Goal: Information Seeking & Learning: Learn about a topic

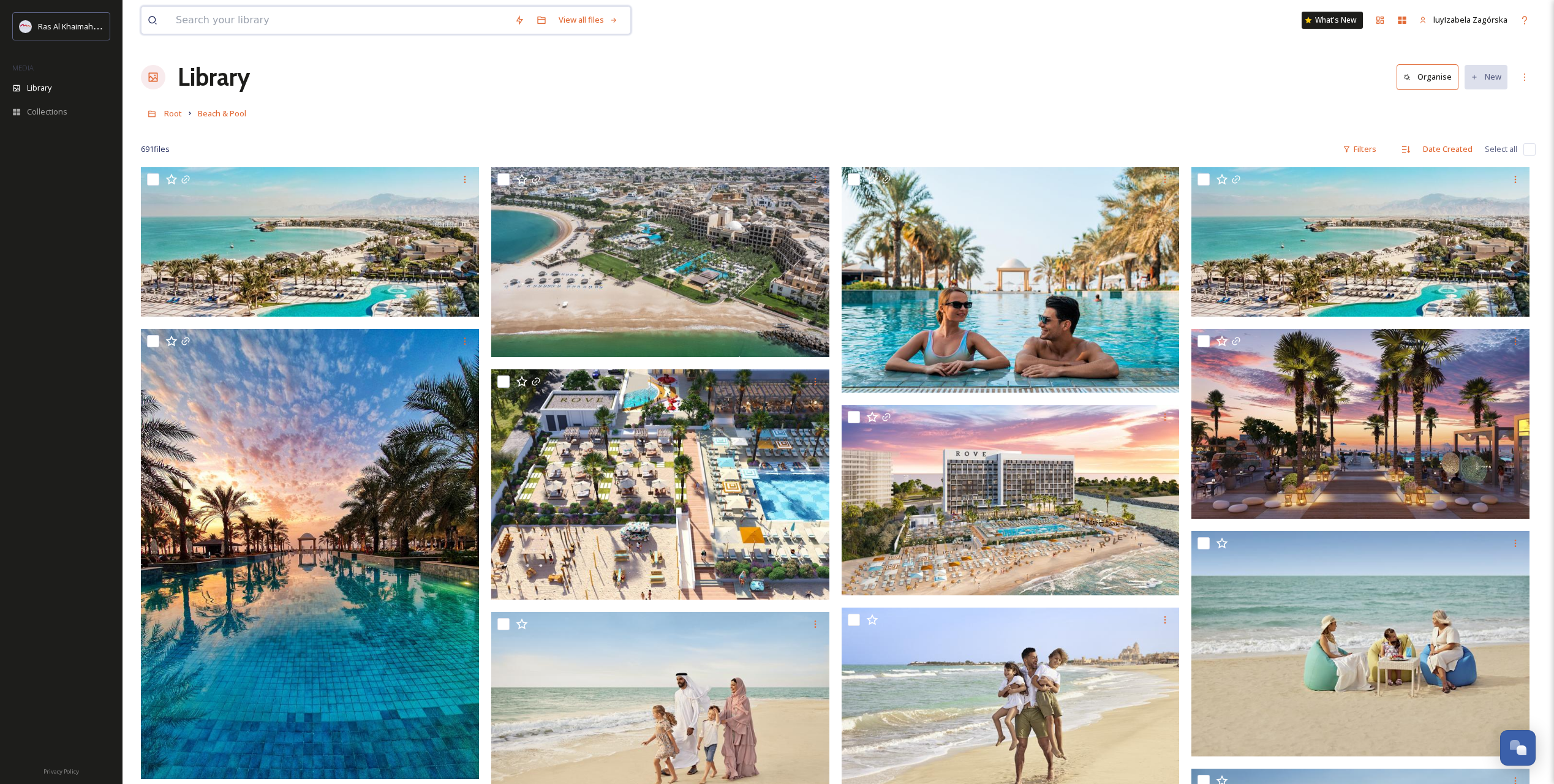
click at [221, 13] on input at bounding box center [339, 20] width 339 height 27
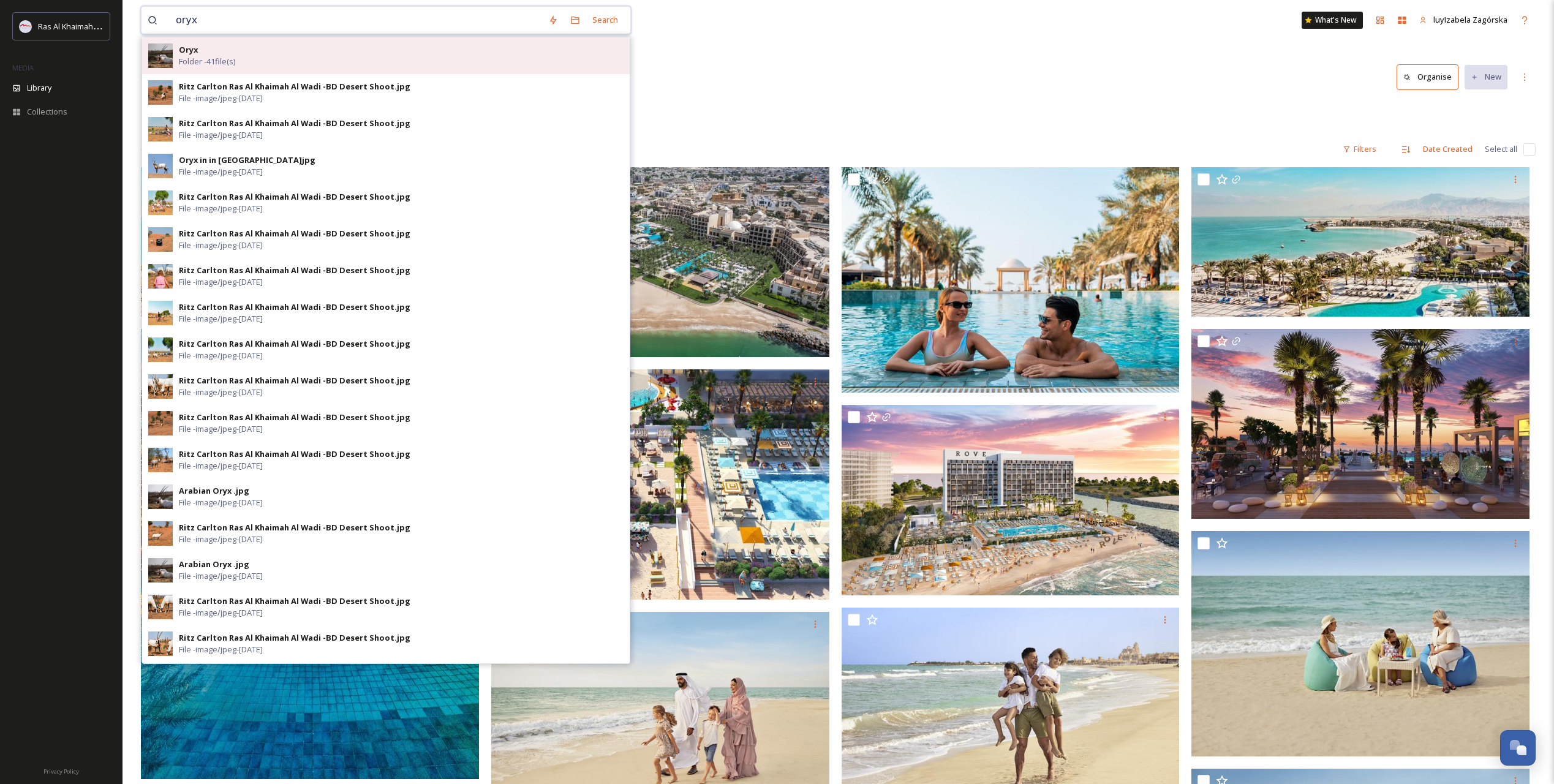
type input "oryx"
click at [193, 42] on div "Oryx Folder - 41 file(s)" at bounding box center [385, 56] width 488 height 37
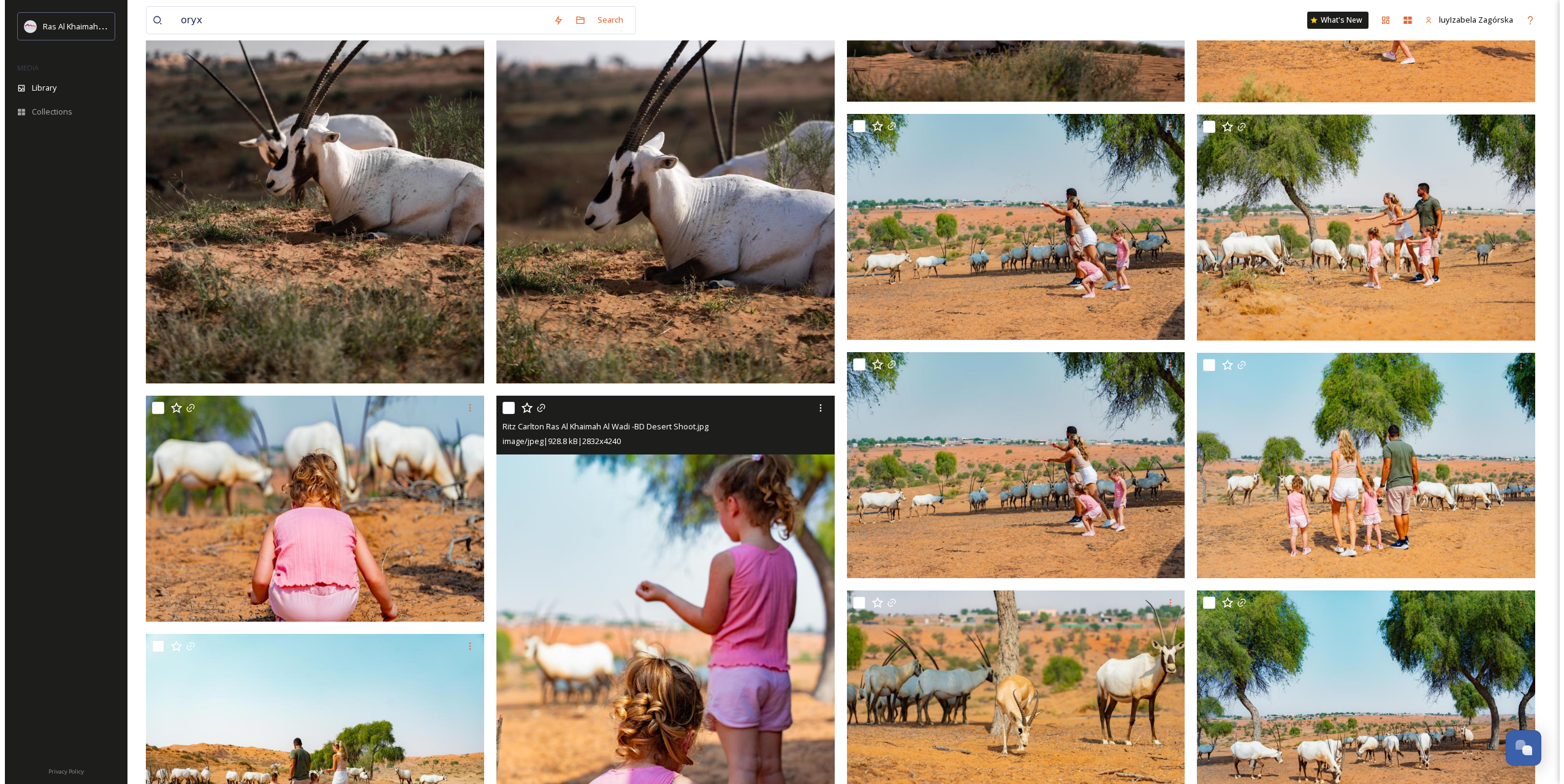
scroll to position [204, 0]
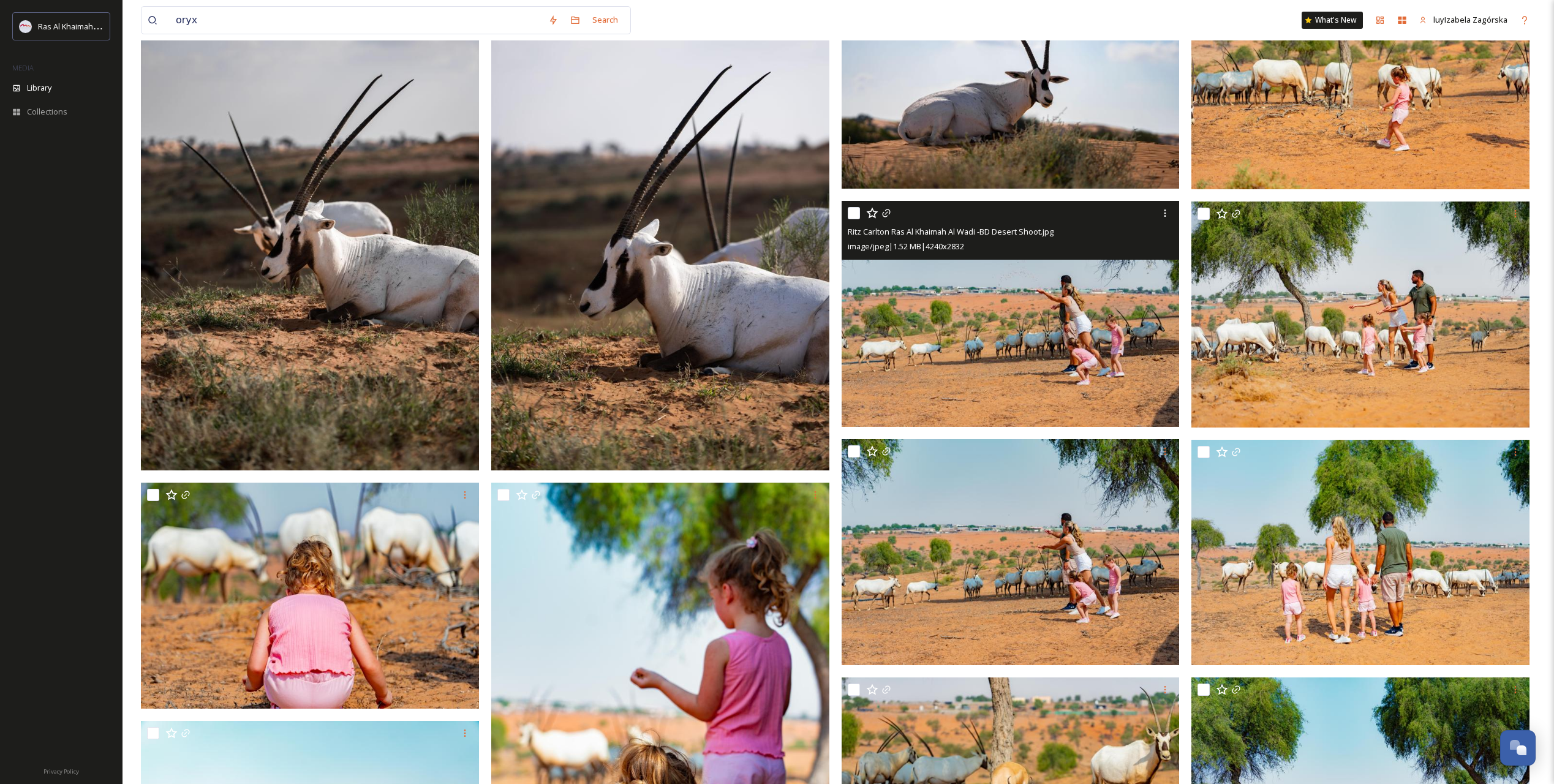
click at [975, 314] on img at bounding box center [1010, 314] width 338 height 226
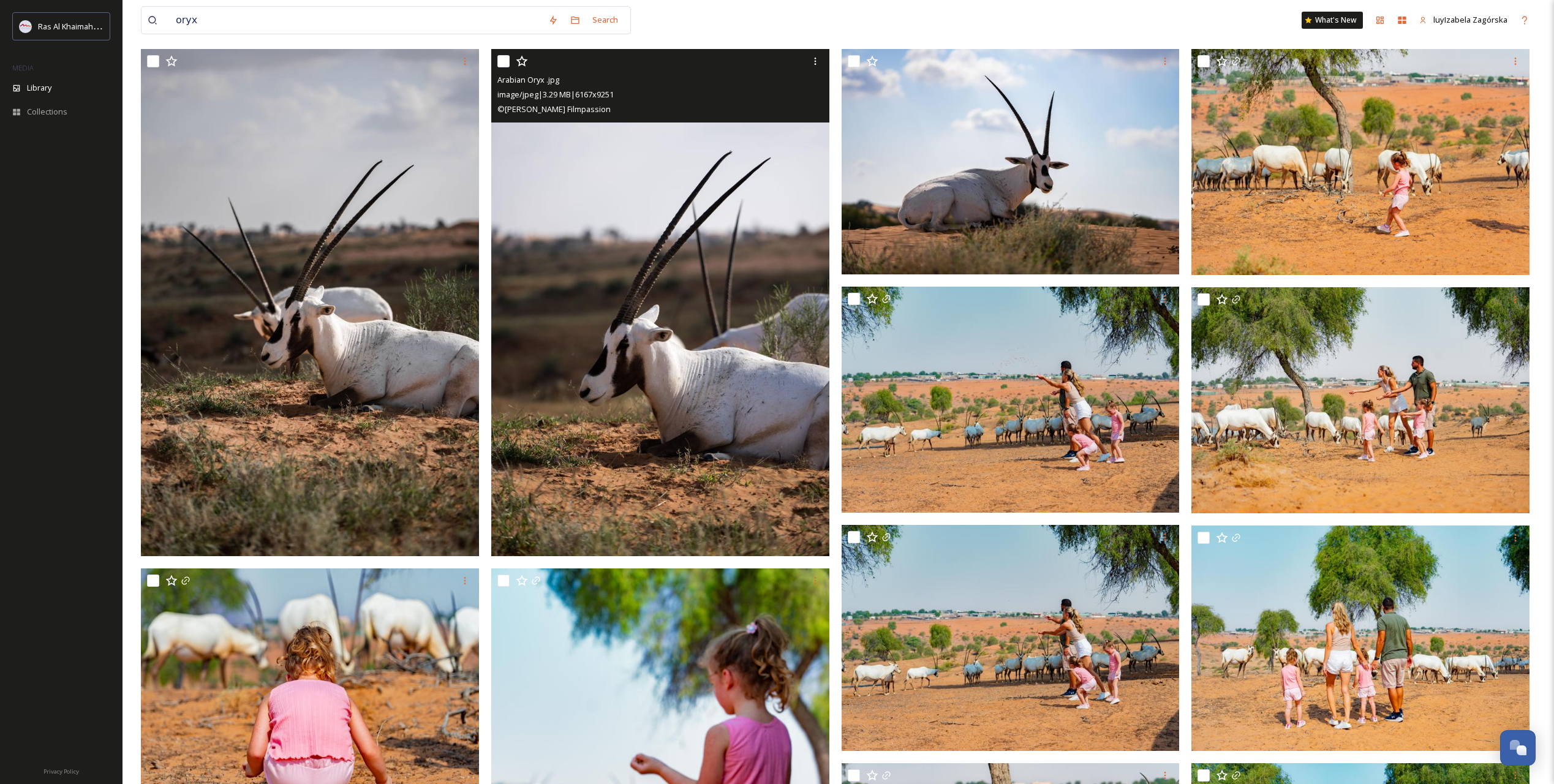
scroll to position [204, 0]
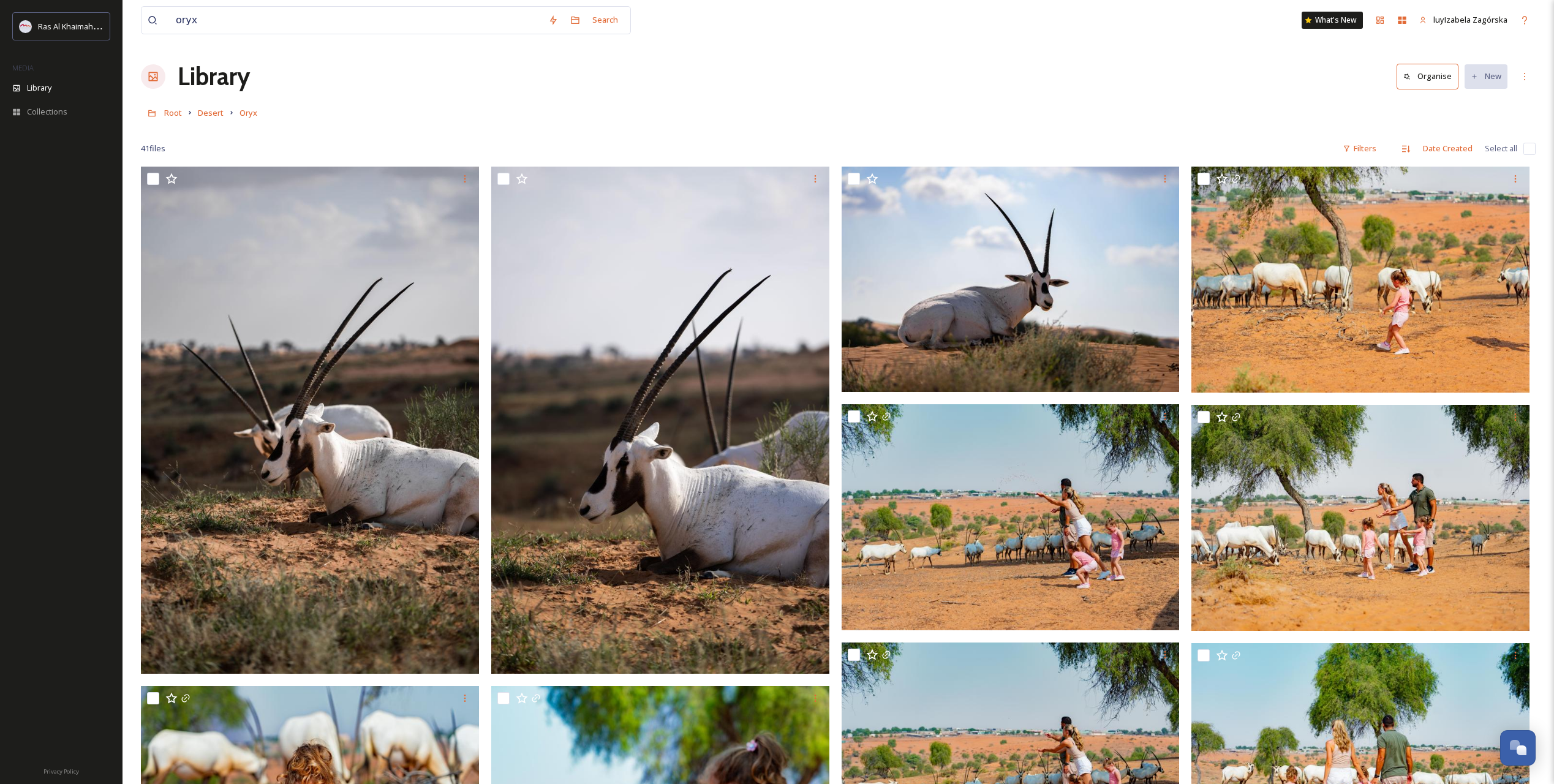
scroll to position [0, 0]
click at [172, 115] on span "Root" at bounding box center [173, 113] width 17 height 11
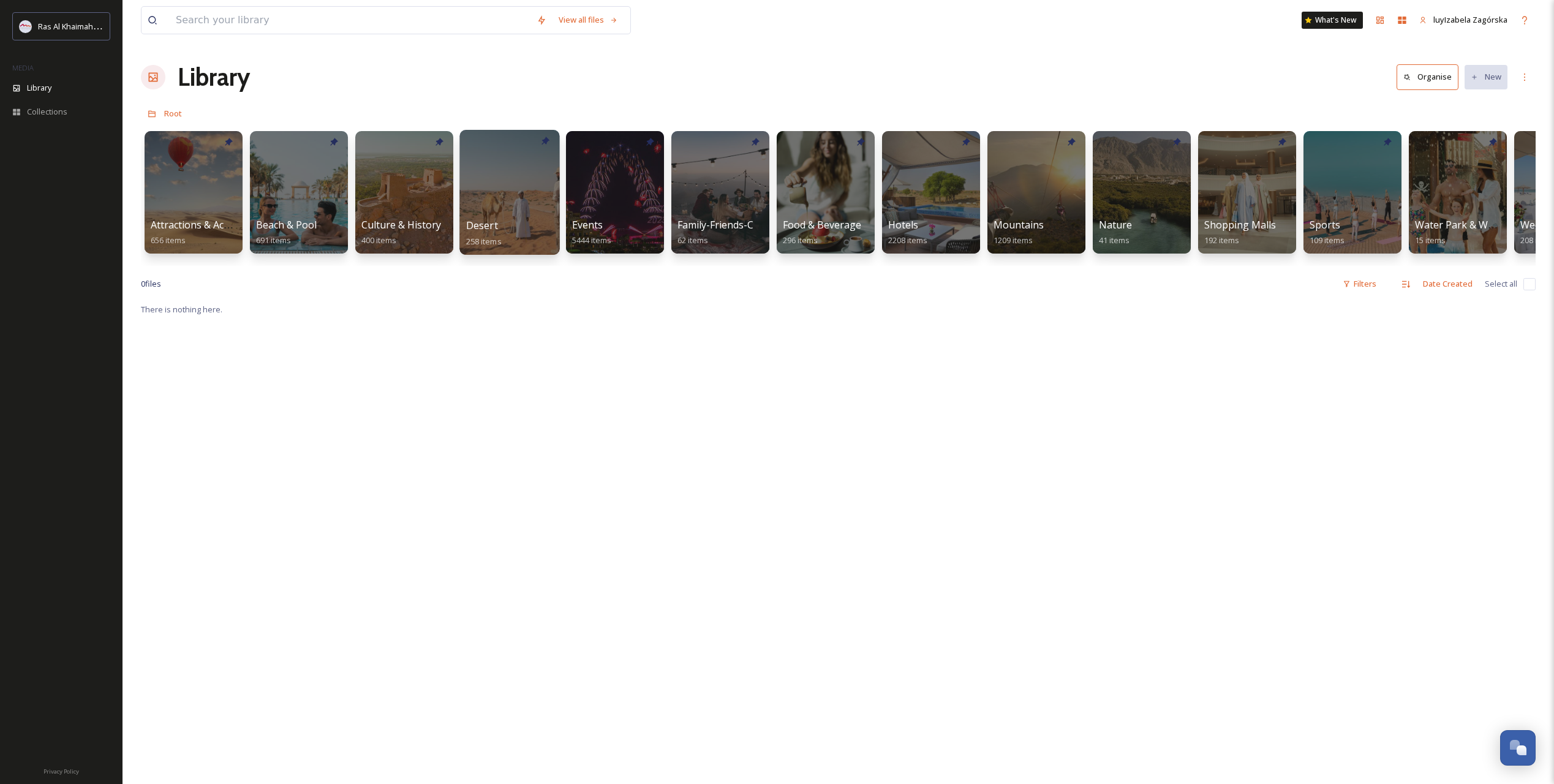
click at [478, 229] on span "Desert" at bounding box center [482, 225] width 32 height 14
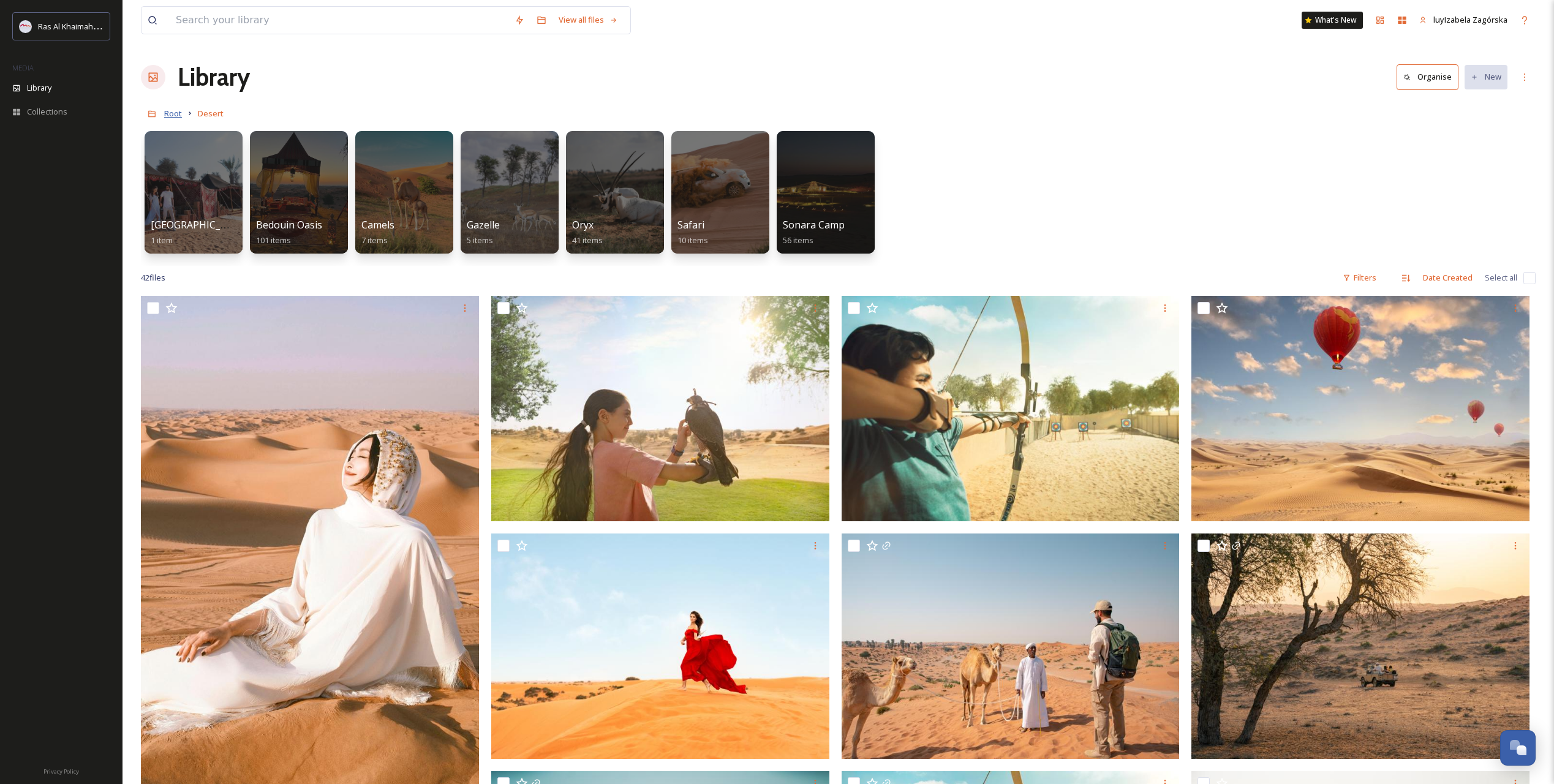
click at [172, 110] on span "Root" at bounding box center [173, 113] width 17 height 11
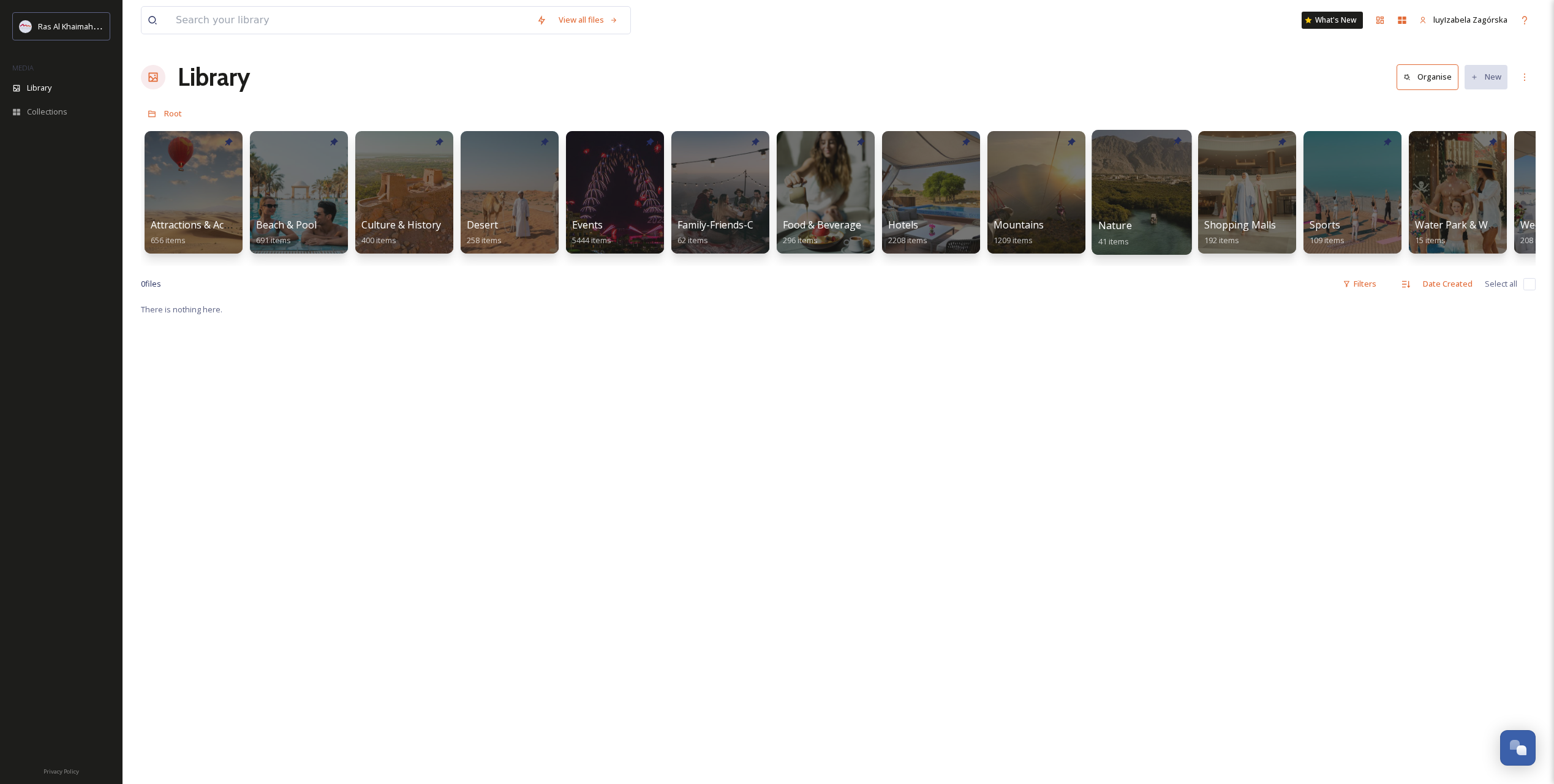
click at [1105, 222] on span "Nature" at bounding box center [1115, 225] width 34 height 14
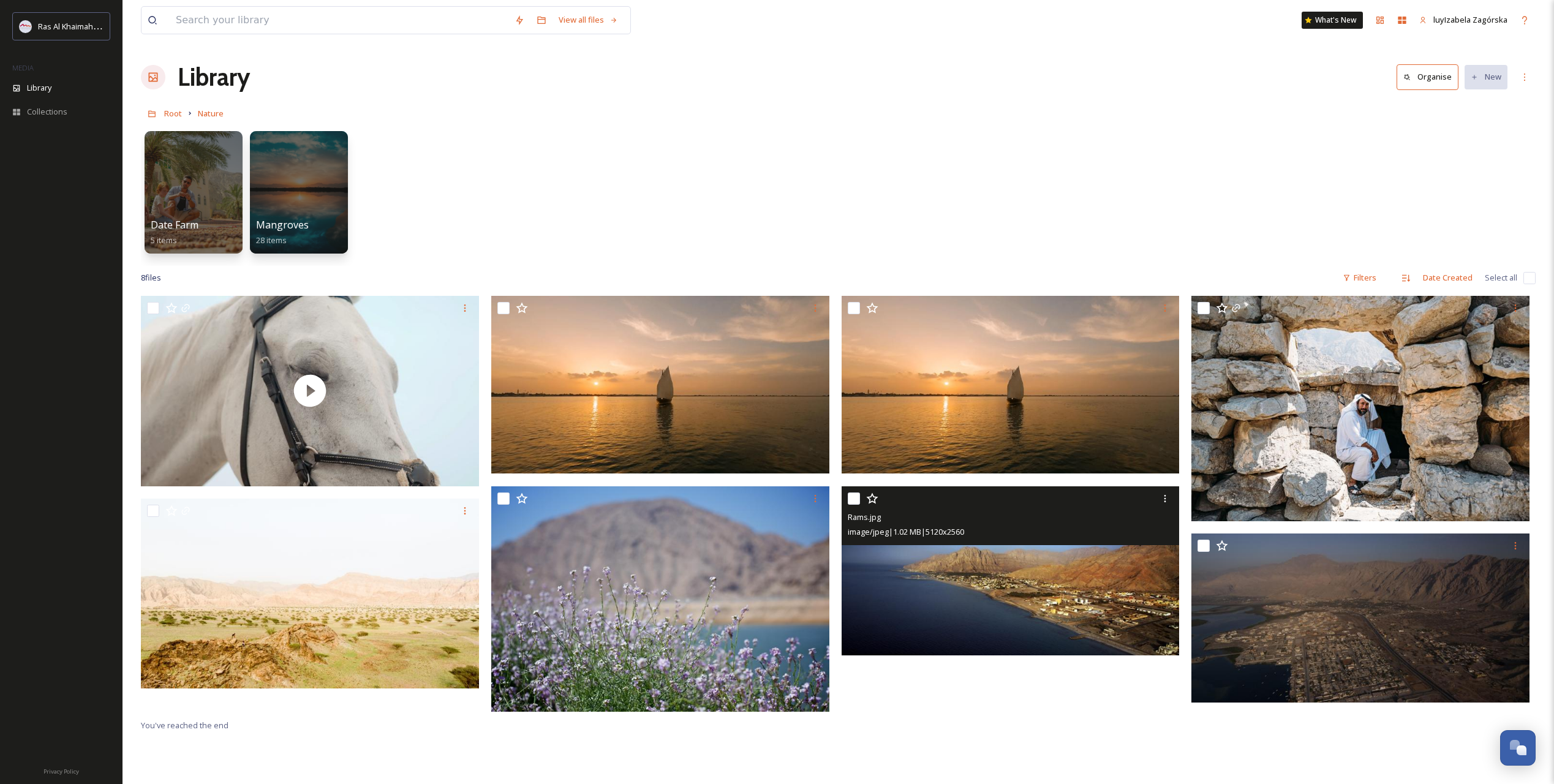
click at [947, 568] on img at bounding box center [1010, 571] width 338 height 169
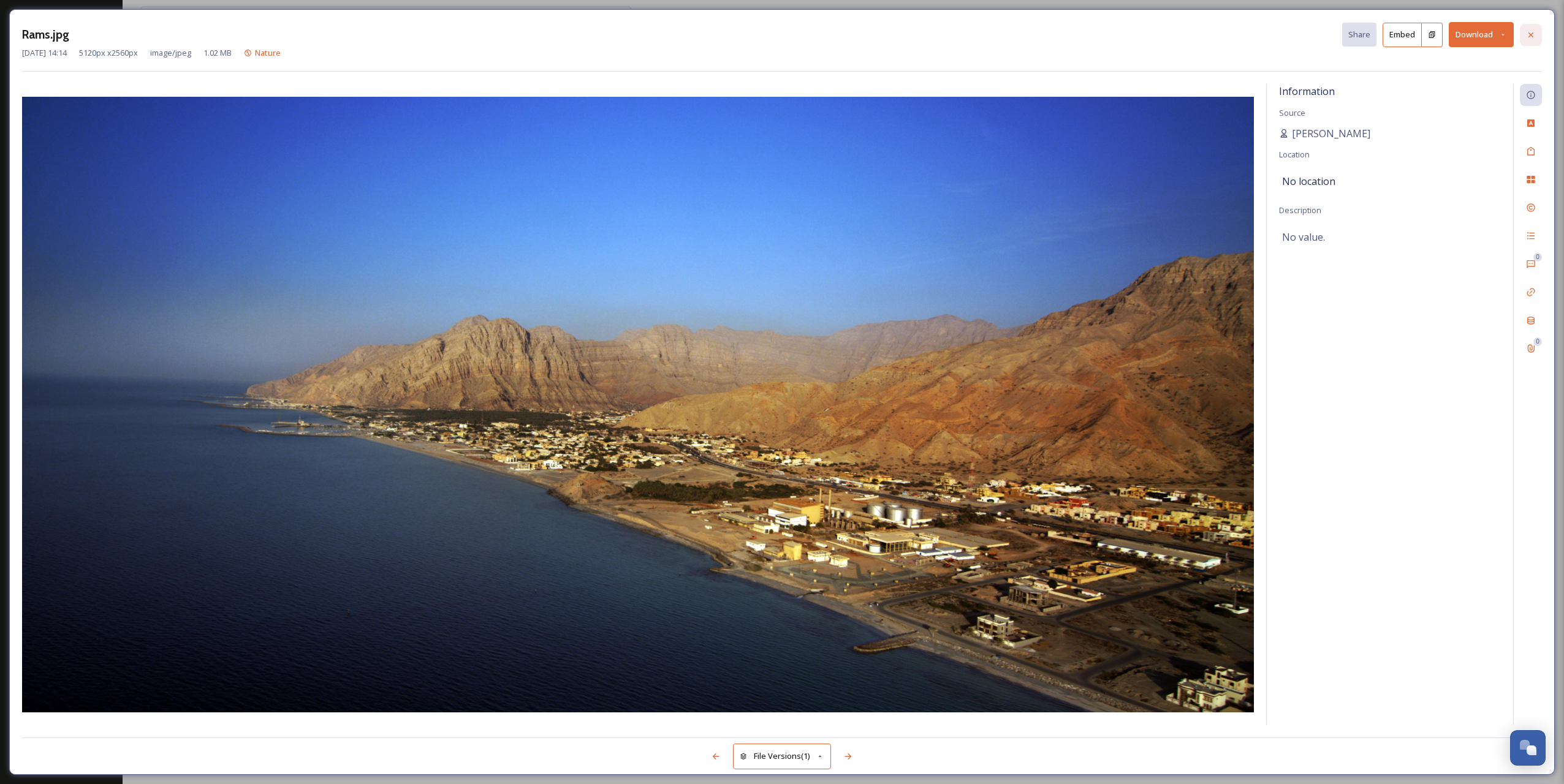
click at [1108, 40] on div at bounding box center [1530, 35] width 22 height 22
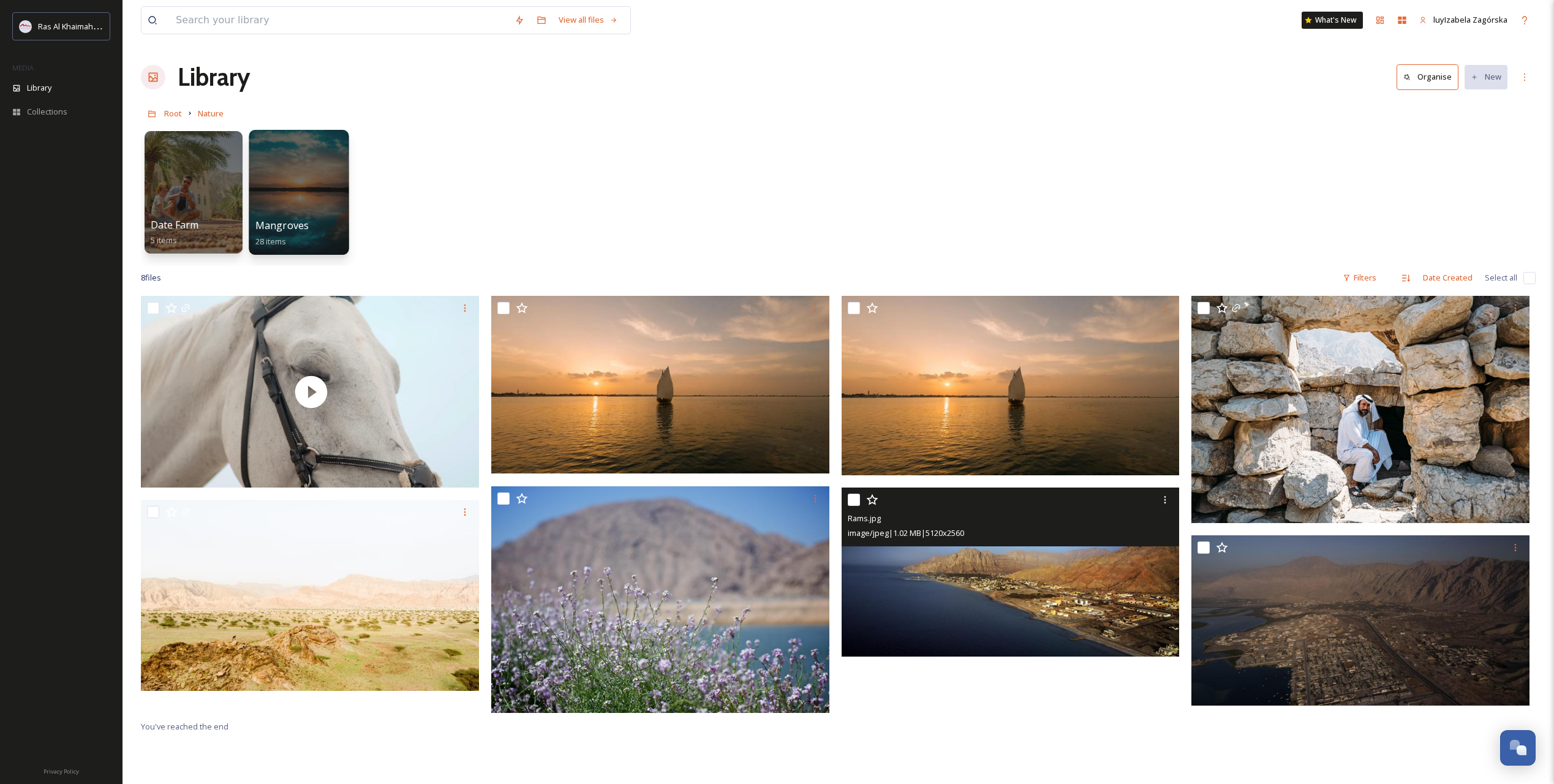
click at [273, 195] on div at bounding box center [297, 191] width 99 height 125
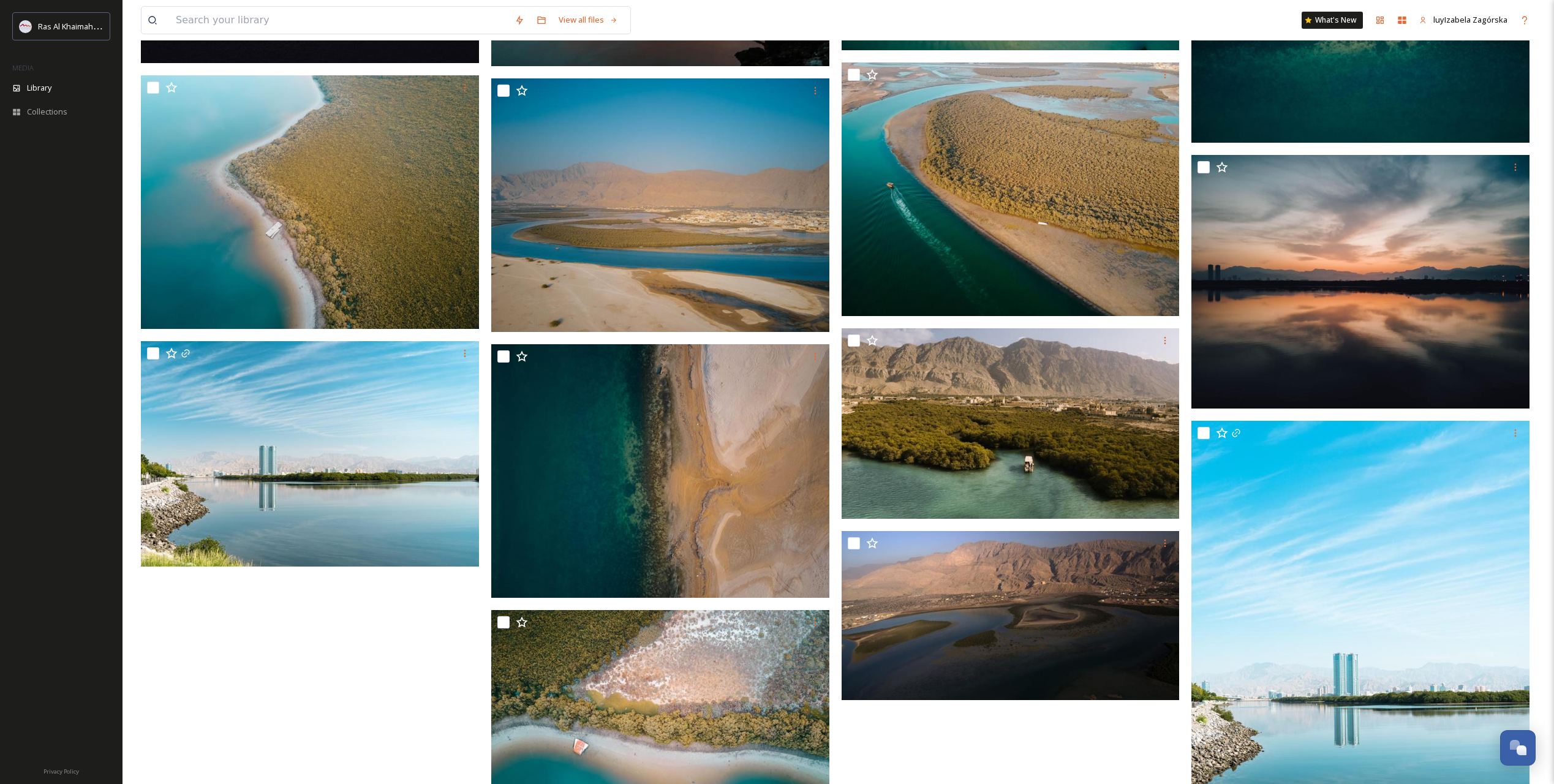
scroll to position [1330, 0]
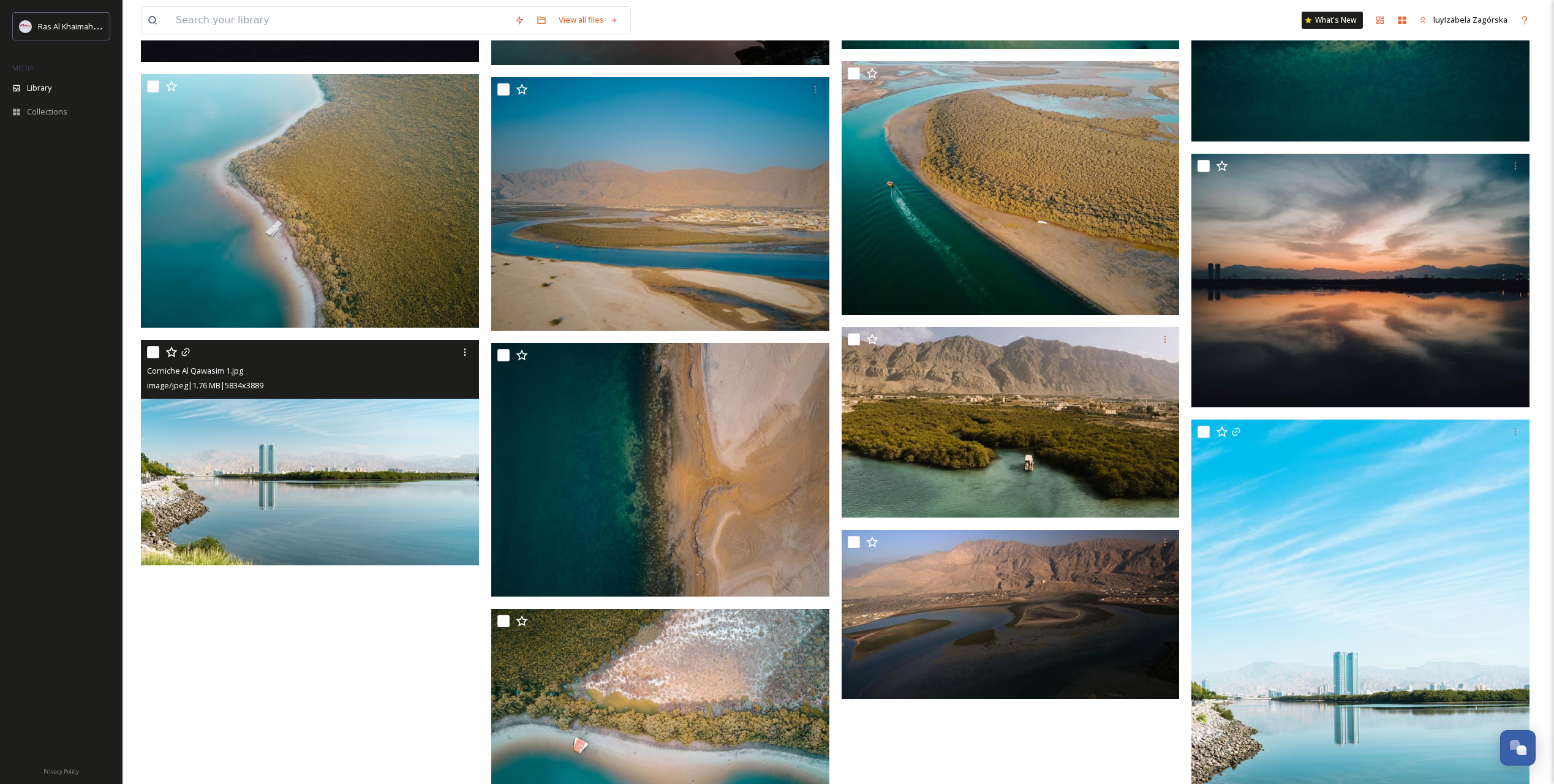
click at [393, 472] on img at bounding box center [310, 452] width 338 height 225
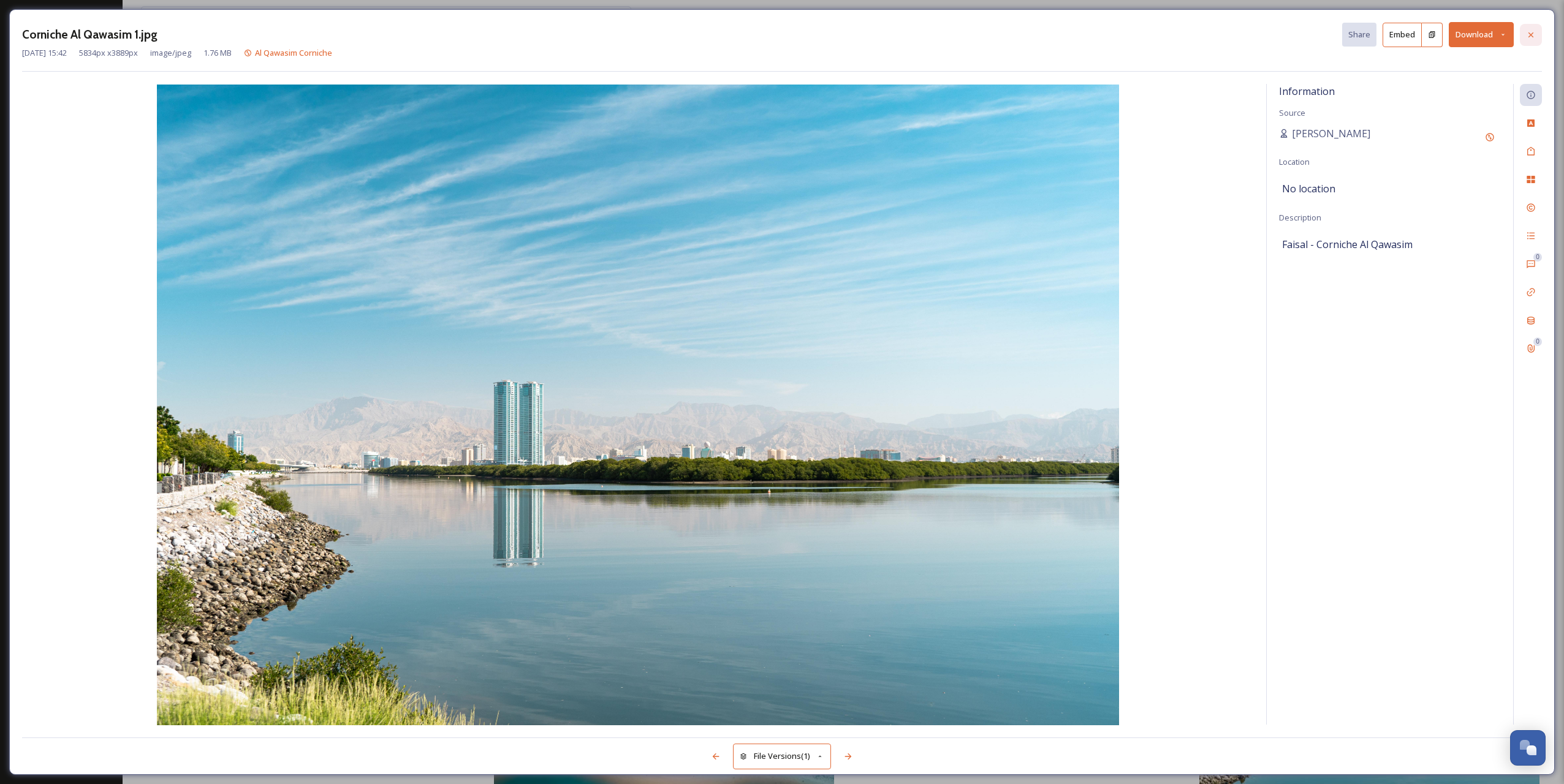
click at [1108, 28] on div at bounding box center [1530, 35] width 22 height 22
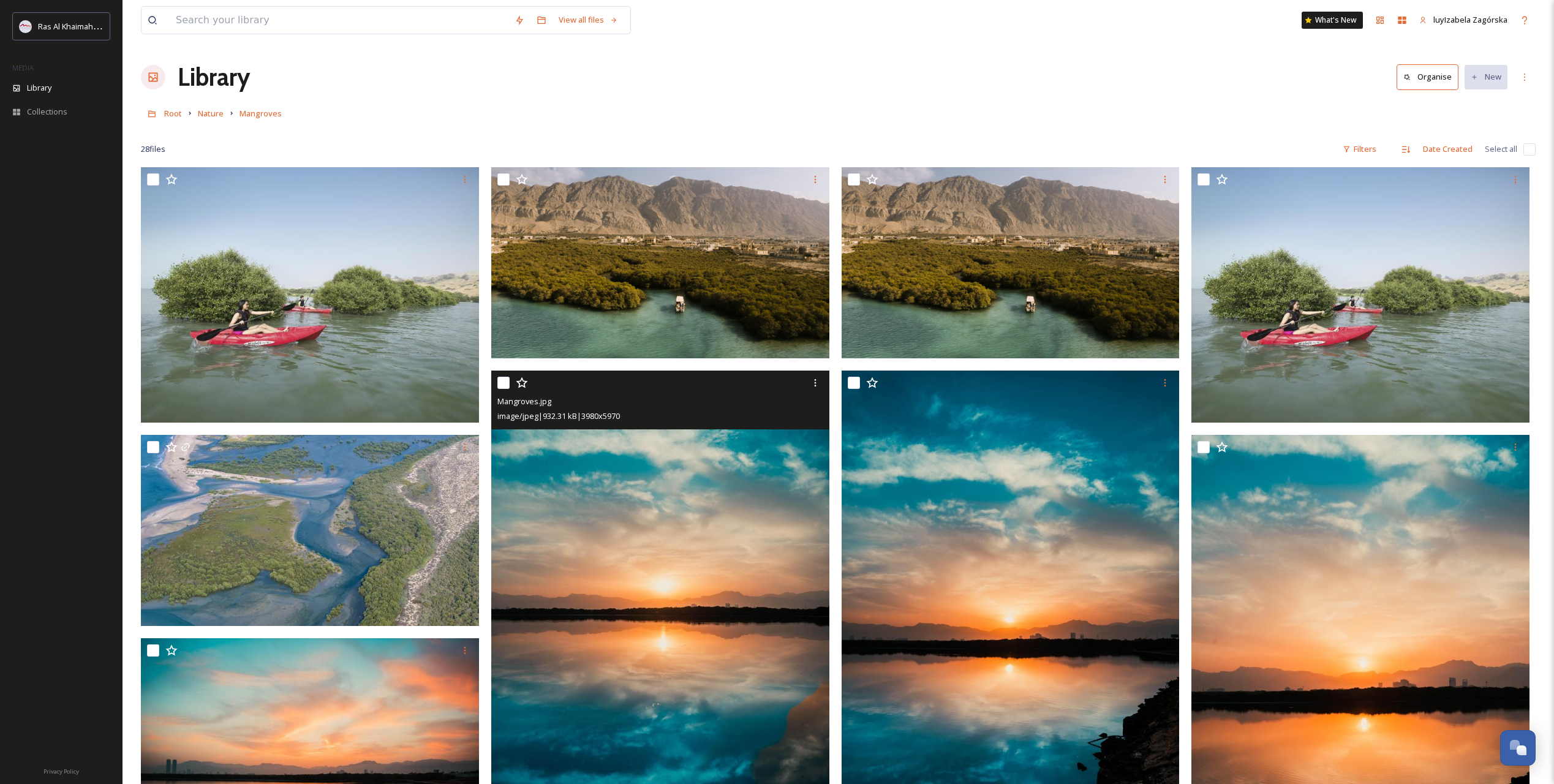
scroll to position [204, 0]
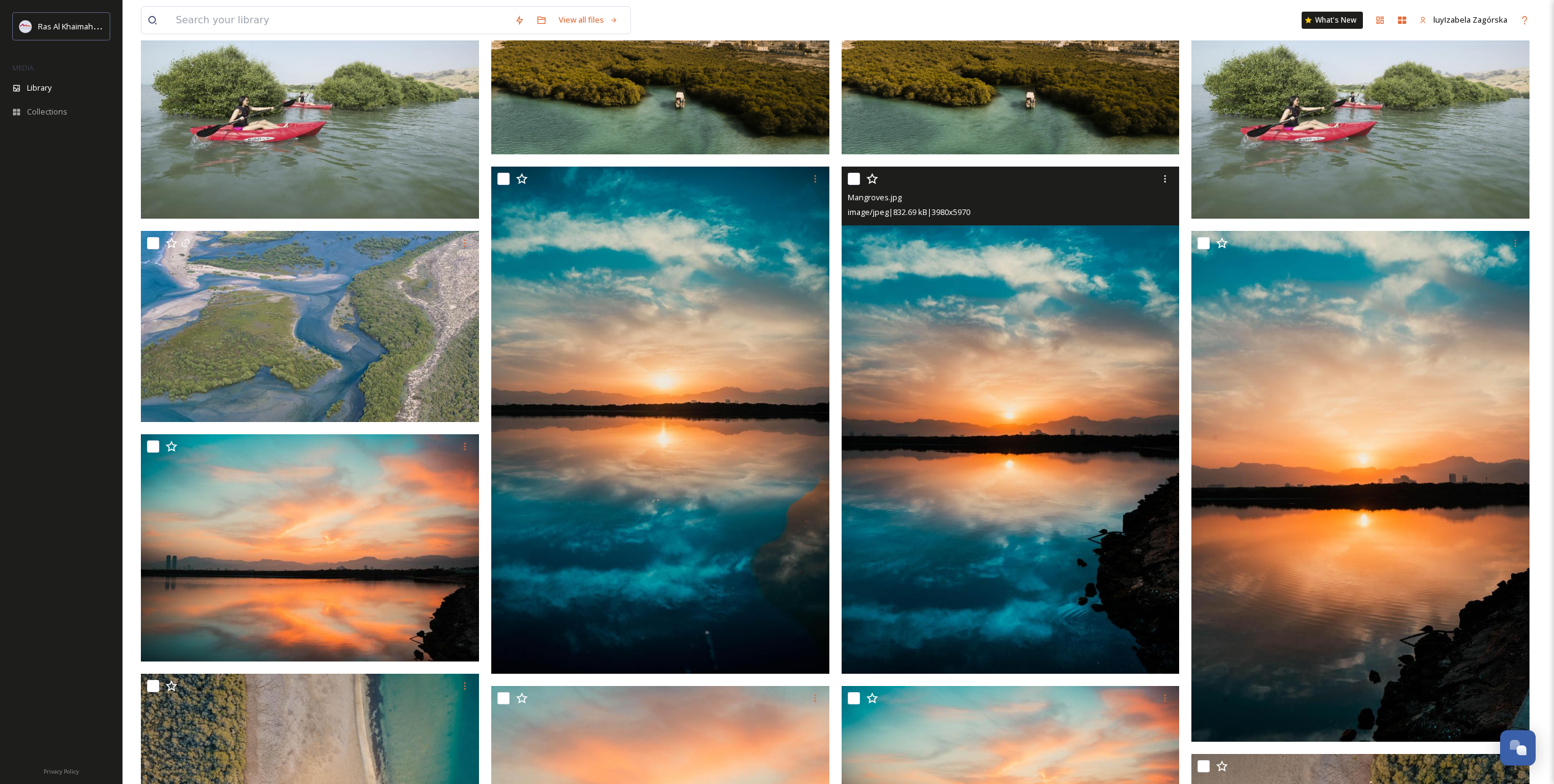
click at [991, 458] on img at bounding box center [1010, 420] width 338 height 507
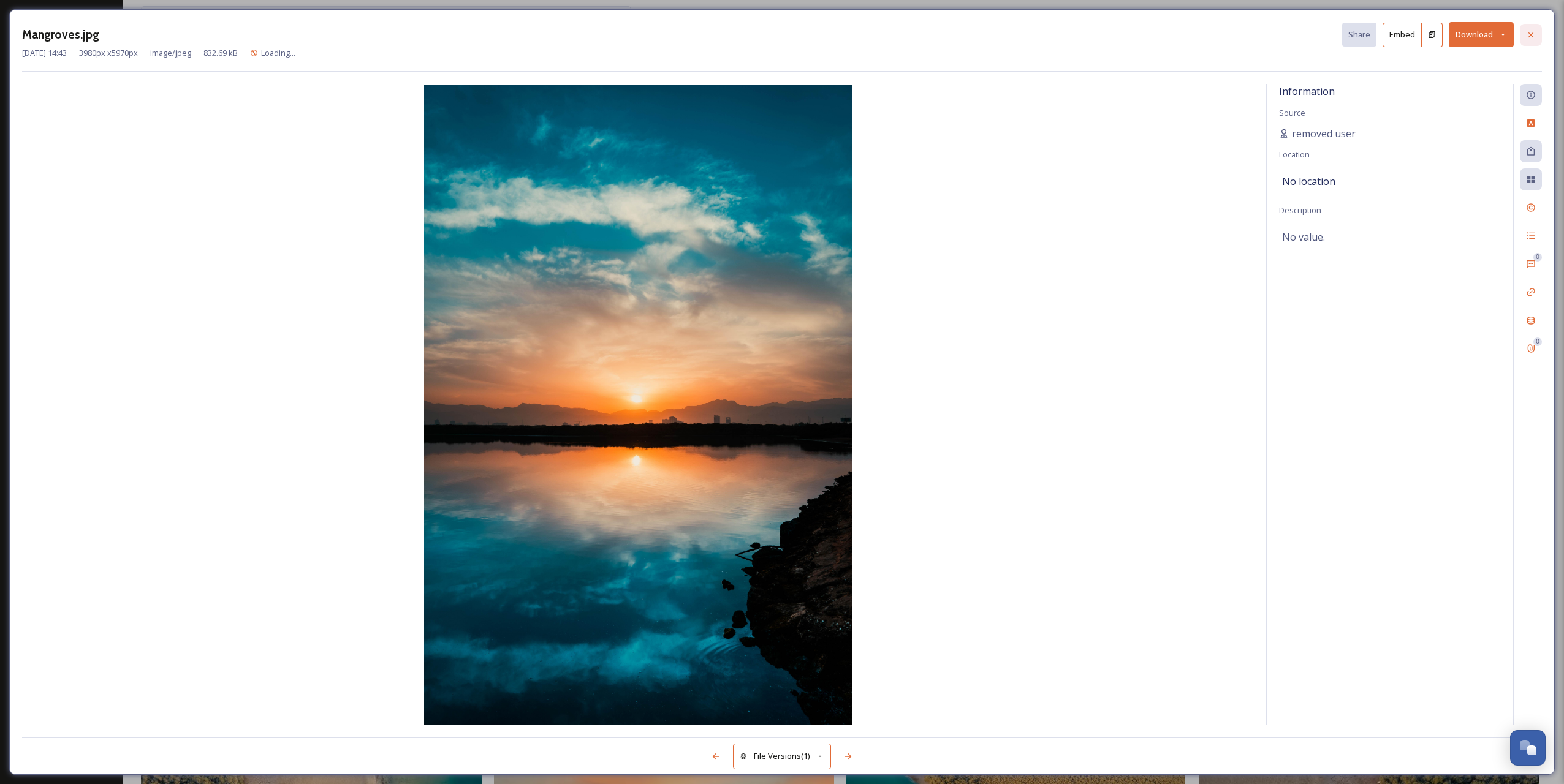
click at [1108, 26] on div at bounding box center [1530, 35] width 22 height 22
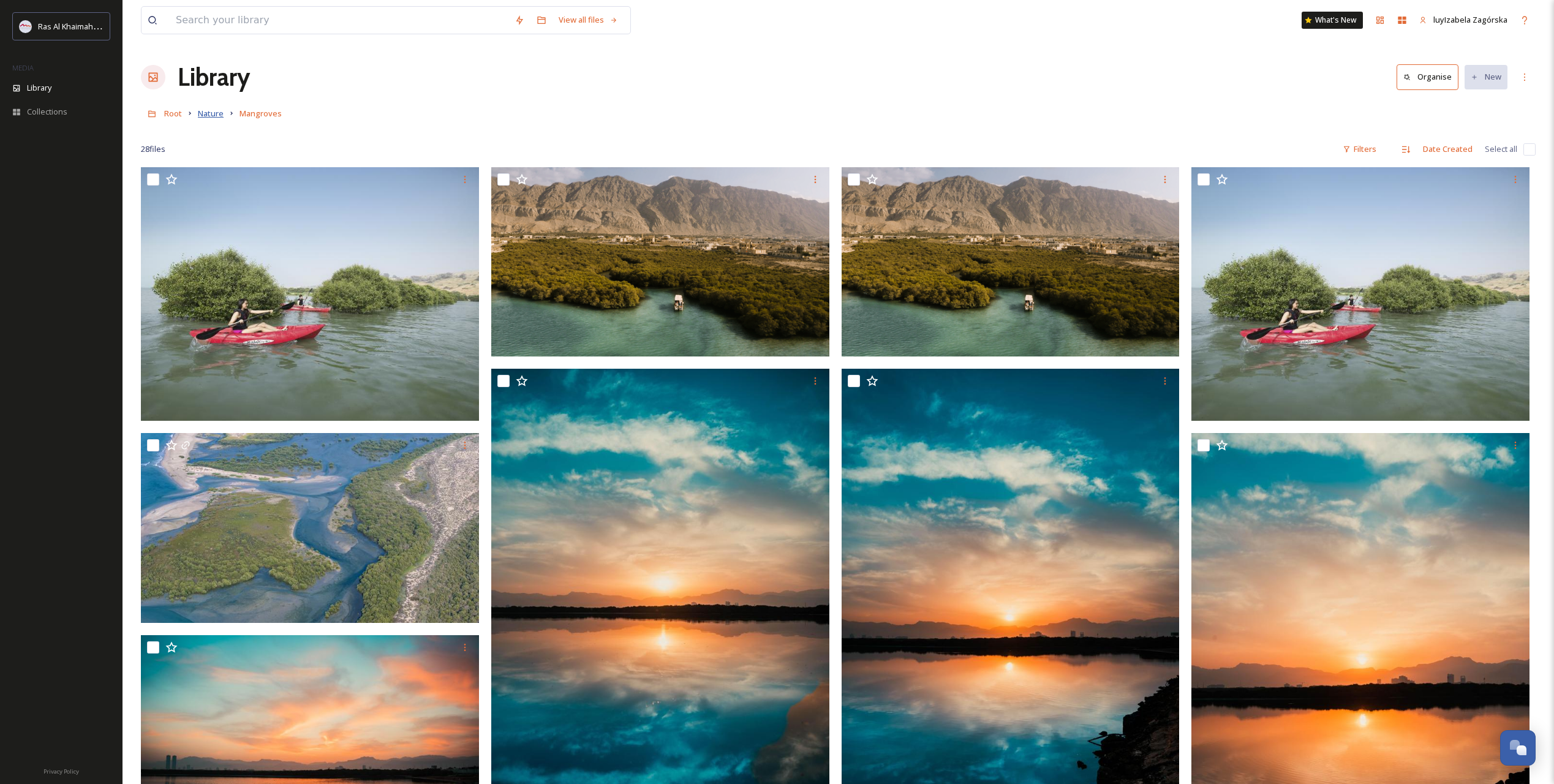
click at [209, 111] on span "Nature" at bounding box center [211, 113] width 26 height 11
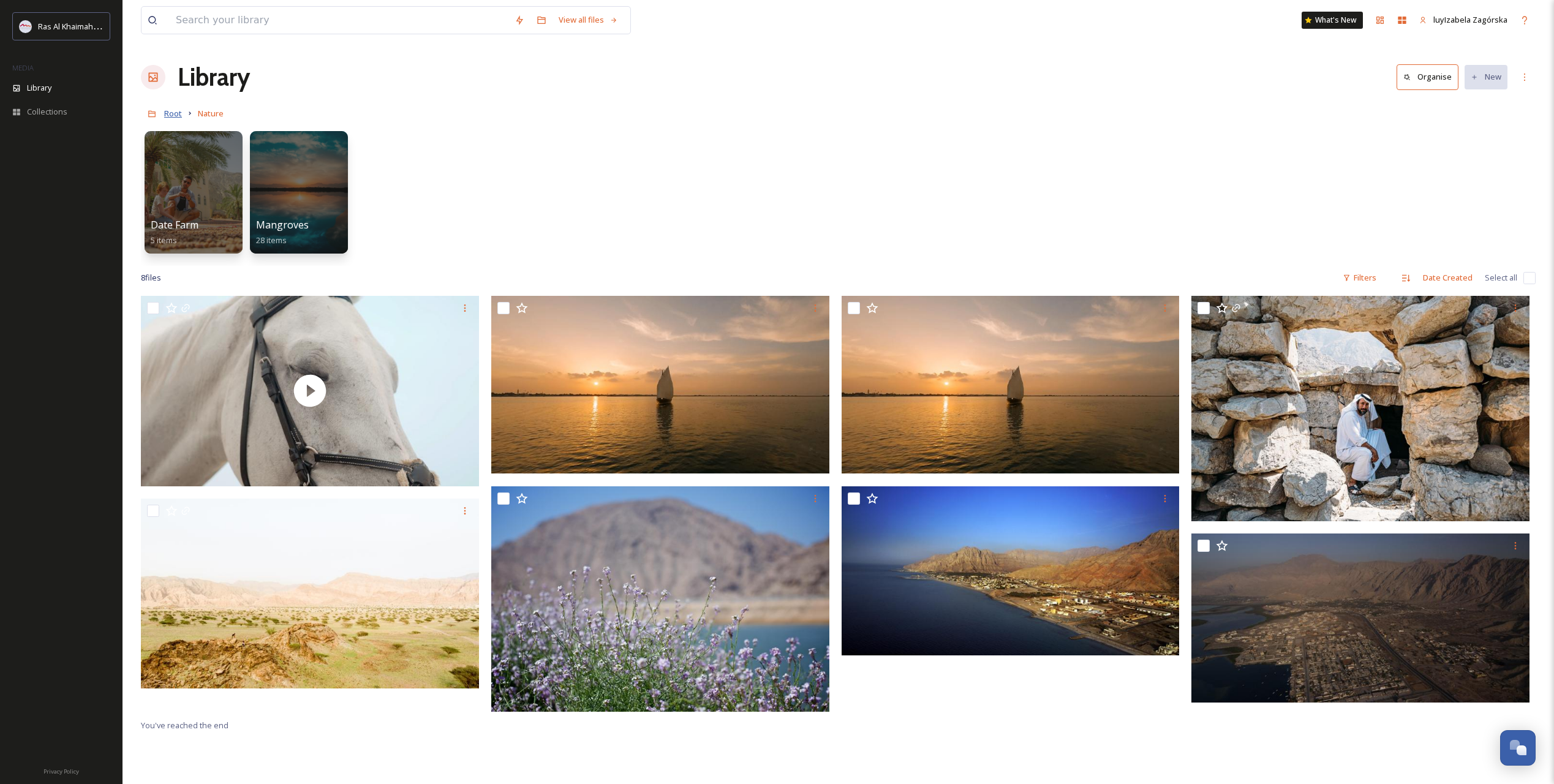
click at [165, 113] on span "Root" at bounding box center [173, 113] width 17 height 11
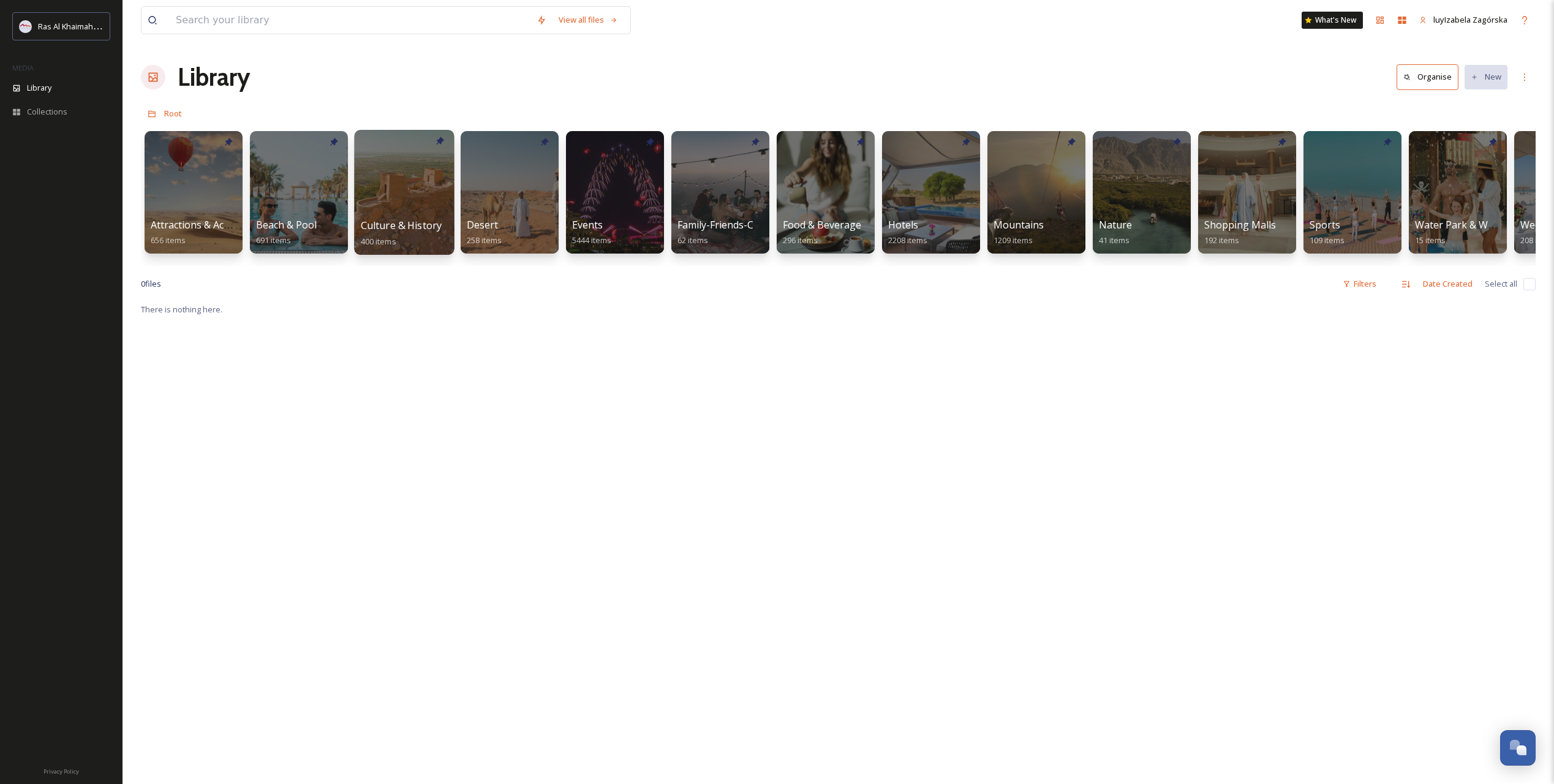
click at [395, 188] on div at bounding box center [404, 191] width 99 height 125
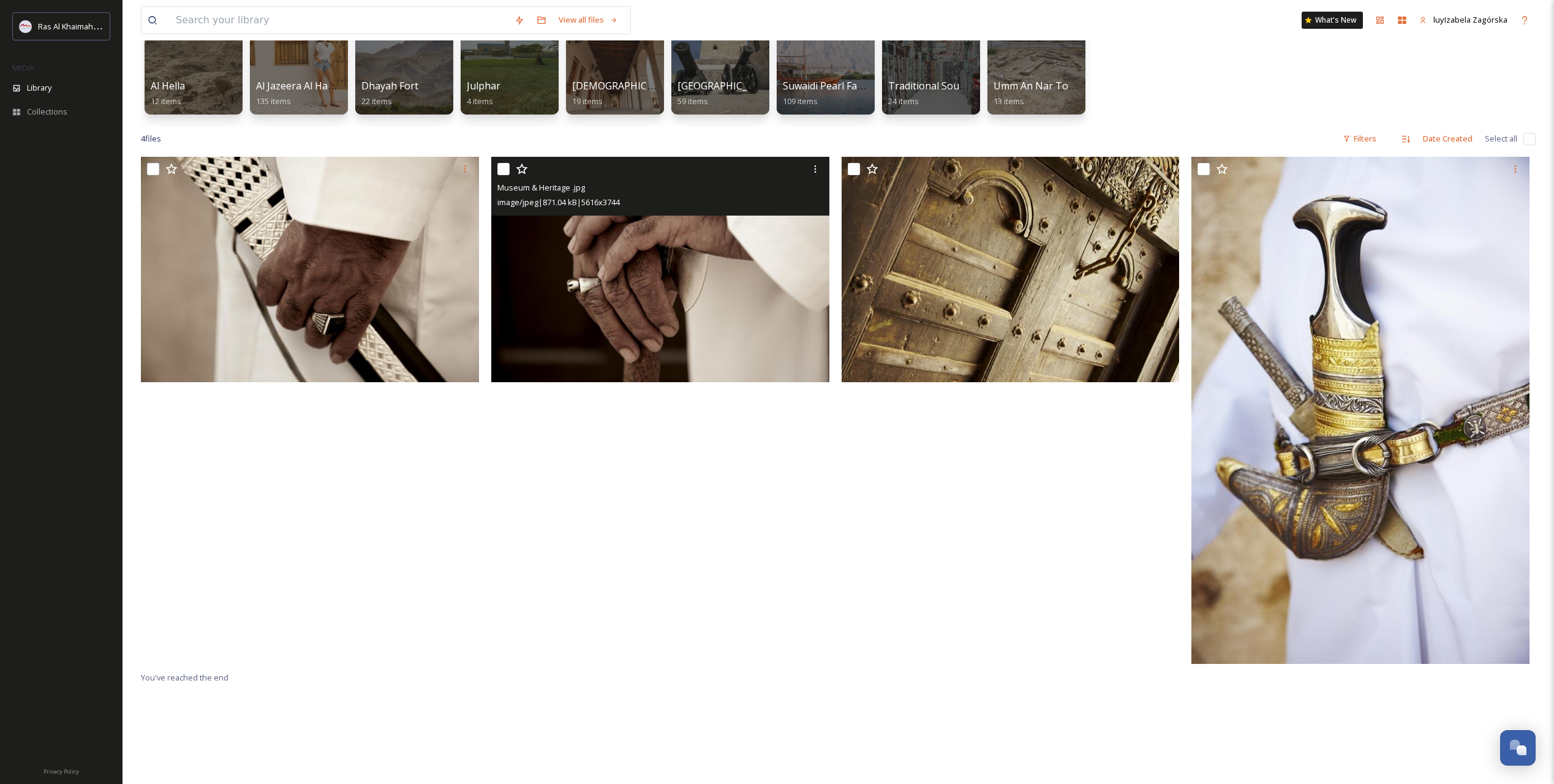
scroll to position [295, 0]
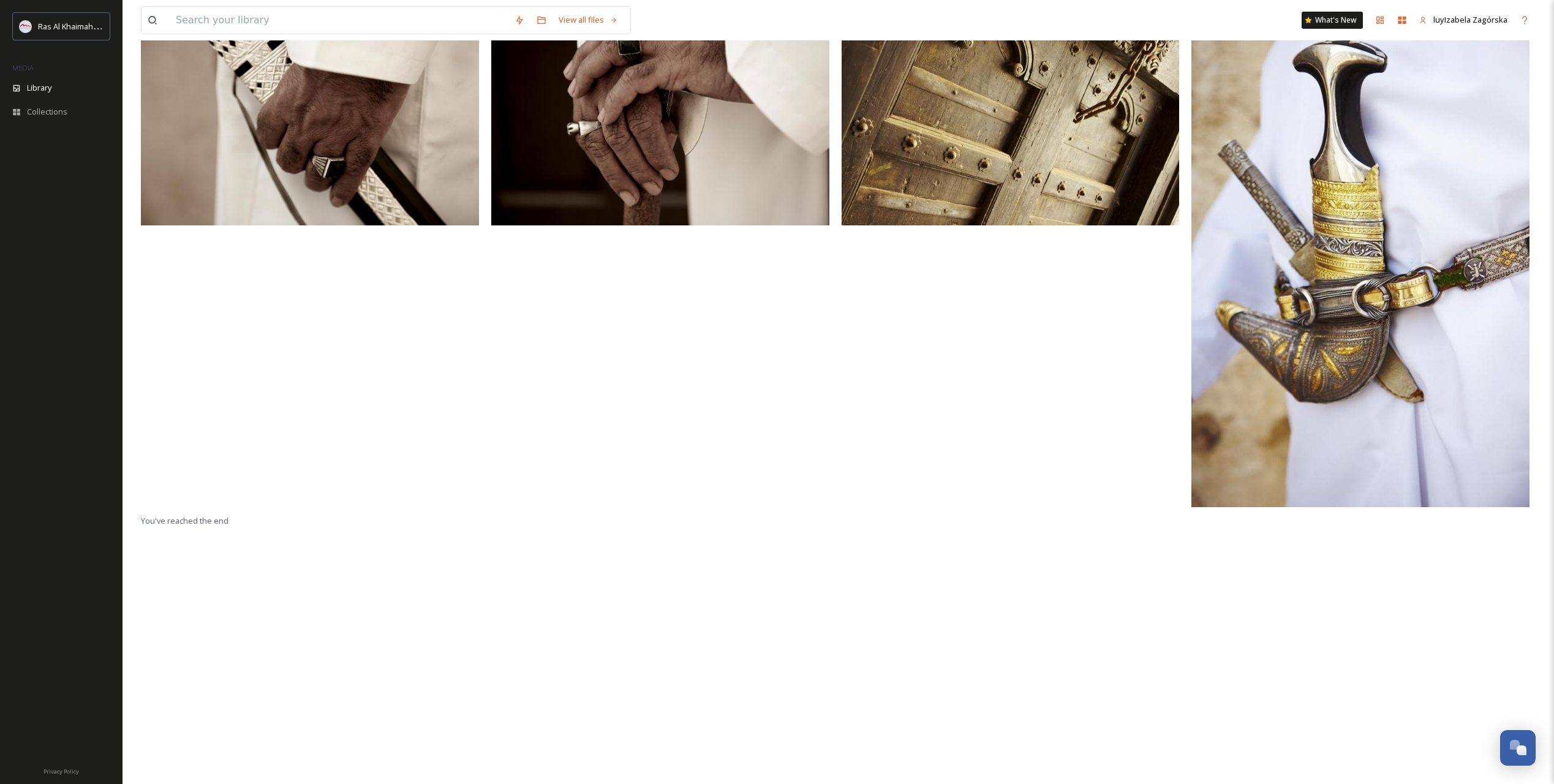
drag, startPoint x: 538, startPoint y: 386, endPoint x: 523, endPoint y: 376, distance: 18.0
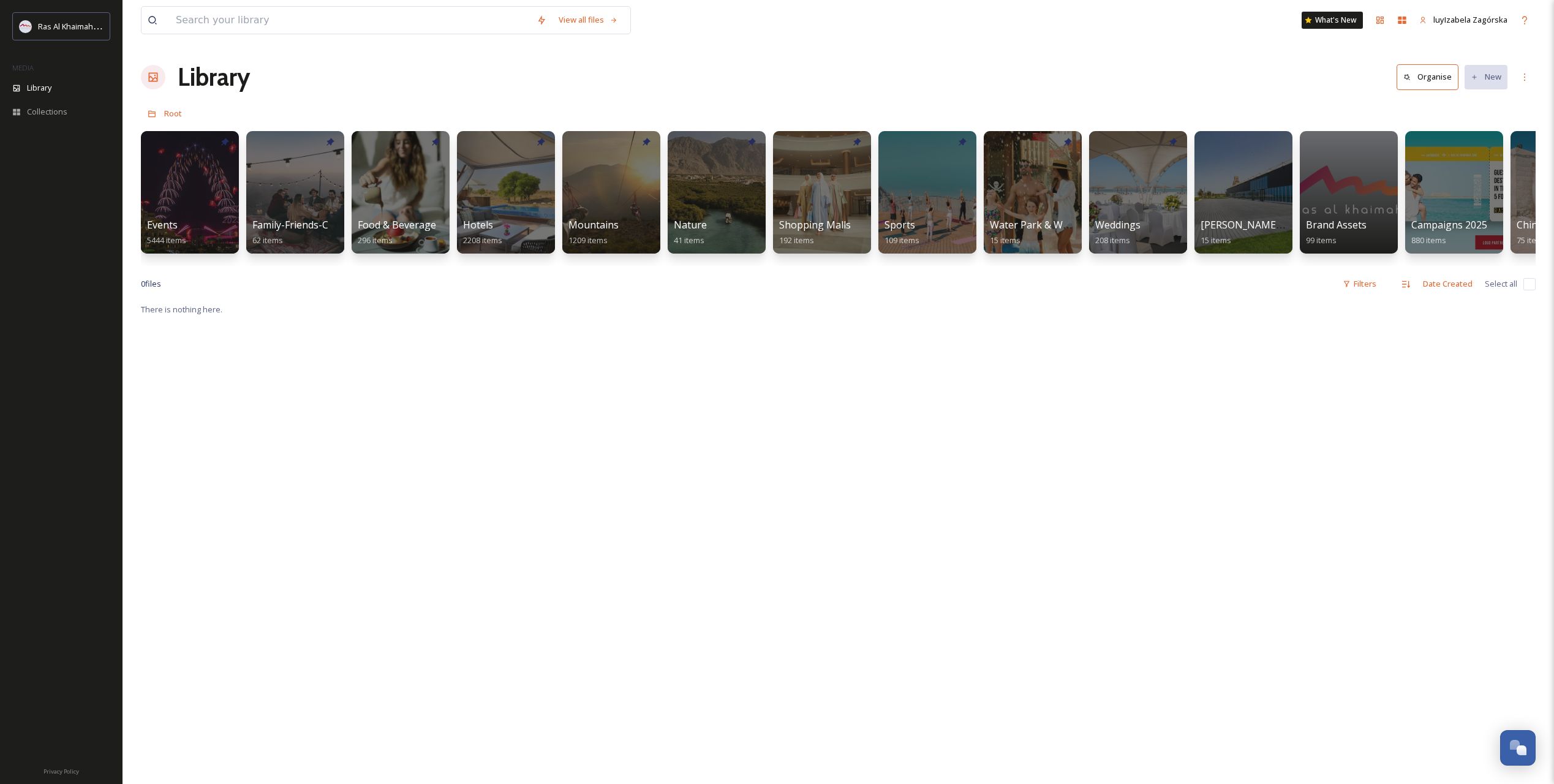
scroll to position [0, 421]
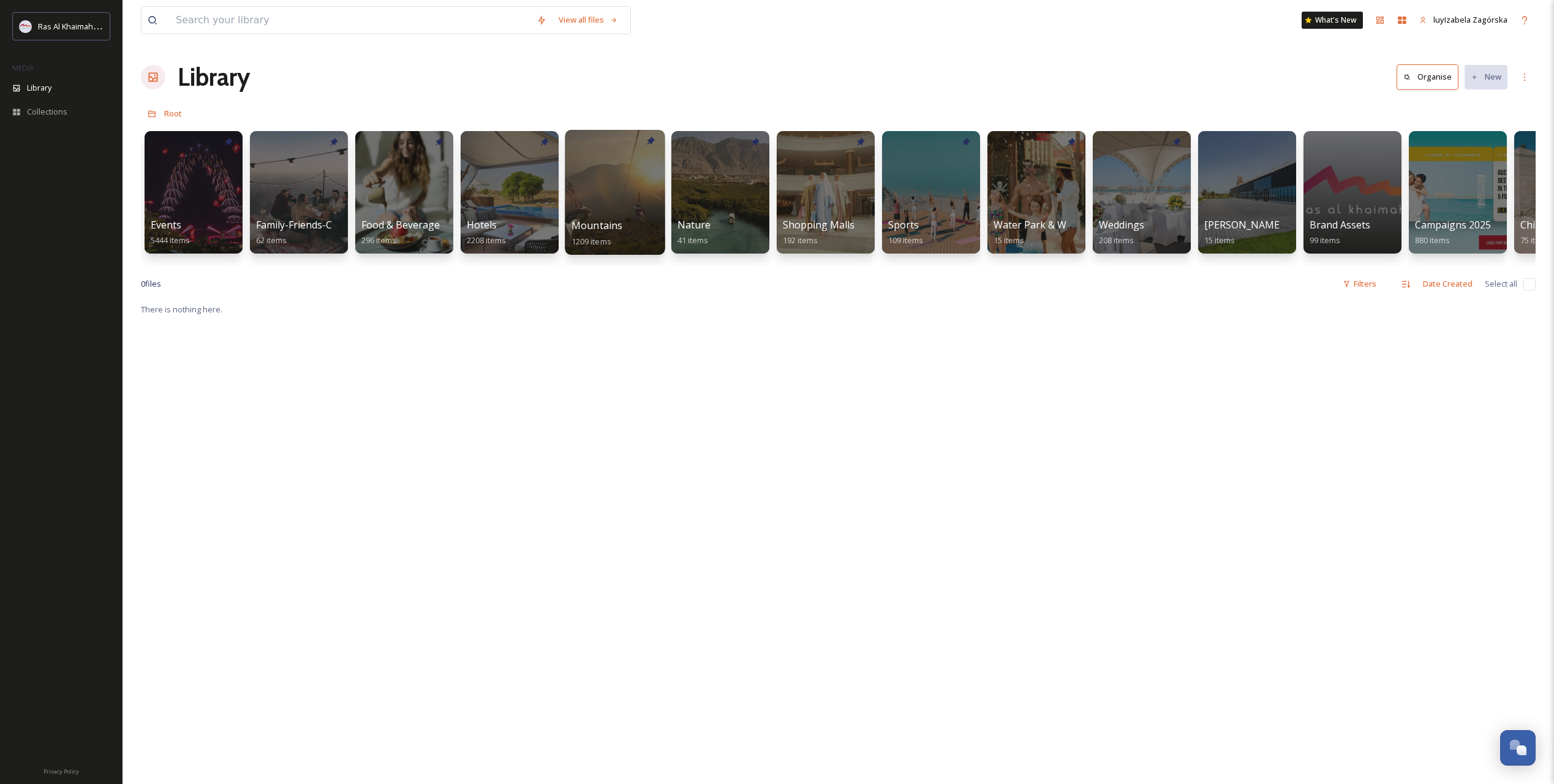
click at [592, 217] on div at bounding box center [614, 191] width 99 height 125
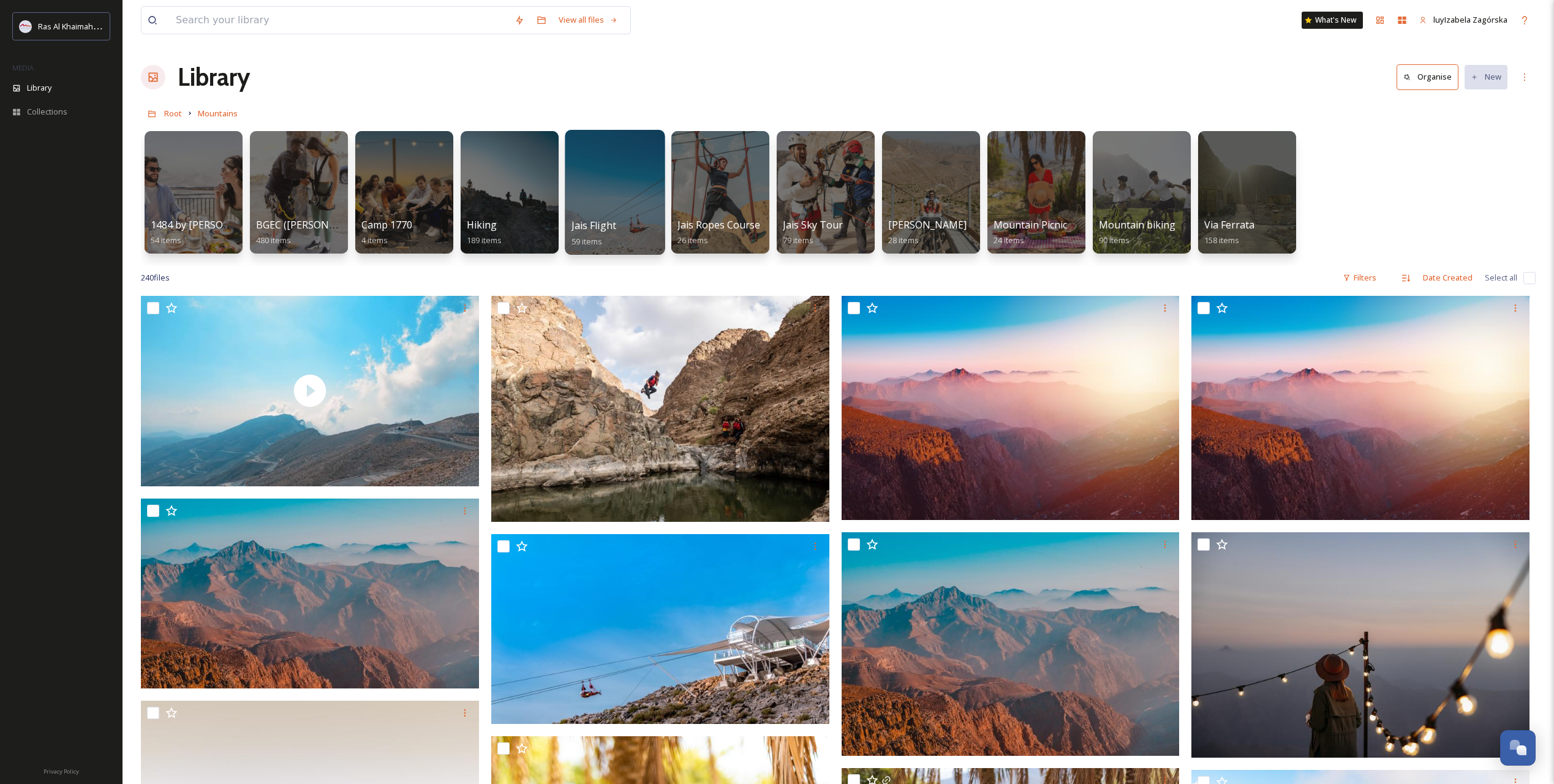
click at [594, 229] on span "Jais Flight" at bounding box center [594, 225] width 44 height 14
click at [832, 227] on span "Jais Sky Tour" at bounding box center [812, 225] width 61 height 14
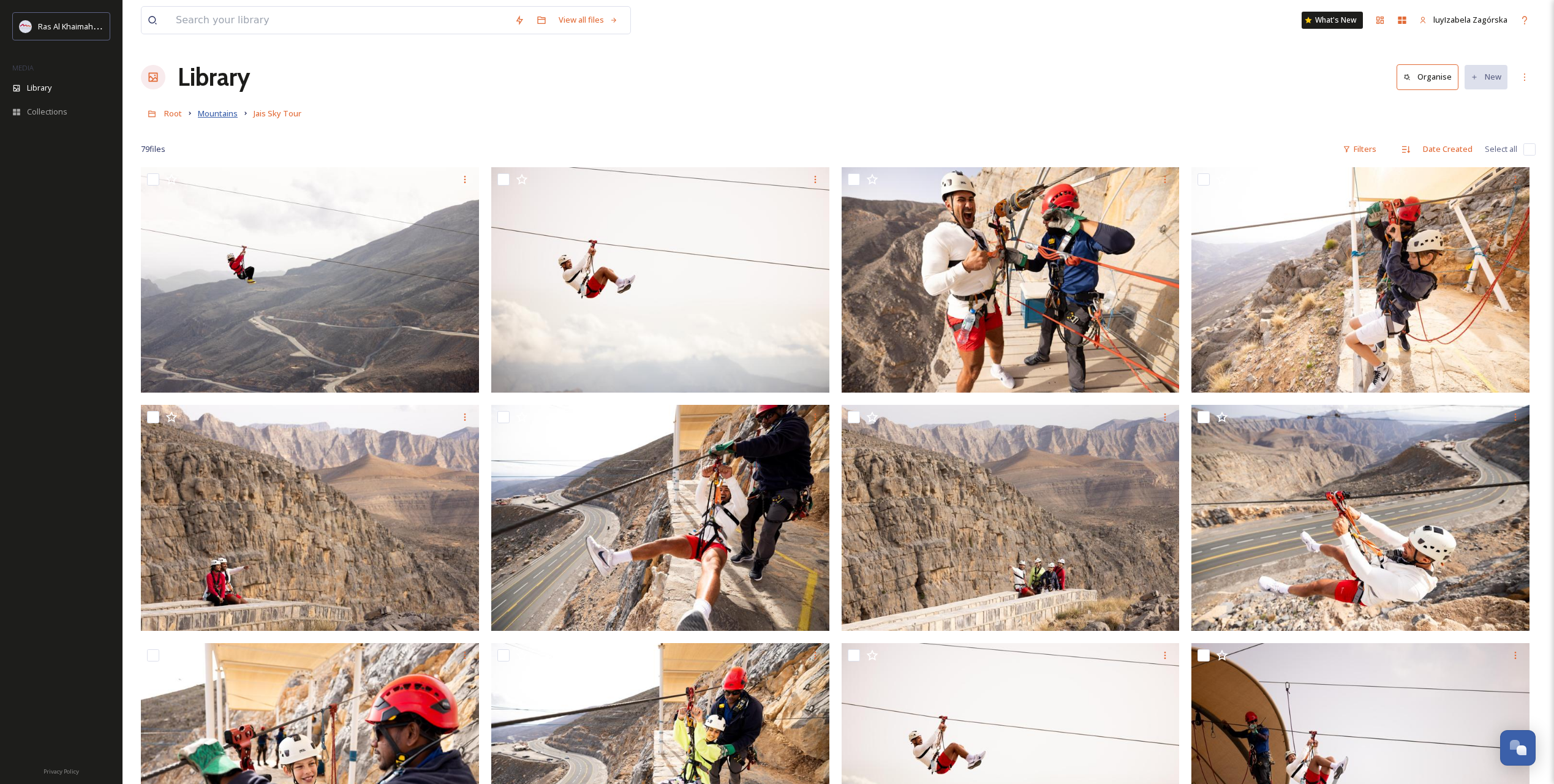
click at [204, 113] on span "Mountains" at bounding box center [217, 113] width 40 height 11
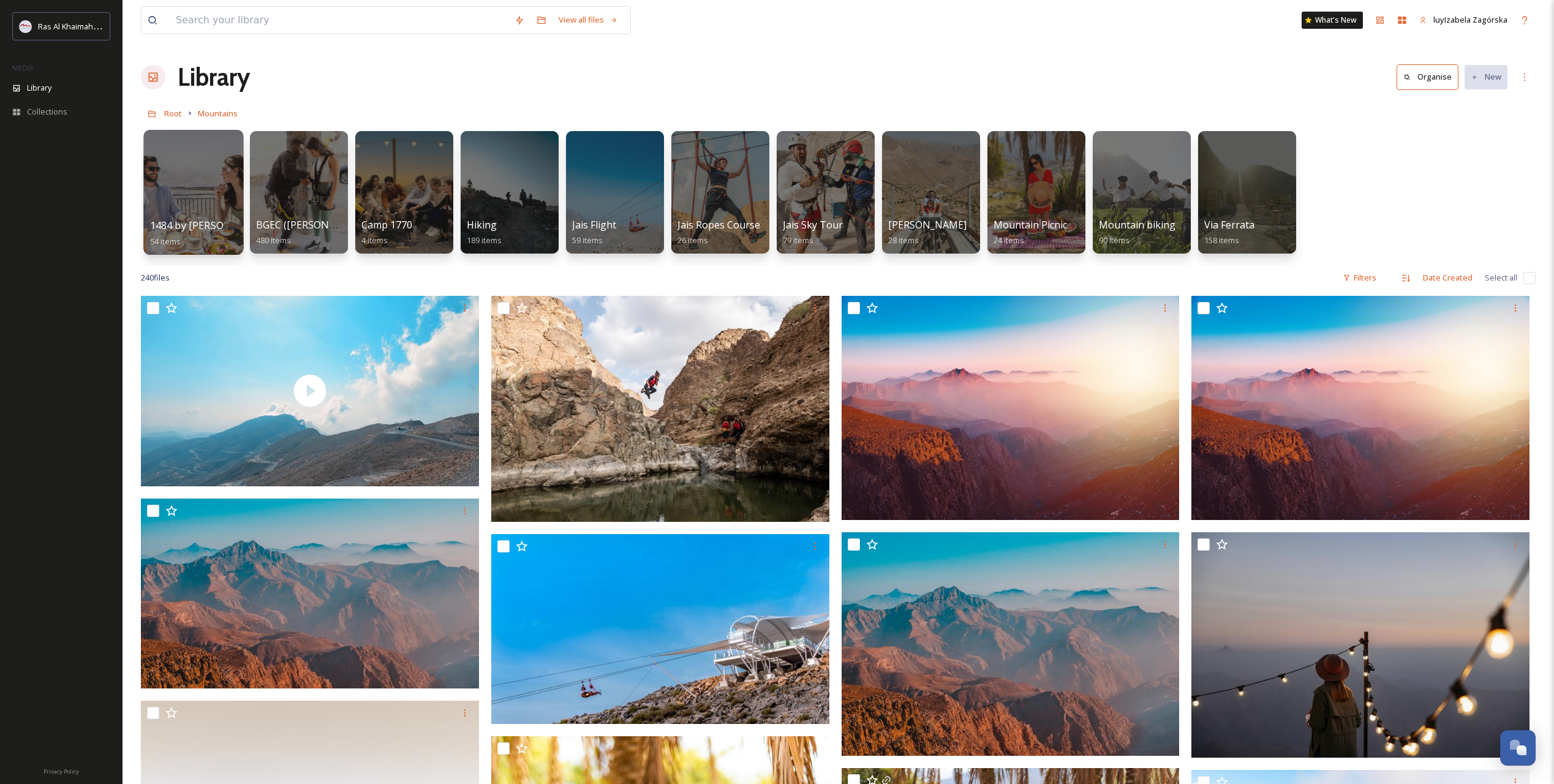
click at [209, 223] on span "1484 by [PERSON_NAME]" at bounding box center [209, 225] width 119 height 14
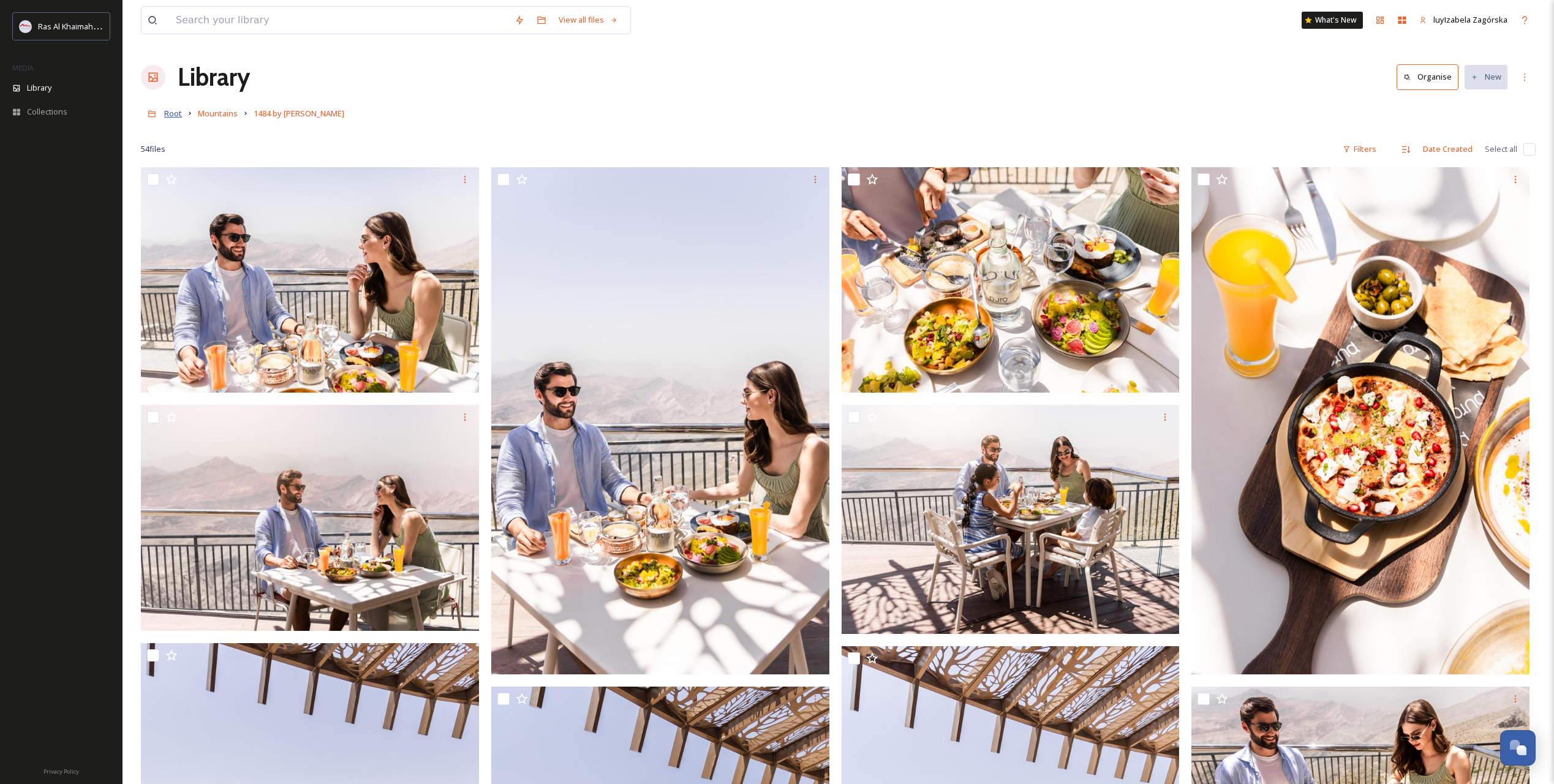
click at [171, 116] on span "Root" at bounding box center [173, 113] width 17 height 11
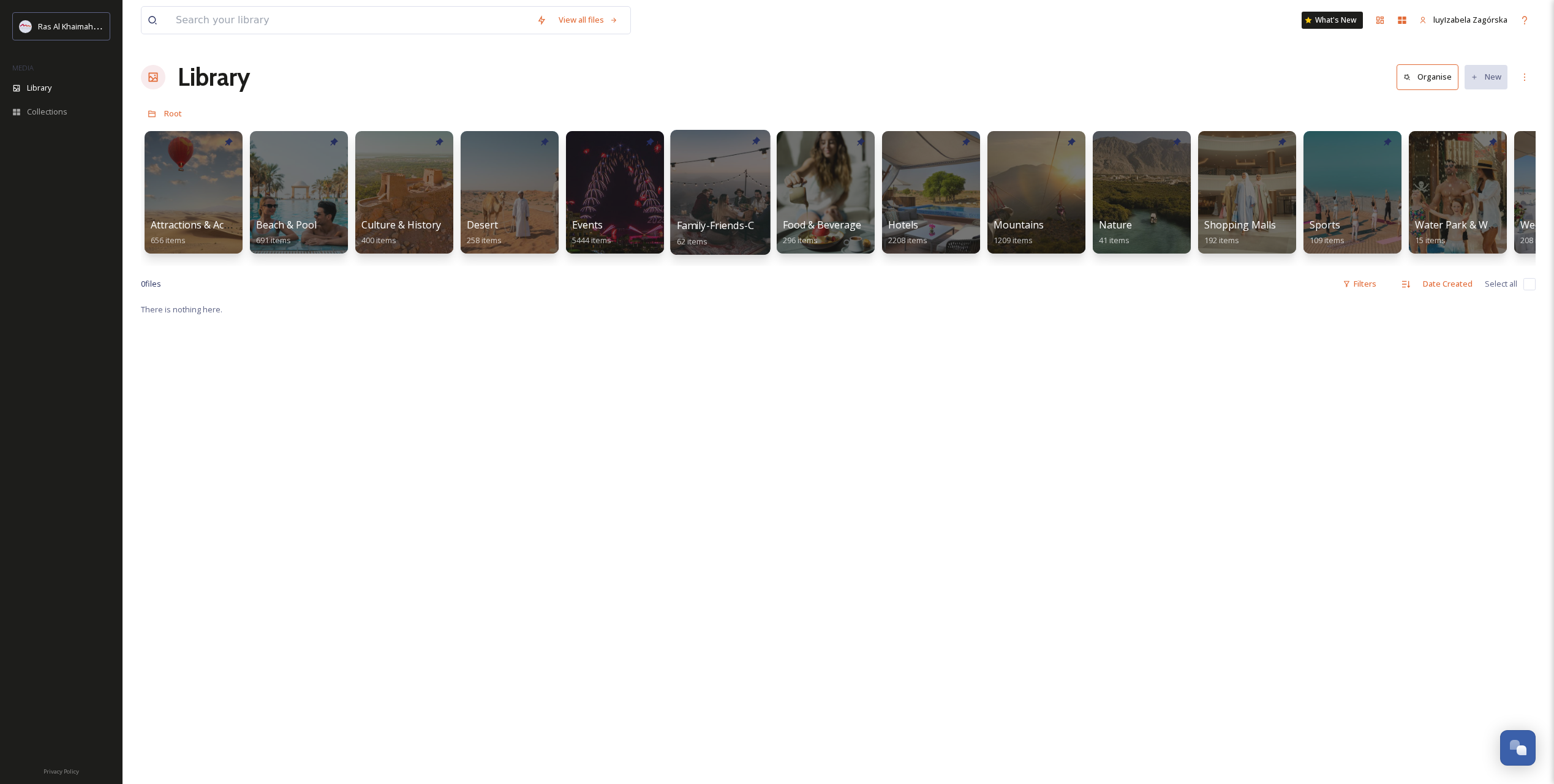
click at [709, 227] on span "Family-Friends-Couple-Solo" at bounding box center [741, 225] width 128 height 14
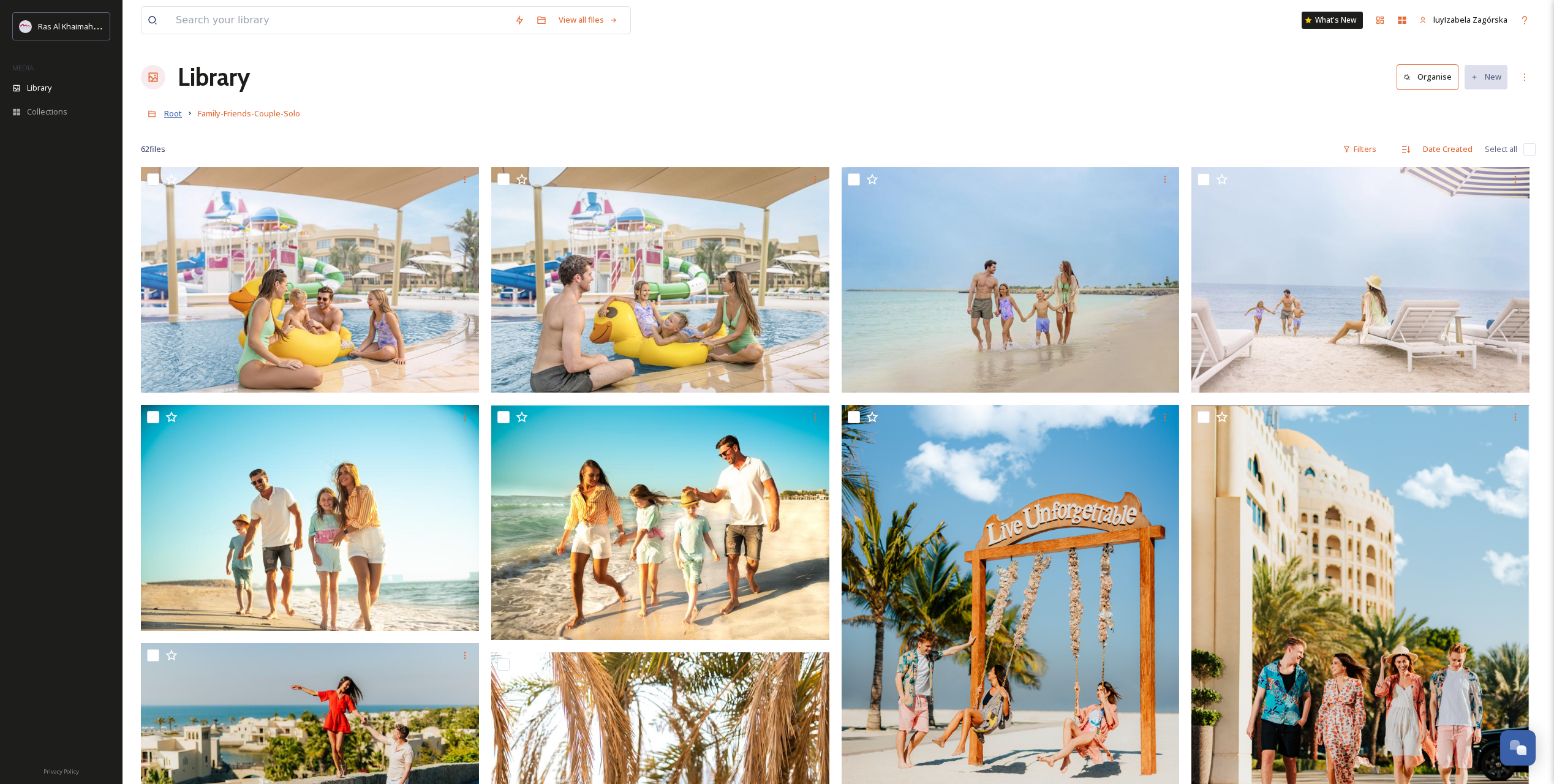
click at [176, 108] on span "Root" at bounding box center [173, 113] width 17 height 11
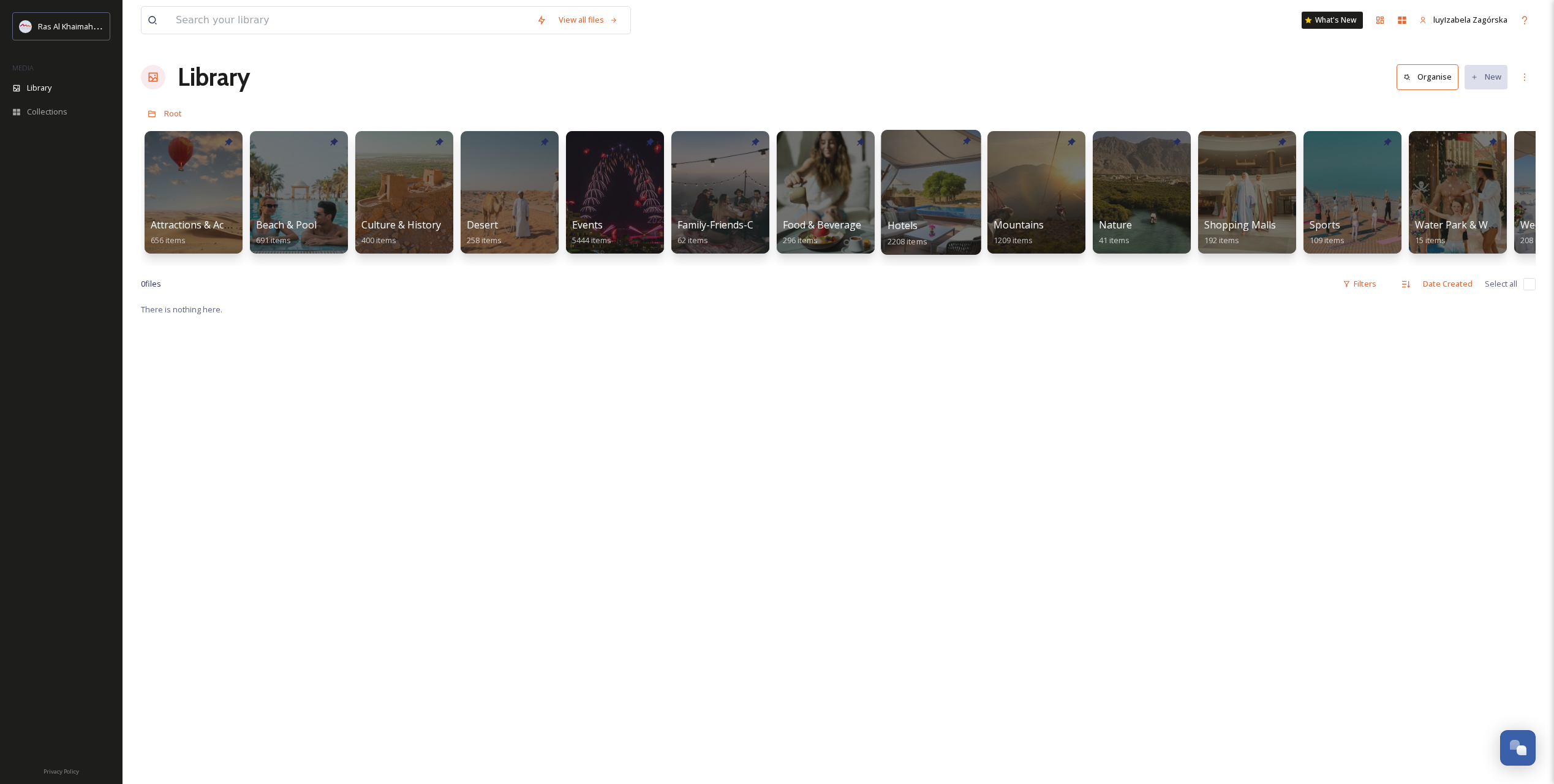
click at [923, 222] on div "Hotels 2208 items" at bounding box center [931, 234] width 88 height 31
click at [903, 226] on span "Hotels" at bounding box center [903, 225] width 31 height 14
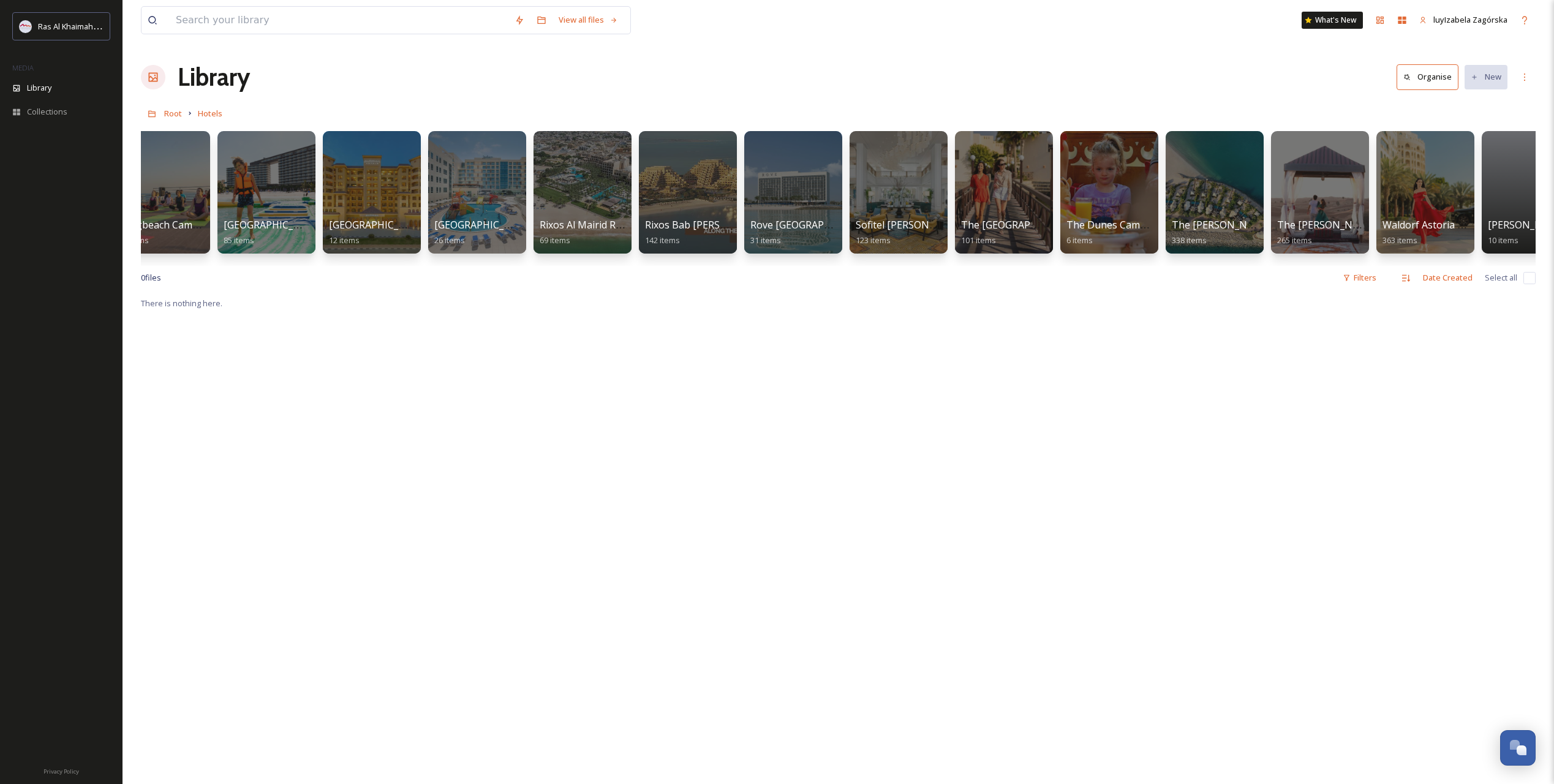
scroll to position [0, 1029]
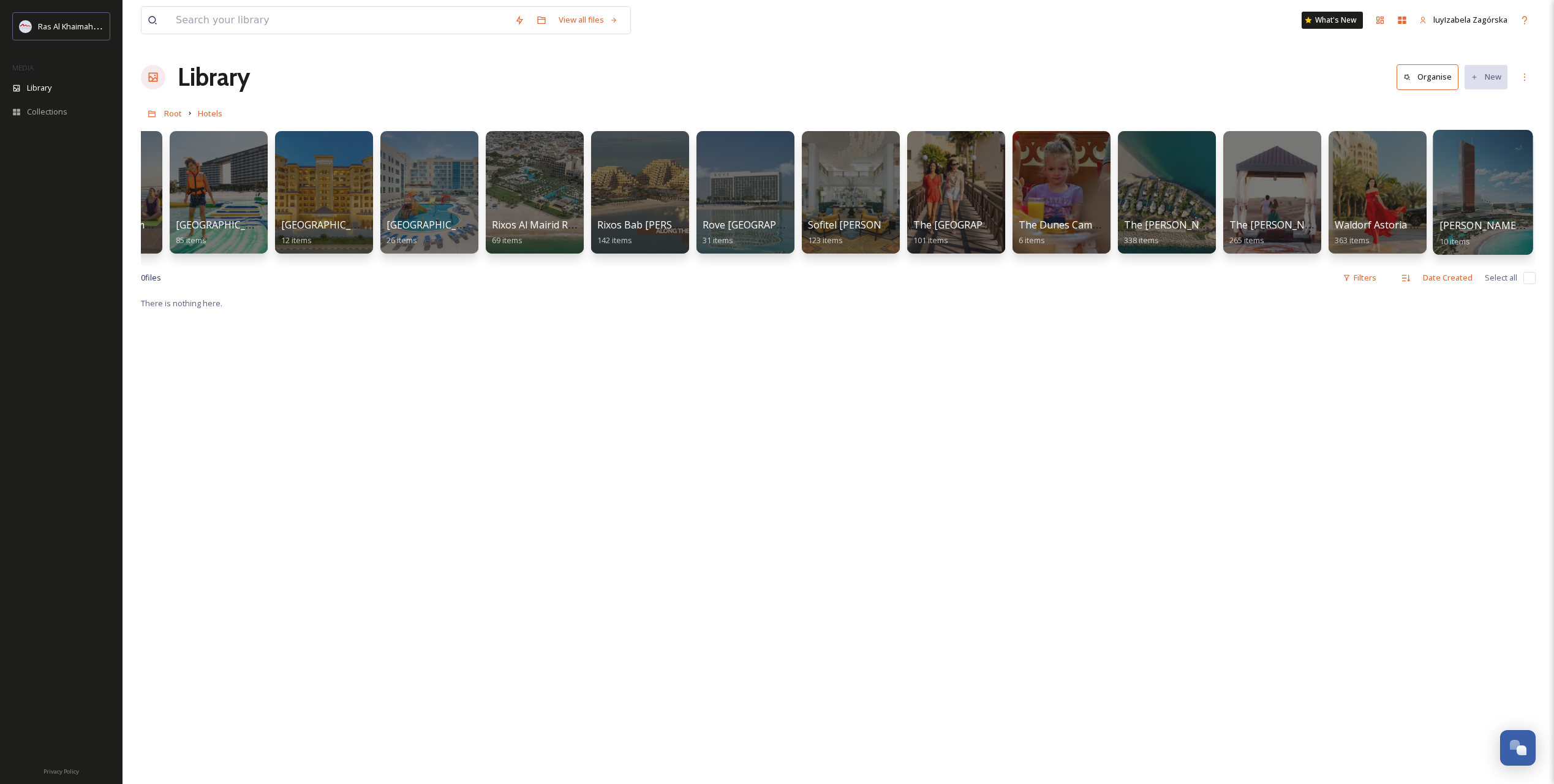
click at [1108, 224] on span "[PERSON_NAME] Al [PERSON_NAME]" at bounding box center [1526, 225] width 174 height 14
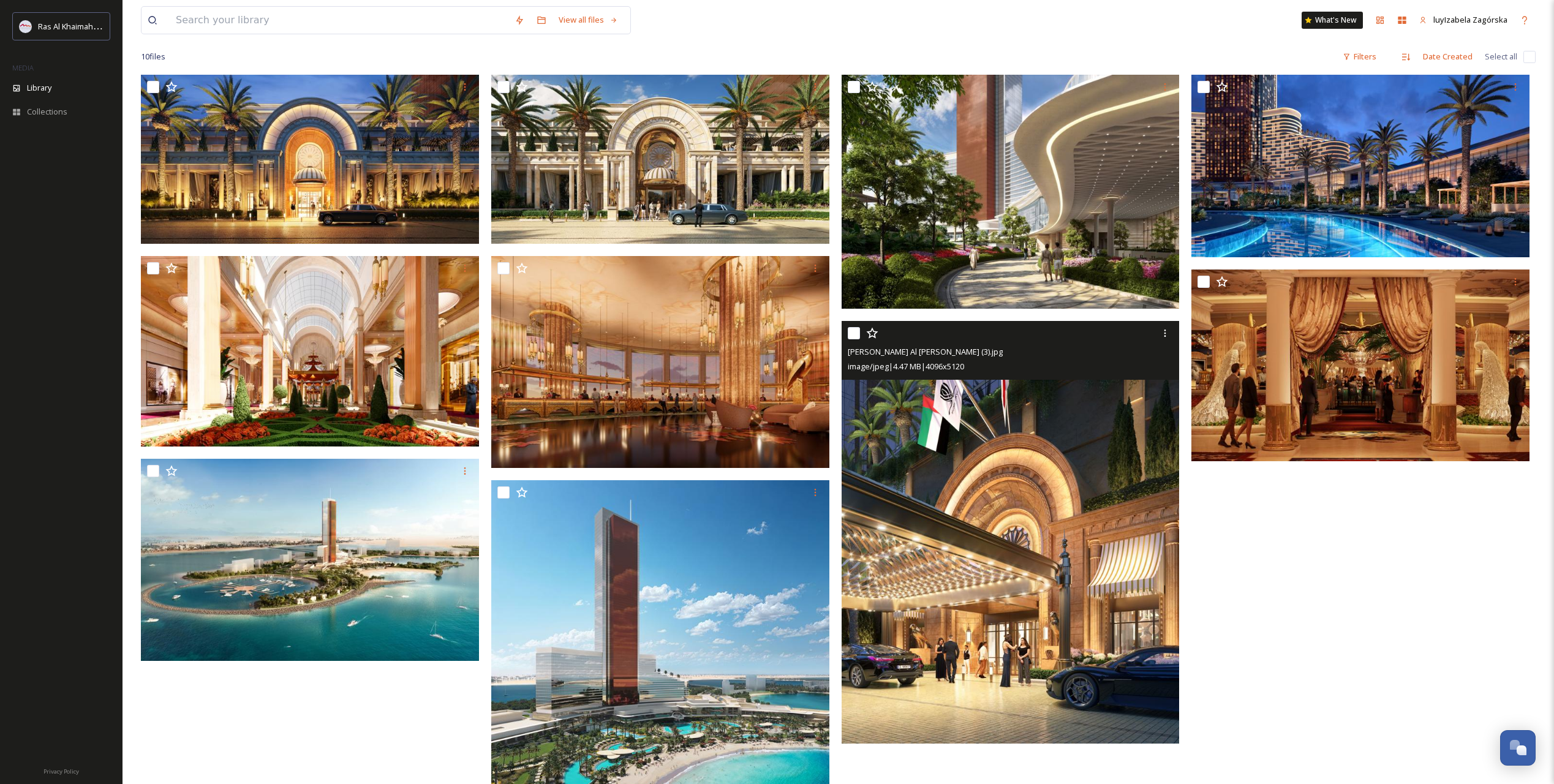
scroll to position [167, 0]
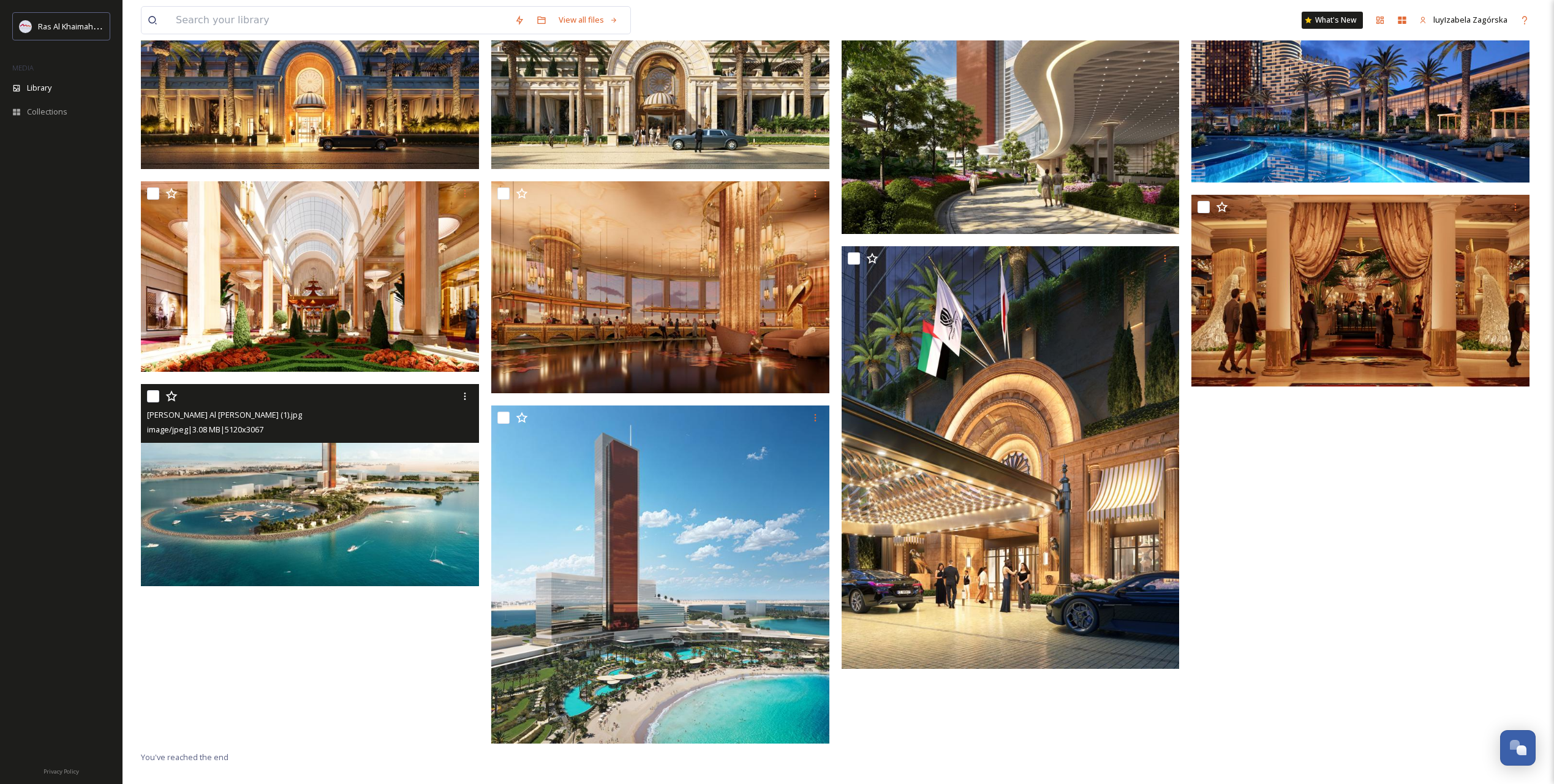
click at [270, 515] on img at bounding box center [310, 485] width 338 height 202
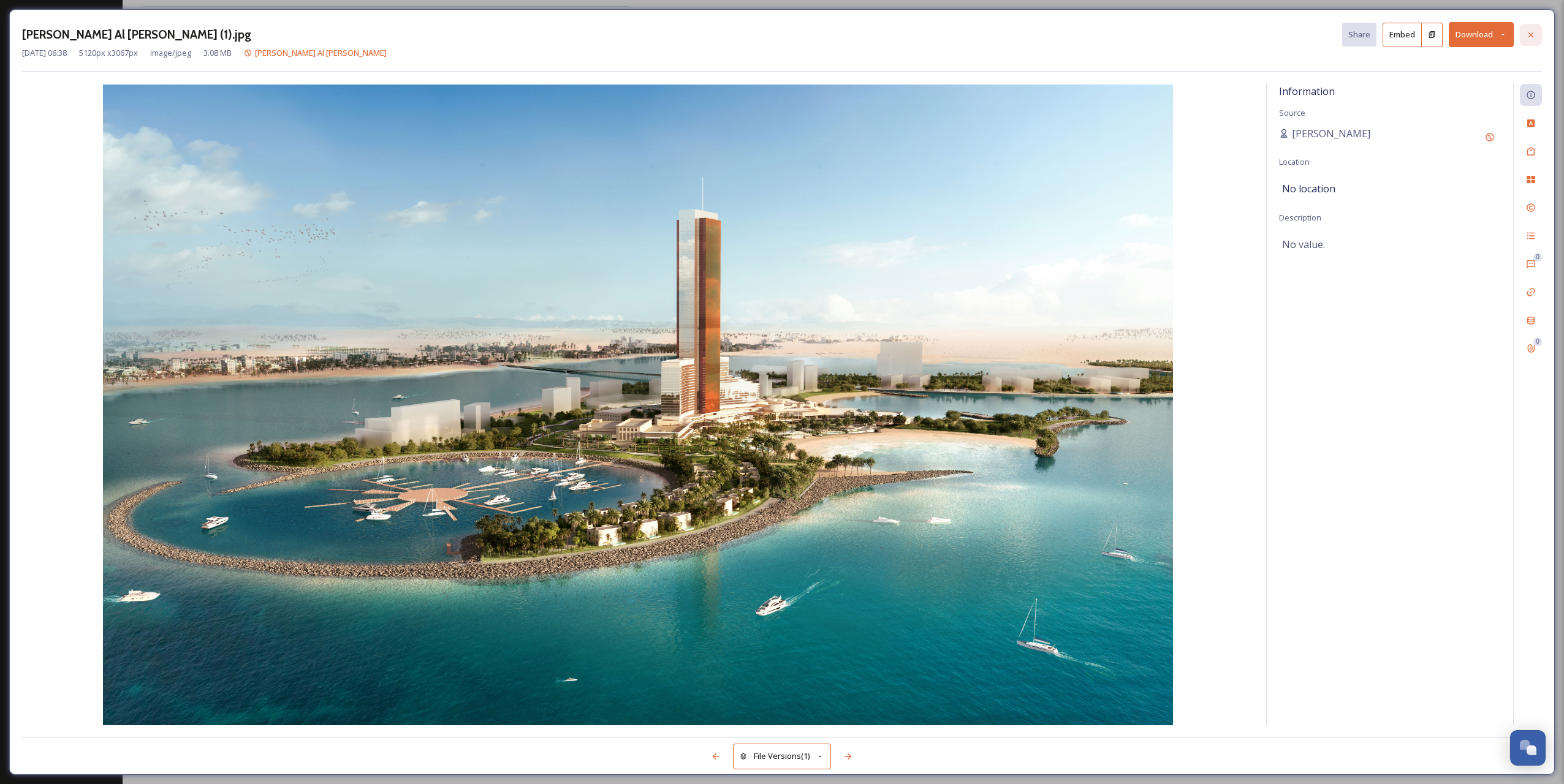
click at [1108, 38] on icon at bounding box center [1530, 35] width 10 height 10
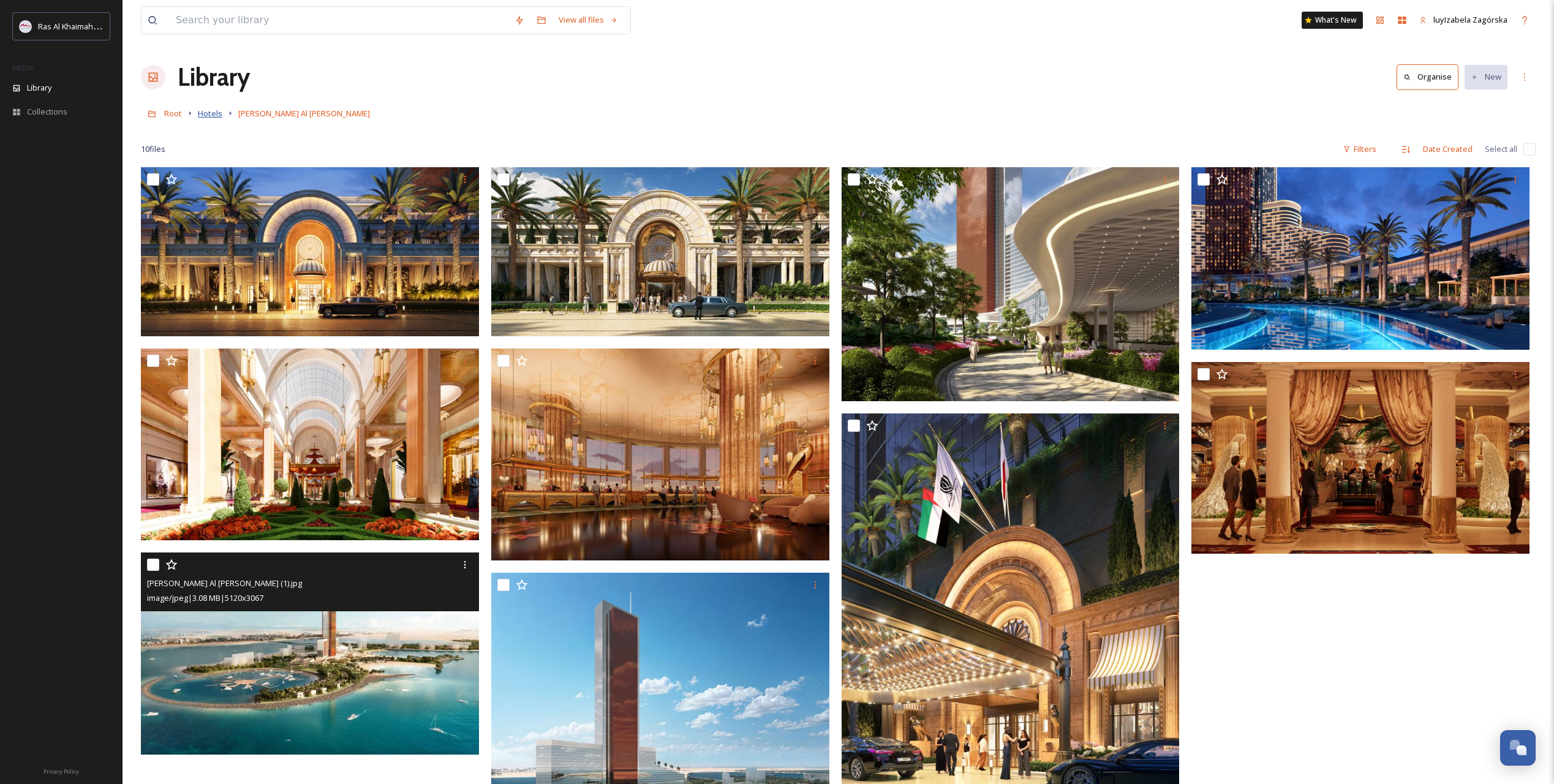
click at [220, 110] on span "Hotels" at bounding box center [210, 113] width 24 height 11
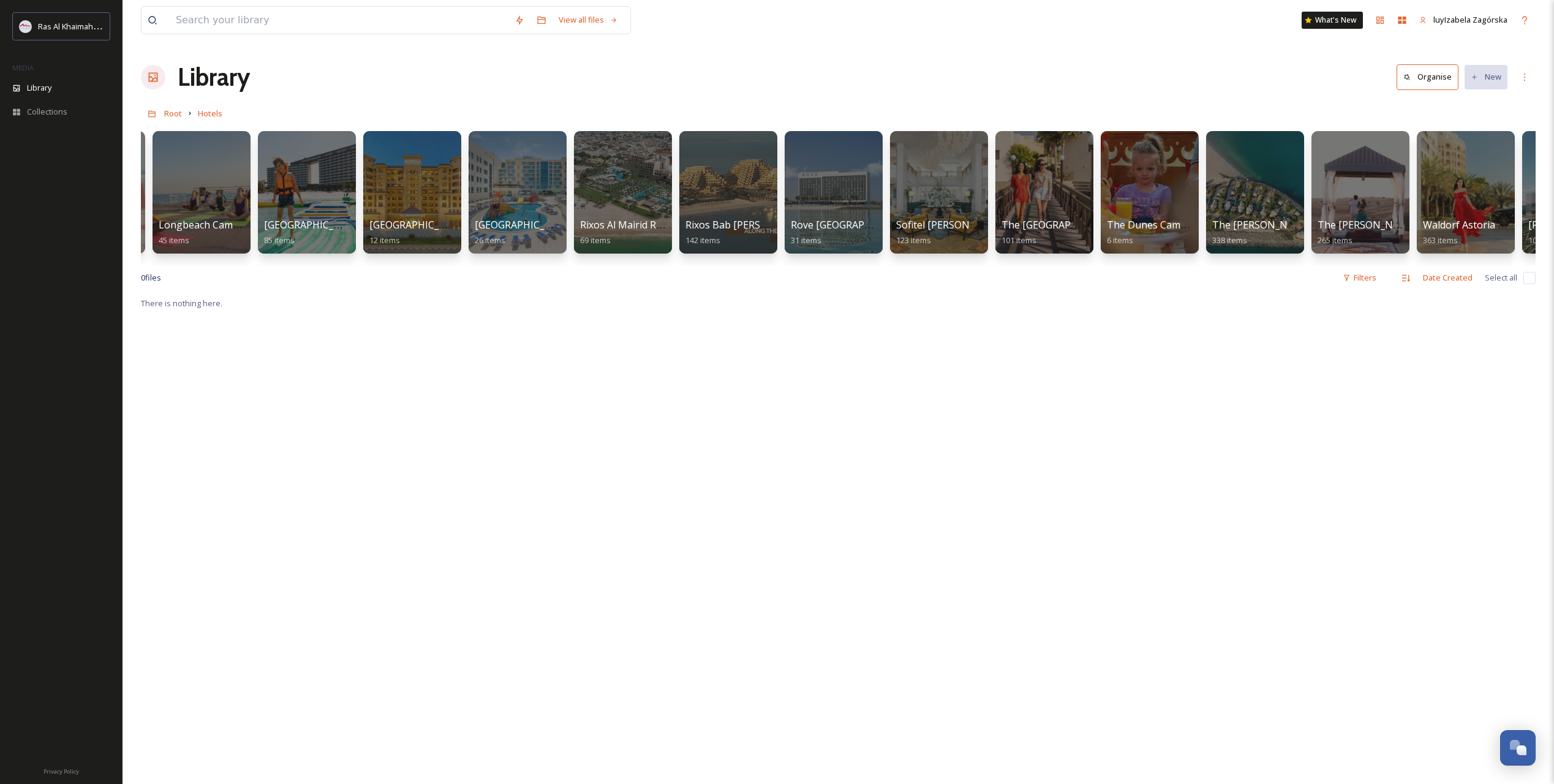
scroll to position [0, 1029]
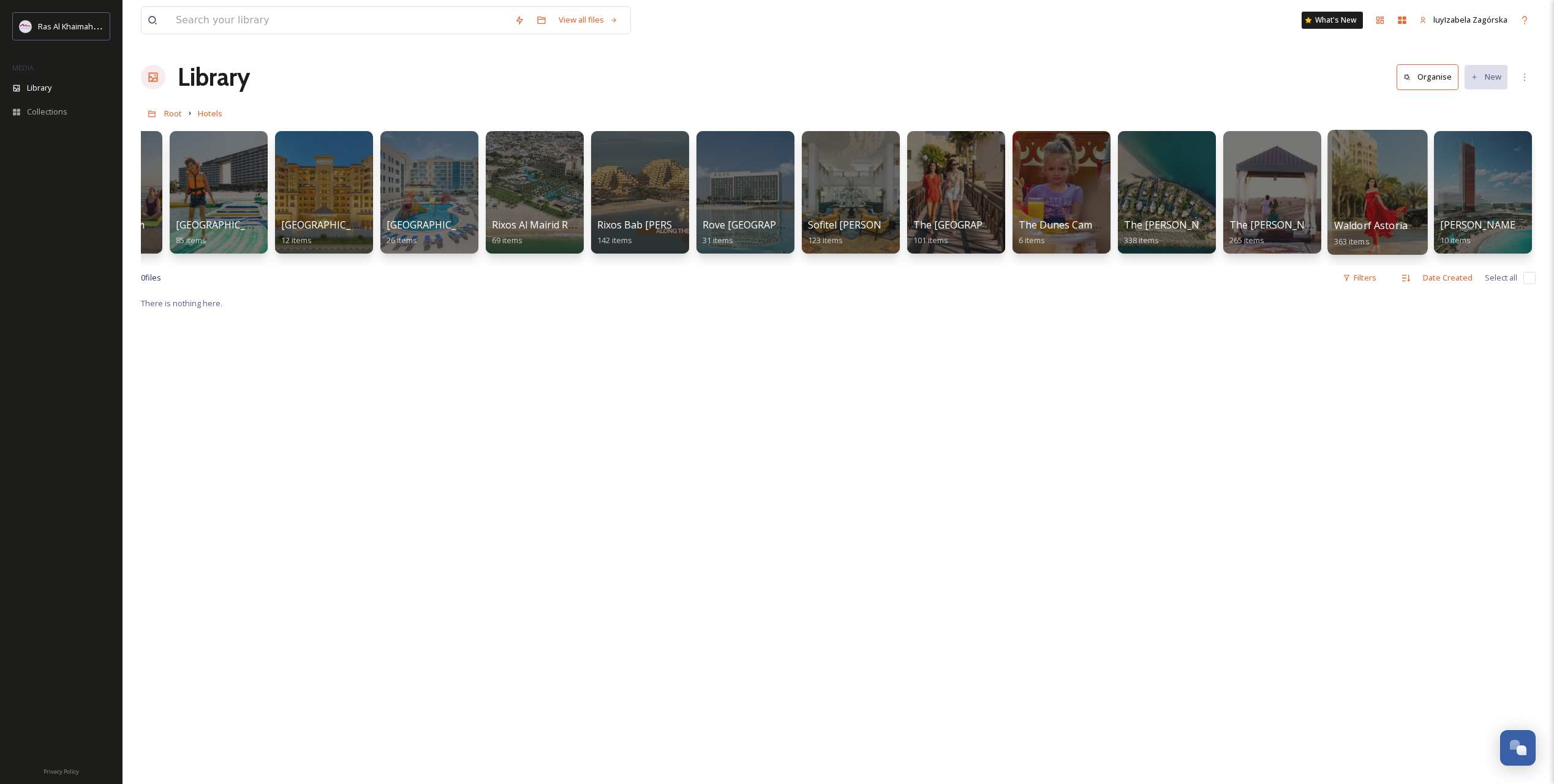
click at [1108, 226] on span "Waldorf Astoria [GEOGRAPHIC_DATA]" at bounding box center [1422, 225] width 177 height 14
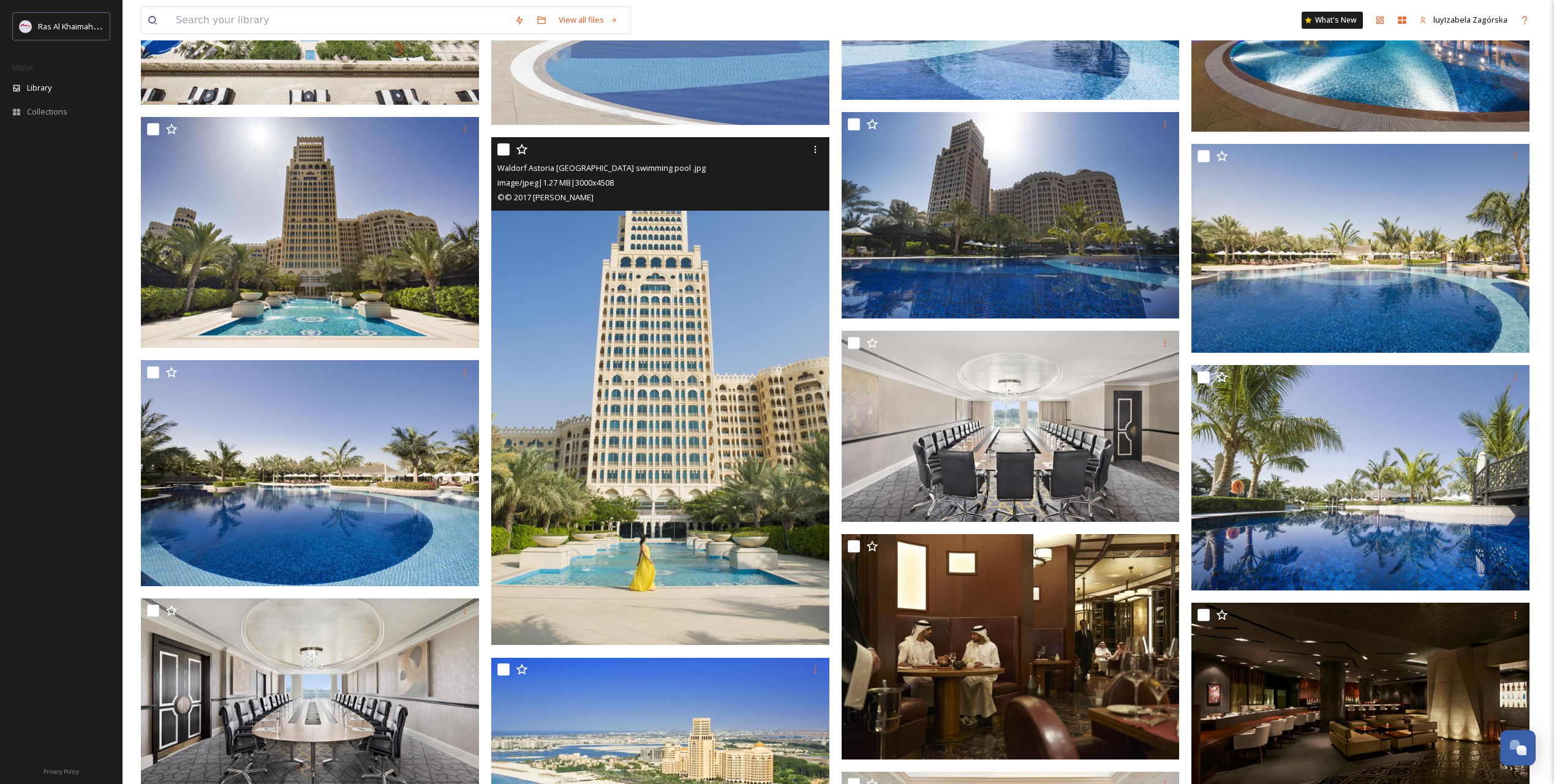
scroll to position [15513, 0]
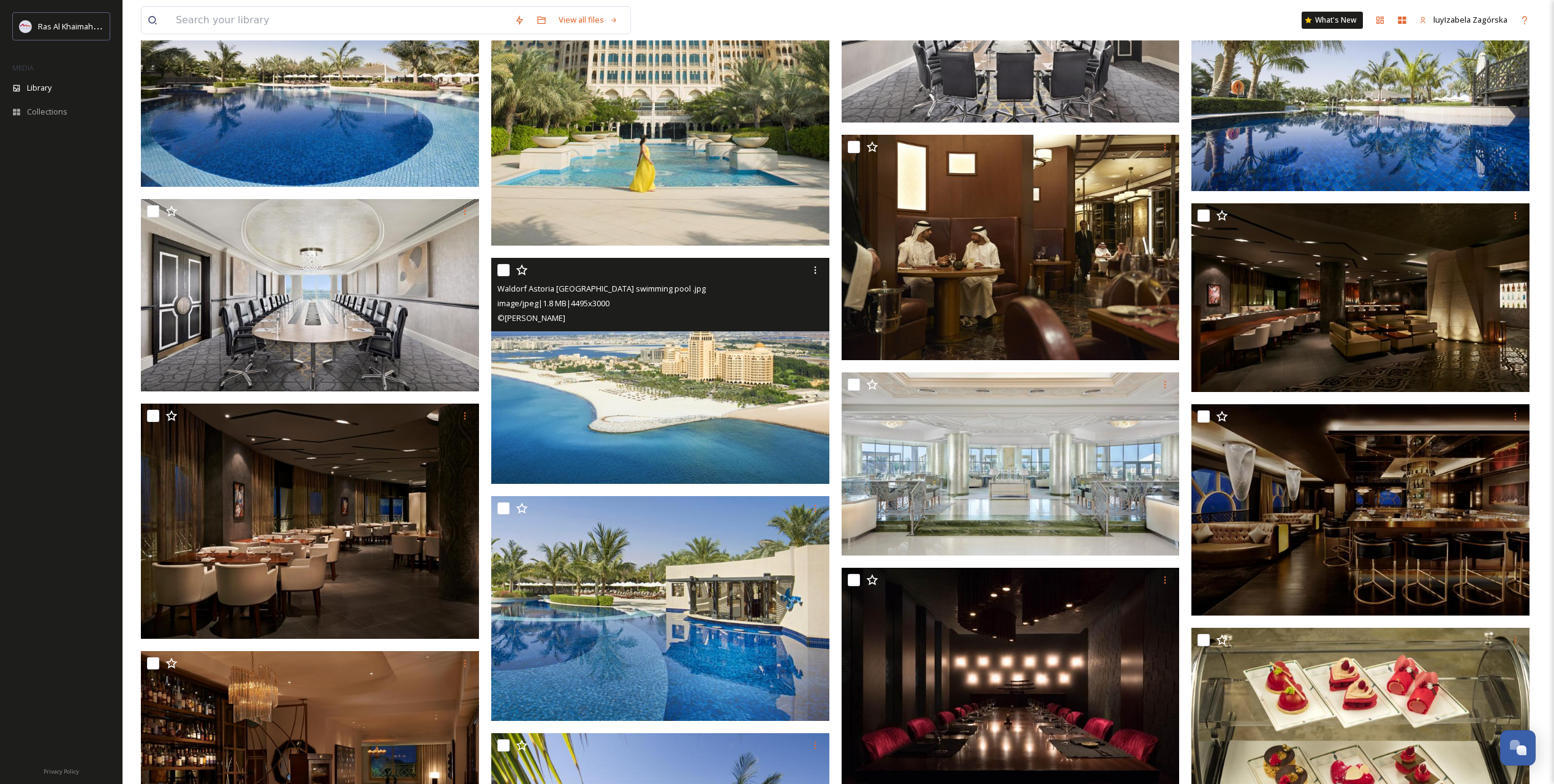
click at [642, 405] on img at bounding box center [661, 371] width 338 height 225
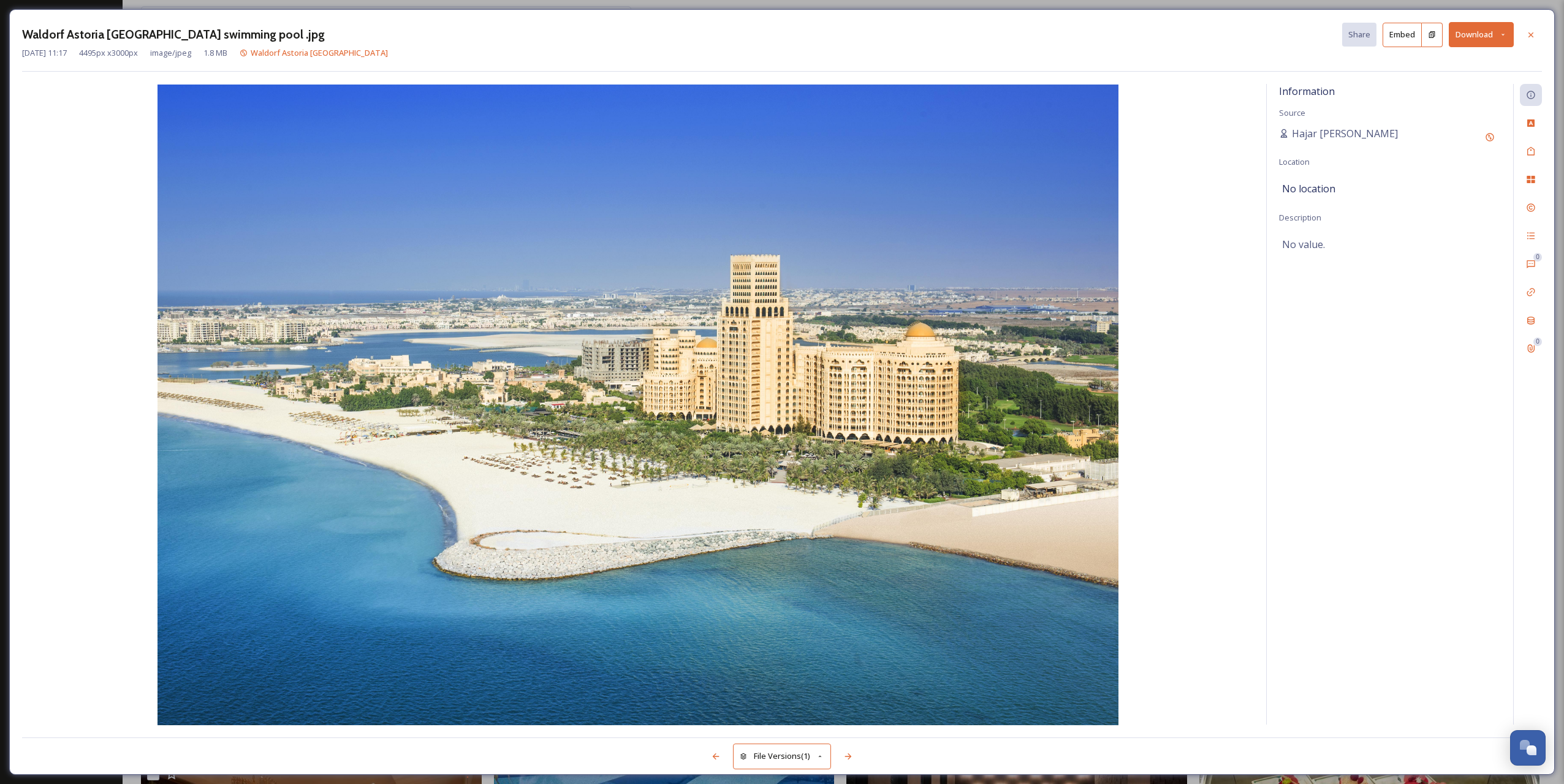
click at [1108, 457] on img at bounding box center [638, 405] width 1232 height 640
click at [1108, 36] on icon at bounding box center [1530, 34] width 5 height 5
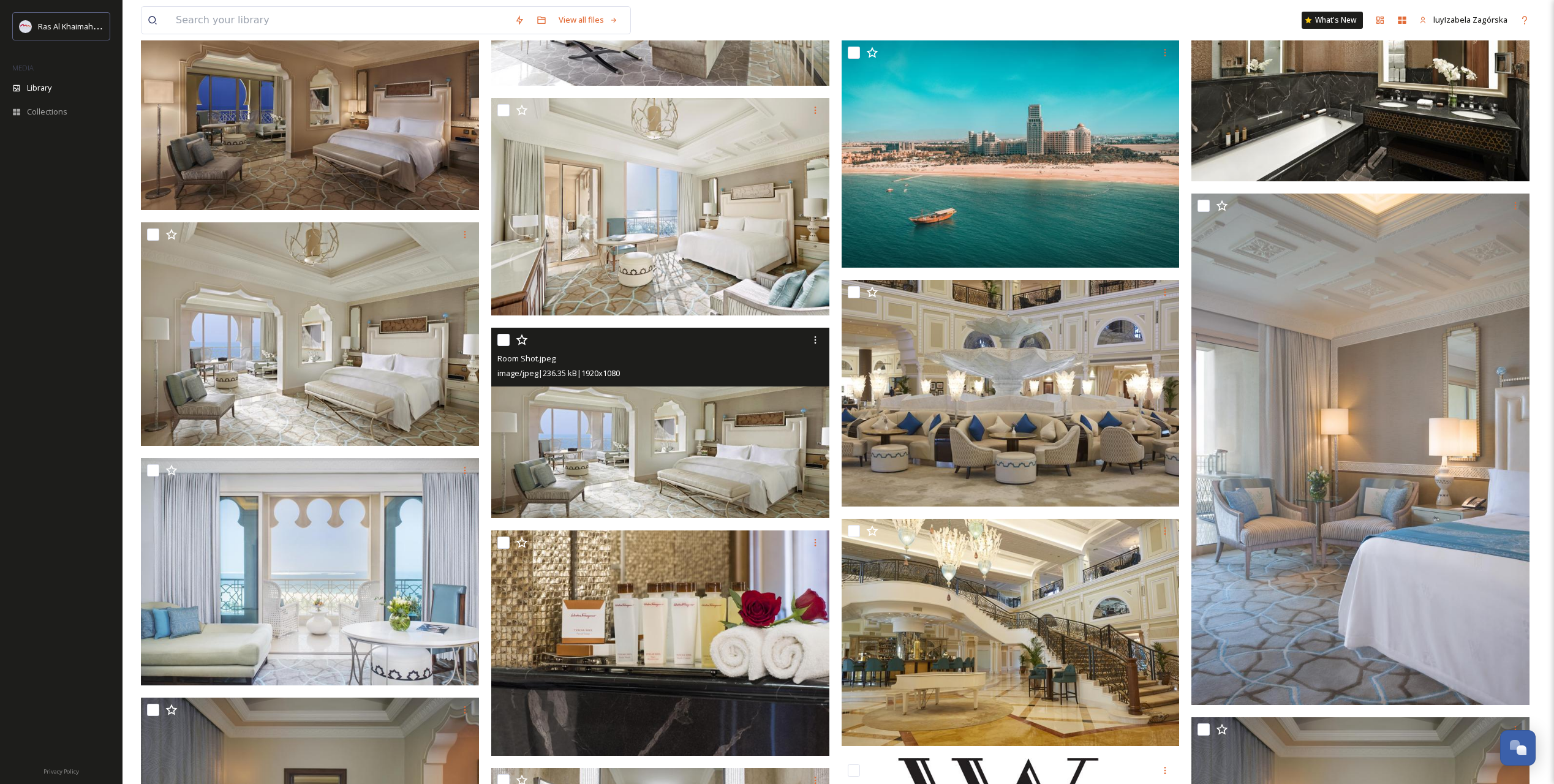
scroll to position [21841, 0]
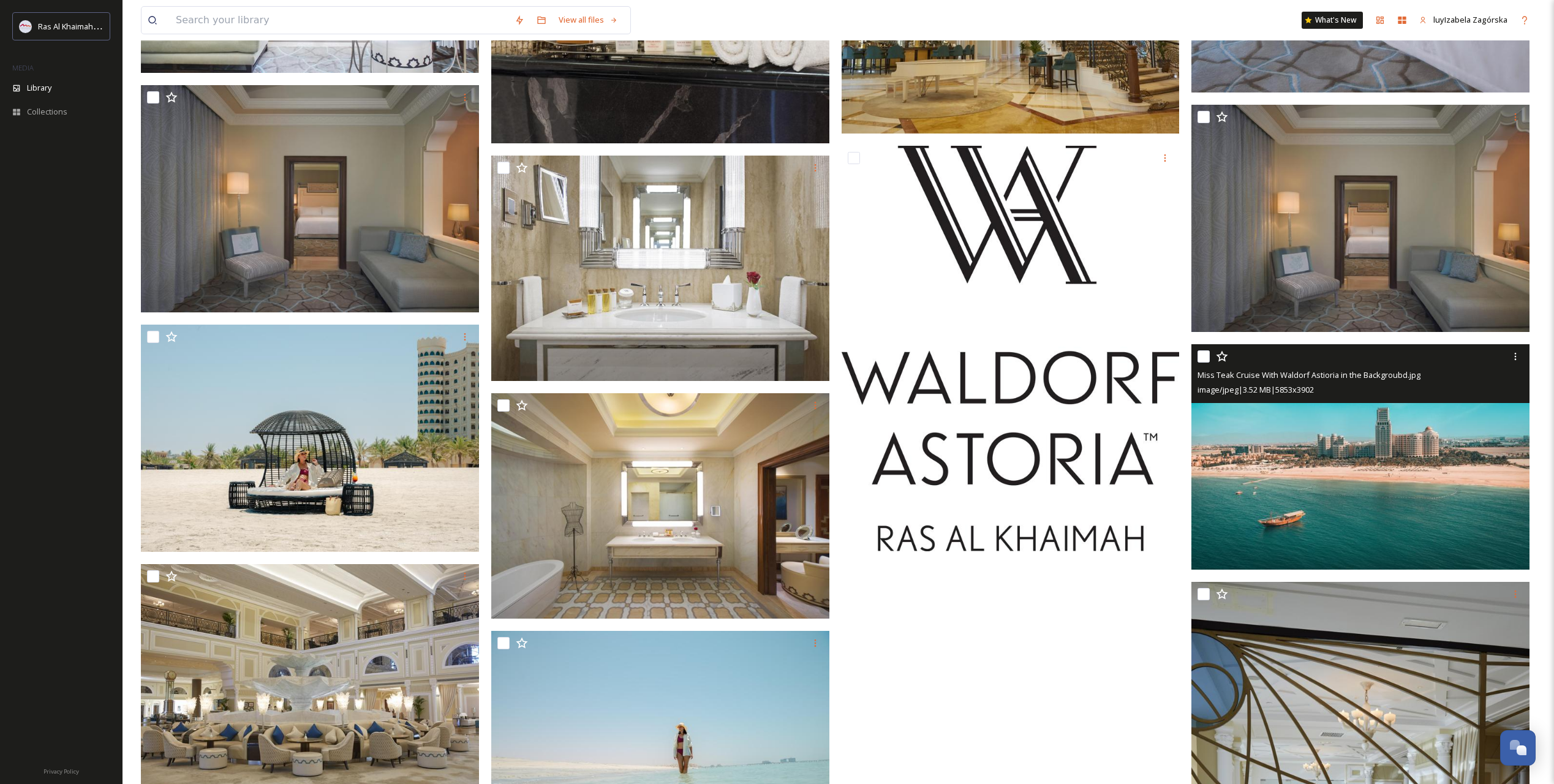
click at [1108, 454] on img at bounding box center [1361, 456] width 338 height 225
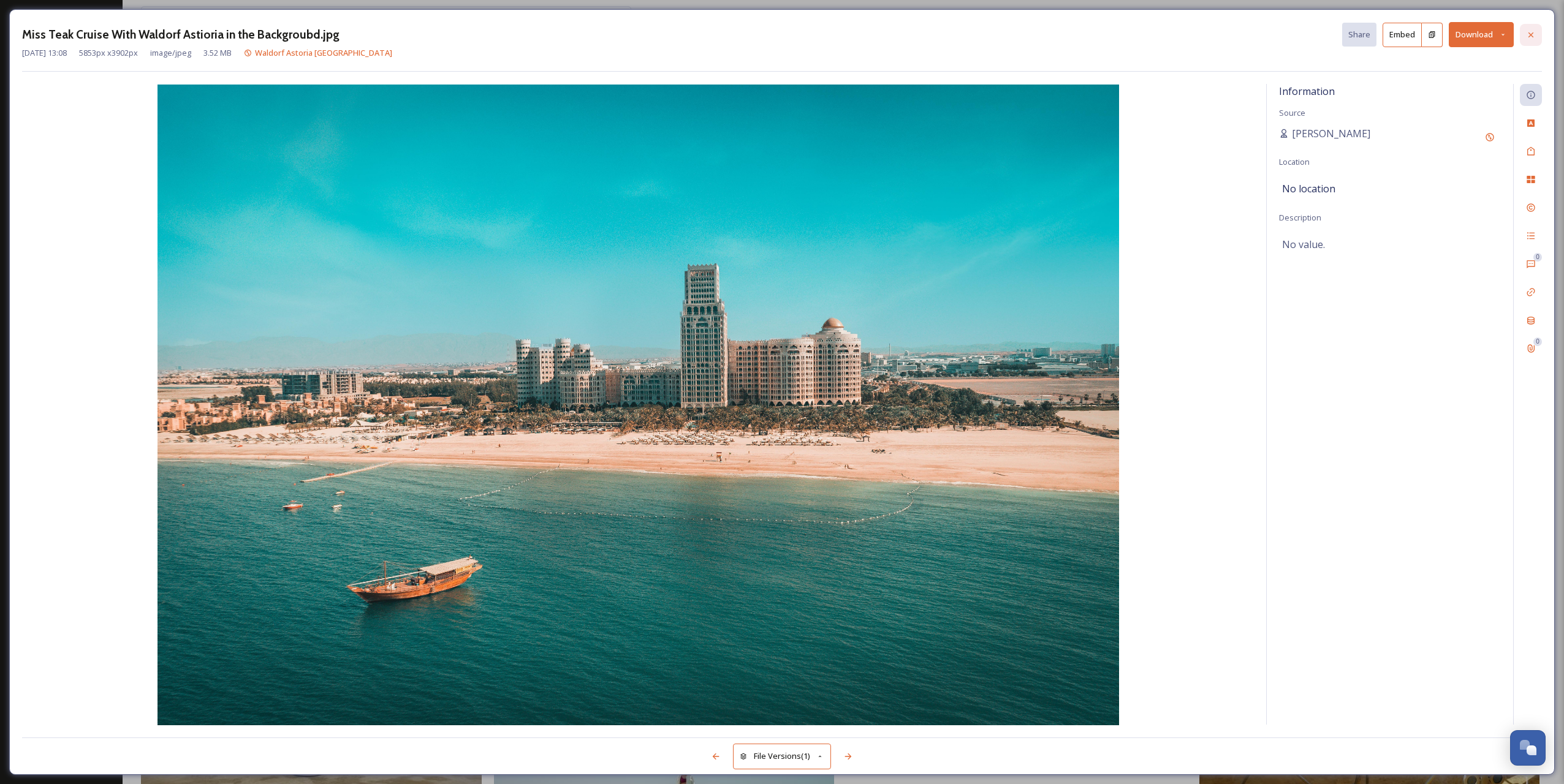
click at [1108, 40] on icon at bounding box center [1530, 35] width 10 height 10
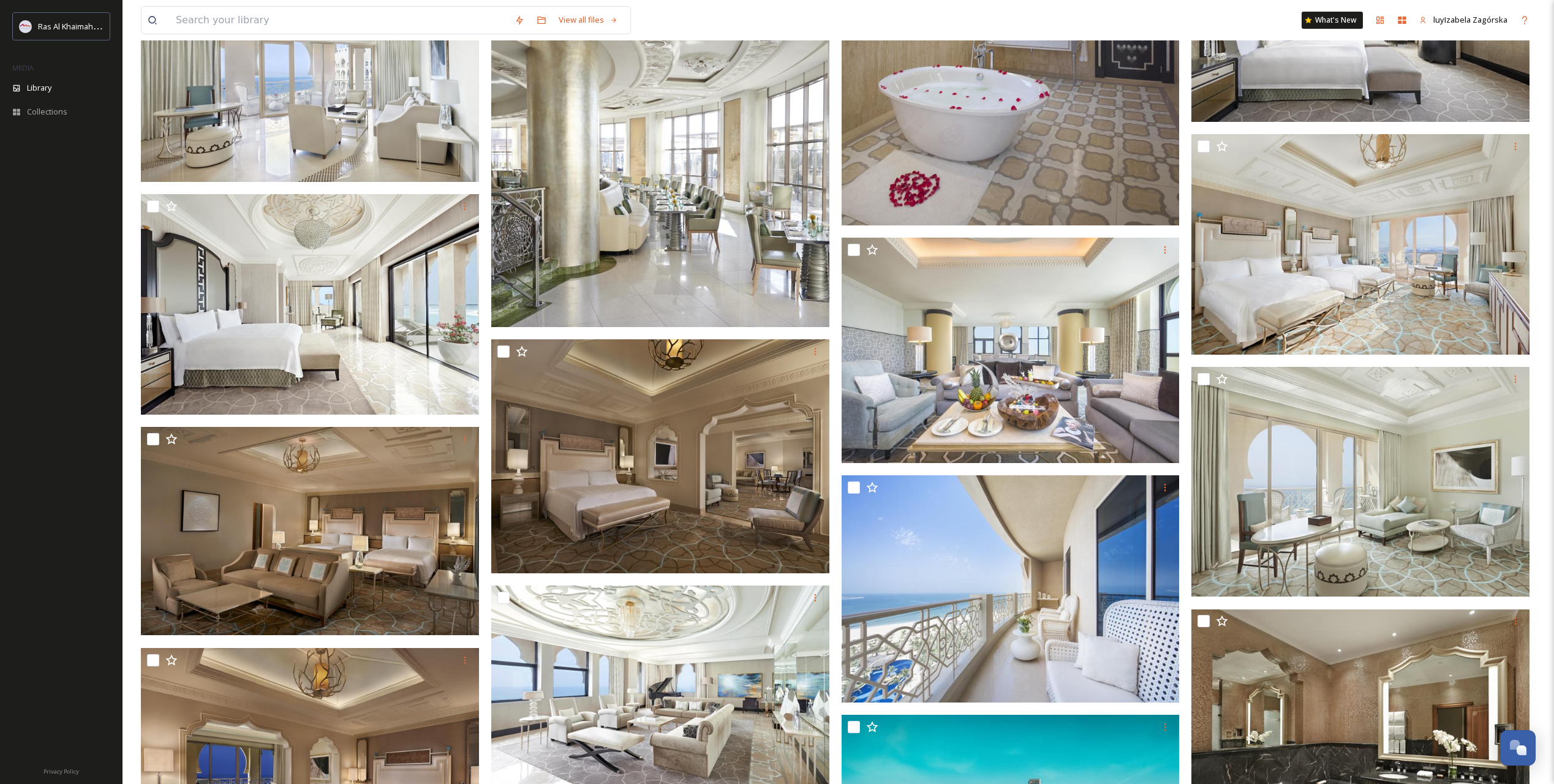
scroll to position [20969, 0]
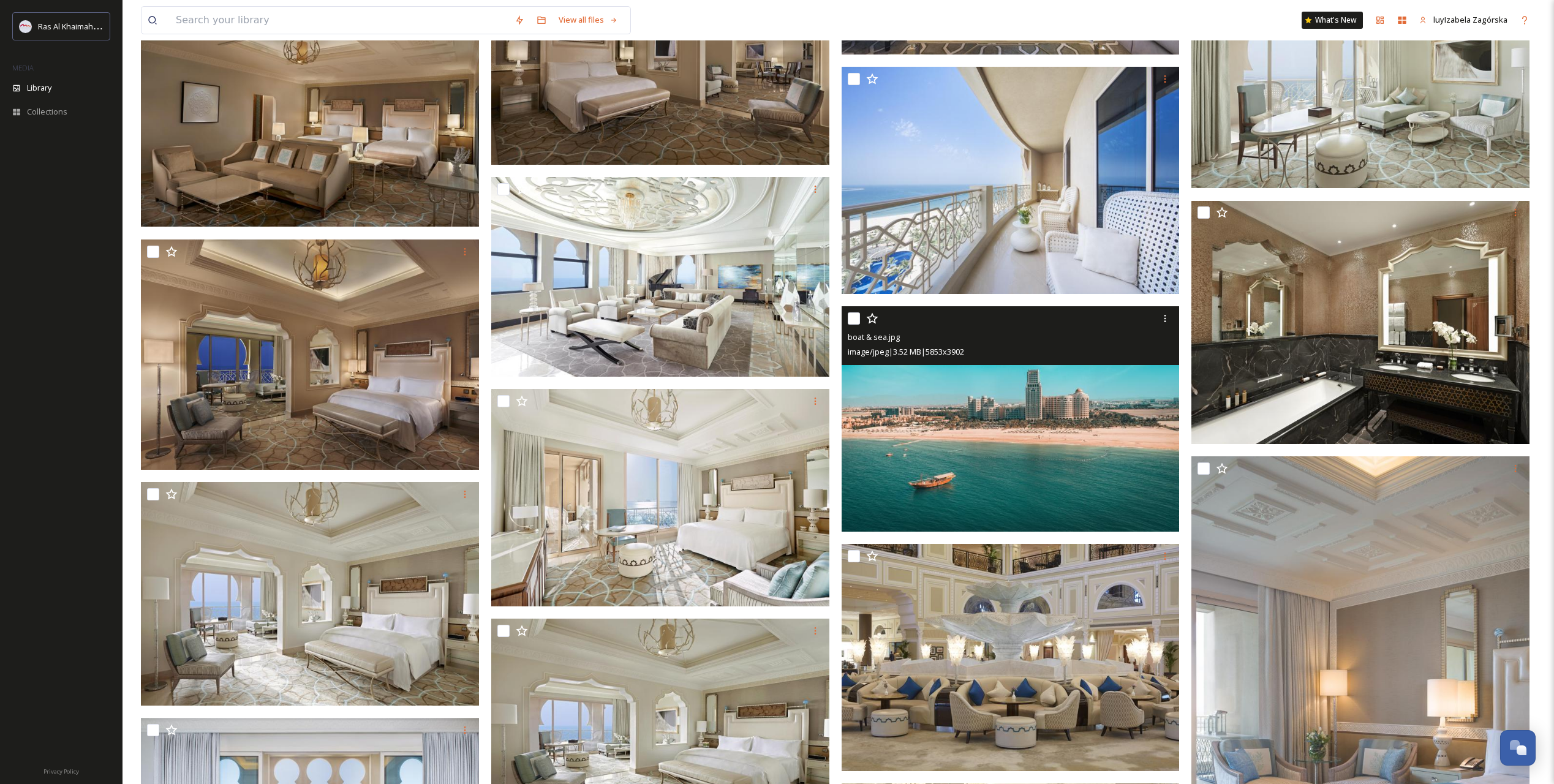
click at [973, 471] on img at bounding box center [1010, 418] width 338 height 225
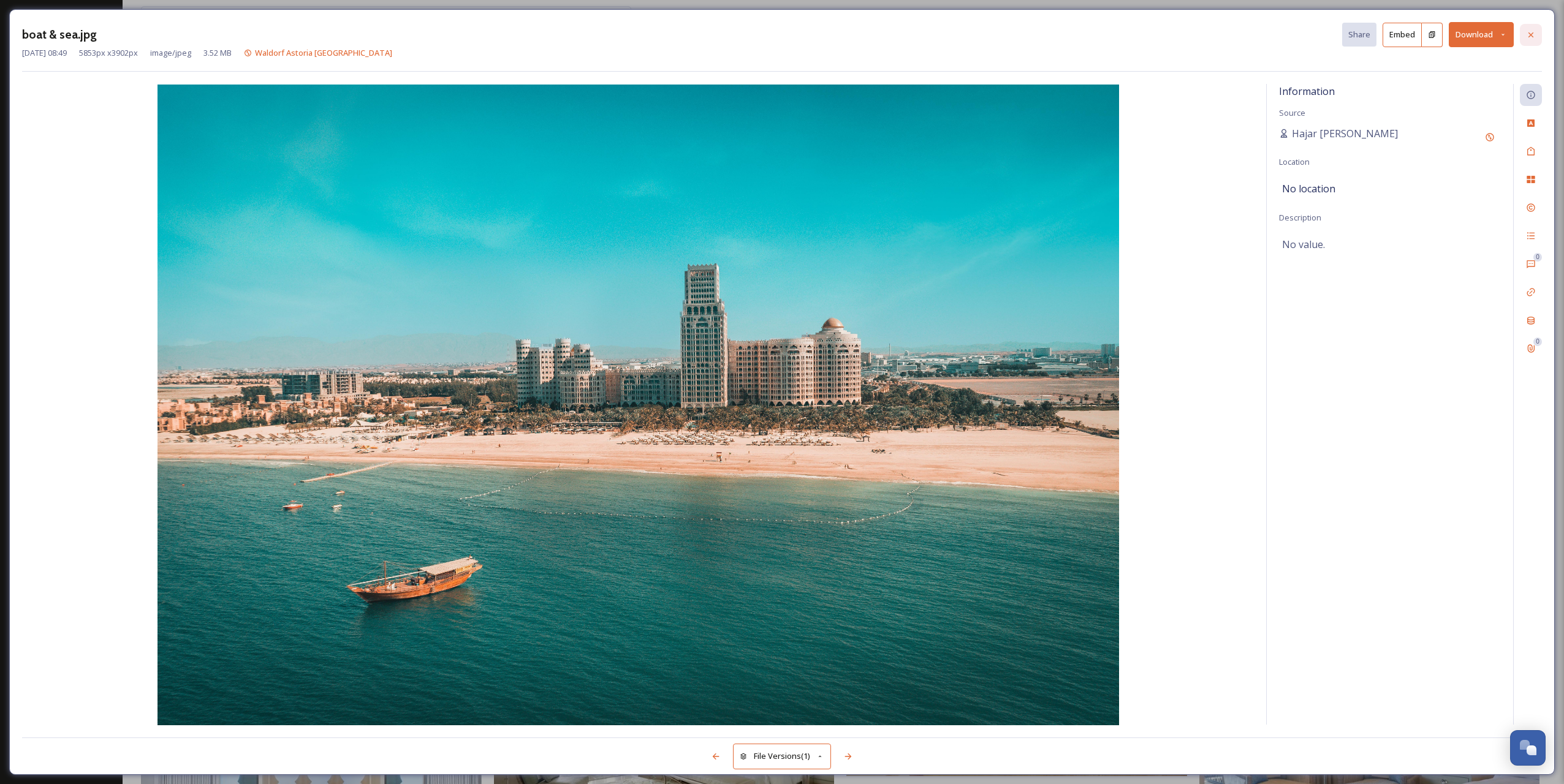
click at [1108, 38] on icon at bounding box center [1530, 35] width 10 height 10
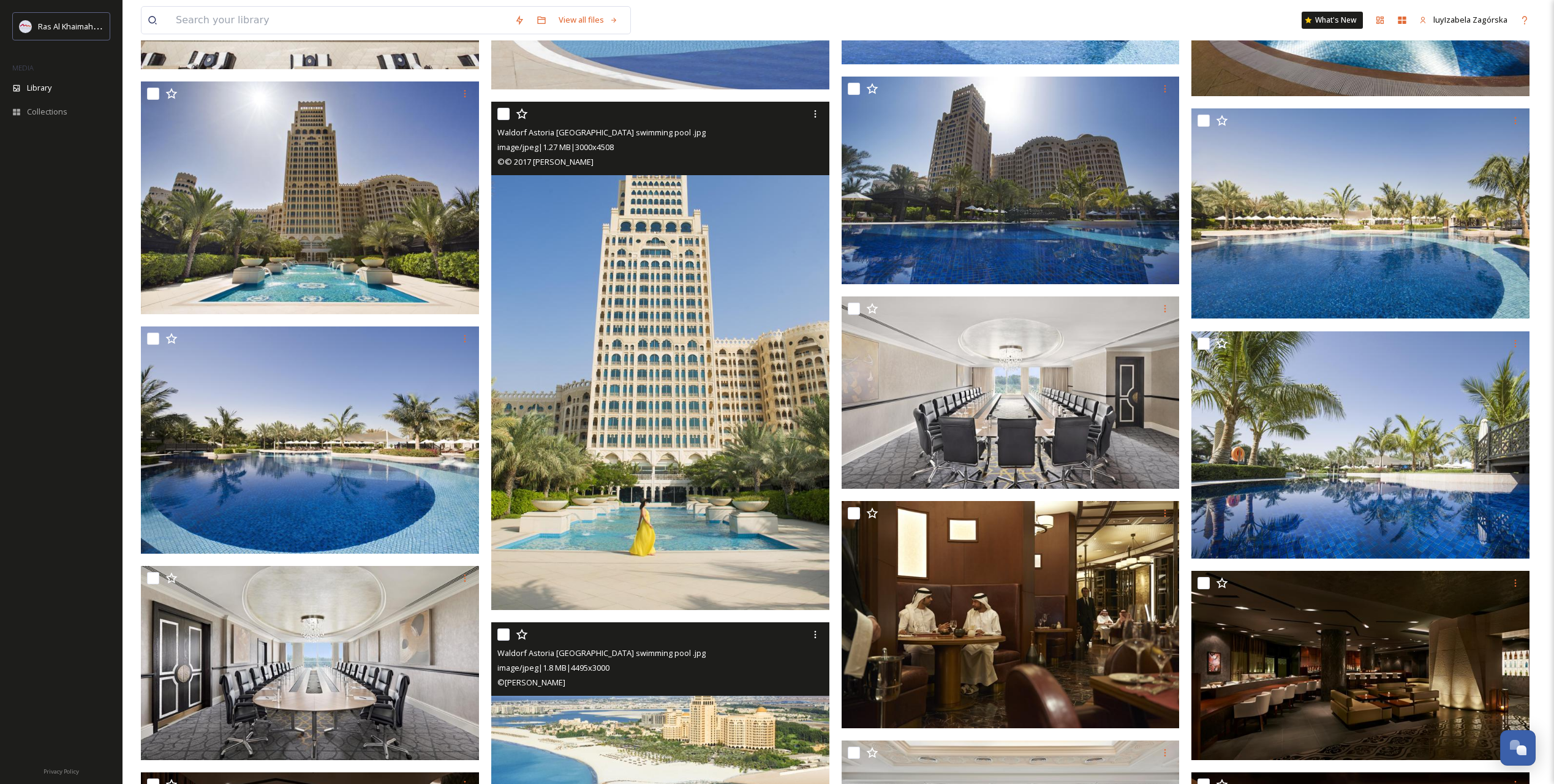
scroll to position [15458, 0]
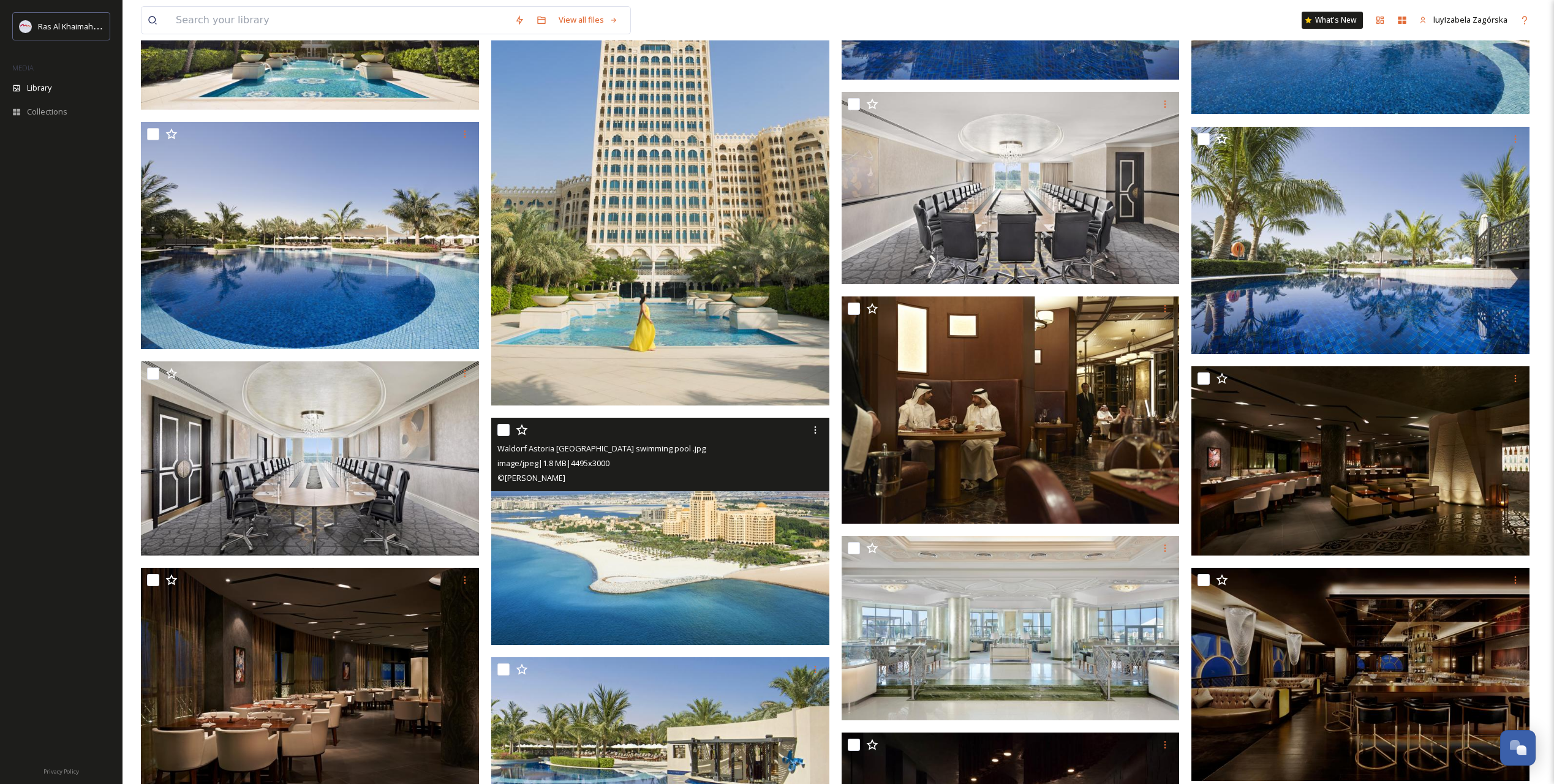
click at [650, 563] on img at bounding box center [662, 531] width 341 height 227
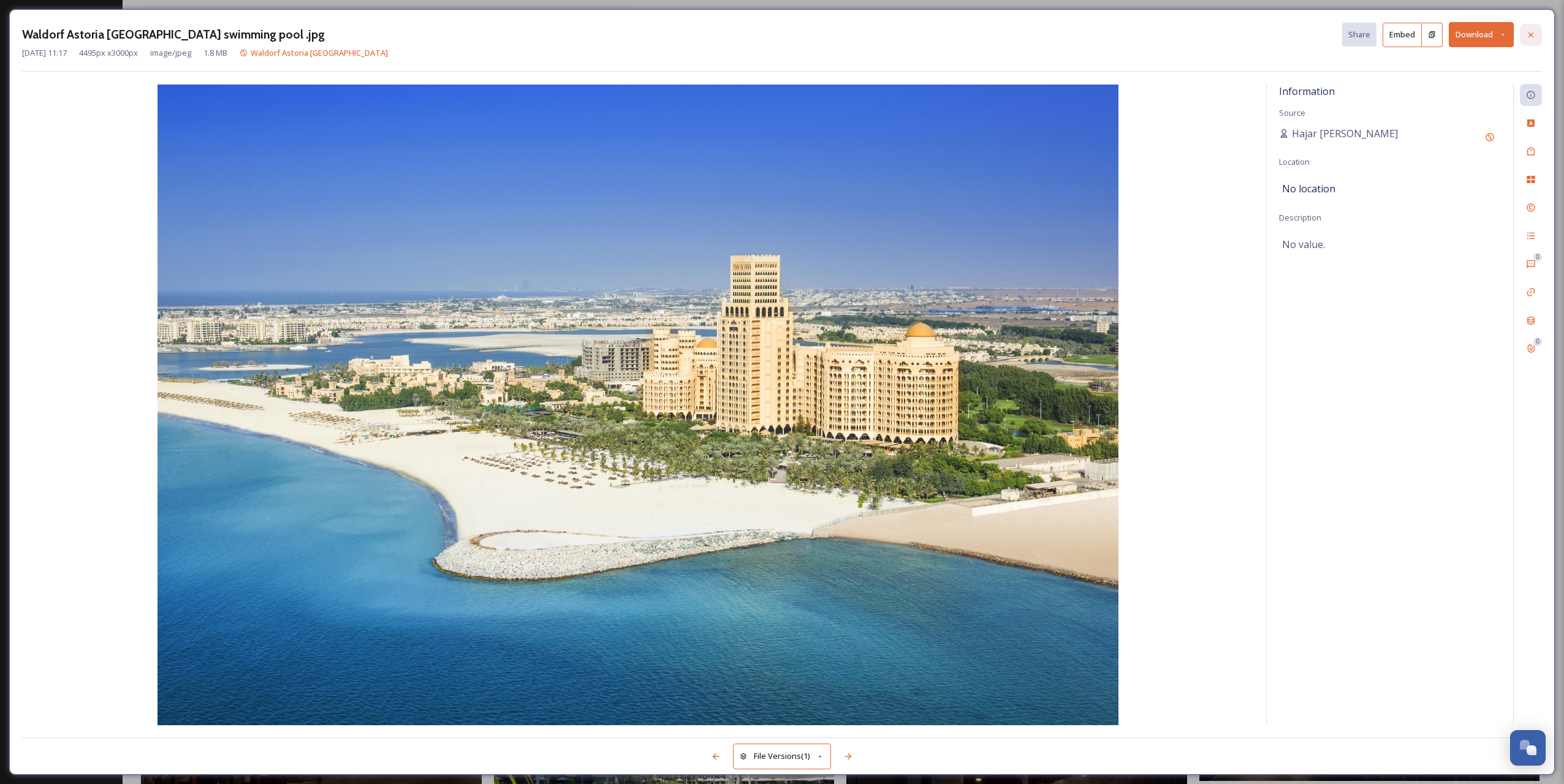
click at [1108, 38] on icon at bounding box center [1530, 35] width 10 height 10
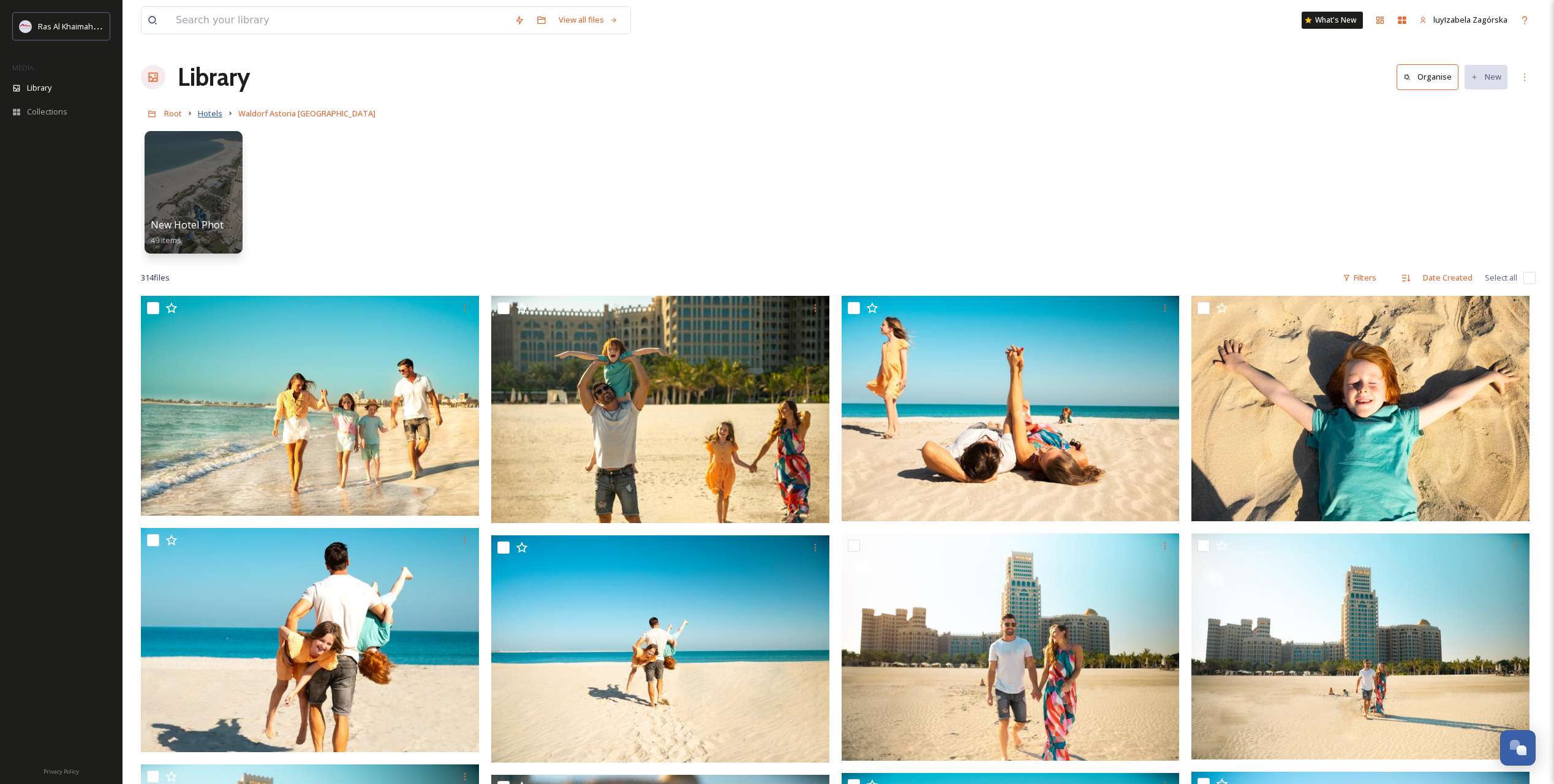
click at [212, 115] on span "Hotels" at bounding box center [210, 113] width 24 height 11
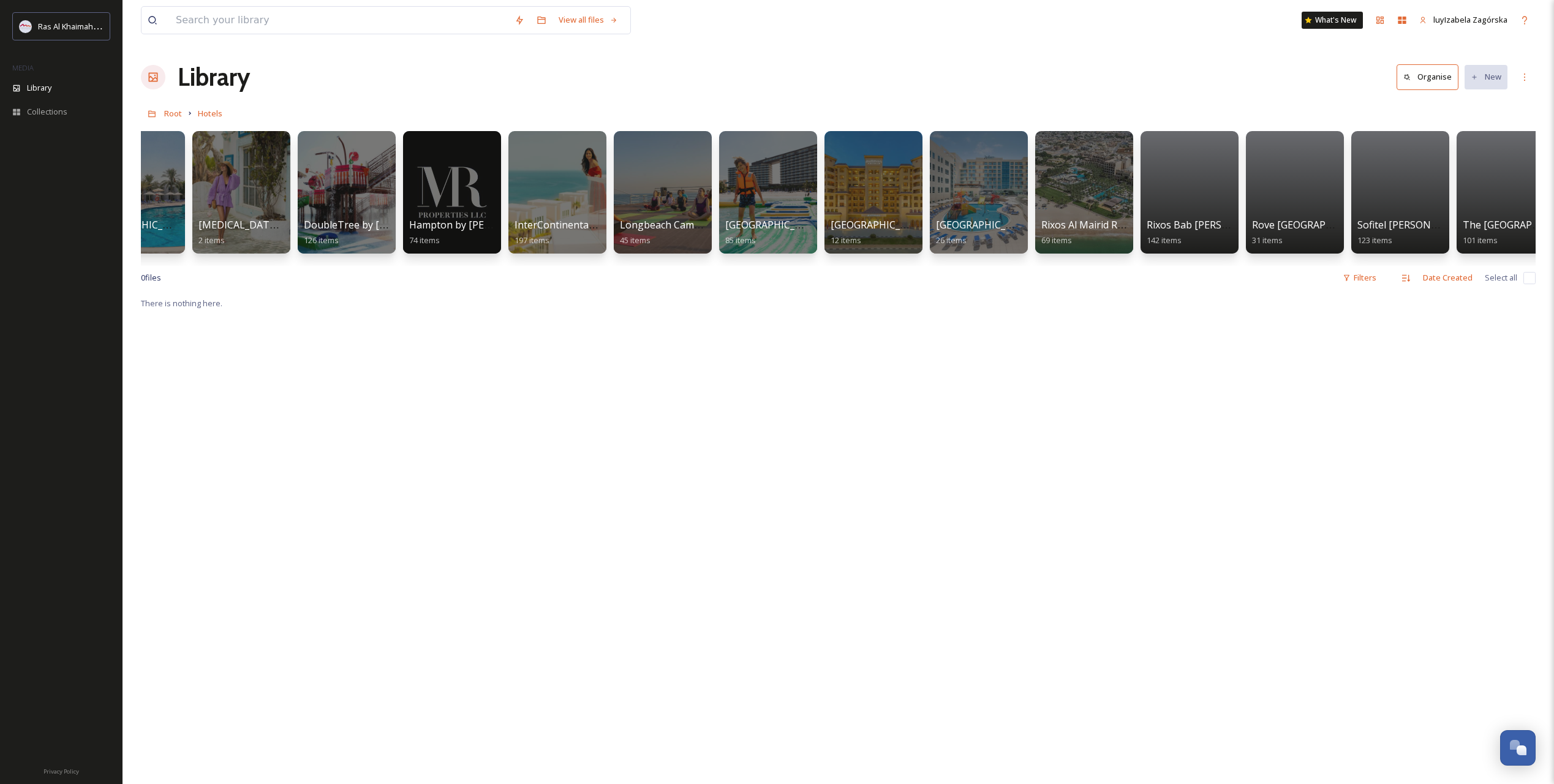
scroll to position [0, 1029]
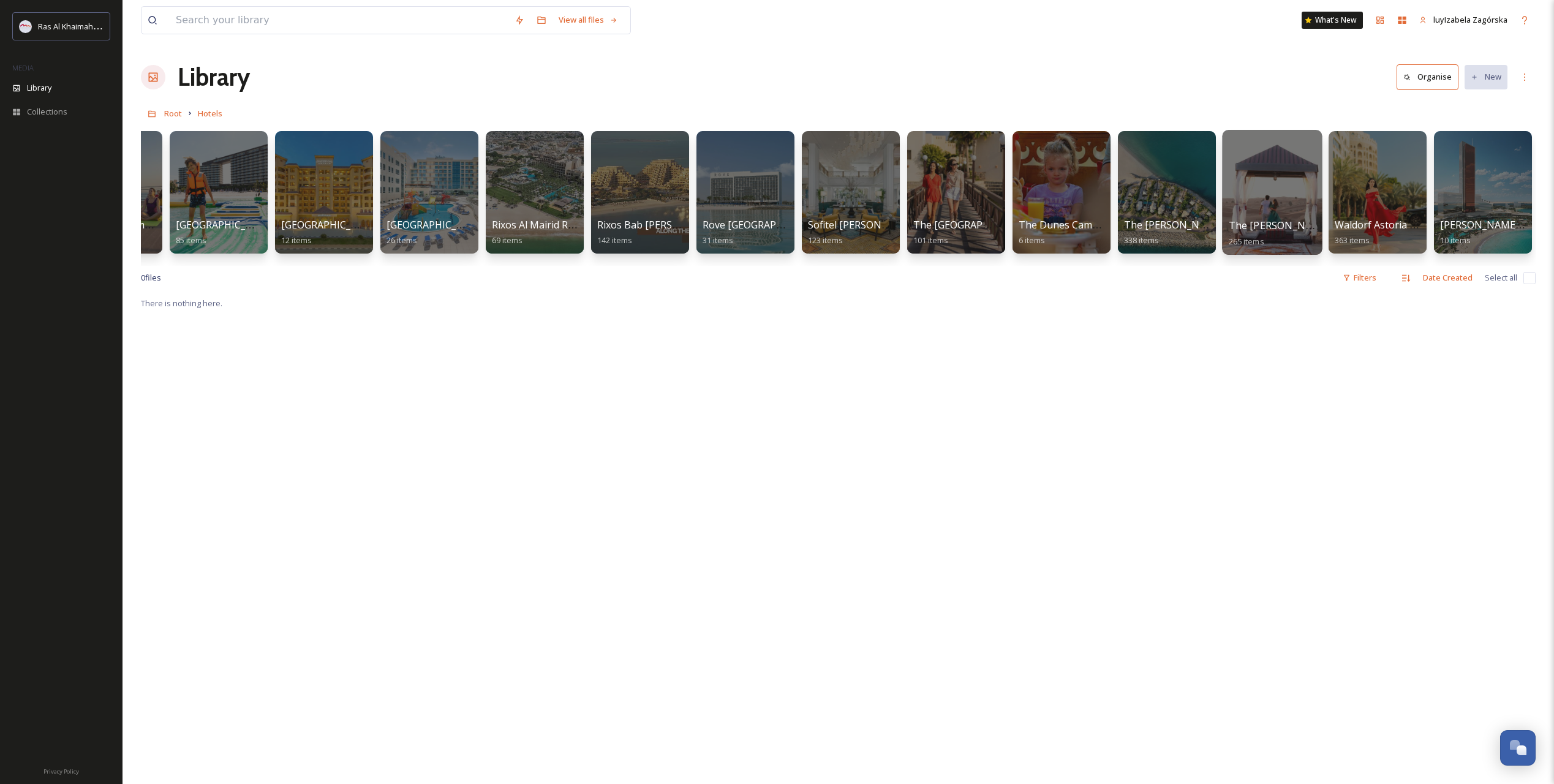
click at [1108, 210] on div at bounding box center [1271, 191] width 99 height 125
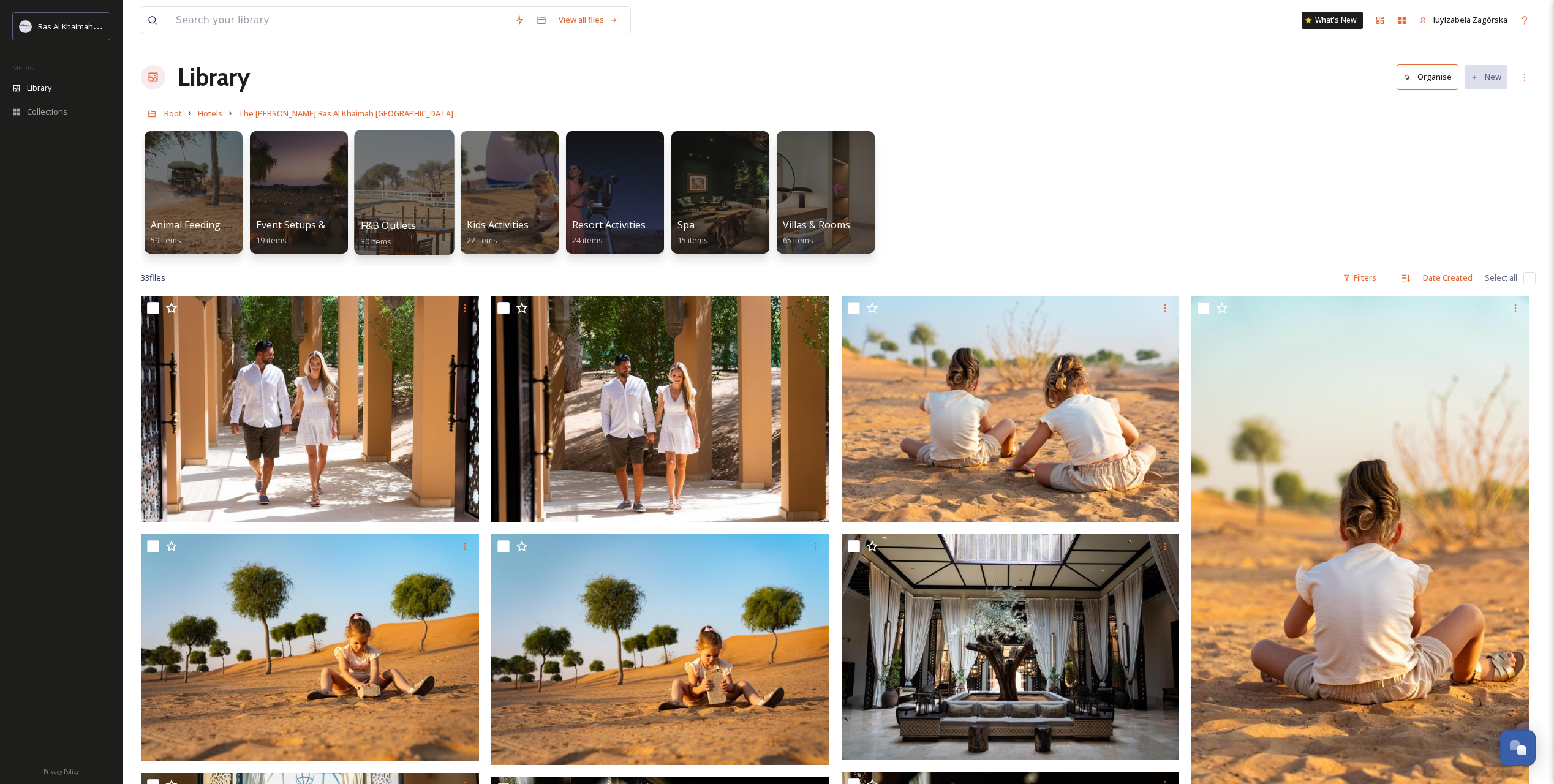
click at [381, 230] on span "F&B Outlets" at bounding box center [389, 225] width 56 height 14
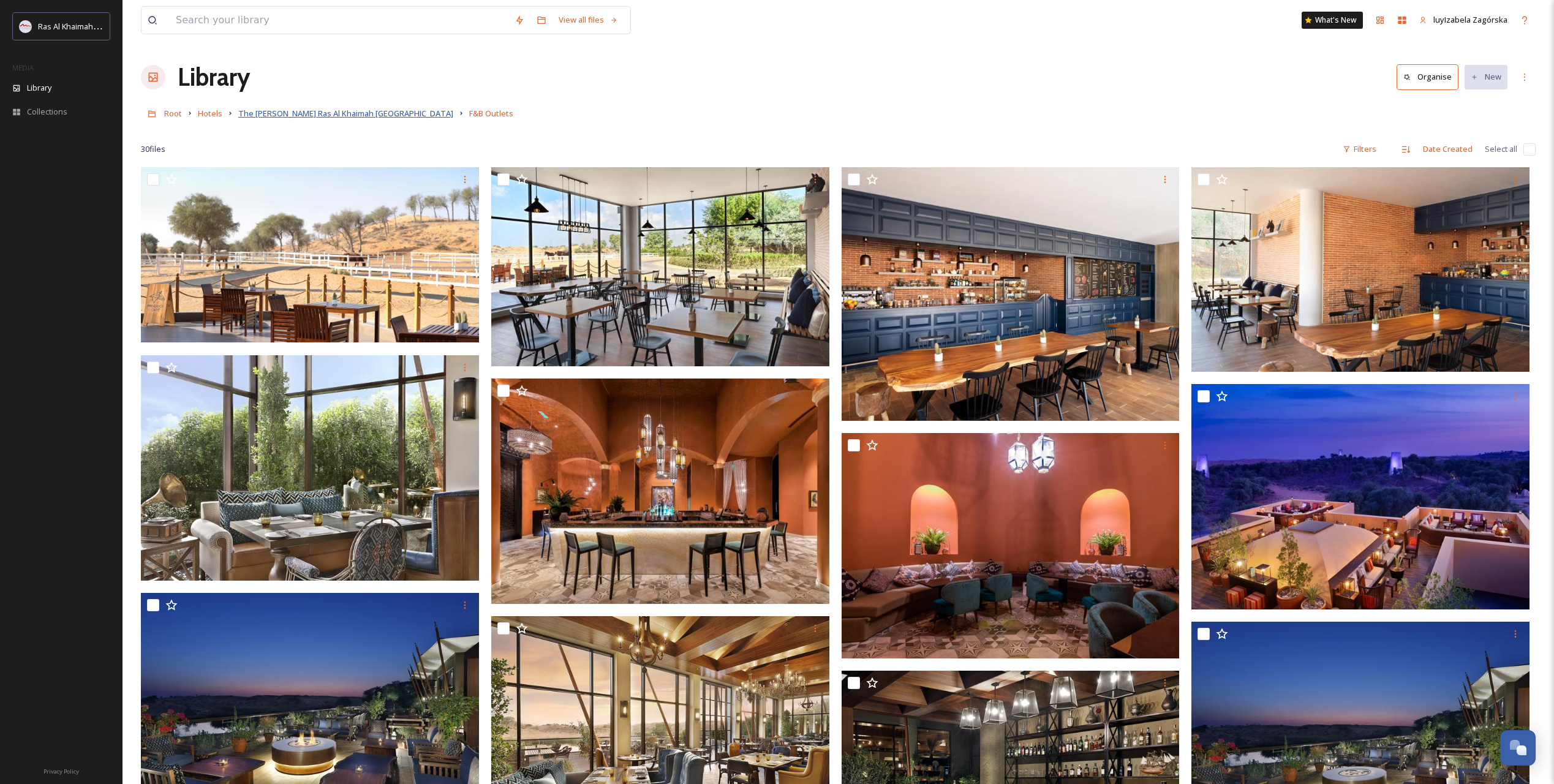
click at [354, 111] on span "The [PERSON_NAME] Ras Al Khaimah [GEOGRAPHIC_DATA]" at bounding box center [346, 113] width 215 height 11
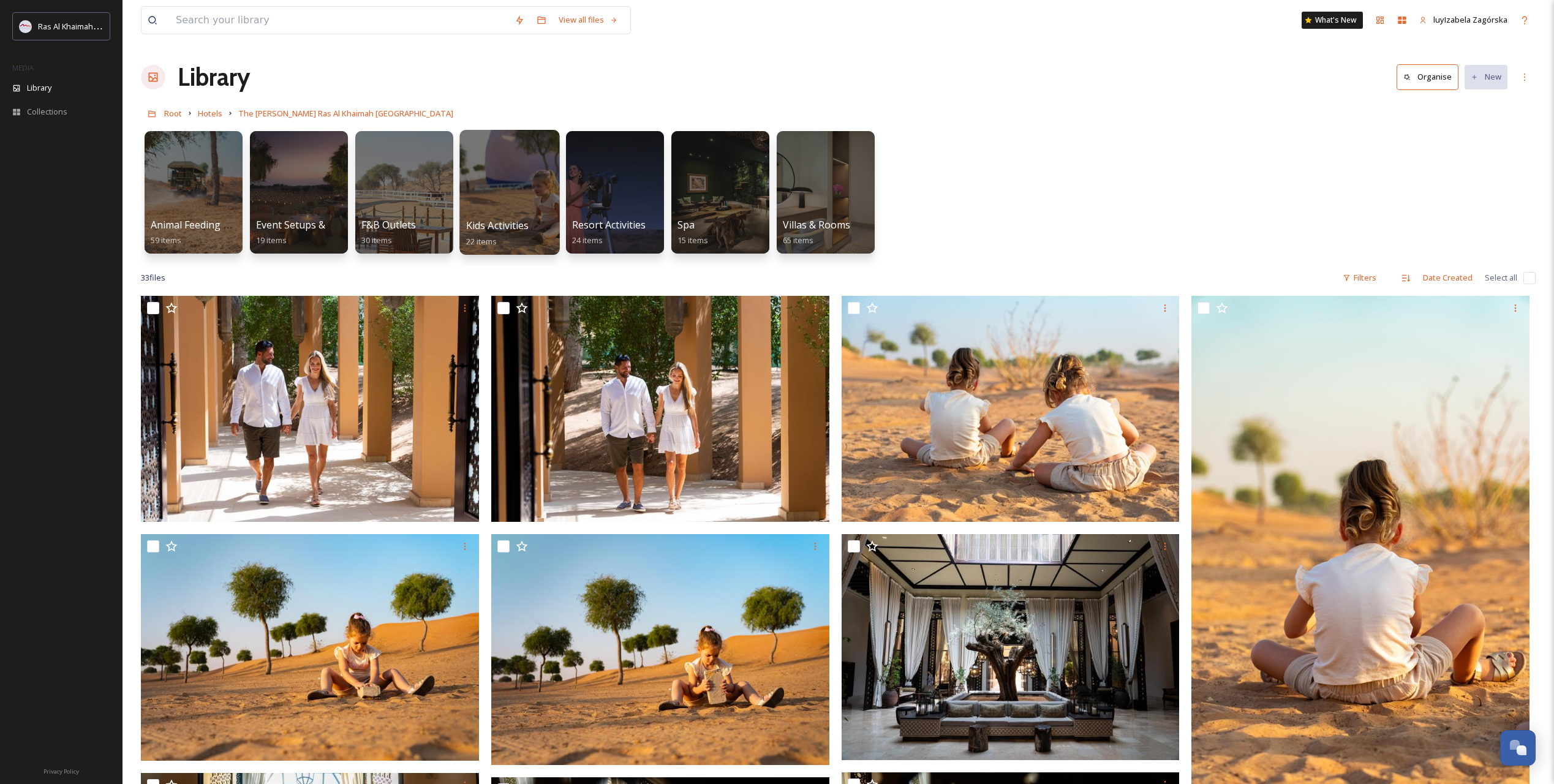
click at [508, 229] on span "Kids Activities" at bounding box center [497, 225] width 63 height 14
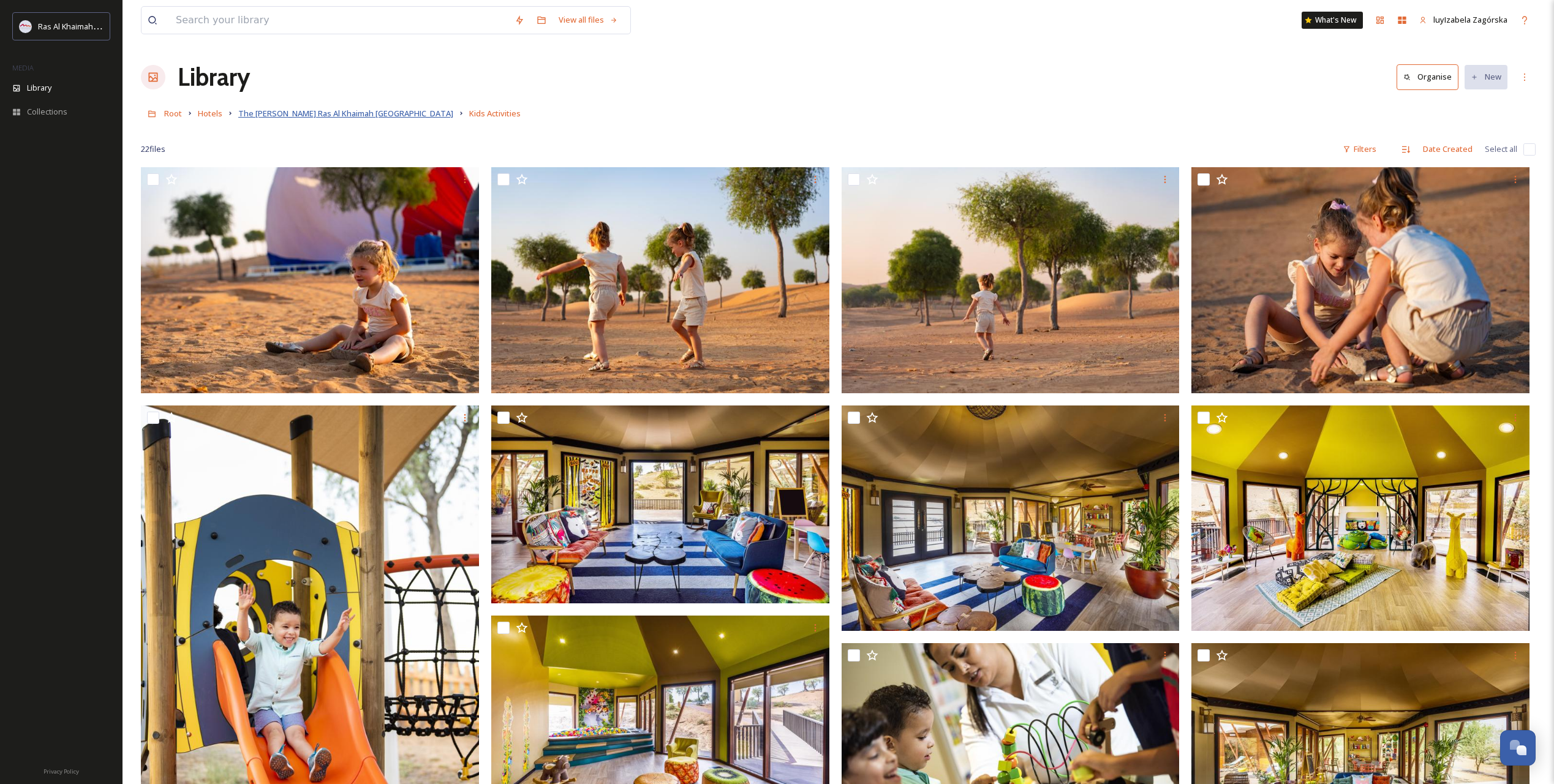
click at [330, 117] on span "The [PERSON_NAME] Ras Al Khaimah [GEOGRAPHIC_DATA]" at bounding box center [346, 113] width 215 height 11
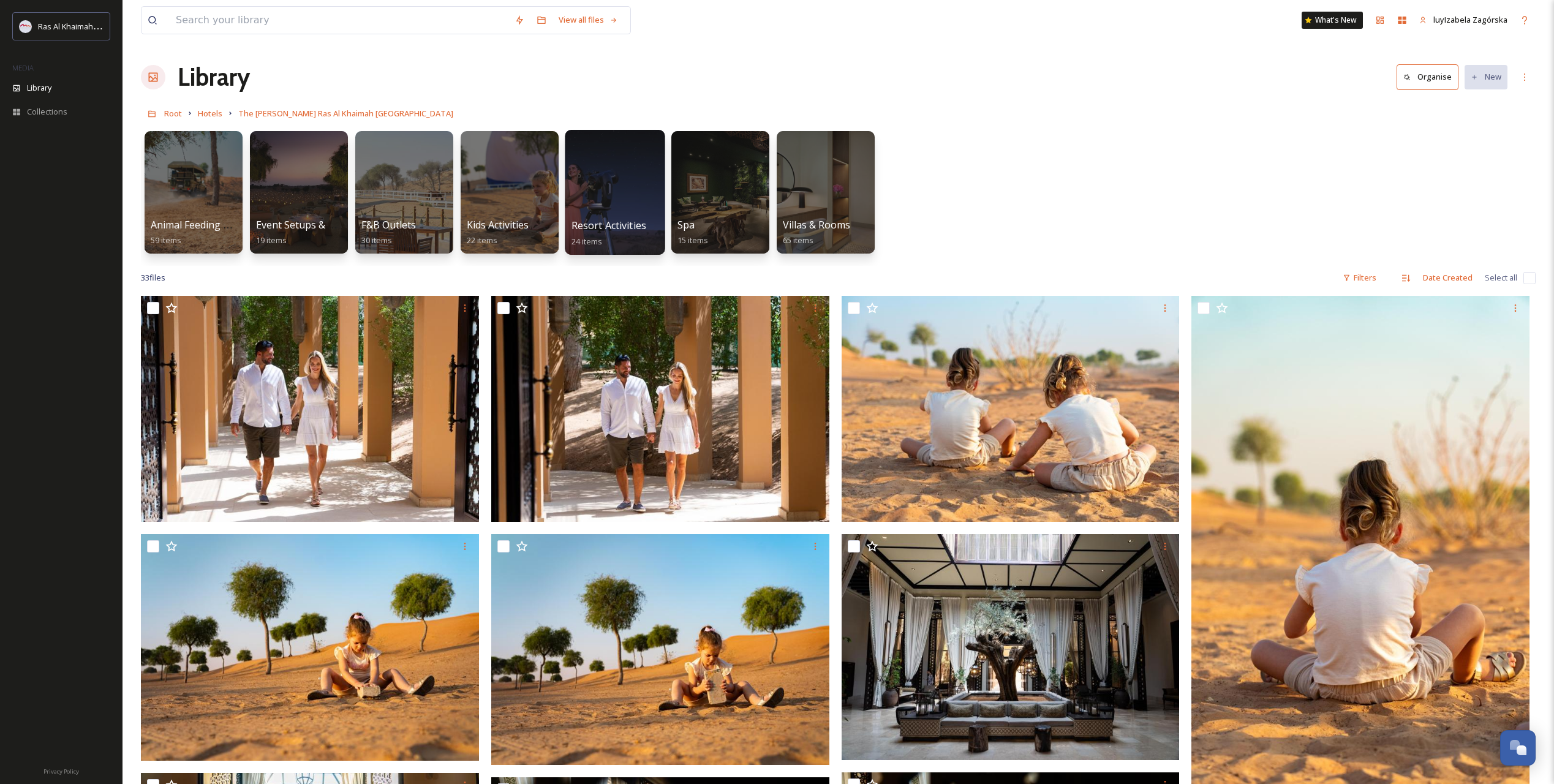
click at [597, 223] on span "Resort Activities" at bounding box center [608, 225] width 74 height 14
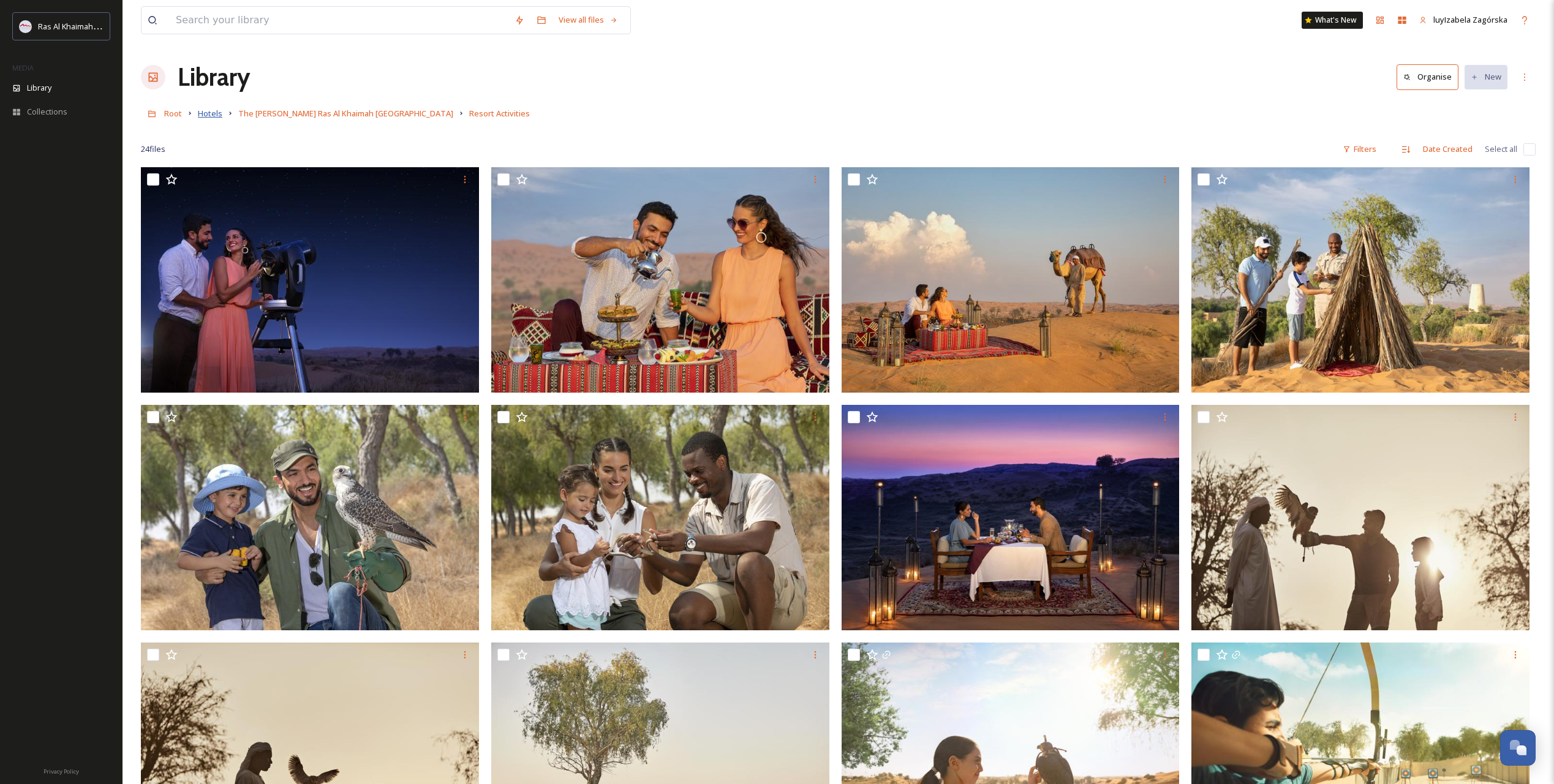
click at [218, 116] on span "Hotels" at bounding box center [210, 113] width 24 height 11
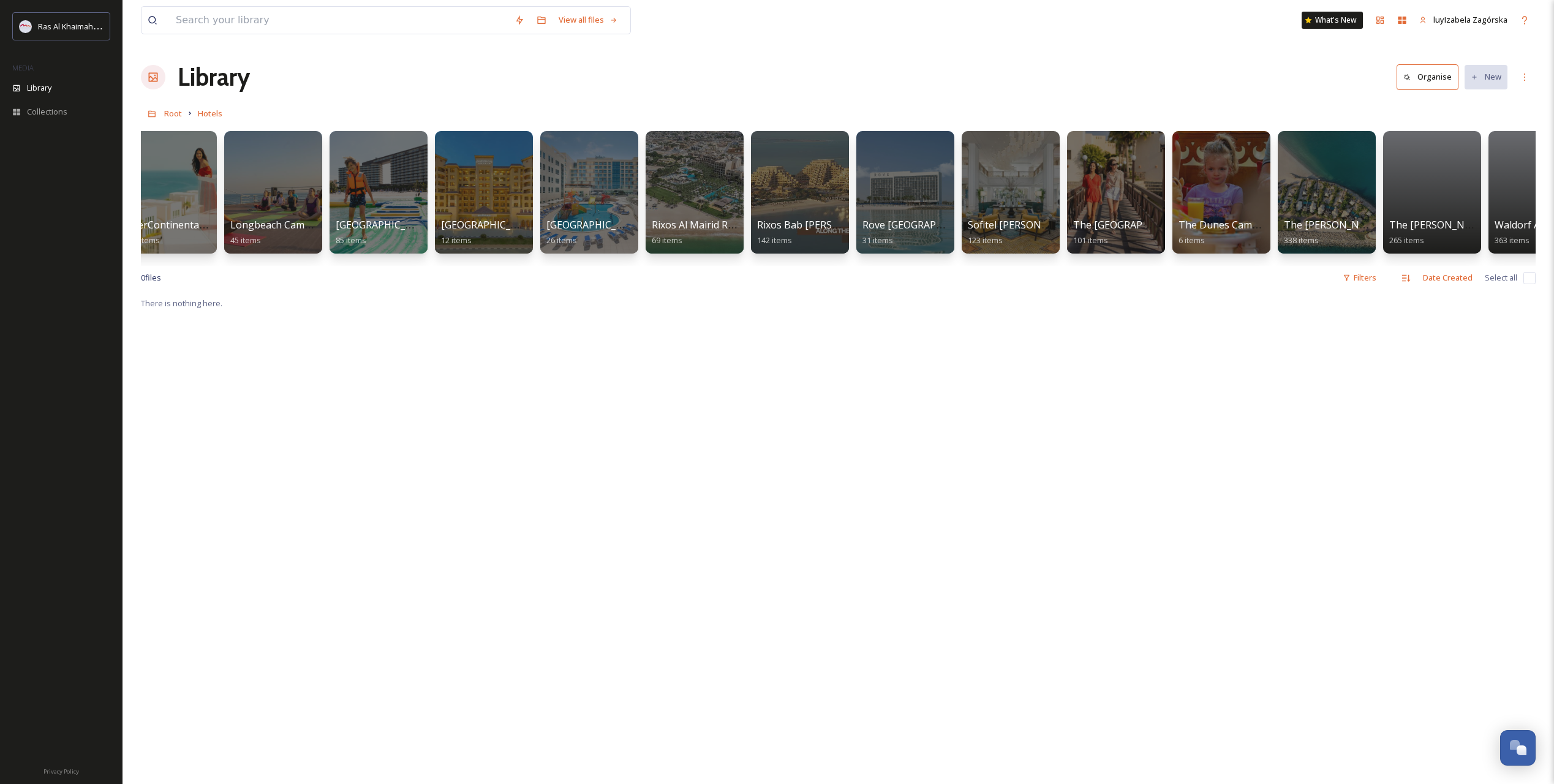
scroll to position [0, 1029]
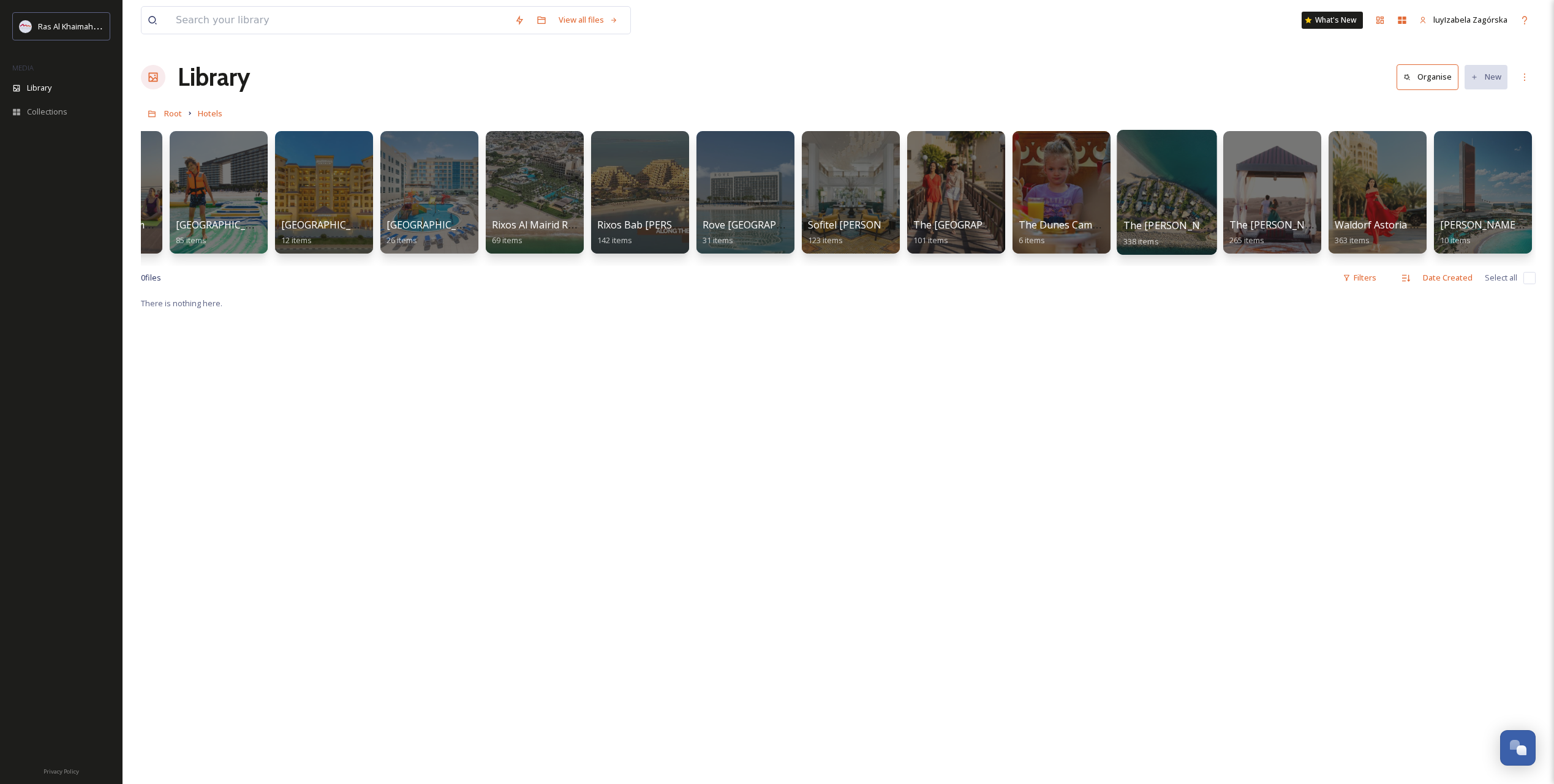
click at [1108, 226] on span "The [PERSON_NAME] Ras Al Khaimah [PERSON_NAME][GEOGRAPHIC_DATA]" at bounding box center [1302, 225] width 358 height 14
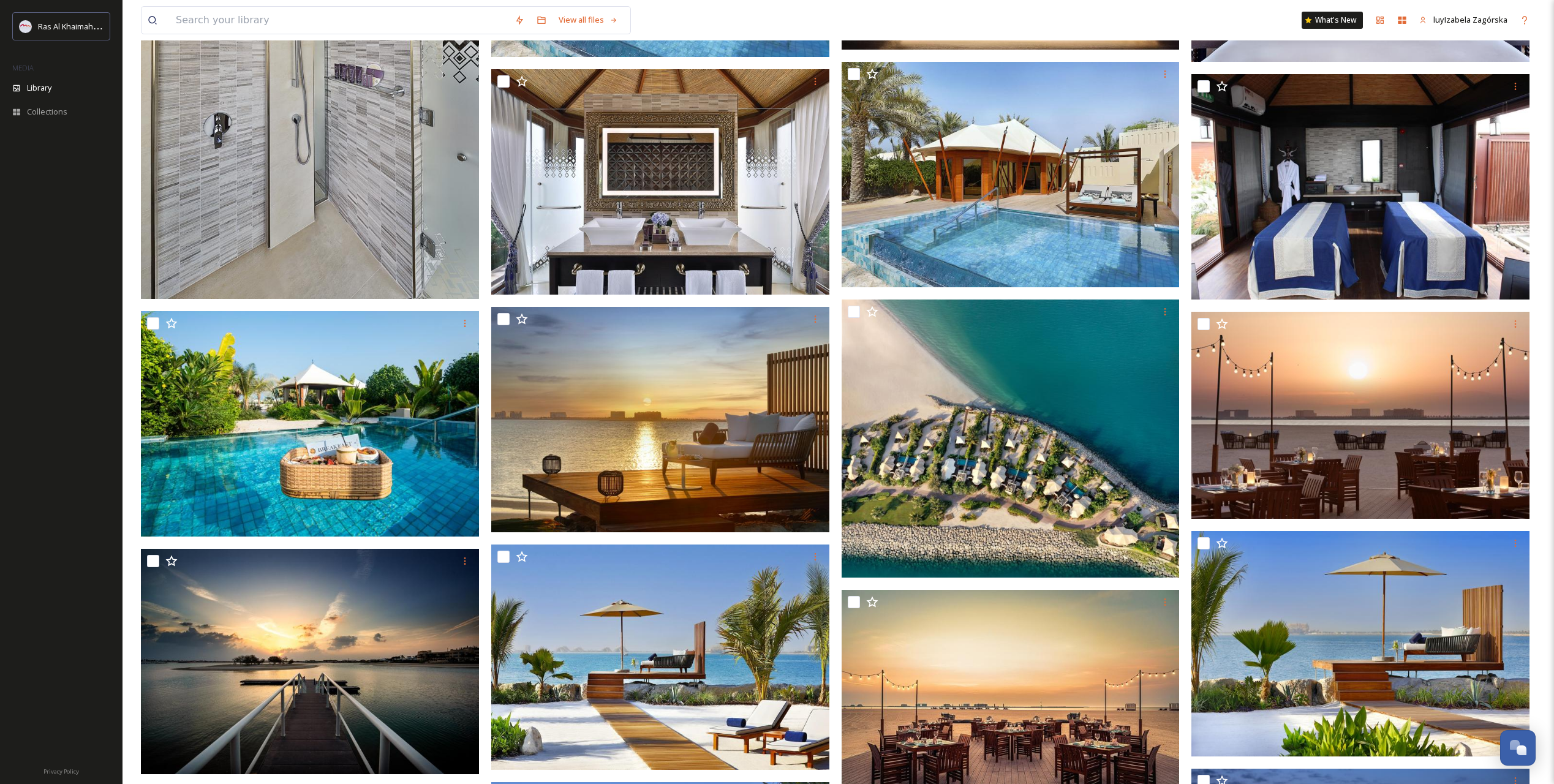
scroll to position [1215, 0]
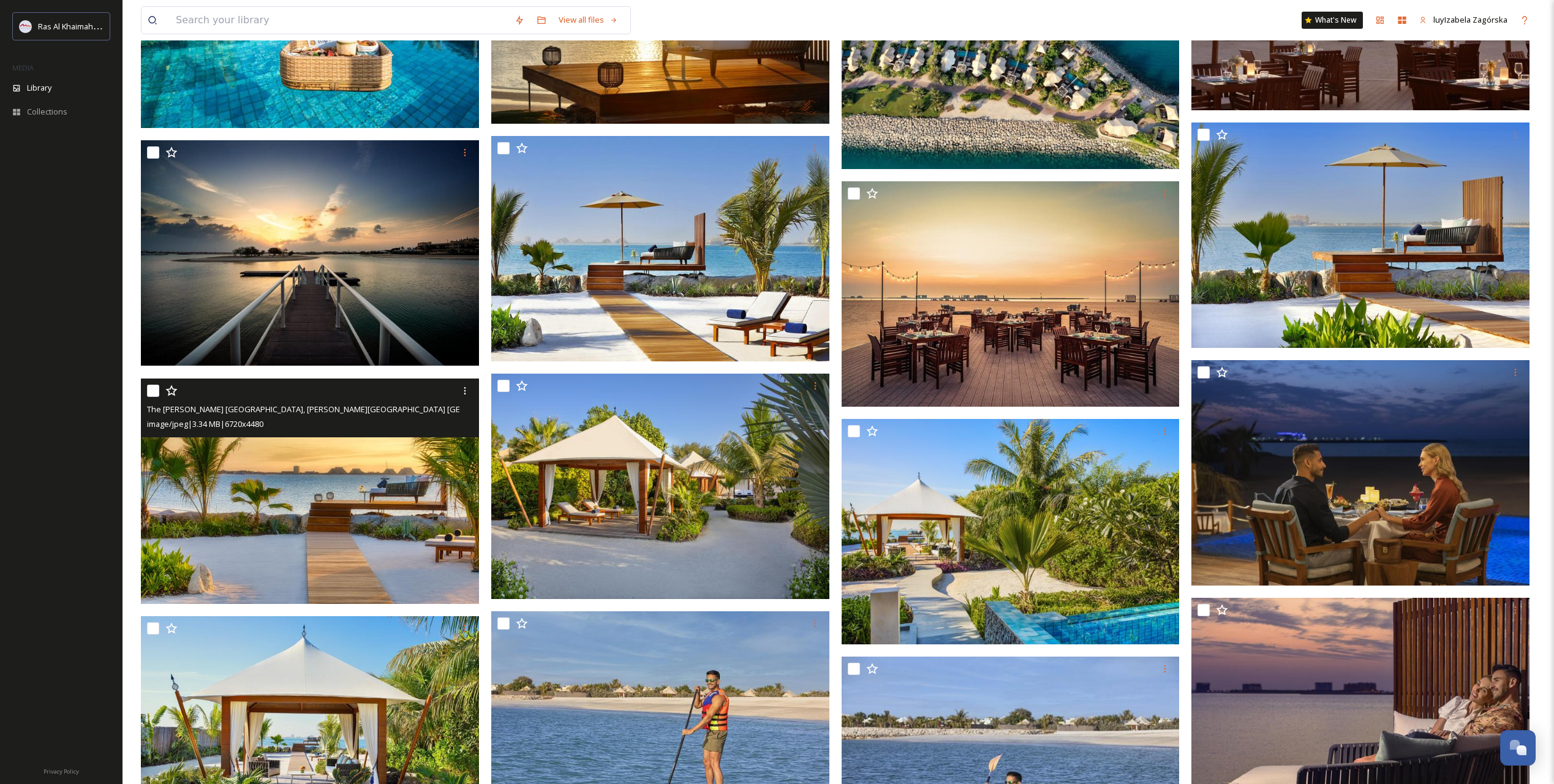
click at [316, 480] on img at bounding box center [310, 490] width 338 height 225
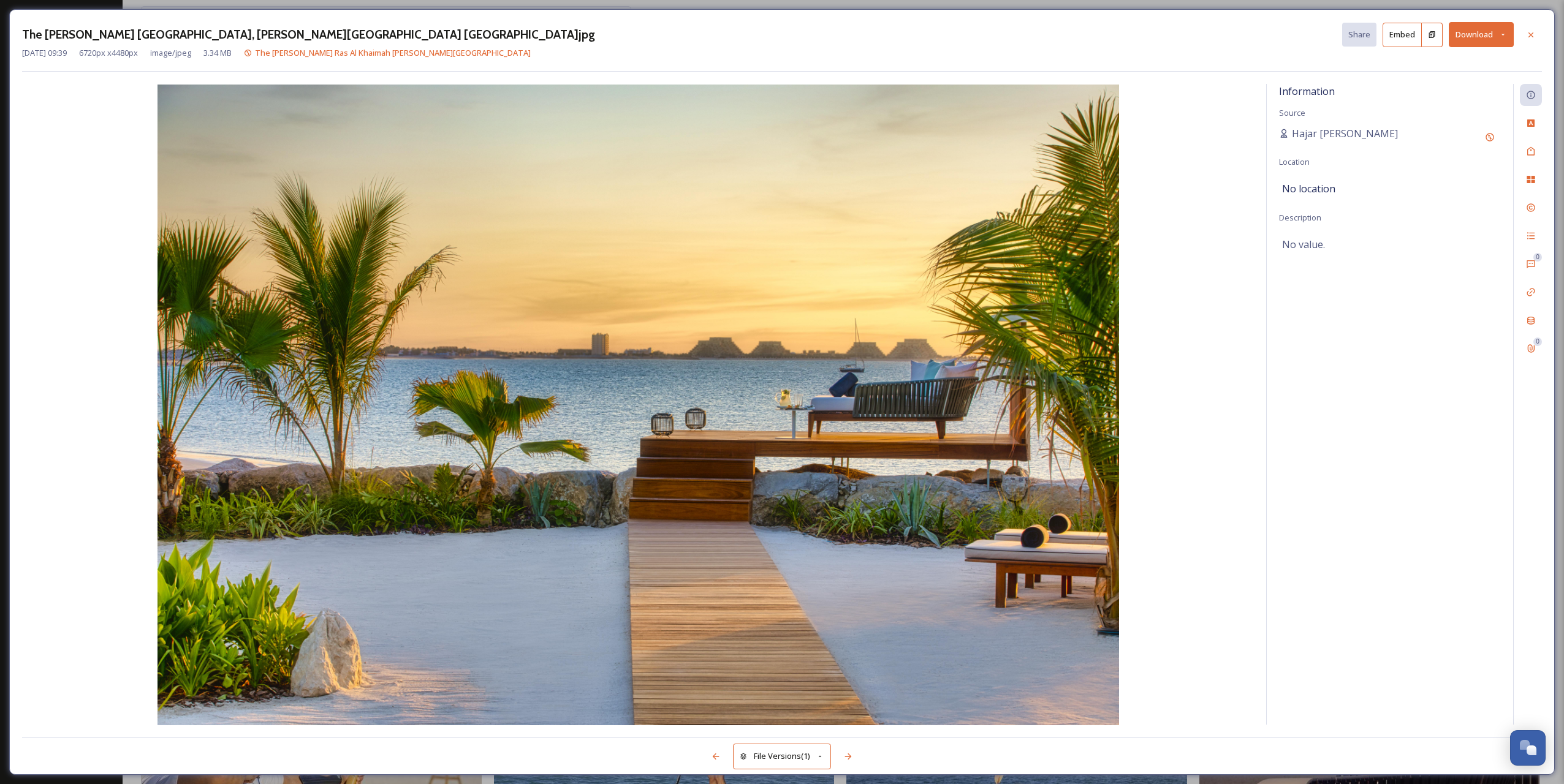
click at [1108, 30] on icon at bounding box center [1530, 35] width 10 height 10
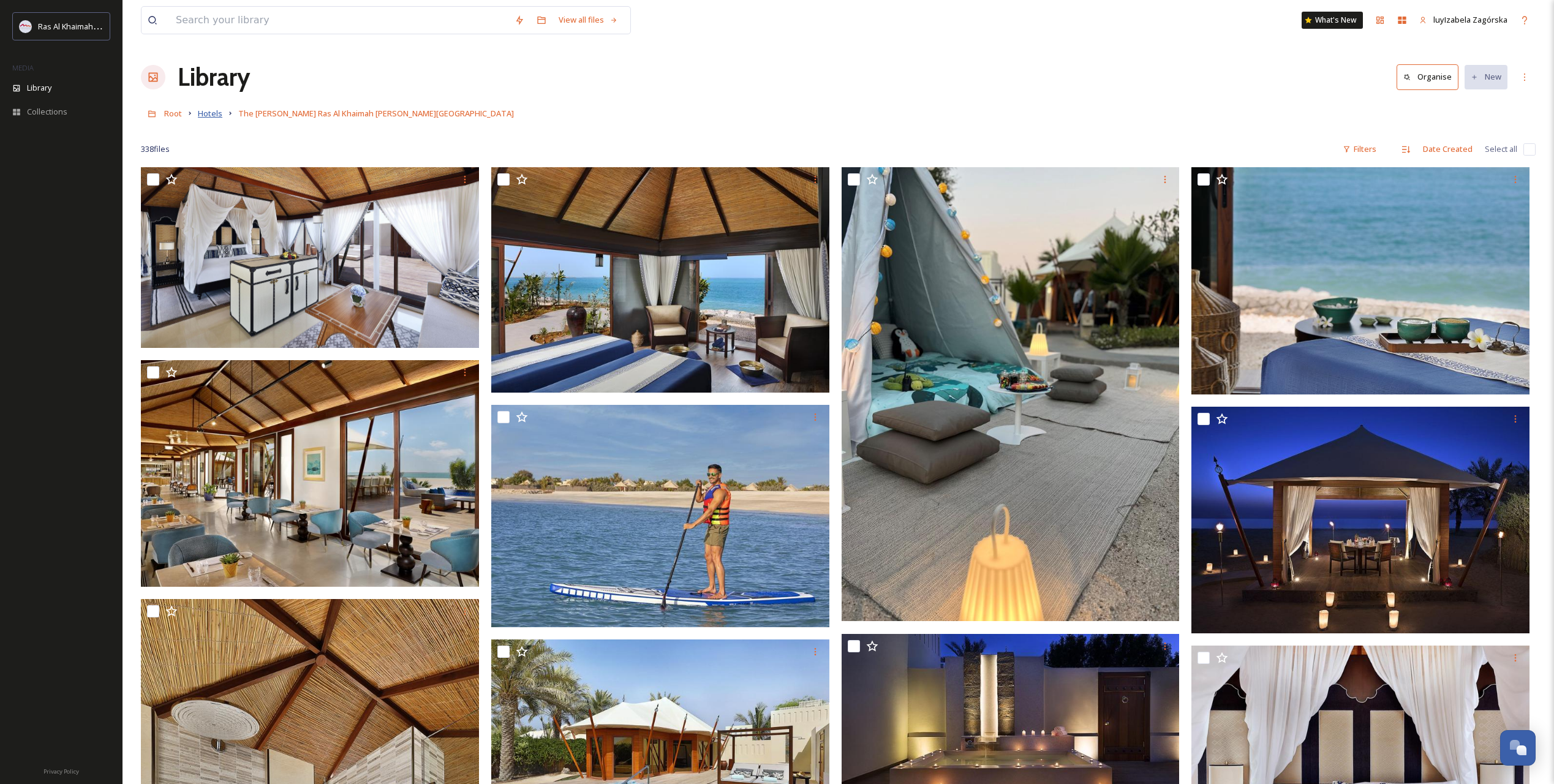
click at [207, 115] on span "Hotels" at bounding box center [210, 113] width 24 height 11
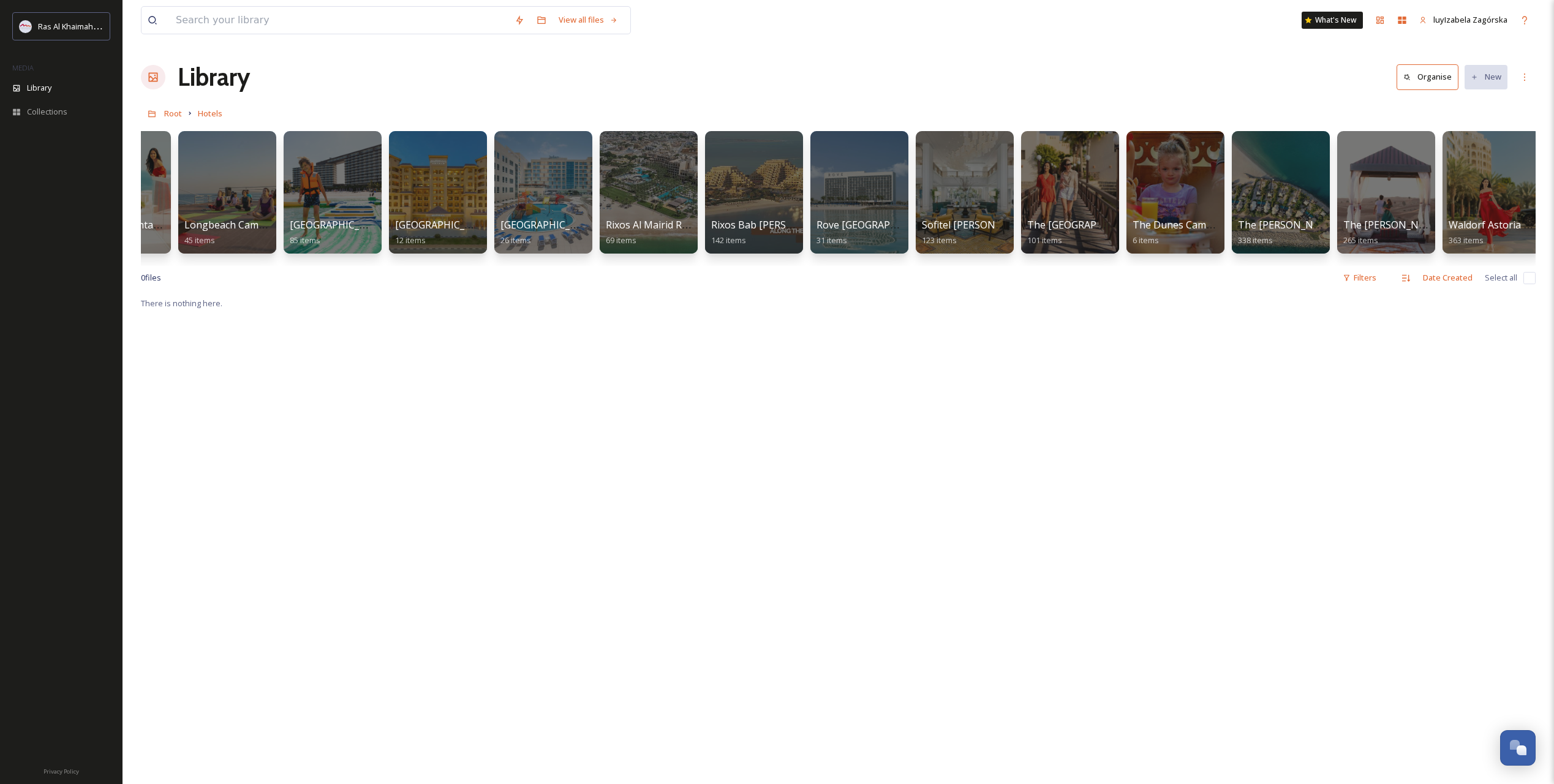
scroll to position [0, 902]
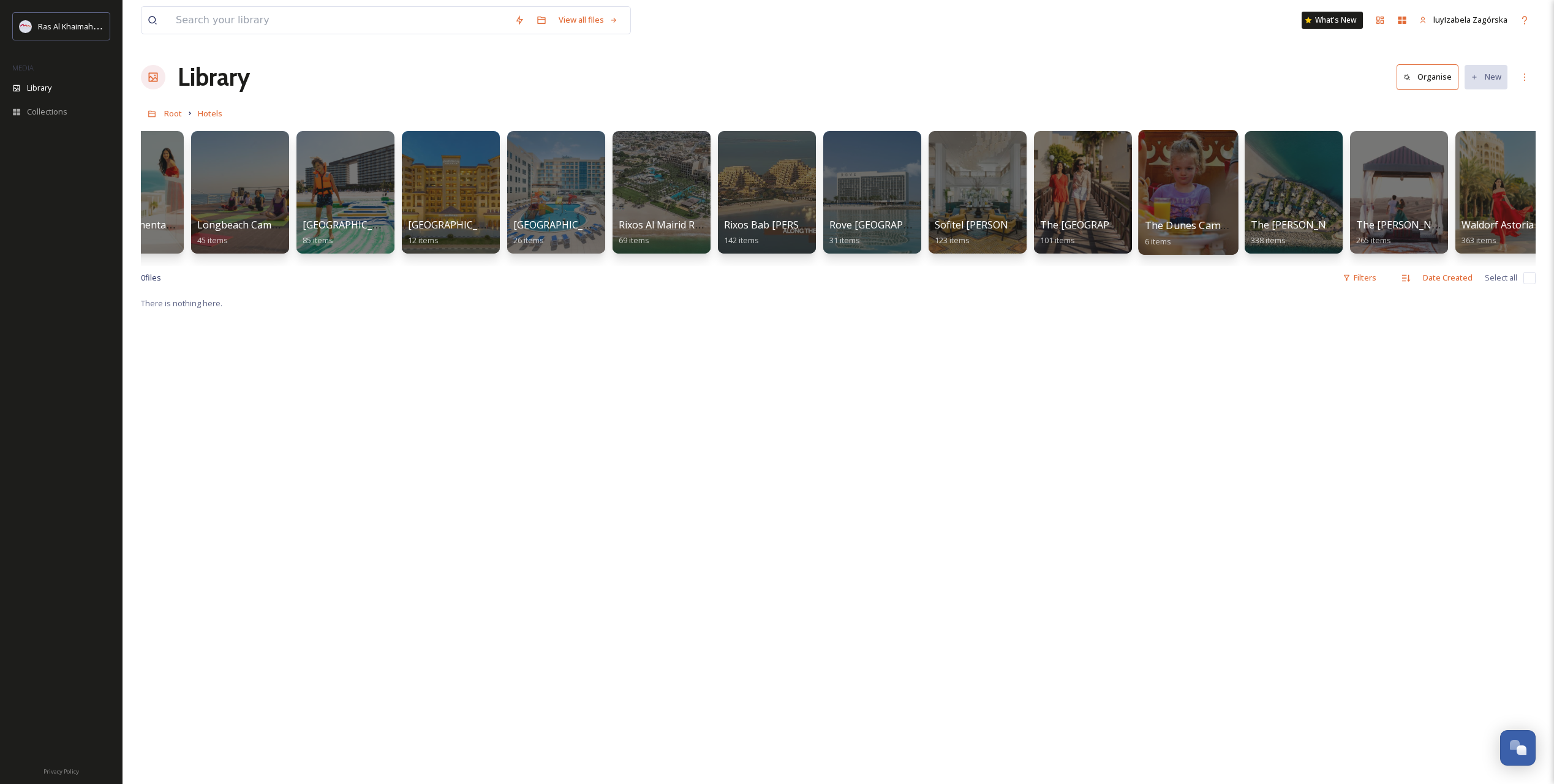
click at [1108, 225] on span "The Dunes Camping" at bounding box center [1193, 225] width 97 height 14
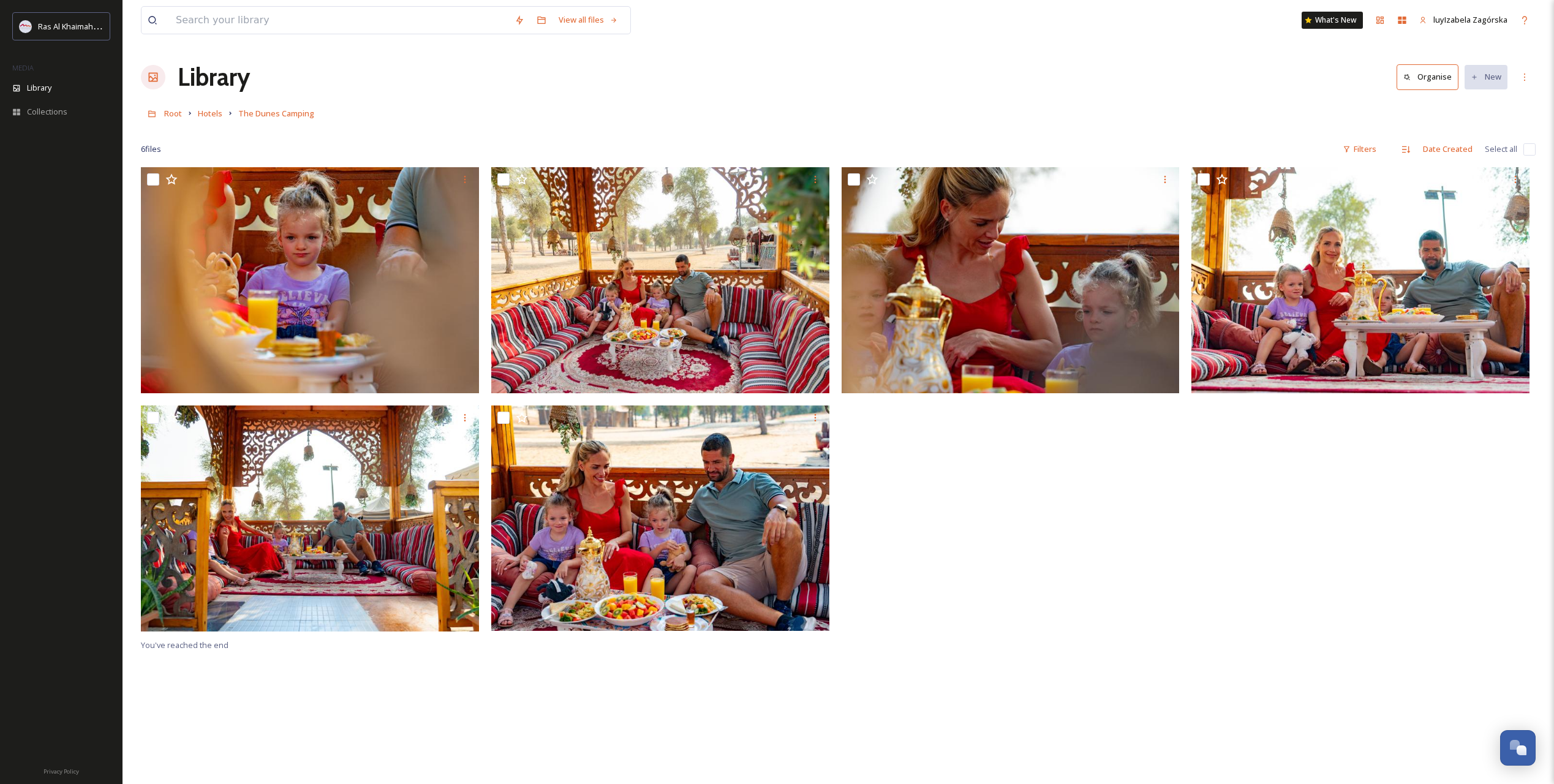
click at [209, 120] on link "Hotels" at bounding box center [210, 113] width 24 height 14
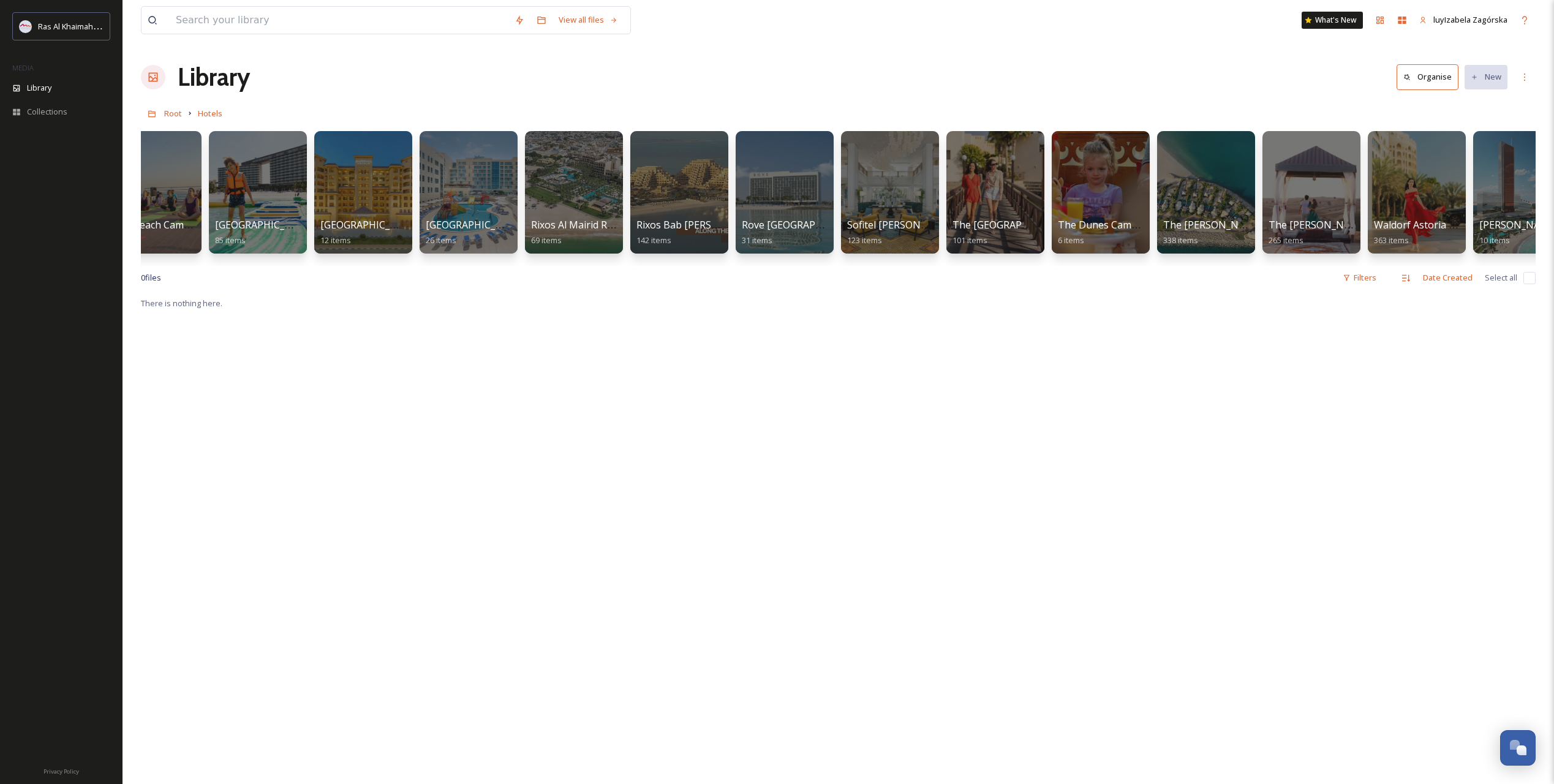
scroll to position [0, 984]
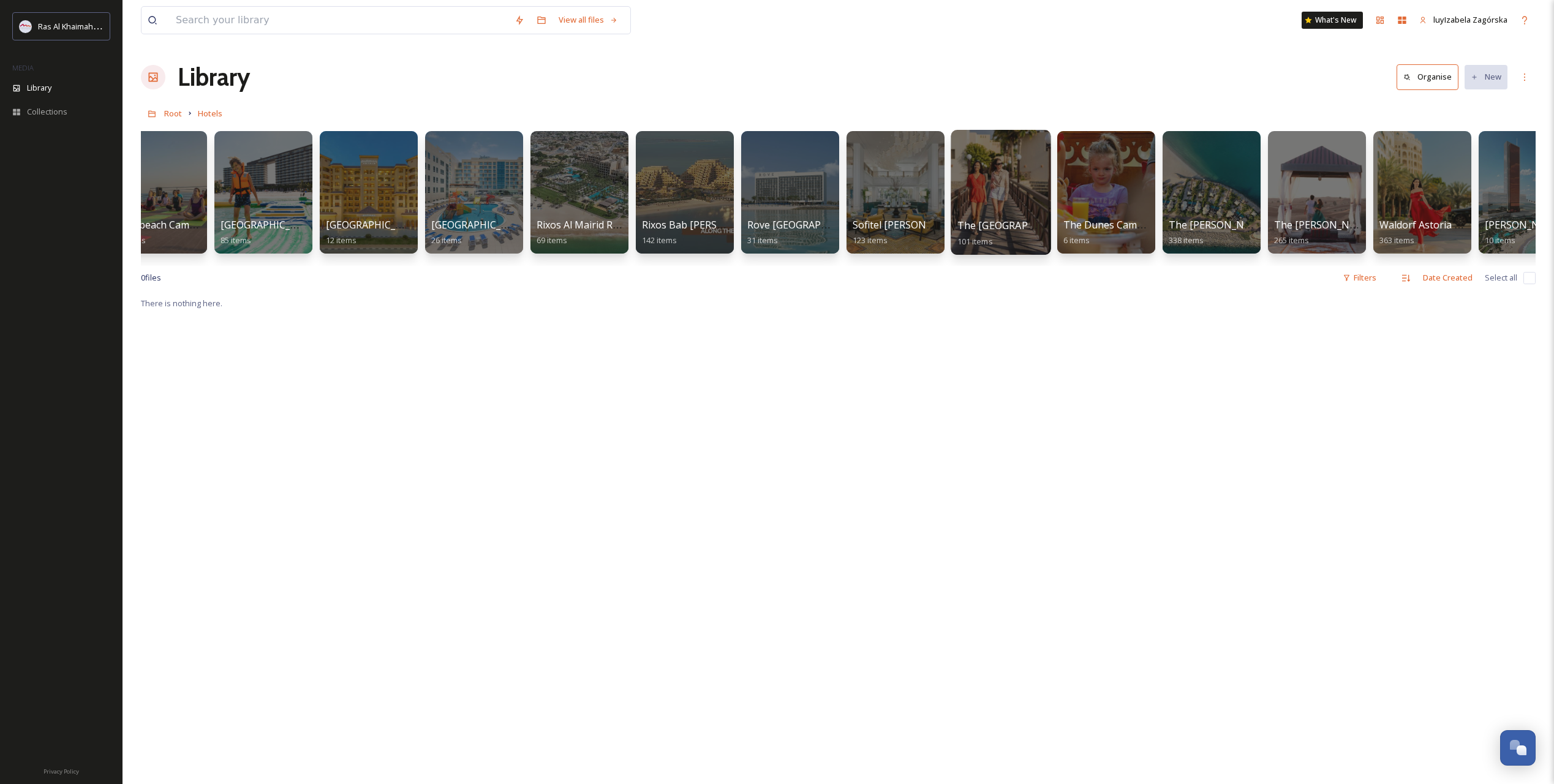
click at [1012, 225] on span "The [GEOGRAPHIC_DATA]" at bounding box center [1018, 225] width 122 height 14
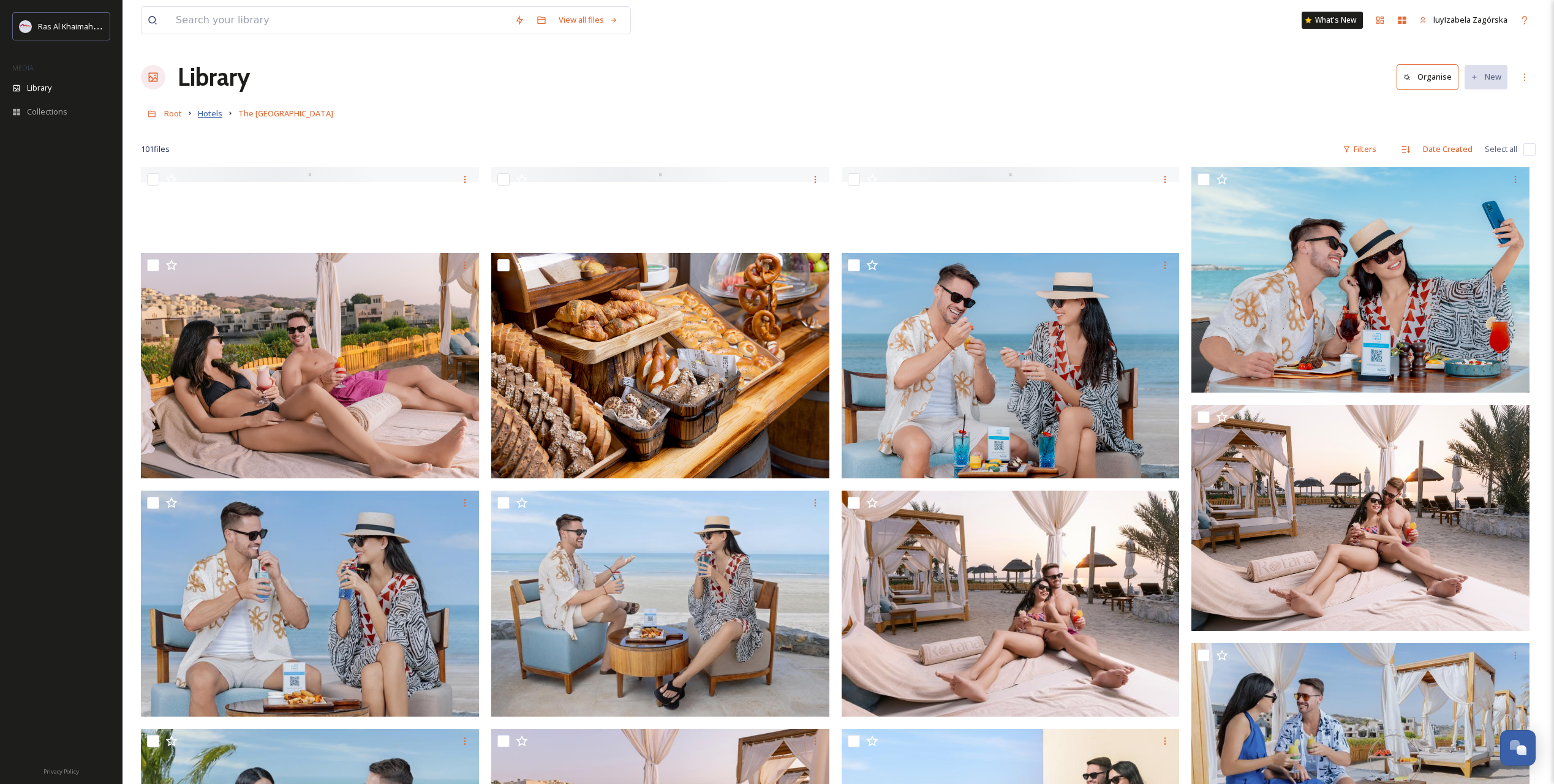
click at [212, 115] on span "Hotels" at bounding box center [210, 113] width 24 height 11
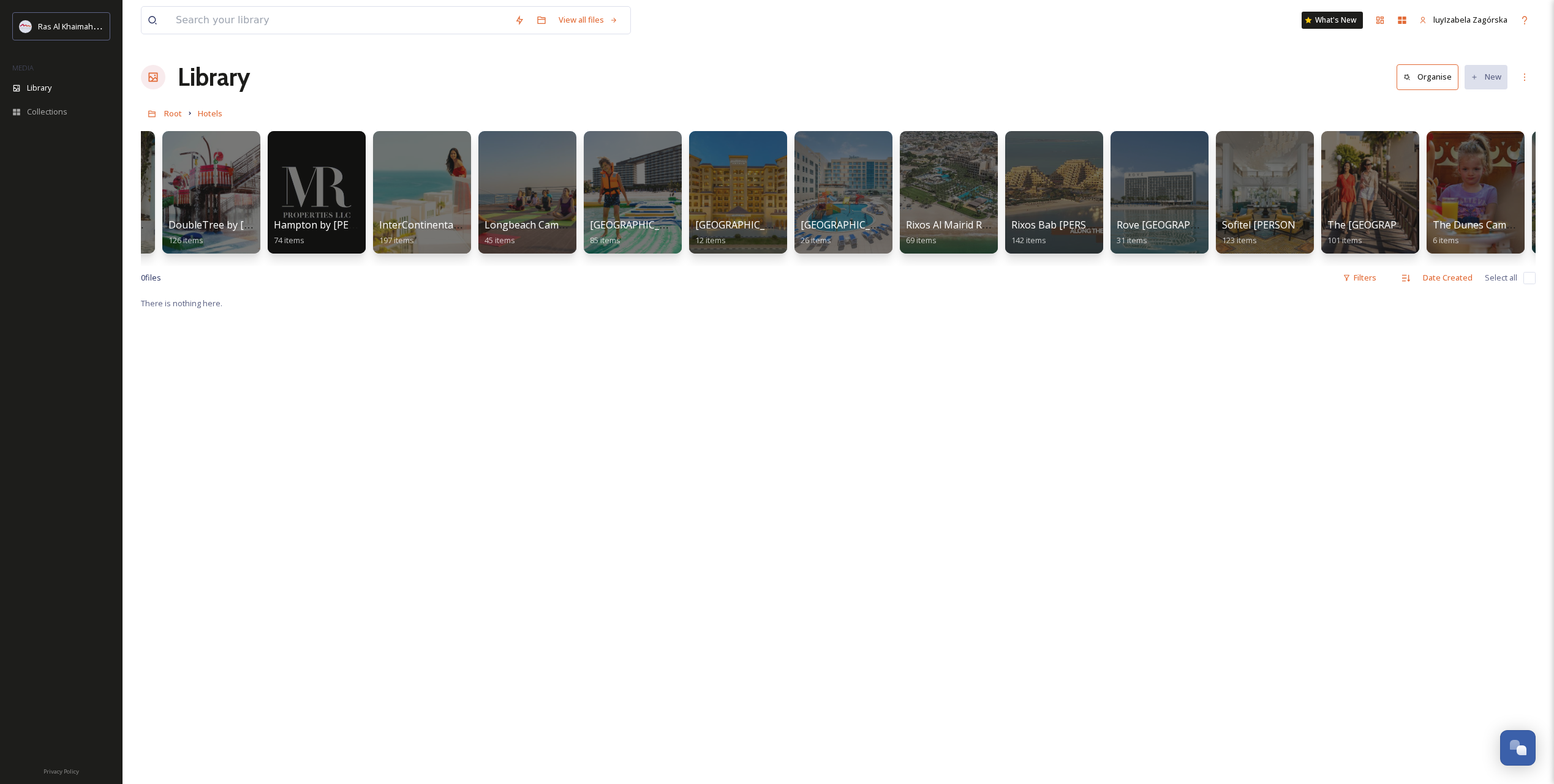
scroll to position [0, 626]
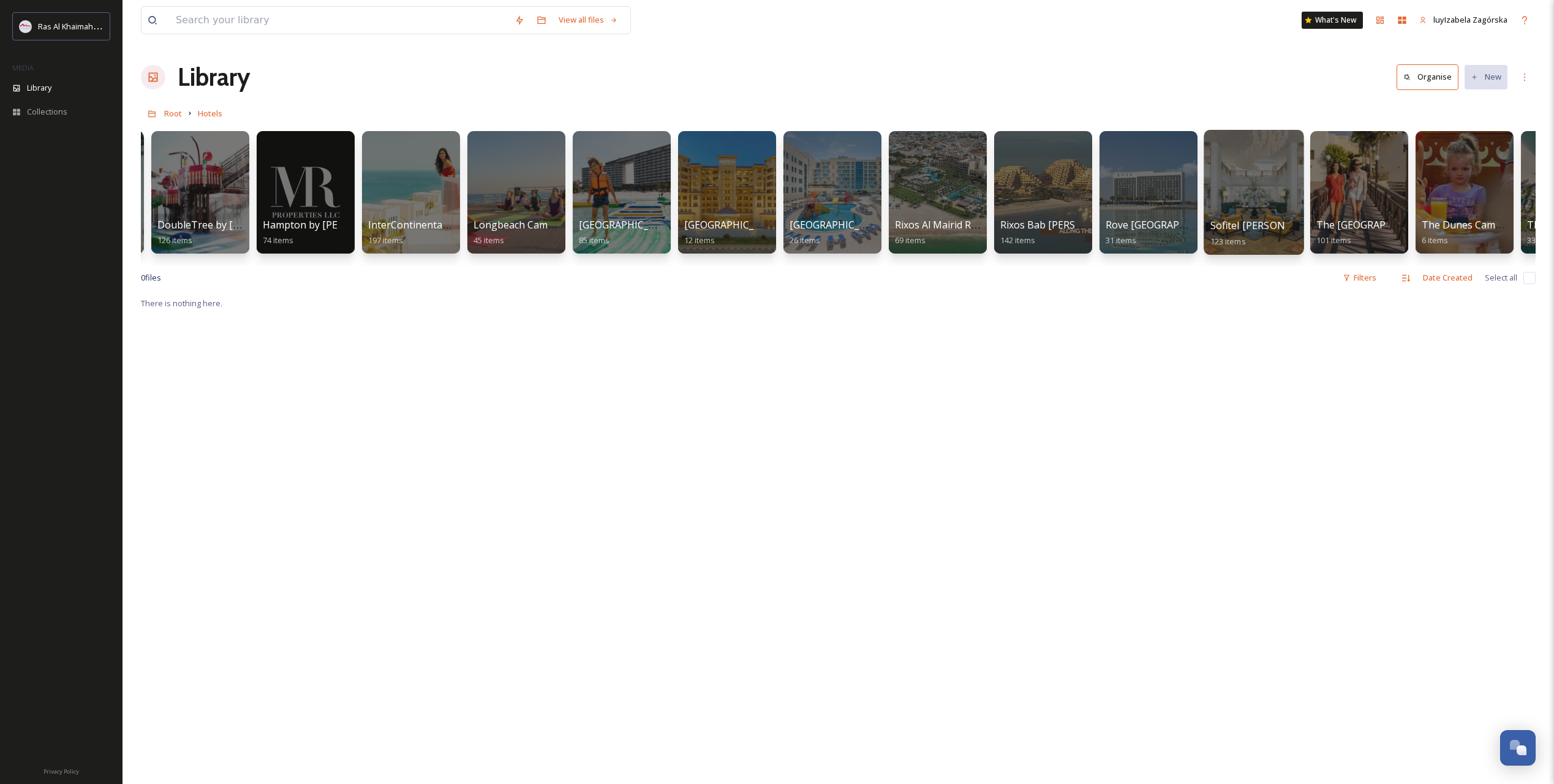
click at [1108, 218] on div "Sofitel [PERSON_NAME][GEOGRAPHIC_DATA] 123 items" at bounding box center [1254, 234] width 88 height 31
click at [1108, 220] on span "Sofitel [PERSON_NAME][GEOGRAPHIC_DATA]" at bounding box center [1316, 225] width 212 height 14
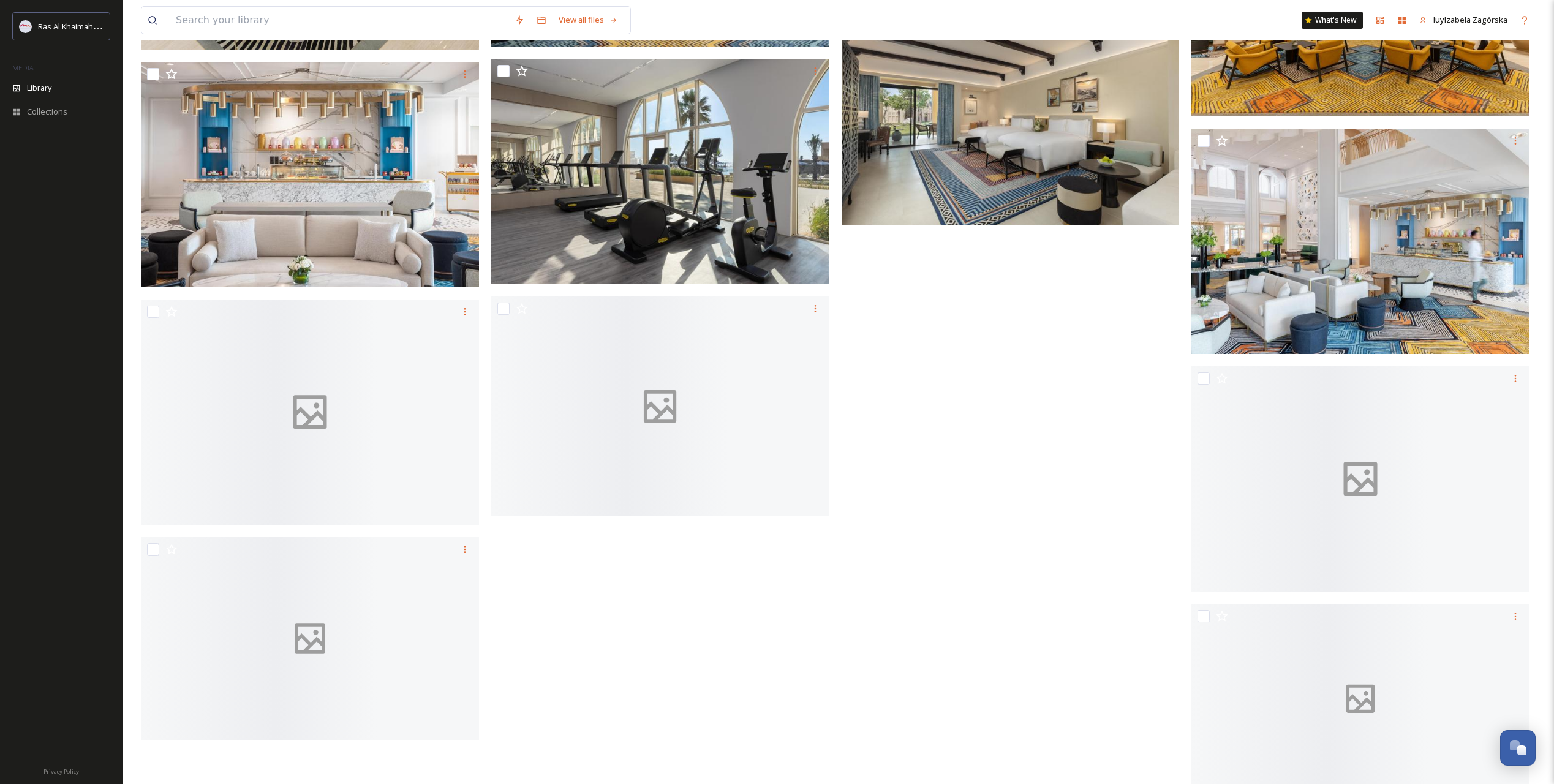
scroll to position [5422, 0]
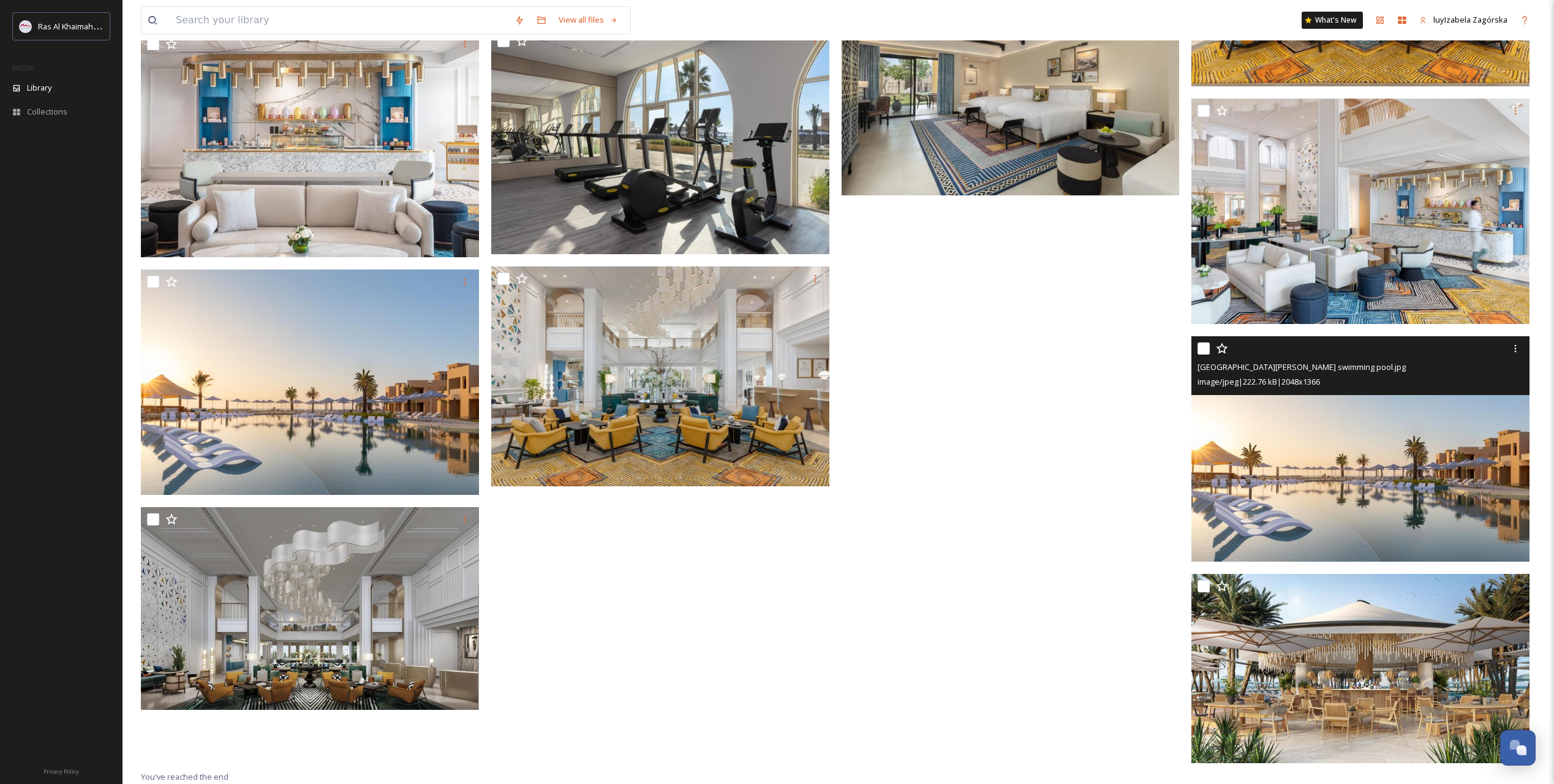
click at [1108, 437] on img at bounding box center [1361, 448] width 338 height 225
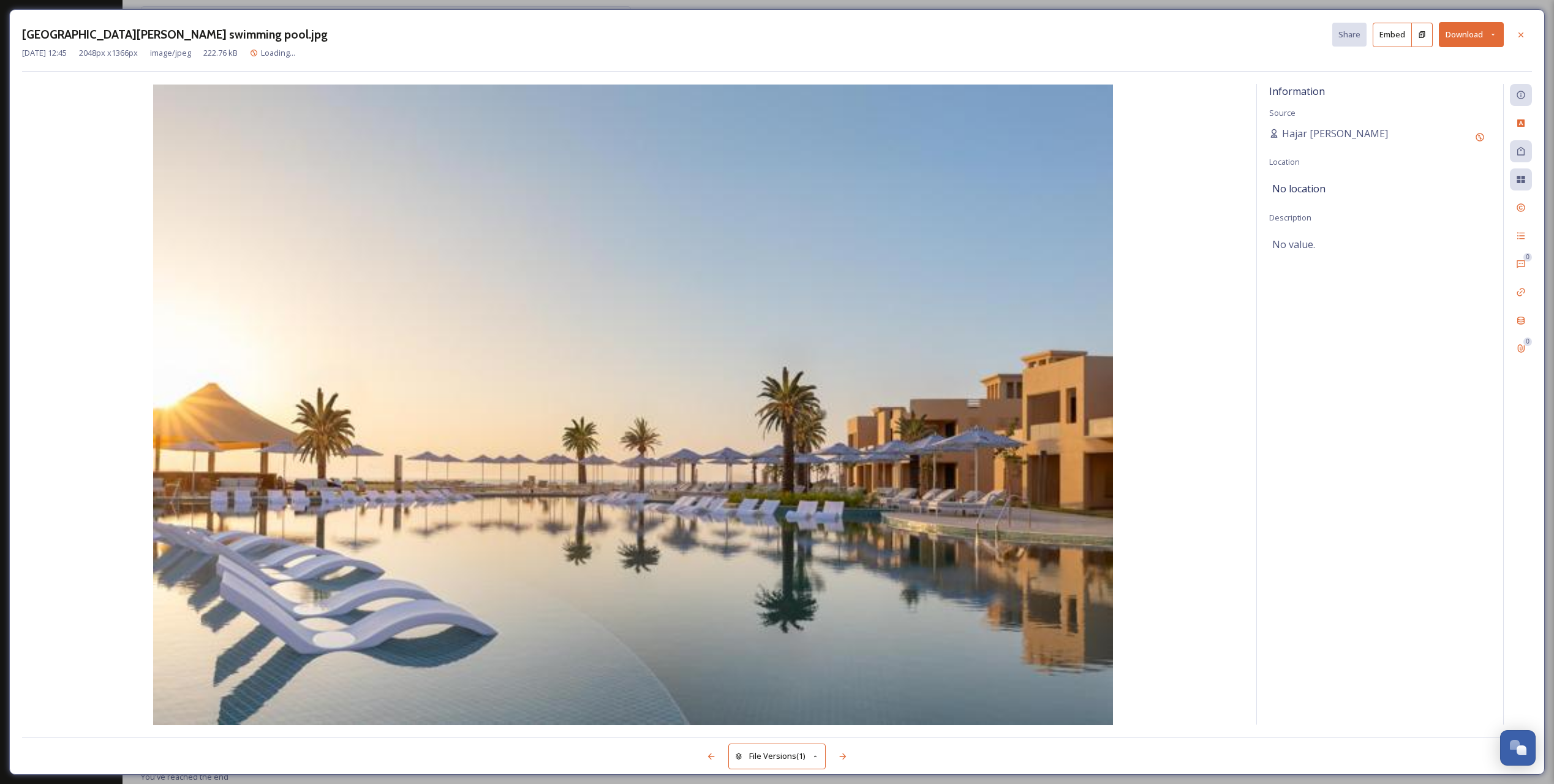
scroll to position [5369, 0]
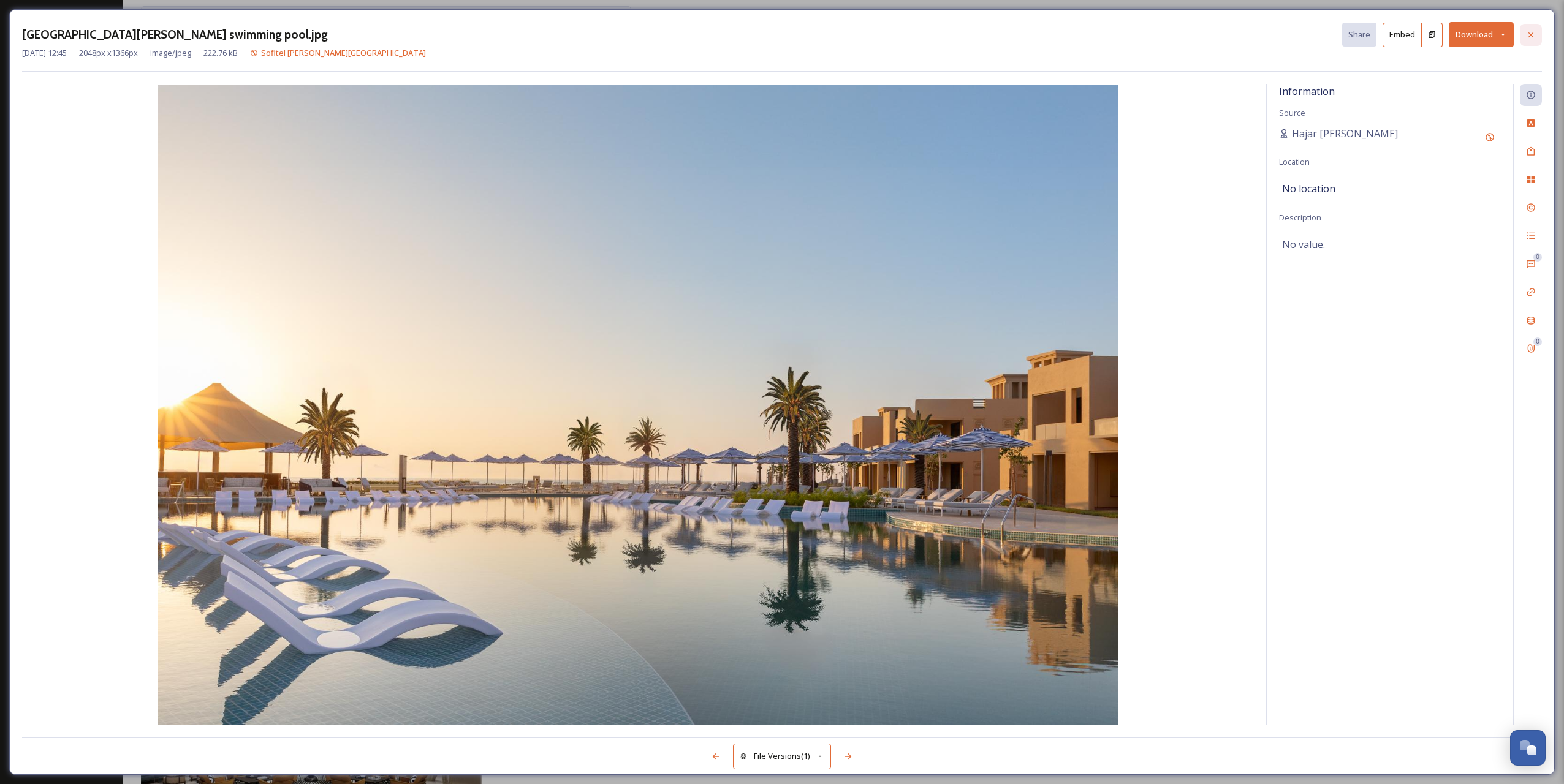
click at [1108, 40] on div at bounding box center [1530, 35] width 22 height 22
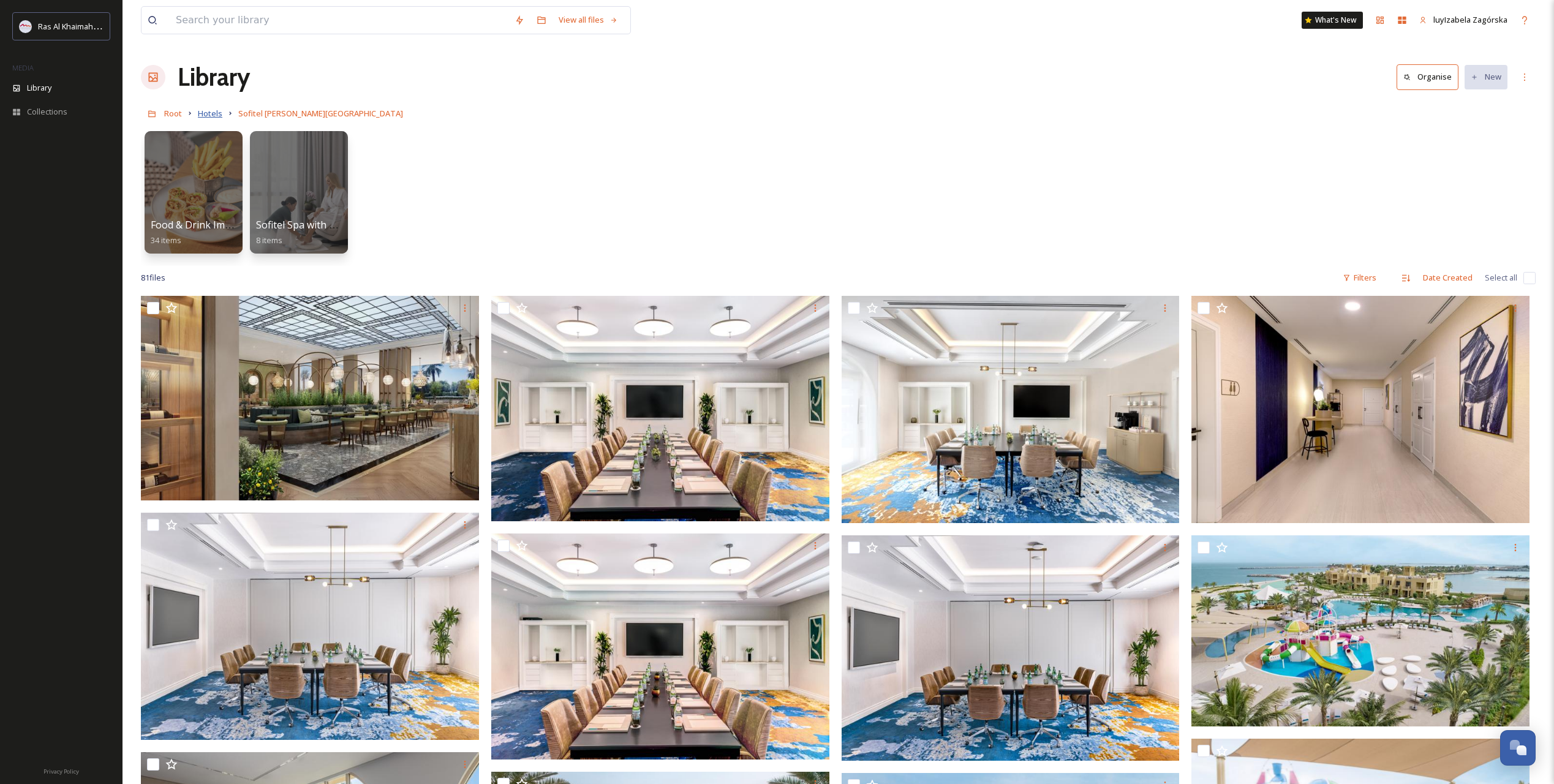
click at [217, 115] on span "Hotels" at bounding box center [210, 113] width 24 height 11
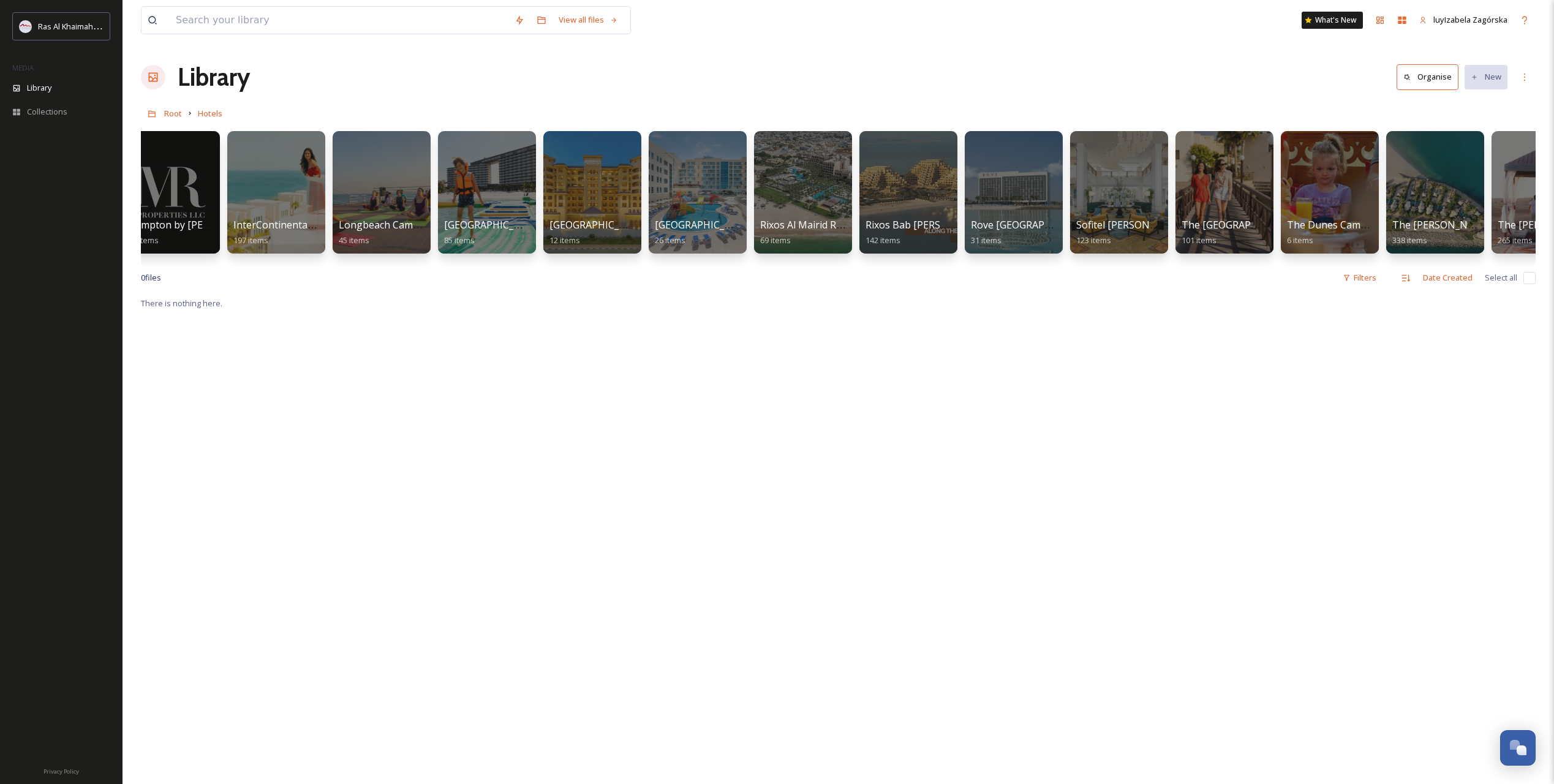
scroll to position [0, 723]
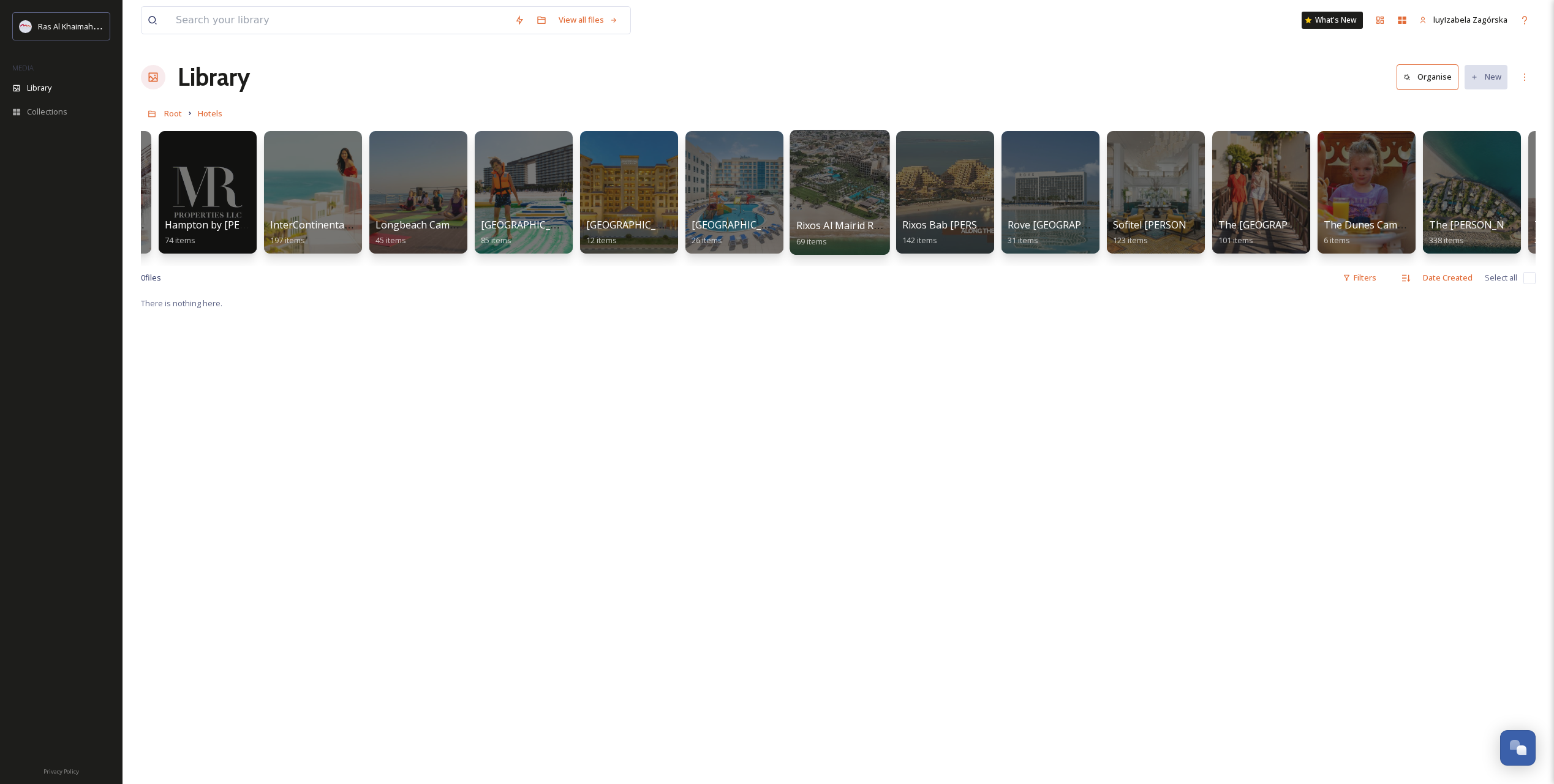
click at [827, 227] on span "Rixos Al Mairid Ras Al Khaimah" at bounding box center [867, 225] width 143 height 14
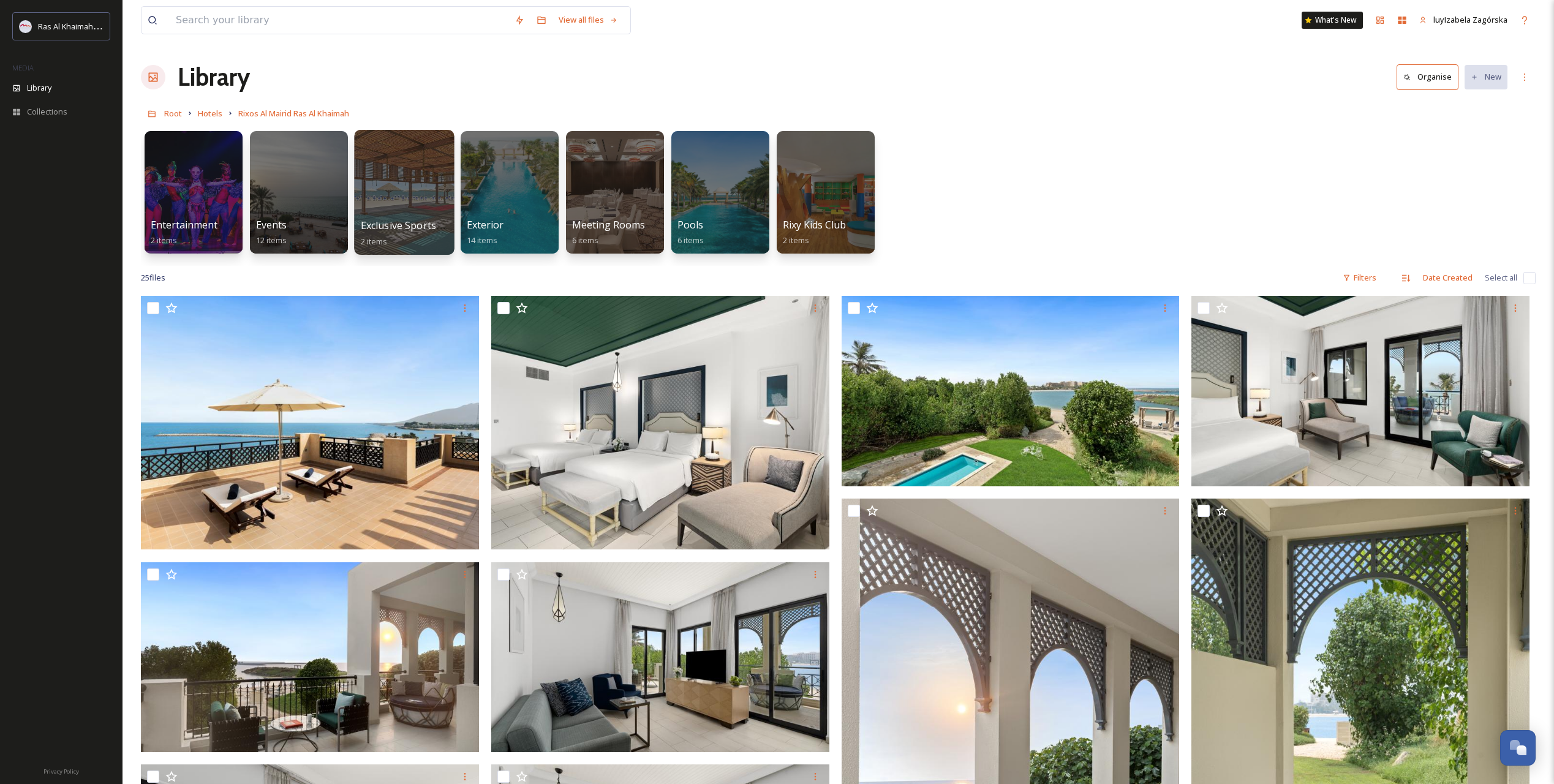
click at [374, 225] on span "Exclusive Sports Club" at bounding box center [410, 225] width 99 height 14
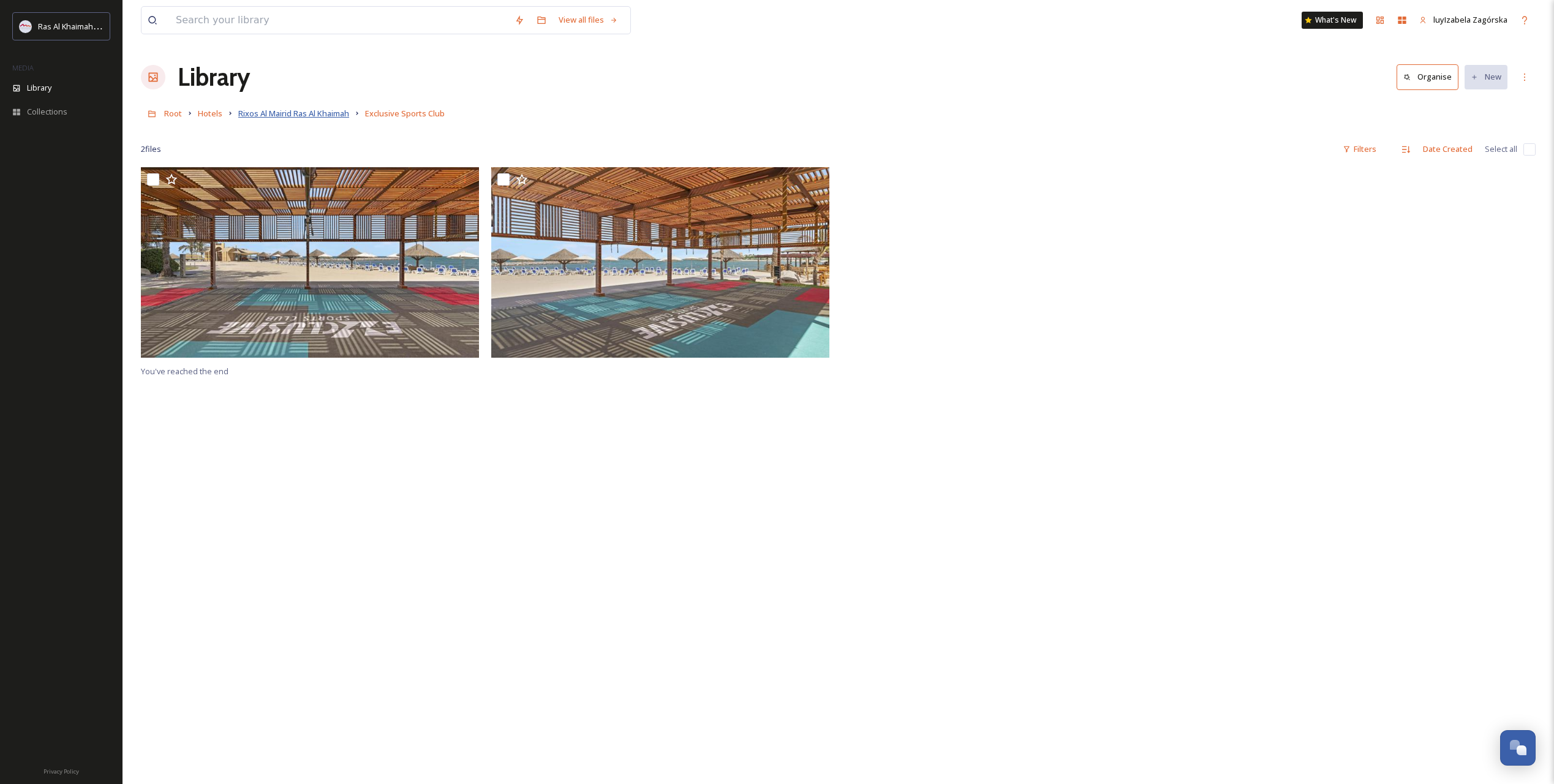
click at [302, 116] on span "Rixos Al Mairid Ras Al Khaimah" at bounding box center [294, 113] width 111 height 11
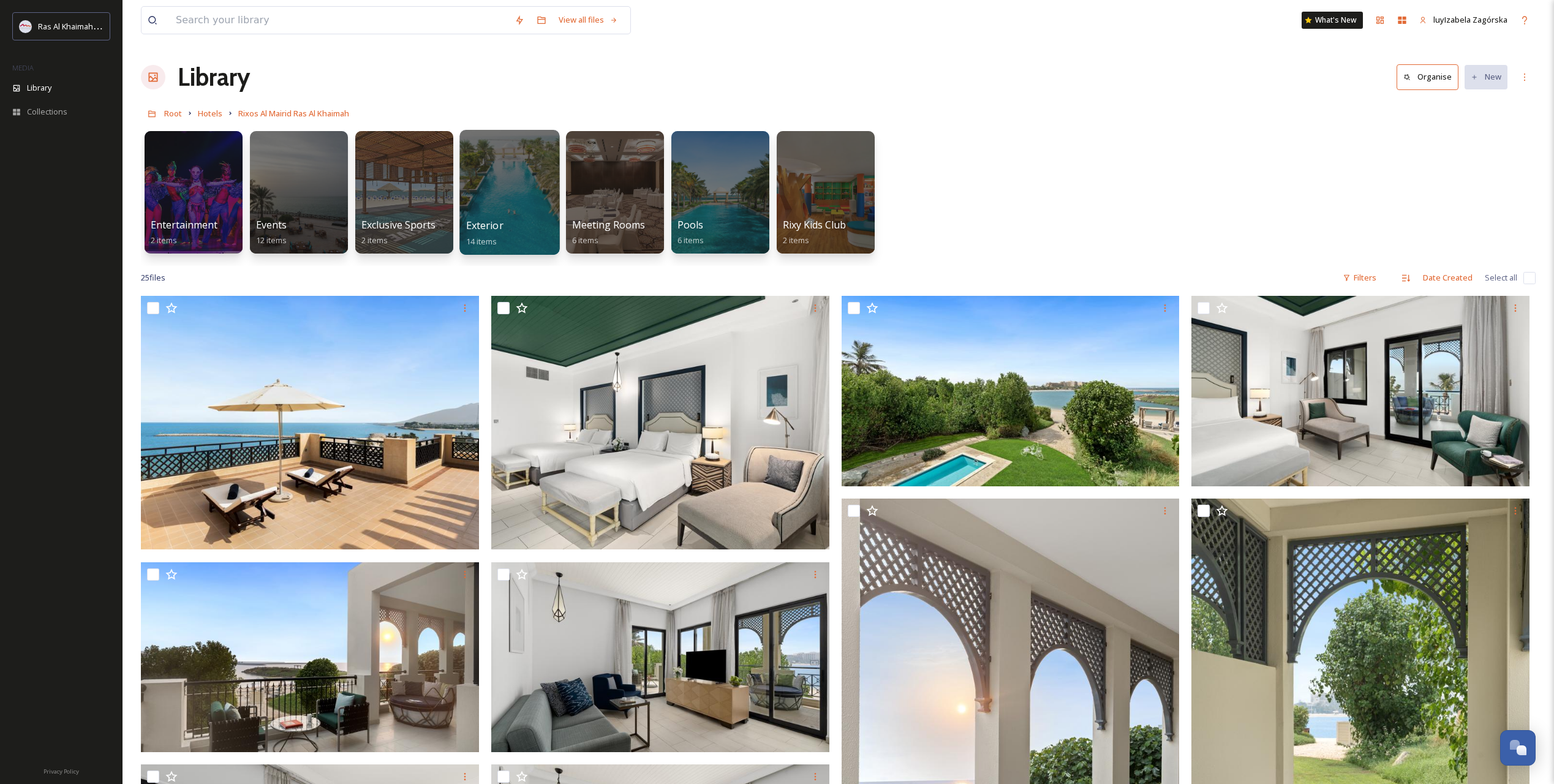
click at [494, 227] on span "Exterior" at bounding box center [485, 225] width 38 height 14
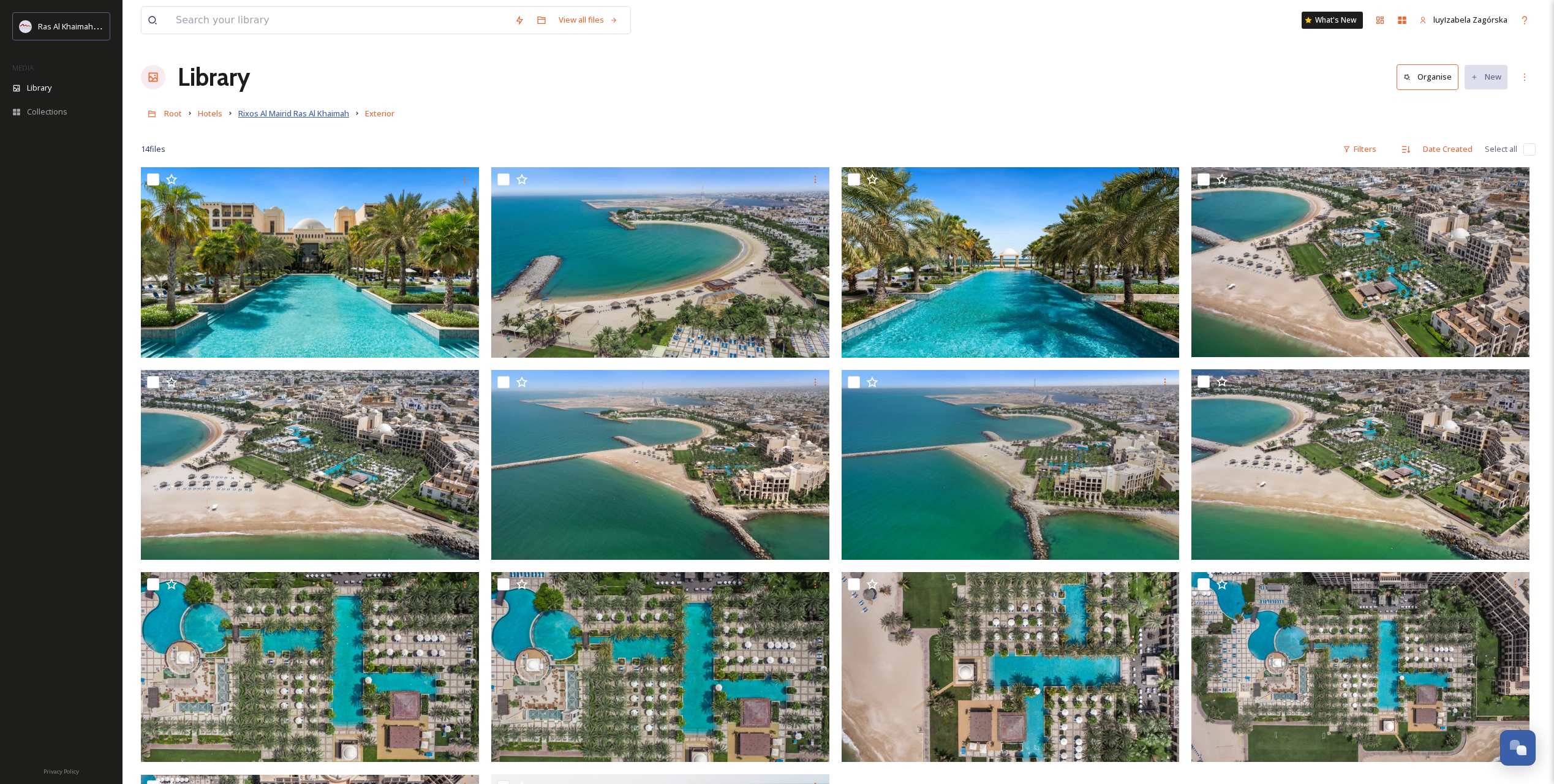
click at [247, 114] on span "Rixos Al Mairid Ras Al Khaimah" at bounding box center [294, 113] width 111 height 11
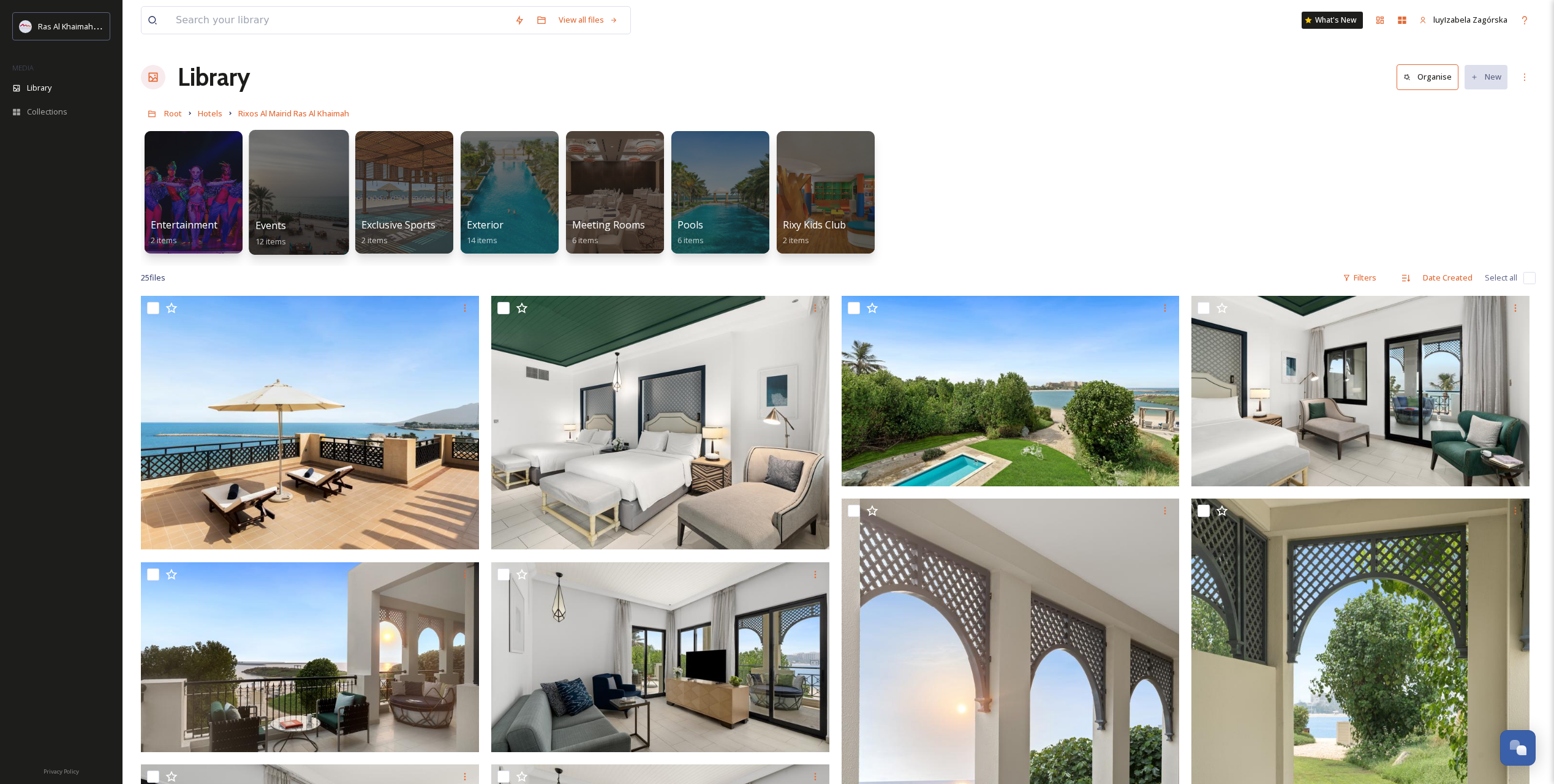
click at [288, 213] on div at bounding box center [297, 191] width 99 height 125
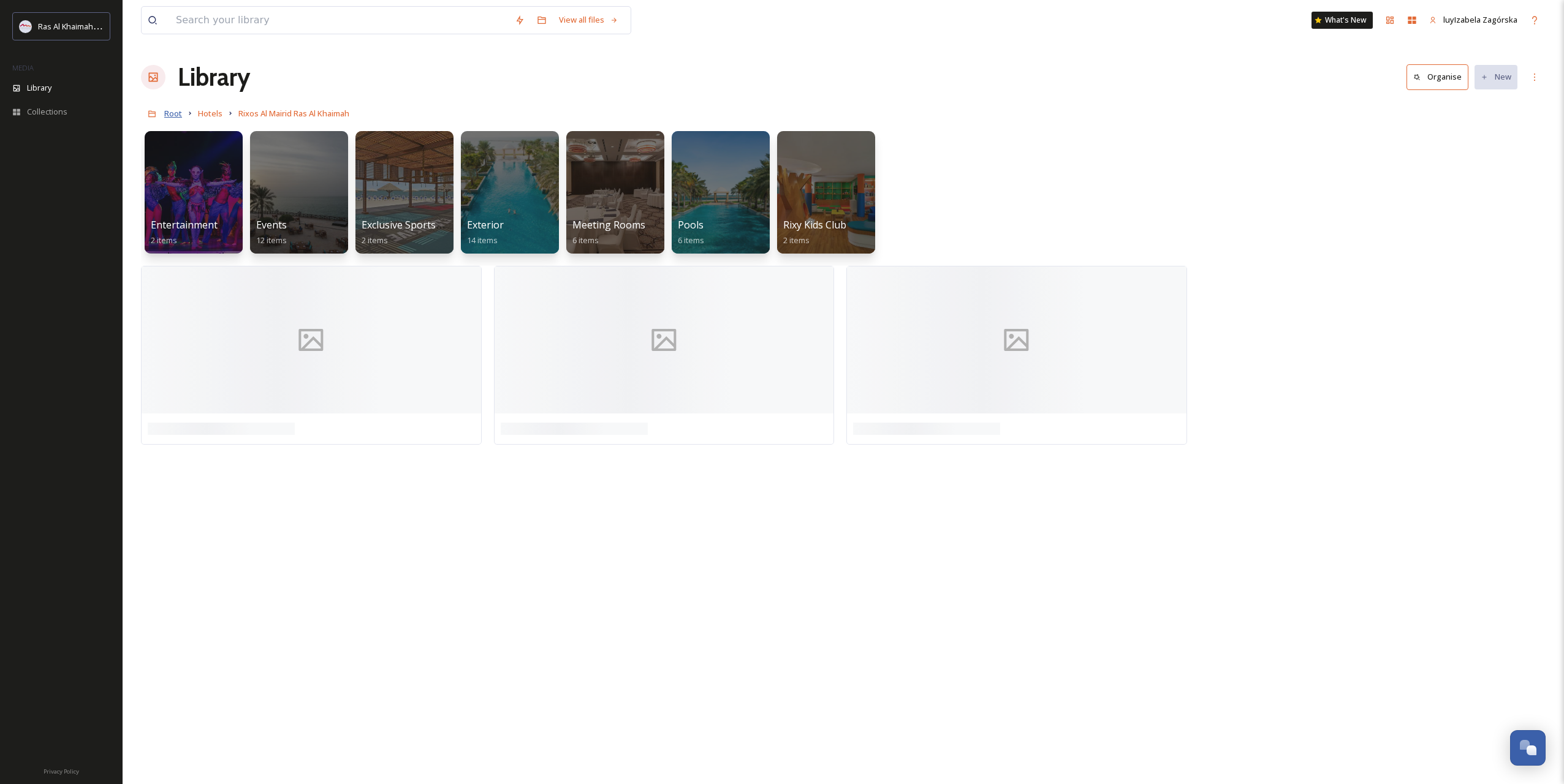
click at [179, 117] on span "Root" at bounding box center [173, 113] width 17 height 11
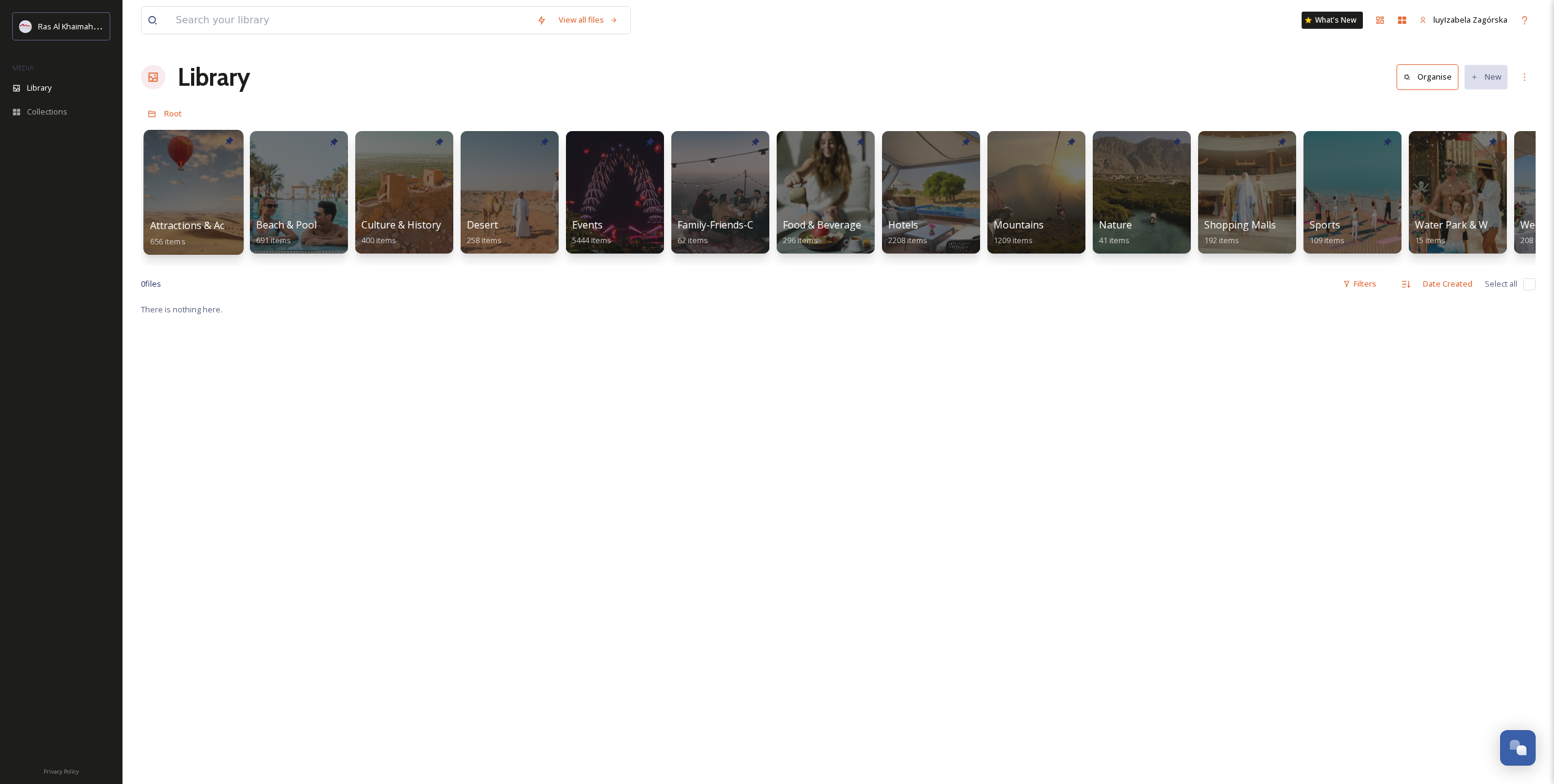
click at [204, 220] on span "Attractions & Activities" at bounding box center [202, 225] width 104 height 14
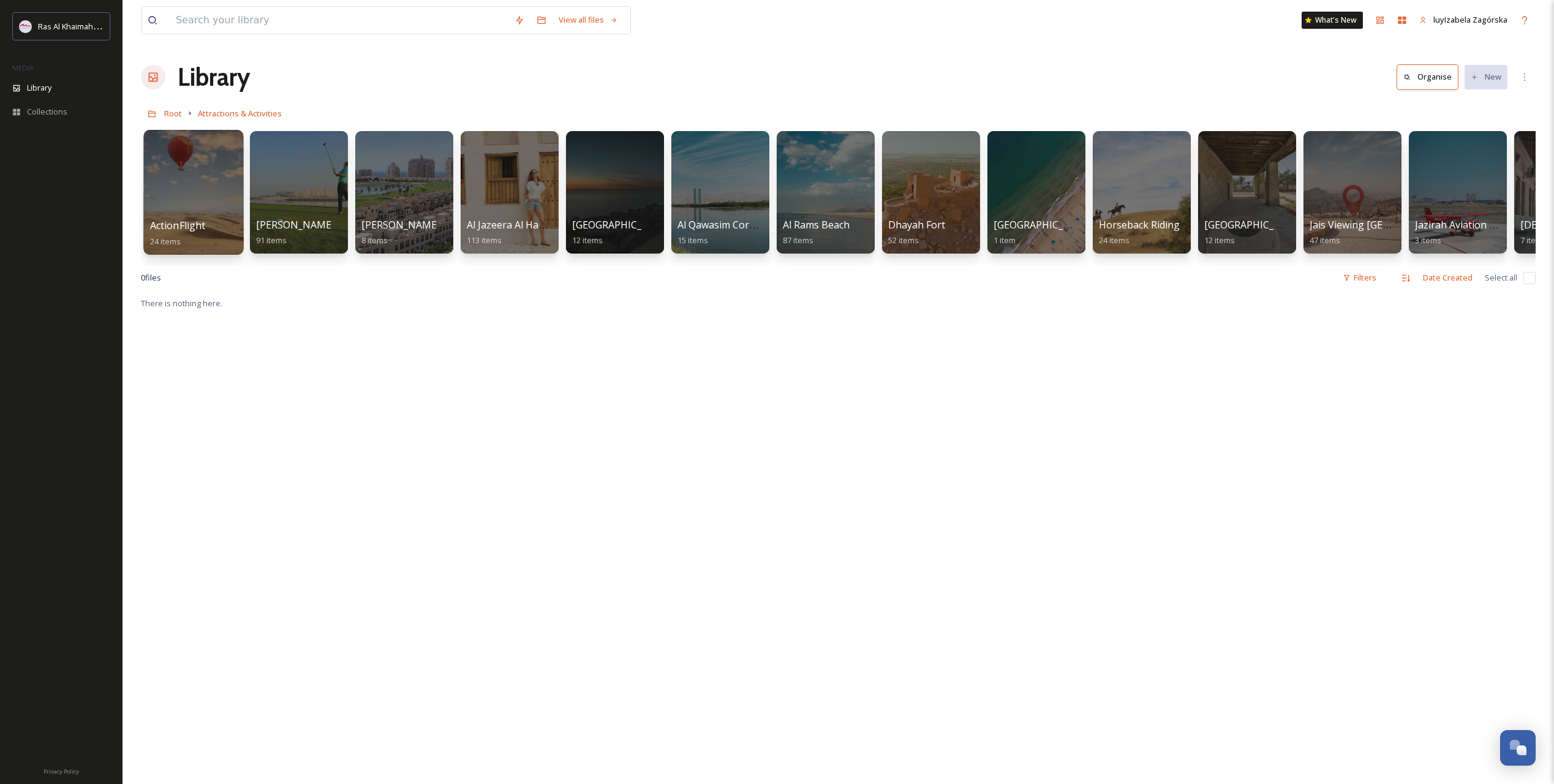
click at [197, 226] on span "ActionFlight" at bounding box center [178, 225] width 56 height 14
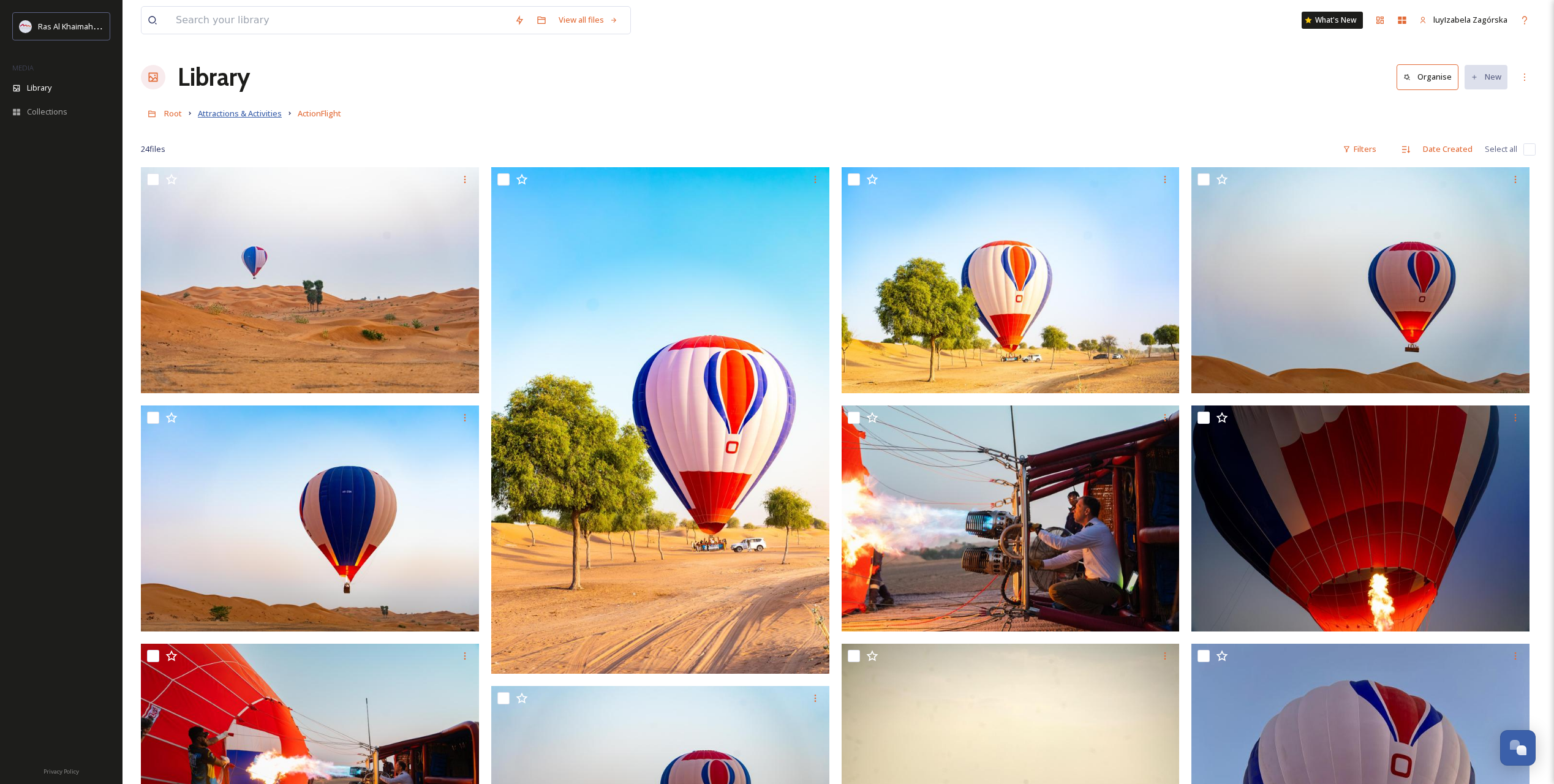
click at [253, 111] on span "Attractions & Activities" at bounding box center [240, 113] width 84 height 11
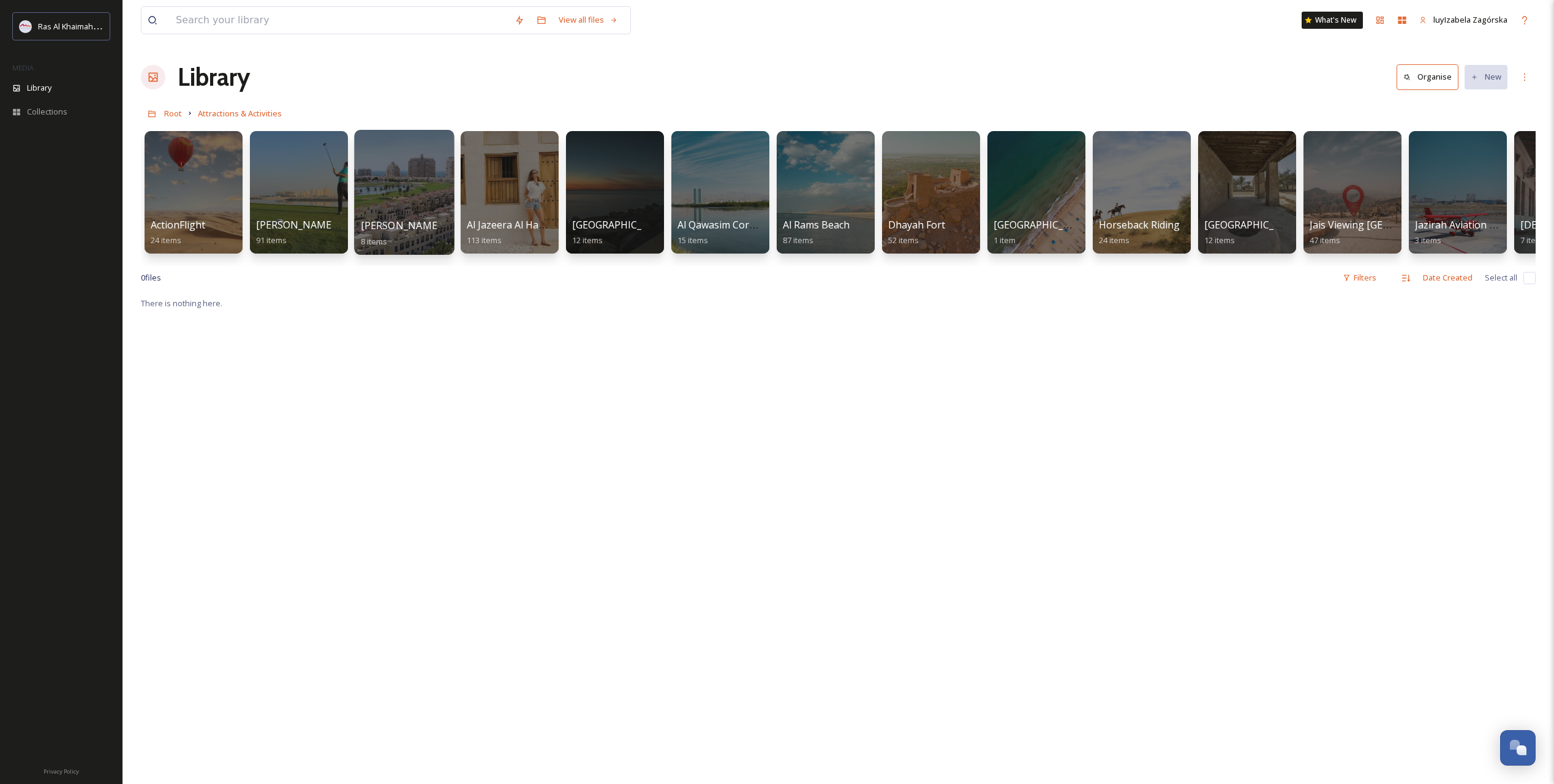
click at [418, 225] on span "[PERSON_NAME][GEOGRAPHIC_DATA]" at bounding box center [451, 225] width 181 height 14
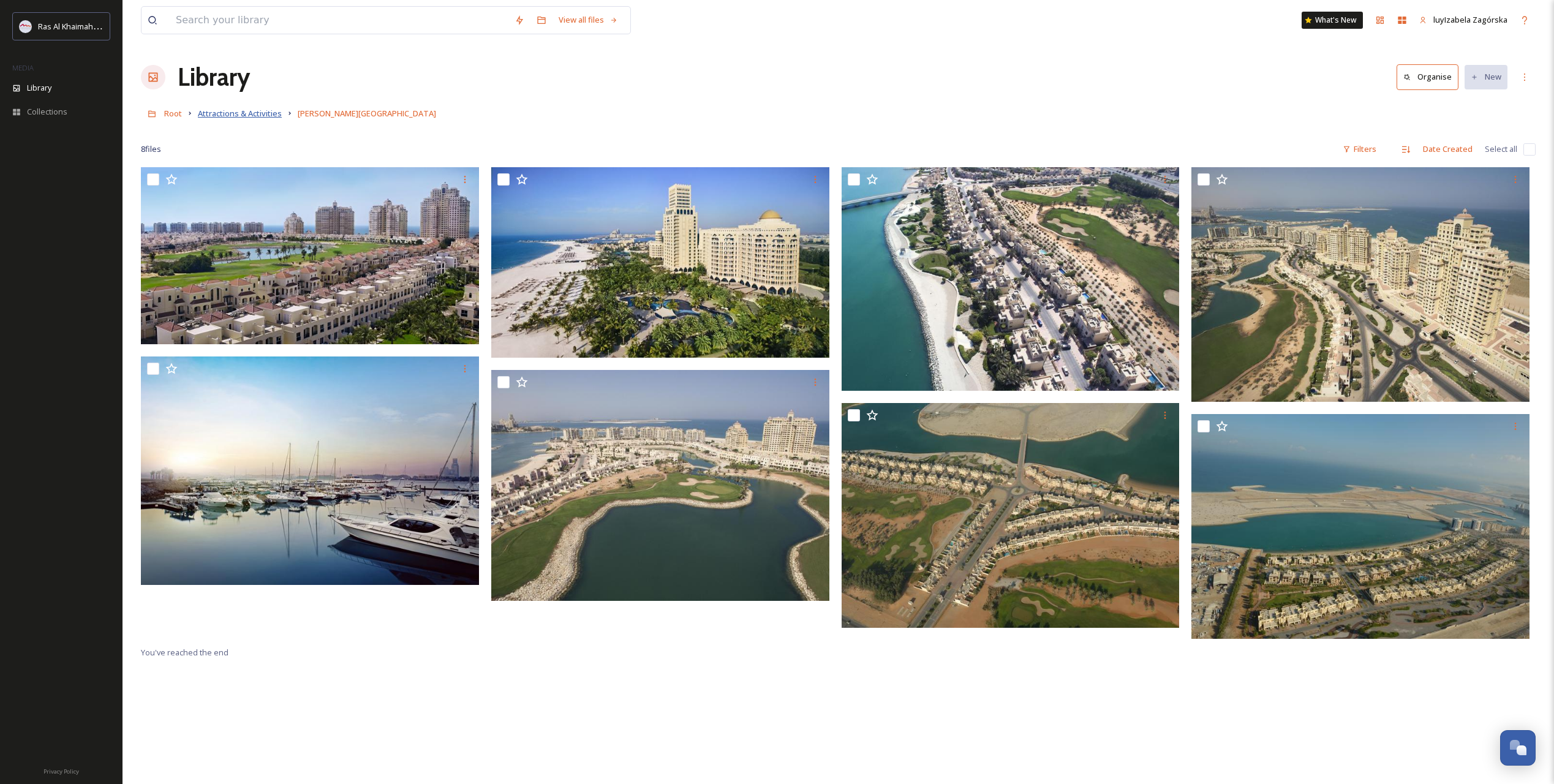
click at [253, 117] on span "Attractions & Activities" at bounding box center [240, 113] width 84 height 11
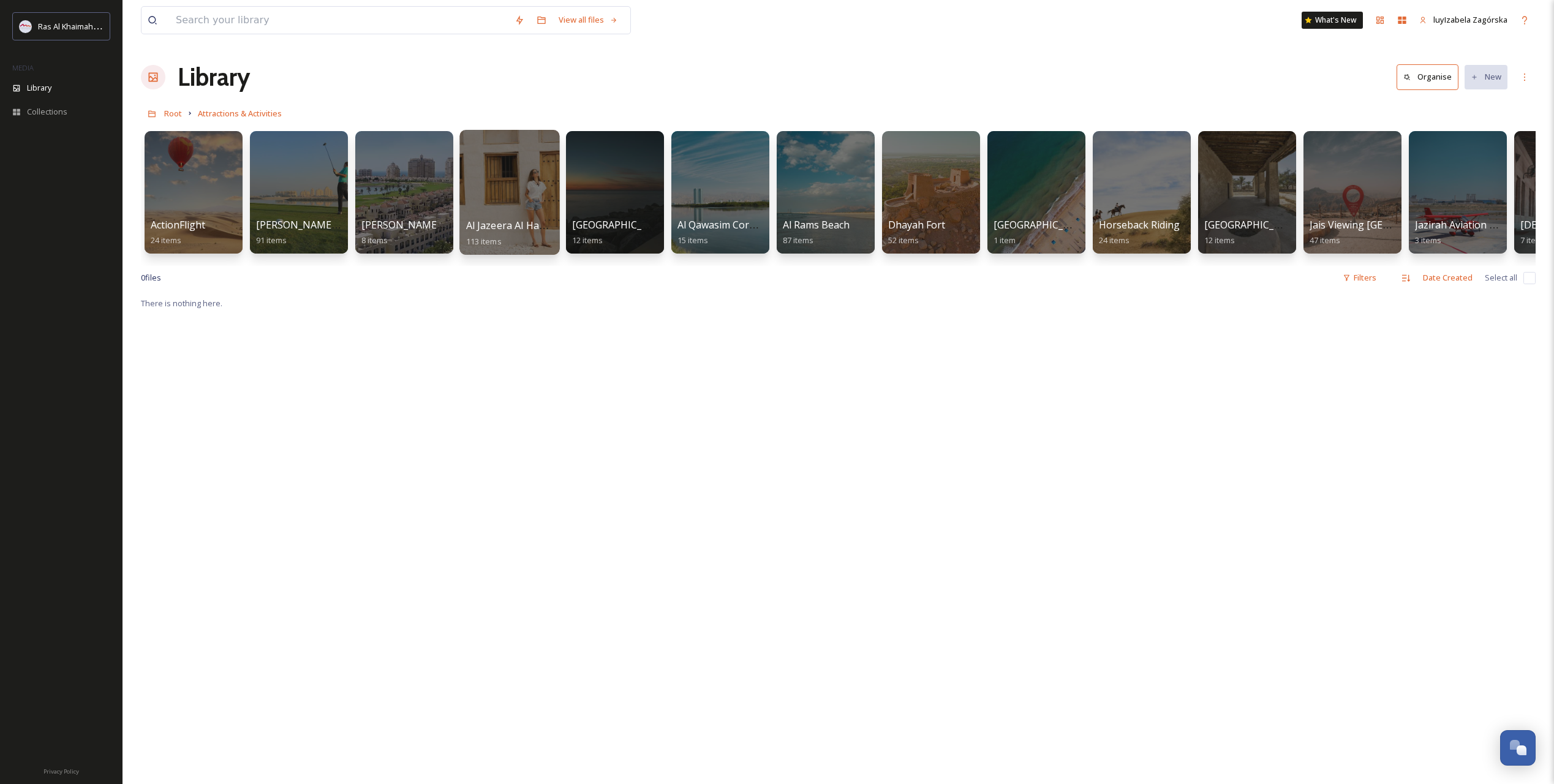
click at [525, 222] on span "Al Jazeera Al Hamra" at bounding box center [512, 225] width 92 height 14
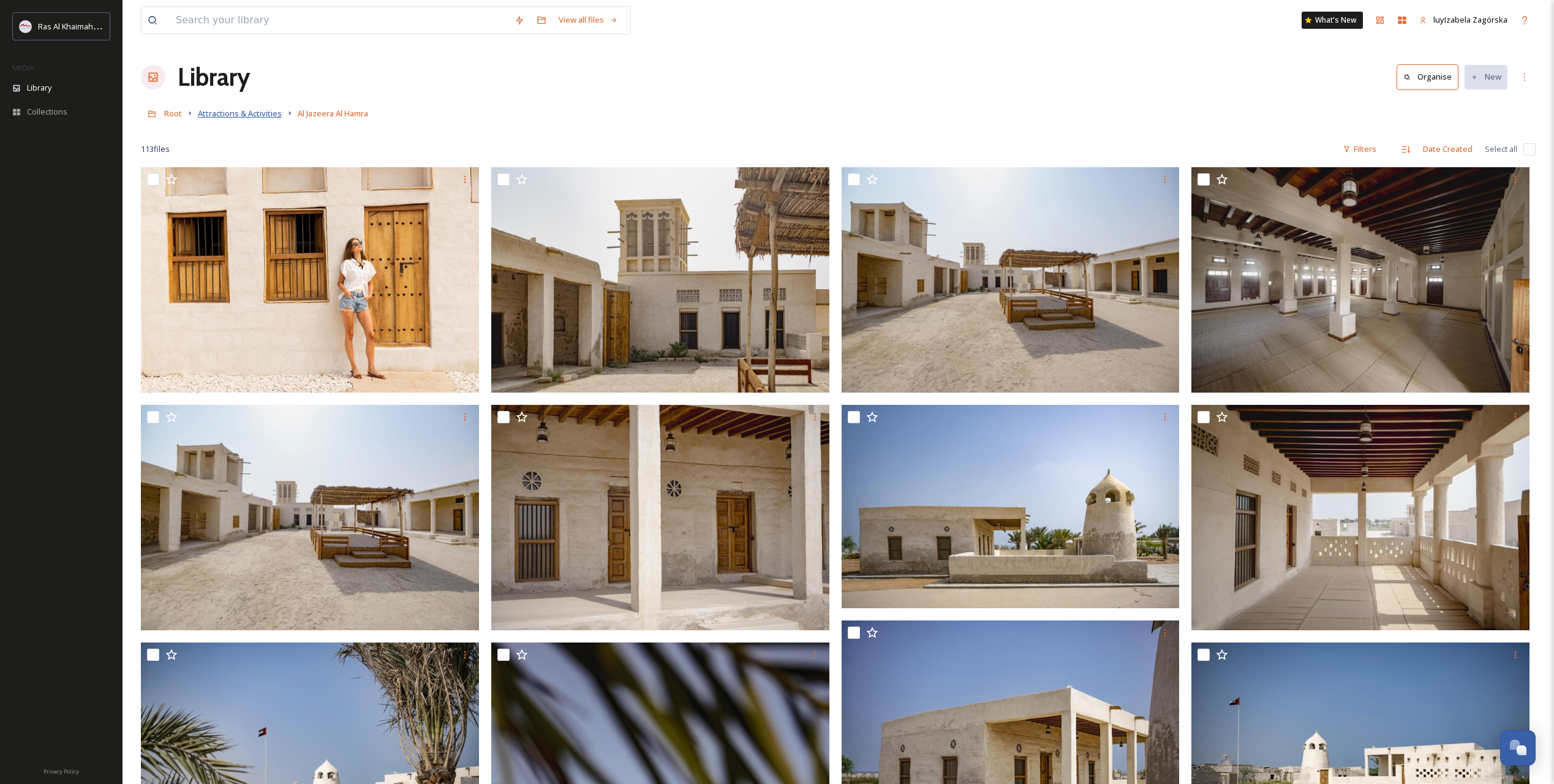
click at [248, 113] on span "Attractions & Activities" at bounding box center [240, 113] width 84 height 11
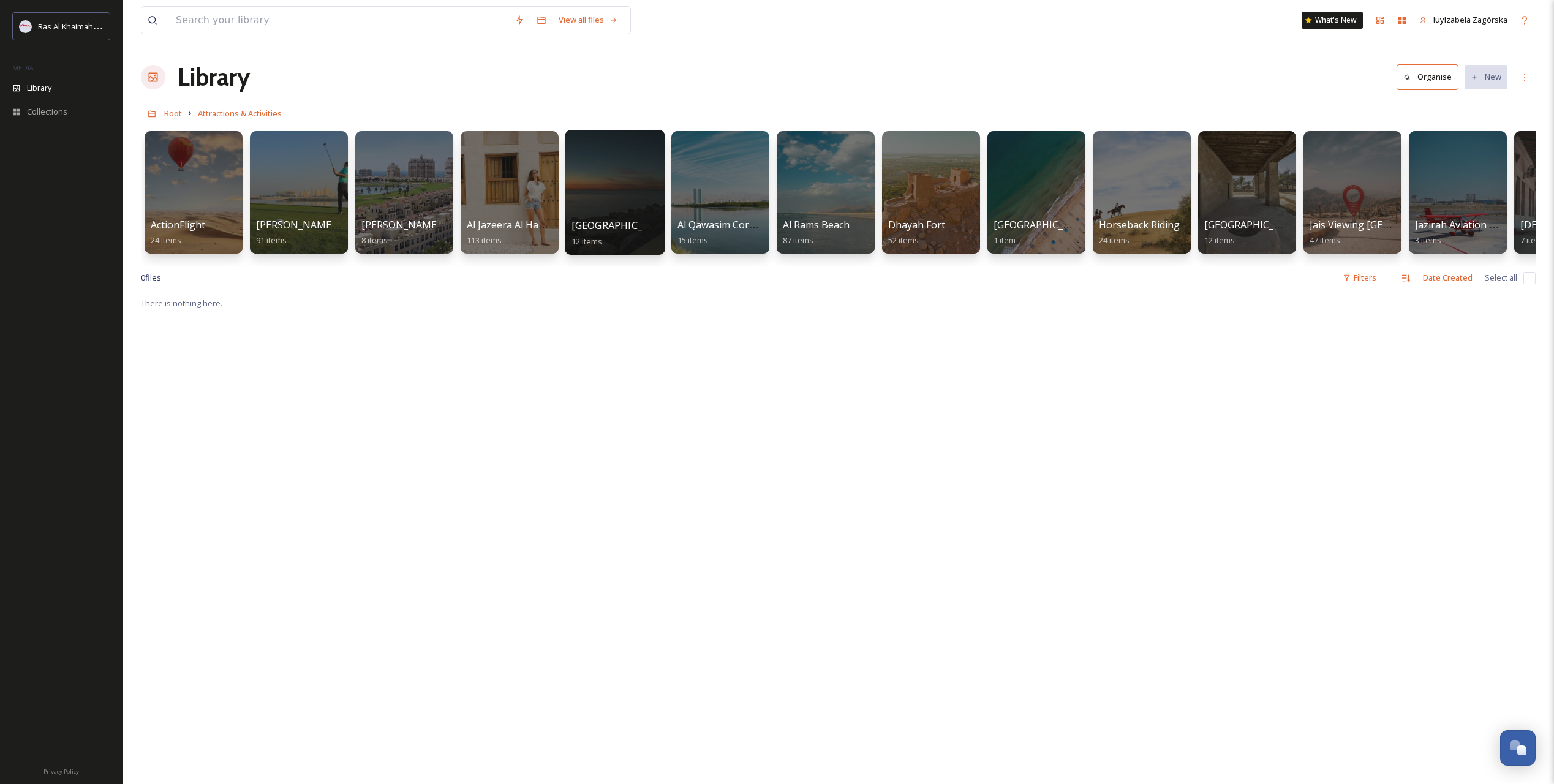
click at [606, 215] on div at bounding box center [614, 191] width 99 height 125
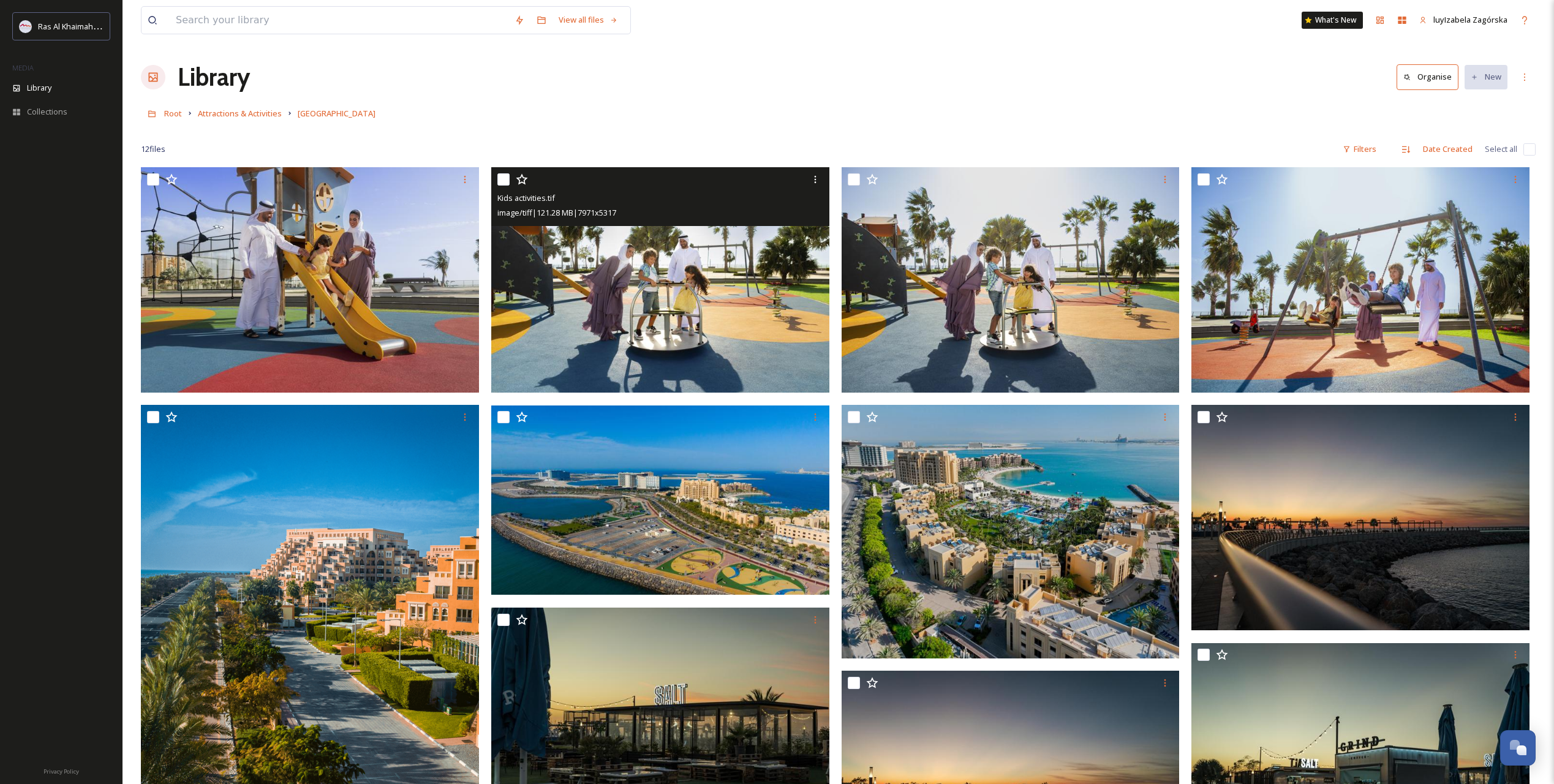
scroll to position [204, 0]
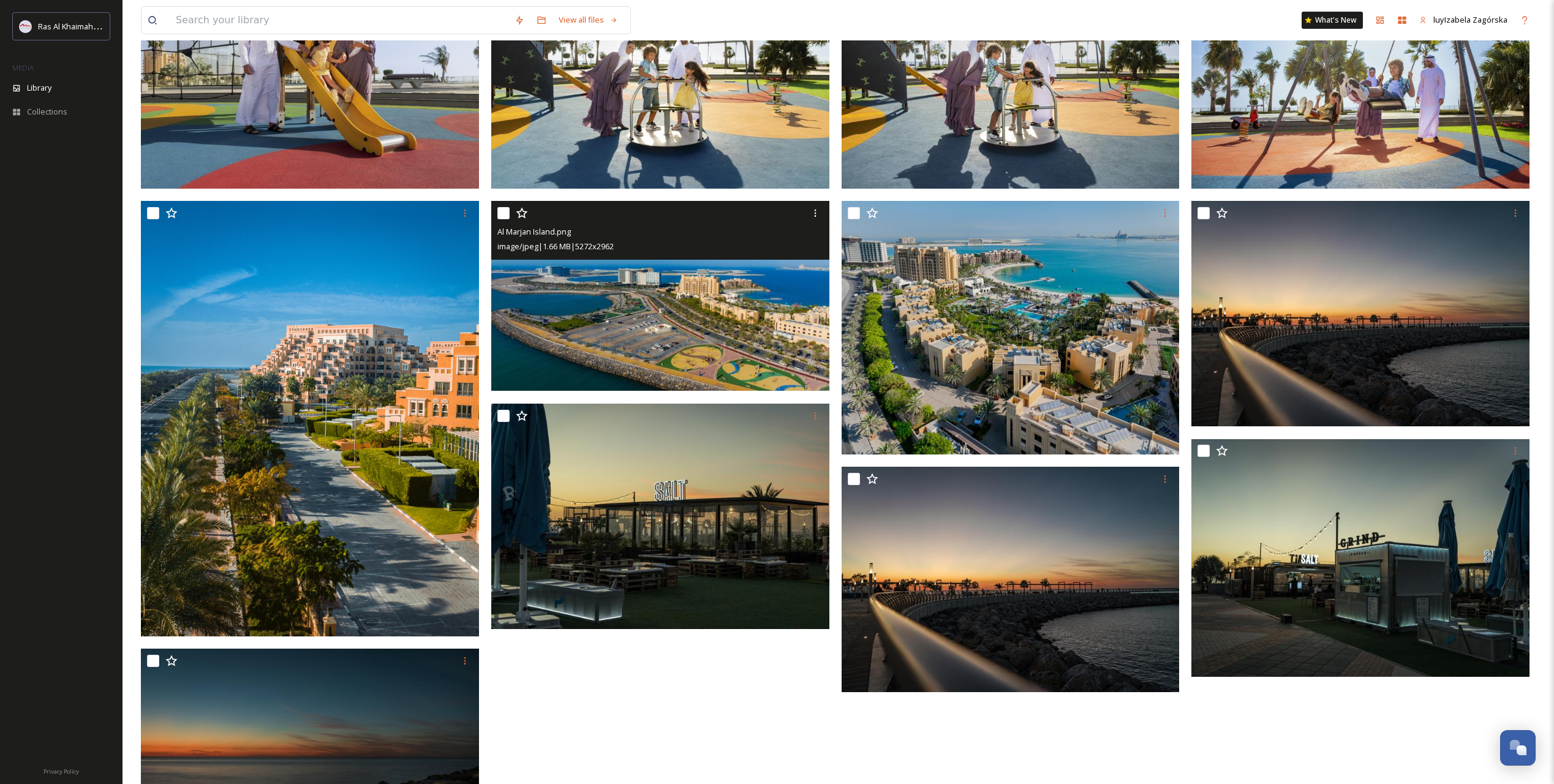
click at [654, 299] on img at bounding box center [661, 296] width 338 height 190
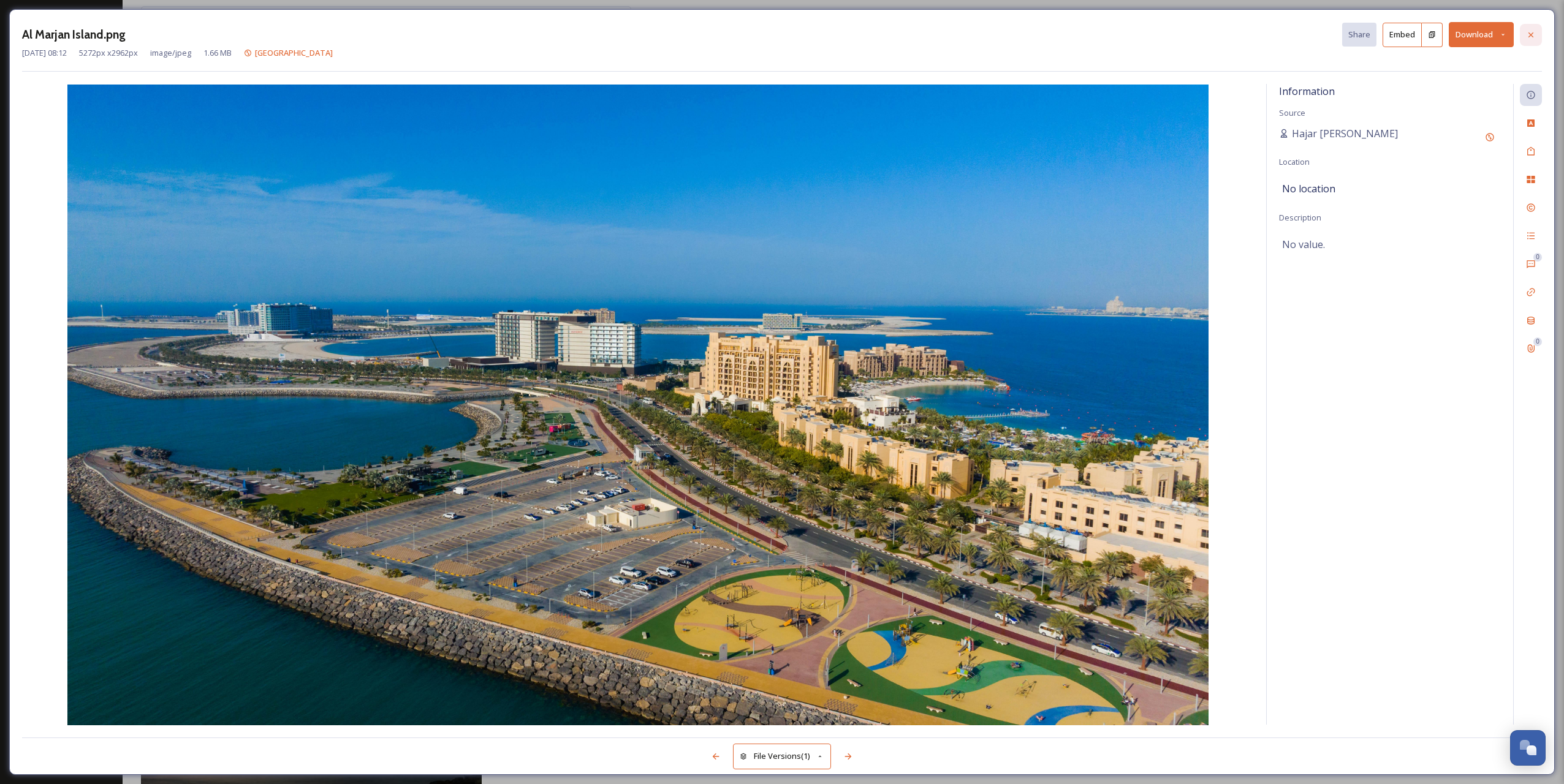
click at [1108, 28] on div at bounding box center [1530, 35] width 22 height 22
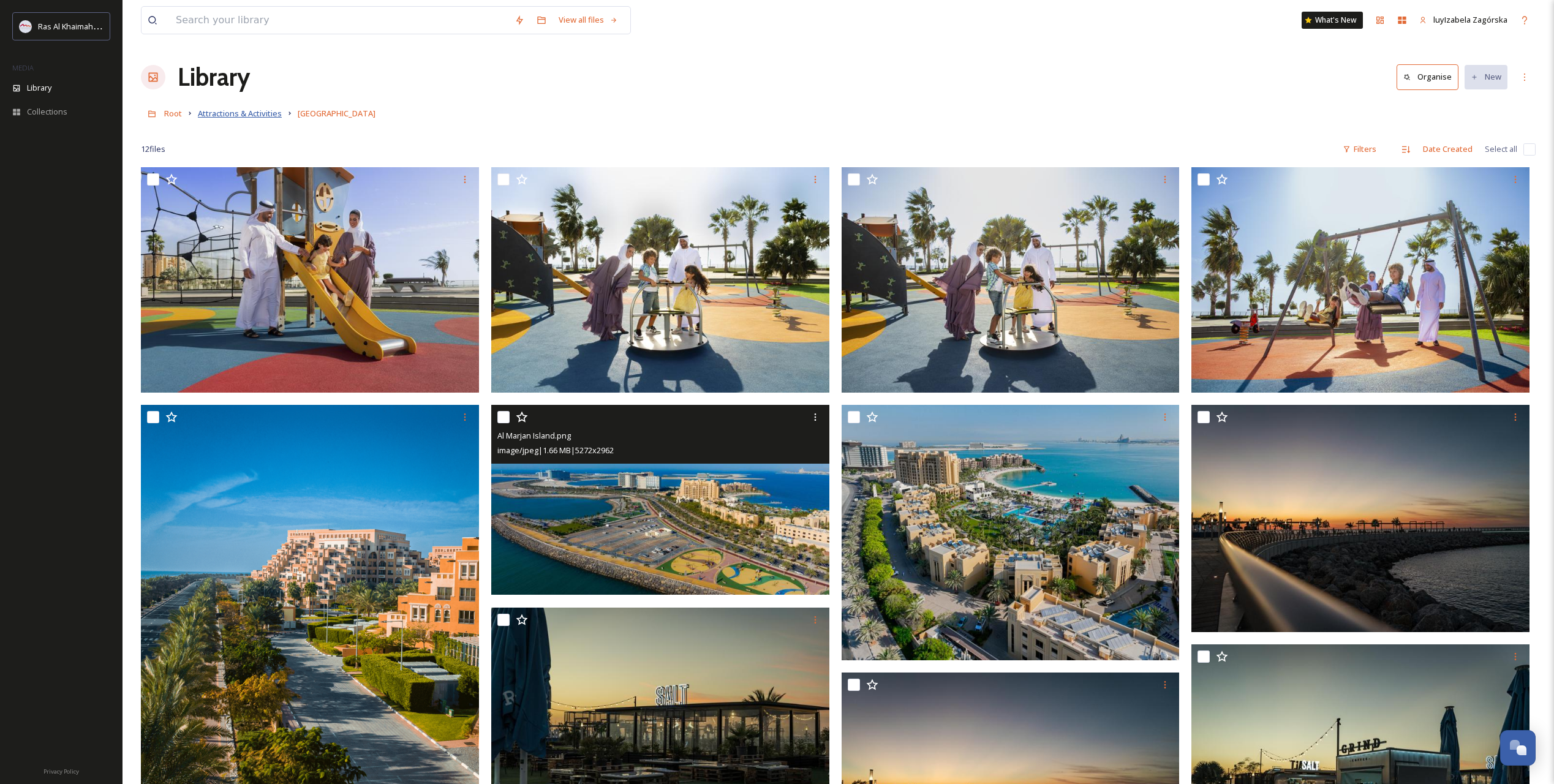
click at [226, 115] on span "Attractions & Activities" at bounding box center [240, 113] width 84 height 11
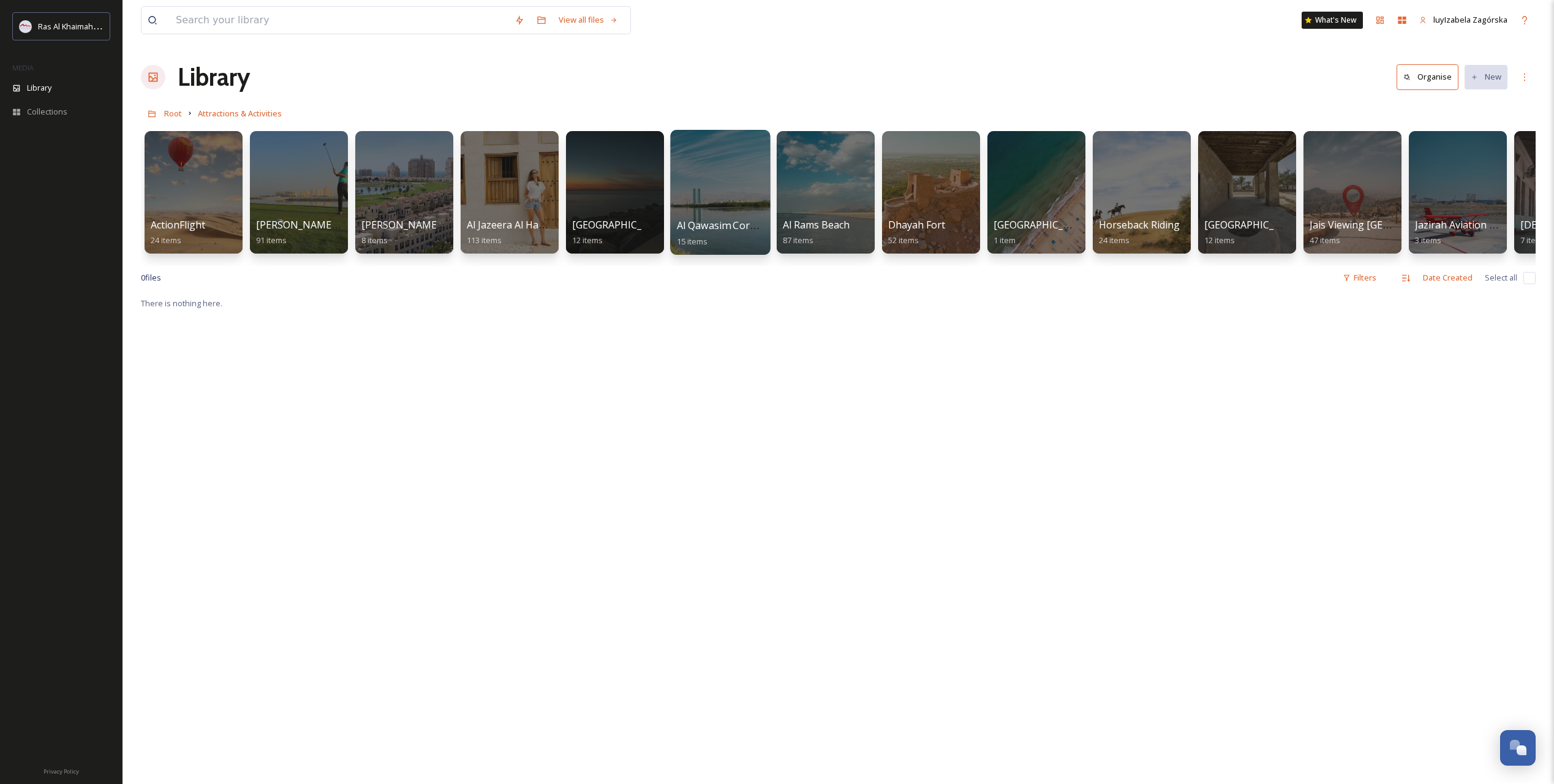
click at [720, 232] on span "Al Qawasim Corniche" at bounding box center [725, 225] width 98 height 14
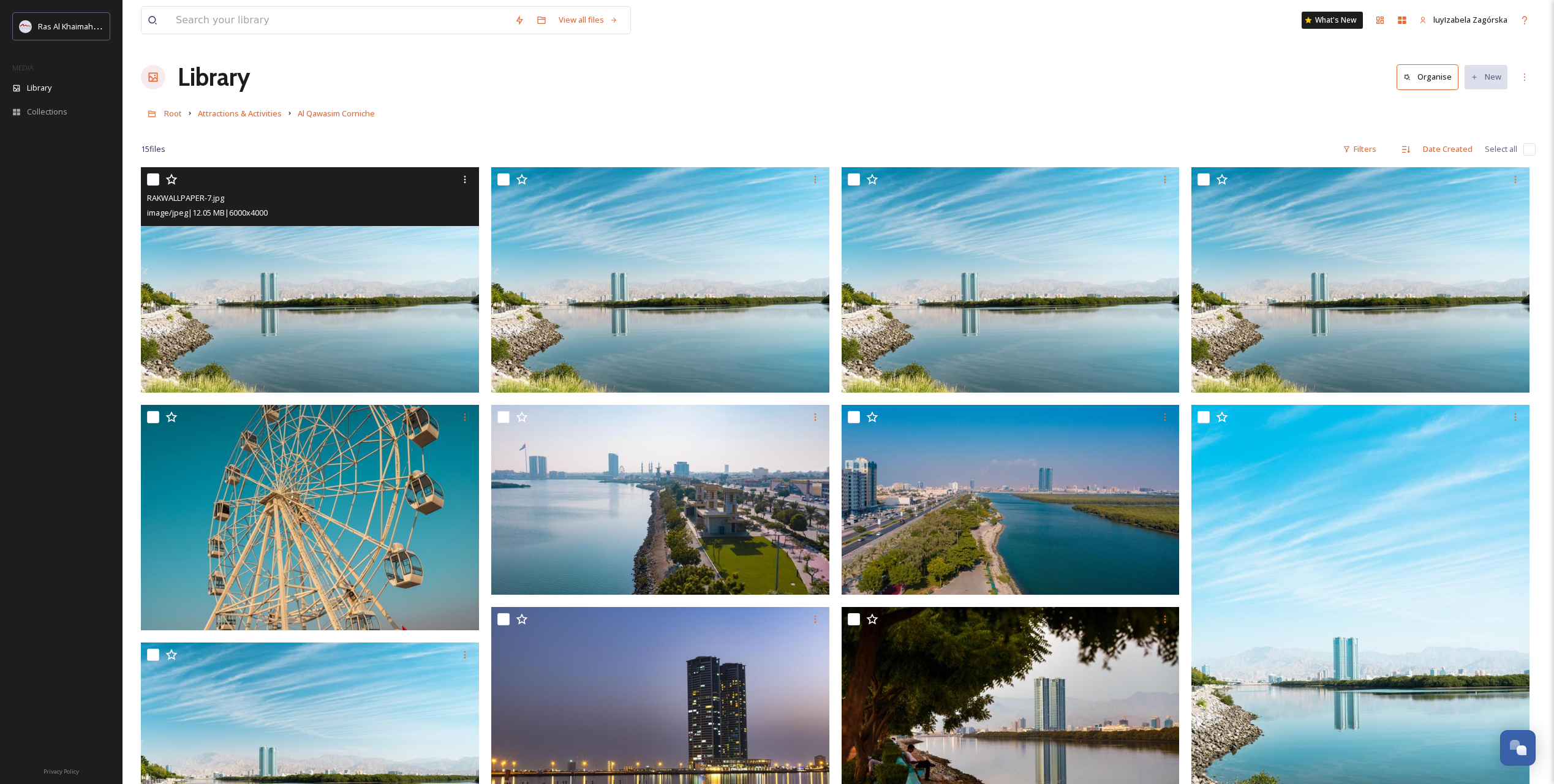
drag, startPoint x: 448, startPoint y: 217, endPoint x: 457, endPoint y: 225, distance: 12.0
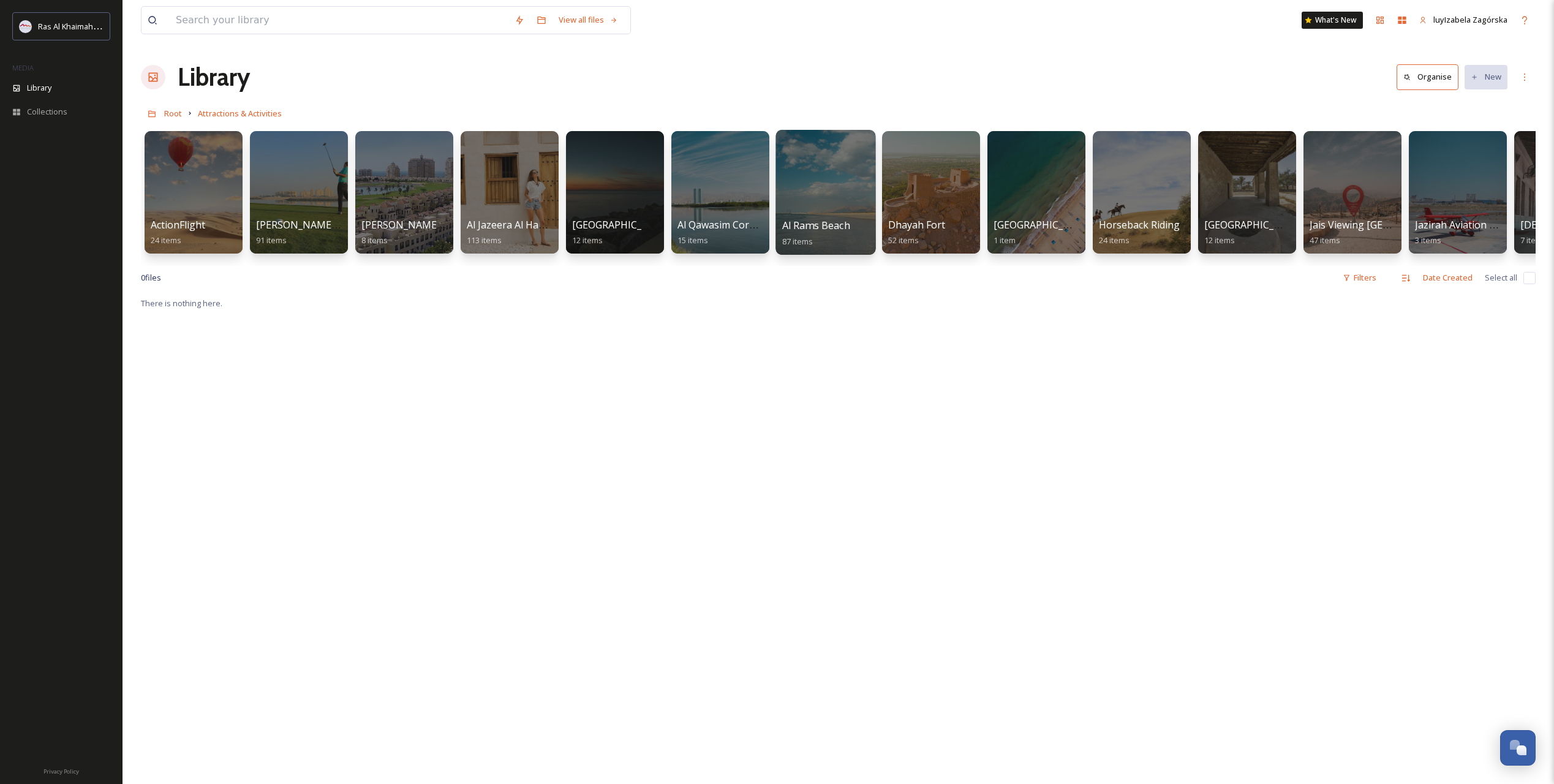
click at [825, 232] on span "Al Rams Beach" at bounding box center [816, 225] width 68 height 14
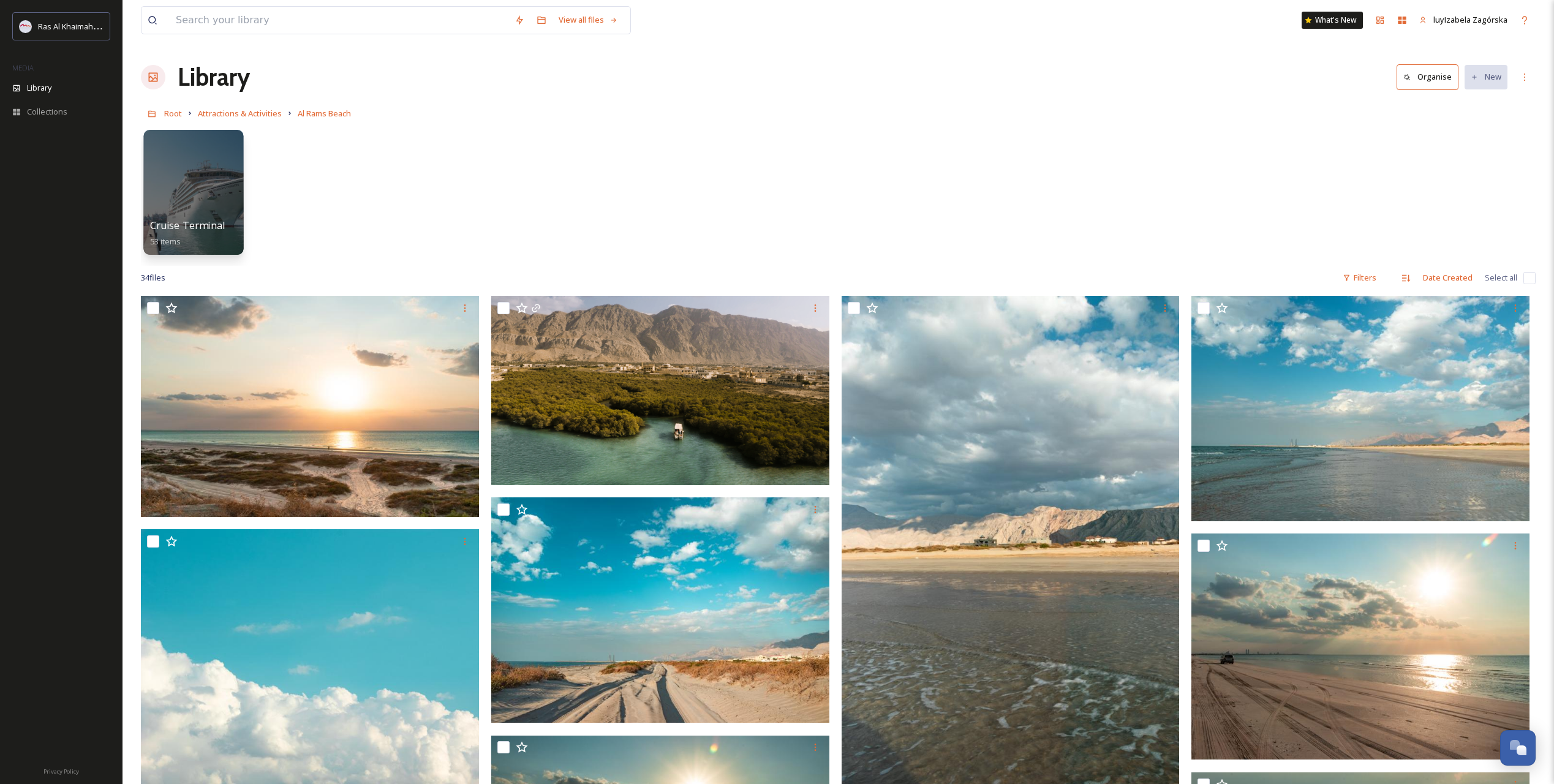
click at [185, 220] on span "Cruise Terminal" at bounding box center [186, 225] width 74 height 14
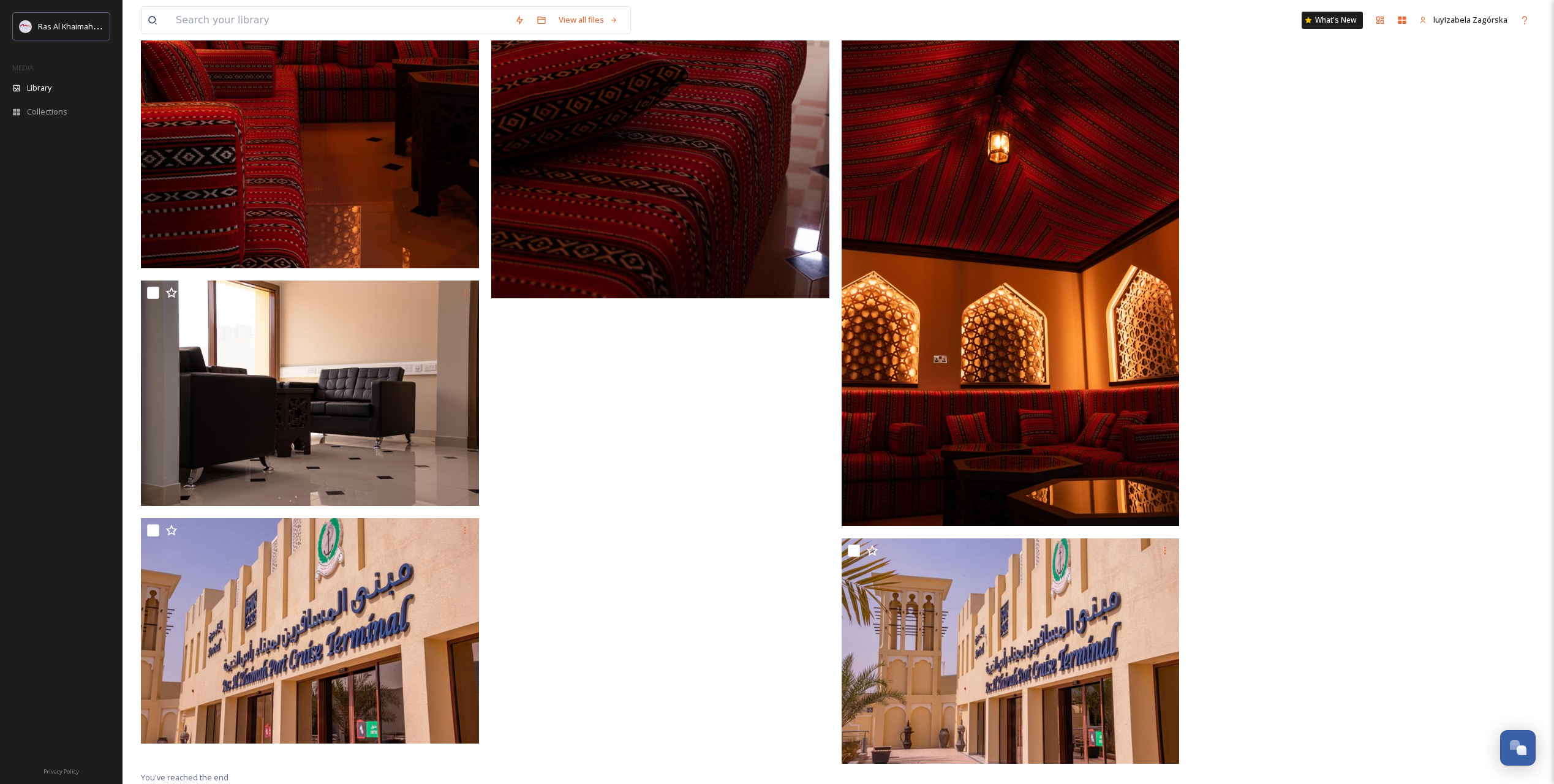
scroll to position [3879, 0]
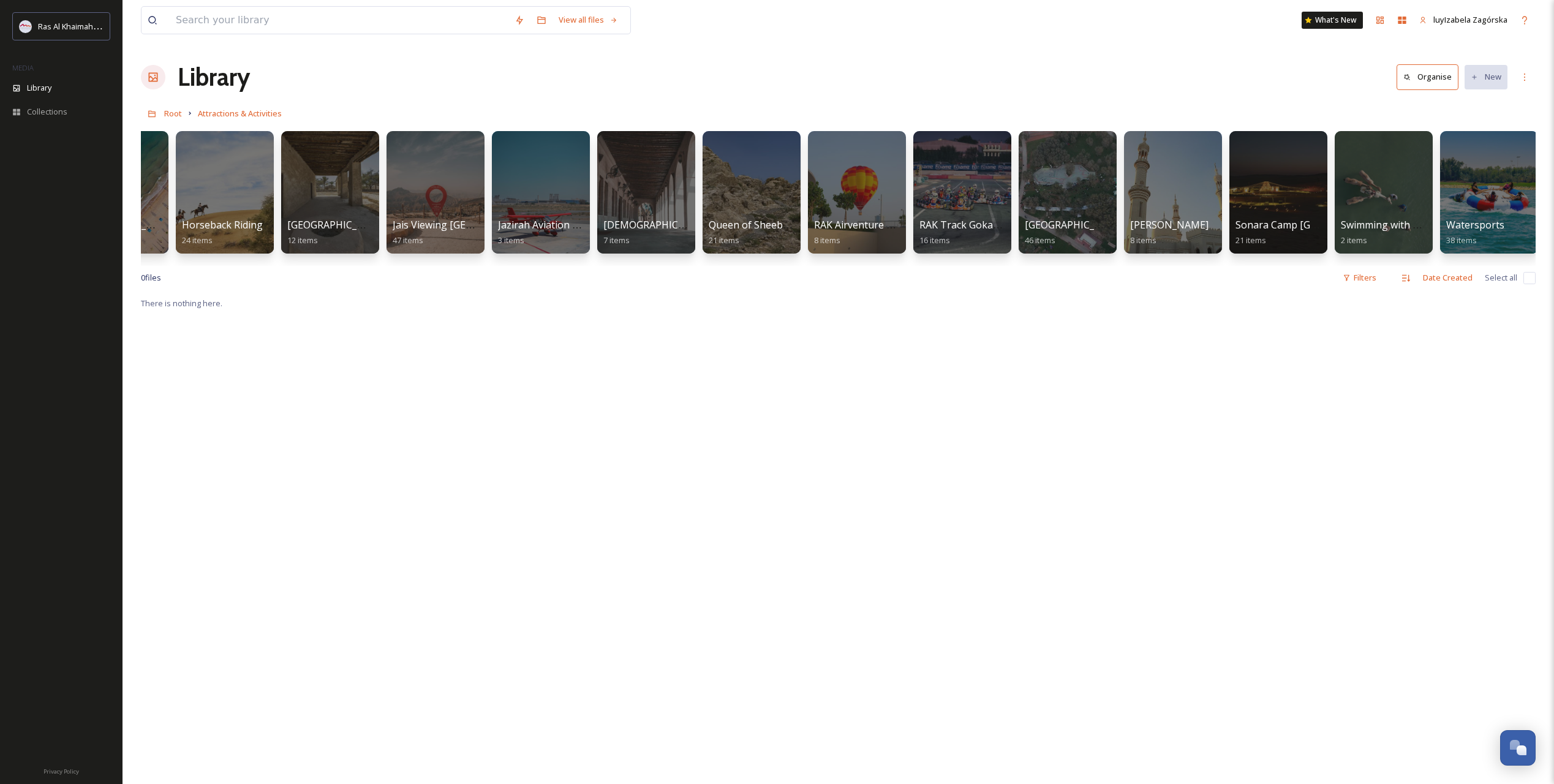
scroll to position [0, 923]
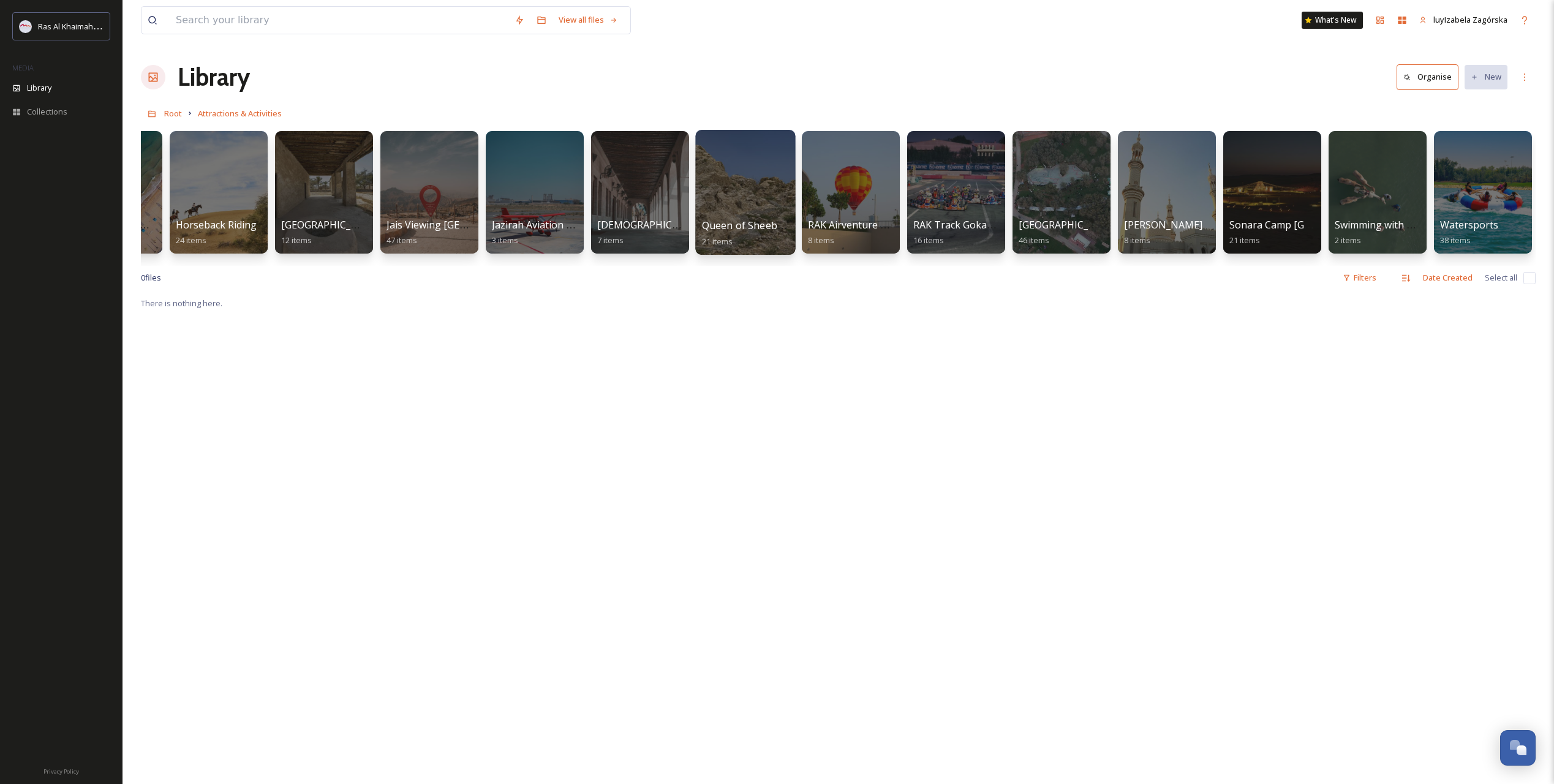
click at [731, 237] on span "21 items" at bounding box center [718, 240] width 31 height 11
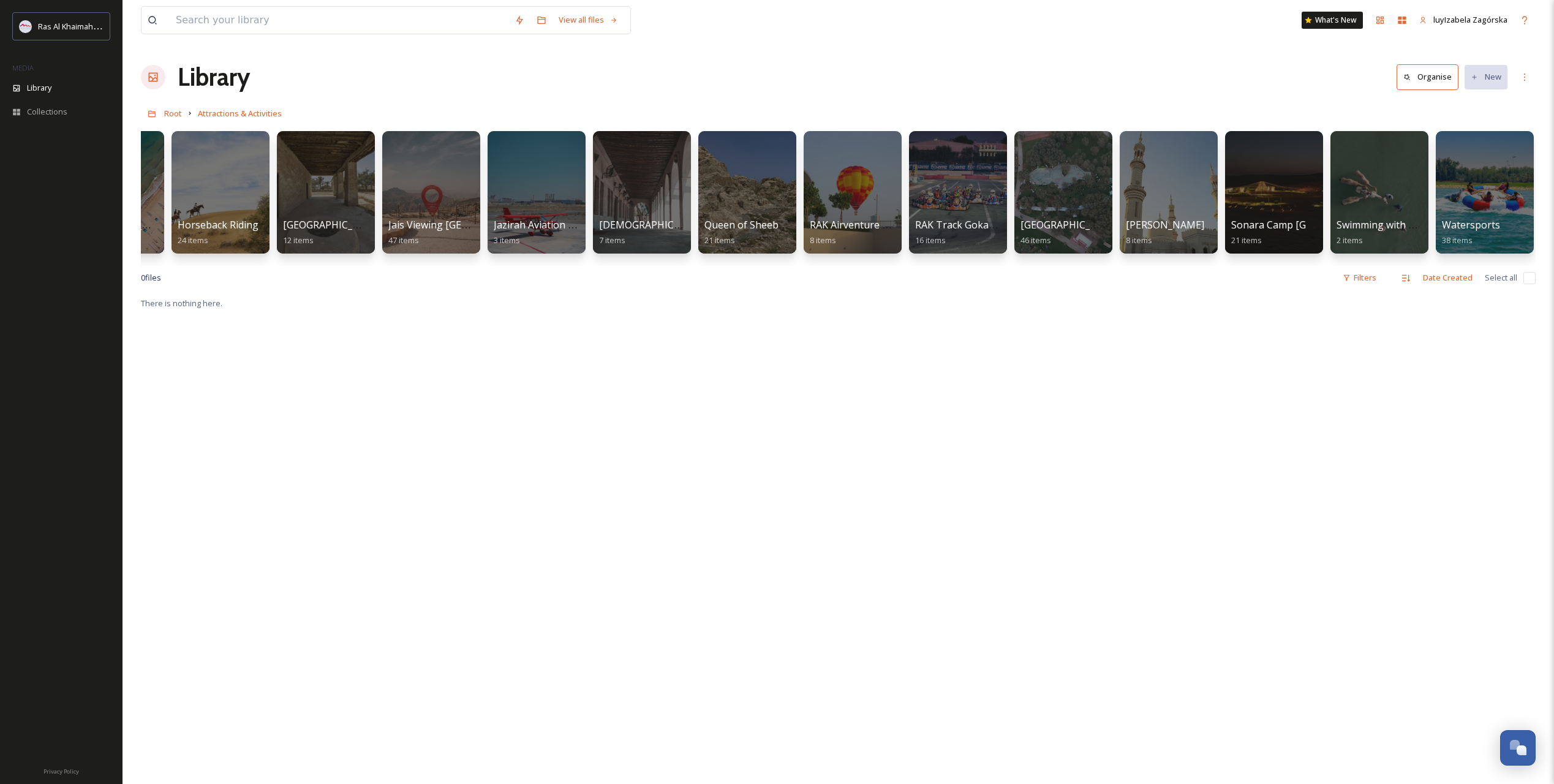
scroll to position [0, 923]
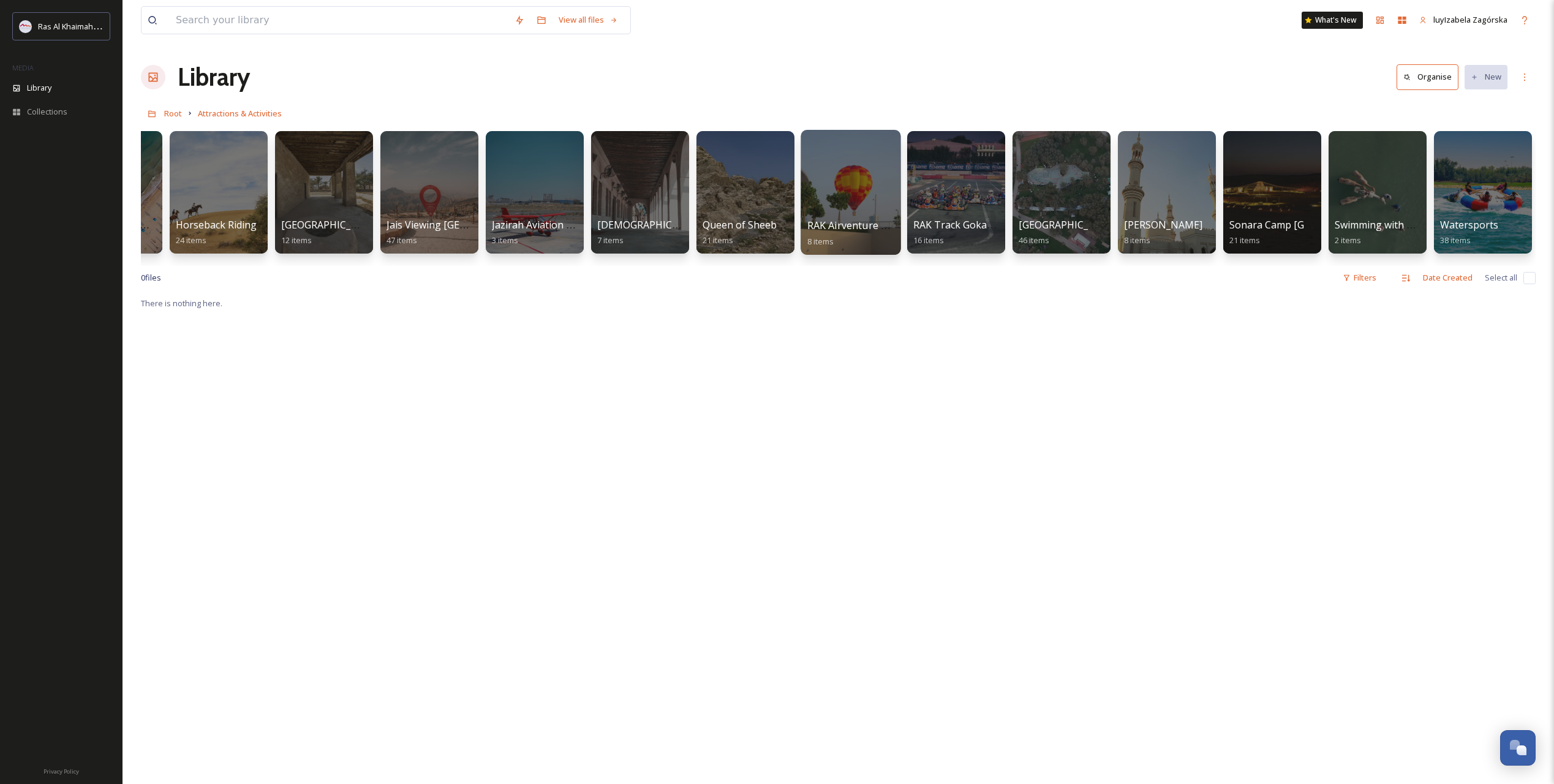
click at [845, 222] on span "RAK Airventure Tethered Hot Air Balloon" at bounding box center [903, 225] width 192 height 14
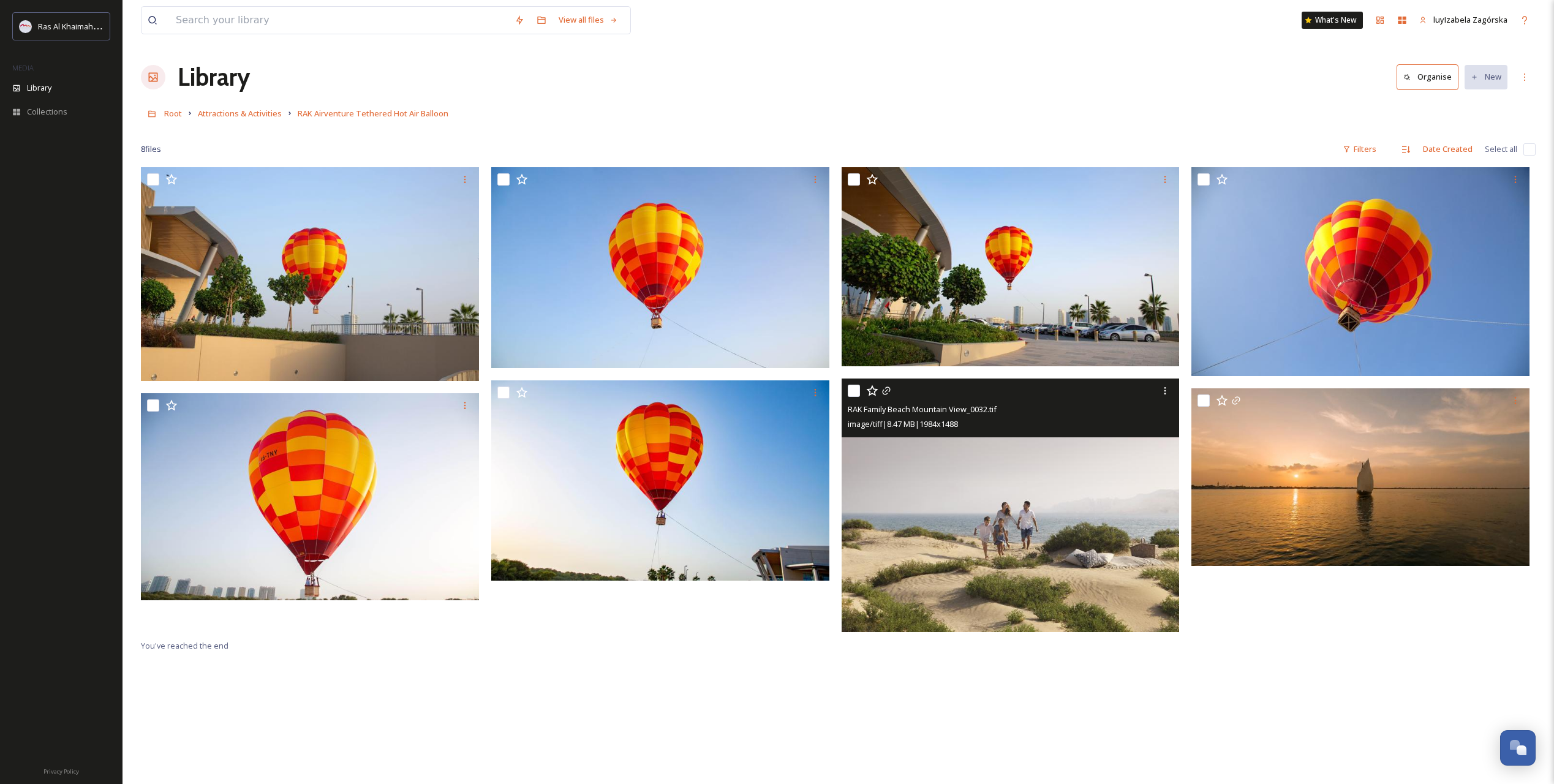
click at [995, 505] on img at bounding box center [1010, 505] width 338 height 254
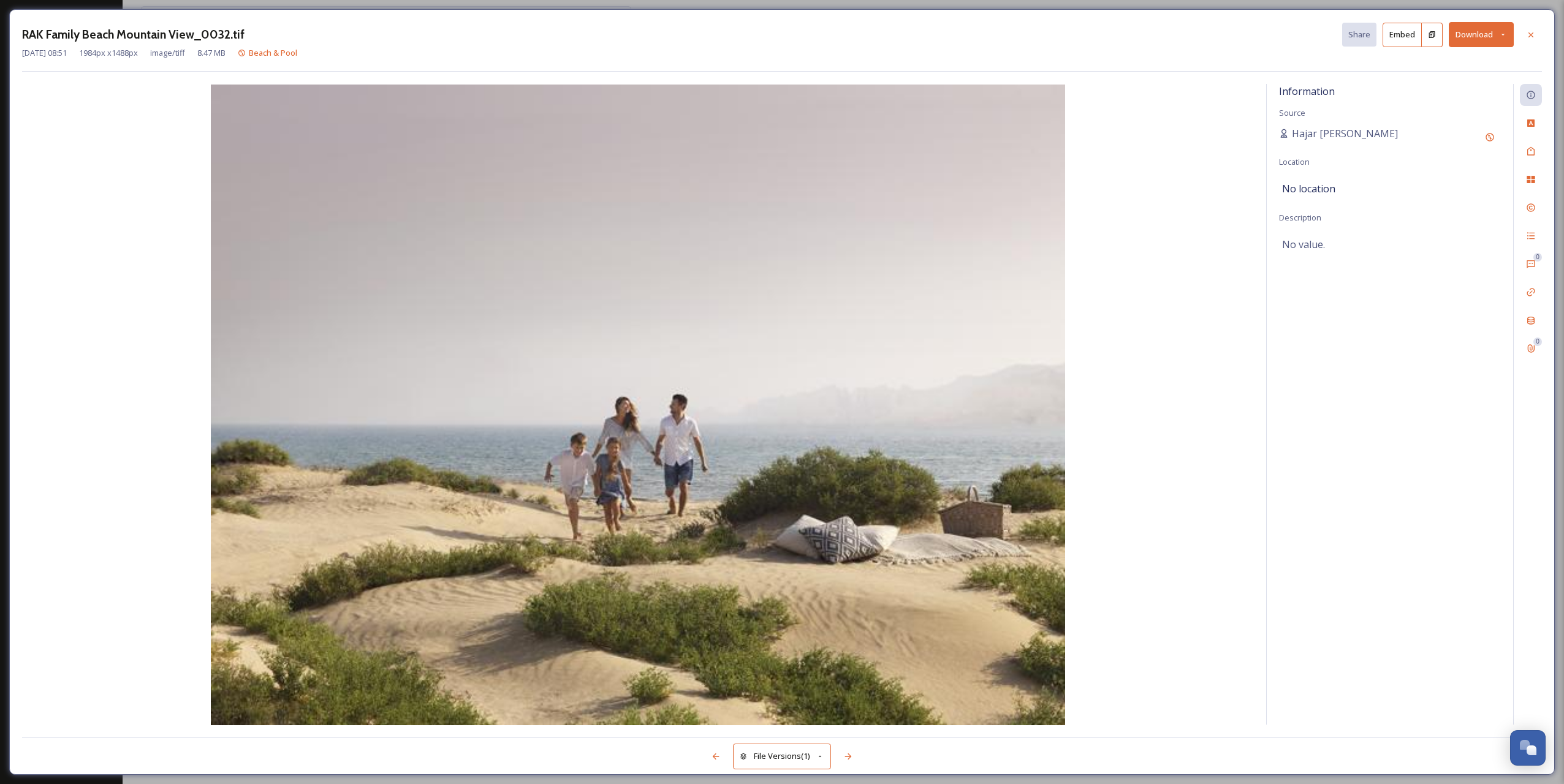
click at [1108, 47] on div "[DATE] 08:51 1984 px x 1488 px image/tiff 8.47 MB Beach & Pool" at bounding box center [782, 53] width 1520 height 12
click at [1108, 41] on div at bounding box center [1530, 35] width 22 height 22
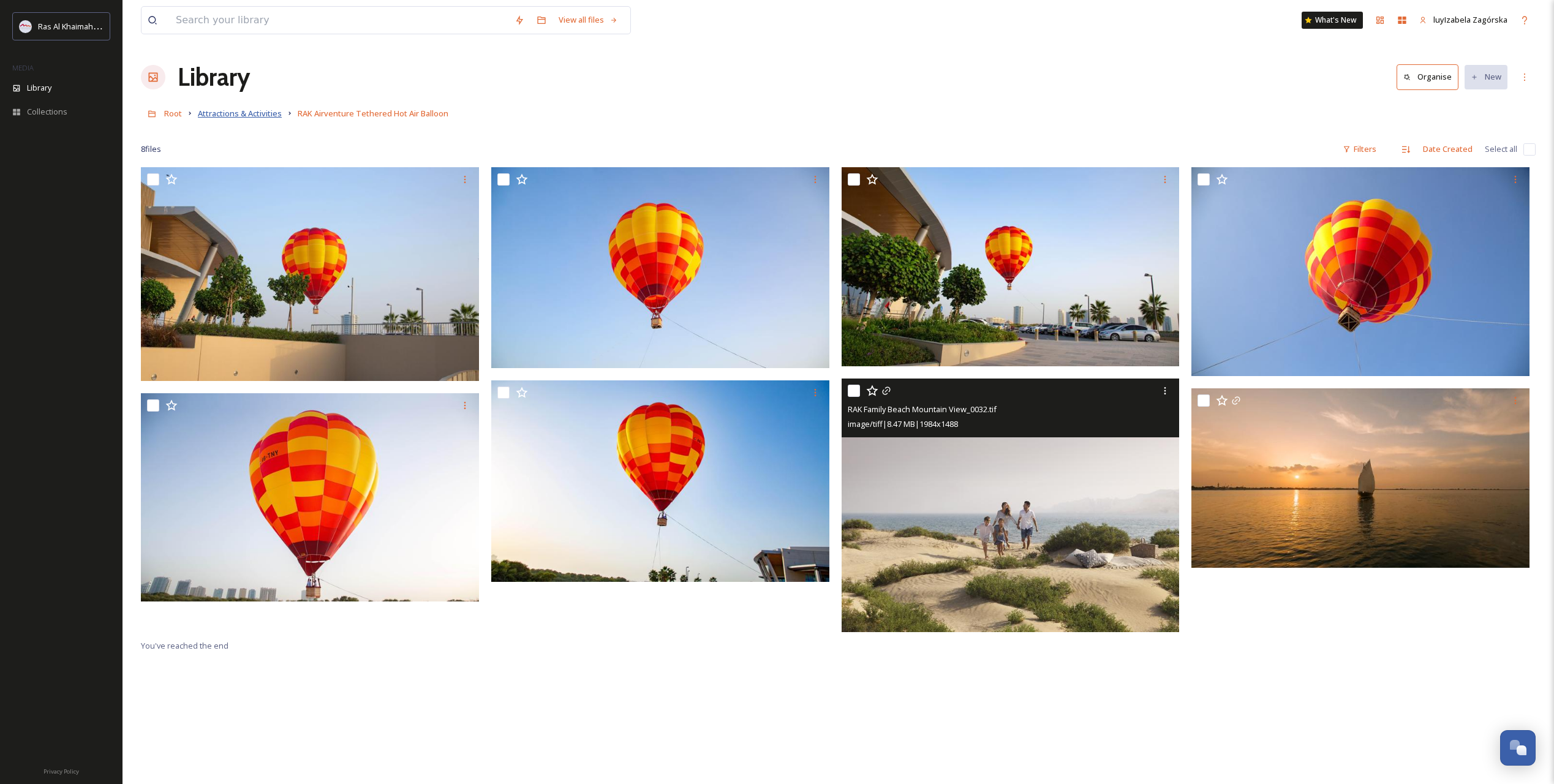
click at [256, 118] on span "Attractions & Activities" at bounding box center [240, 113] width 84 height 11
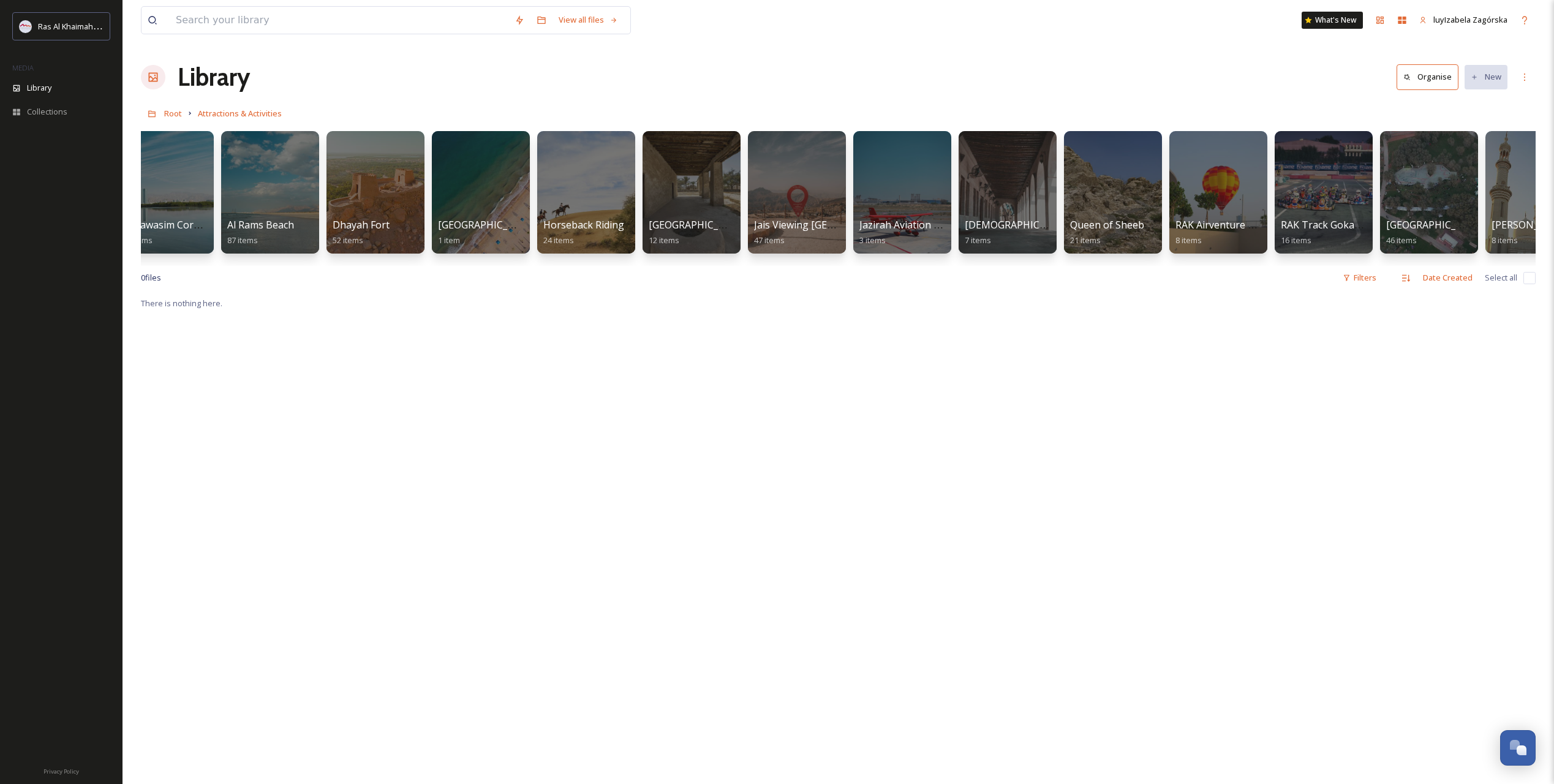
scroll to position [0, 923]
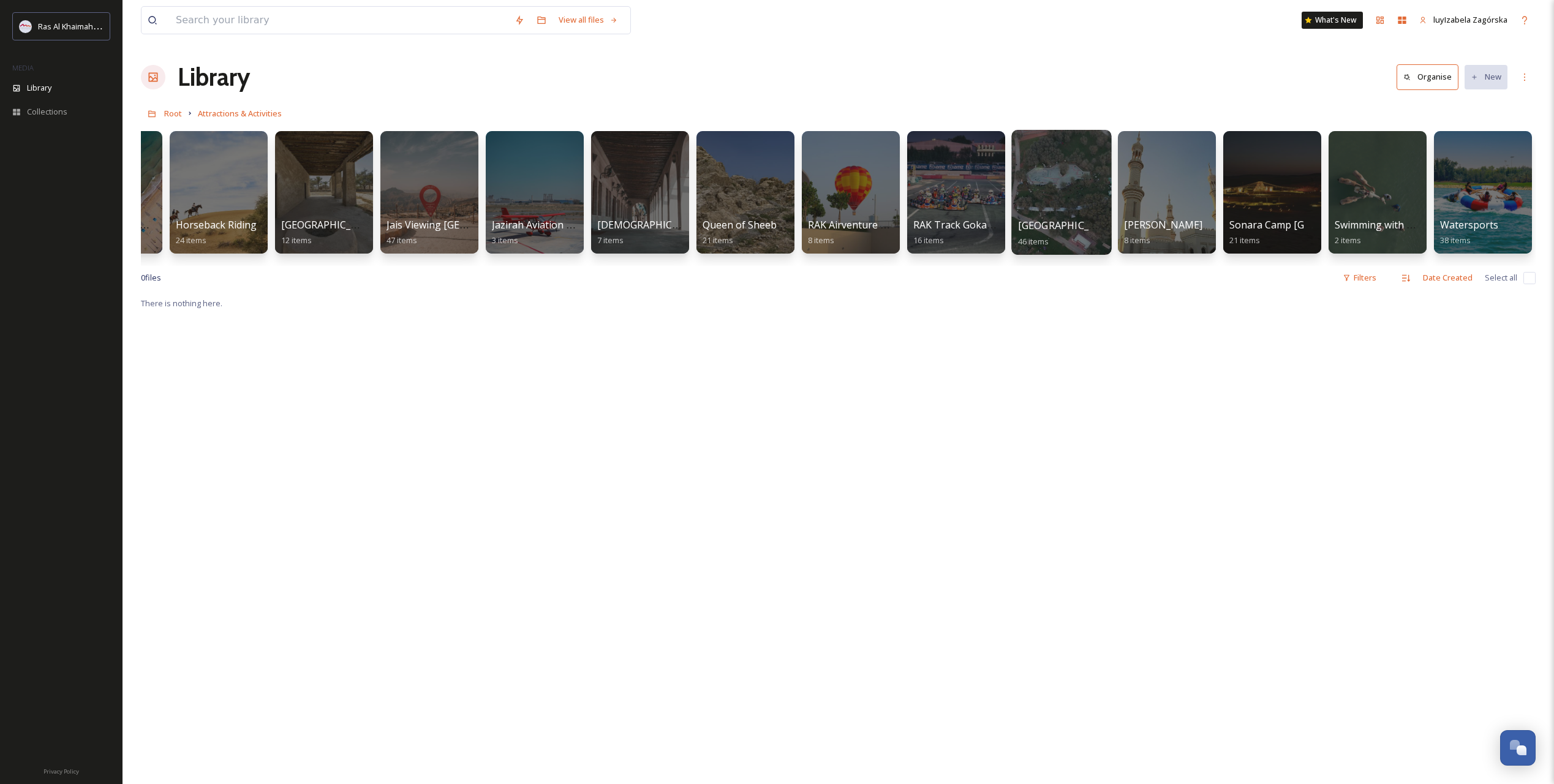
click at [1044, 232] on span "[GEOGRAPHIC_DATA]" at bounding box center [1068, 225] width 100 height 14
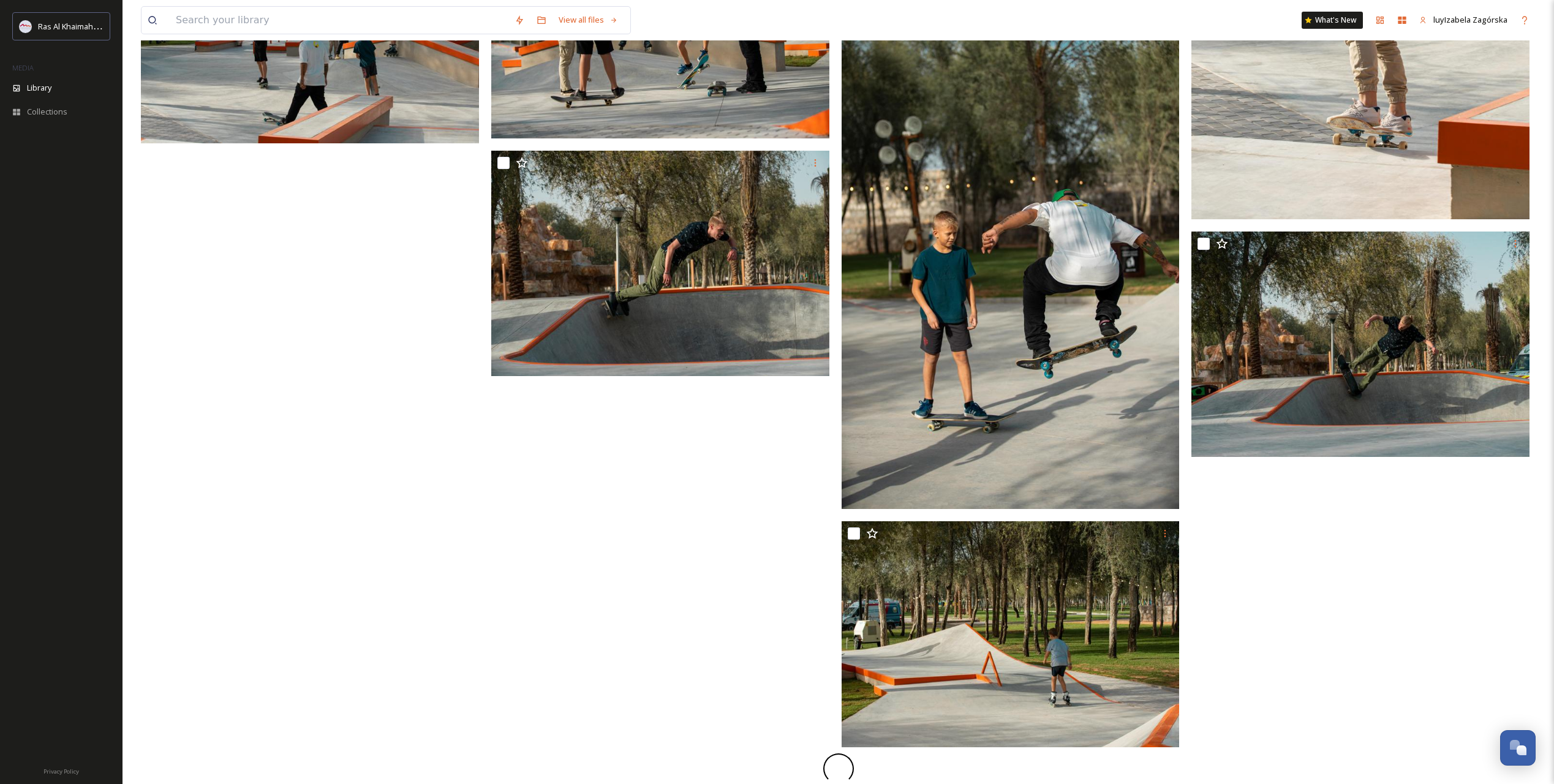
scroll to position [1164, 0]
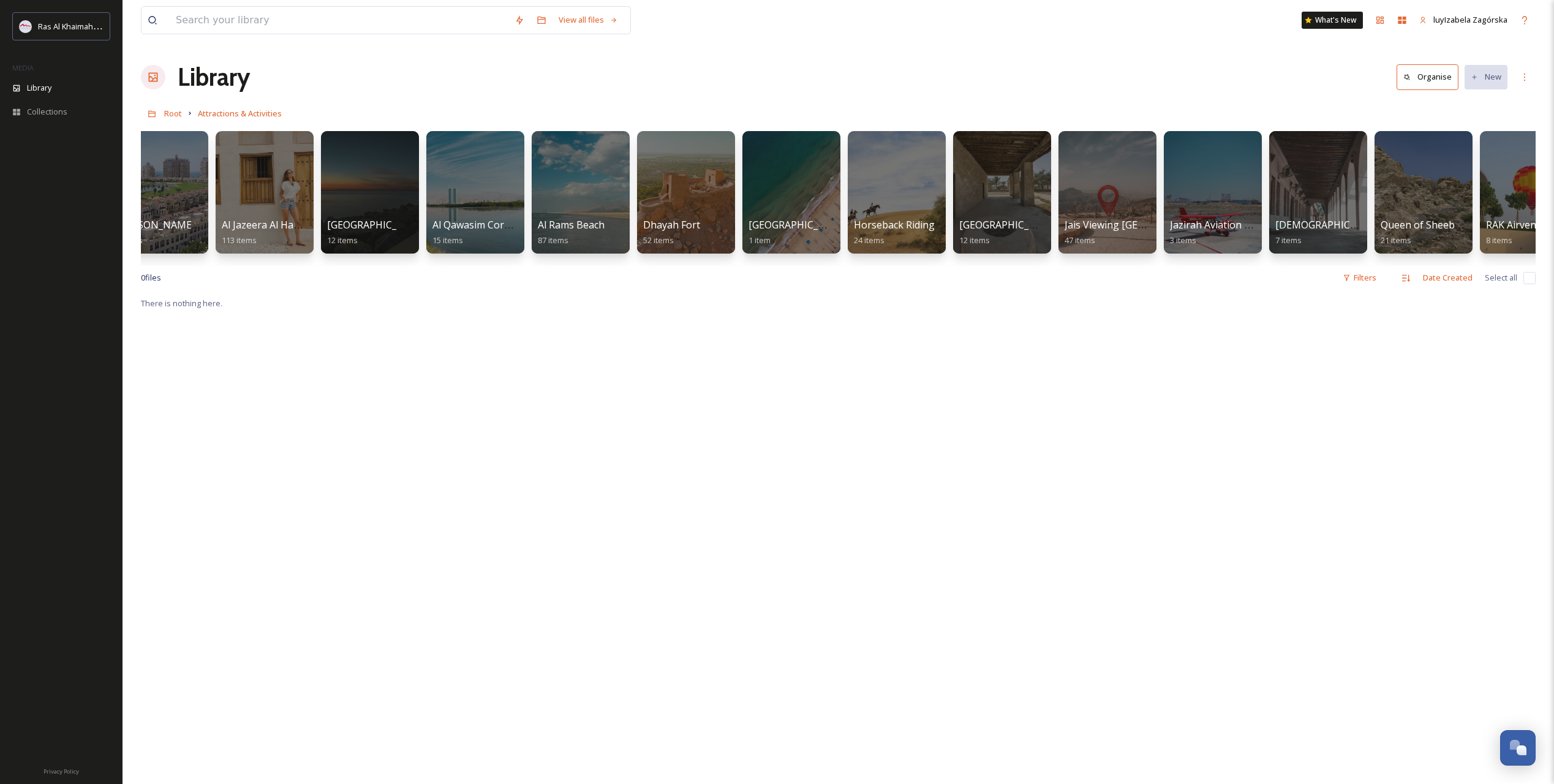
scroll to position [0, 923]
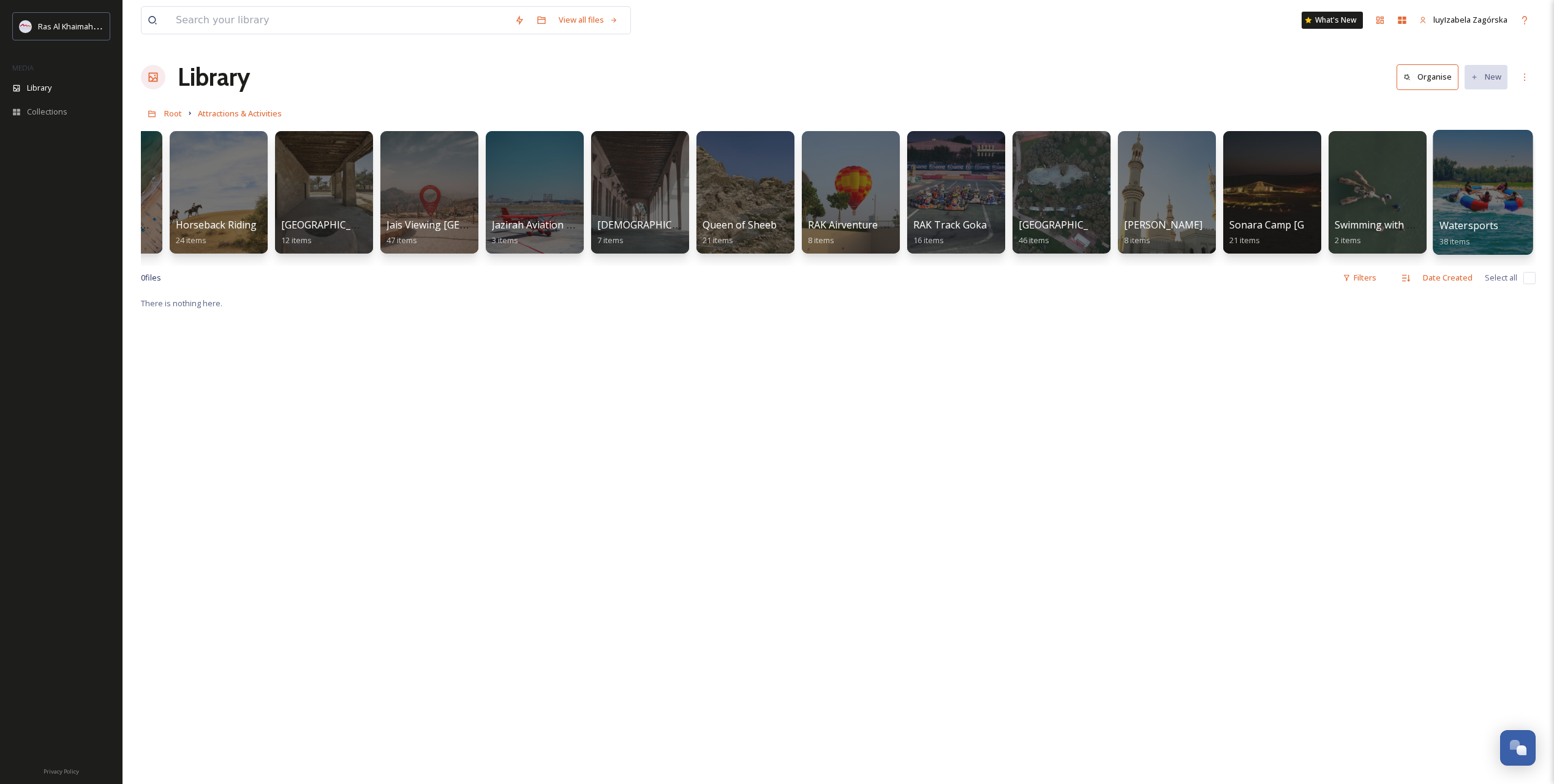
click at [1108, 224] on span "Watersports" at bounding box center [1469, 225] width 60 height 14
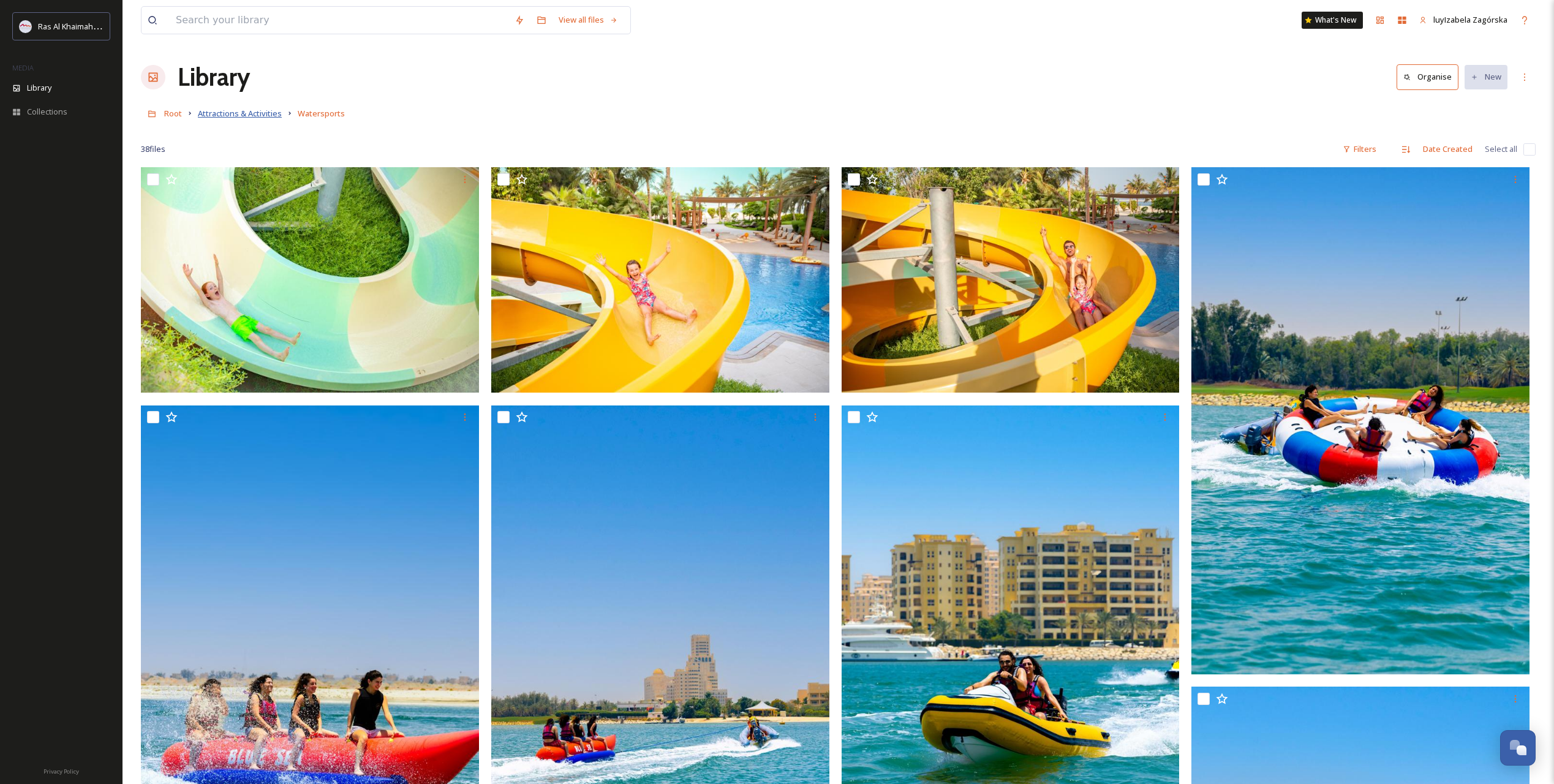
click at [226, 113] on span "Attractions & Activities" at bounding box center [240, 113] width 84 height 11
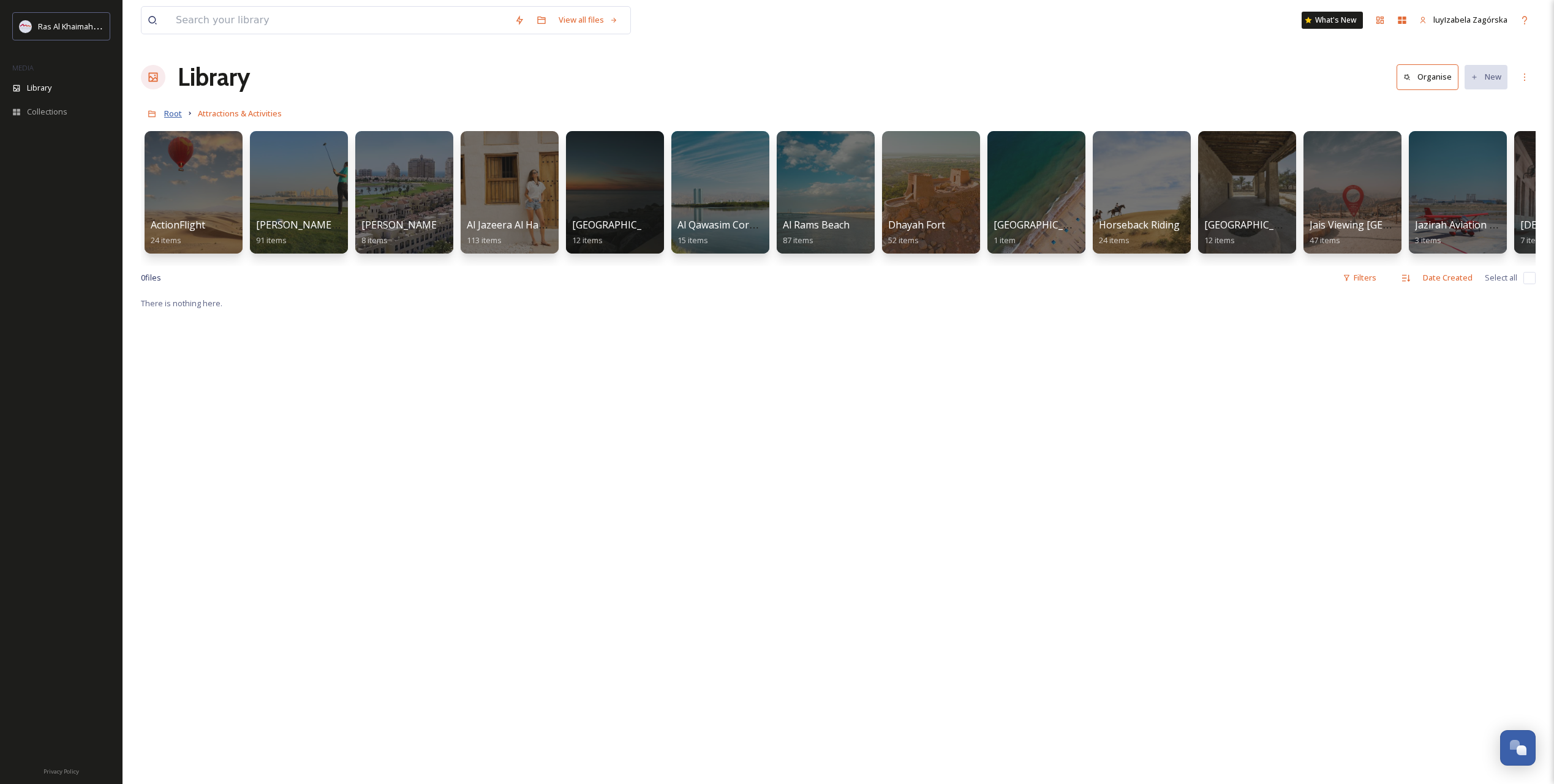
click at [177, 114] on span "Root" at bounding box center [173, 113] width 17 height 11
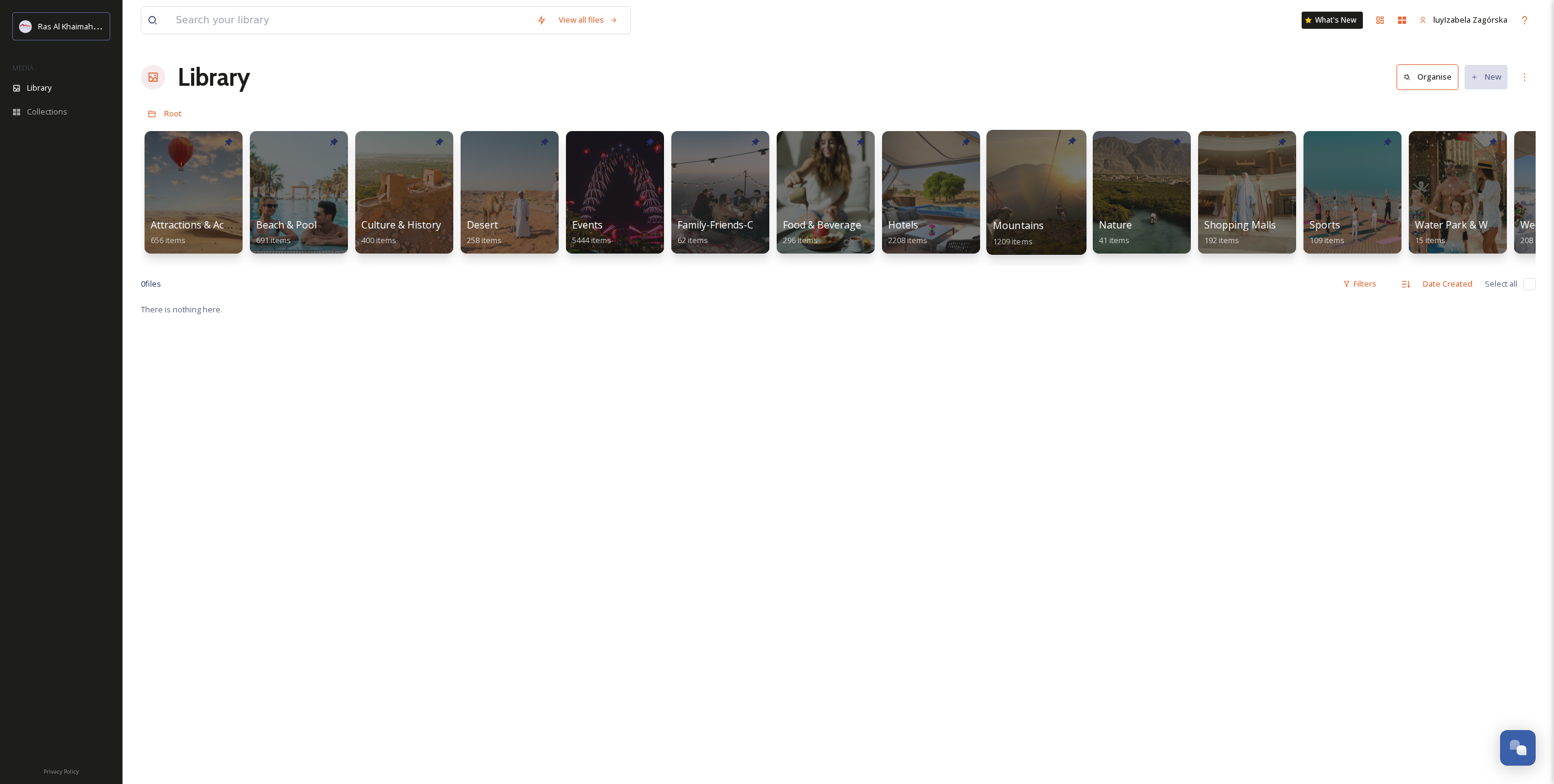
click at [1040, 232] on div "Mountains 1209 items" at bounding box center [1036, 234] width 88 height 31
click at [1026, 231] on span "Mountains" at bounding box center [1018, 225] width 51 height 14
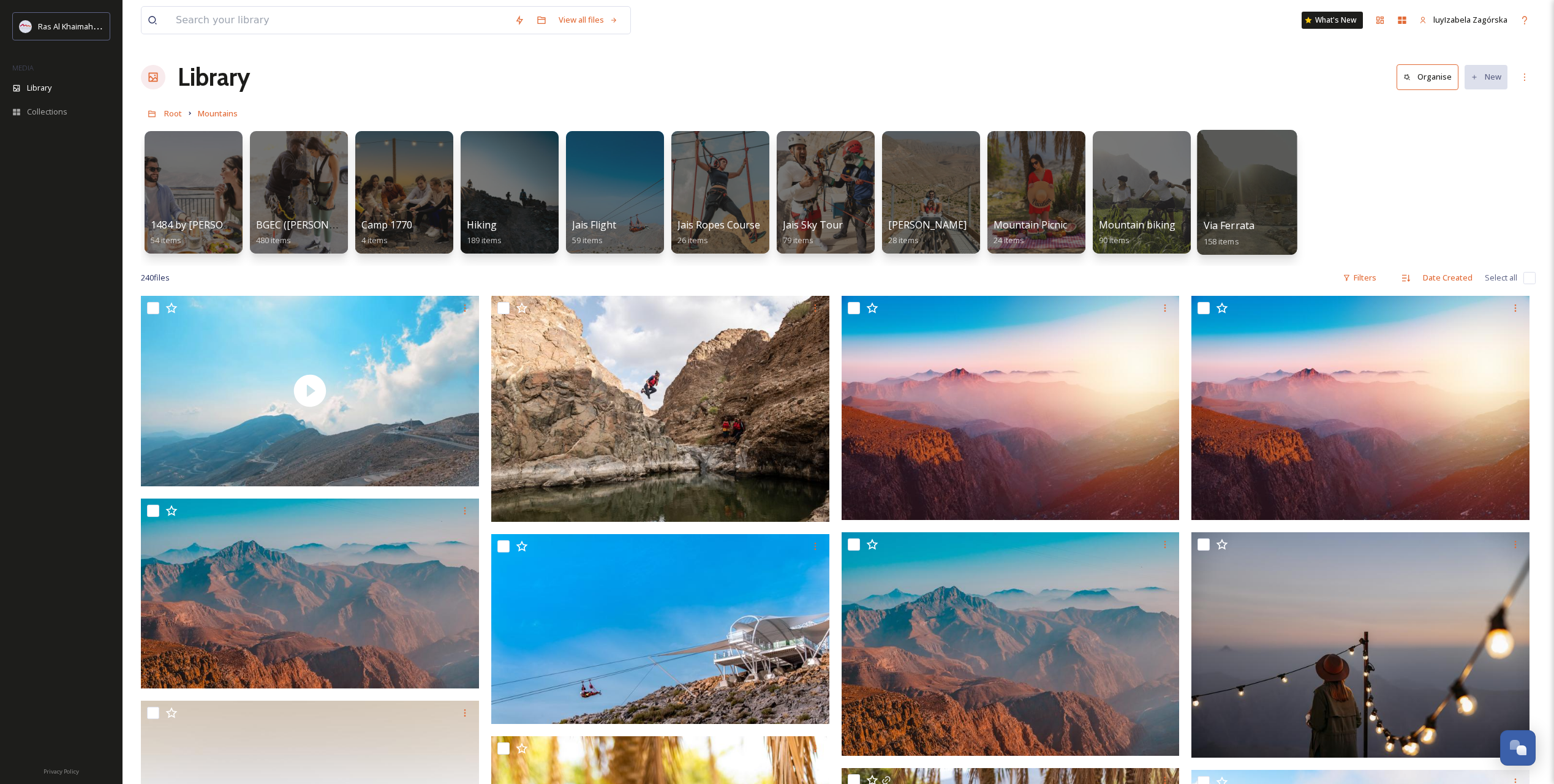
click at [1108, 229] on span "Via Ferrata" at bounding box center [1229, 225] width 51 height 14
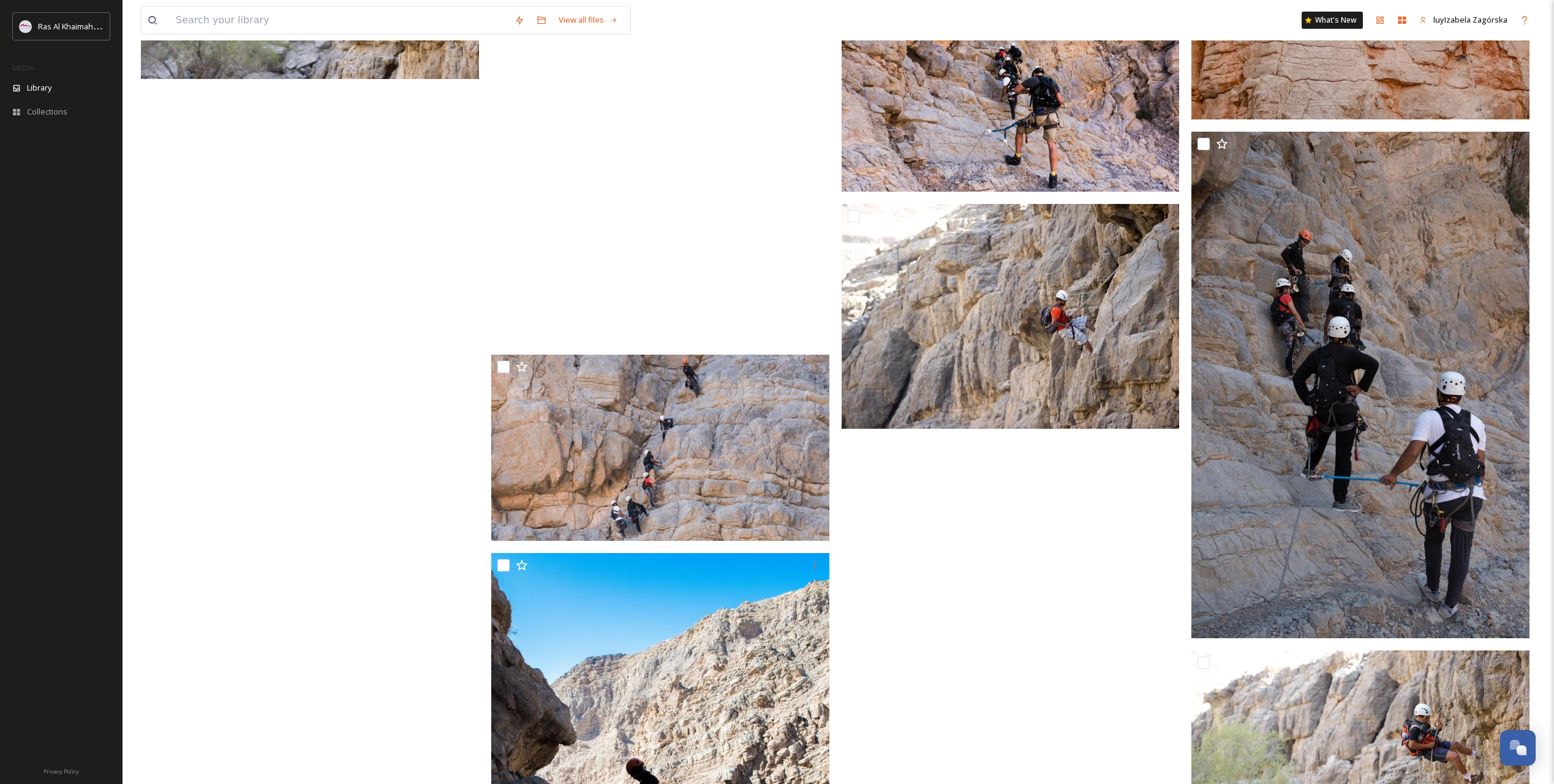
scroll to position [12260, 0]
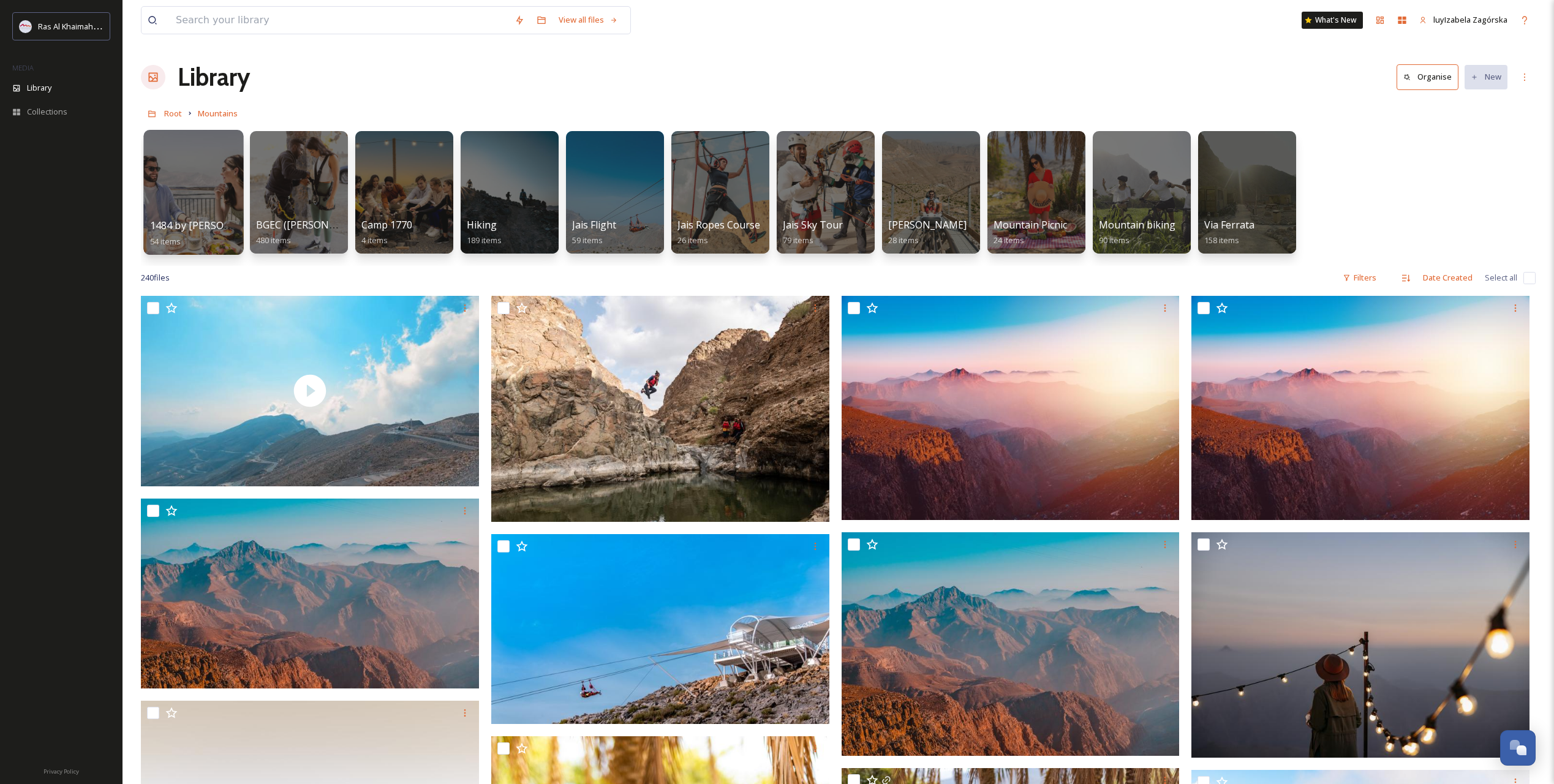
click at [184, 230] on span "1484 by [PERSON_NAME]" at bounding box center [209, 225] width 119 height 14
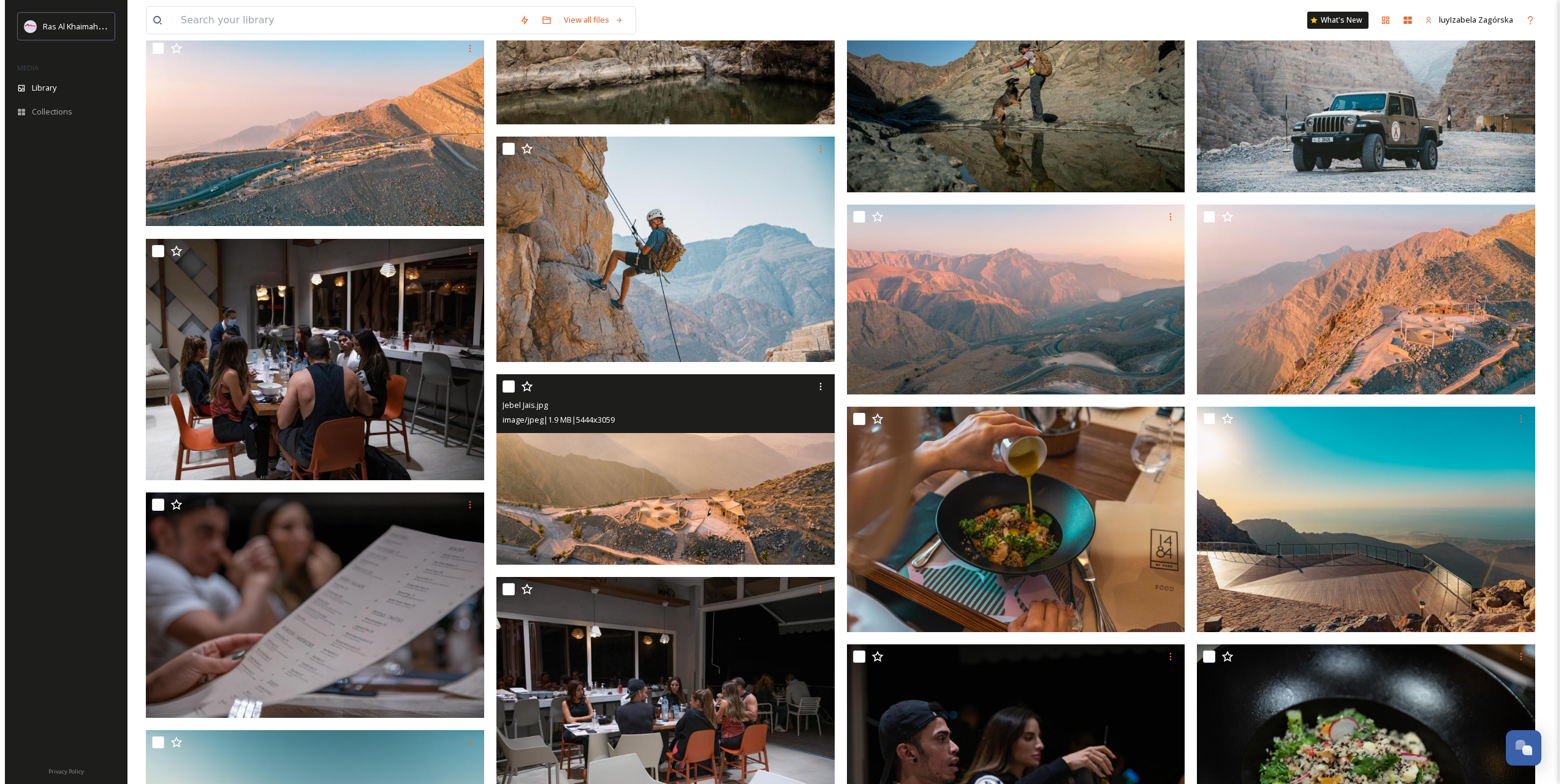
scroll to position [5307, 0]
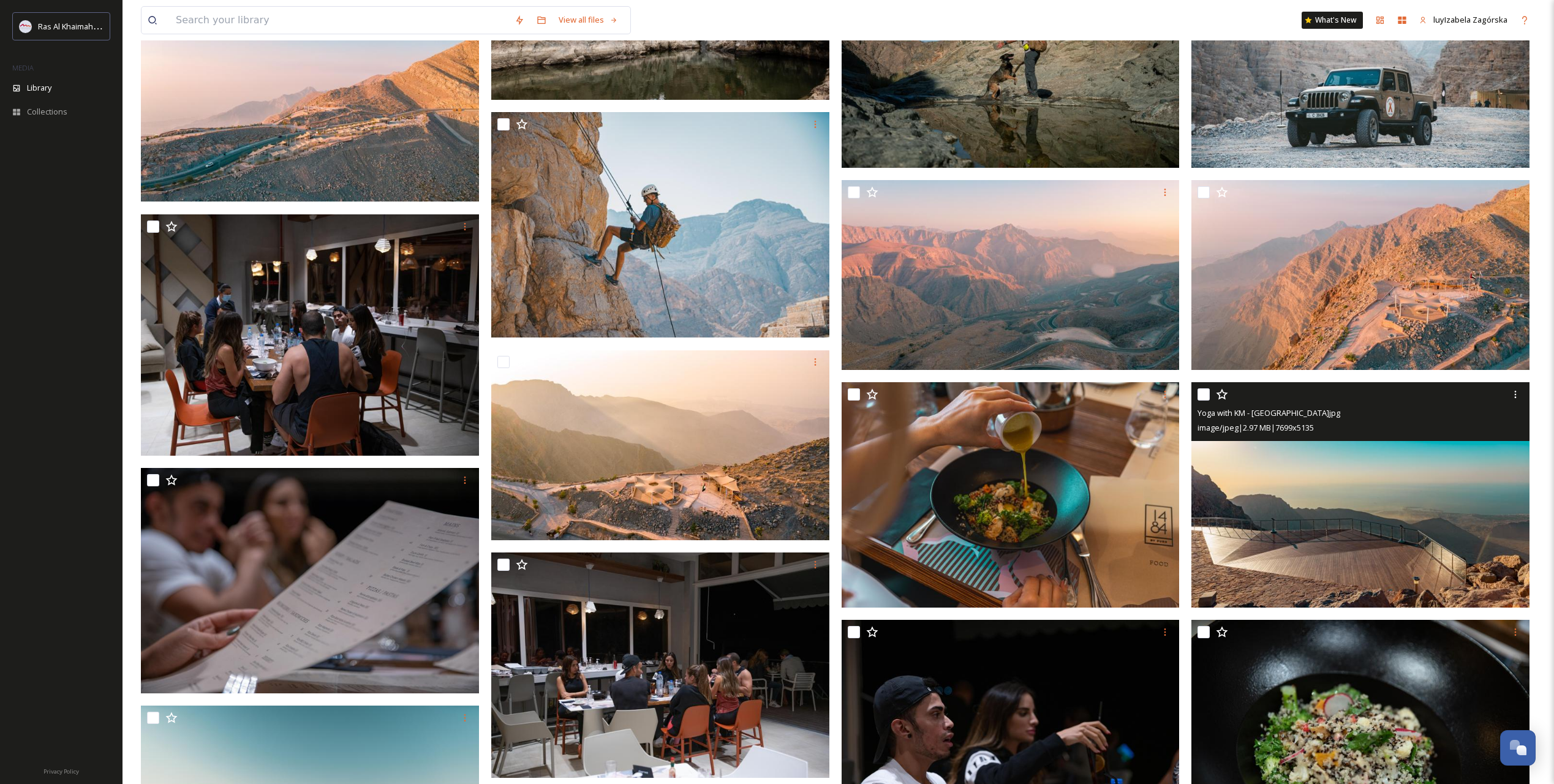
click at [1108, 505] on img at bounding box center [1361, 494] width 338 height 225
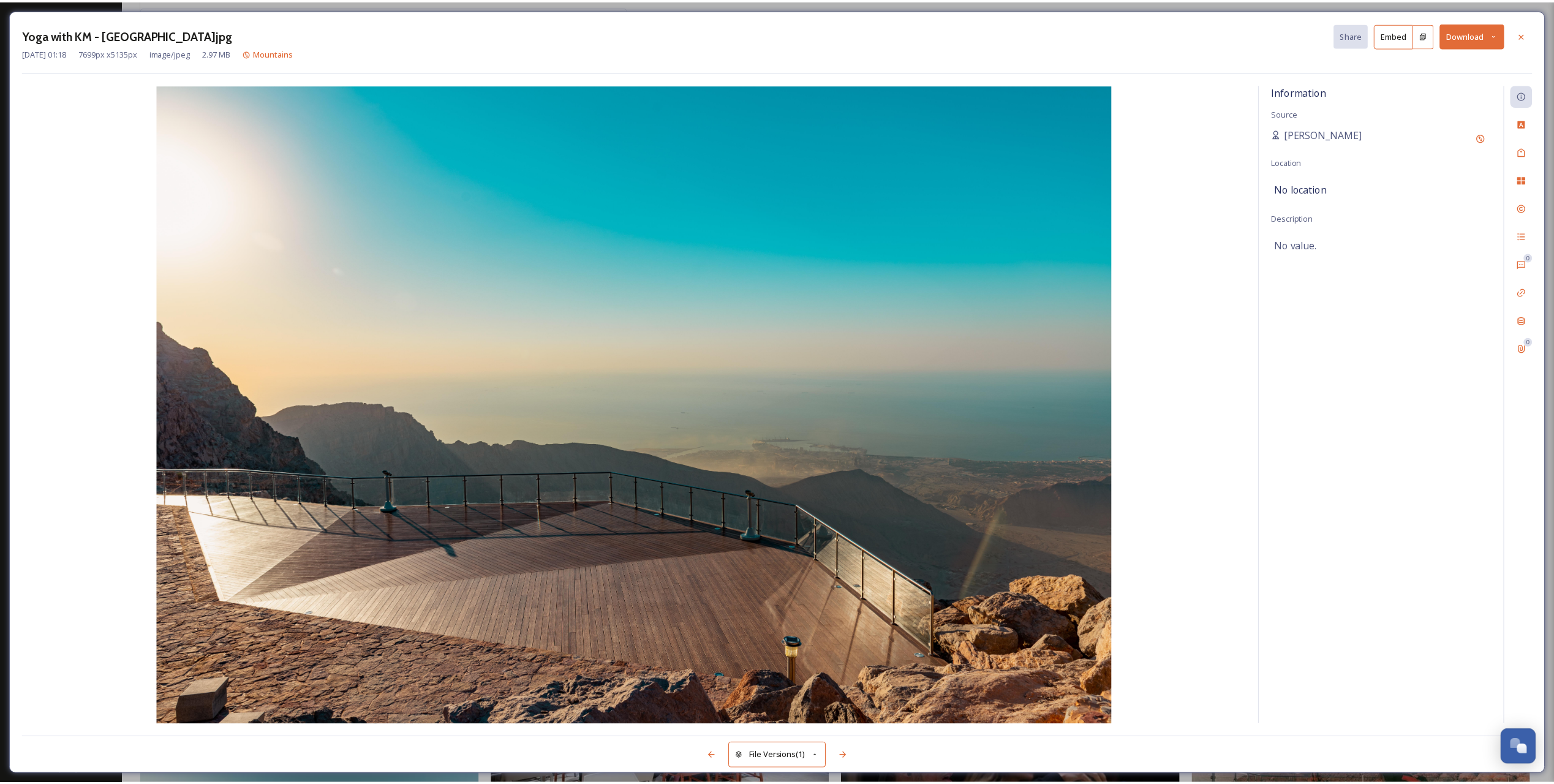
scroll to position [5342, 0]
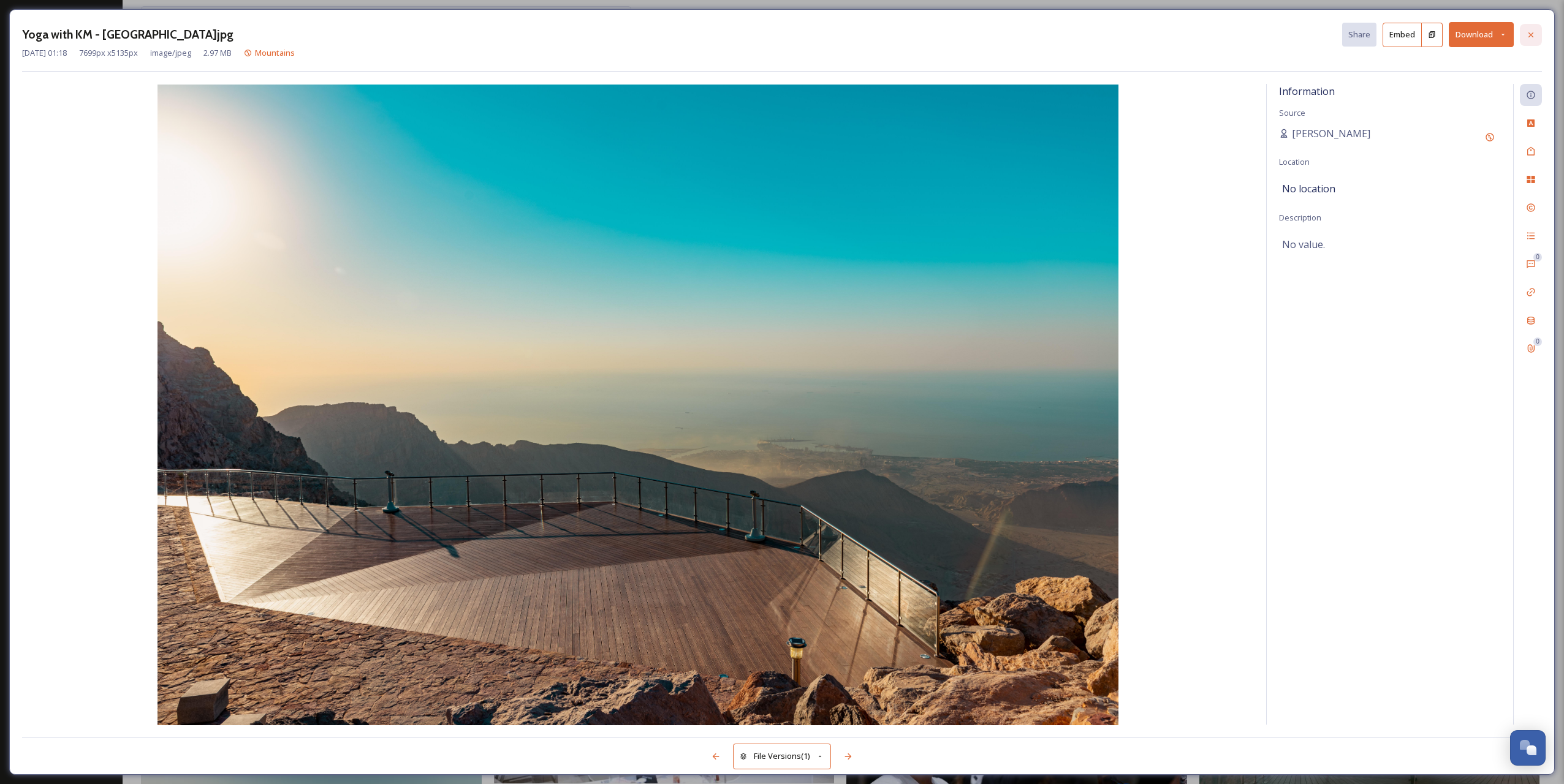
click at [1108, 37] on div at bounding box center [1530, 35] width 22 height 22
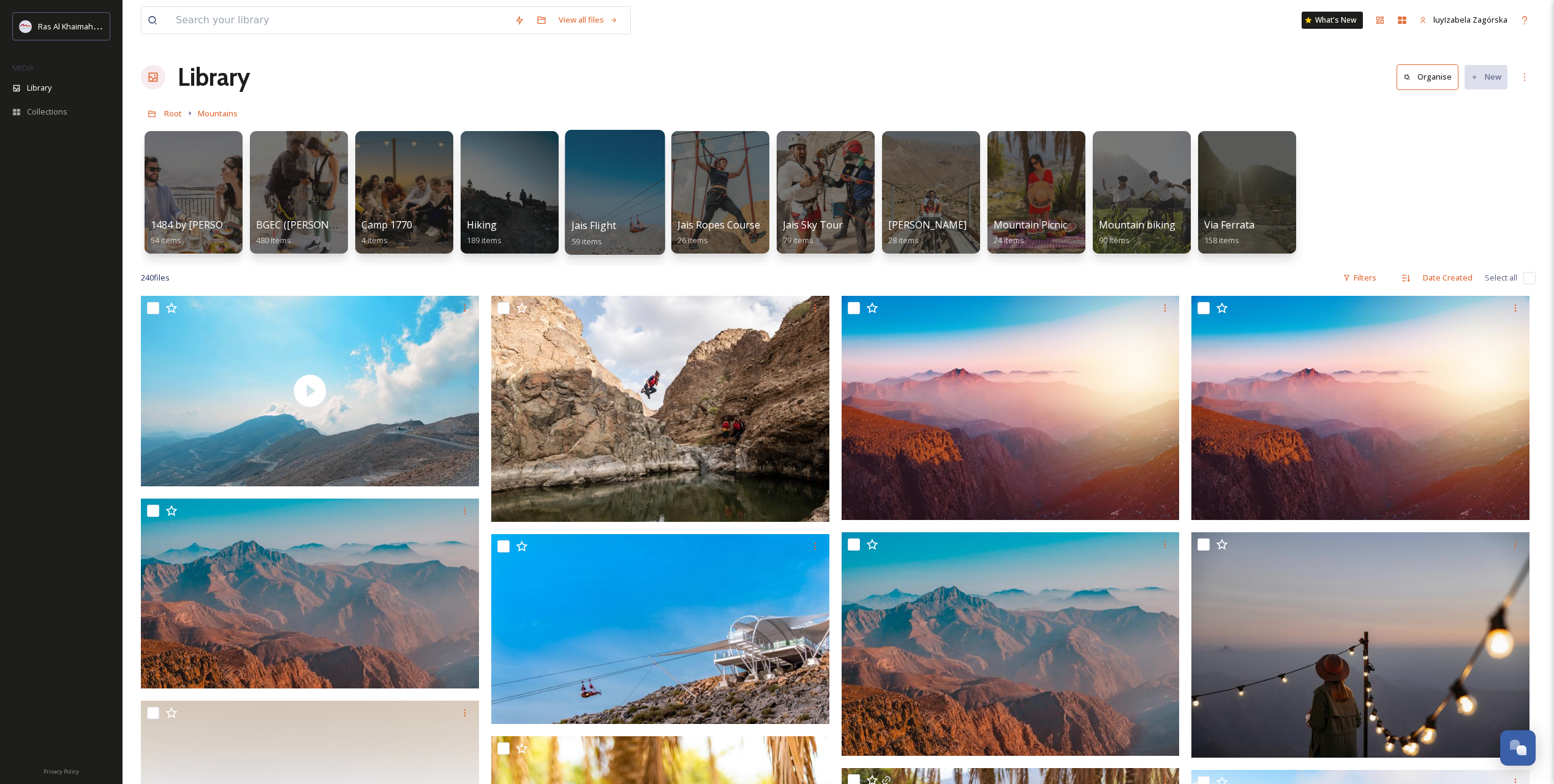
click at [614, 224] on span "Jais Flight" at bounding box center [594, 225] width 44 height 14
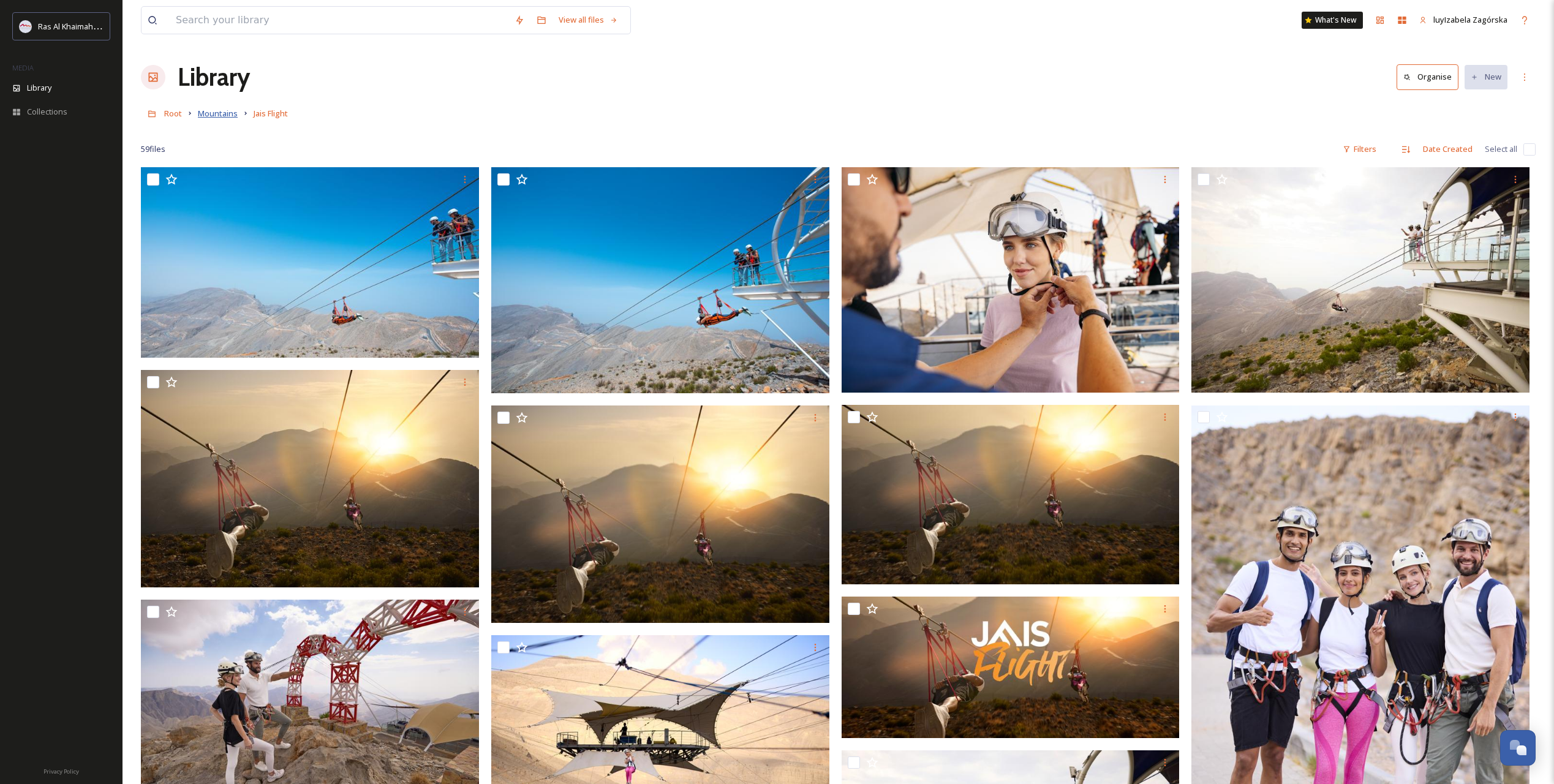
click at [212, 117] on span "Mountains" at bounding box center [217, 113] width 40 height 11
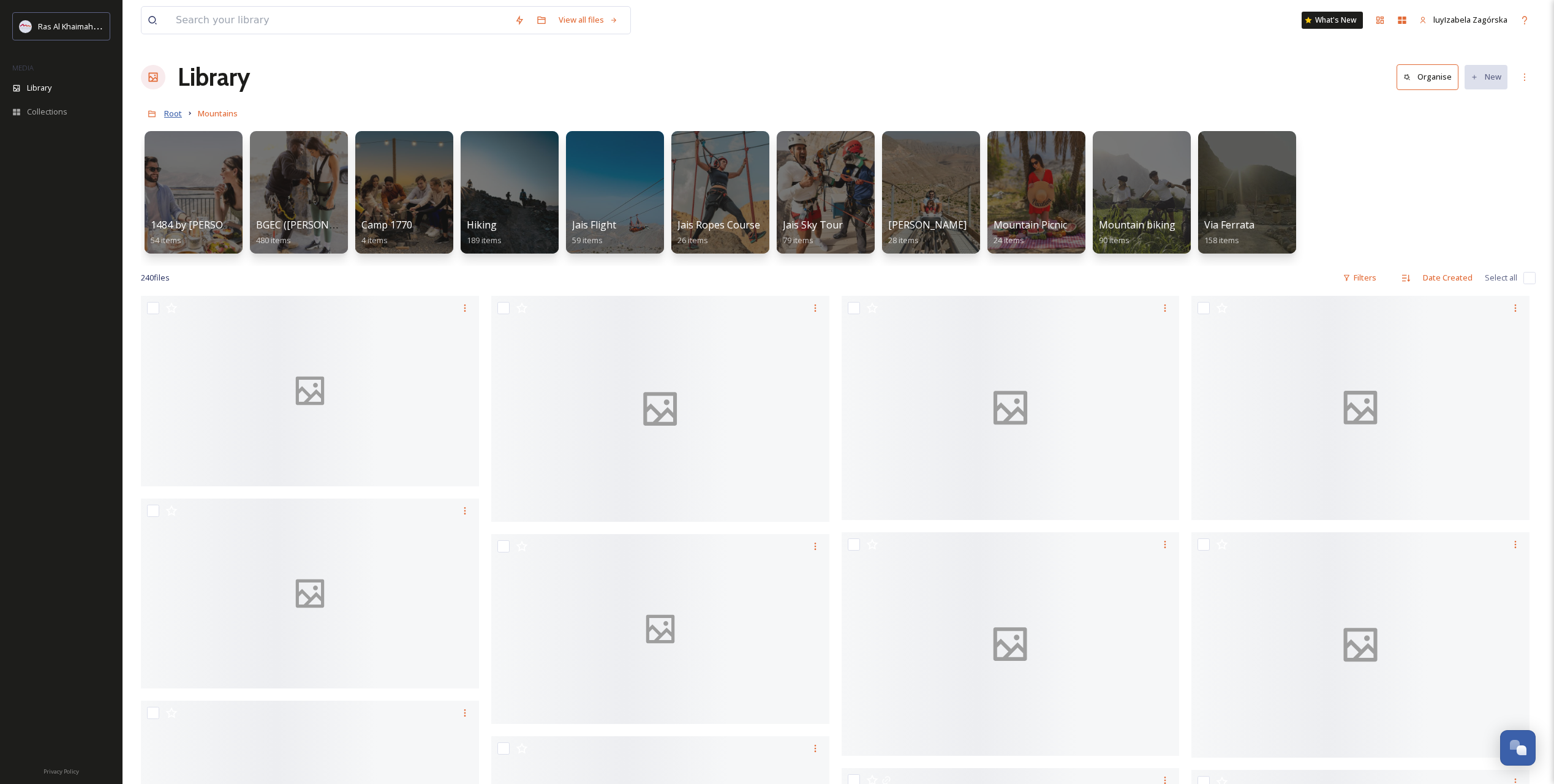
click at [165, 117] on span "Root" at bounding box center [173, 113] width 17 height 11
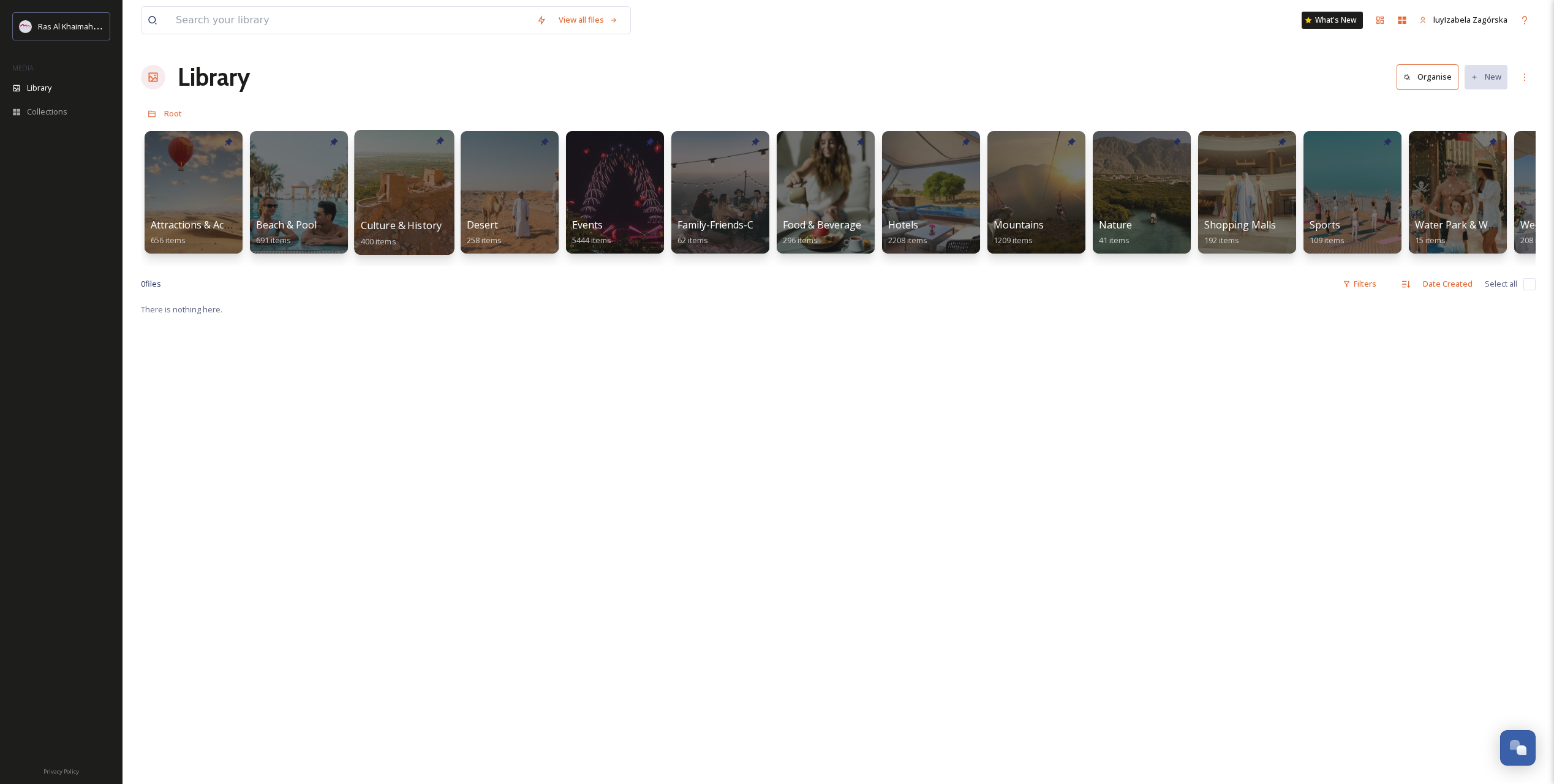
click at [392, 238] on span "400 items" at bounding box center [379, 240] width 36 height 11
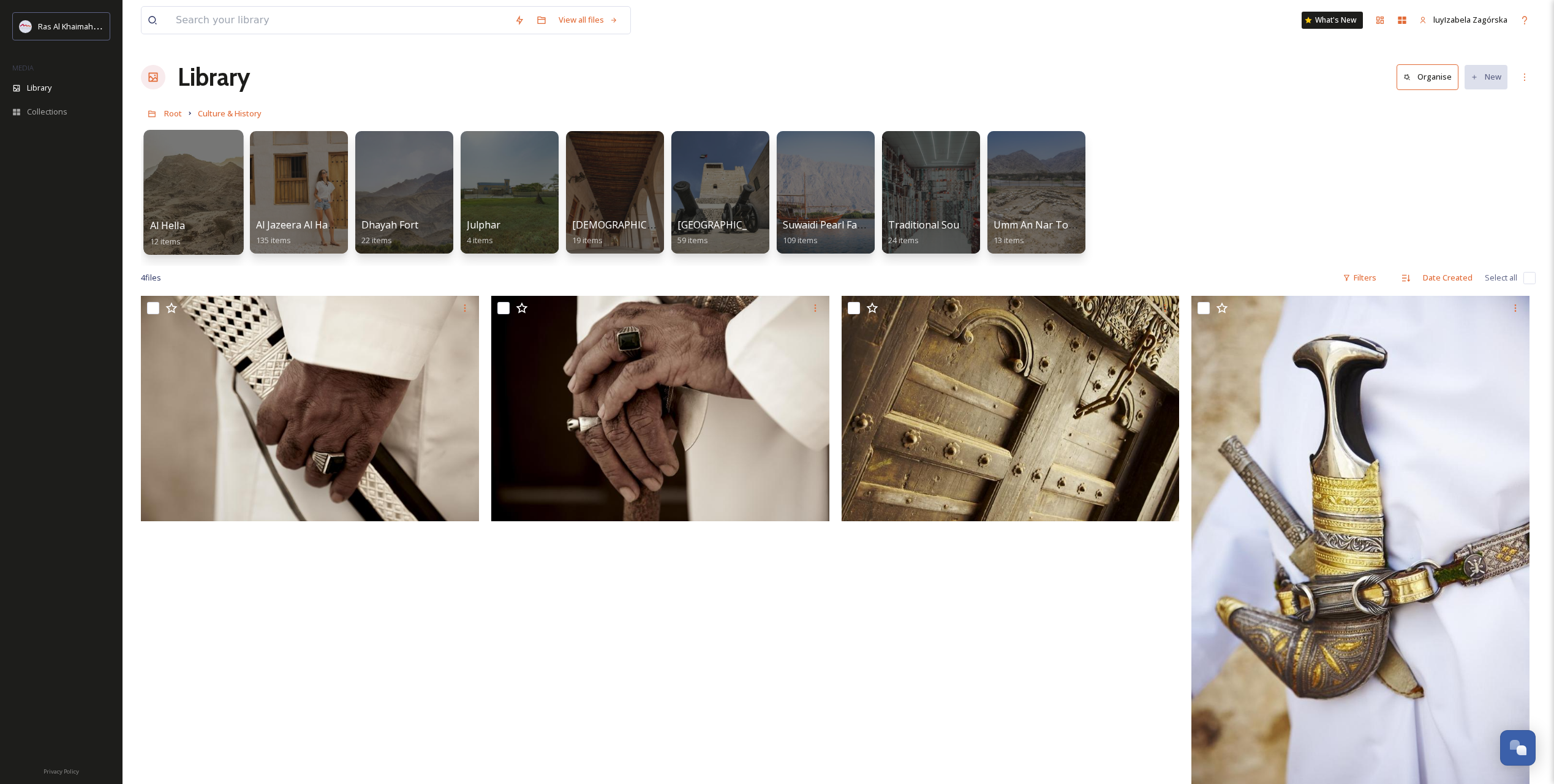
click at [192, 229] on div "Al Hella 12 items" at bounding box center [193, 234] width 88 height 31
click at [179, 225] on span "Al Hella" at bounding box center [167, 225] width 35 height 14
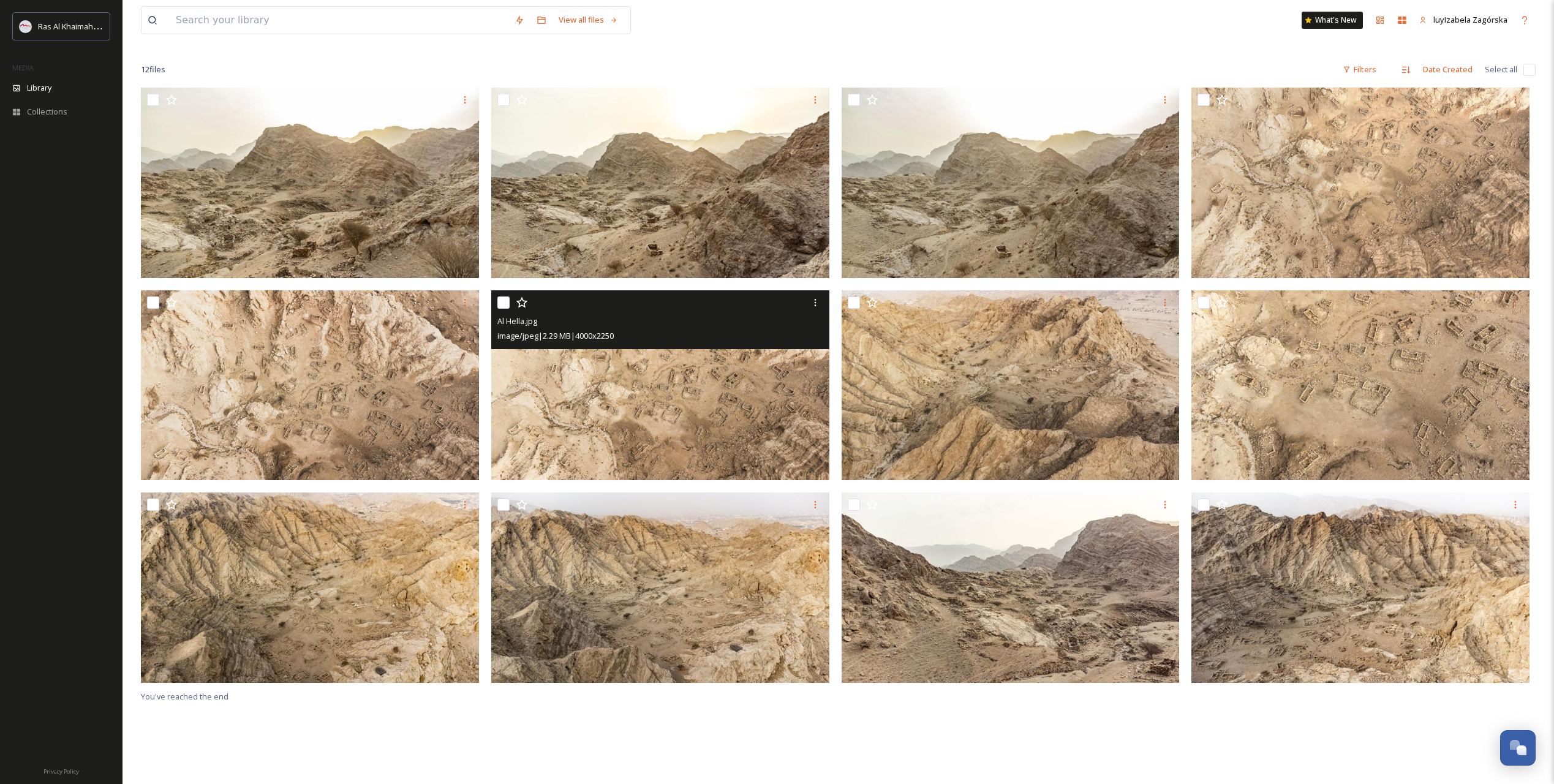
scroll to position [167, 0]
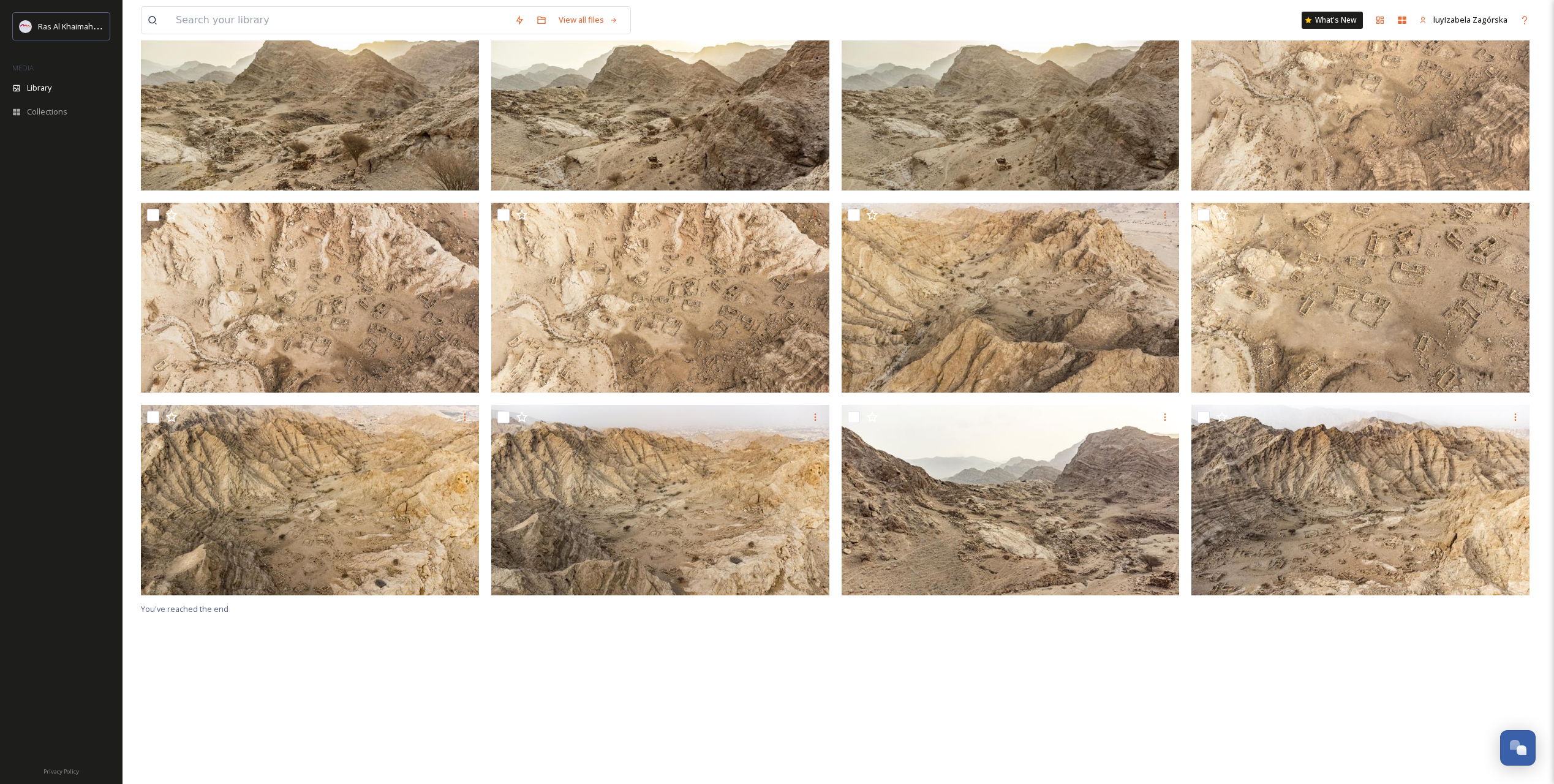
click at [1070, 703] on div "You've reached the end" at bounding box center [838, 392] width 1395 height 784
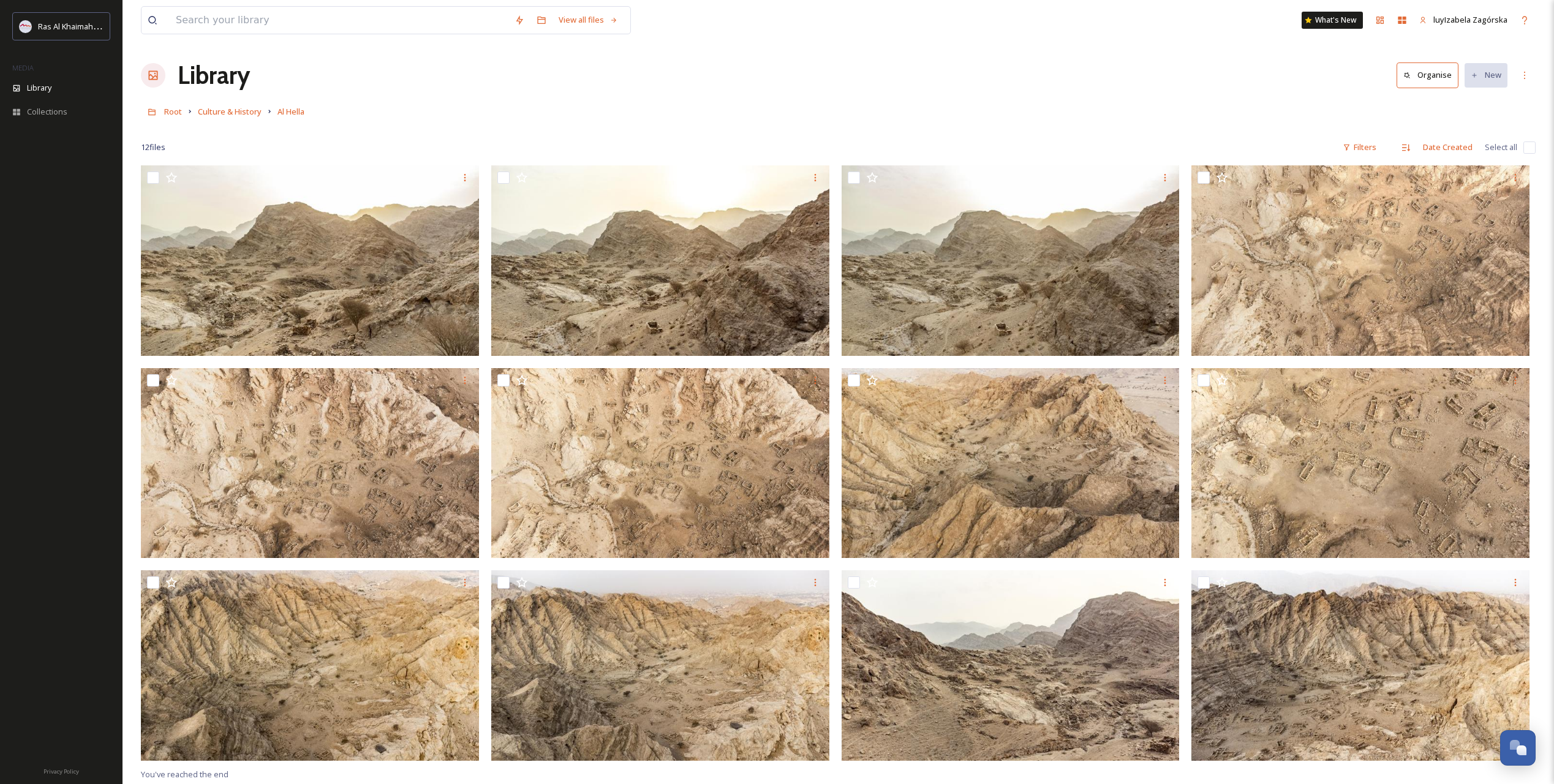
scroll to position [0, 0]
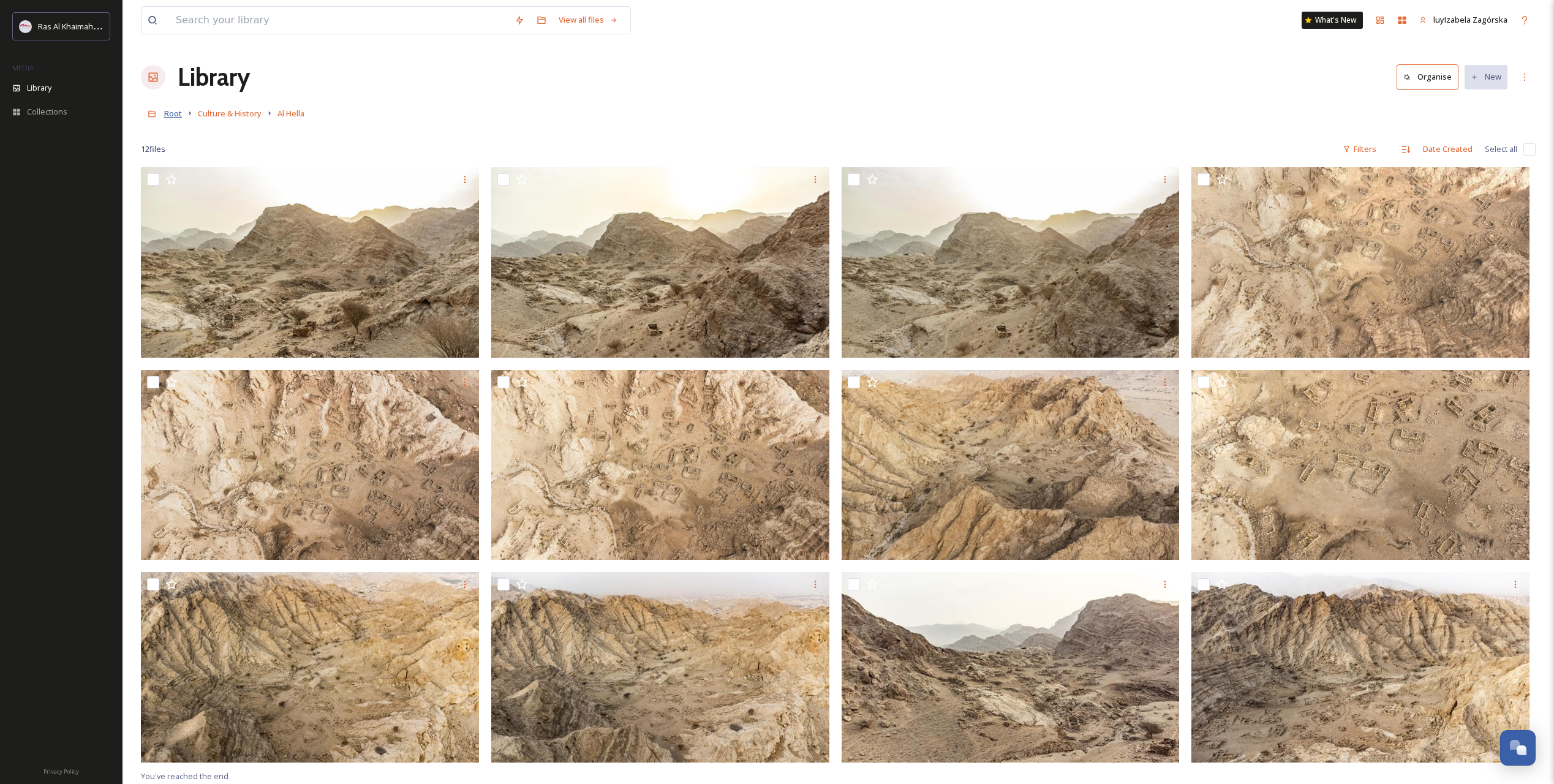
click at [176, 117] on span "Root" at bounding box center [173, 113] width 17 height 11
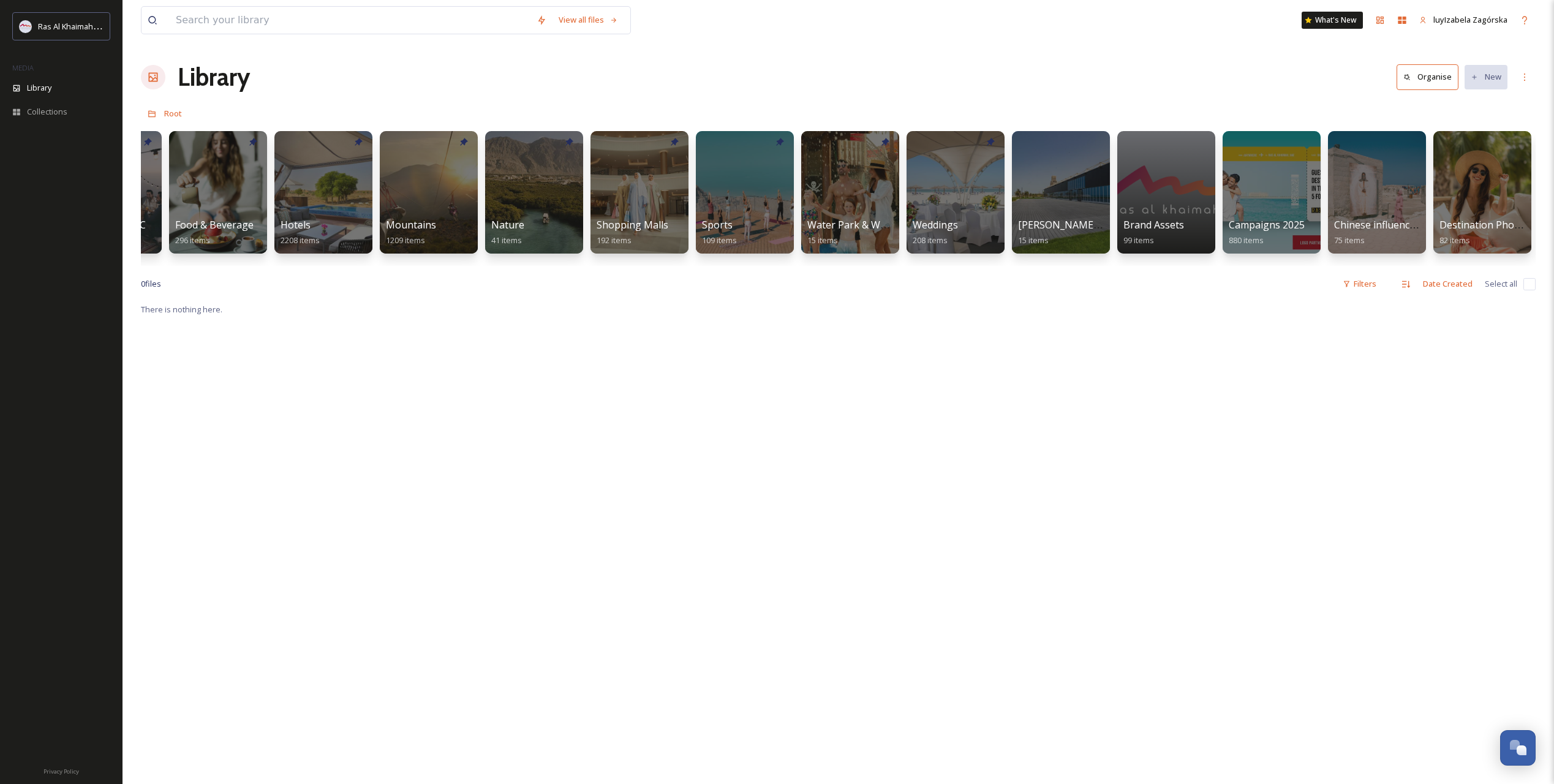
scroll to position [0, 889]
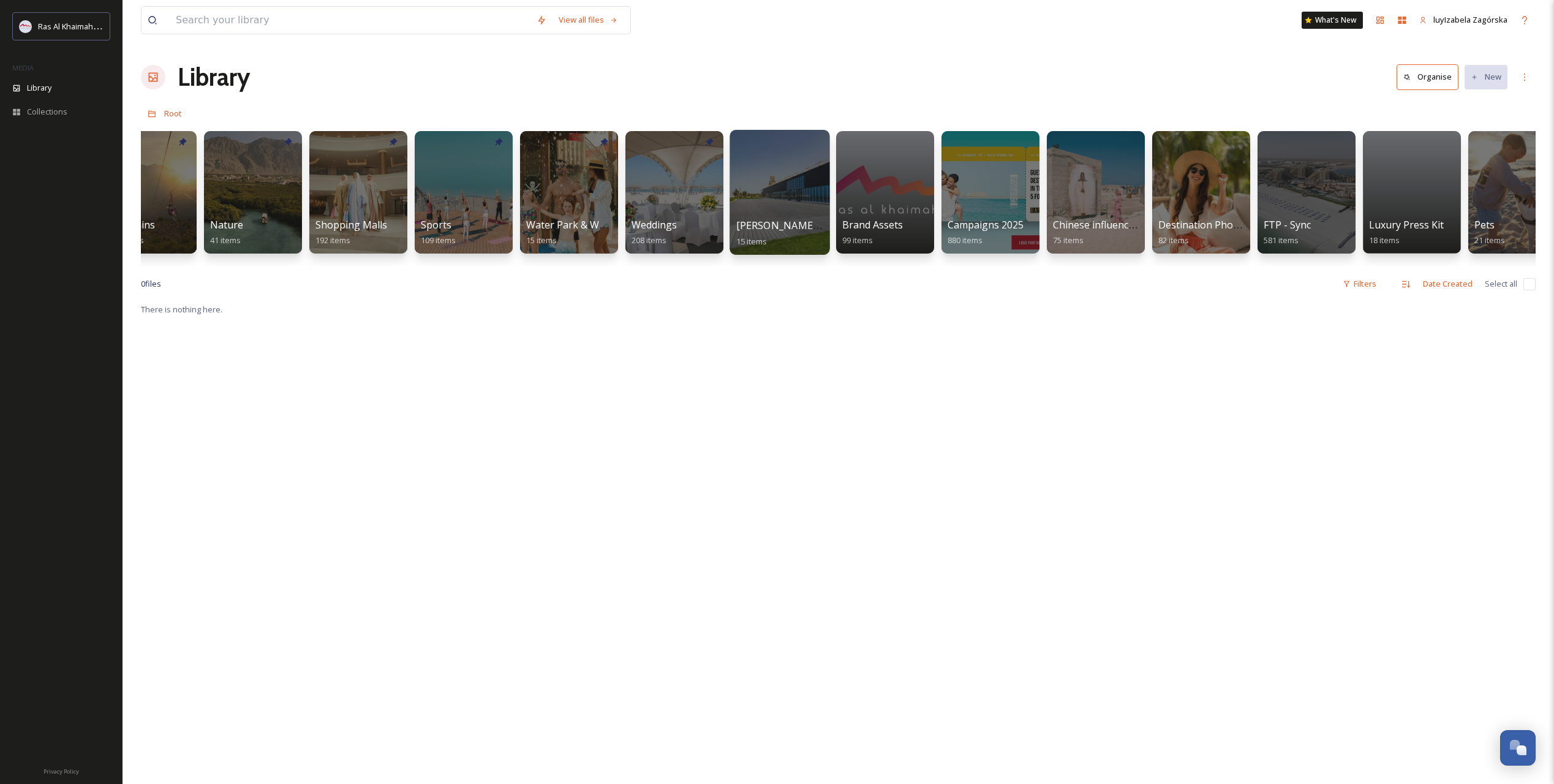
click at [779, 220] on span "[PERSON_NAME] International Exhibition and Conference Center AHIECC" at bounding box center [907, 225] width 343 height 14
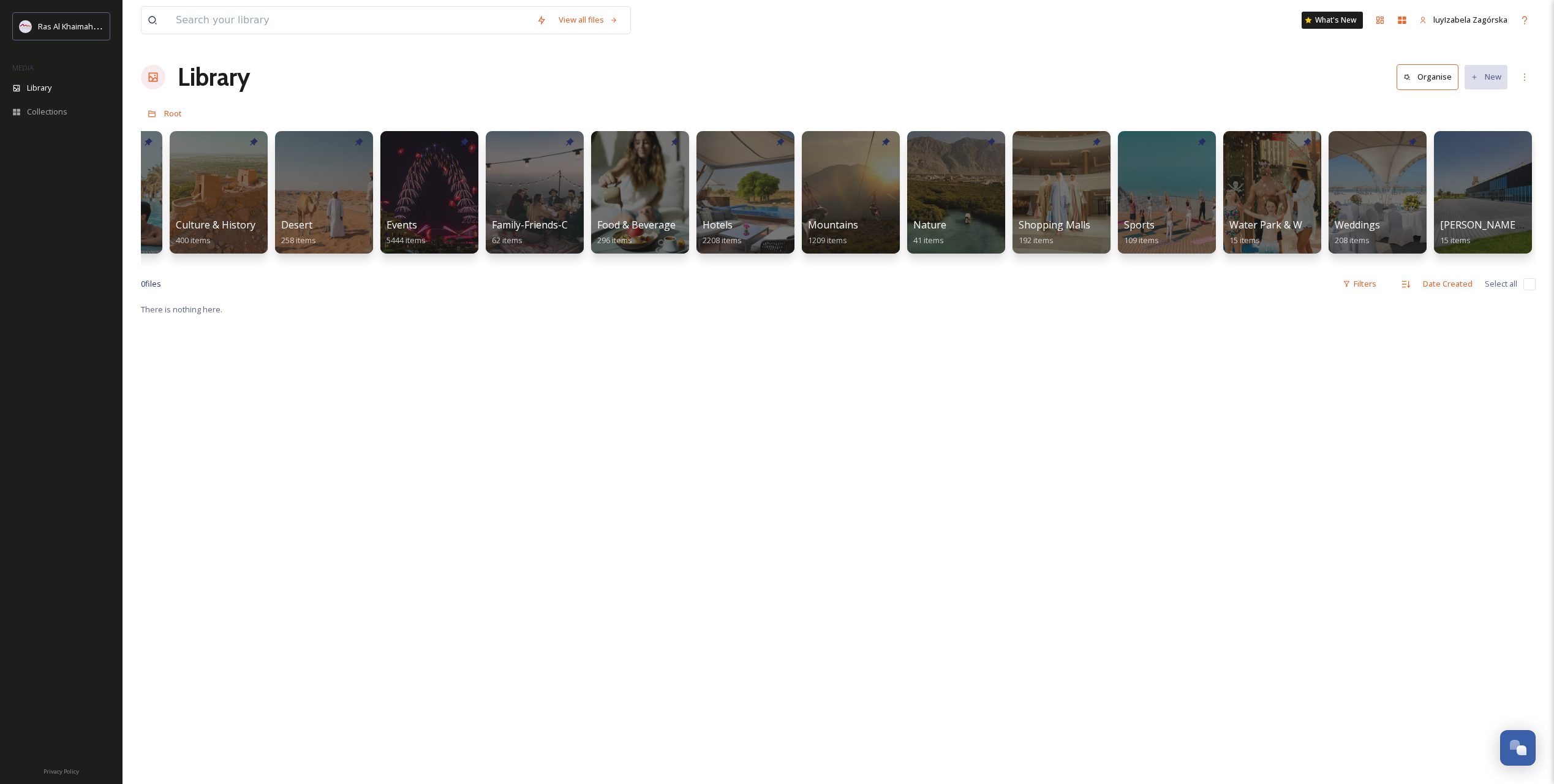
scroll to position [0, 200]
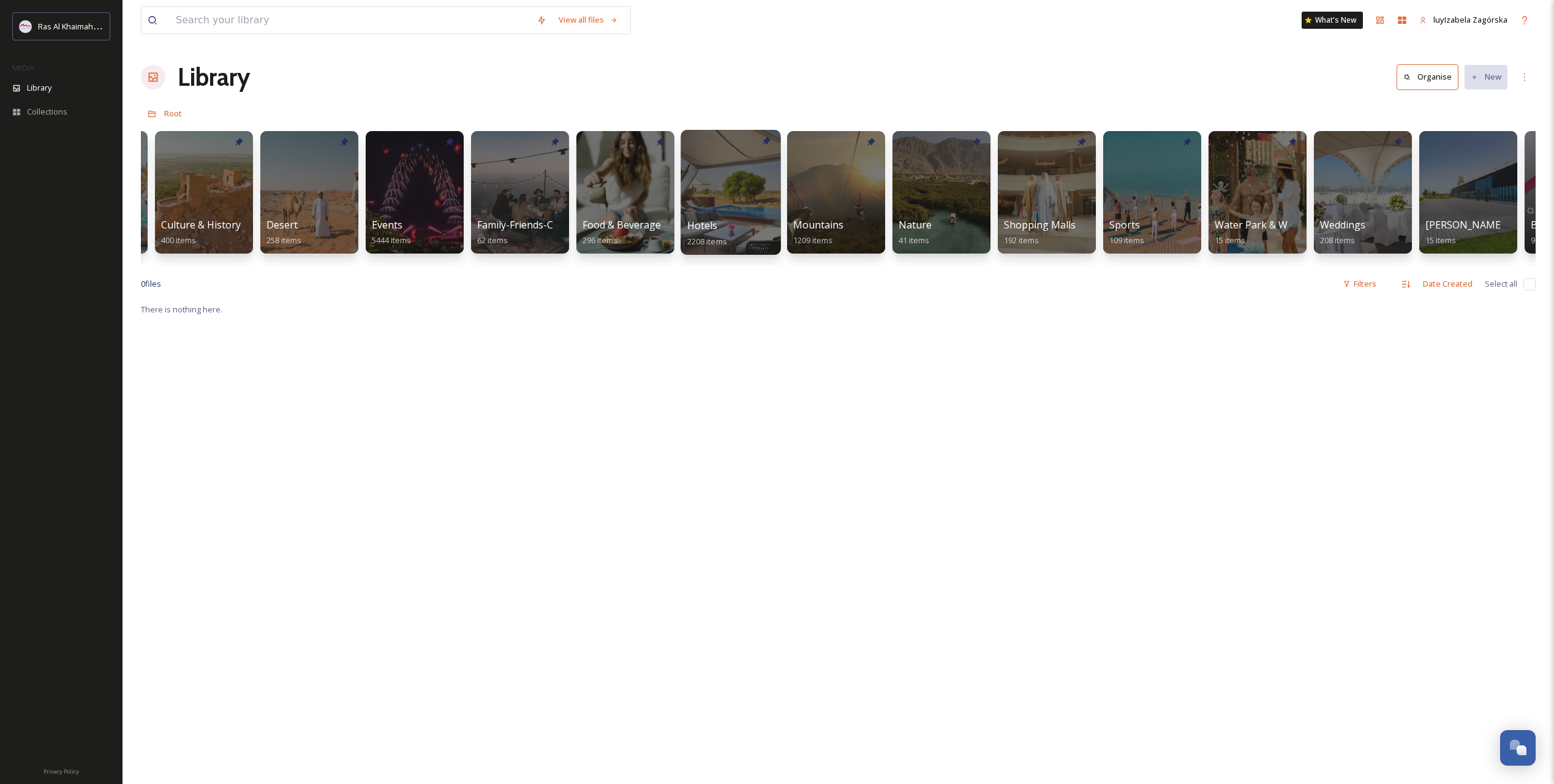
click at [743, 222] on div "Hotels 2208 items" at bounding box center [731, 234] width 88 height 31
click at [731, 229] on div "Hotels 2208 items" at bounding box center [731, 234] width 88 height 31
click at [710, 222] on span "Hotels" at bounding box center [703, 225] width 31 height 14
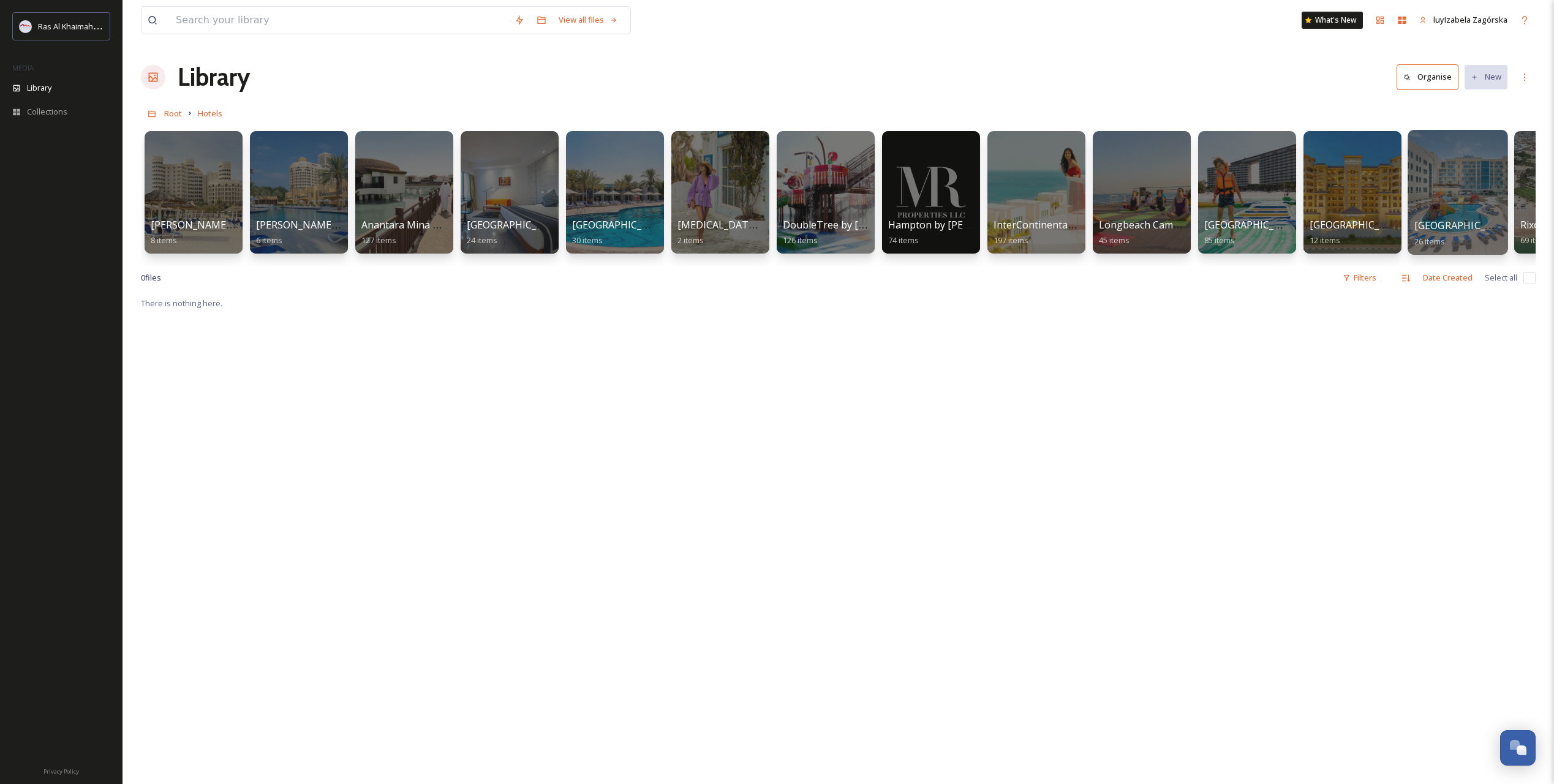
click at [1108, 222] on span "[GEOGRAPHIC_DATA] [GEOGRAPHIC_DATA]" at bounding box center [1515, 225] width 204 height 14
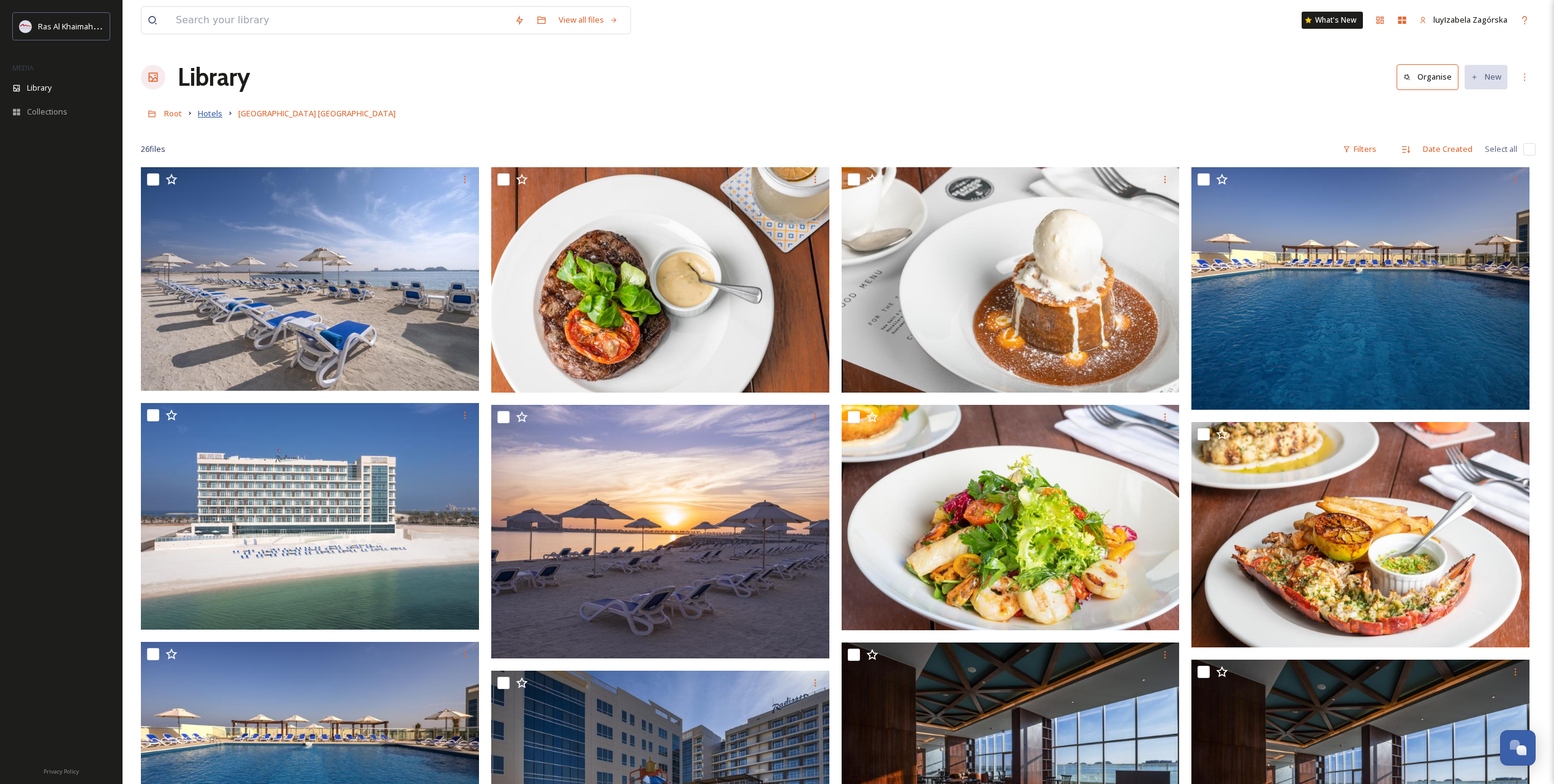
click at [215, 113] on span "Hotels" at bounding box center [210, 113] width 24 height 11
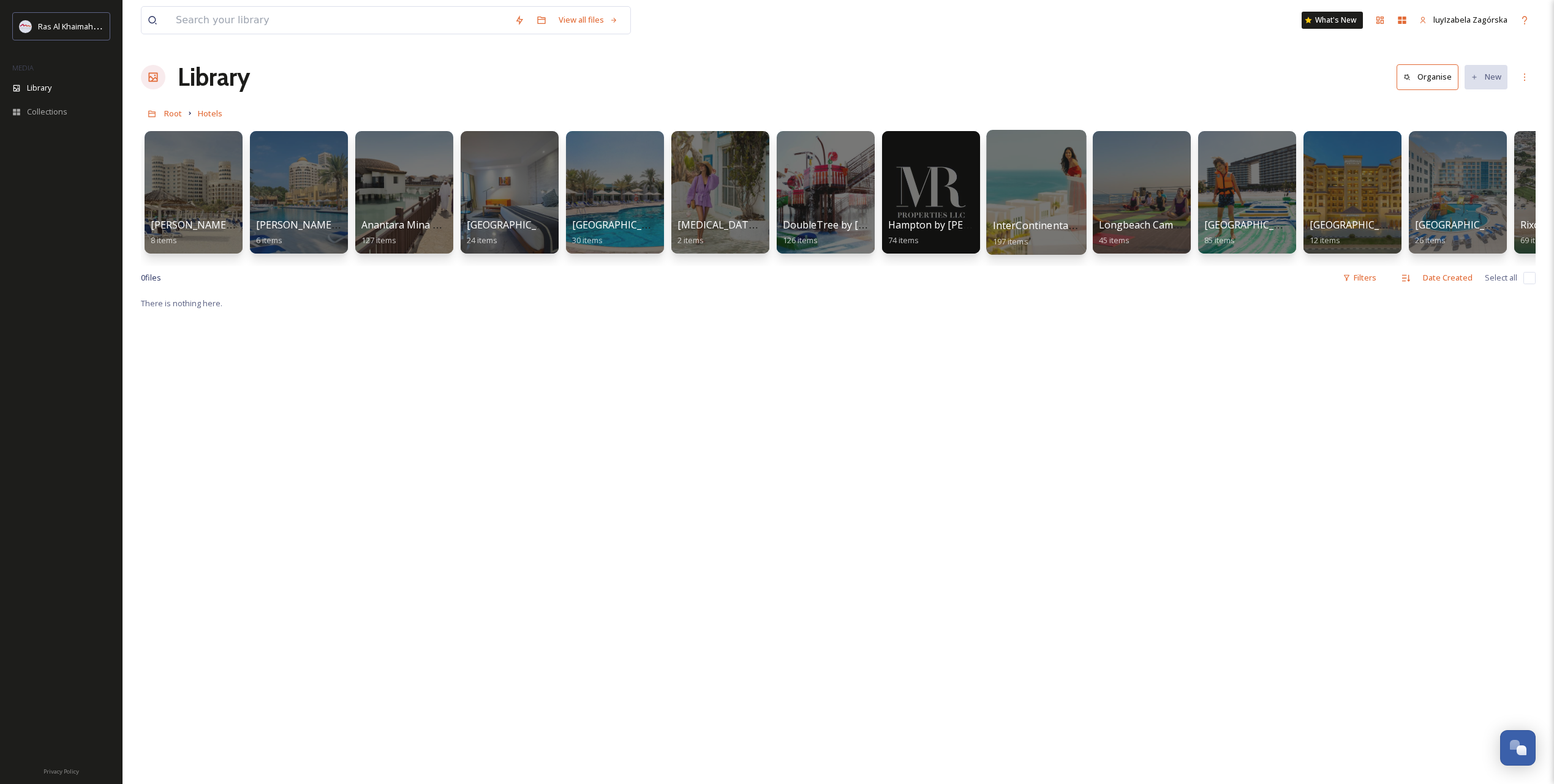
click at [1023, 219] on span "InterContinental [GEOGRAPHIC_DATA]" at bounding box center [1084, 225] width 182 height 14
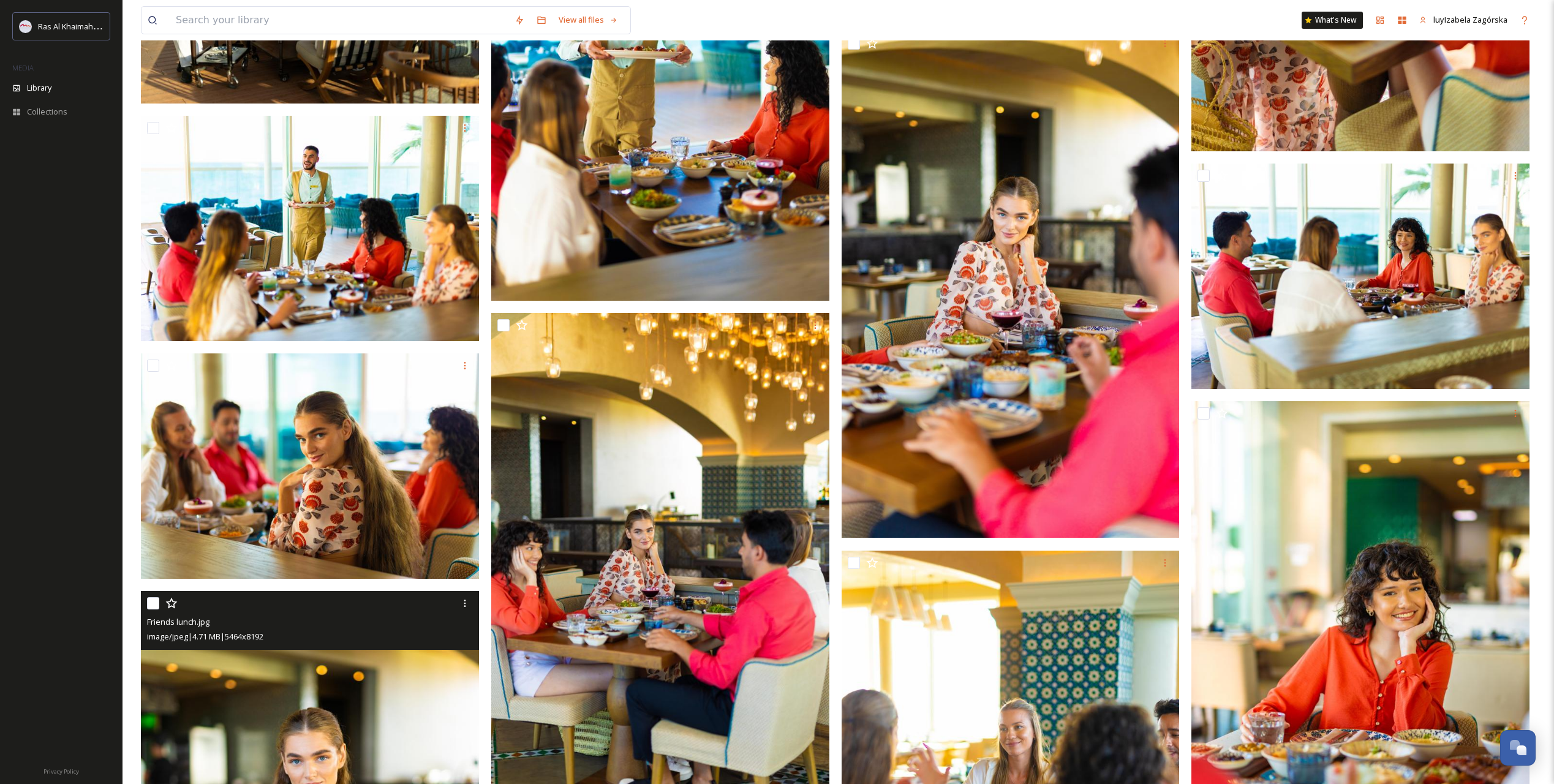
scroll to position [2024, 0]
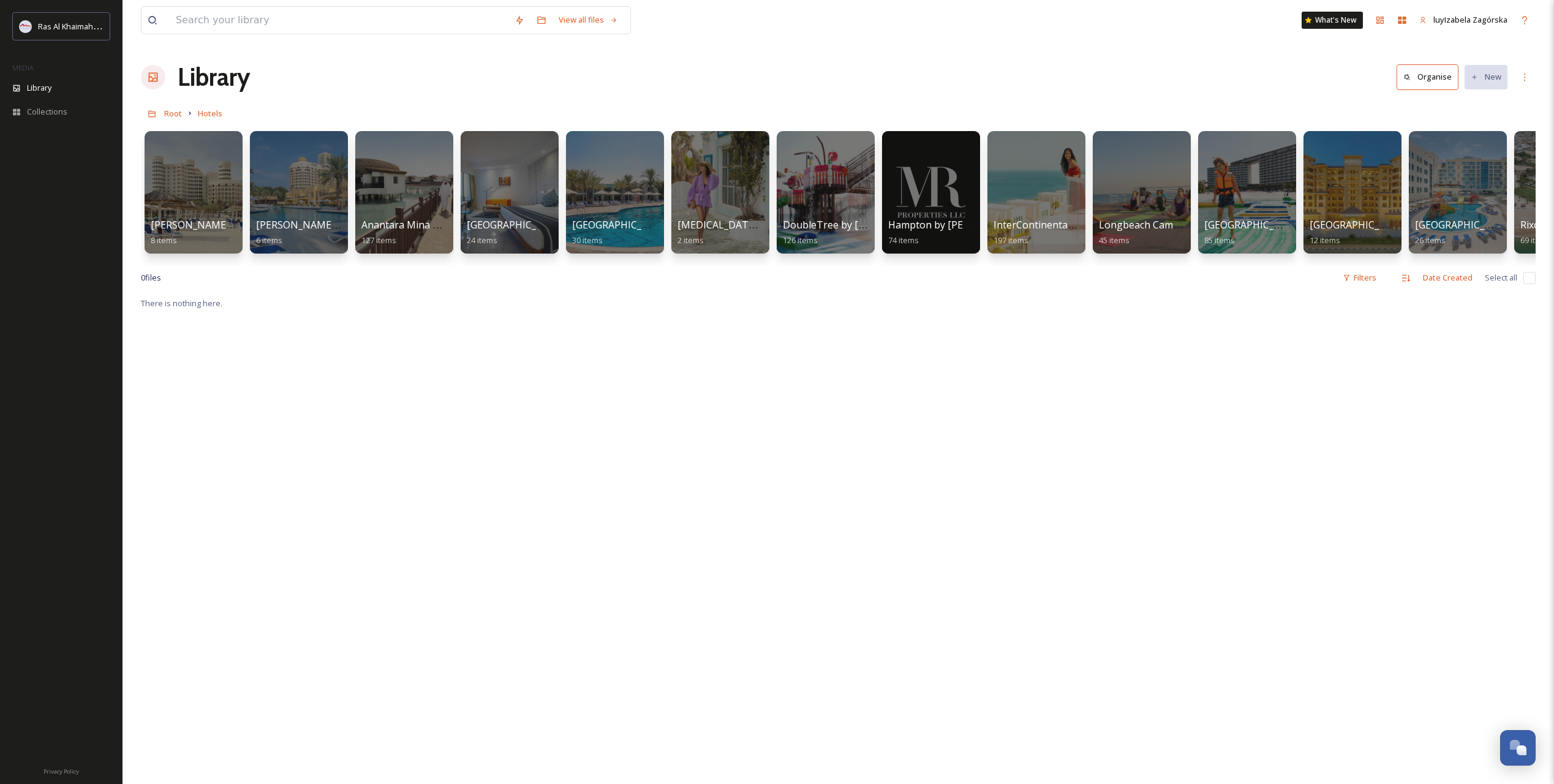
drag, startPoint x: 456, startPoint y: 250, endPoint x: 458, endPoint y: 240, distance: 10.2
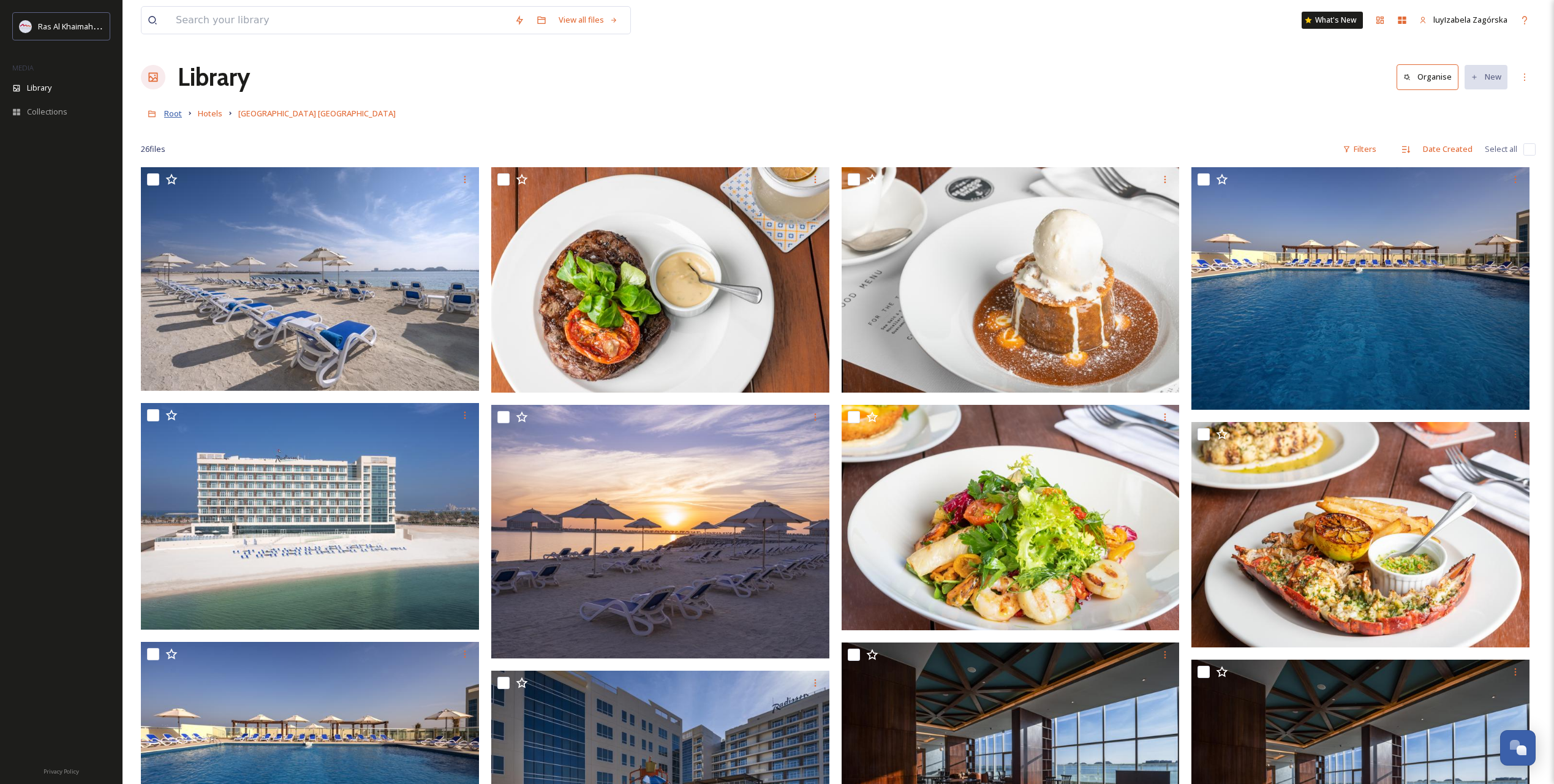
click at [170, 117] on span "Root" at bounding box center [173, 113] width 17 height 11
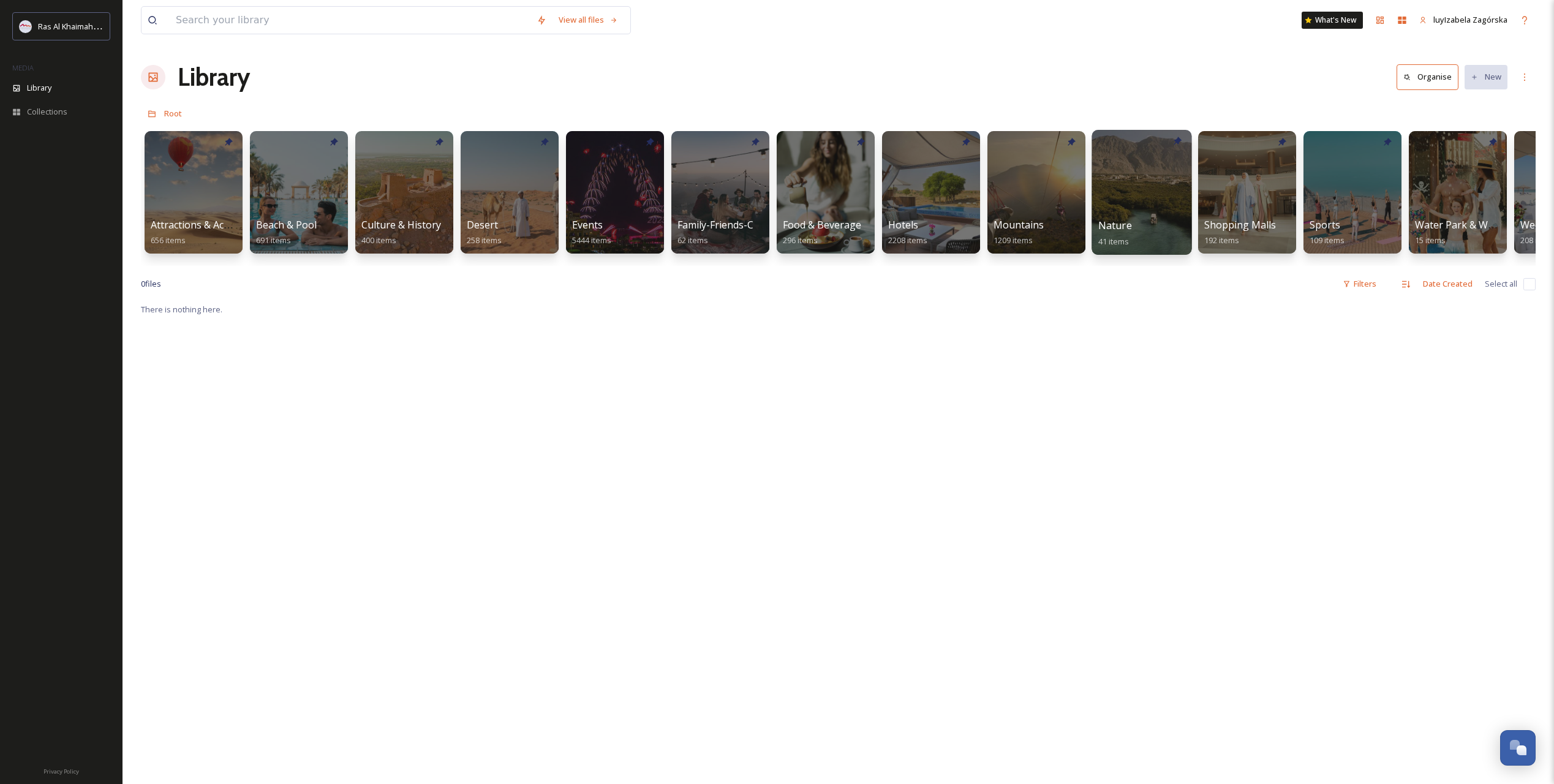
click at [1108, 227] on div "Nature 41 items" at bounding box center [1142, 234] width 88 height 31
click at [1108, 228] on span "Nature" at bounding box center [1115, 225] width 34 height 14
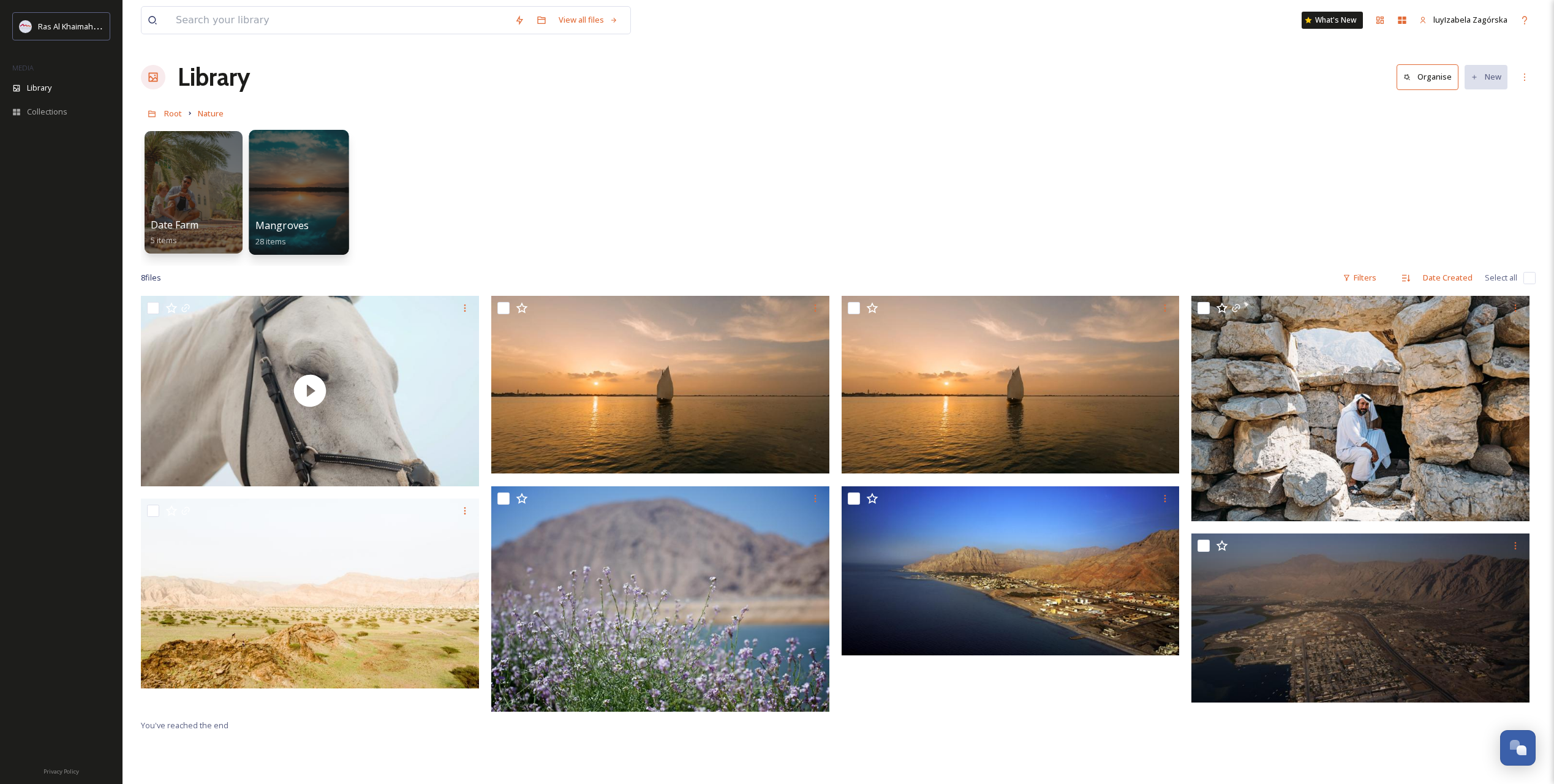
click at [305, 226] on span "Mangroves" at bounding box center [282, 225] width 54 height 14
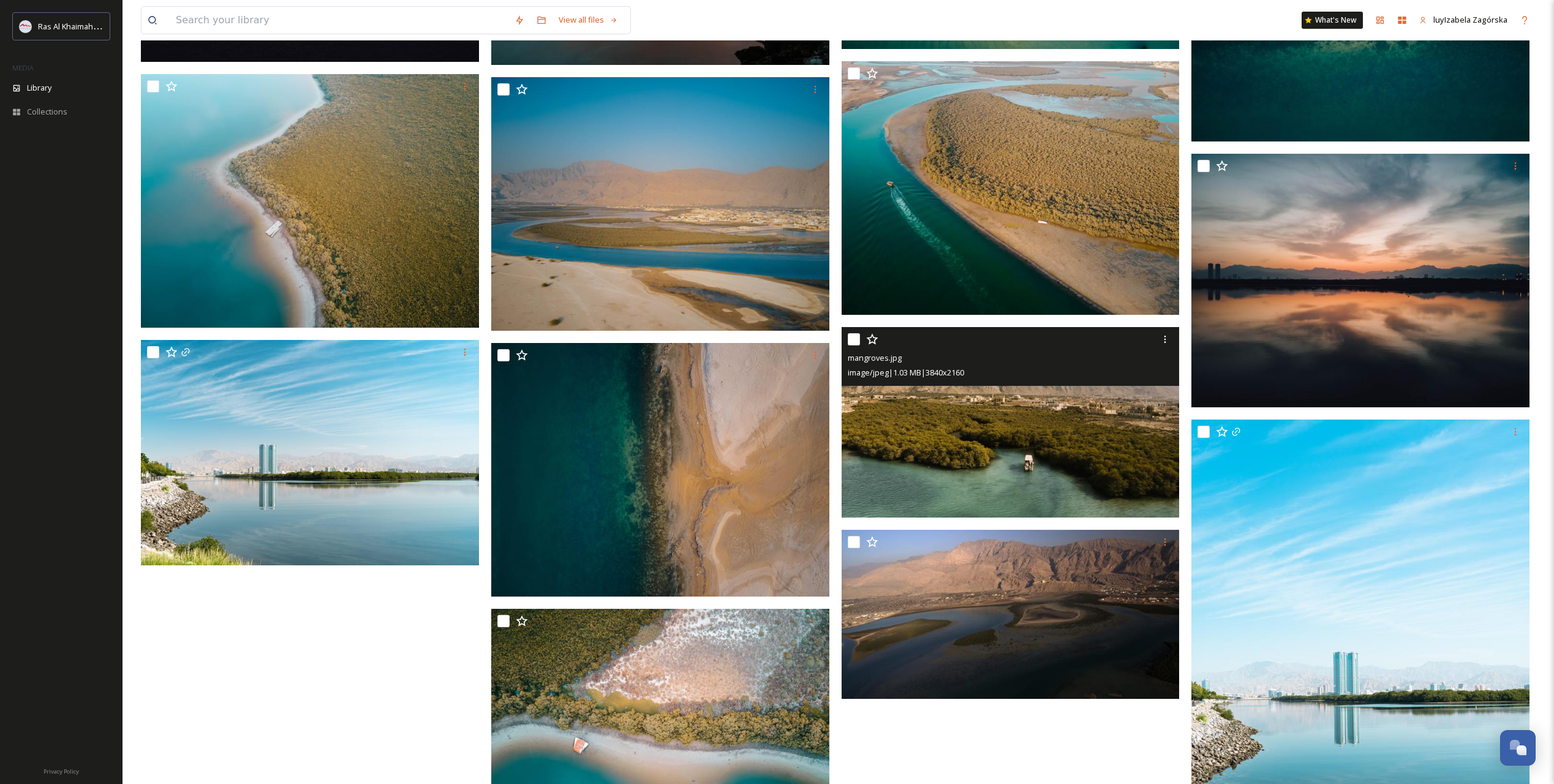
scroll to position [1739, 0]
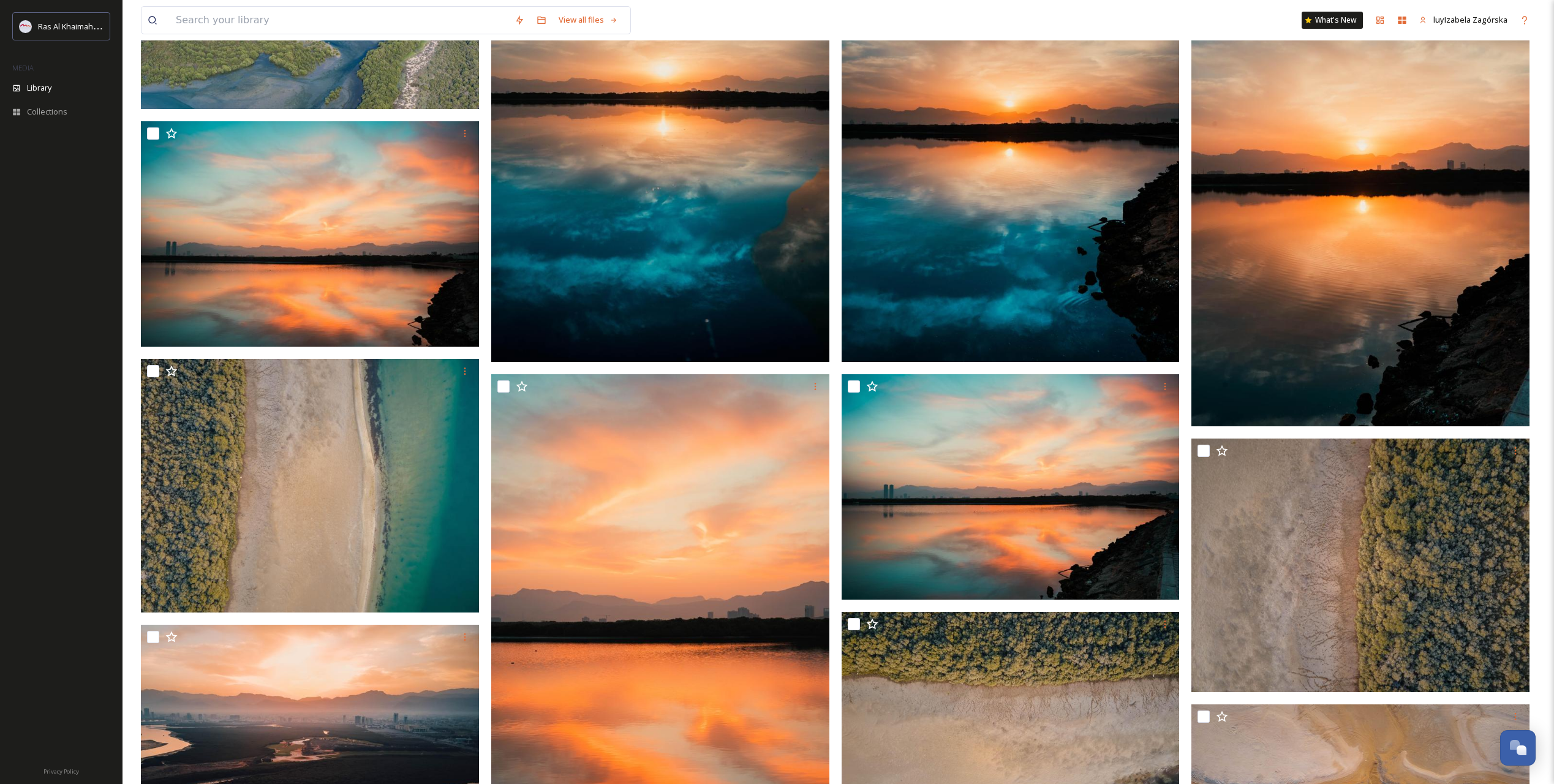
scroll to position [0, 0]
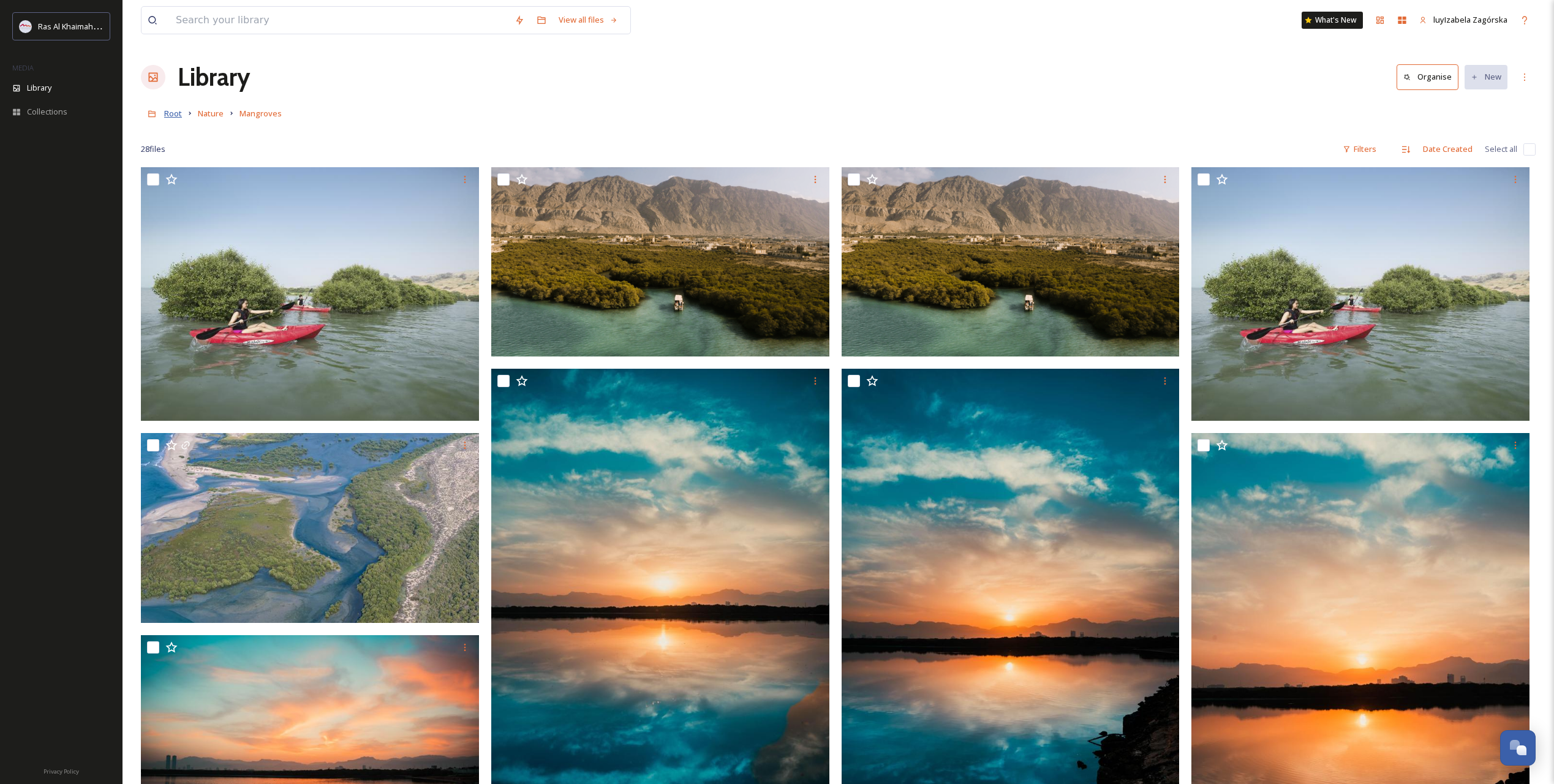
click at [175, 117] on span "Root" at bounding box center [173, 113] width 17 height 11
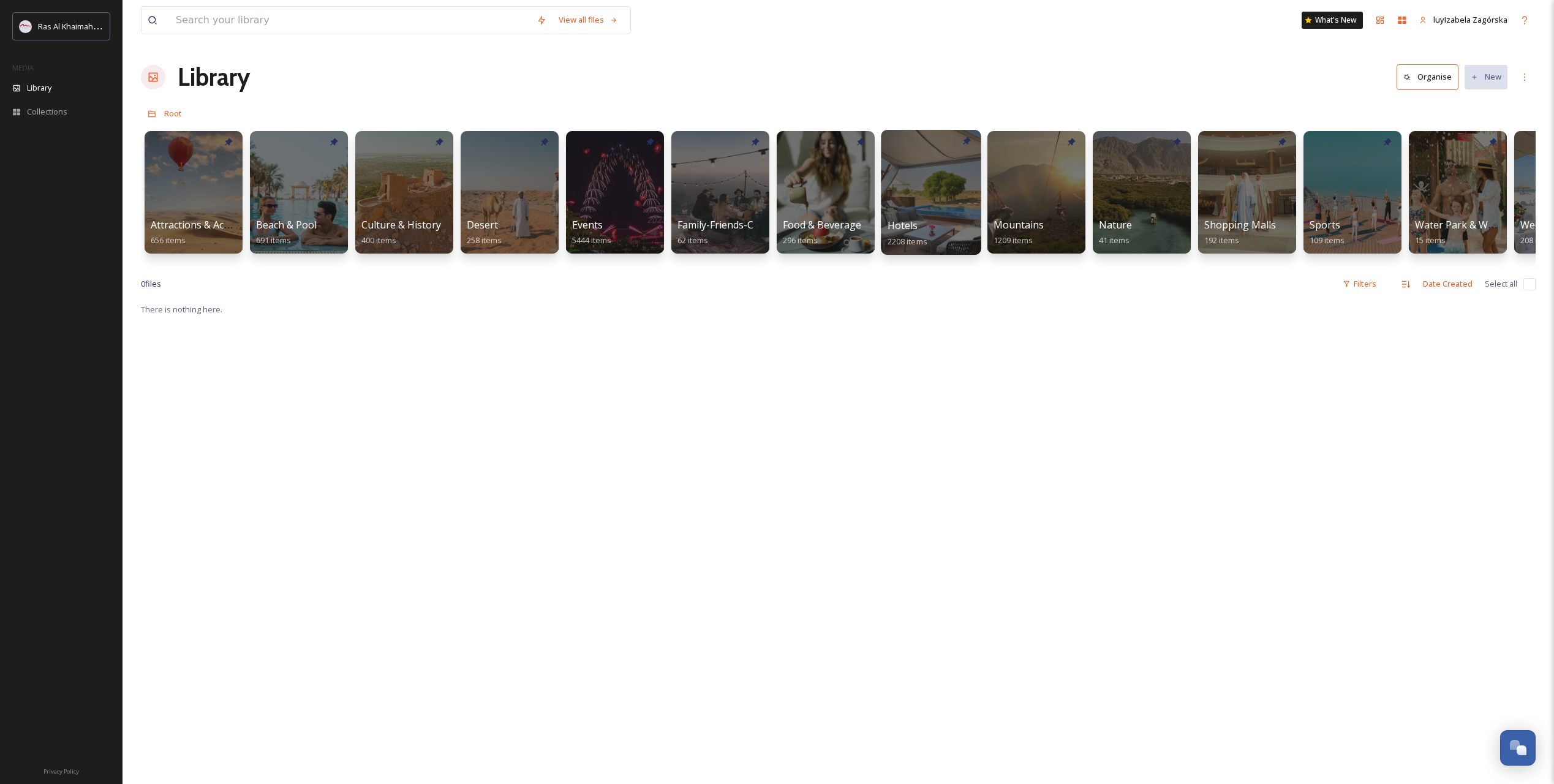
click at [913, 227] on span "Hotels" at bounding box center [903, 225] width 31 height 14
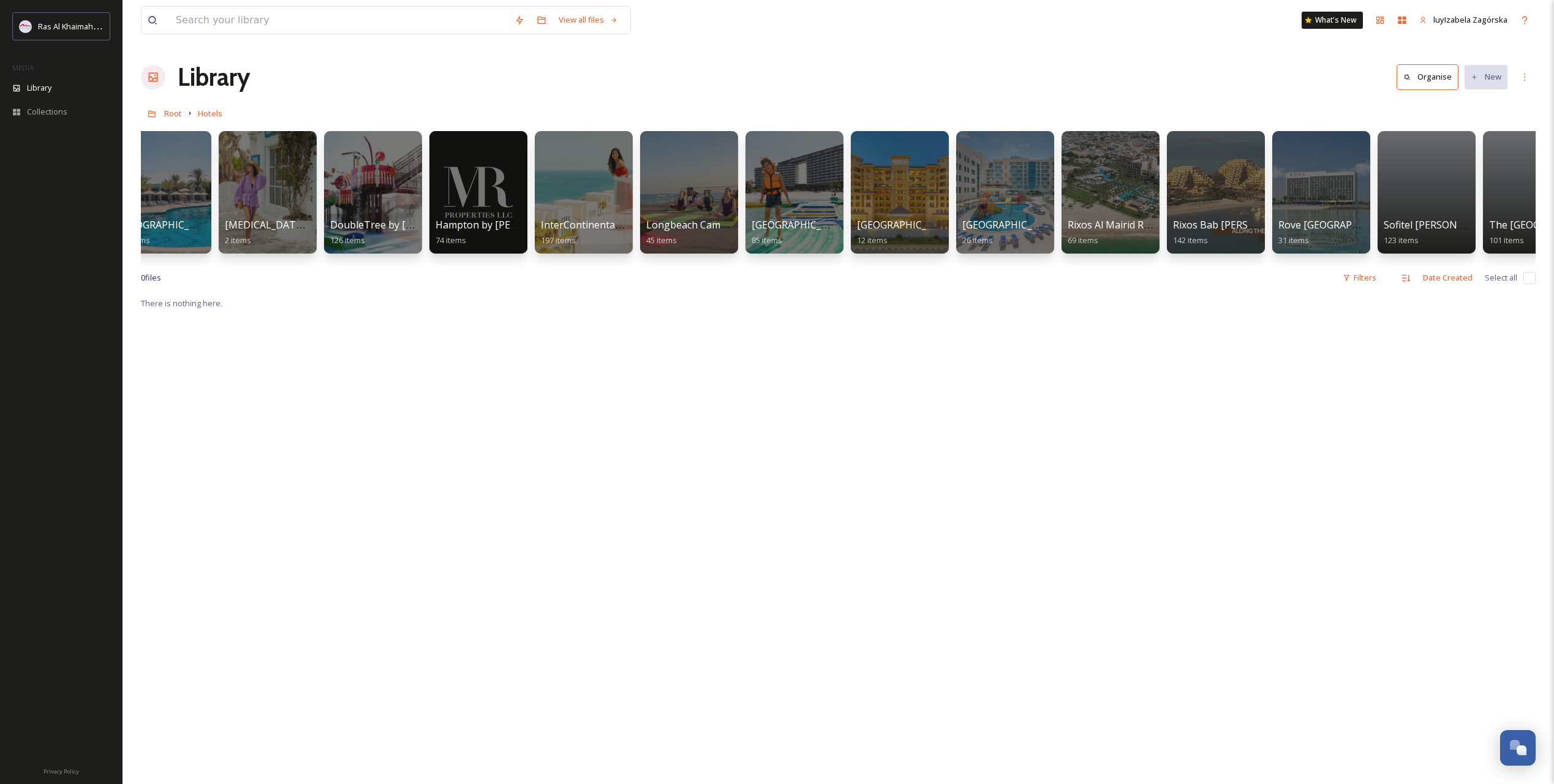
scroll to position [0, 1029]
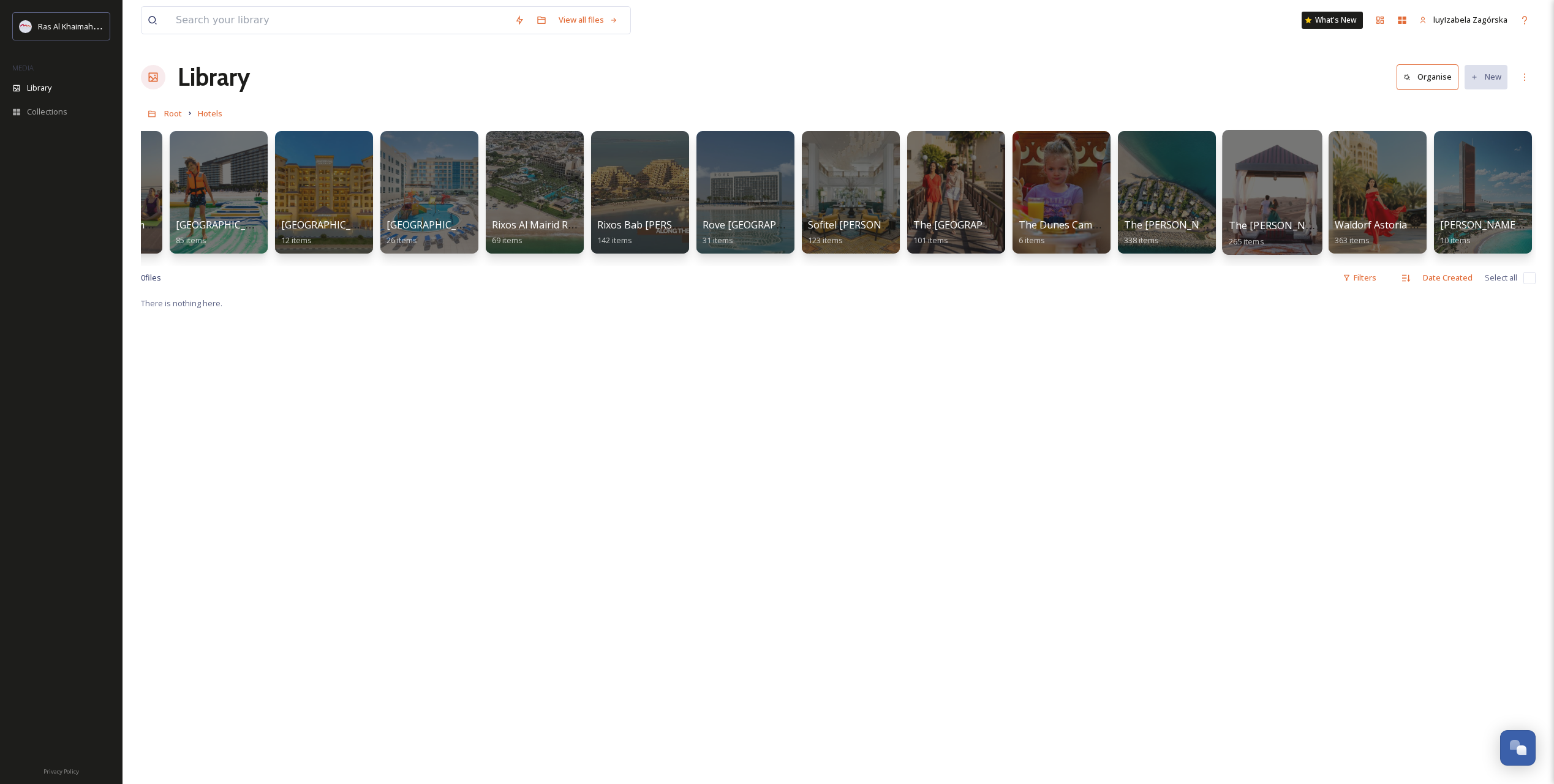
click at [1108, 213] on div at bounding box center [1271, 191] width 99 height 125
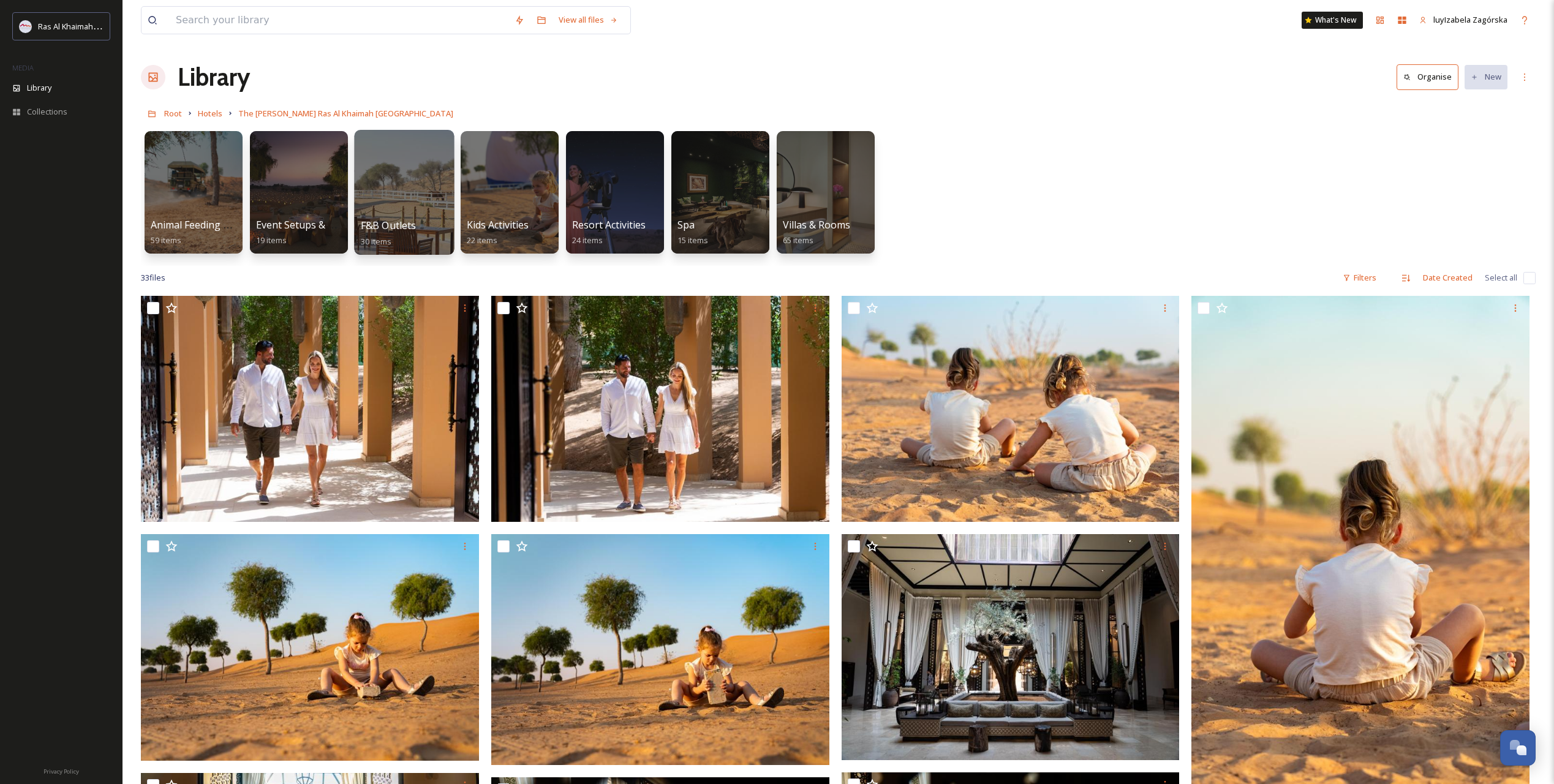
click at [410, 215] on div at bounding box center [404, 191] width 99 height 125
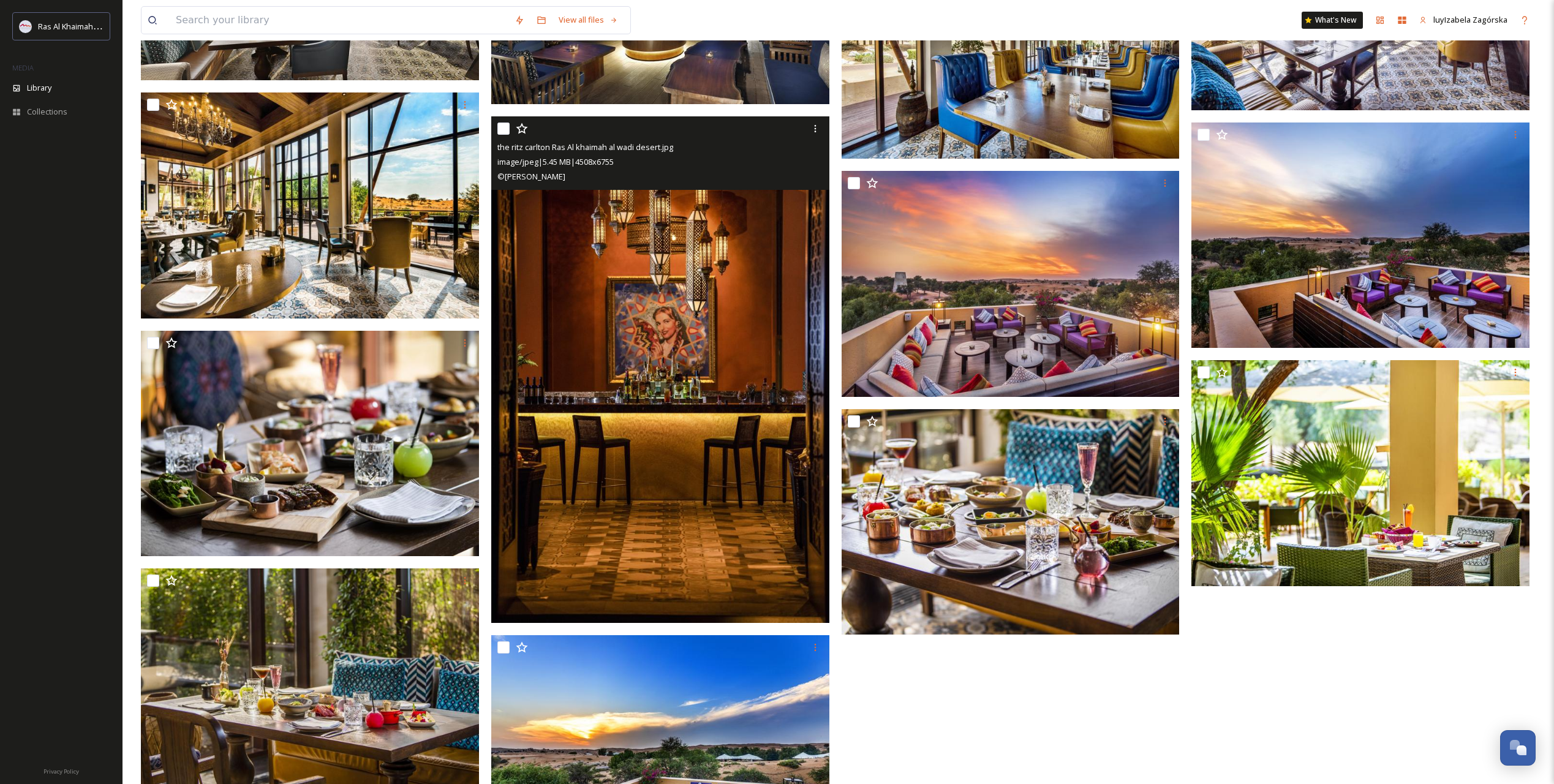
scroll to position [1548, 0]
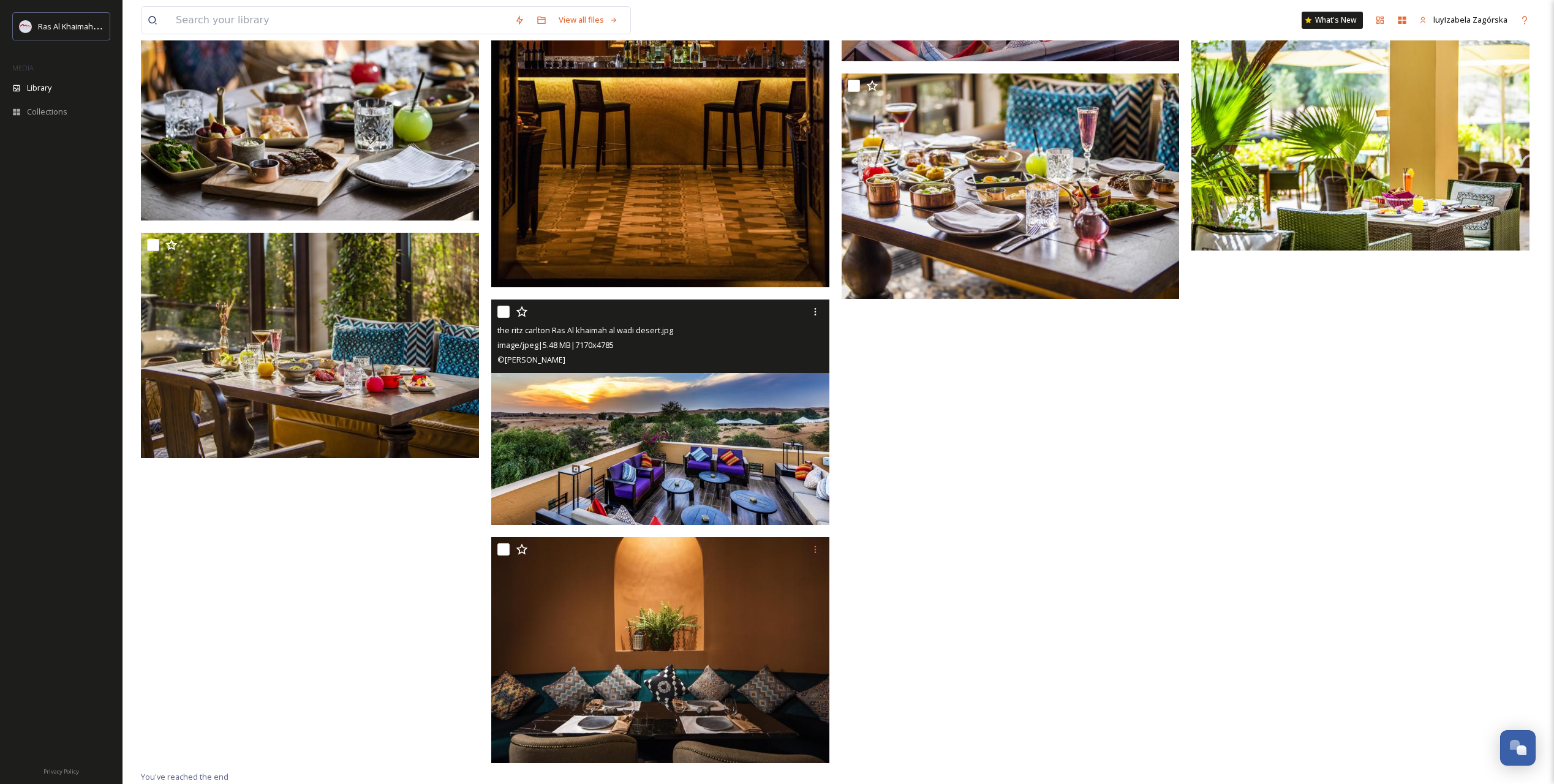
click at [666, 380] on img at bounding box center [661, 411] width 338 height 225
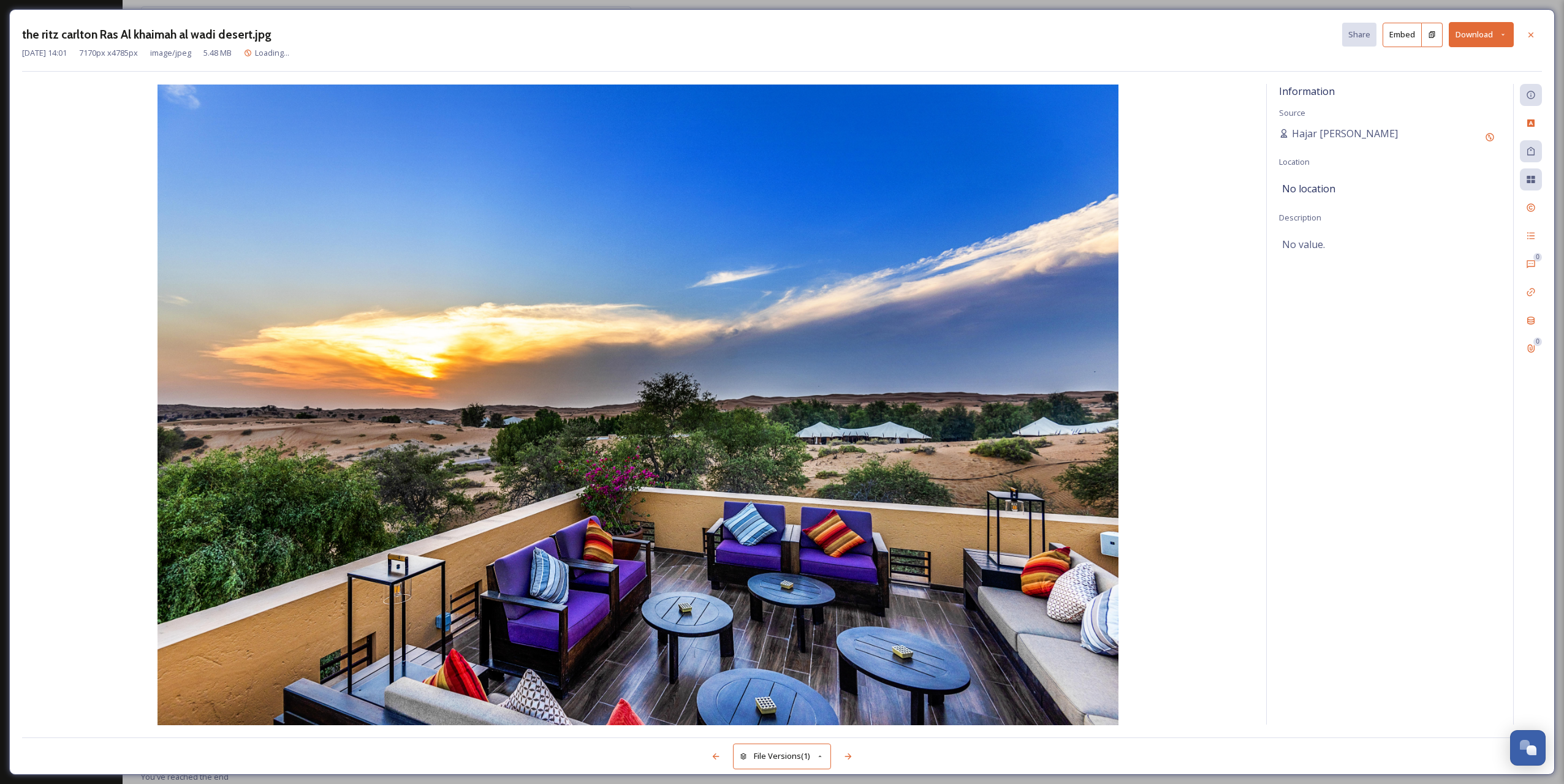
click at [1108, 476] on img at bounding box center [638, 405] width 1232 height 640
click at [1108, 37] on icon at bounding box center [1530, 34] width 5 height 5
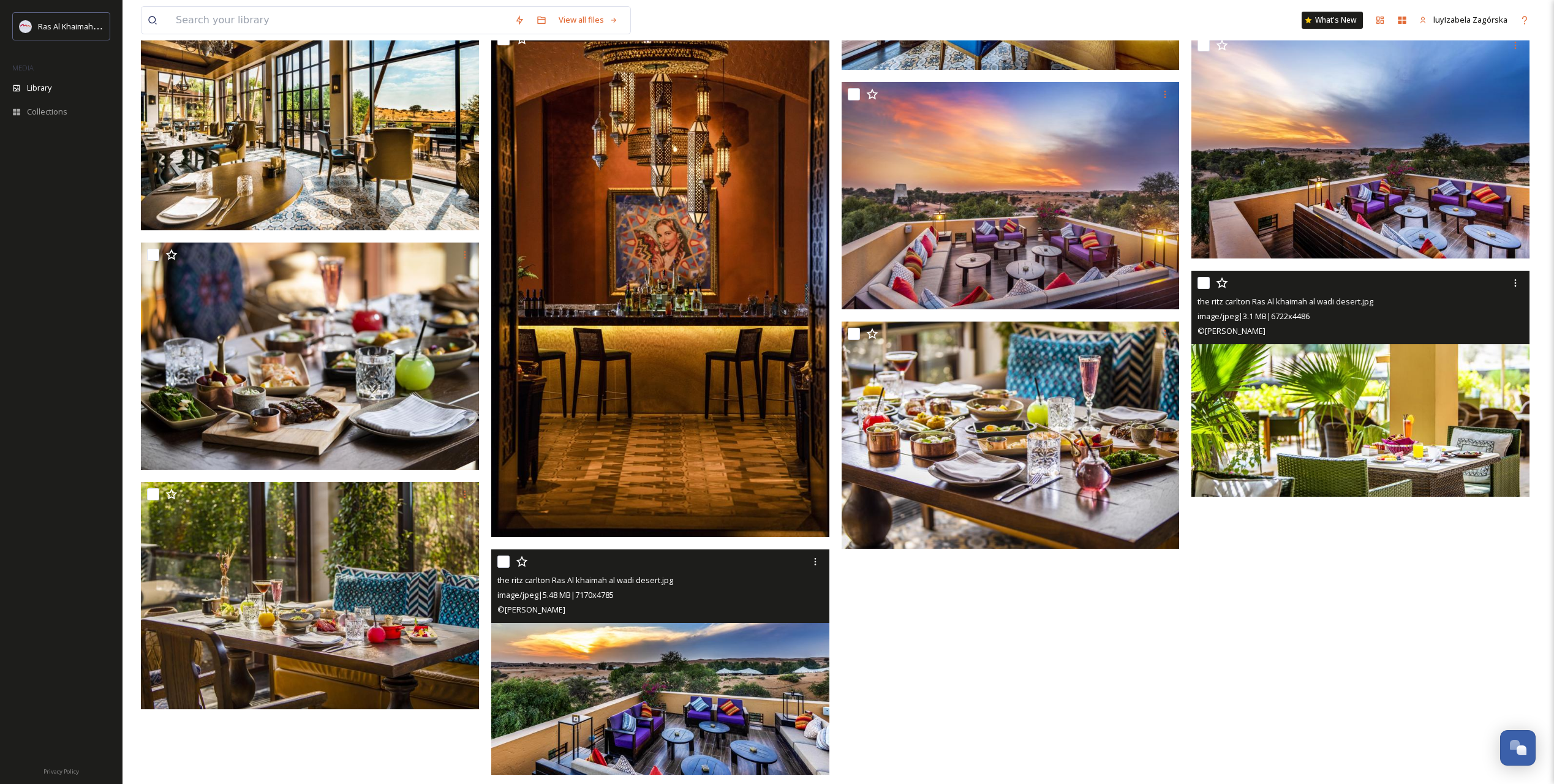
scroll to position [1106, 0]
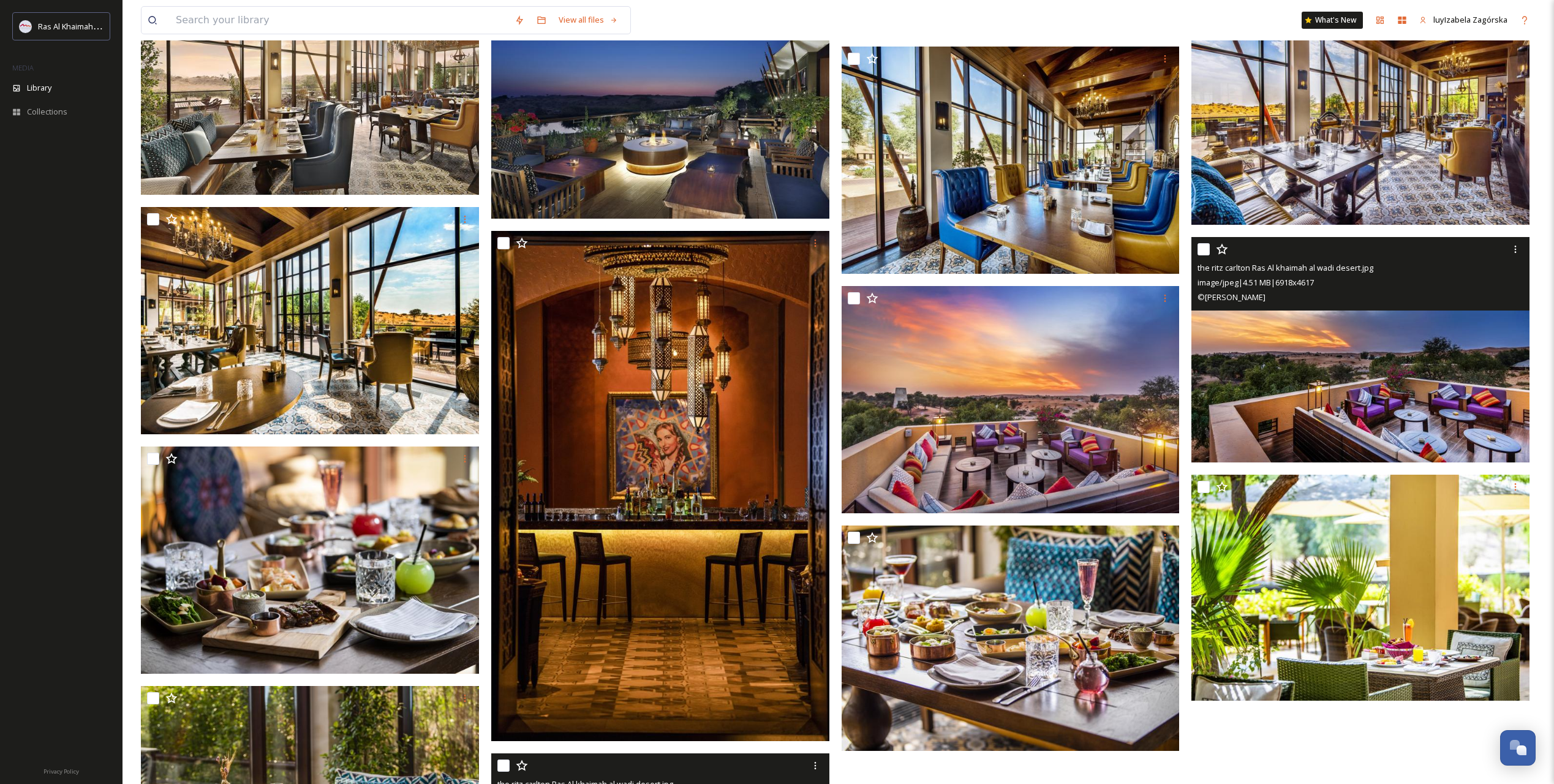
click at [1108, 389] on img at bounding box center [1361, 349] width 338 height 225
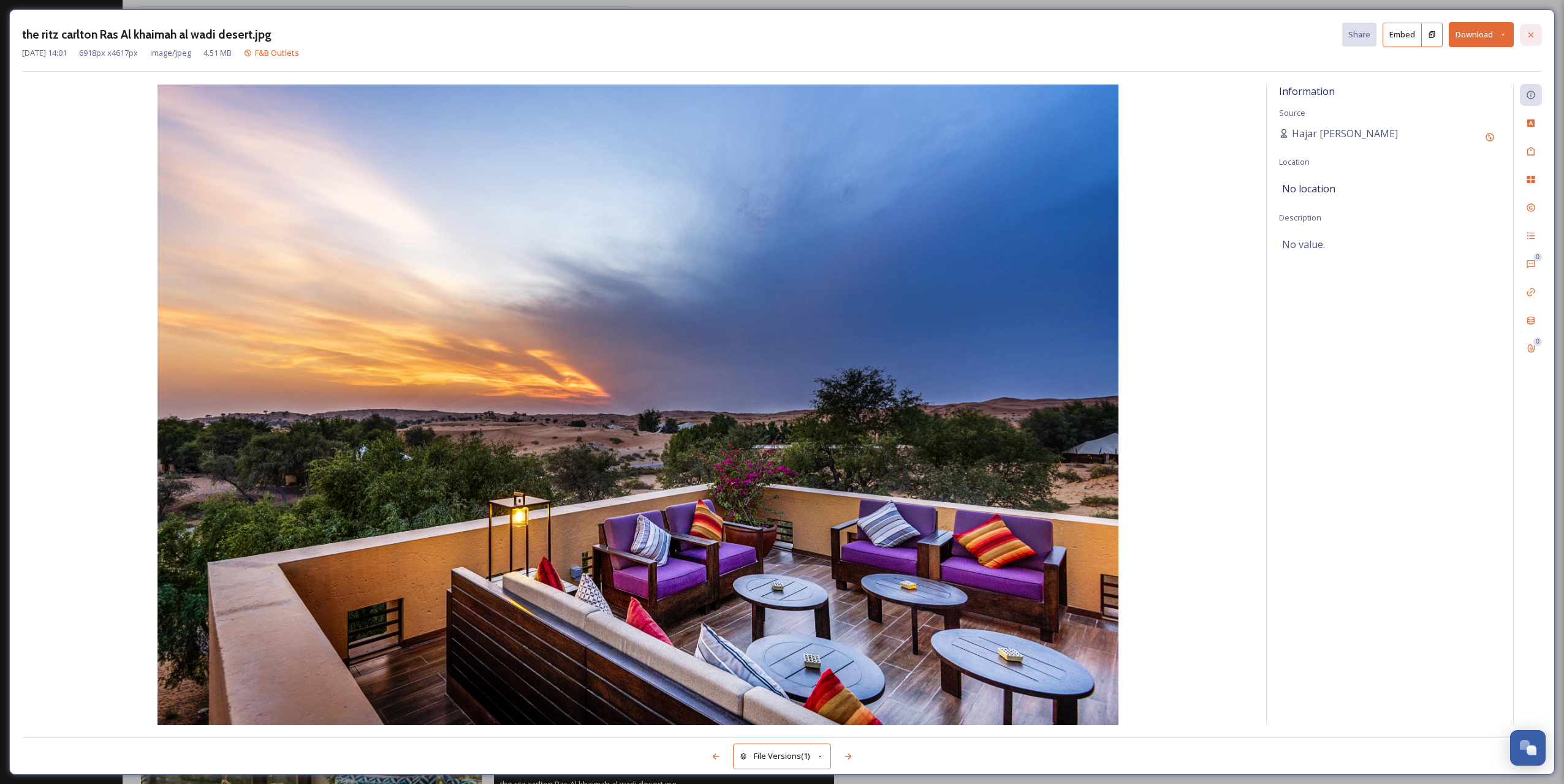
click at [1108, 33] on icon at bounding box center [1530, 34] width 5 height 5
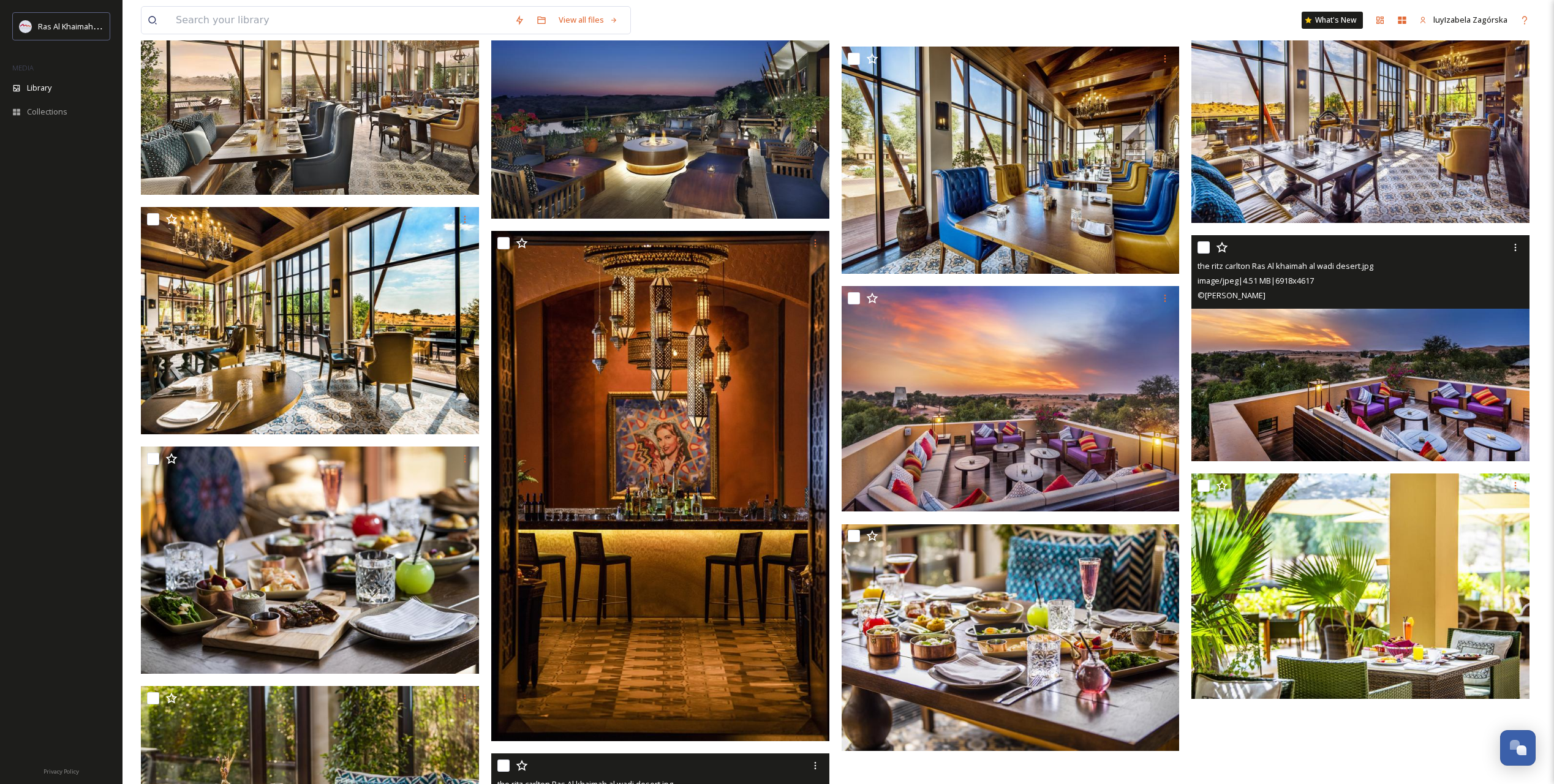
click at [984, 414] on img at bounding box center [1010, 398] width 338 height 225
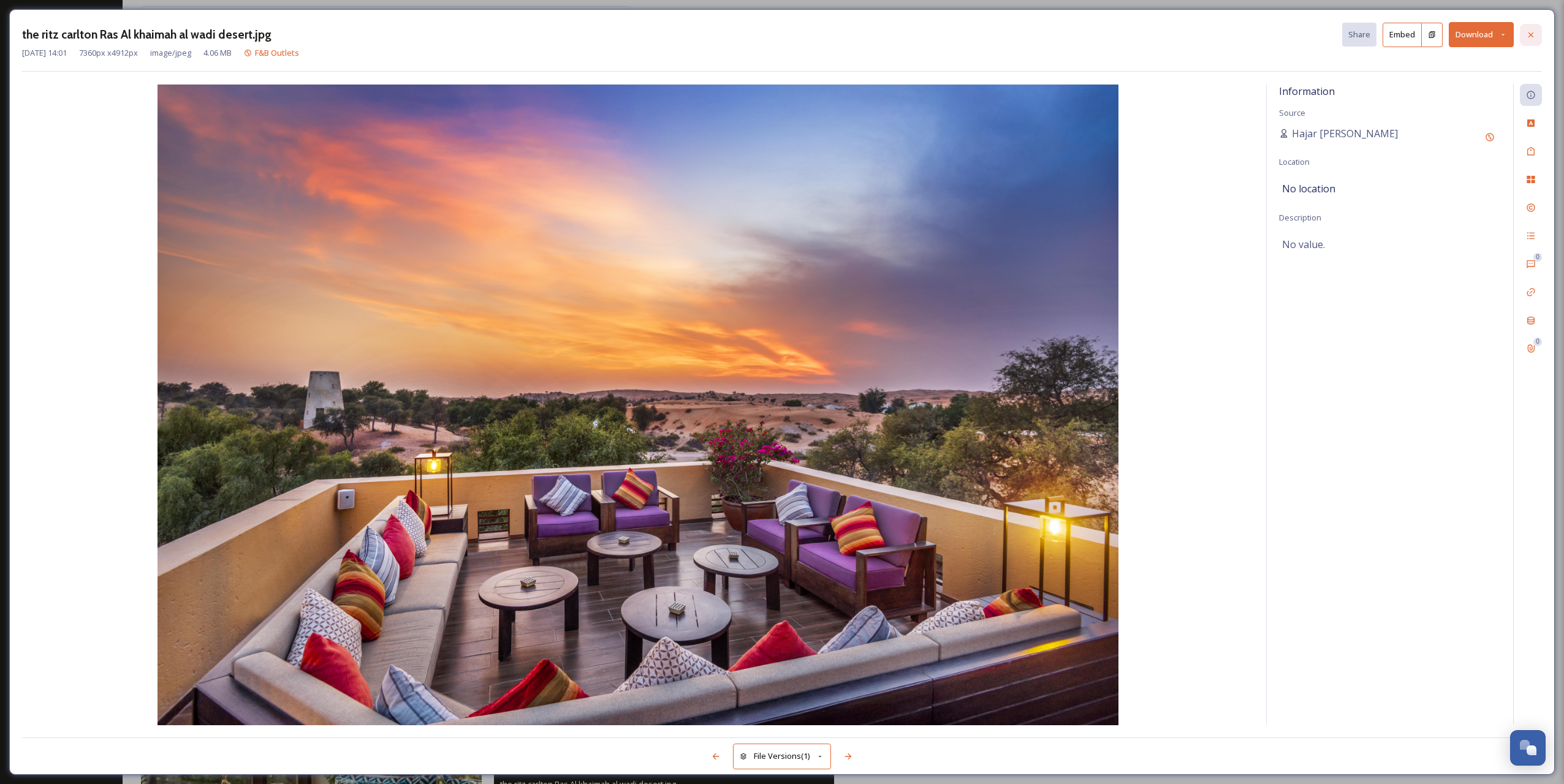
click at [1108, 35] on div at bounding box center [1530, 35] width 22 height 22
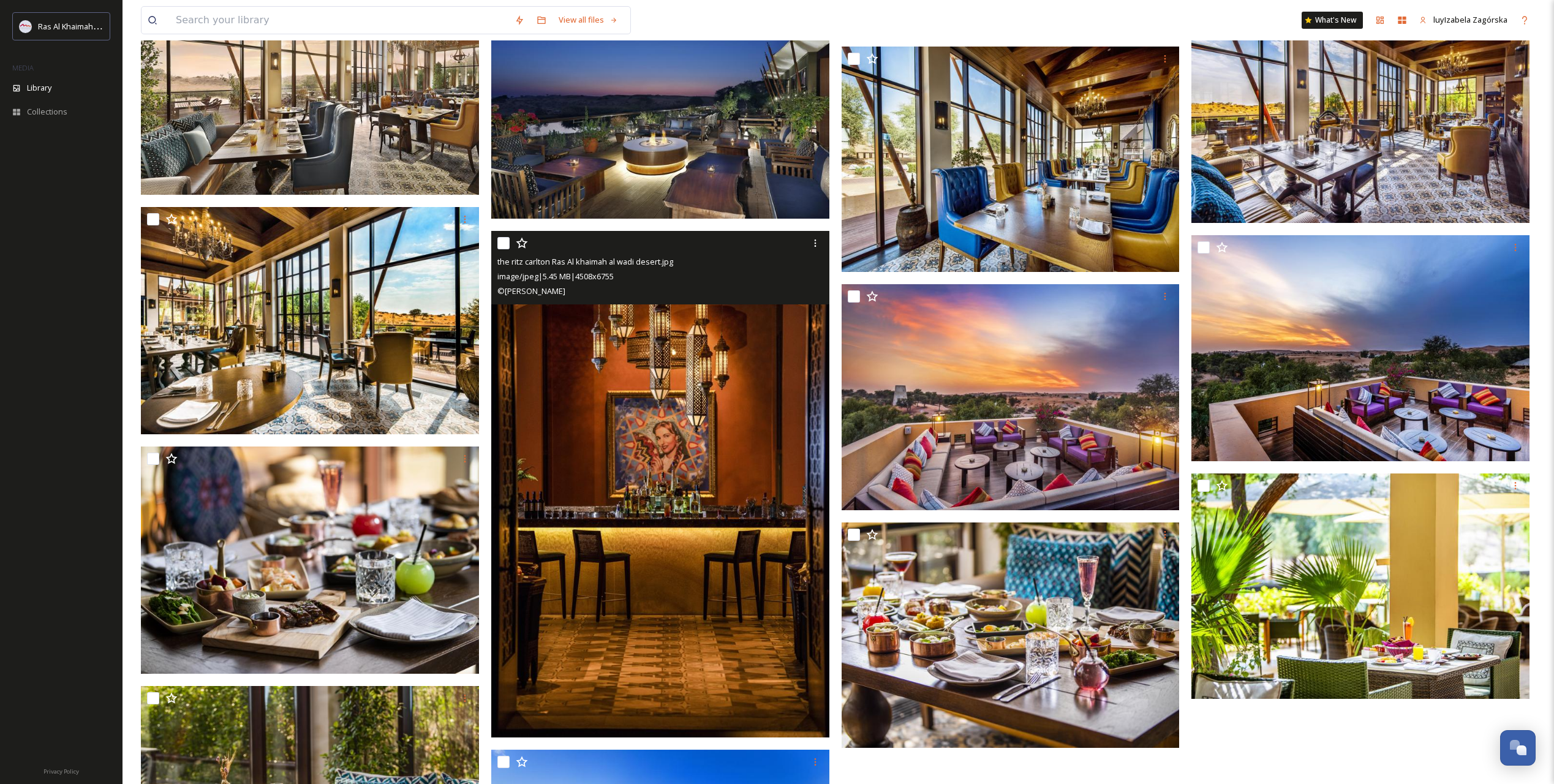
scroll to position [1514, 0]
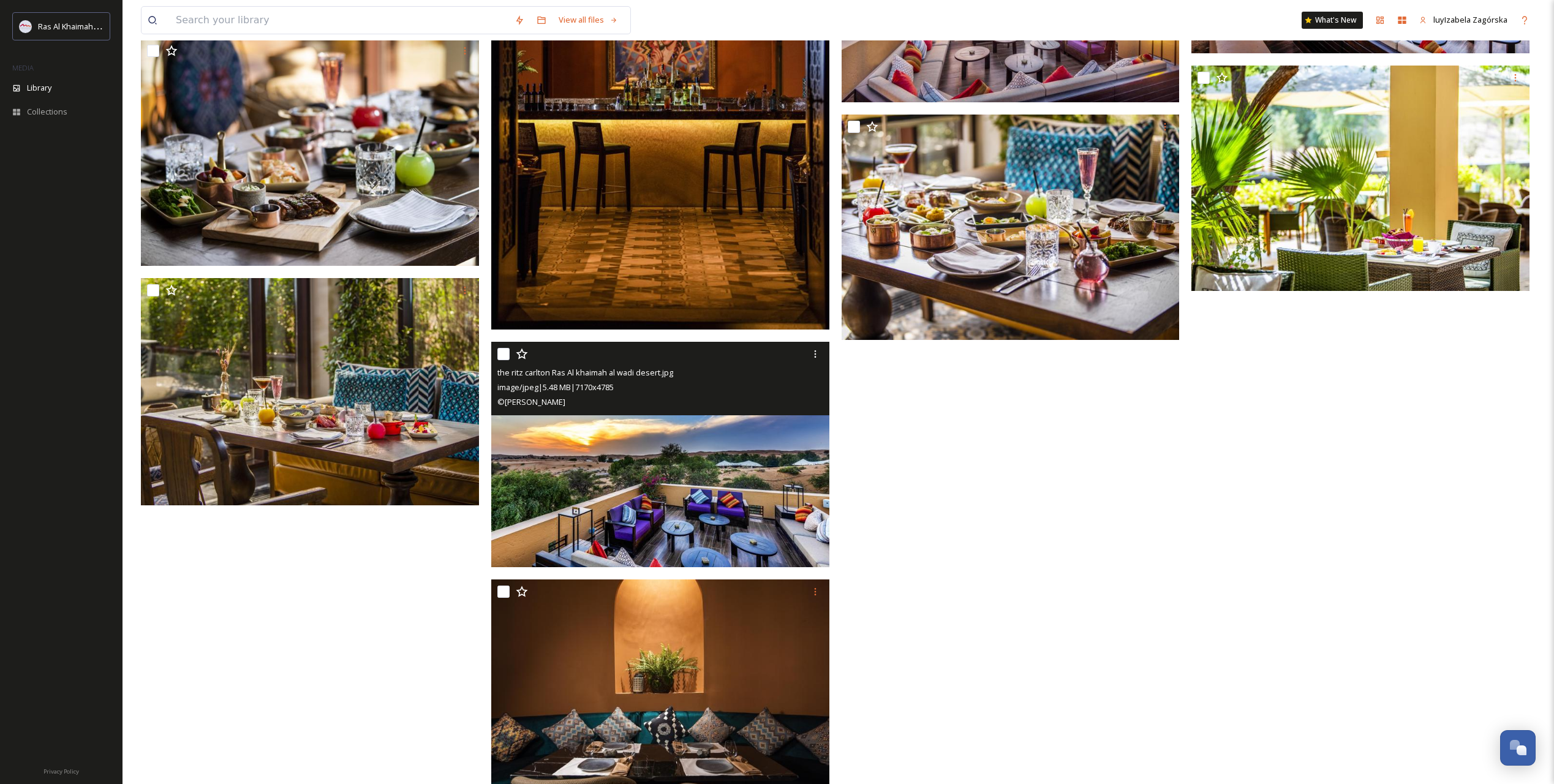
click at [782, 482] on img at bounding box center [661, 454] width 338 height 225
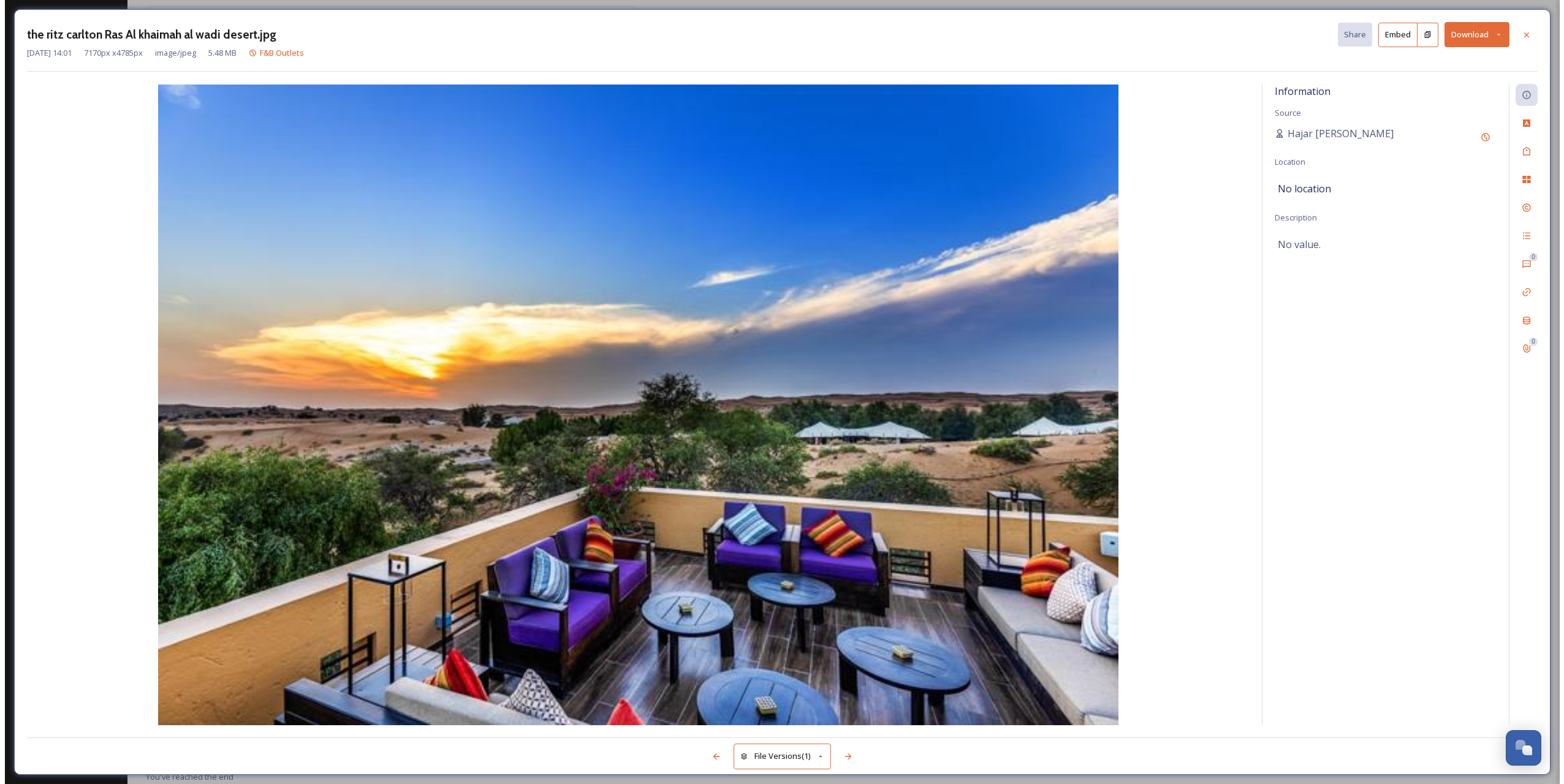
scroll to position [1318, 0]
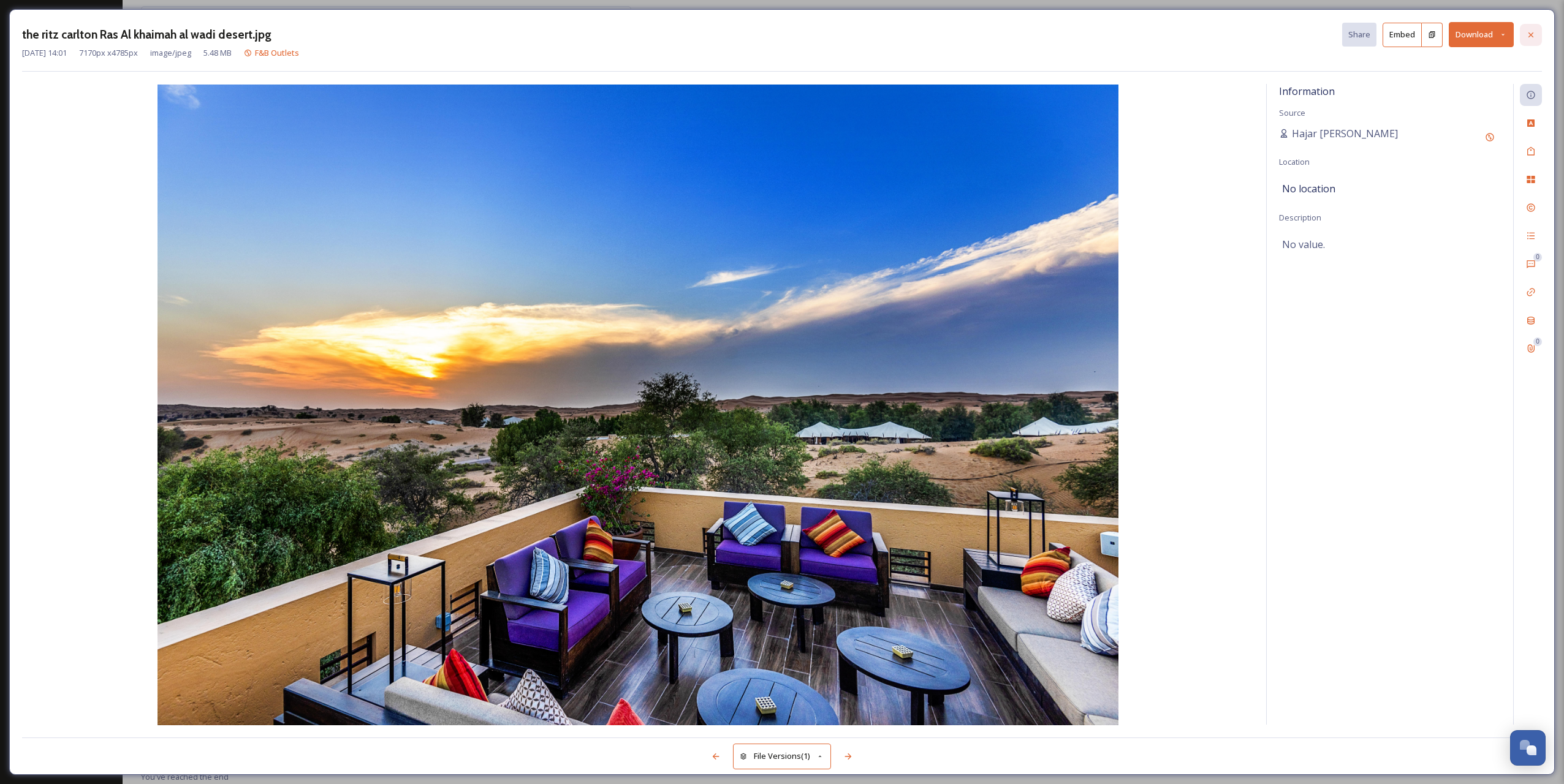
click at [1108, 36] on icon at bounding box center [1530, 35] width 10 height 10
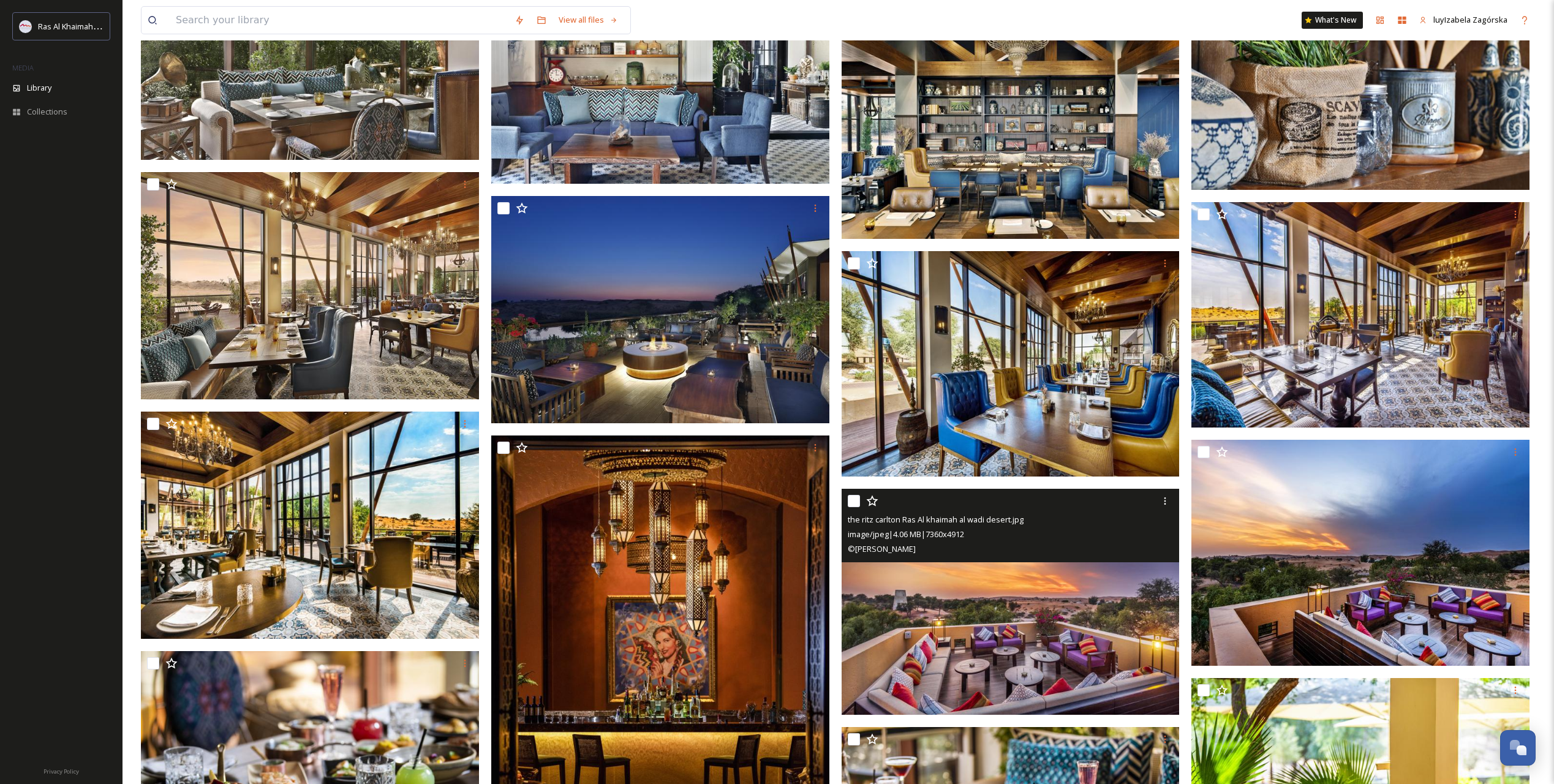
scroll to position [1106, 0]
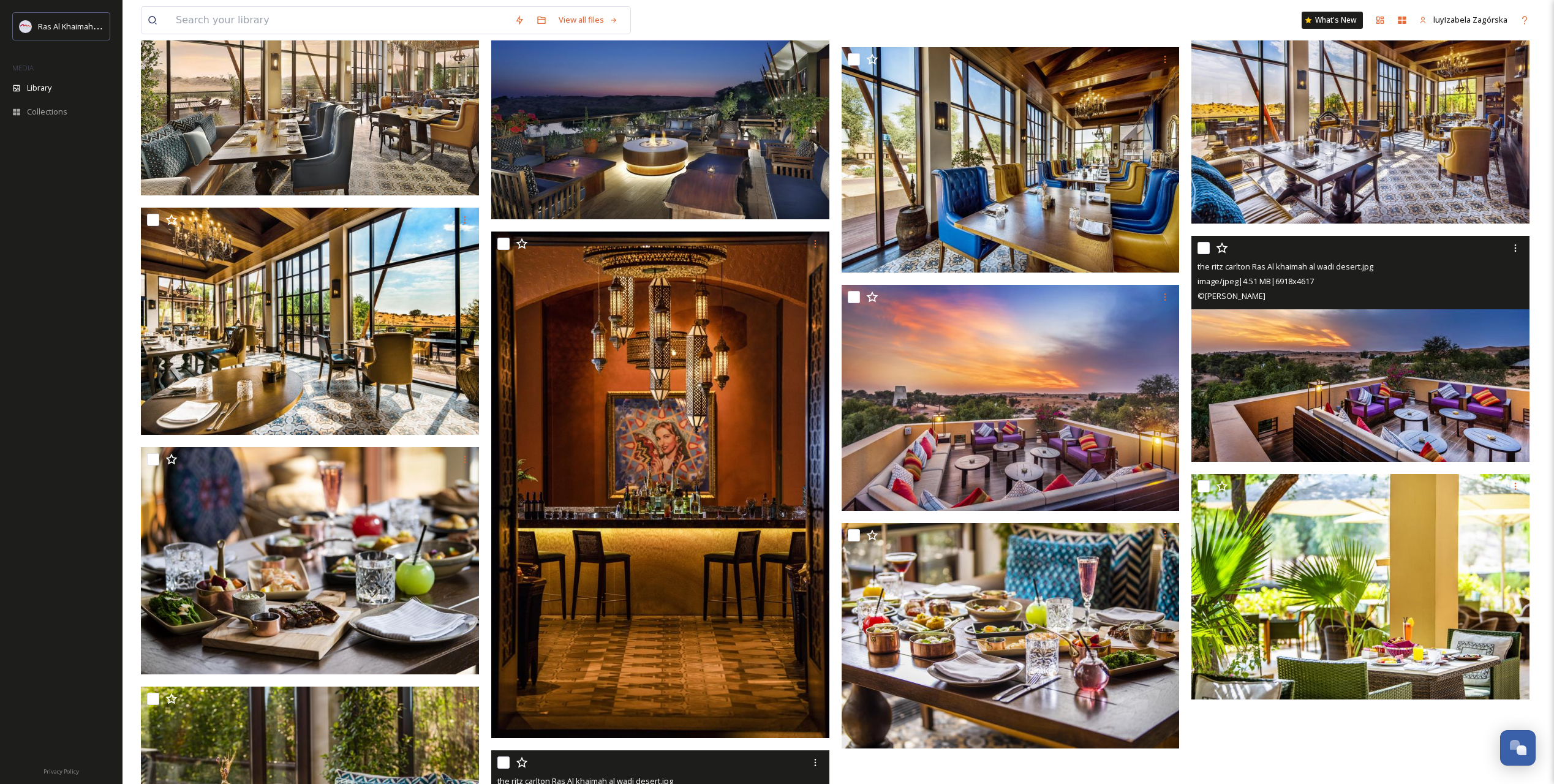
click at [1108, 360] on img at bounding box center [1361, 348] width 338 height 225
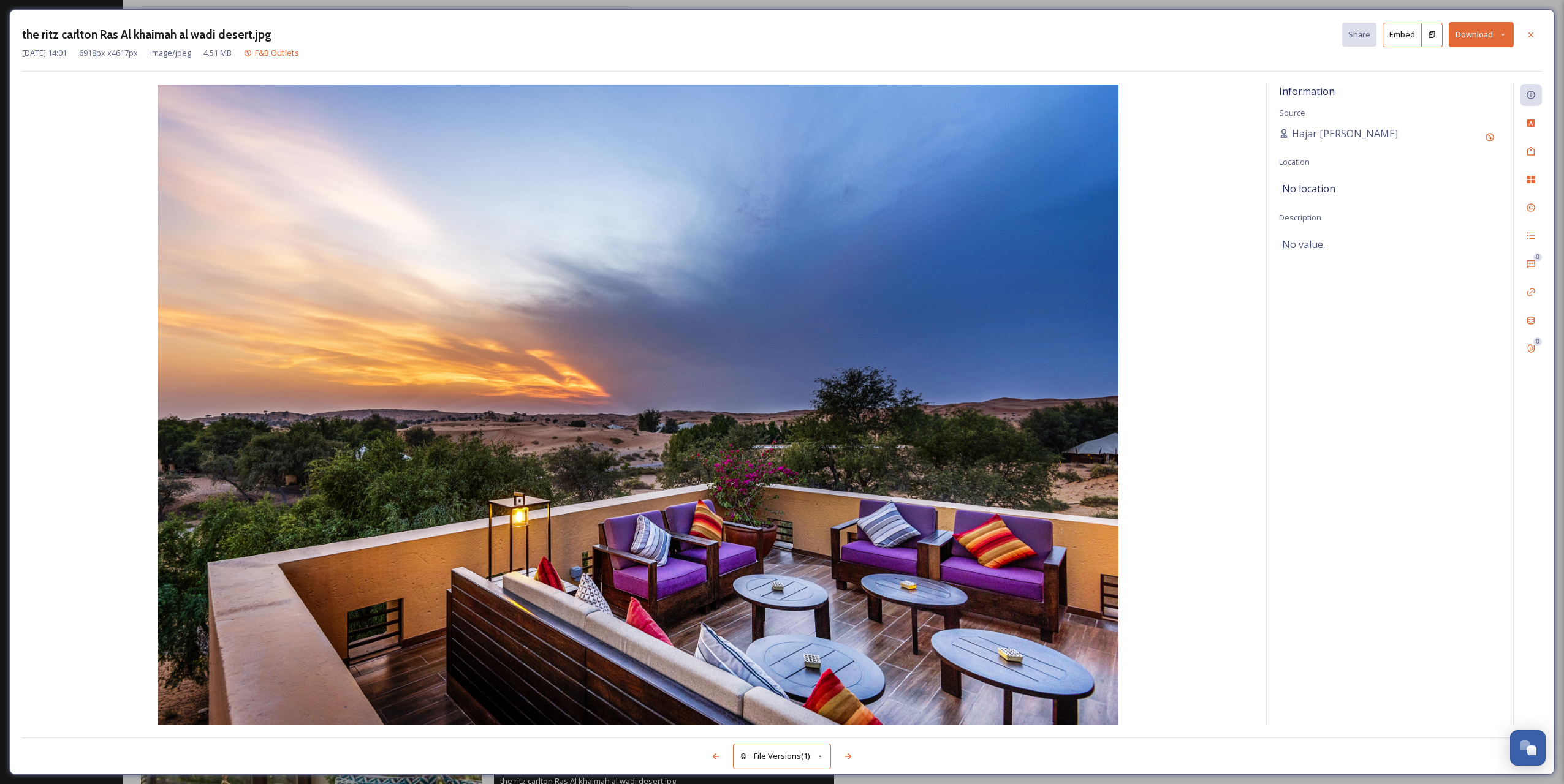
click at [1108, 29] on div at bounding box center [1530, 35] width 22 height 22
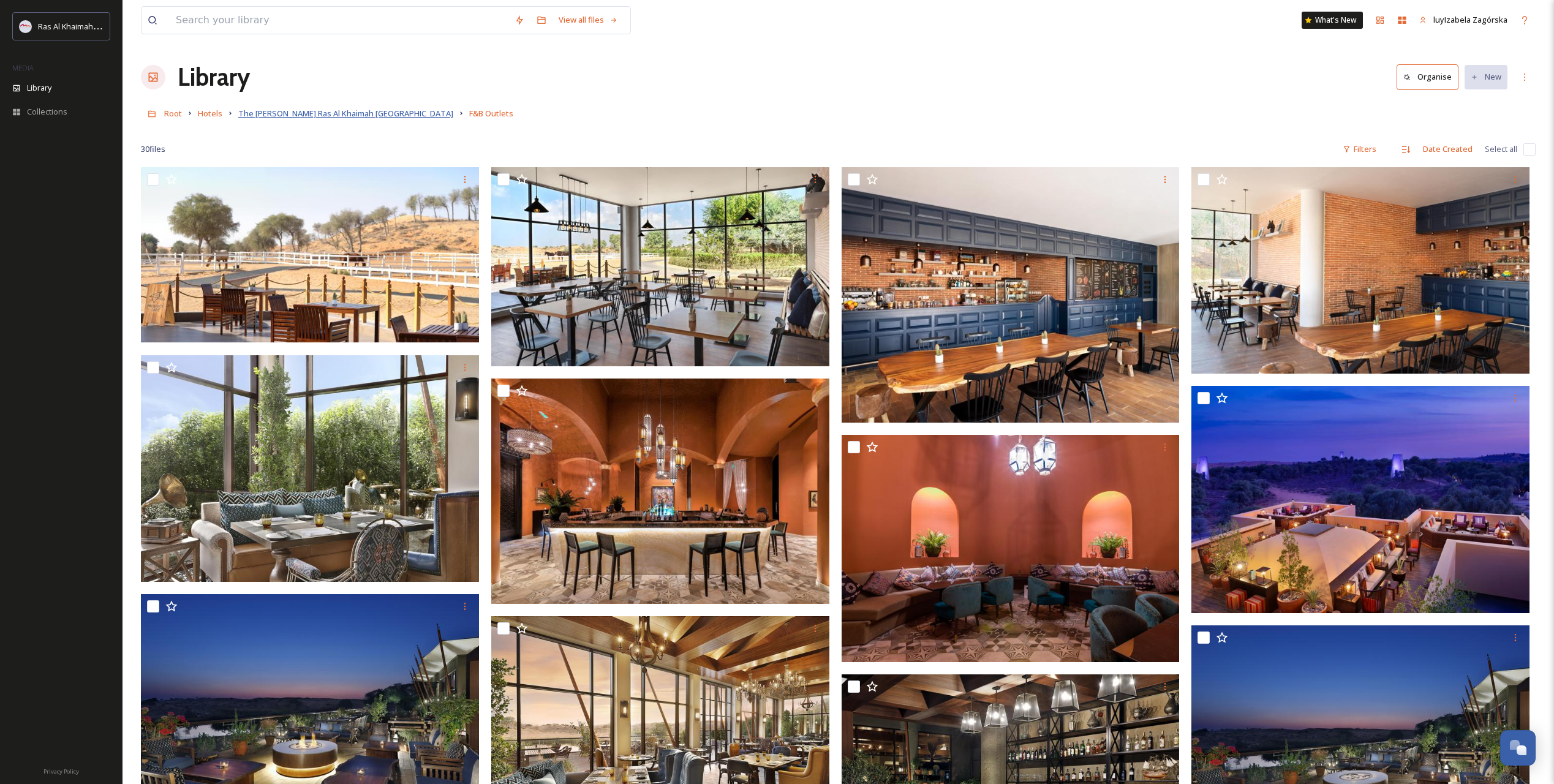
click at [325, 111] on span "The [PERSON_NAME] Ras Al Khaimah [GEOGRAPHIC_DATA]" at bounding box center [346, 113] width 215 height 11
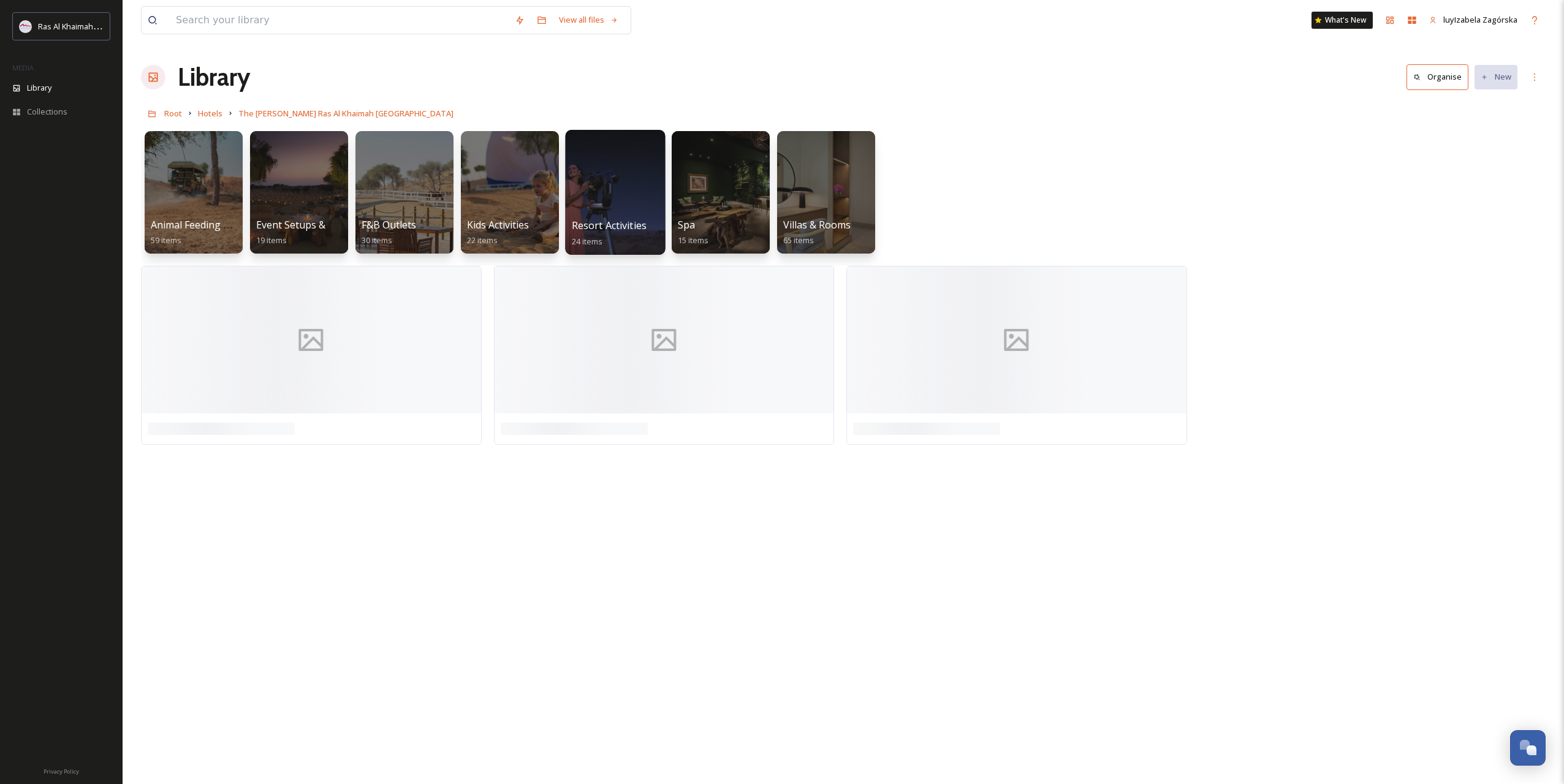
click at [617, 230] on span "Resort Activities" at bounding box center [609, 225] width 74 height 14
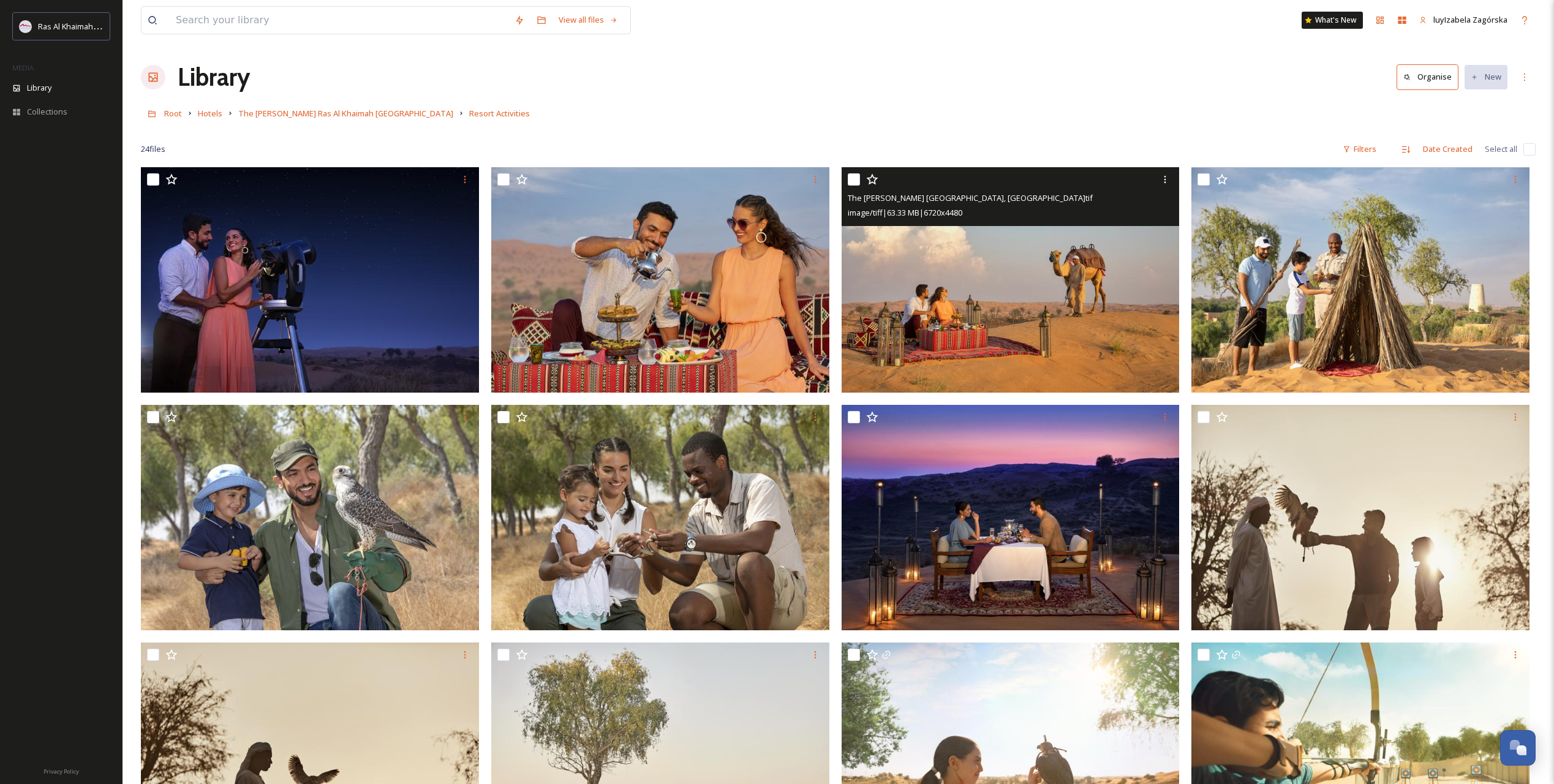
click at [1088, 272] on img at bounding box center [1010, 279] width 338 height 225
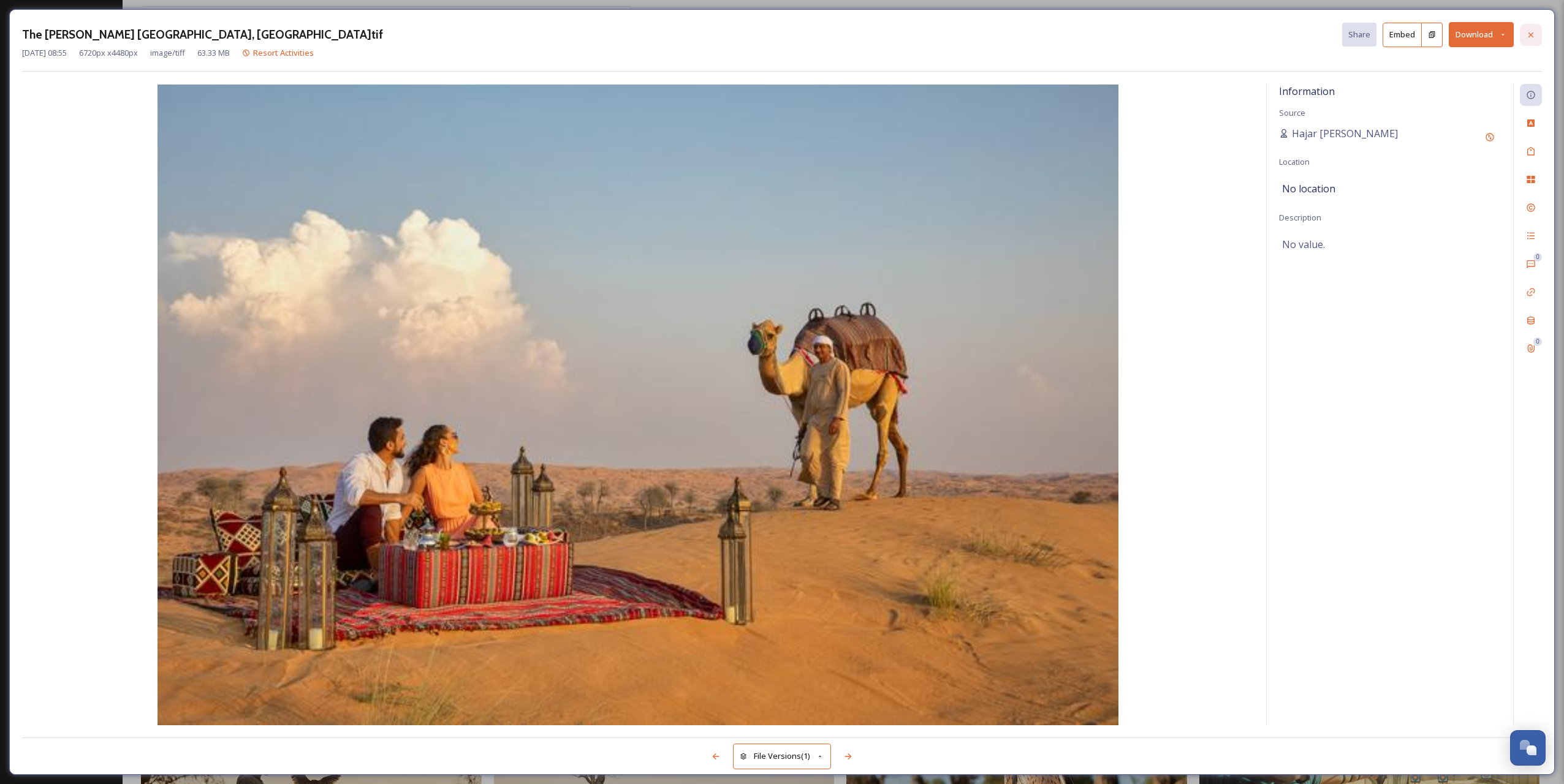
click at [1108, 36] on icon at bounding box center [1530, 35] width 10 height 10
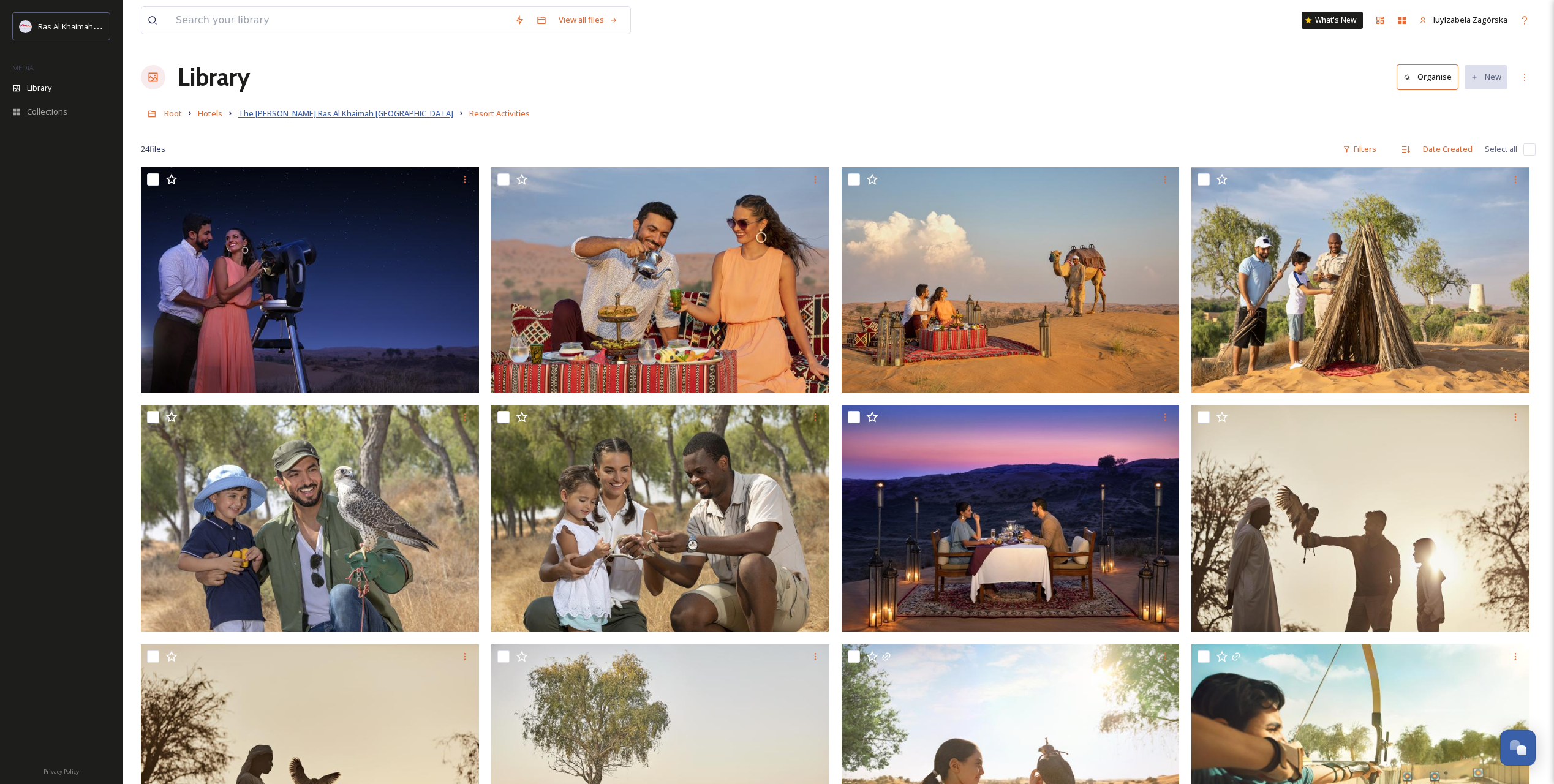
click at [287, 118] on span "The [PERSON_NAME] Ras Al Khaimah [GEOGRAPHIC_DATA]" at bounding box center [346, 113] width 215 height 11
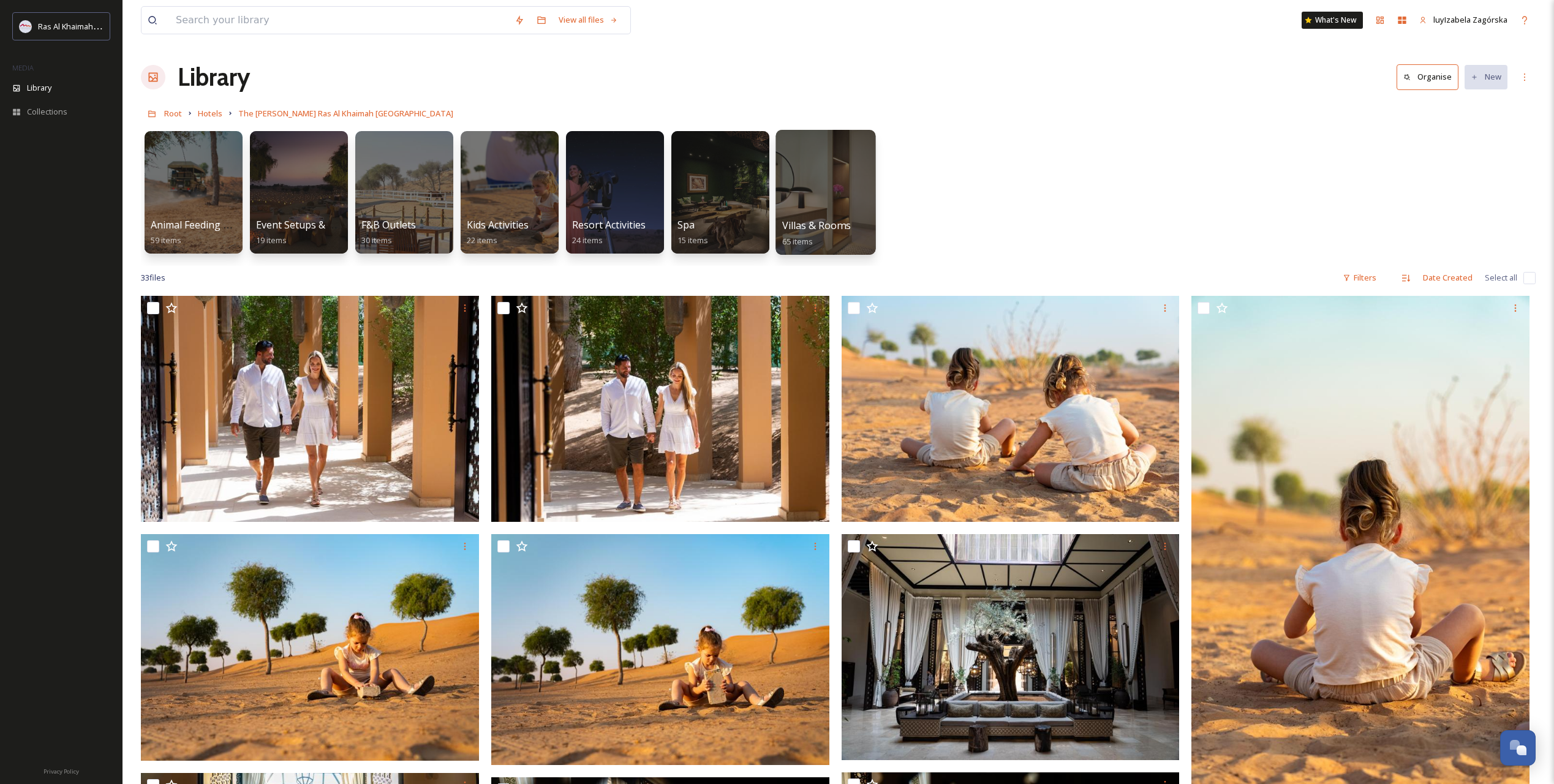
click at [830, 224] on span "Villas & Rooms" at bounding box center [816, 225] width 69 height 14
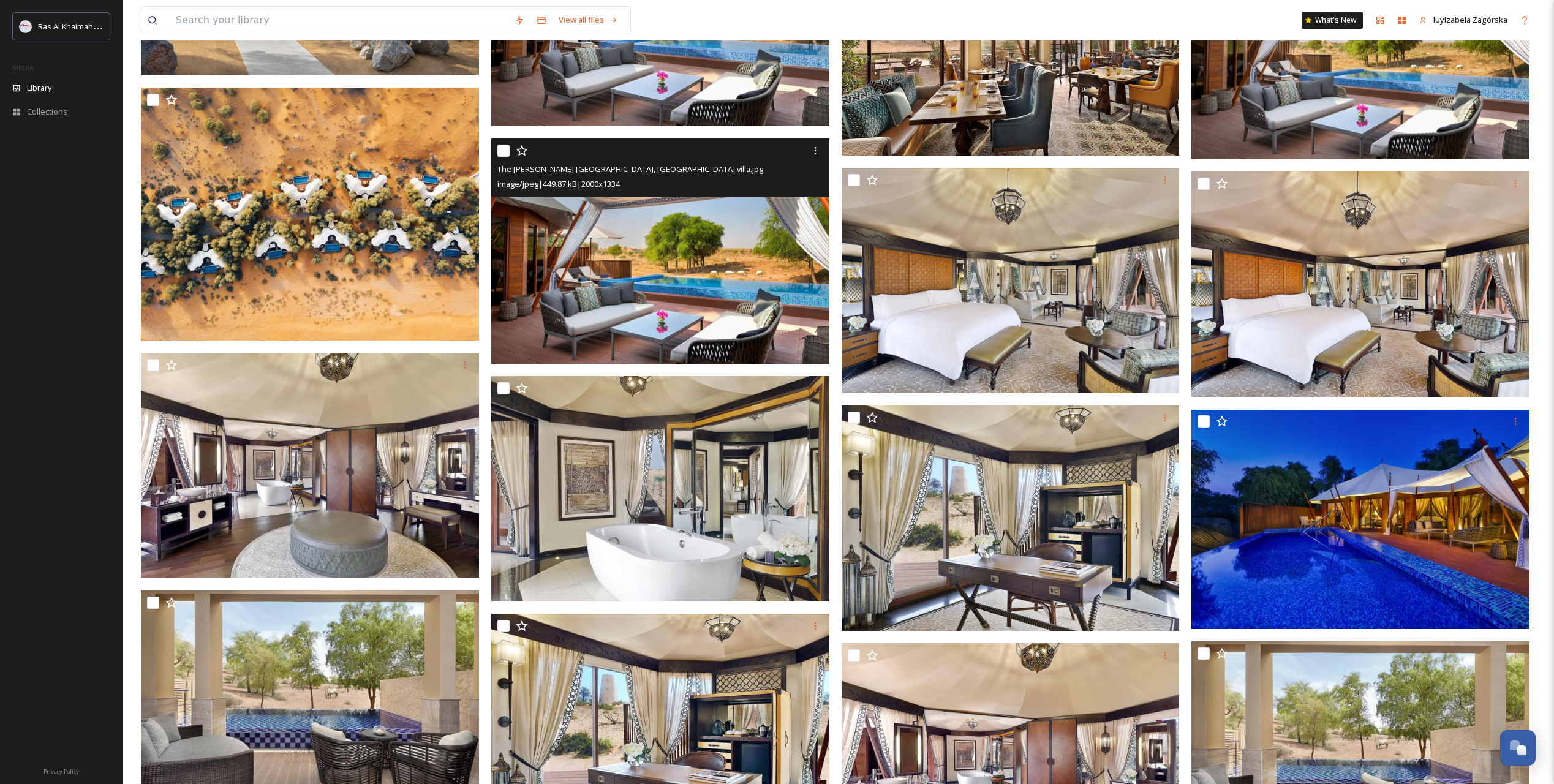
scroll to position [1633, 0]
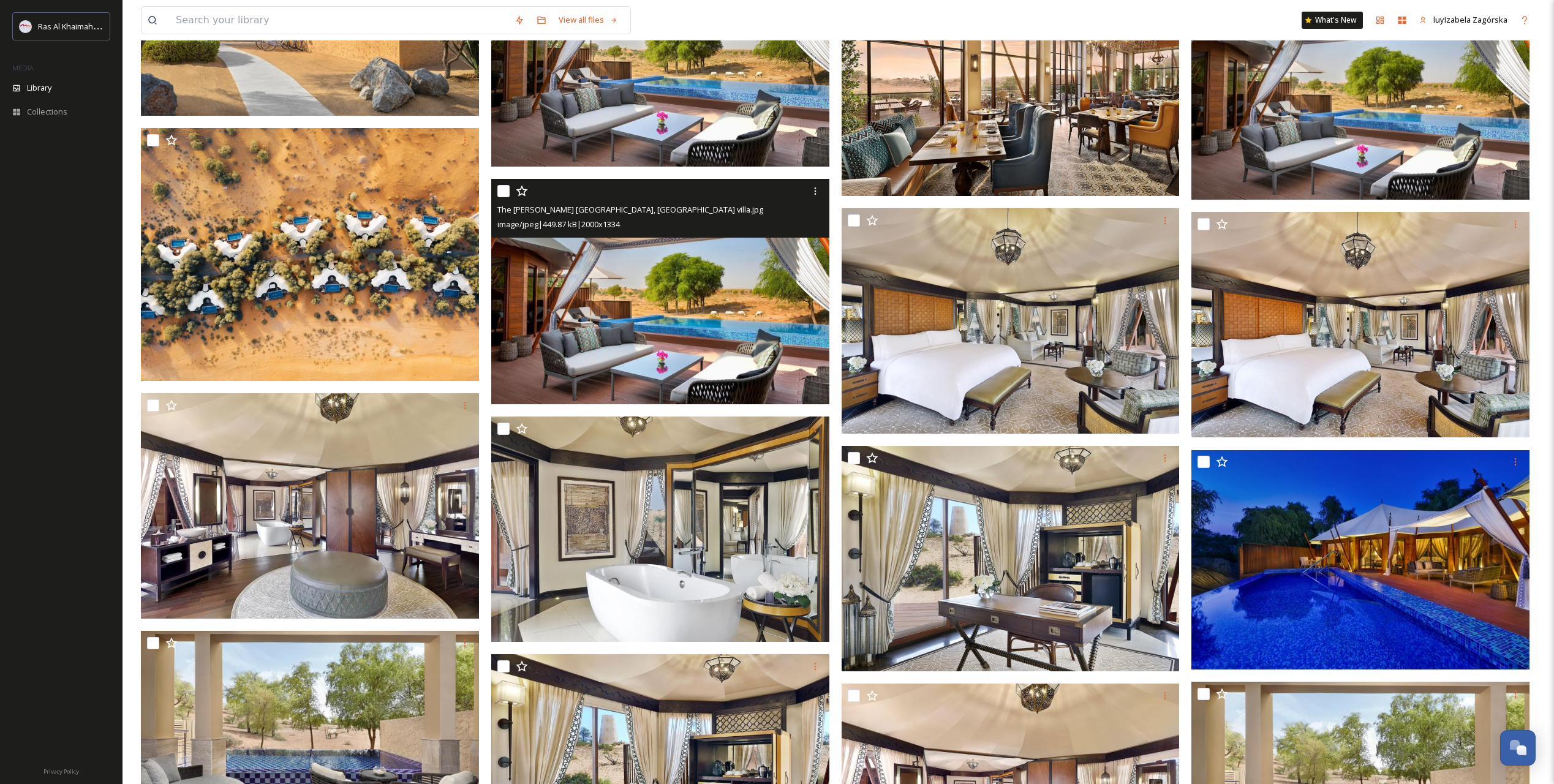
click at [662, 282] on img at bounding box center [661, 291] width 338 height 225
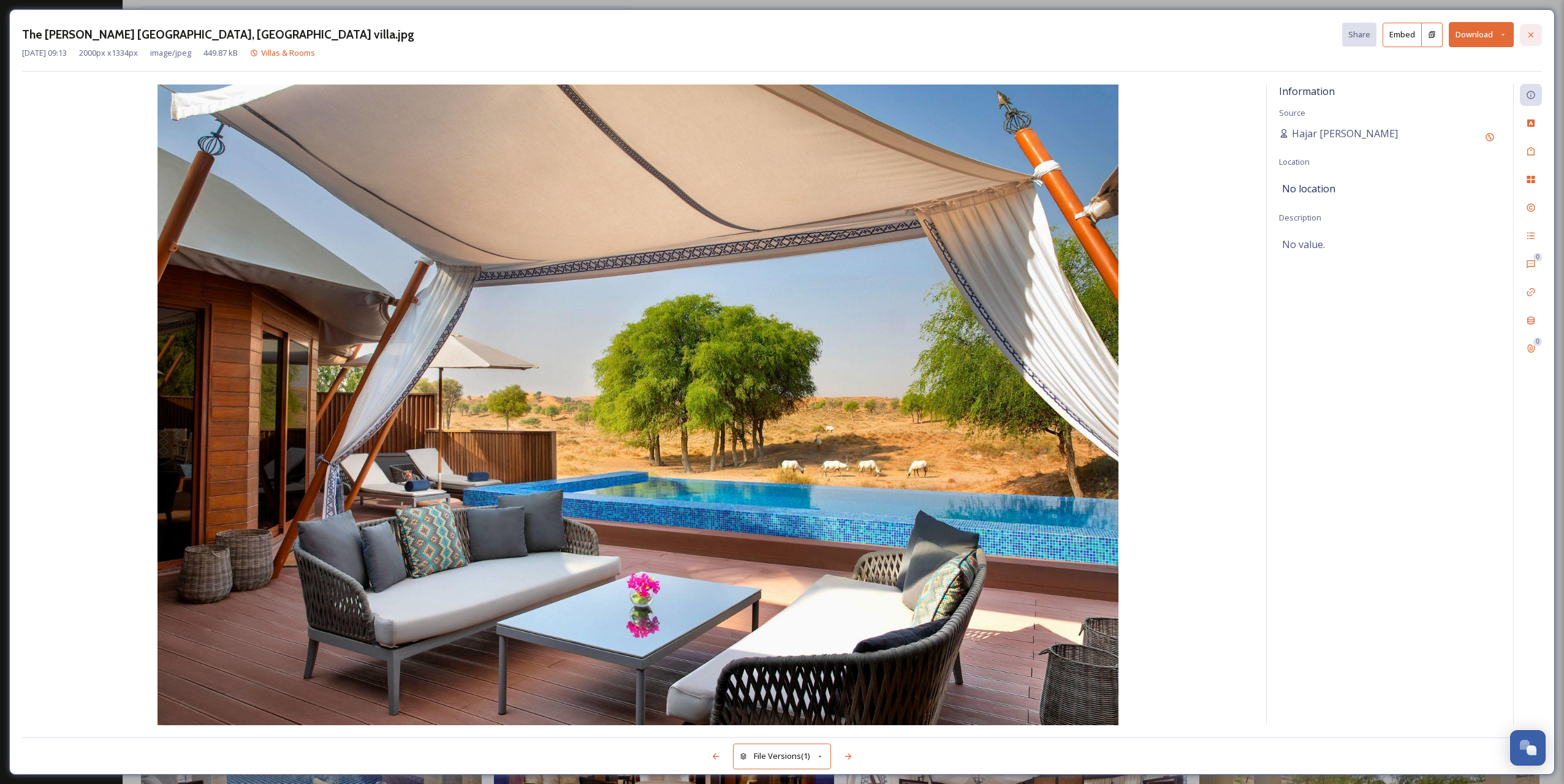
click at [1108, 42] on div at bounding box center [1530, 35] width 22 height 22
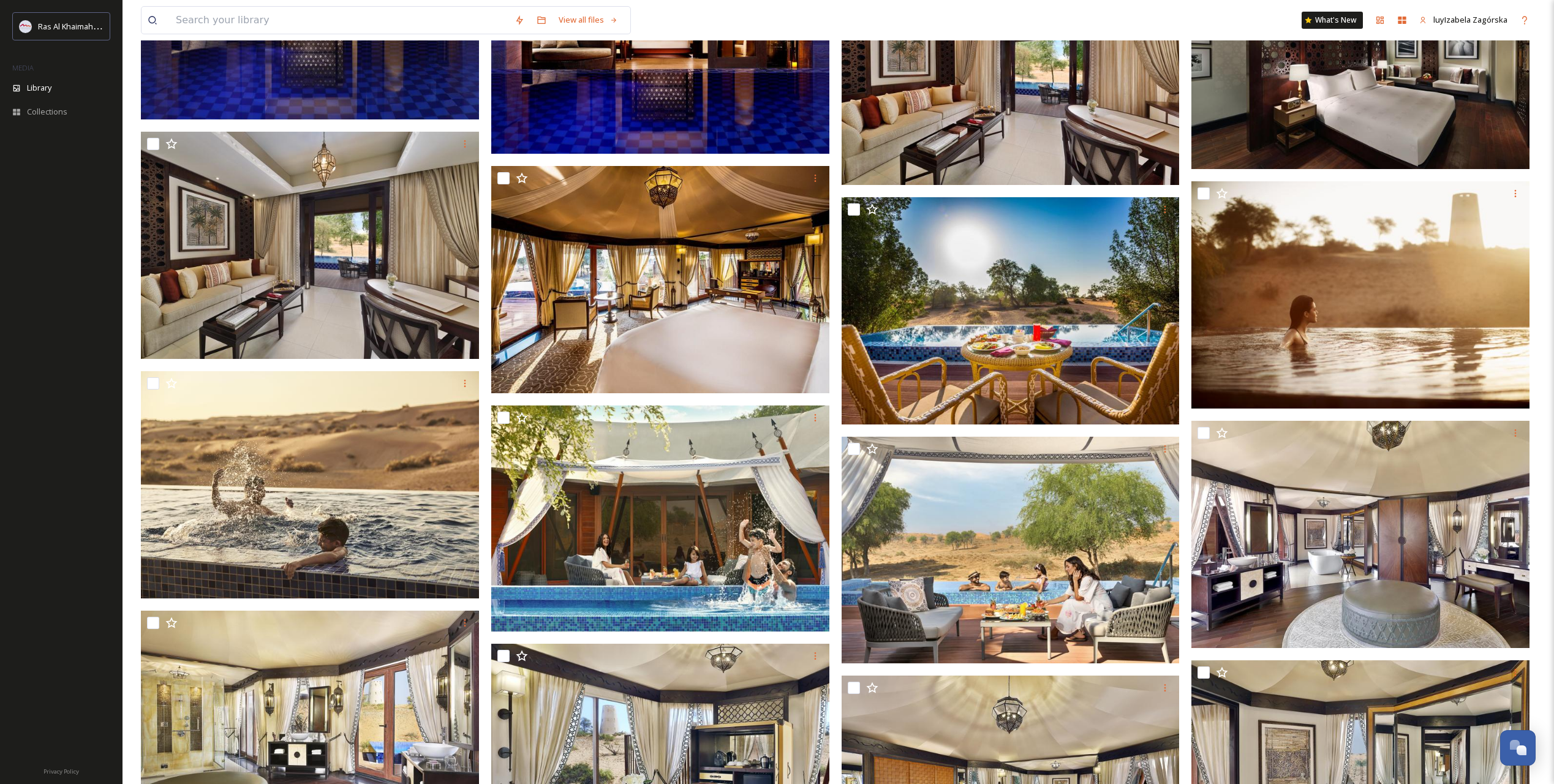
scroll to position [2653, 0]
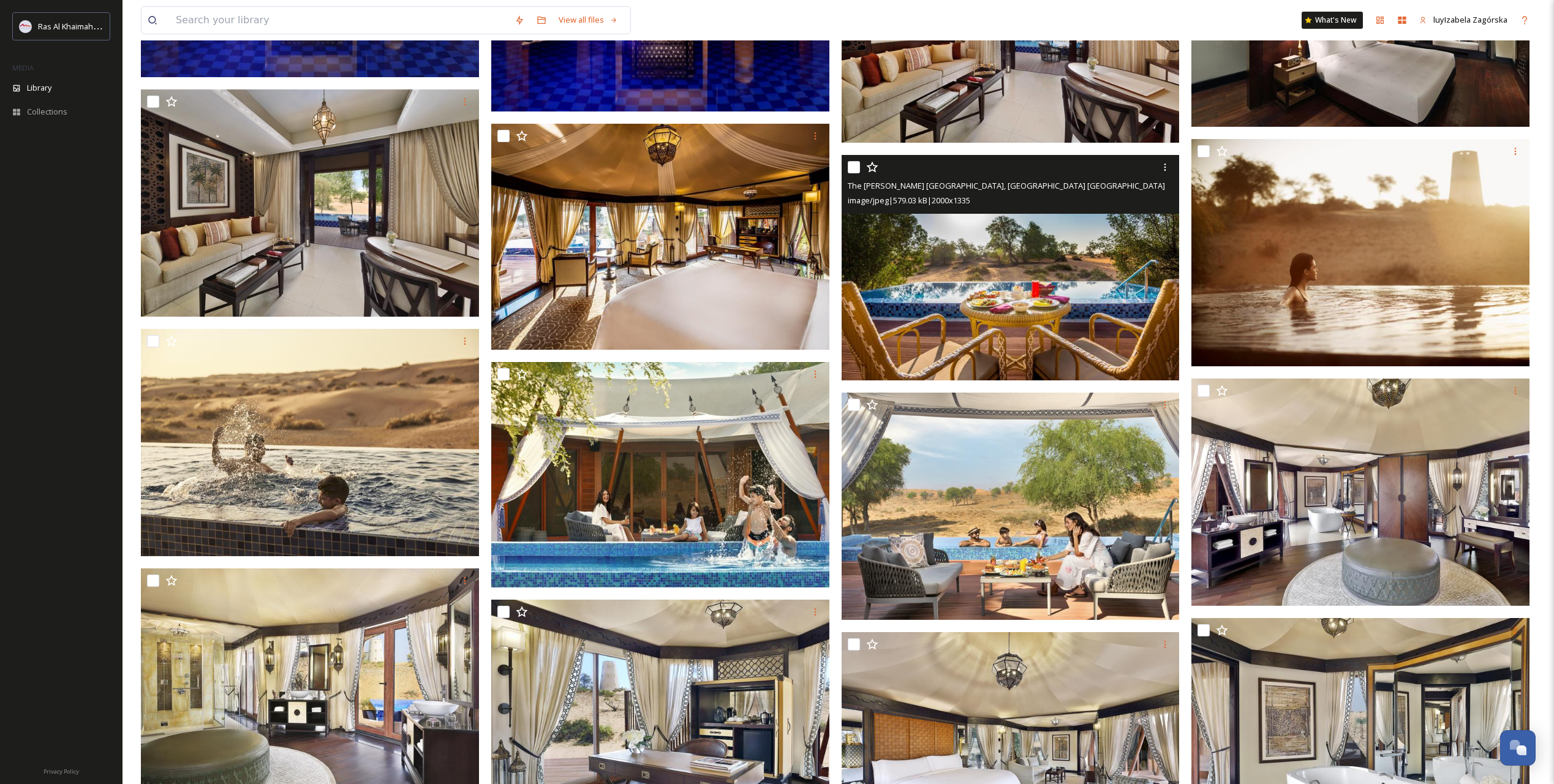
click at [1085, 252] on img at bounding box center [1010, 266] width 338 height 225
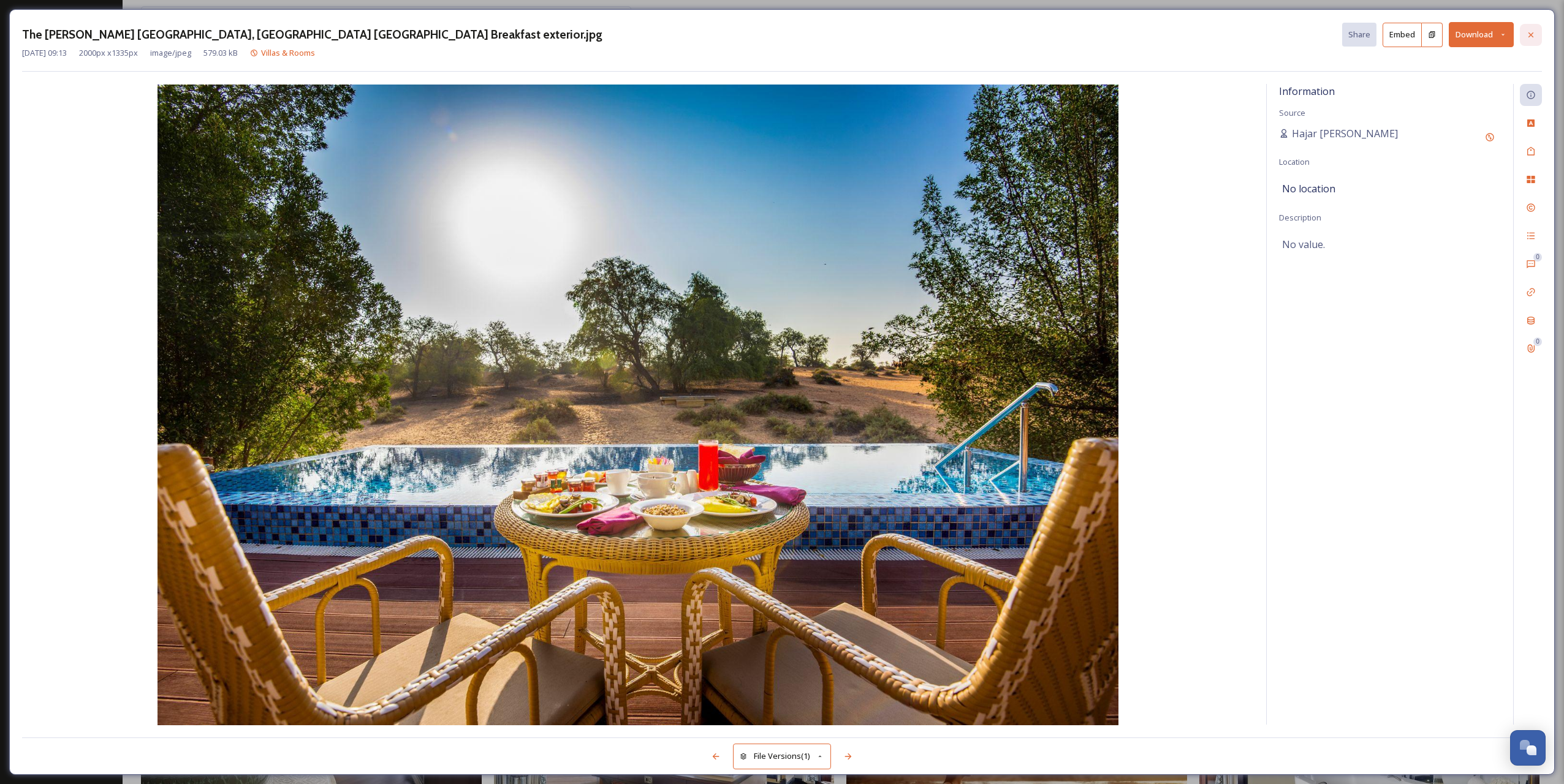
click at [1108, 33] on icon at bounding box center [1530, 35] width 10 height 10
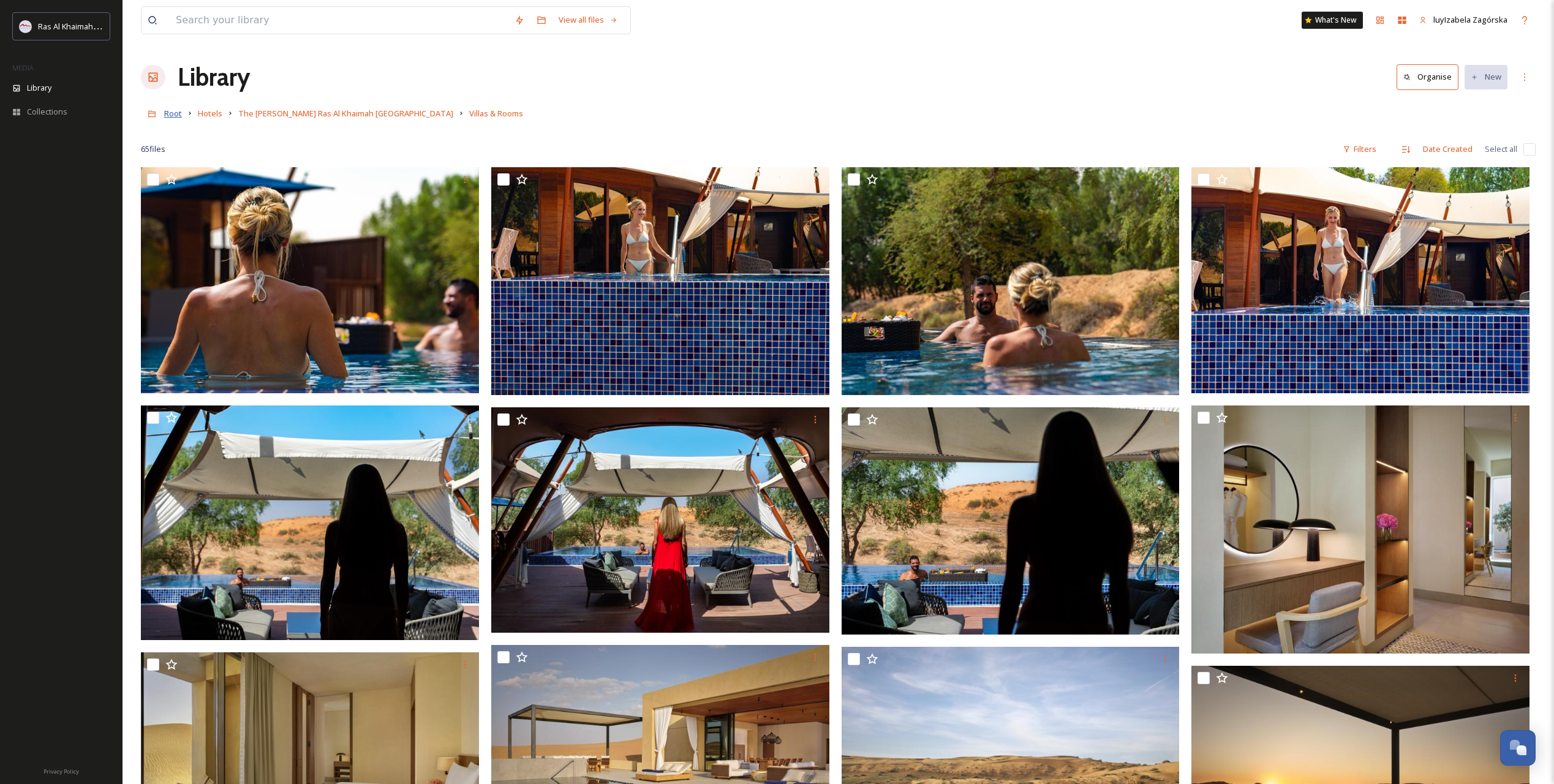
click at [181, 117] on span "Root" at bounding box center [173, 113] width 17 height 11
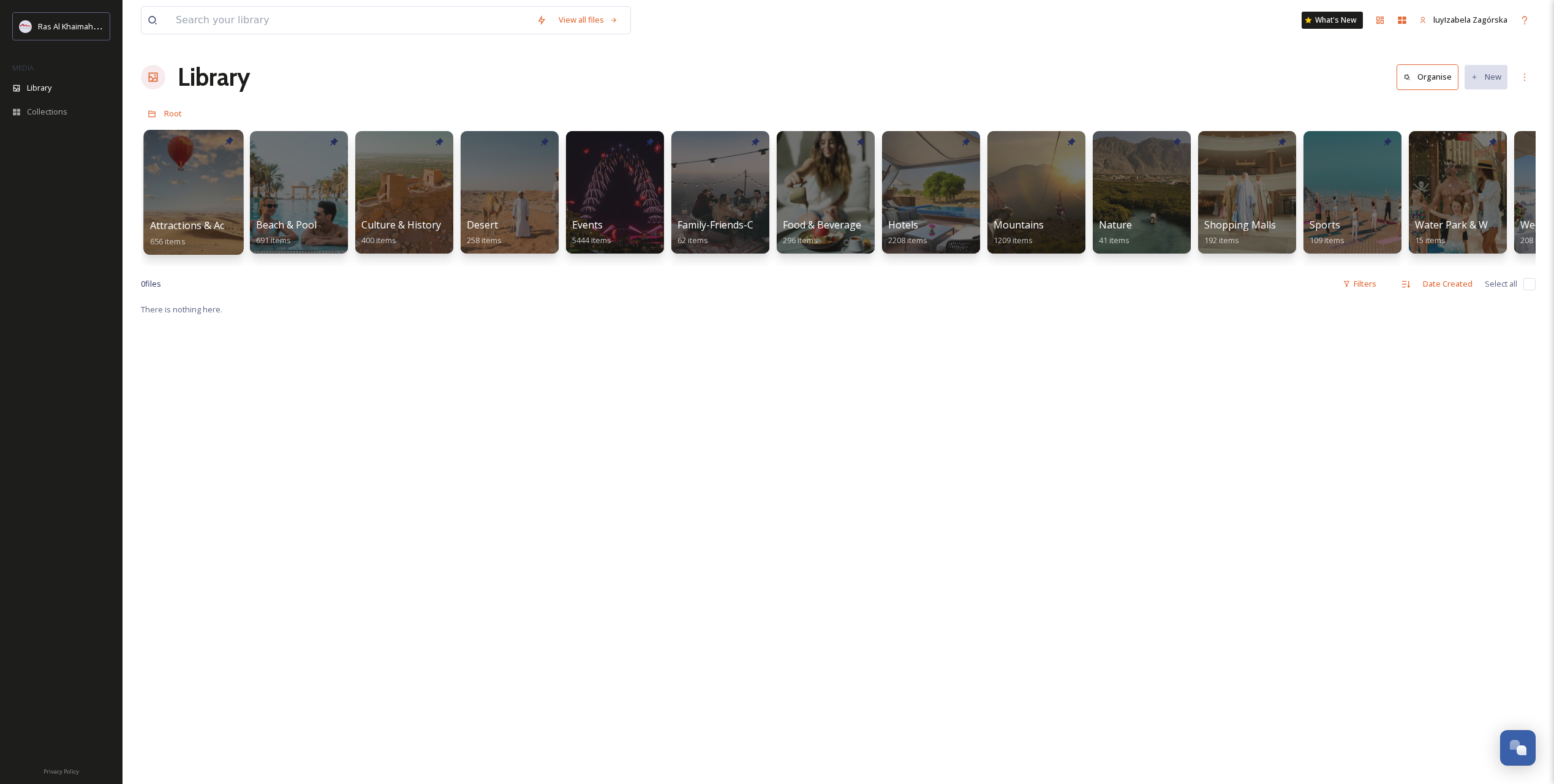
click at [171, 222] on span "Attractions & Activities" at bounding box center [202, 225] width 104 height 14
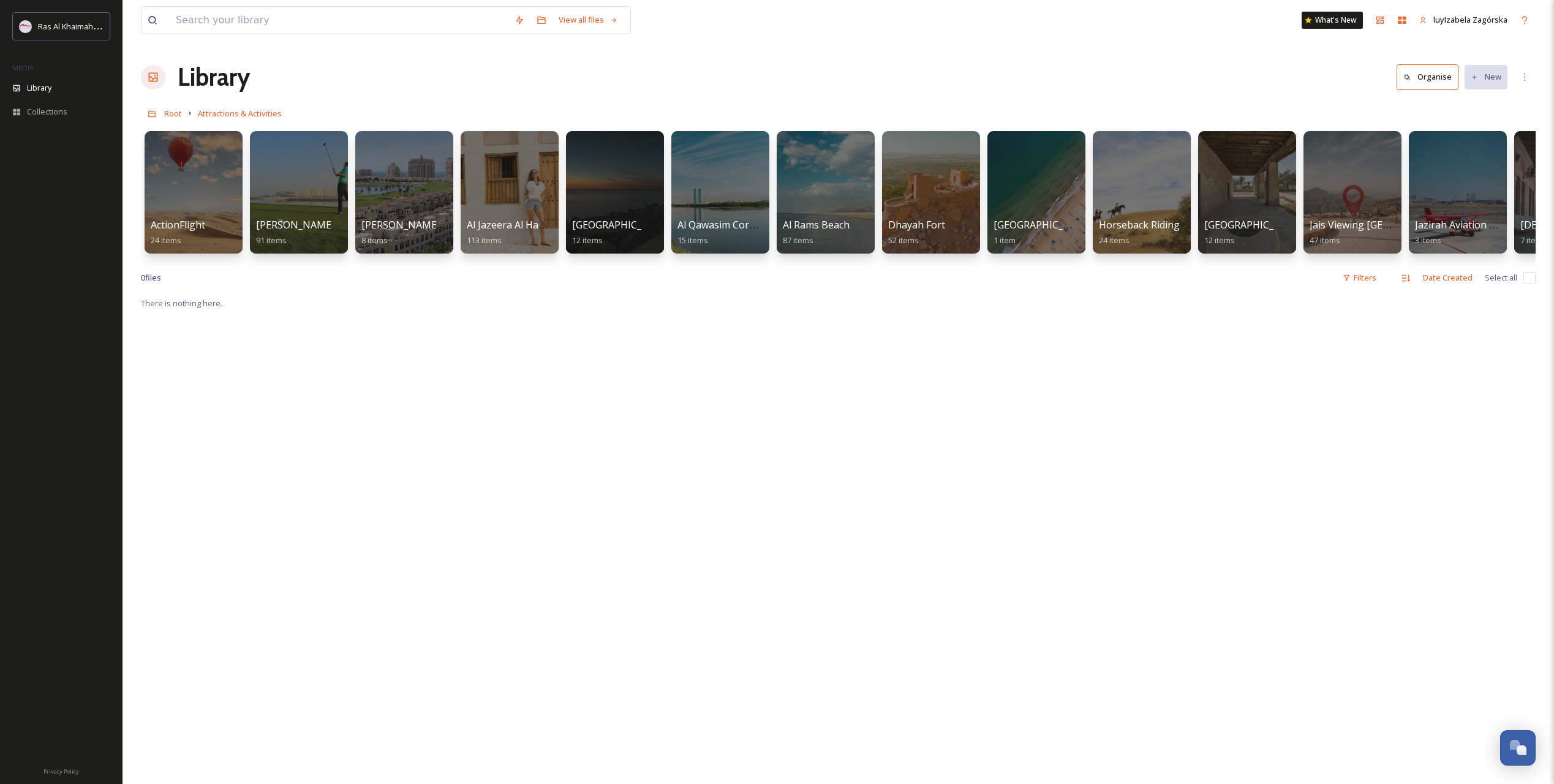
scroll to position [0, 923]
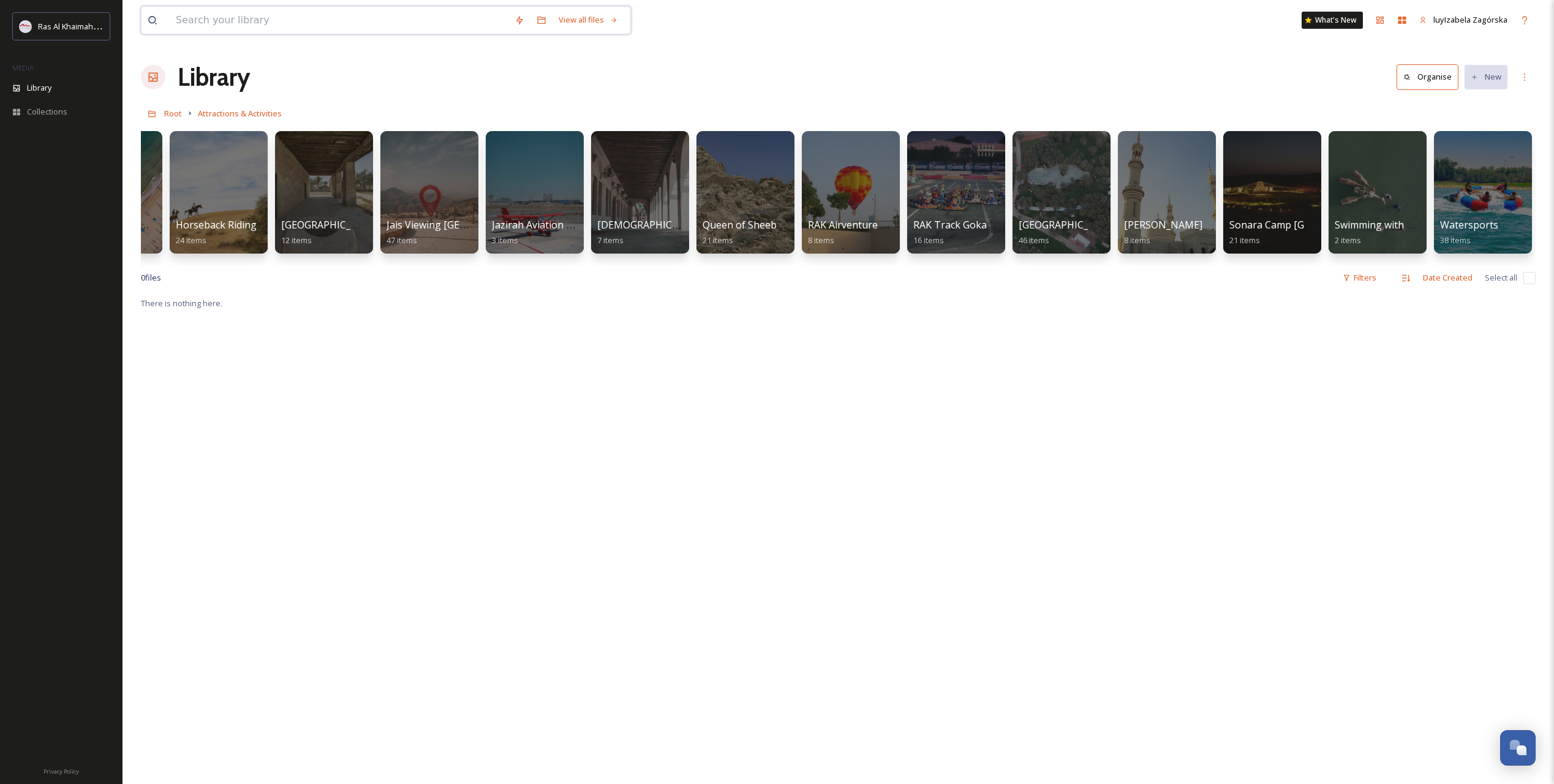
click at [212, 20] on input at bounding box center [339, 20] width 339 height 27
type input "pearl"
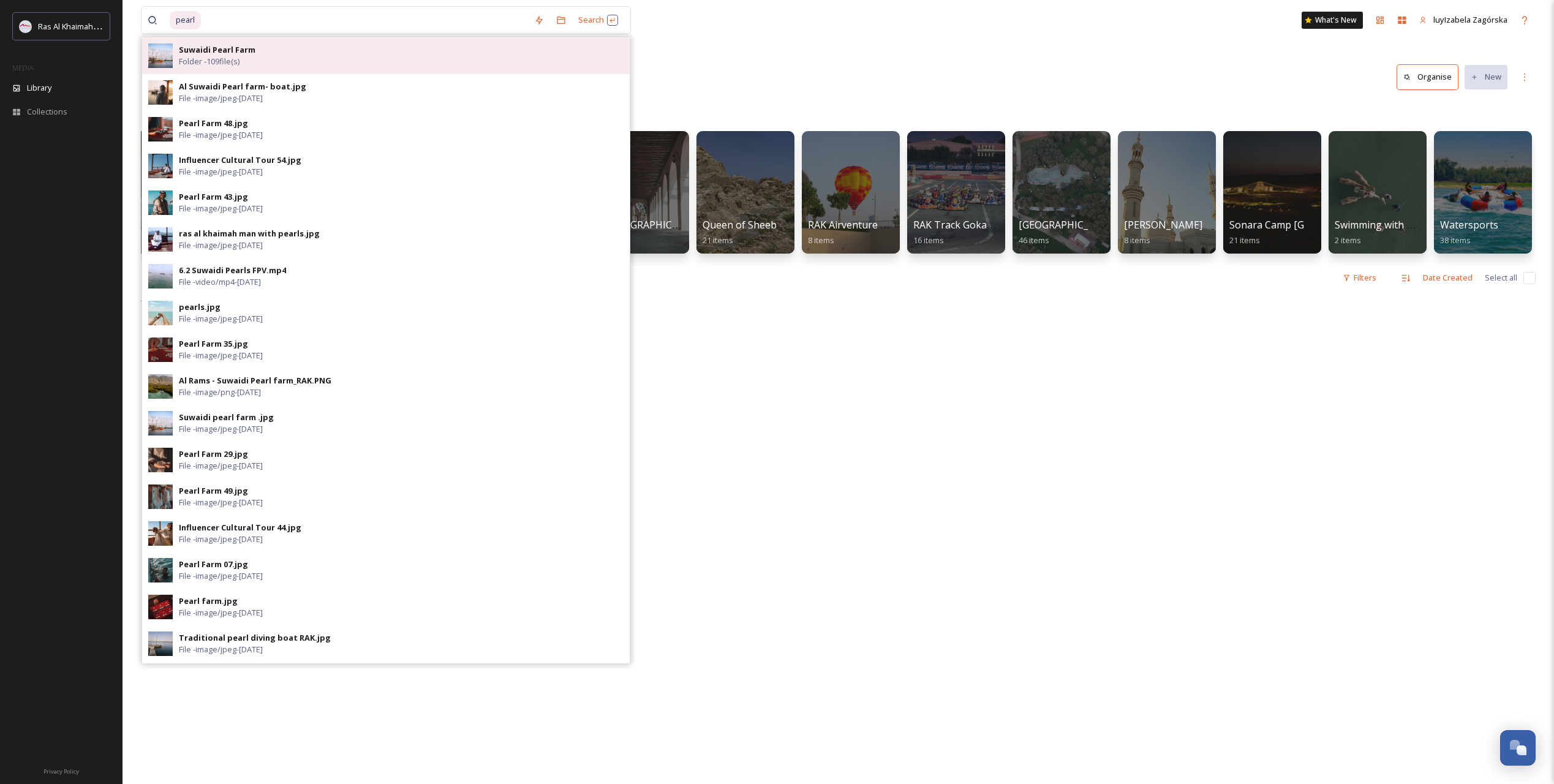
click at [242, 47] on strong "Suwaidi Pearl Farm" at bounding box center [216, 49] width 76 height 11
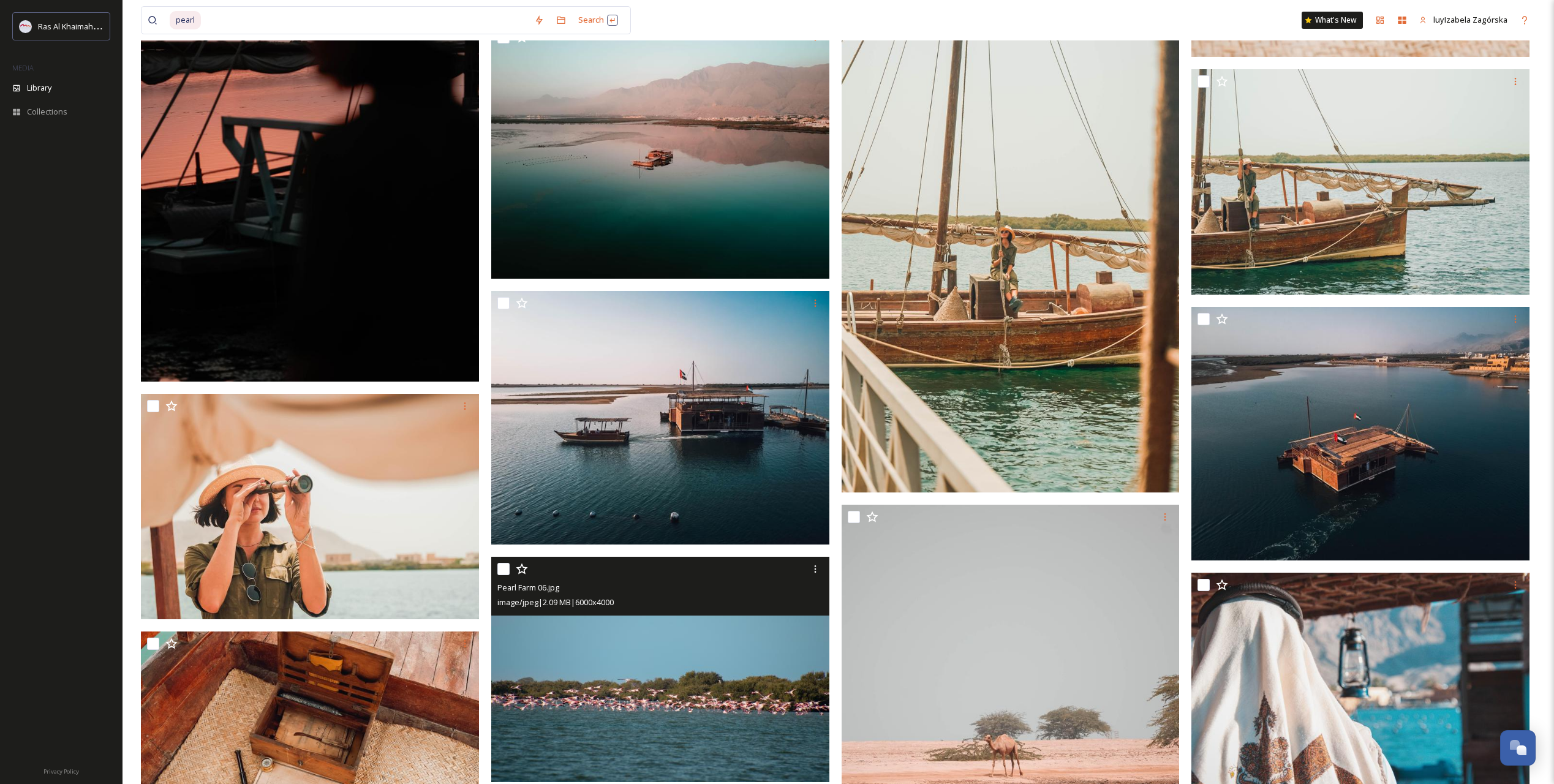
scroll to position [3265, 0]
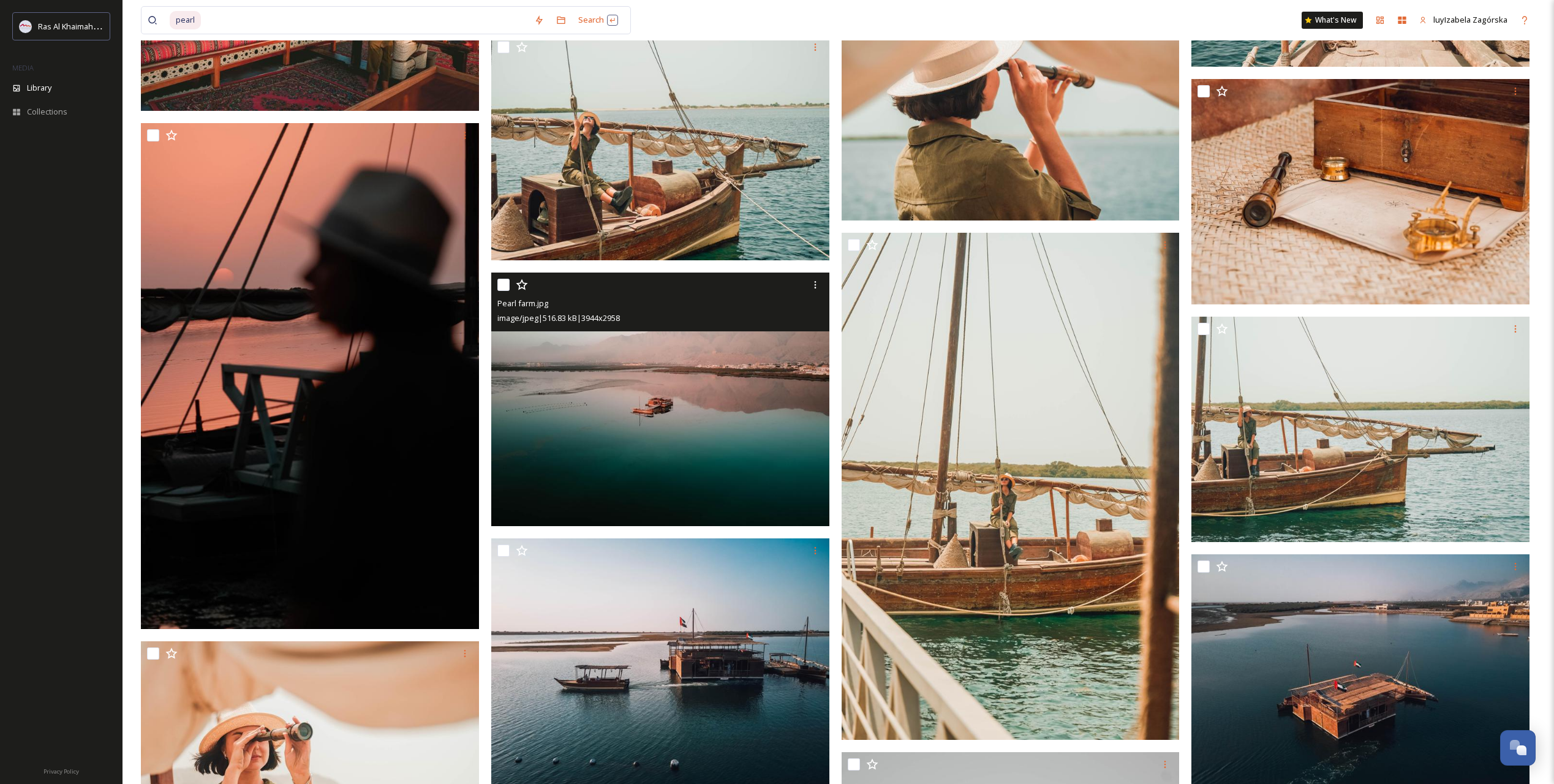
click at [614, 401] on img at bounding box center [661, 399] width 338 height 254
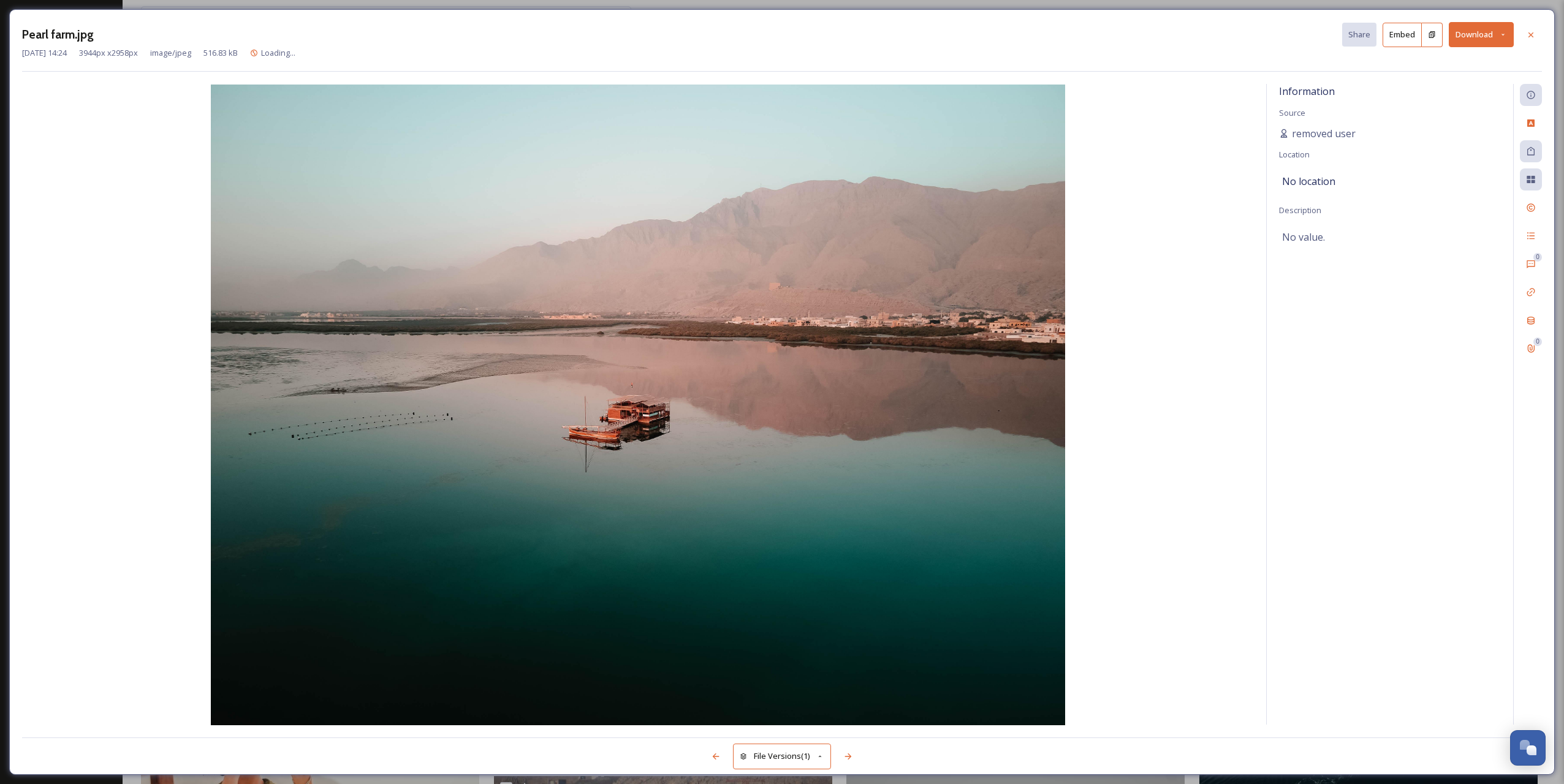
click at [1108, 444] on img at bounding box center [638, 405] width 1232 height 640
click at [1108, 41] on div at bounding box center [1530, 35] width 22 height 22
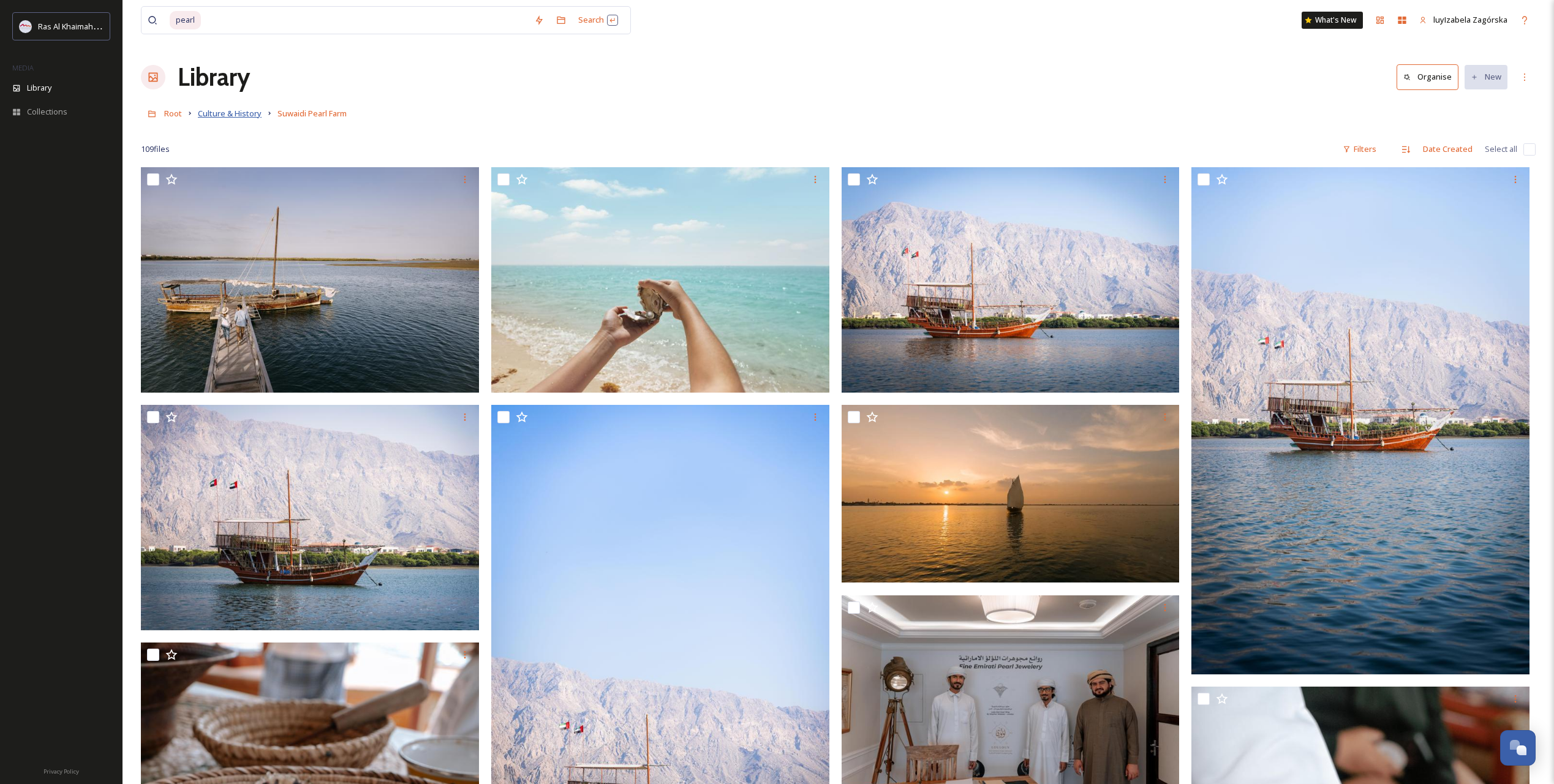
click at [217, 115] on span "Culture & History" at bounding box center [230, 113] width 64 height 11
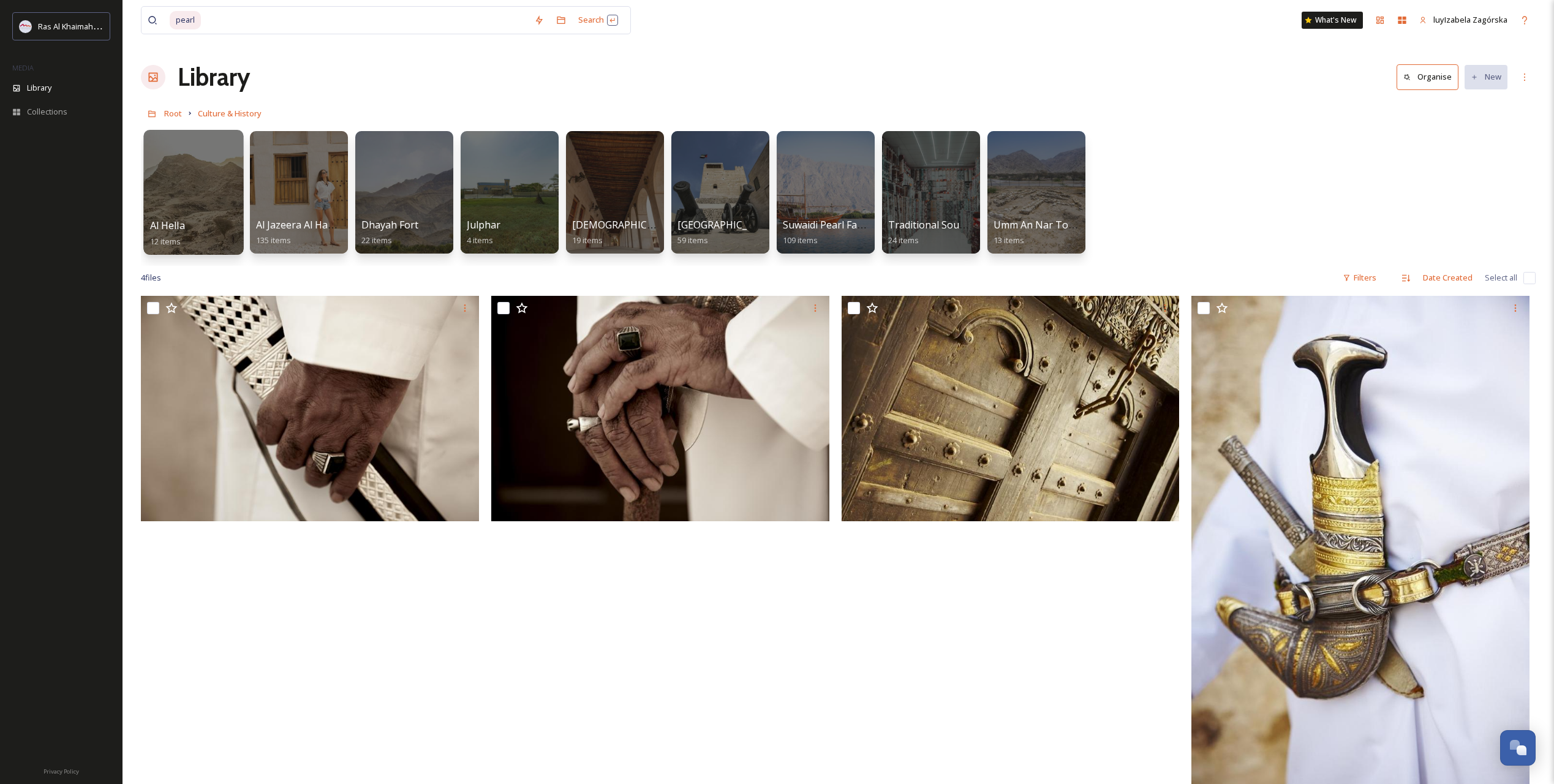
click at [184, 211] on div at bounding box center [192, 191] width 99 height 125
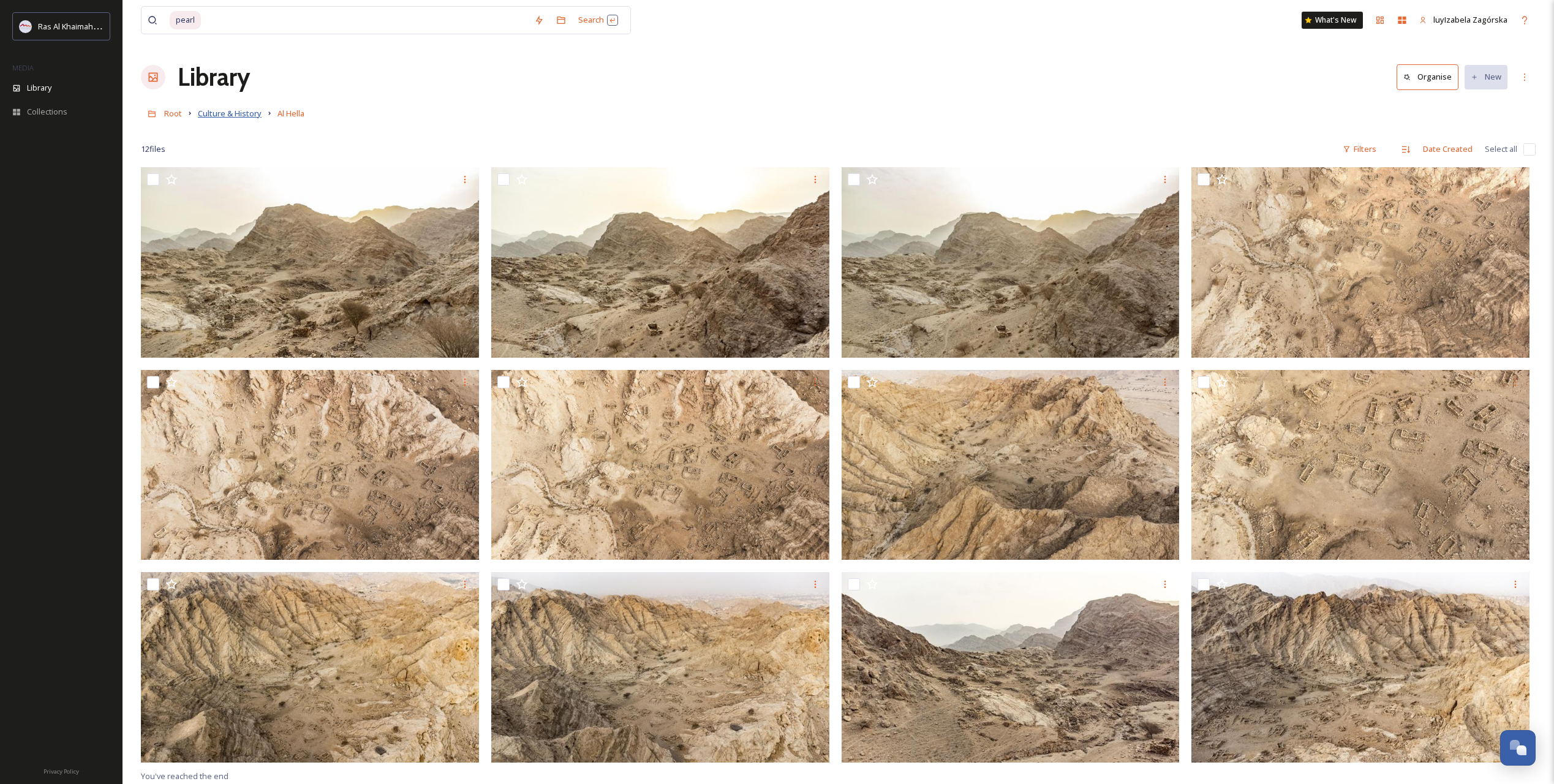
click at [208, 118] on span "Culture & History" at bounding box center [230, 113] width 64 height 11
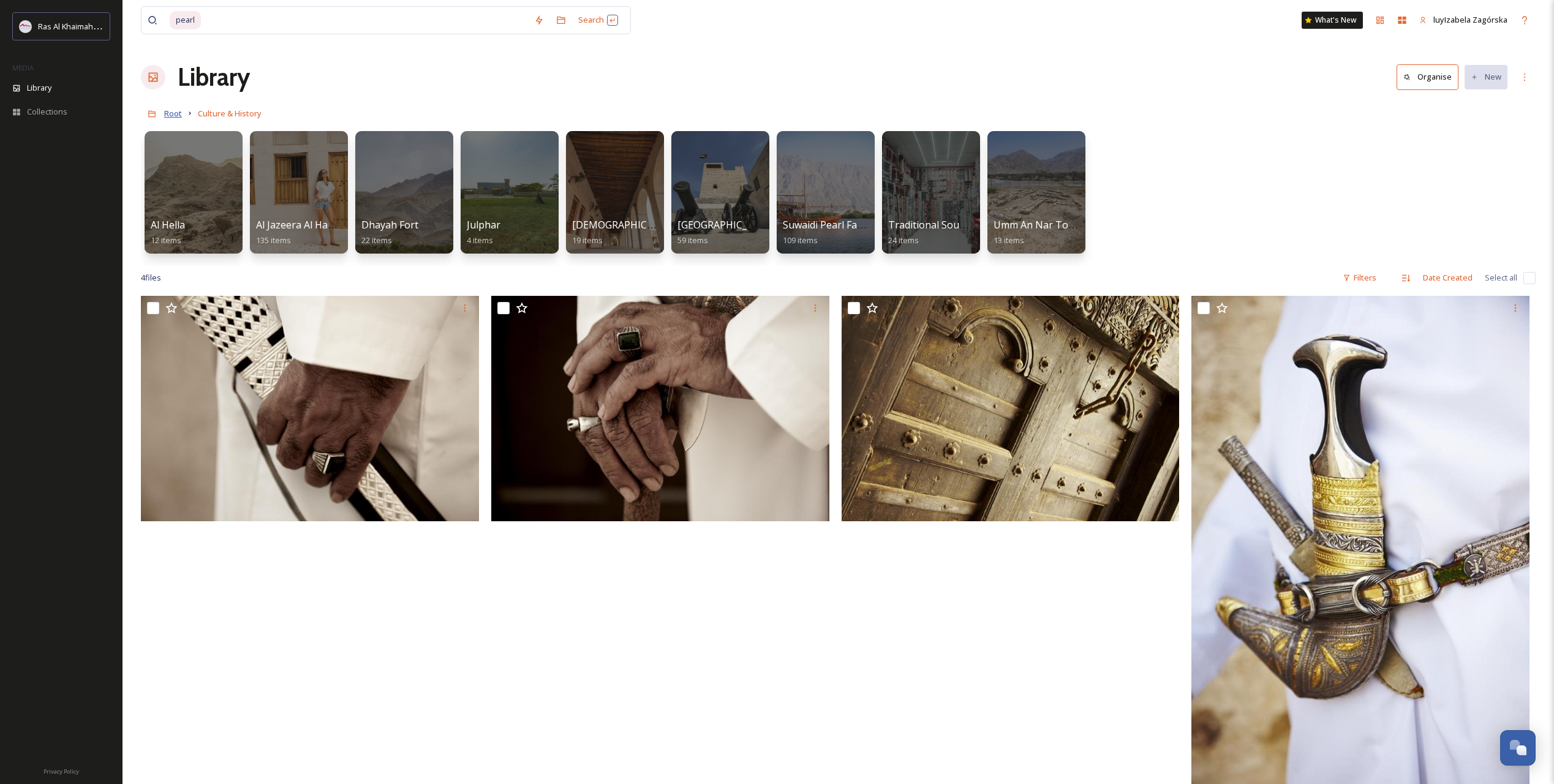
click at [173, 112] on span "Root" at bounding box center [173, 113] width 17 height 11
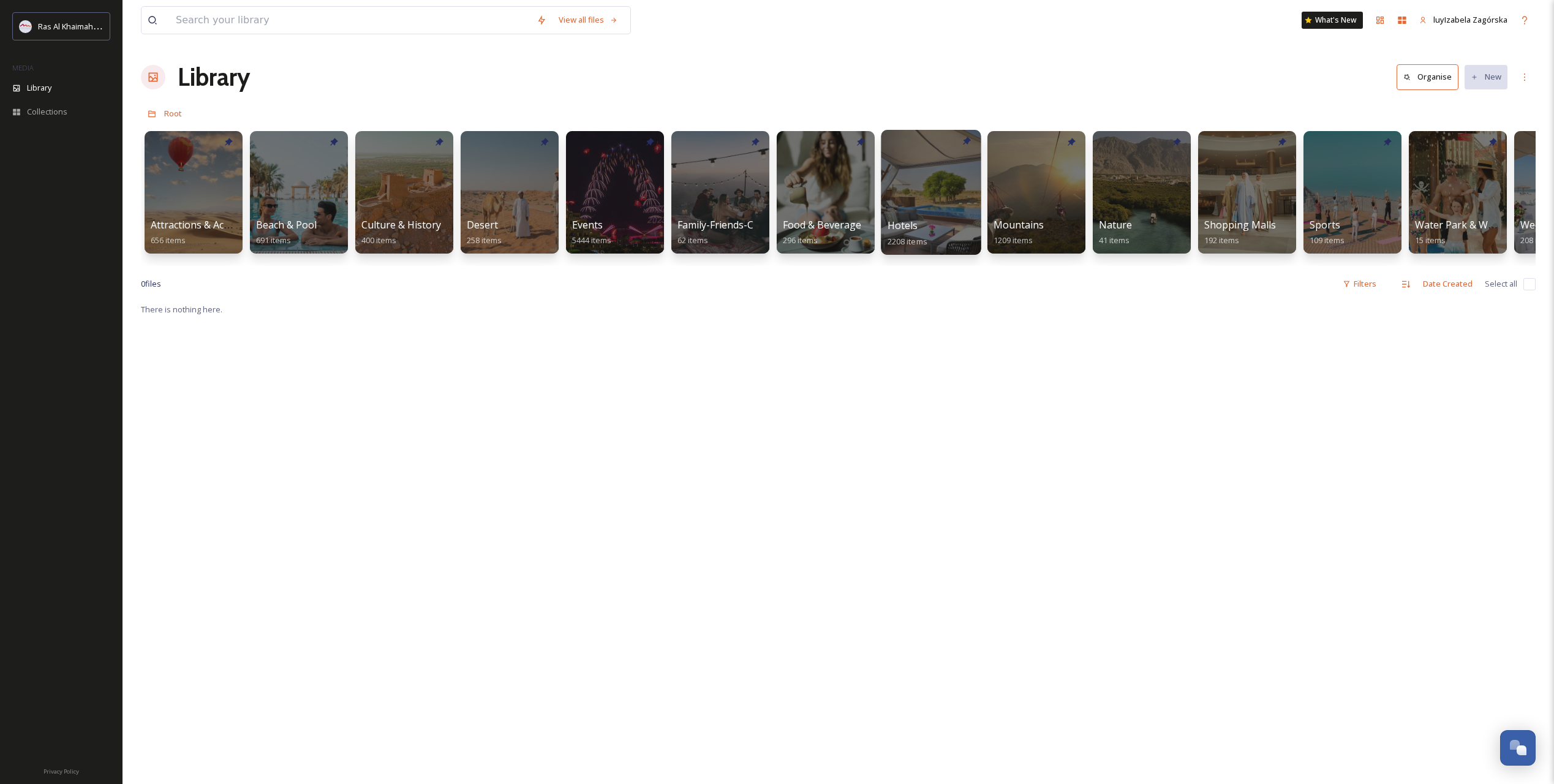
click at [906, 213] on div at bounding box center [930, 191] width 99 height 125
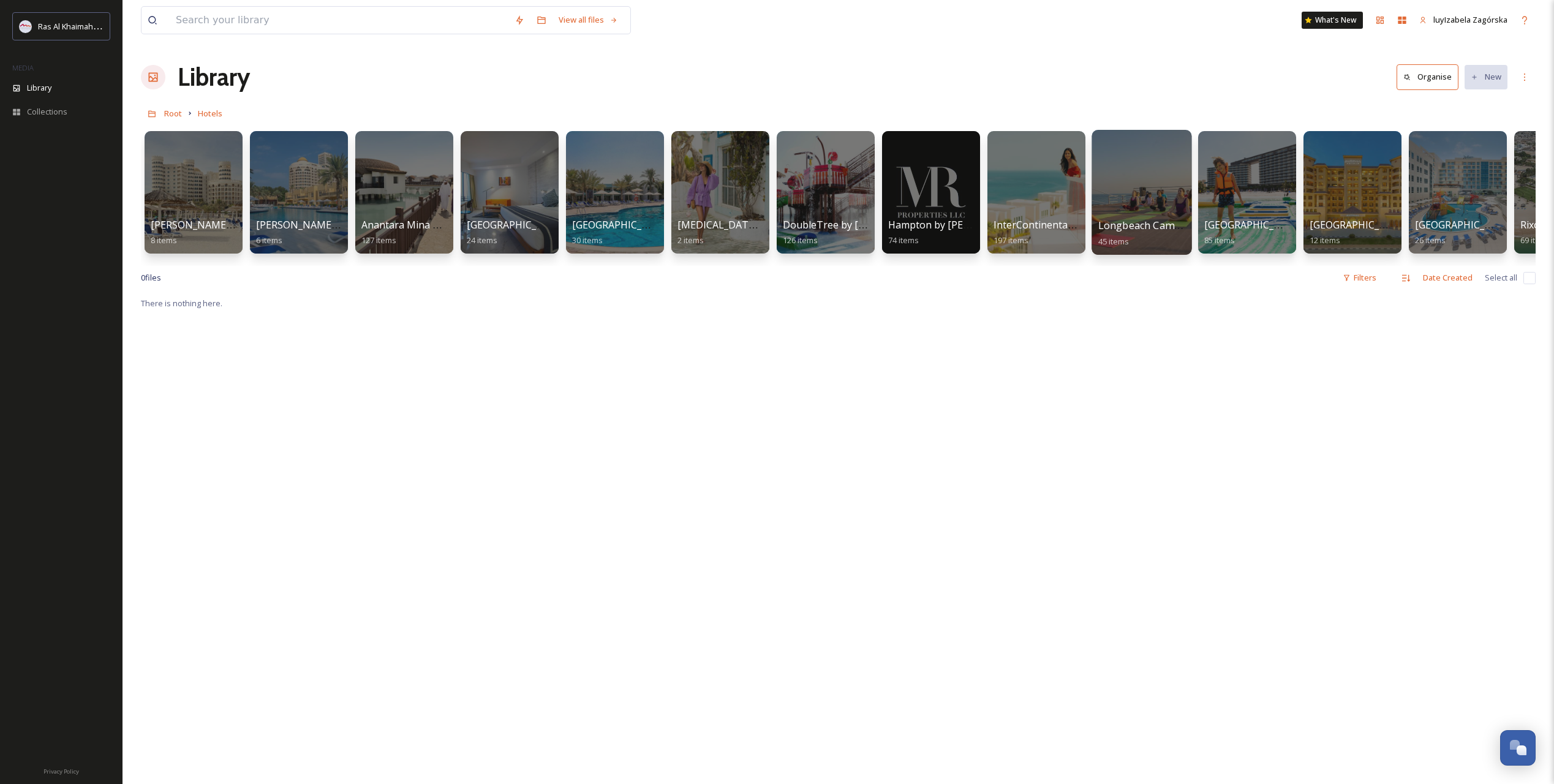
click at [1108, 218] on span "Longbeach Campground" at bounding box center [1156, 225] width 117 height 14
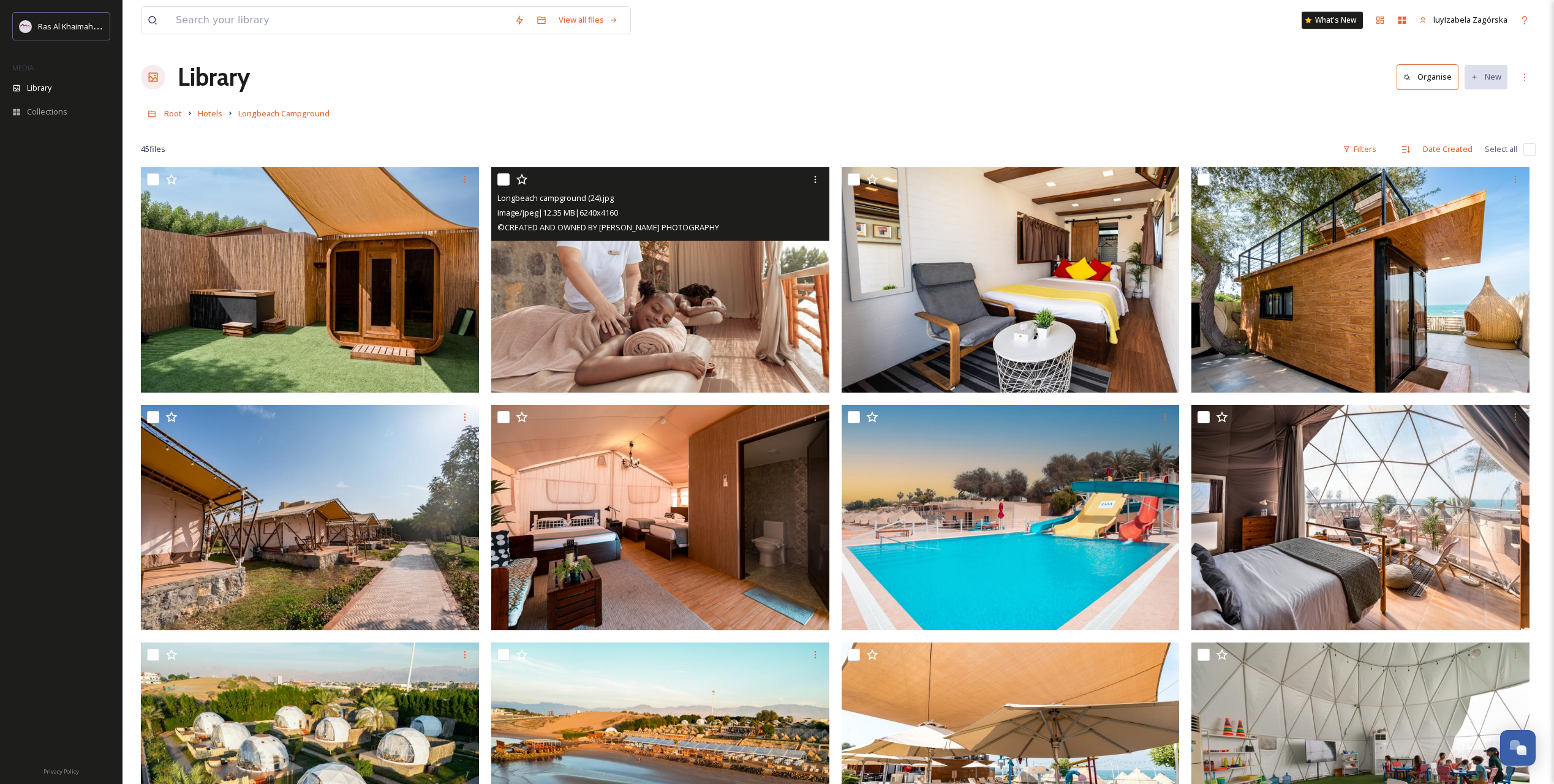
scroll to position [204, 0]
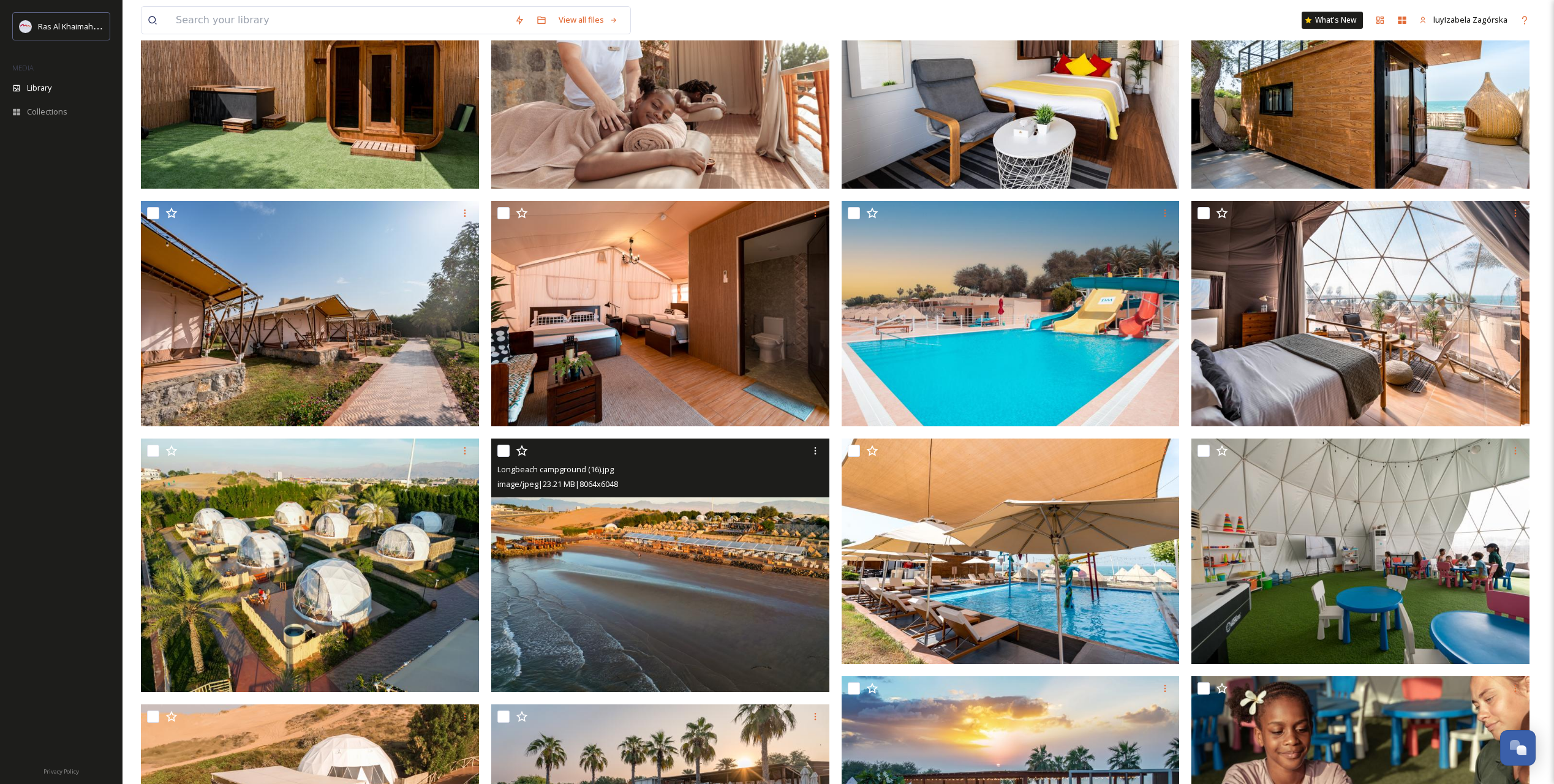
click at [626, 504] on img at bounding box center [661, 565] width 338 height 254
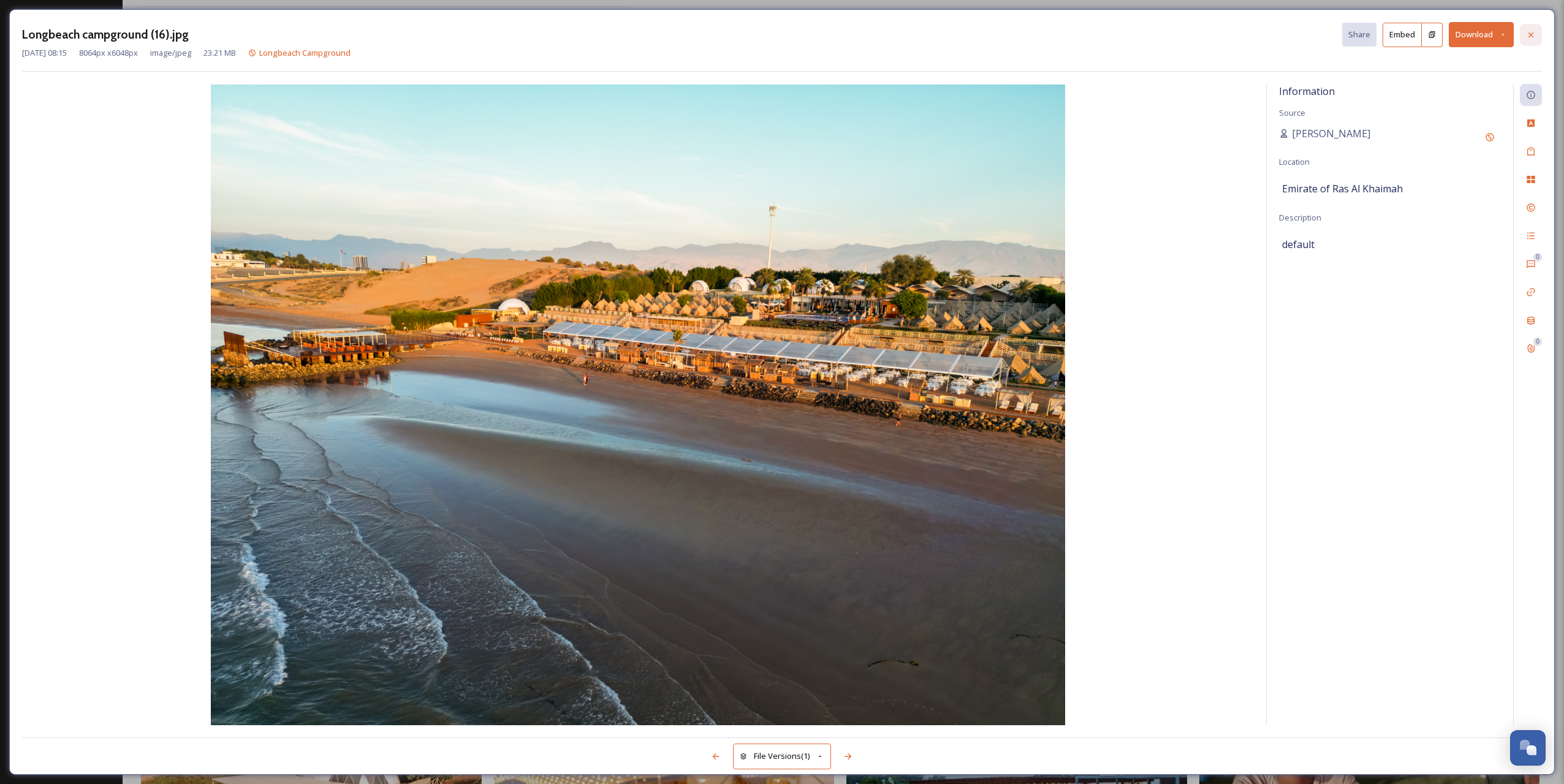
click at [1108, 36] on icon at bounding box center [1530, 35] width 10 height 10
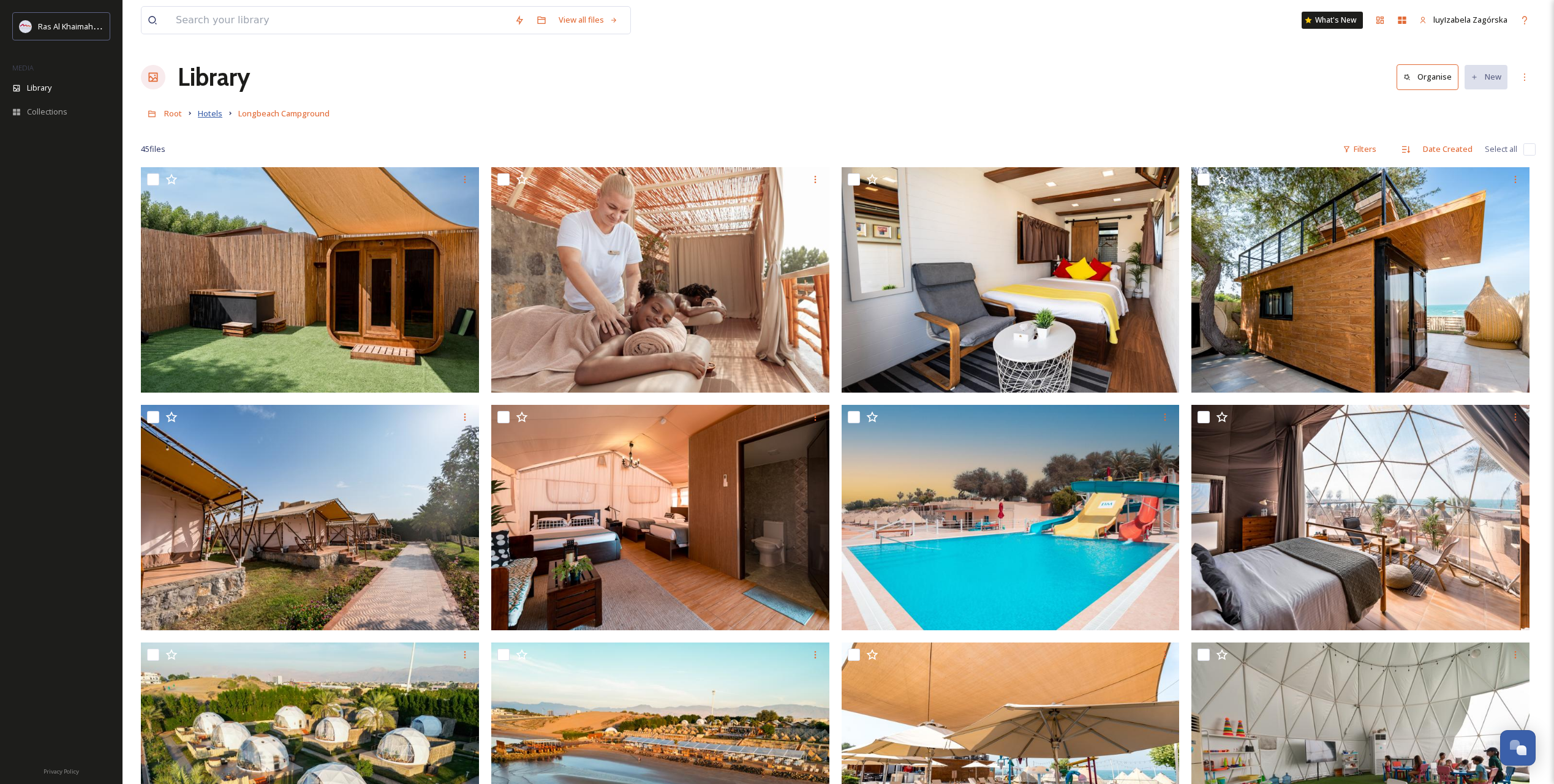
click at [215, 113] on span "Hotels" at bounding box center [210, 113] width 24 height 11
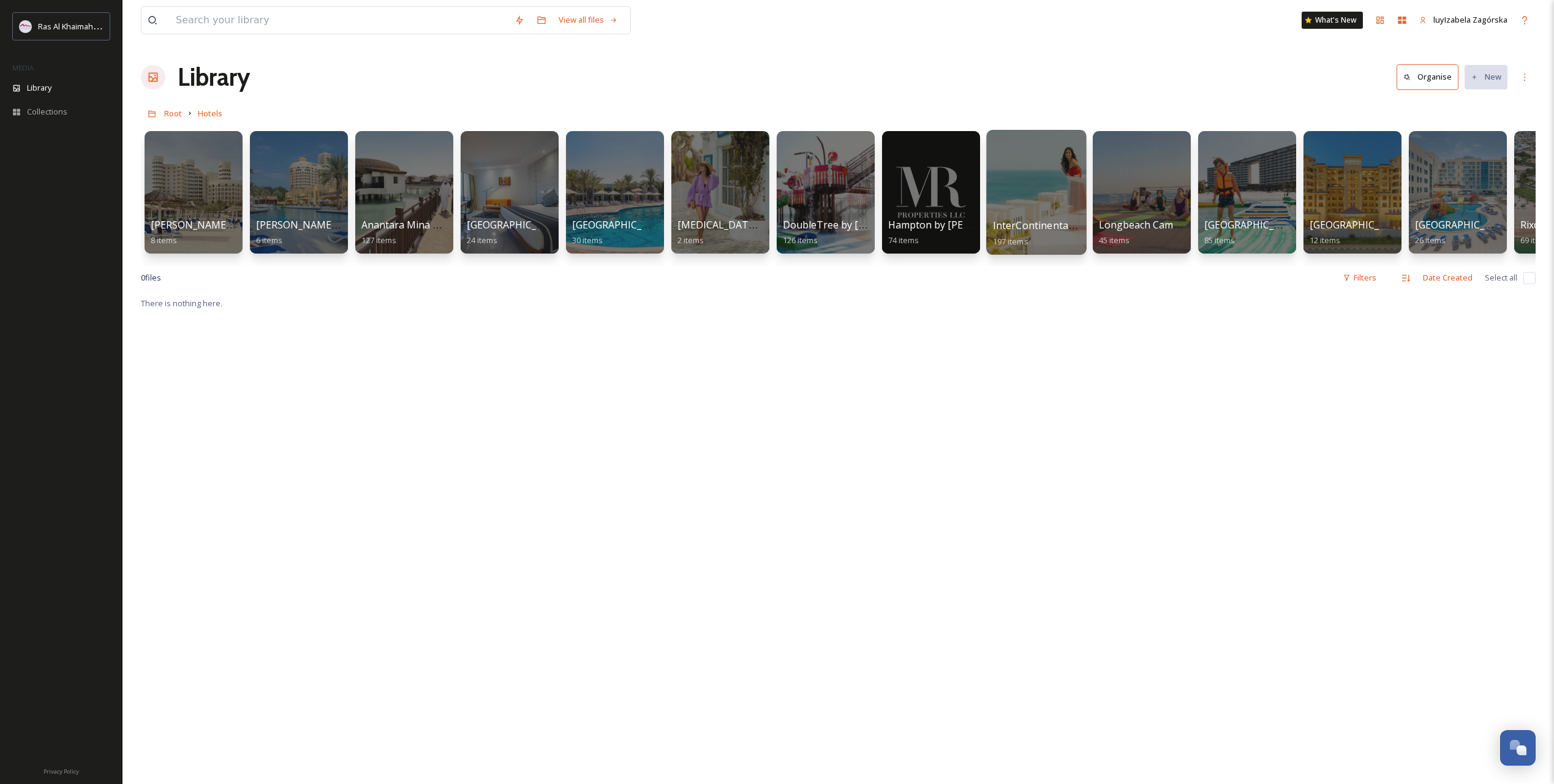
click at [1012, 227] on span "InterContinental [GEOGRAPHIC_DATA]" at bounding box center [1084, 225] width 182 height 14
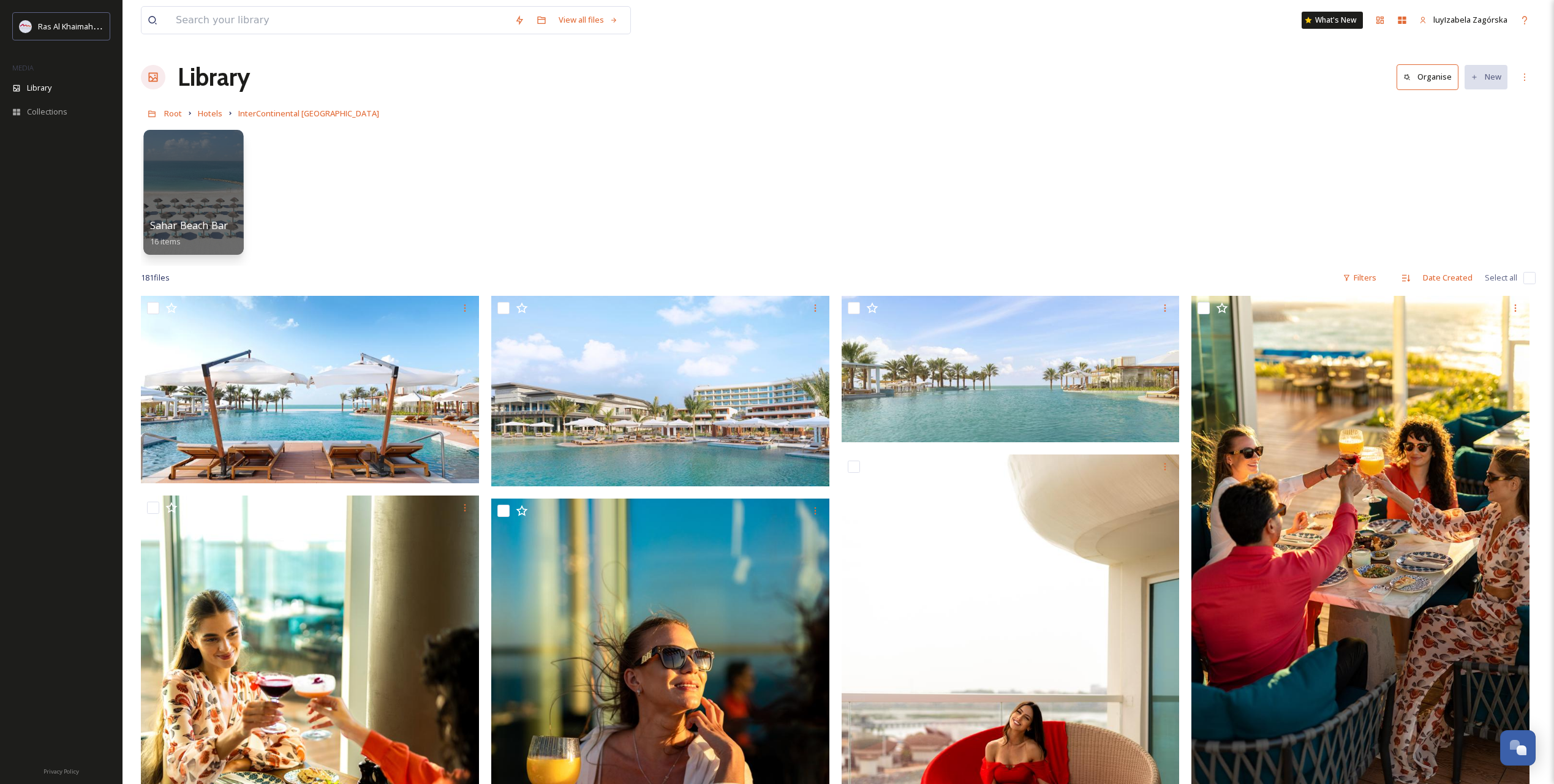
click at [203, 208] on div at bounding box center [192, 191] width 99 height 125
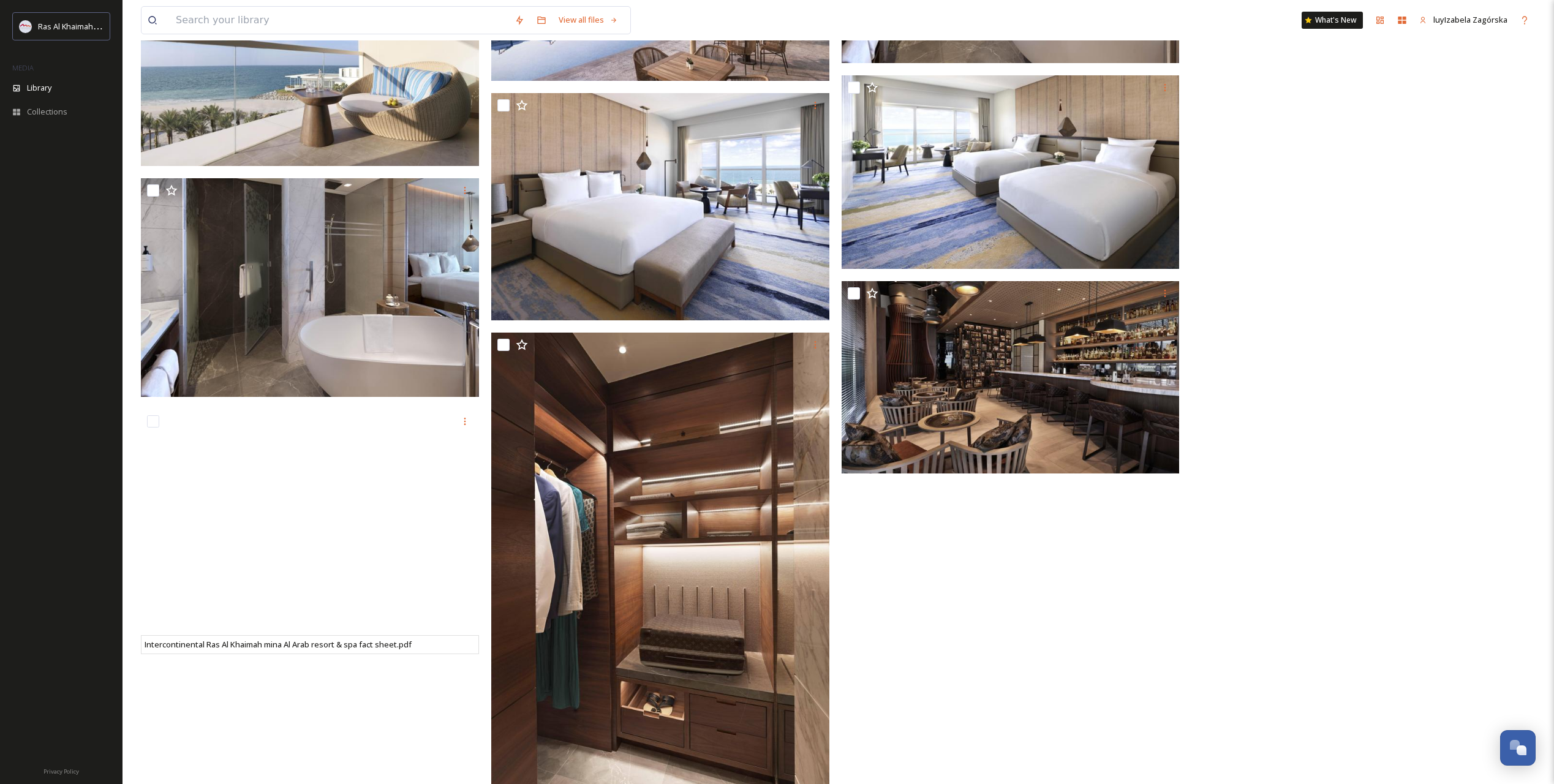
scroll to position [15699, 0]
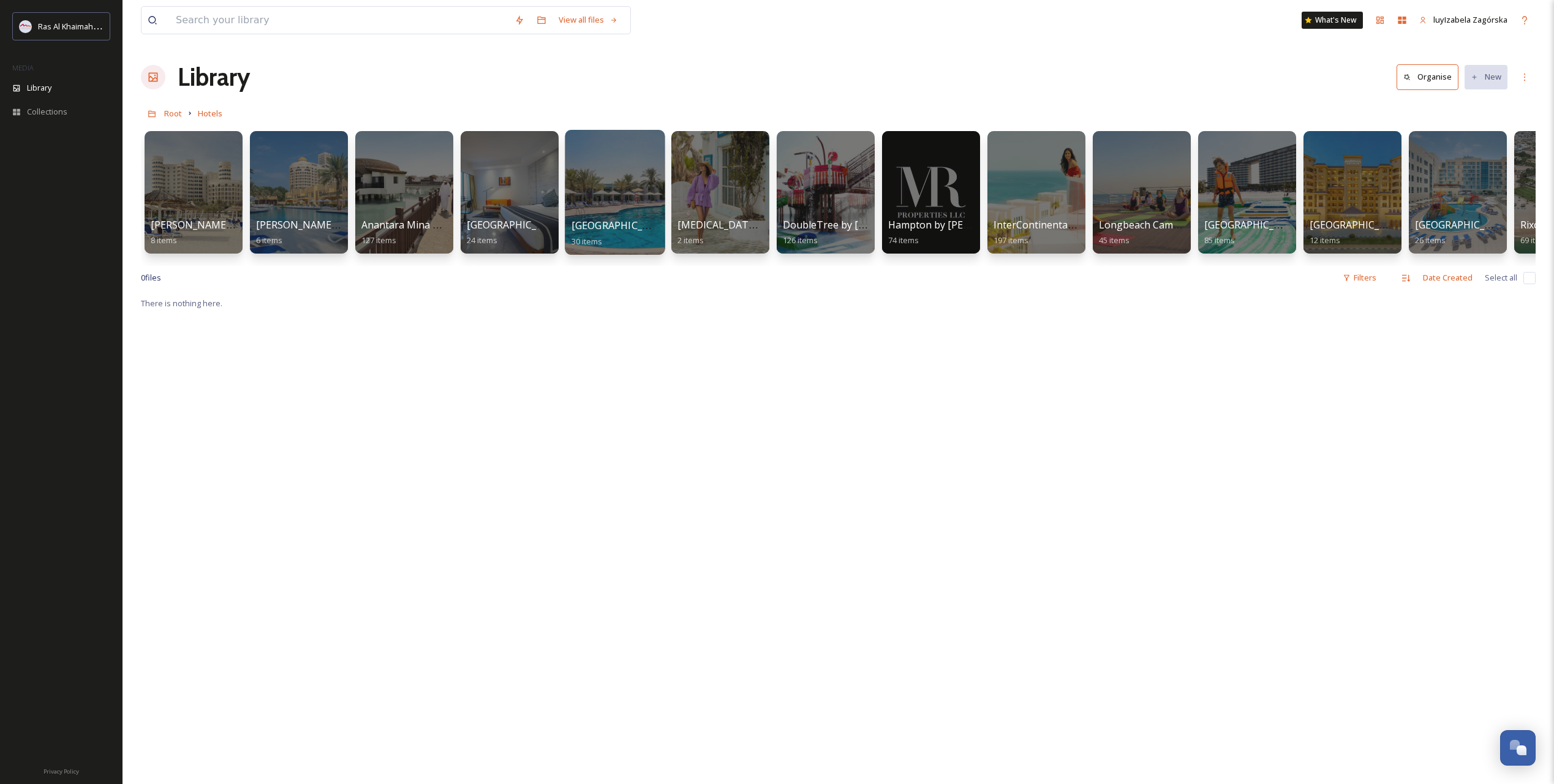
click at [626, 228] on span "[GEOGRAPHIC_DATA]" at bounding box center [622, 225] width 100 height 14
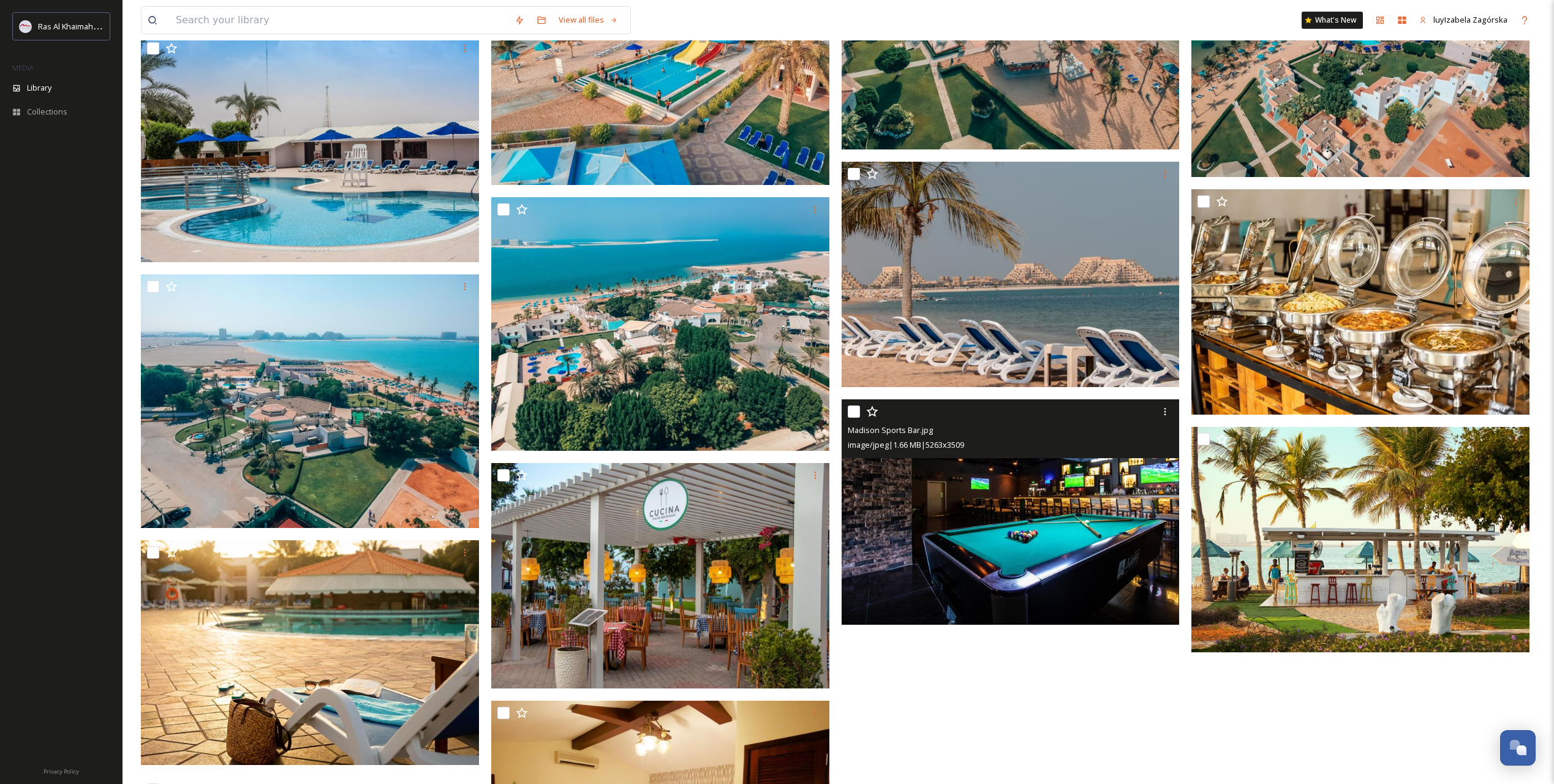
scroll to position [1399, 0]
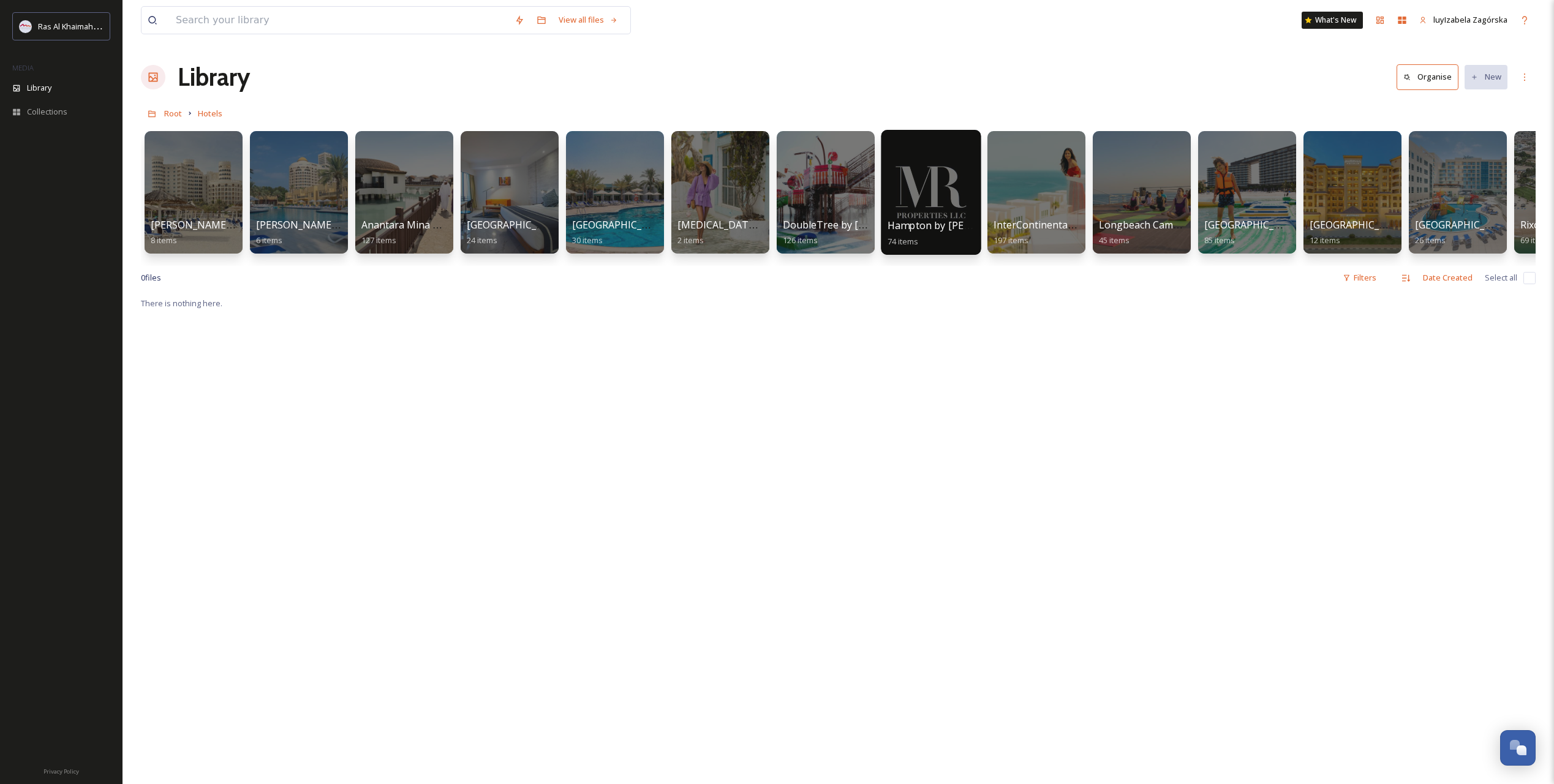
click at [906, 221] on span "Hampton by [PERSON_NAME][GEOGRAPHIC_DATA]" at bounding box center [1008, 225] width 241 height 14
click at [1108, 232] on span "[GEOGRAPHIC_DATA] [GEOGRAPHIC_DATA]" at bounding box center [1515, 225] width 204 height 14
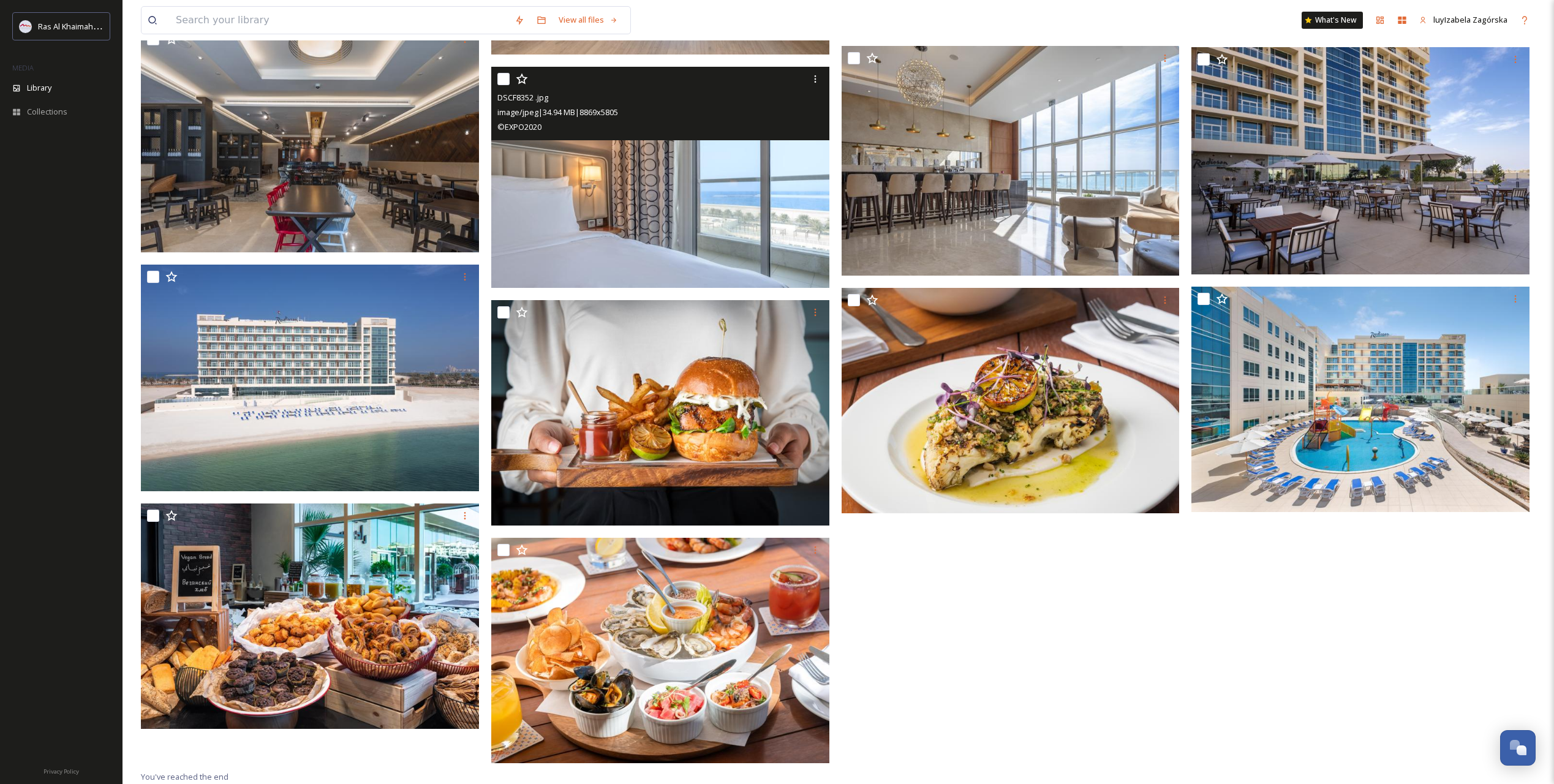
scroll to position [499, 0]
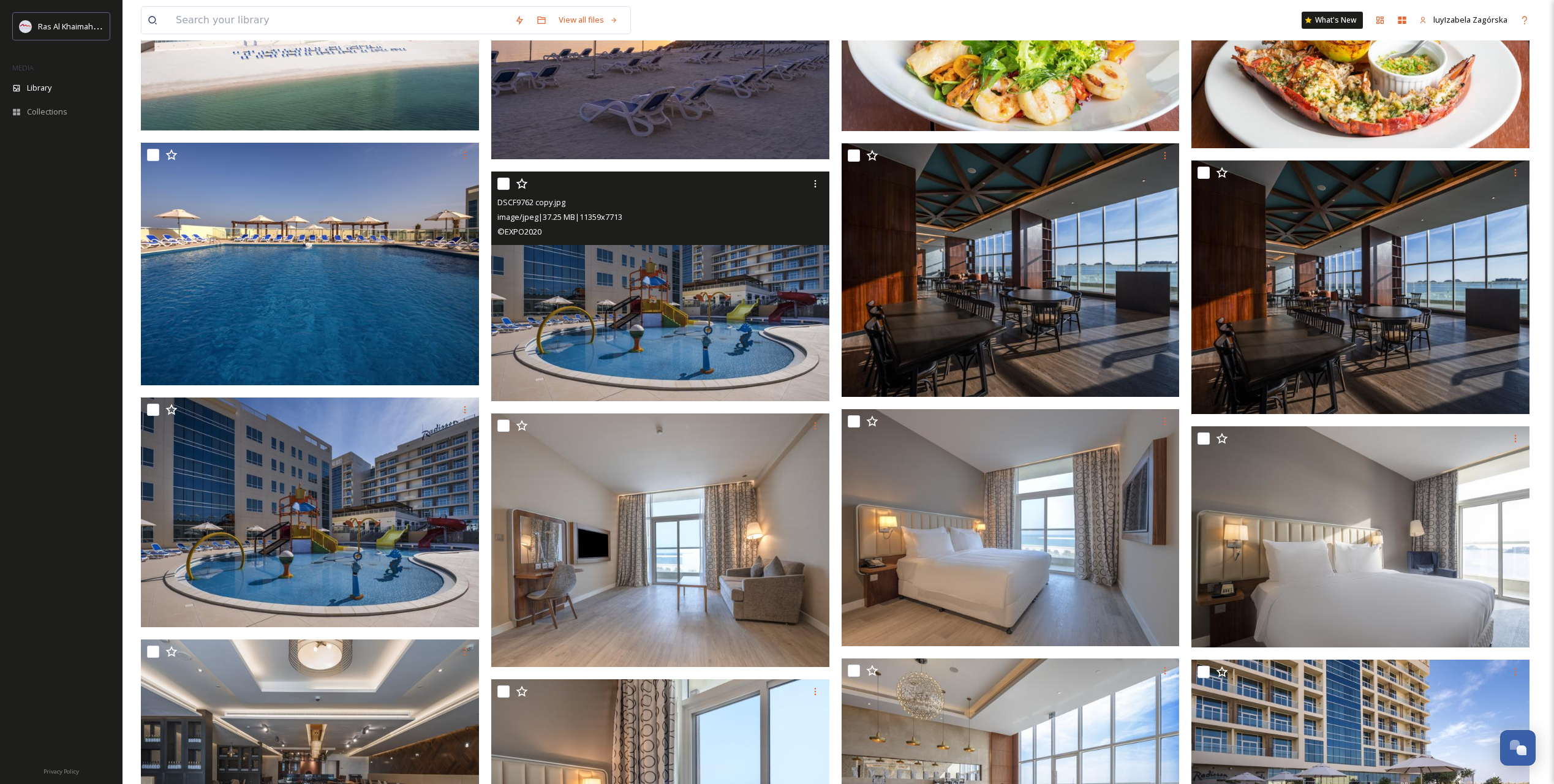
drag, startPoint x: 748, startPoint y: 264, endPoint x: 735, endPoint y: 251, distance: 18.4
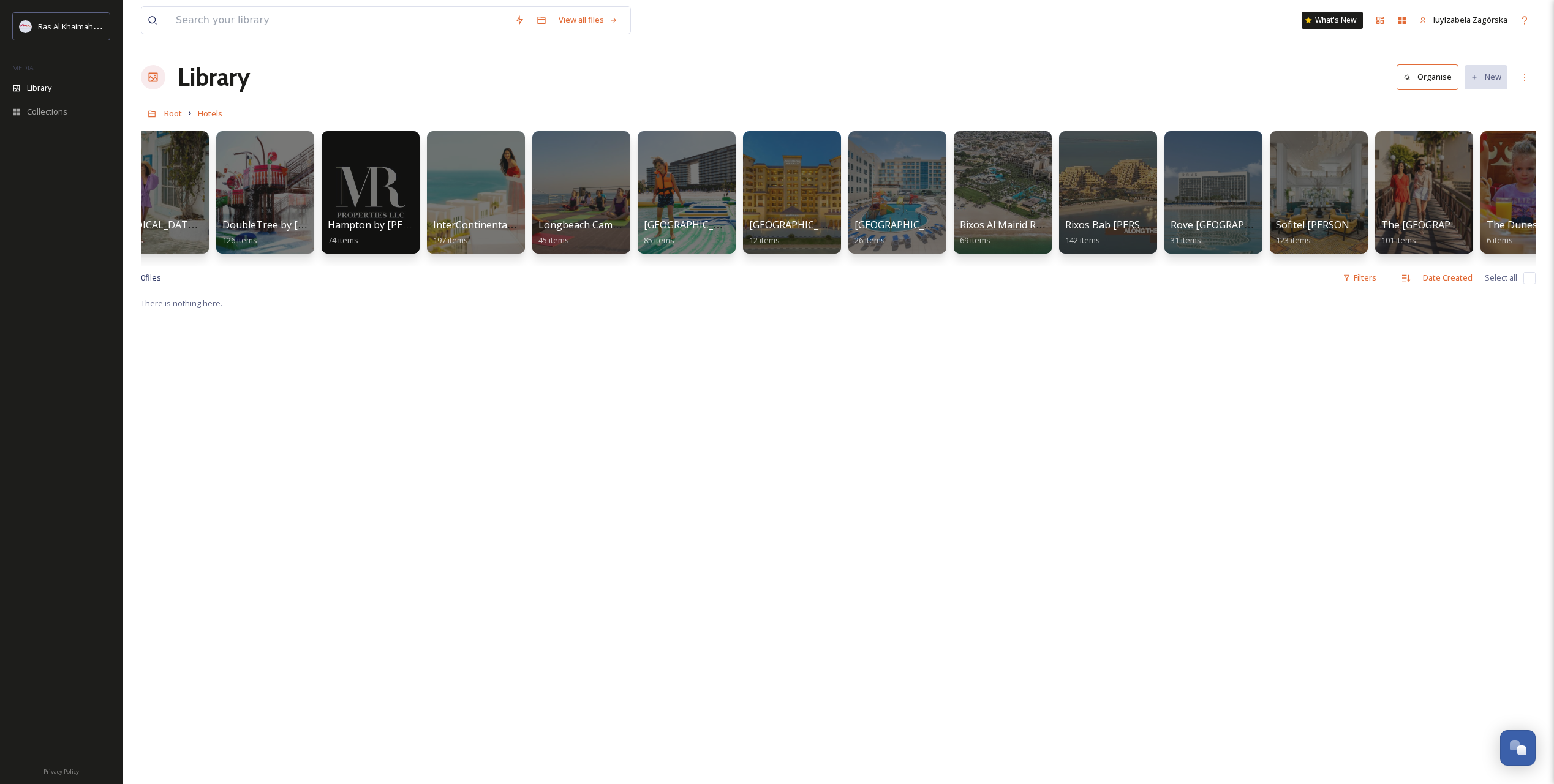
scroll to position [0, 602]
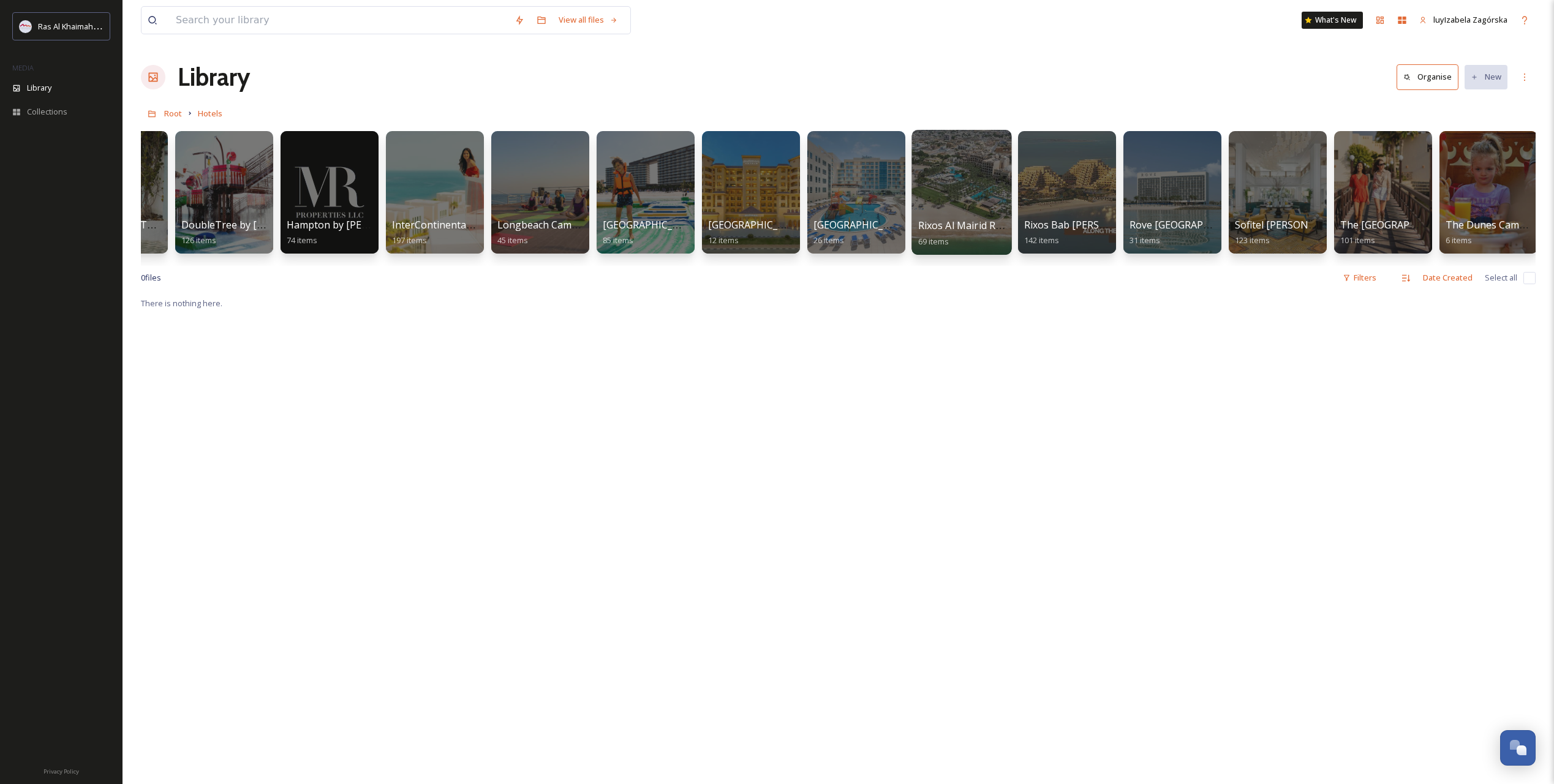
click at [935, 225] on span "Rixos Al Mairid Ras Al Khaimah" at bounding box center [990, 225] width 143 height 14
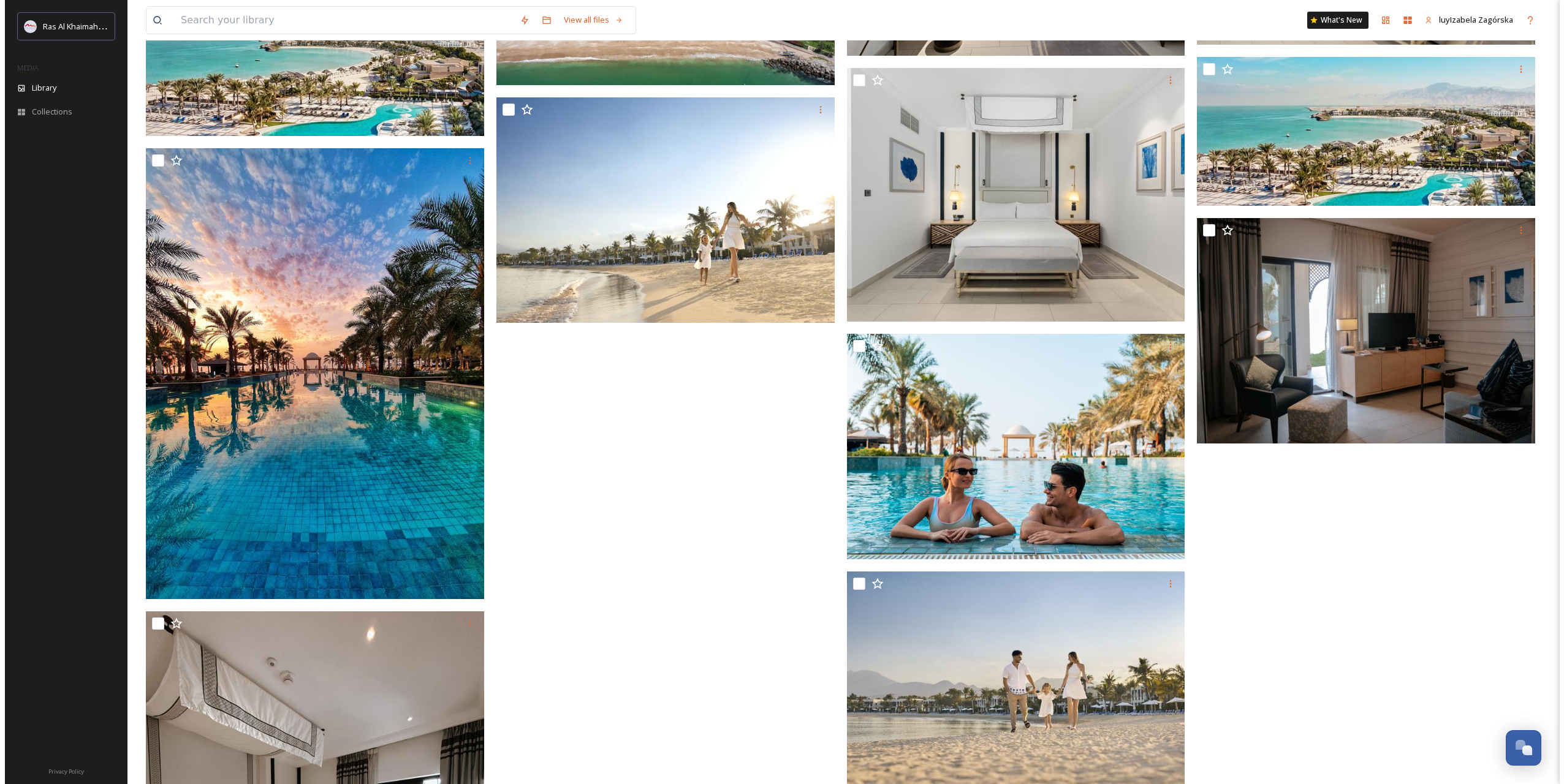
scroll to position [792, 0]
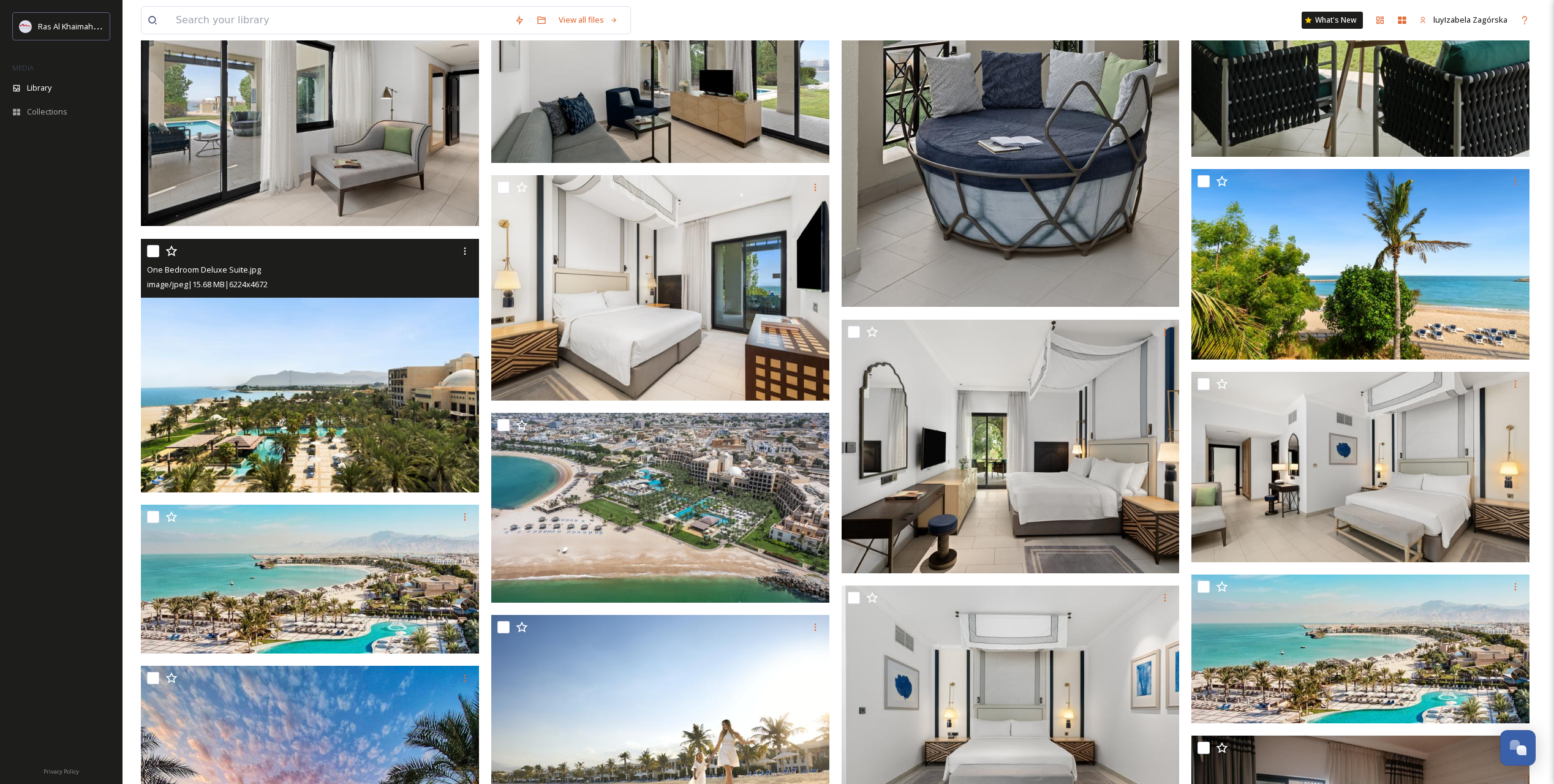
click at [431, 387] on img at bounding box center [310, 365] width 338 height 254
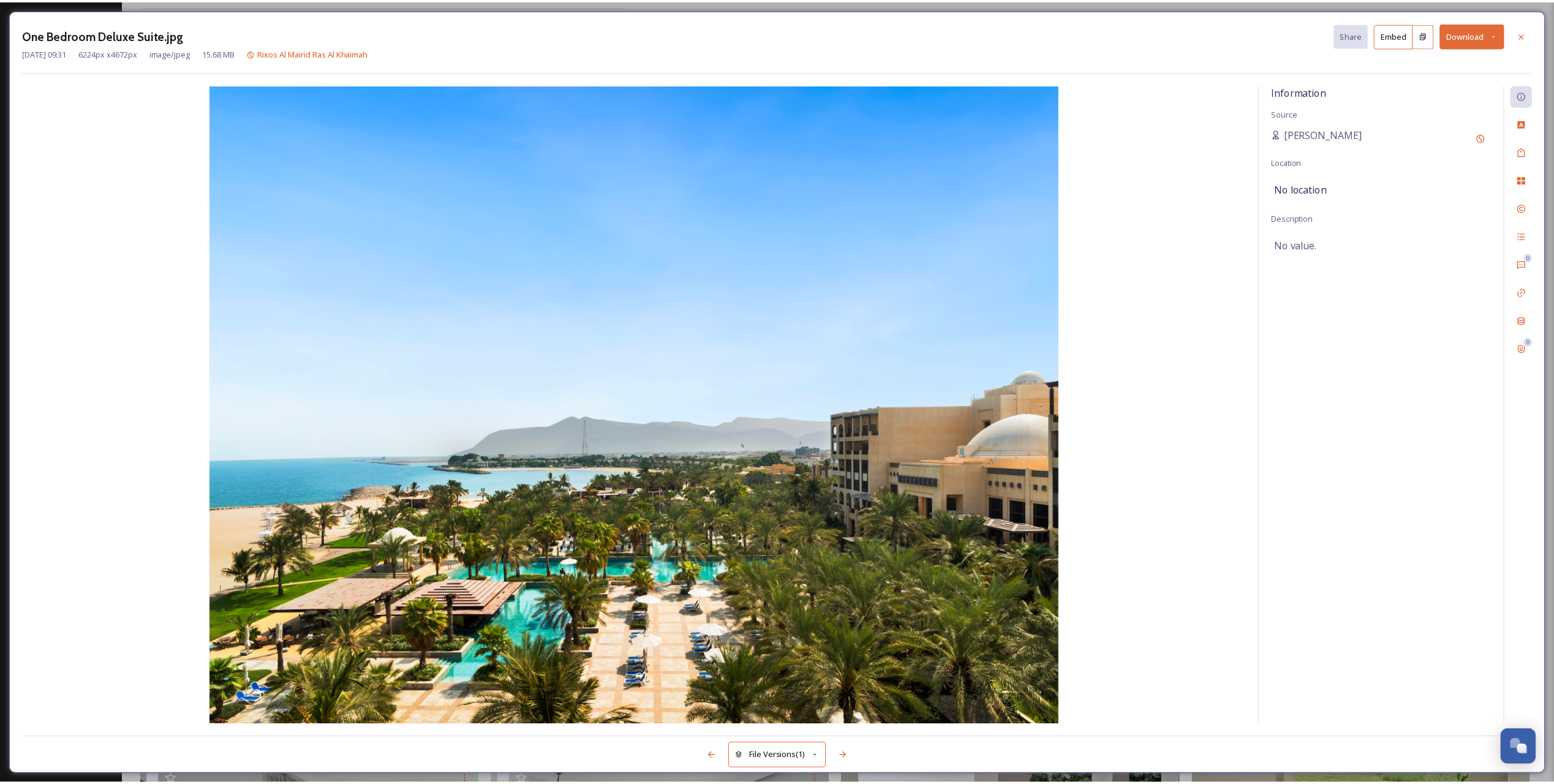
scroll to position [792, 0]
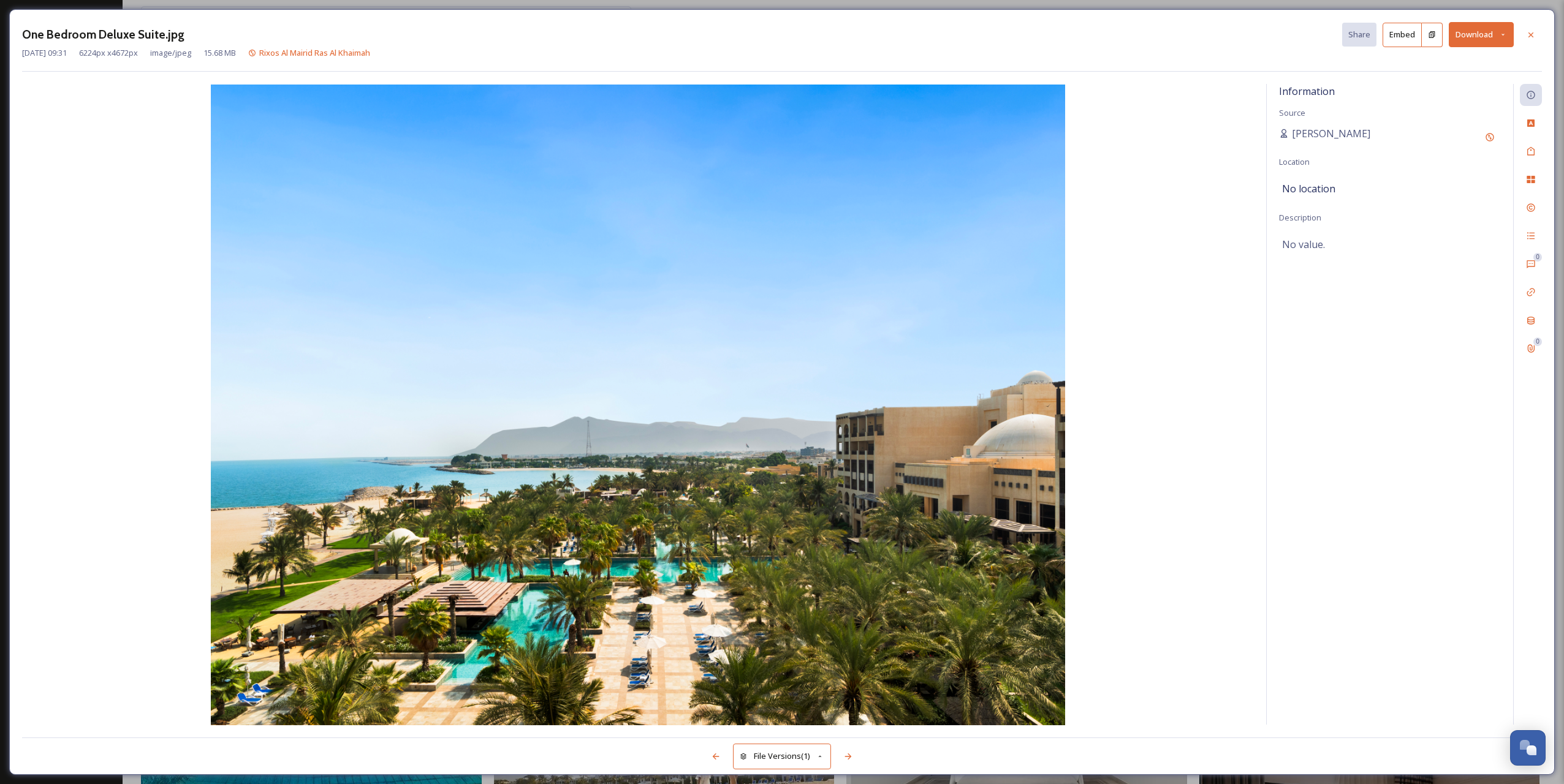
click at [1142, 465] on img at bounding box center [638, 405] width 1232 height 640
click at [1535, 36] on icon at bounding box center [1530, 35] width 10 height 10
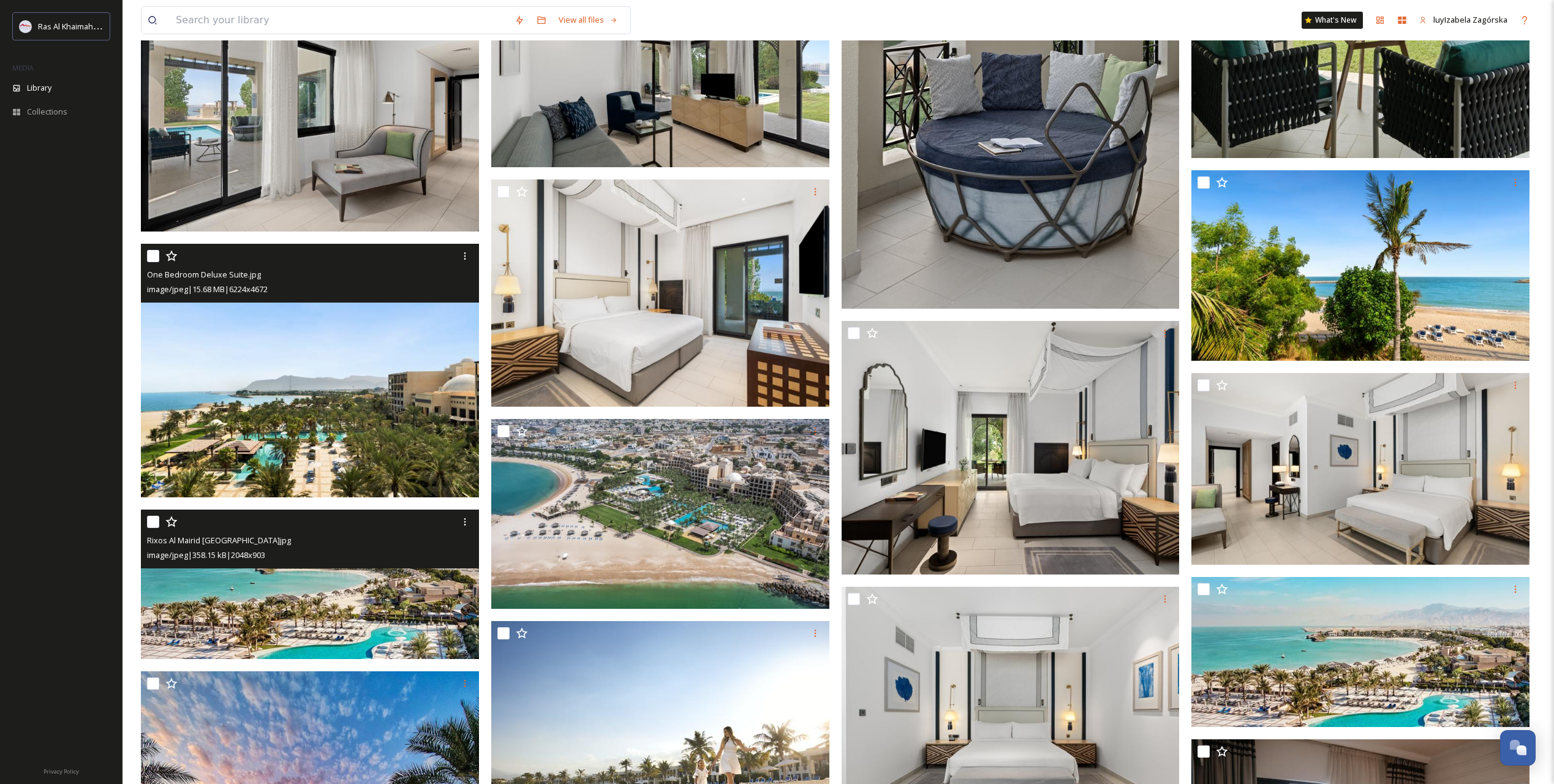
click at [332, 605] on img at bounding box center [310, 584] width 338 height 150
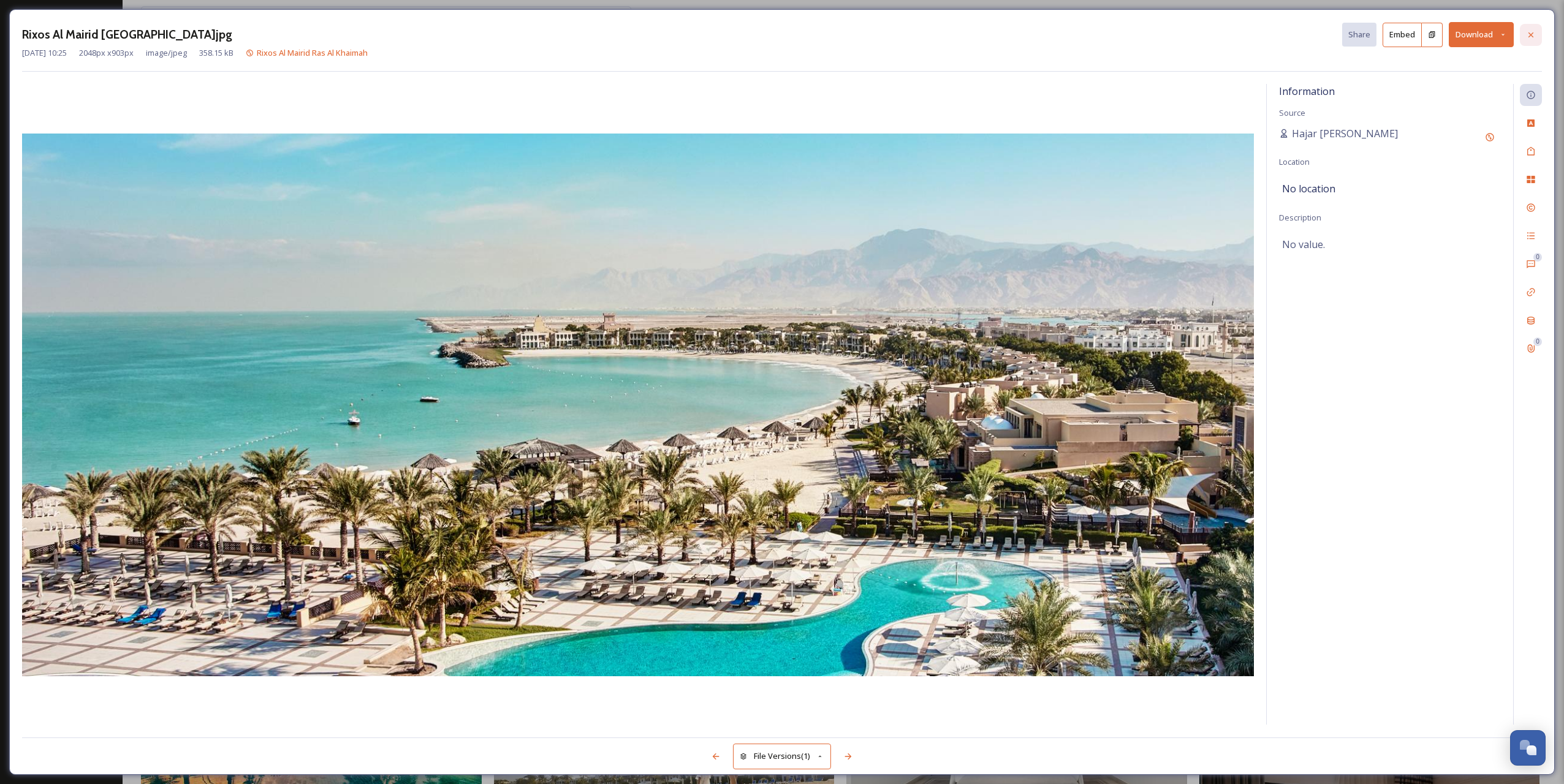
click at [1522, 38] on div at bounding box center [1530, 35] width 22 height 22
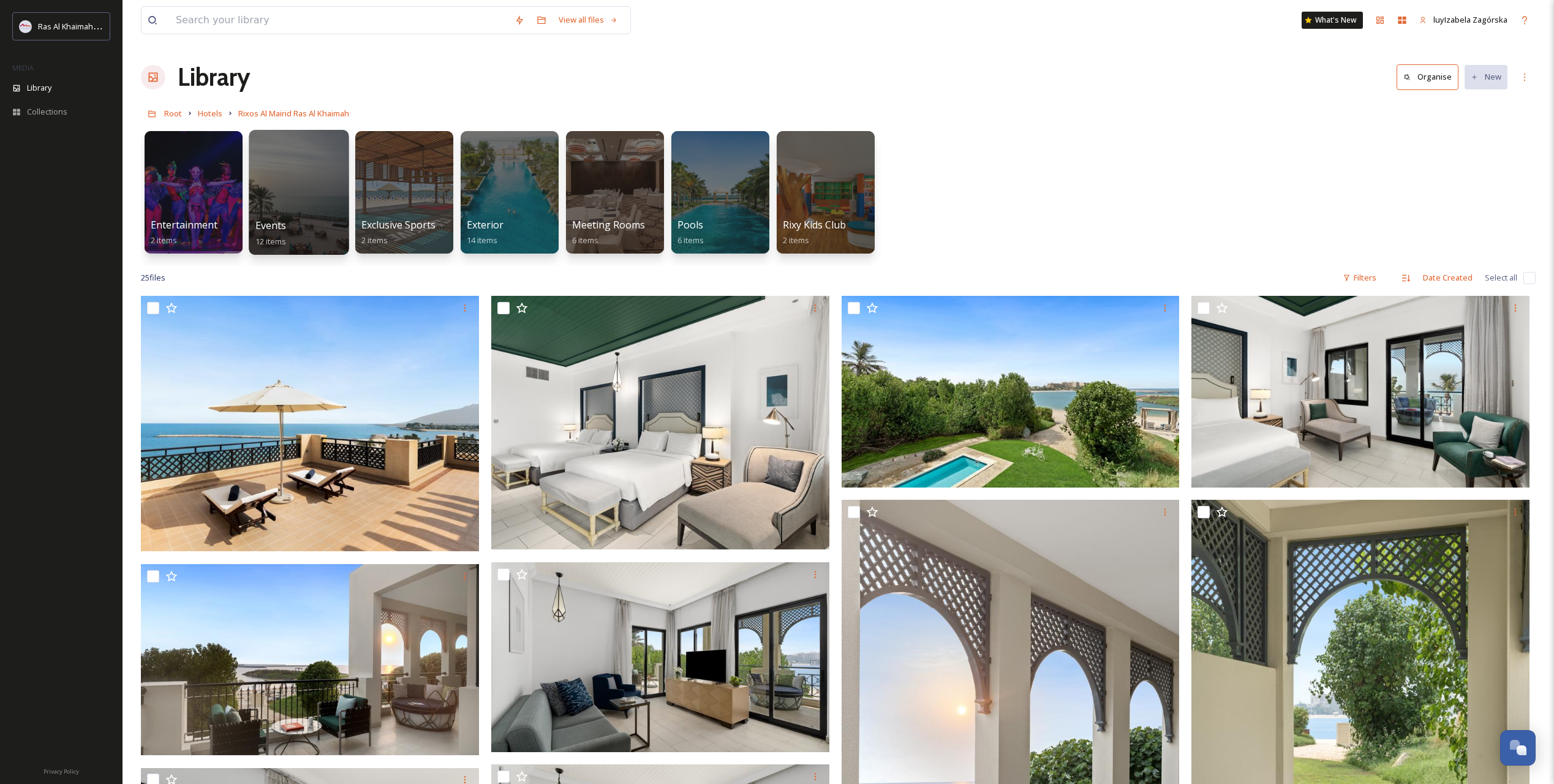
click at [290, 215] on div at bounding box center [297, 191] width 99 height 125
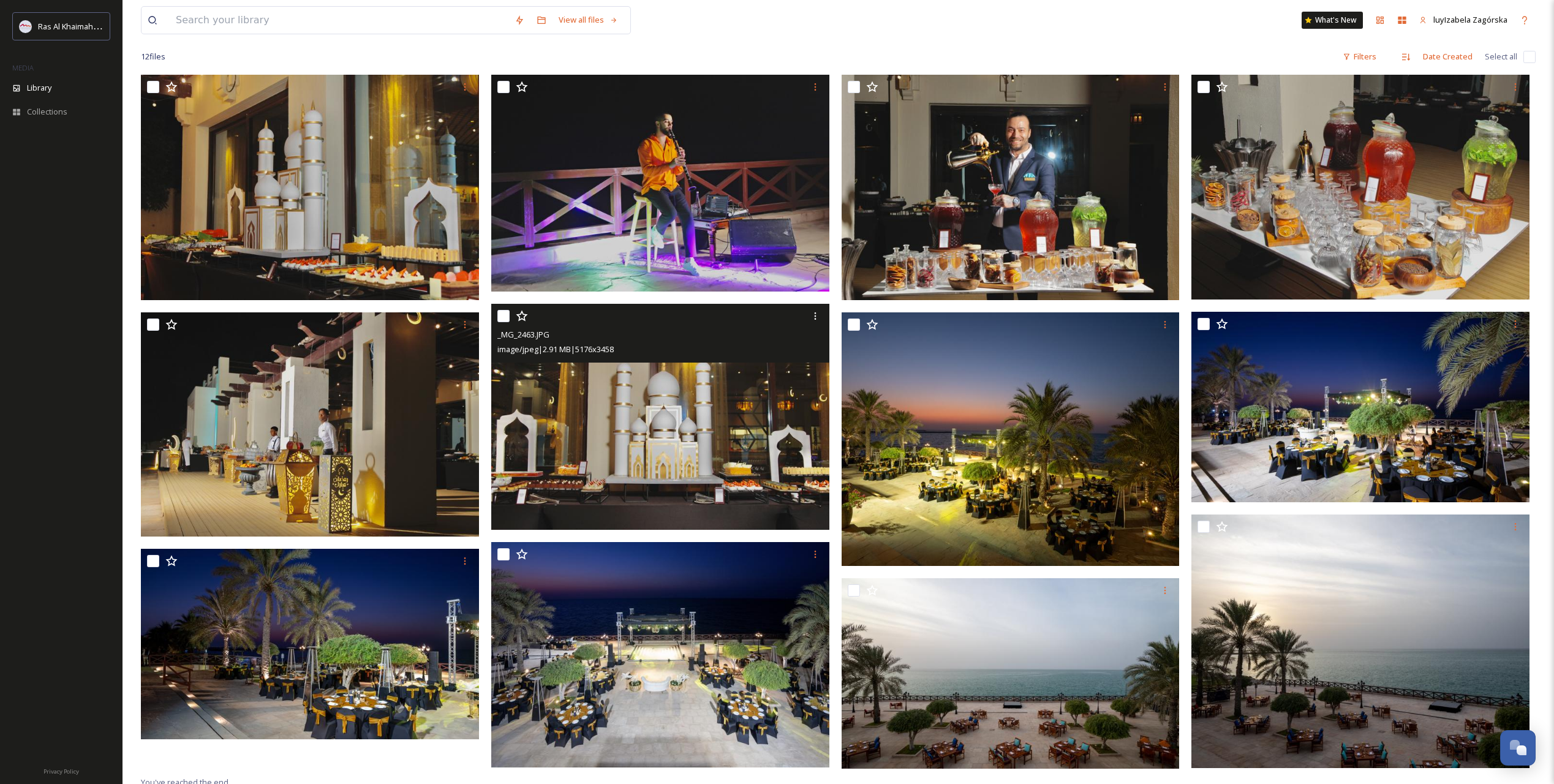
scroll to position [167, 0]
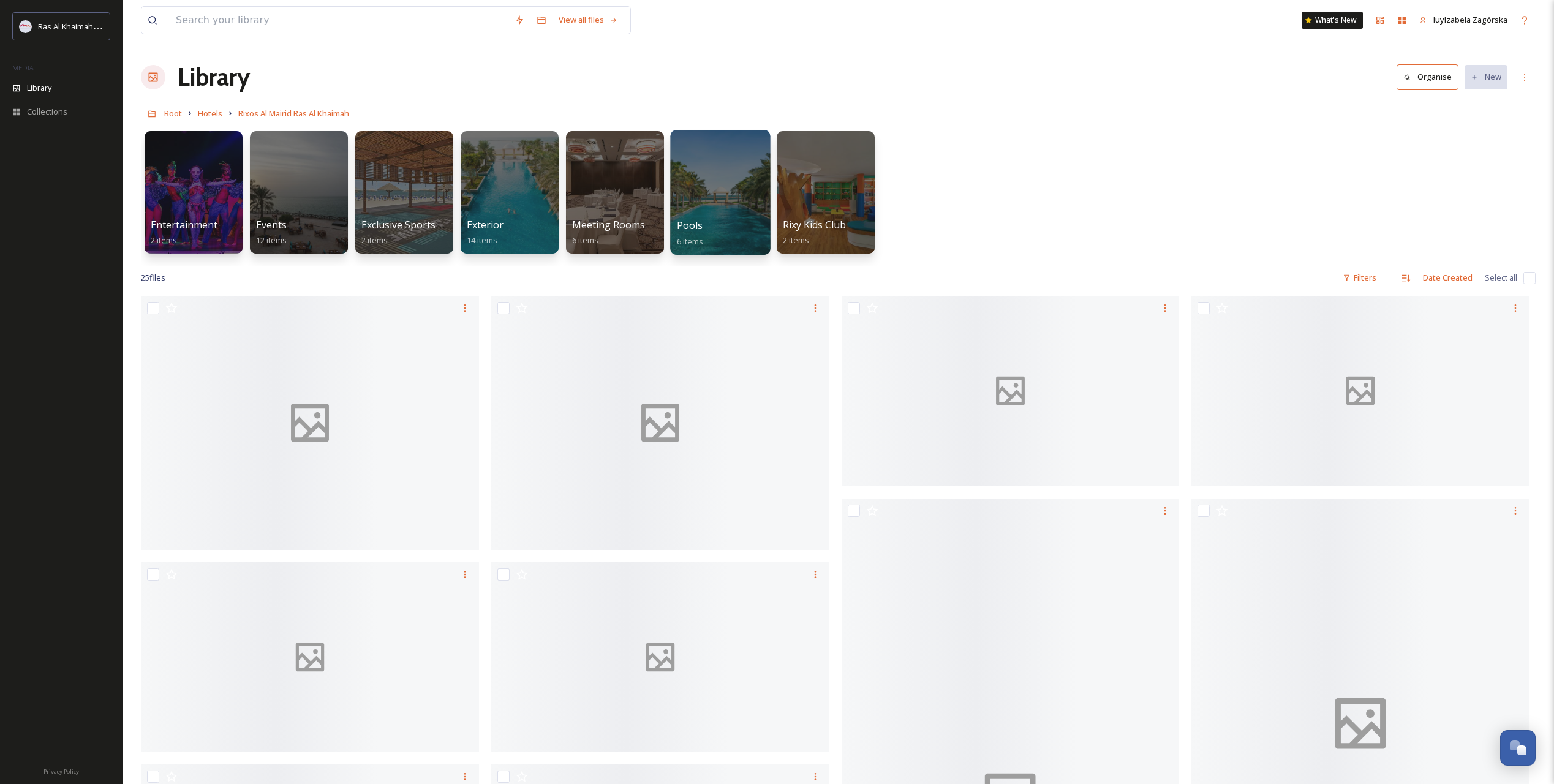
click at [696, 229] on span "Pools" at bounding box center [690, 225] width 26 height 14
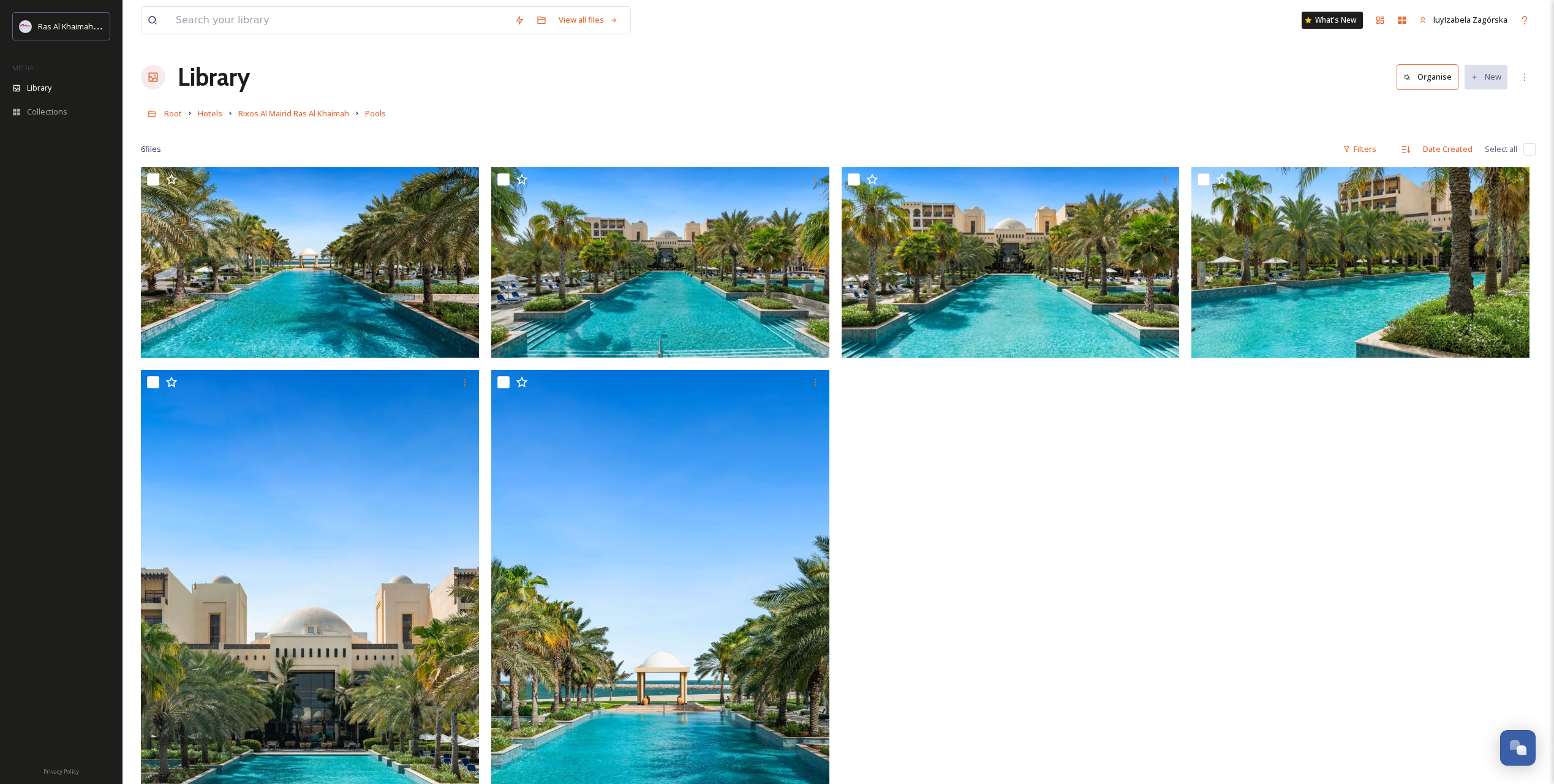
click at [1080, 731] on div at bounding box center [1013, 572] width 344 height 809
click at [207, 113] on span "Hotels" at bounding box center [210, 113] width 24 height 11
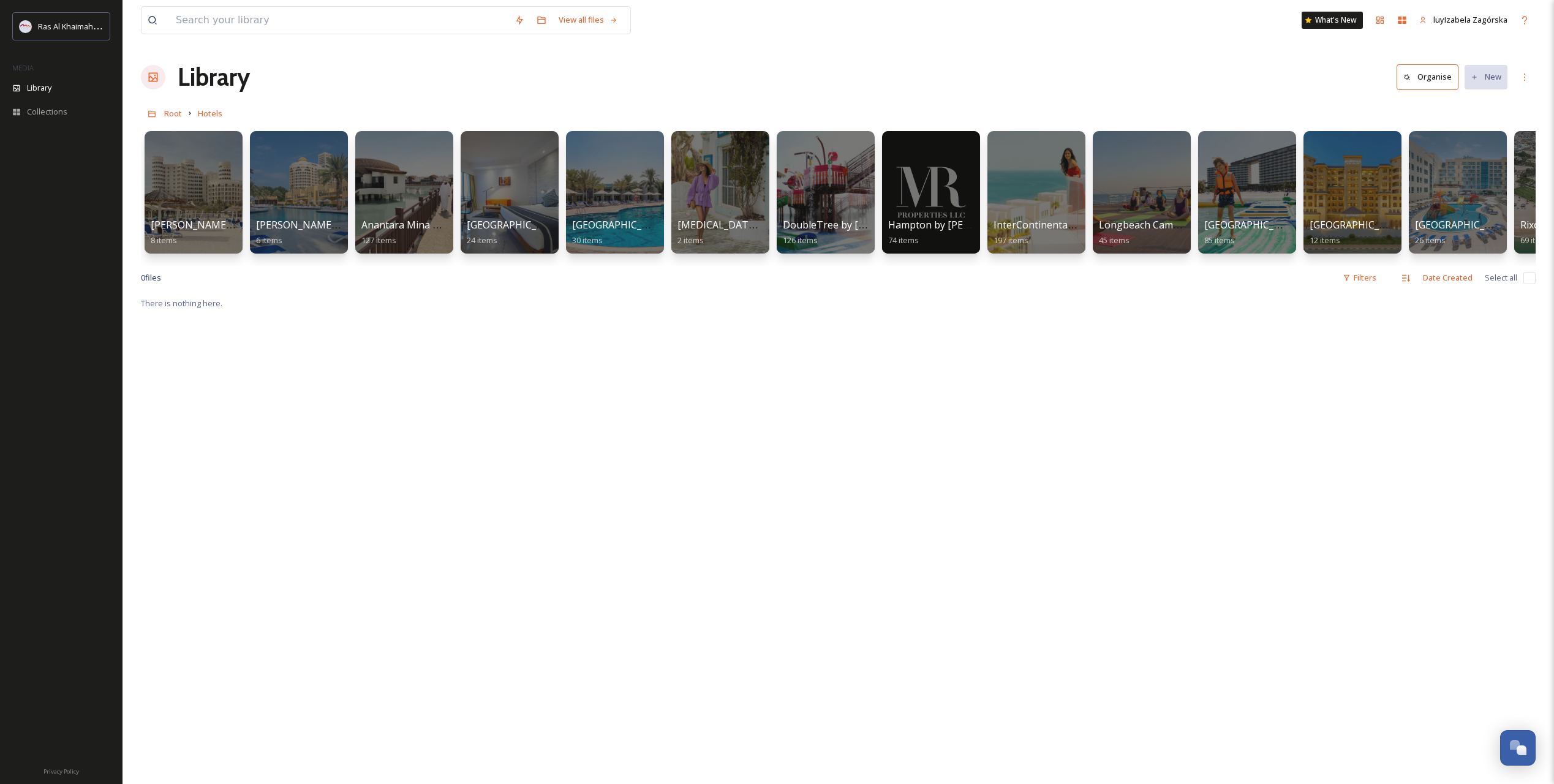
click at [181, 114] on span "Root" at bounding box center [173, 113] width 17 height 11
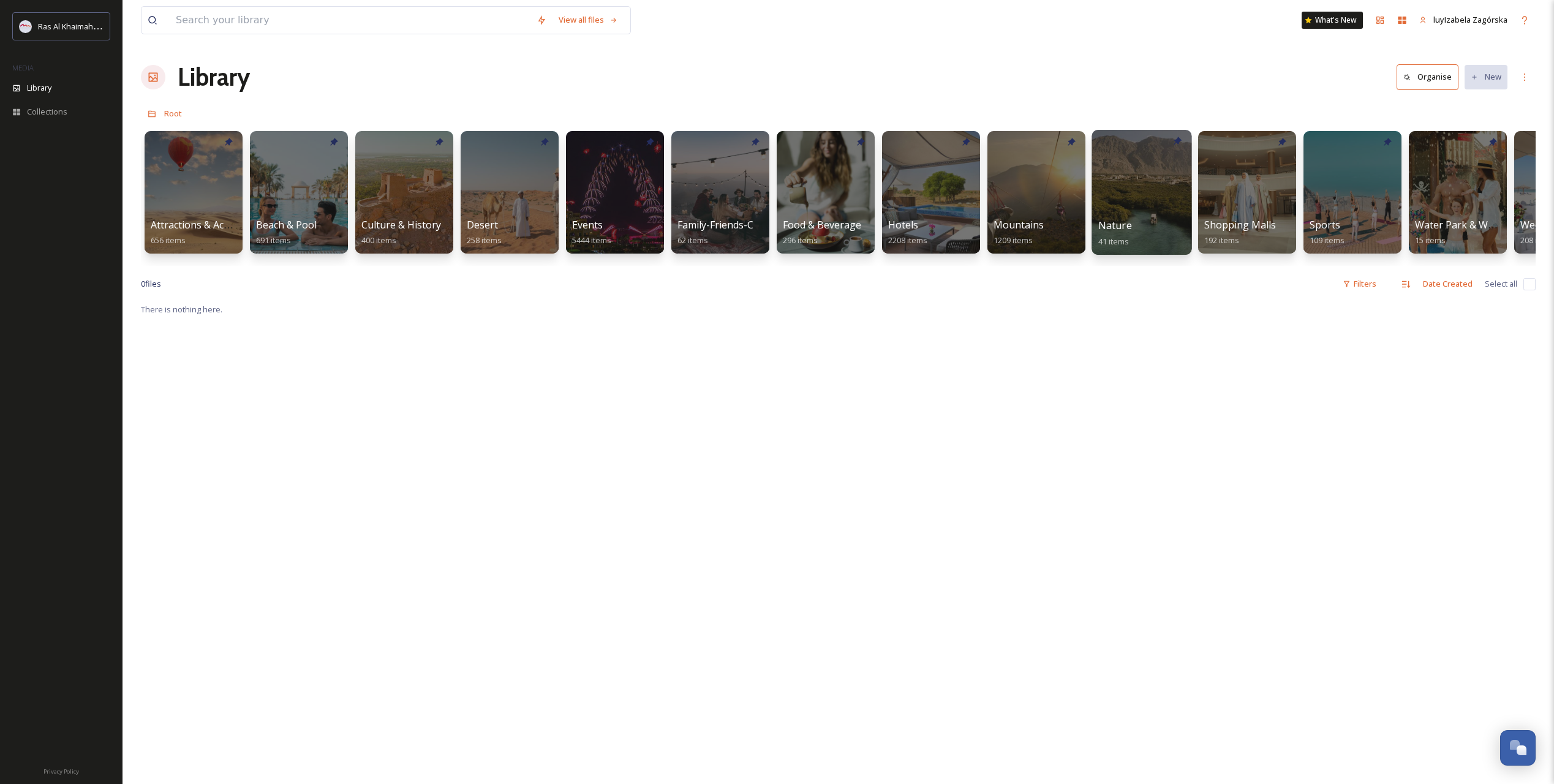
click at [1144, 229] on div "Nature 41 items" at bounding box center [1142, 234] width 88 height 31
click at [1119, 225] on span "Nature" at bounding box center [1115, 225] width 34 height 14
click at [1126, 230] on span "Nature" at bounding box center [1115, 225] width 34 height 14
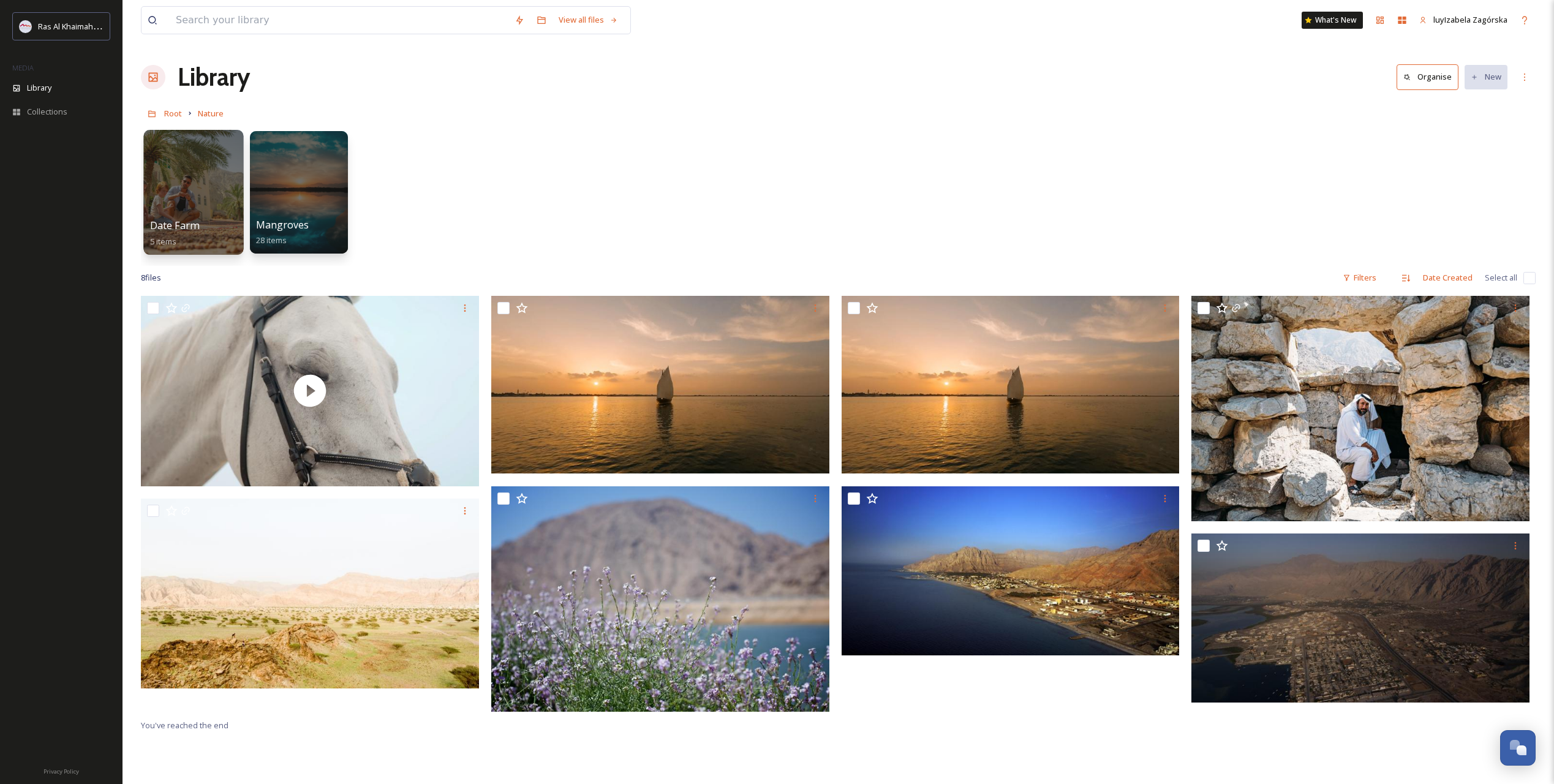
click at [207, 217] on div at bounding box center [192, 191] width 99 height 125
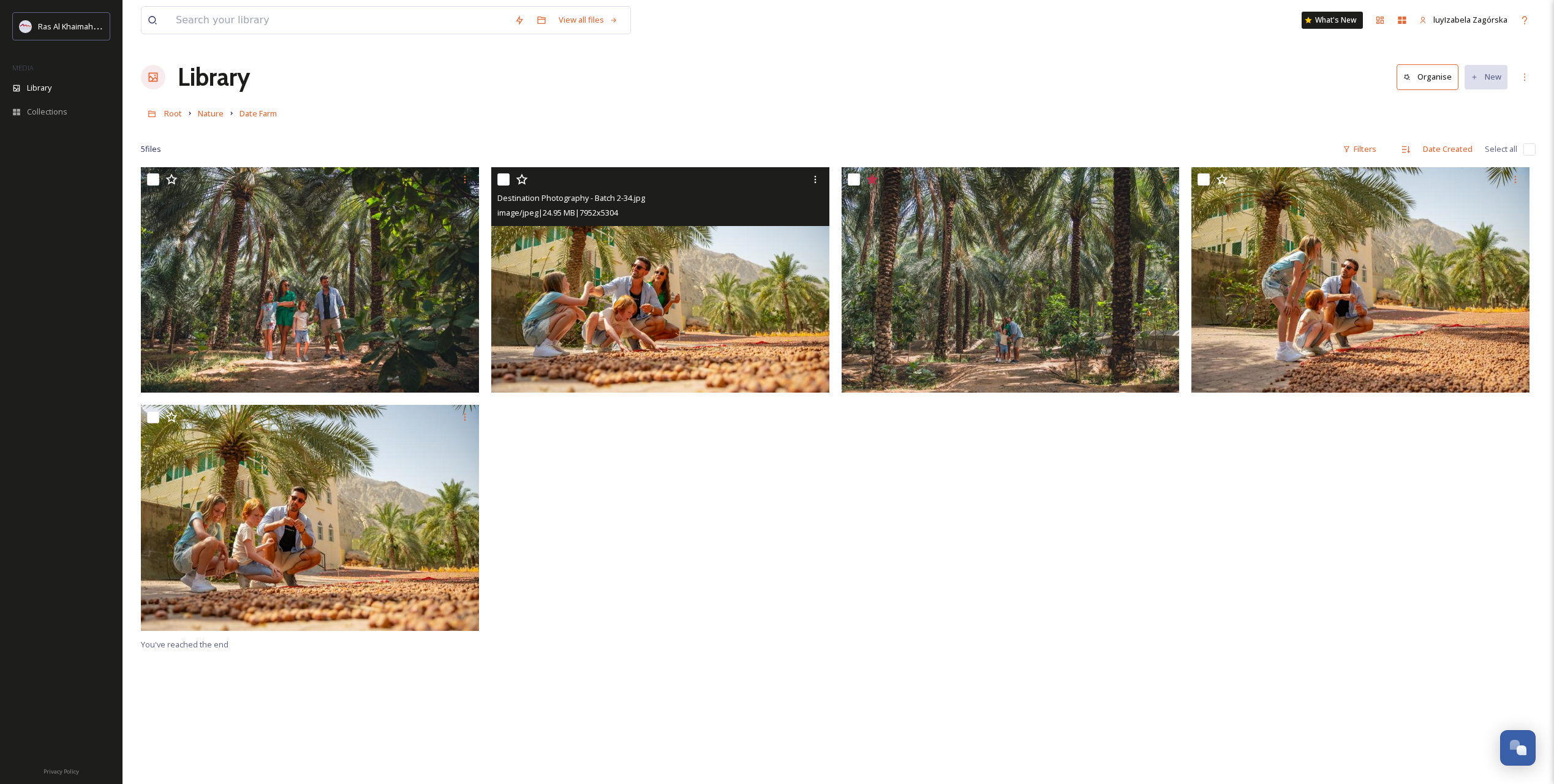
click at [682, 343] on img at bounding box center [661, 279] width 338 height 225
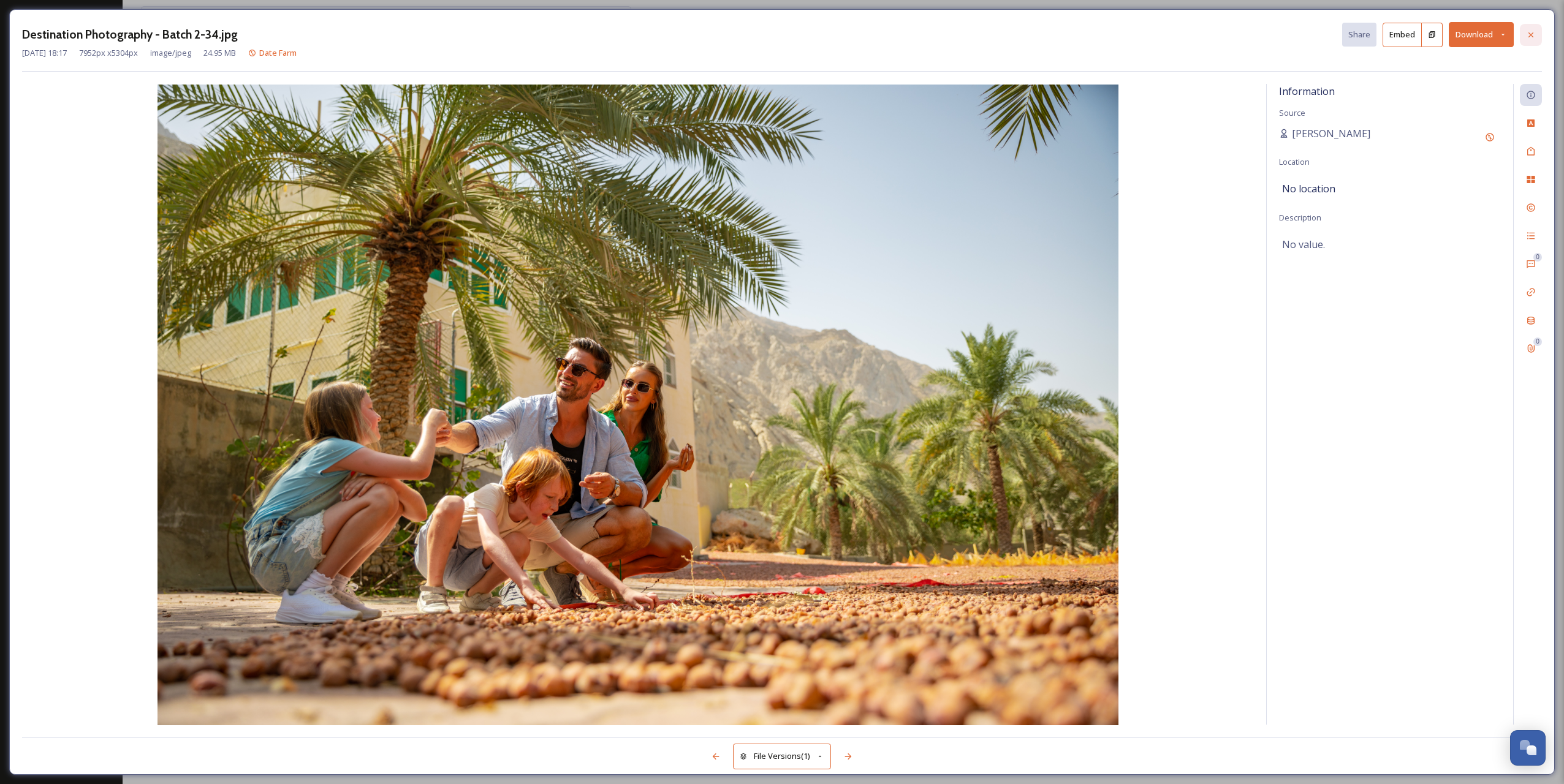
click at [1536, 36] on div at bounding box center [1530, 35] width 22 height 22
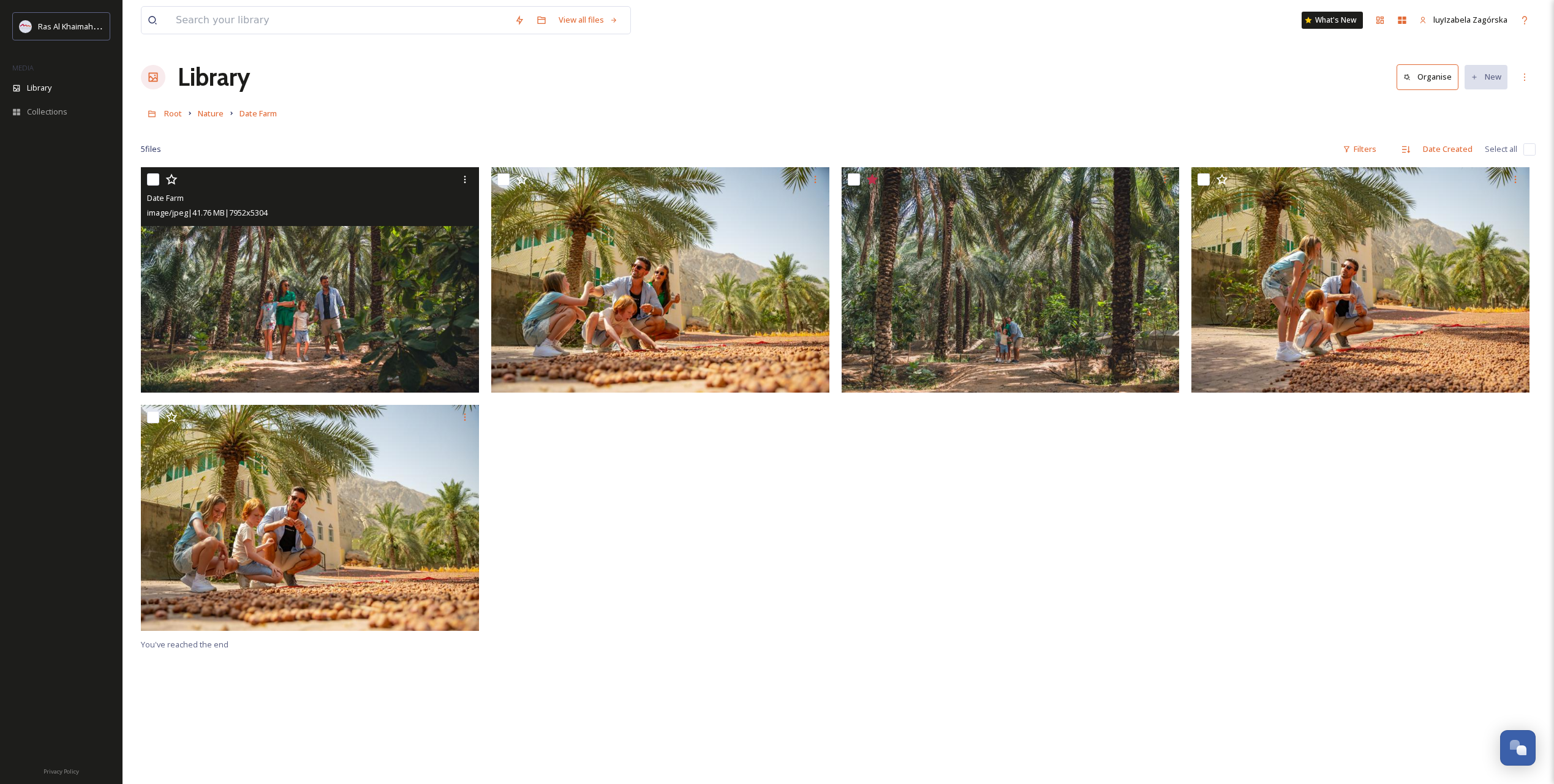
click at [361, 304] on img at bounding box center [310, 279] width 338 height 225
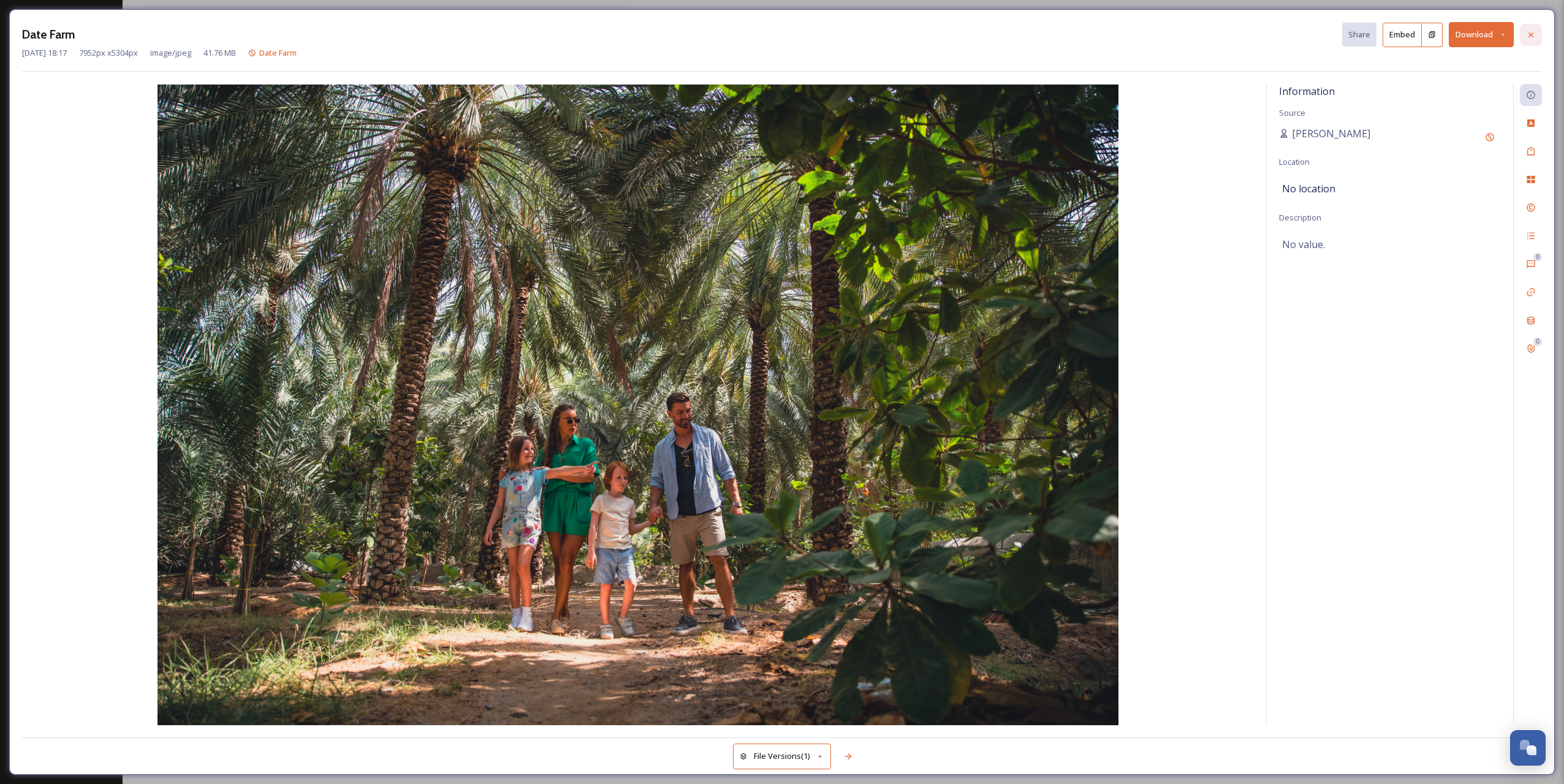
click at [1530, 38] on icon at bounding box center [1530, 35] width 10 height 10
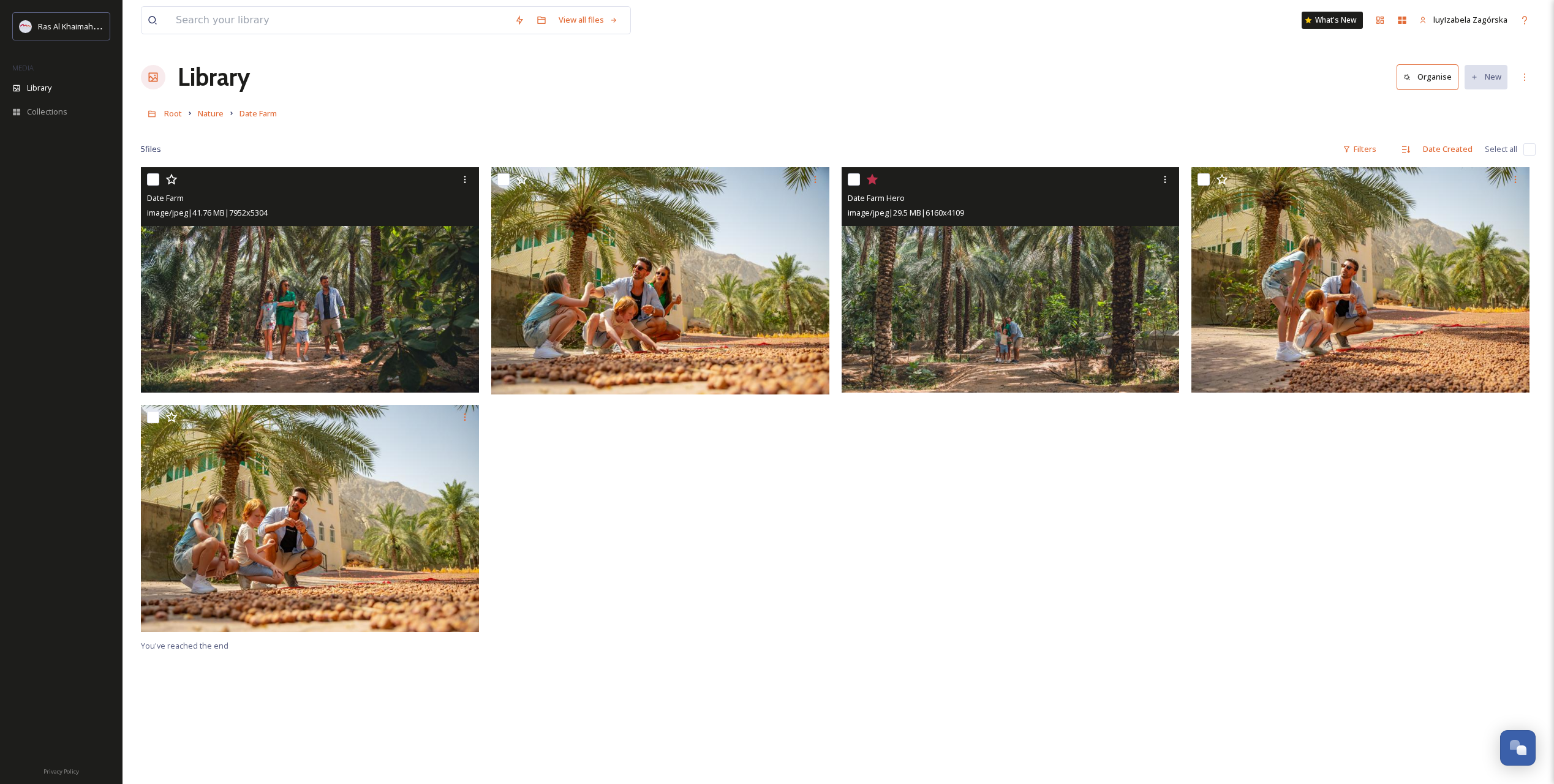
click at [1031, 309] on img at bounding box center [1010, 279] width 338 height 225
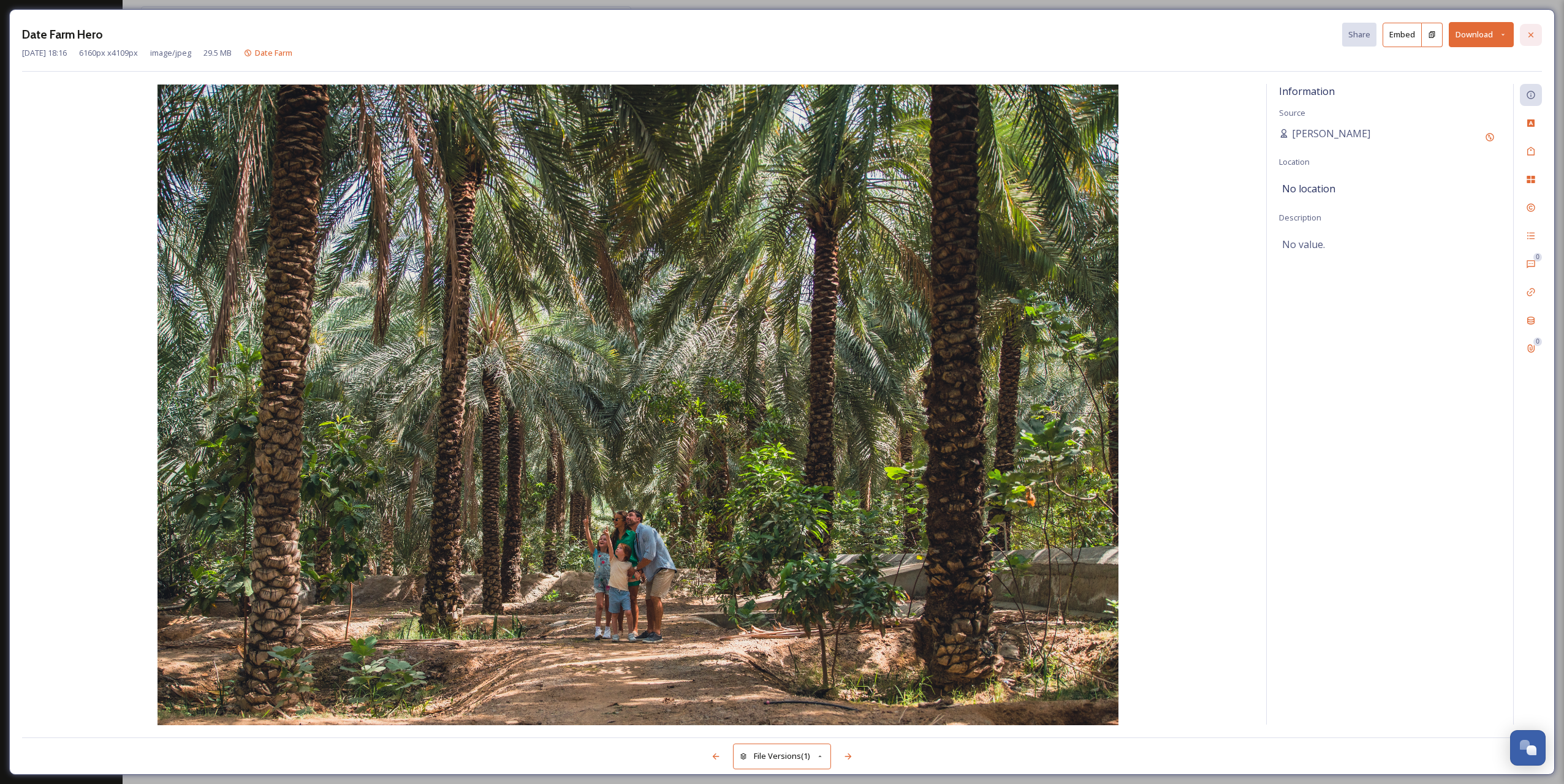
click at [1532, 36] on icon at bounding box center [1530, 34] width 5 height 5
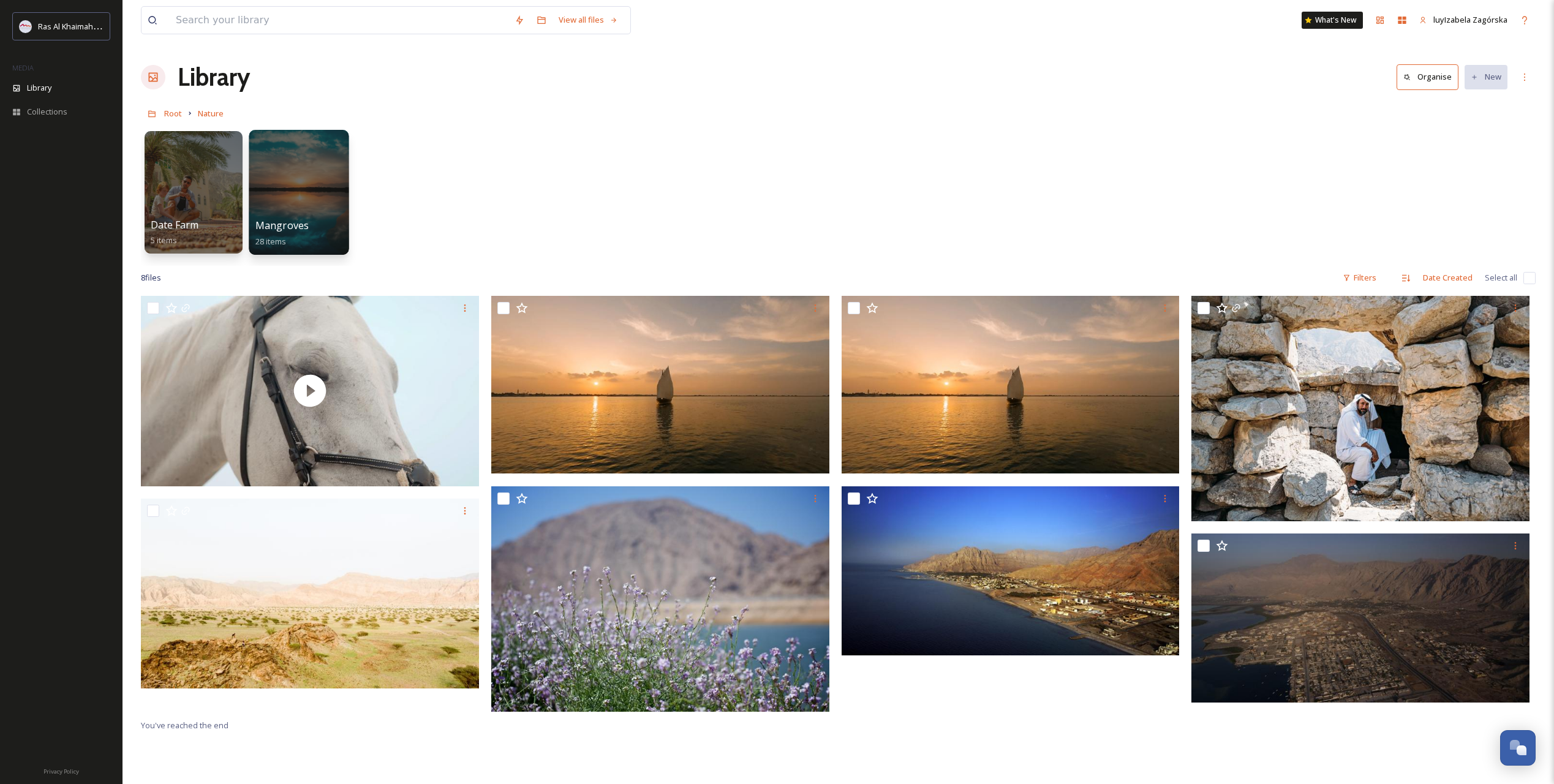
click at [273, 173] on div at bounding box center [297, 191] width 99 height 125
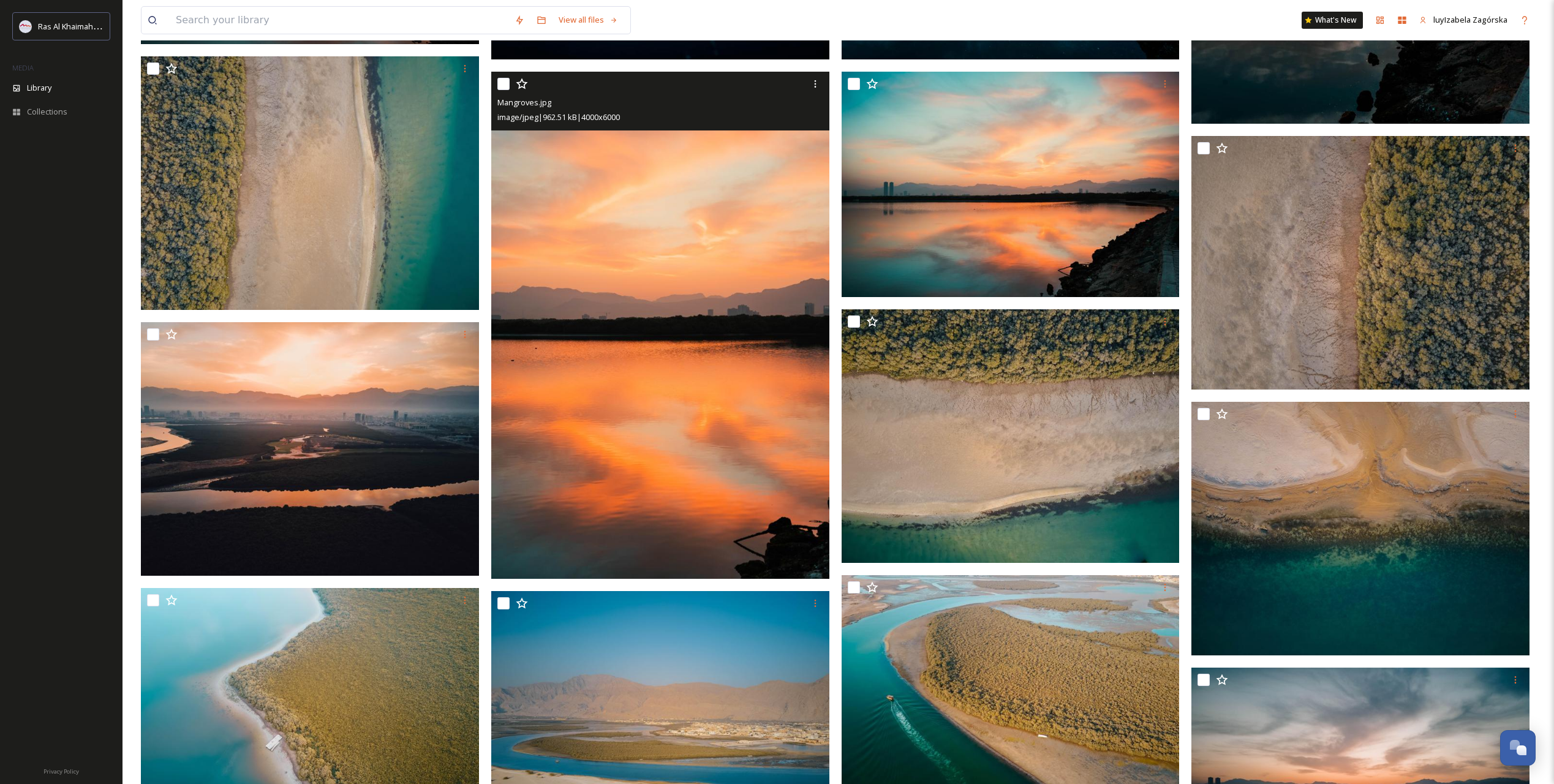
scroll to position [1021, 0]
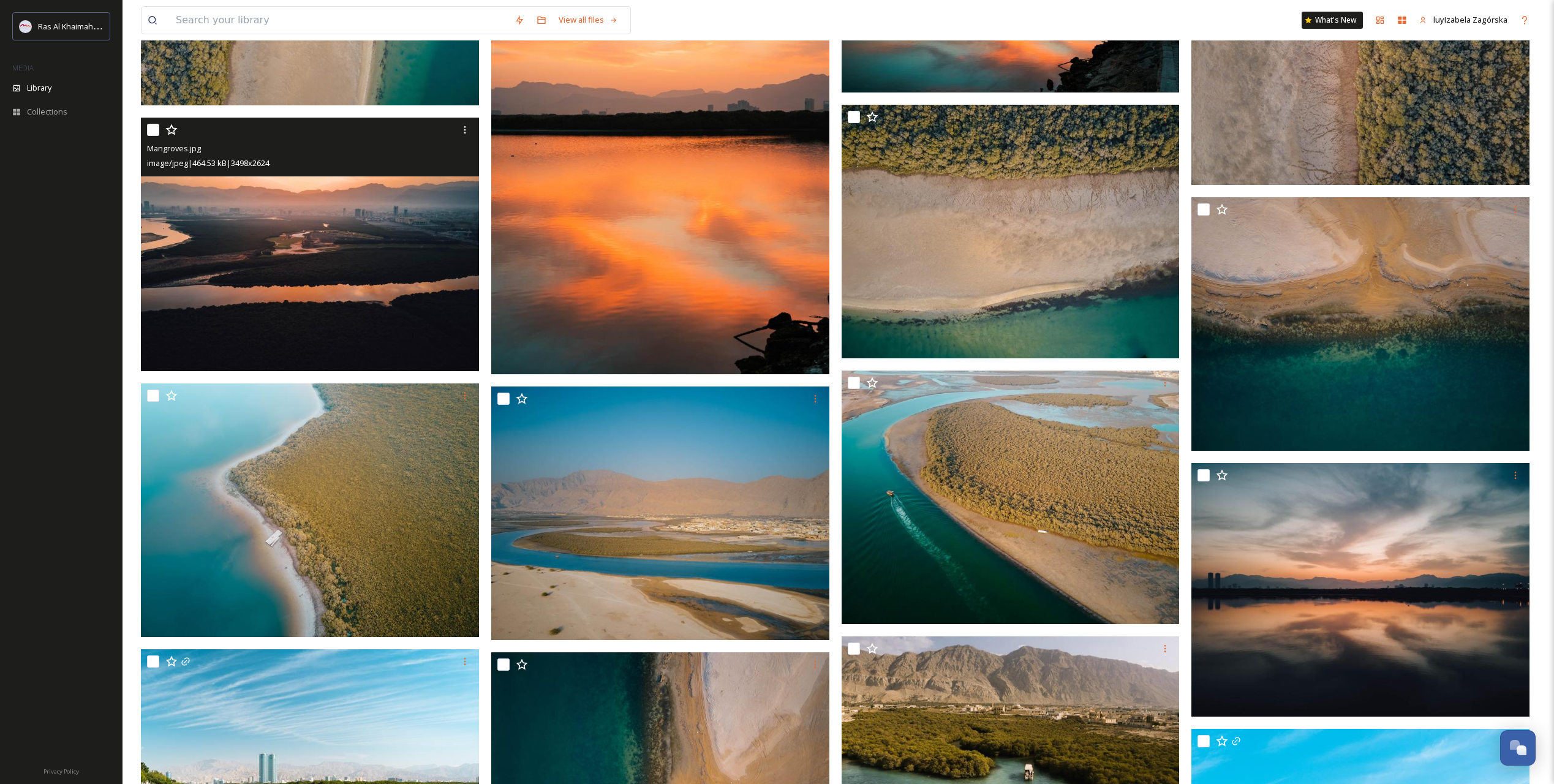
click at [387, 273] on img at bounding box center [310, 244] width 338 height 254
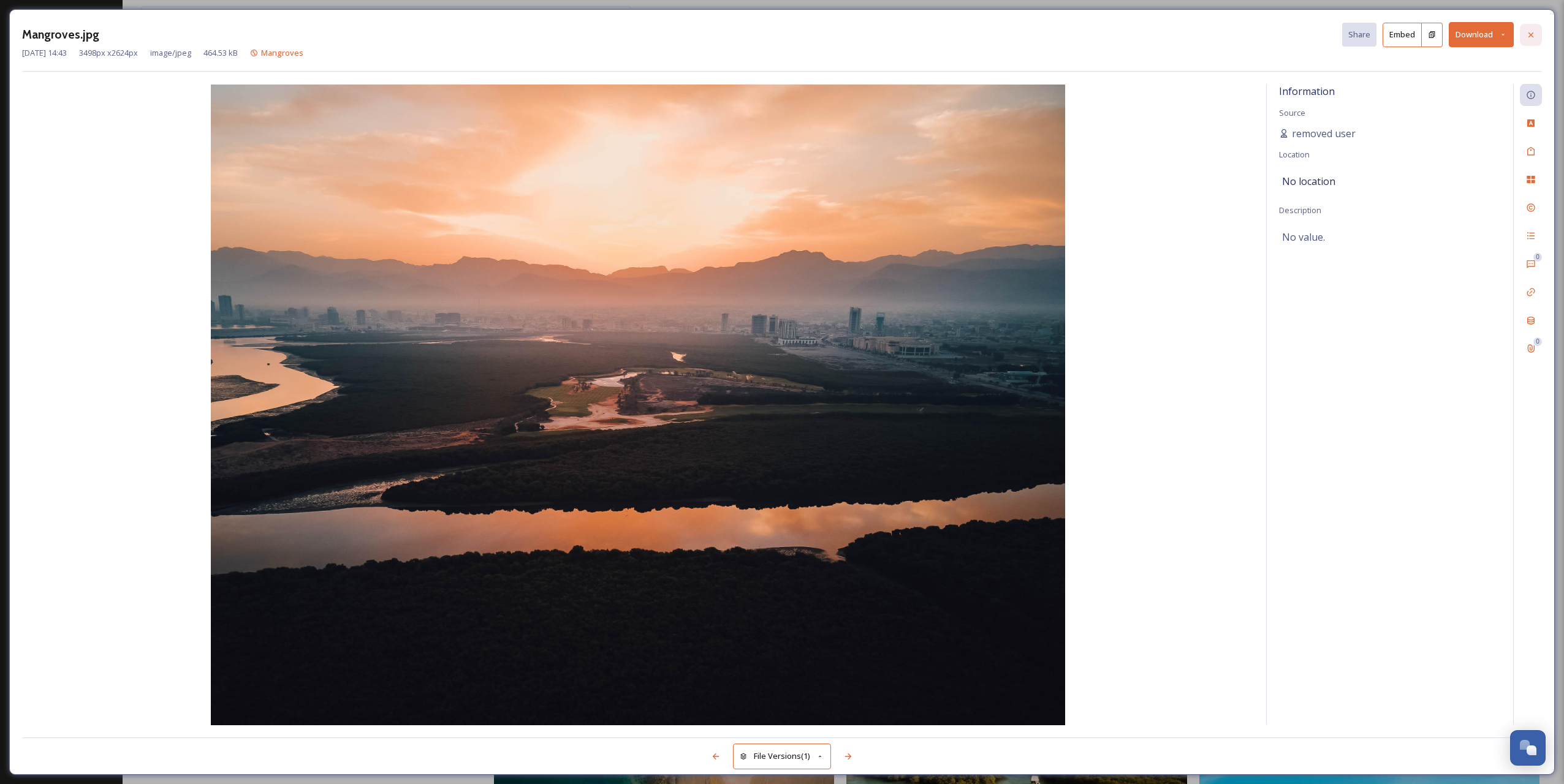
click at [1531, 35] on icon at bounding box center [1530, 34] width 5 height 5
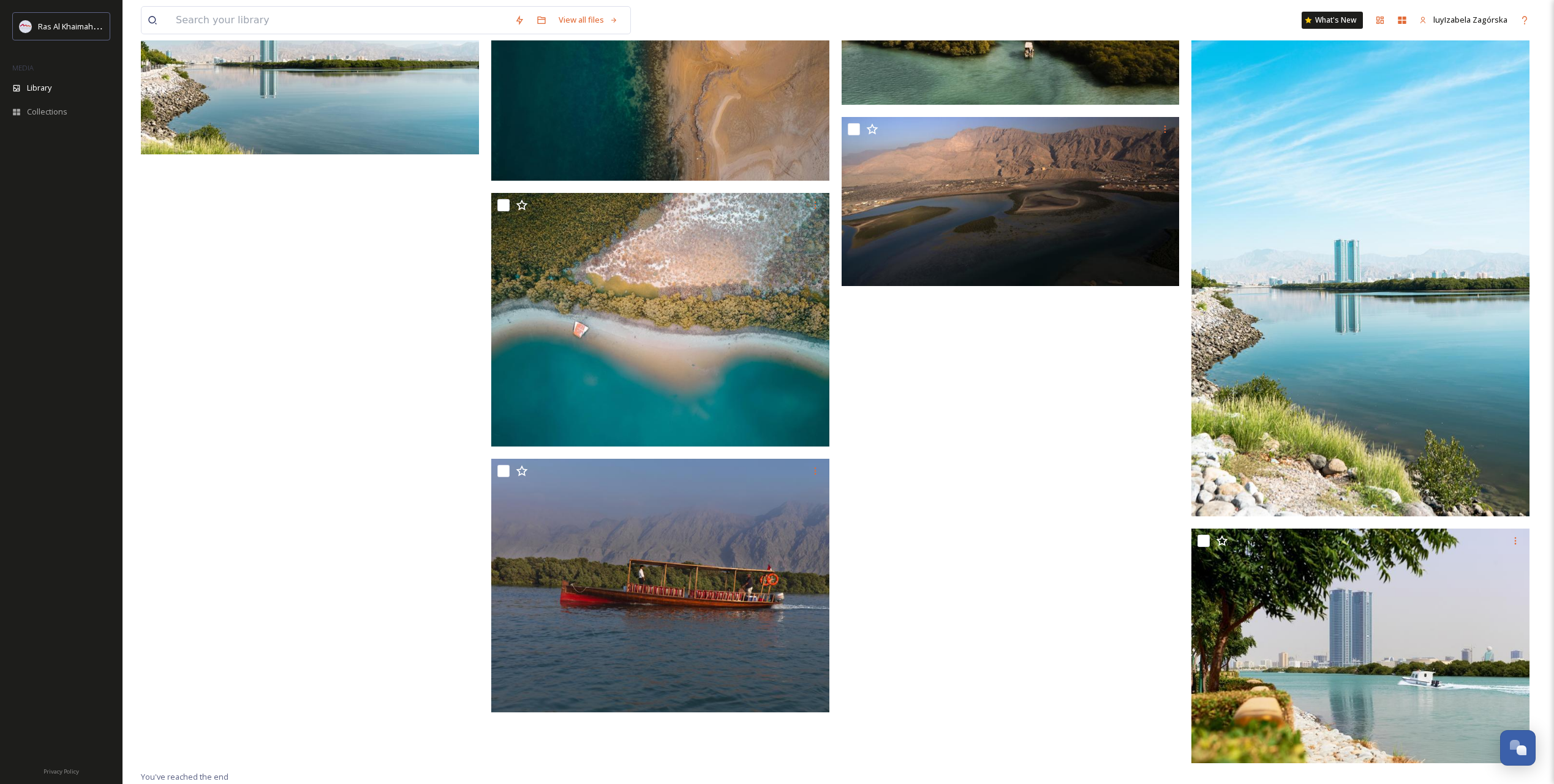
scroll to position [1748, 0]
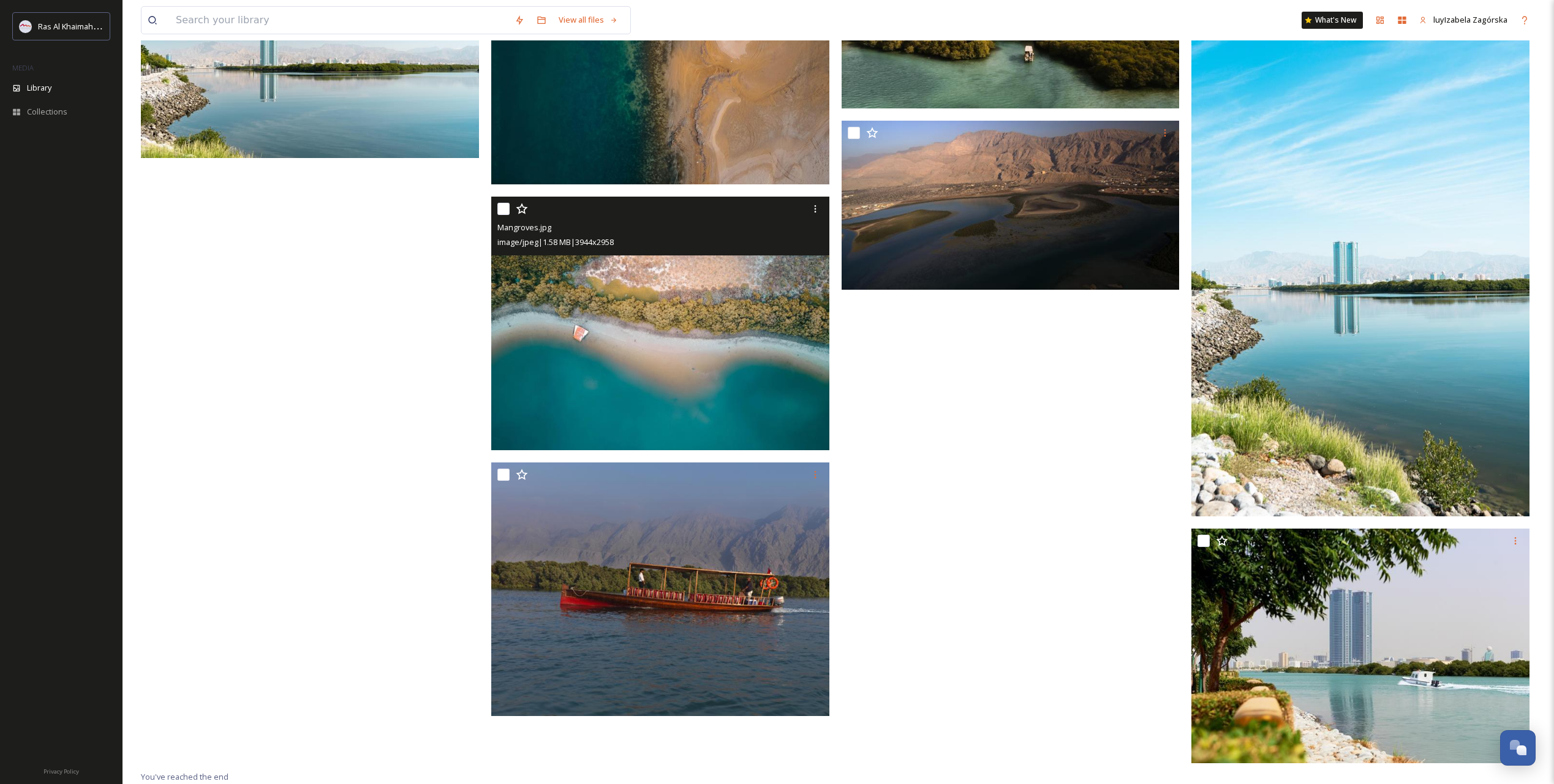
drag, startPoint x: 720, startPoint y: 260, endPoint x: 704, endPoint y: 264, distance: 16.5
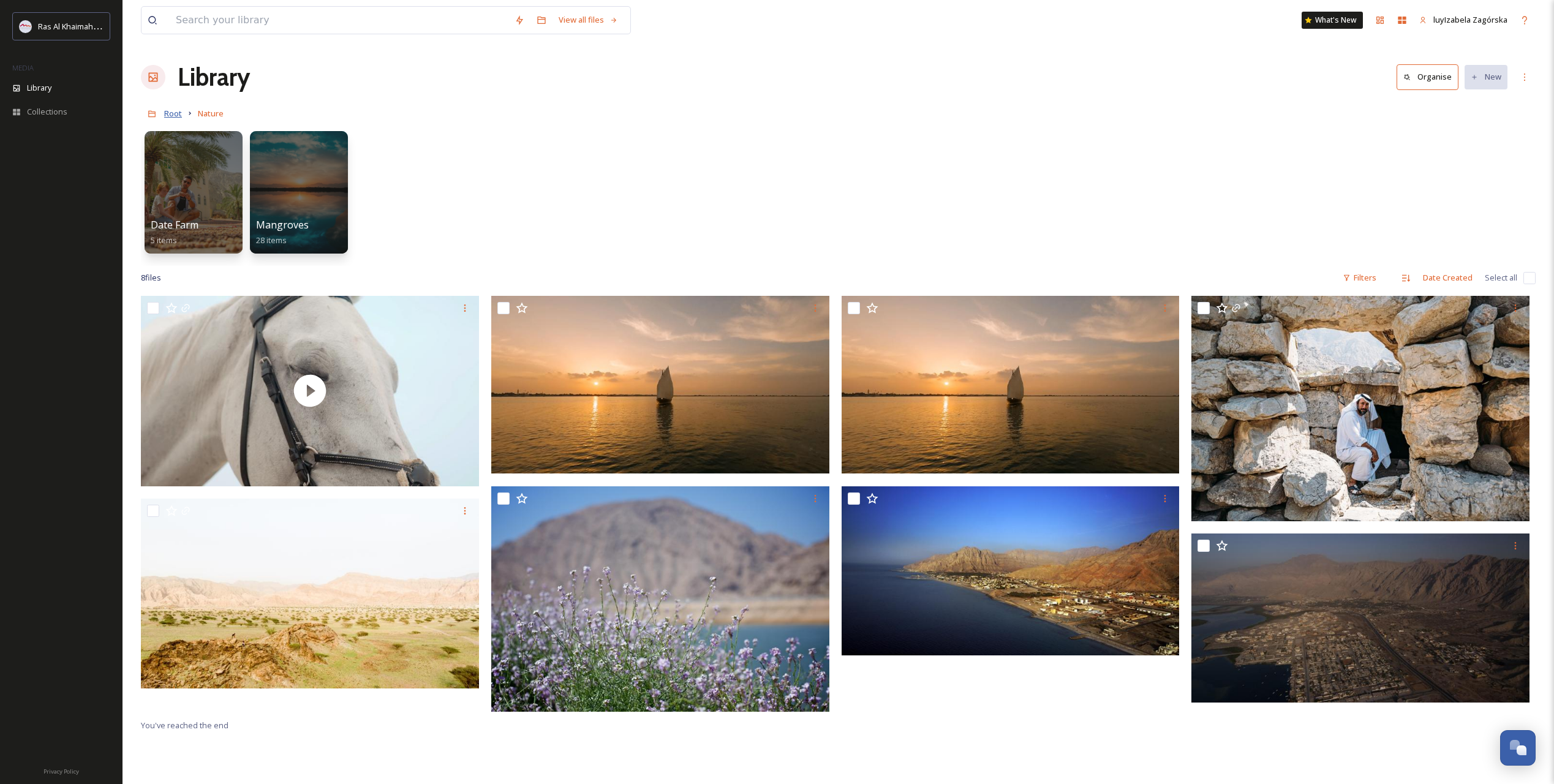
click at [172, 117] on span "Root" at bounding box center [173, 113] width 17 height 11
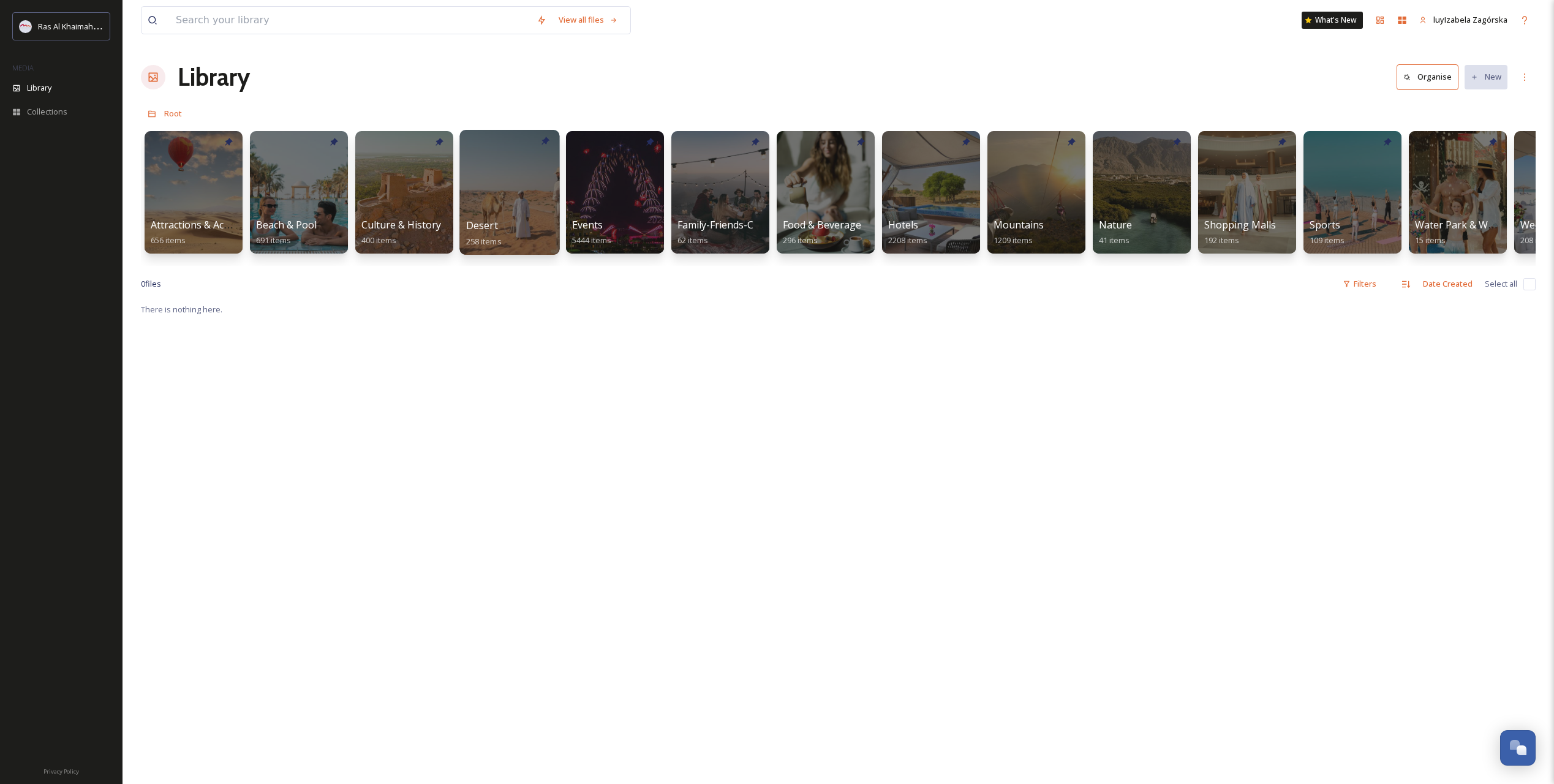
click at [506, 226] on div "Desert 258 items" at bounding box center [510, 234] width 88 height 31
click at [469, 225] on span "Desert" at bounding box center [482, 225] width 32 height 14
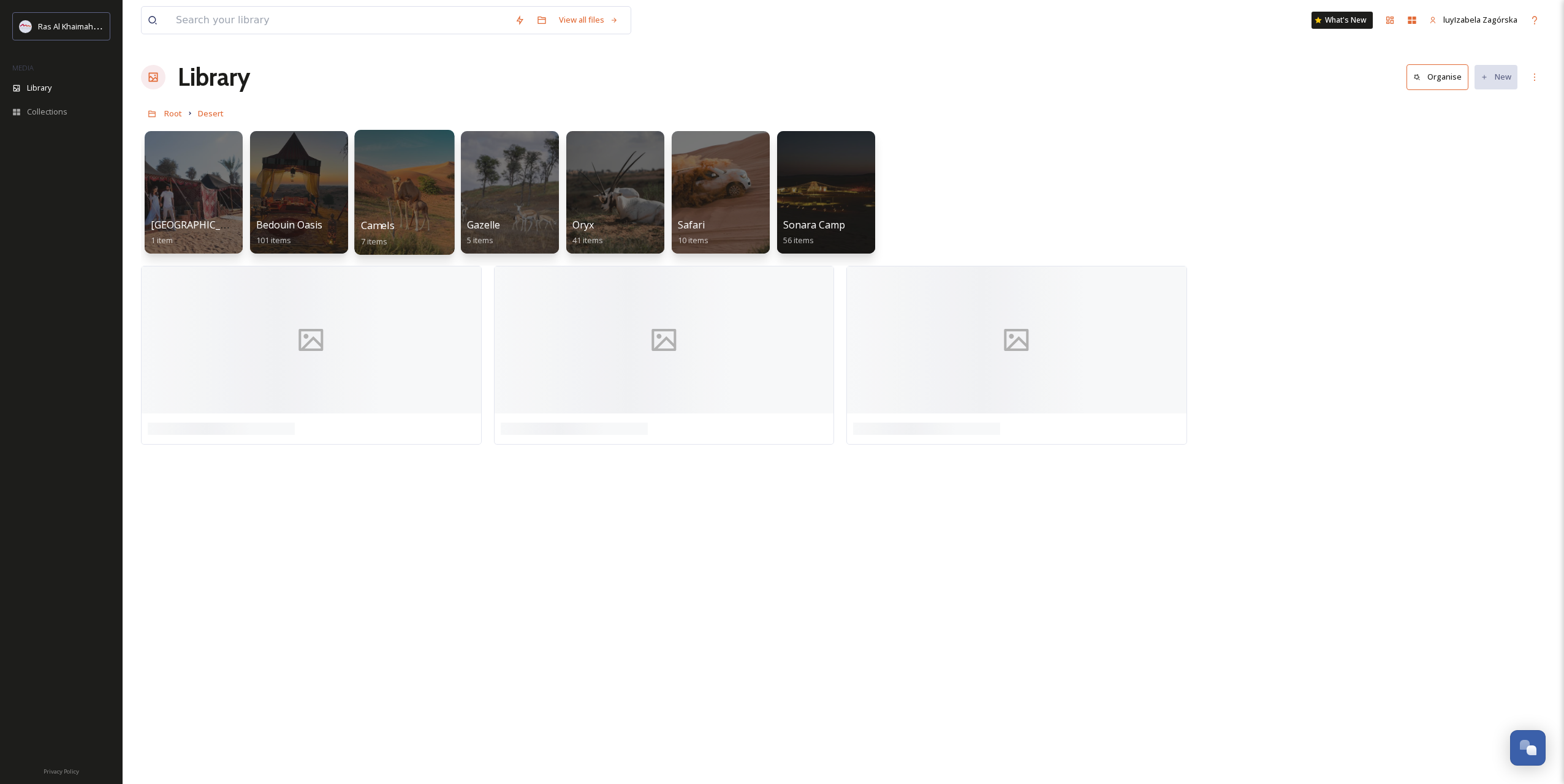
click at [391, 226] on span "Camels" at bounding box center [378, 225] width 34 height 14
click at [296, 229] on span "Bedouin Oasis" at bounding box center [289, 225] width 68 height 14
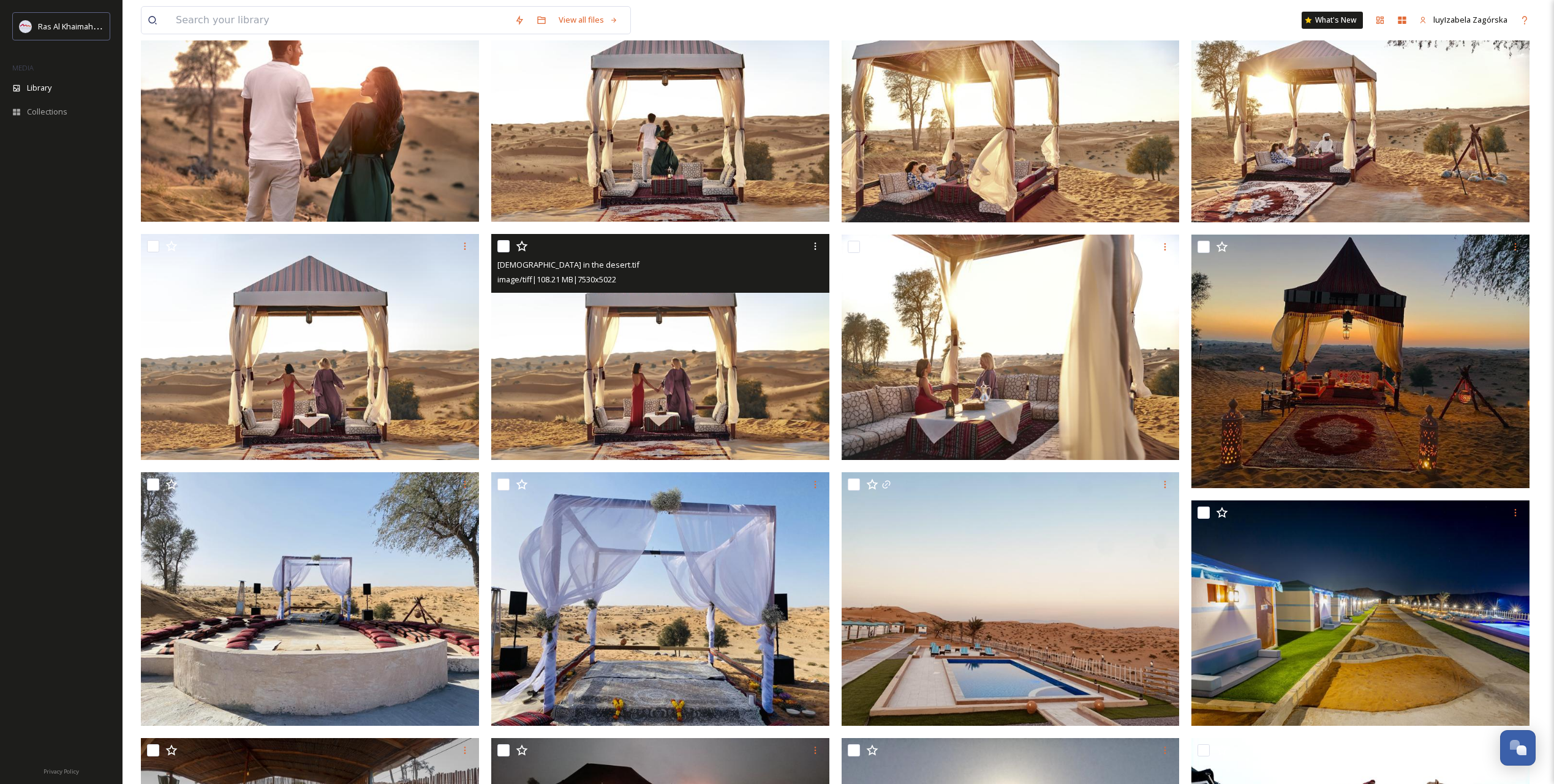
scroll to position [204, 0]
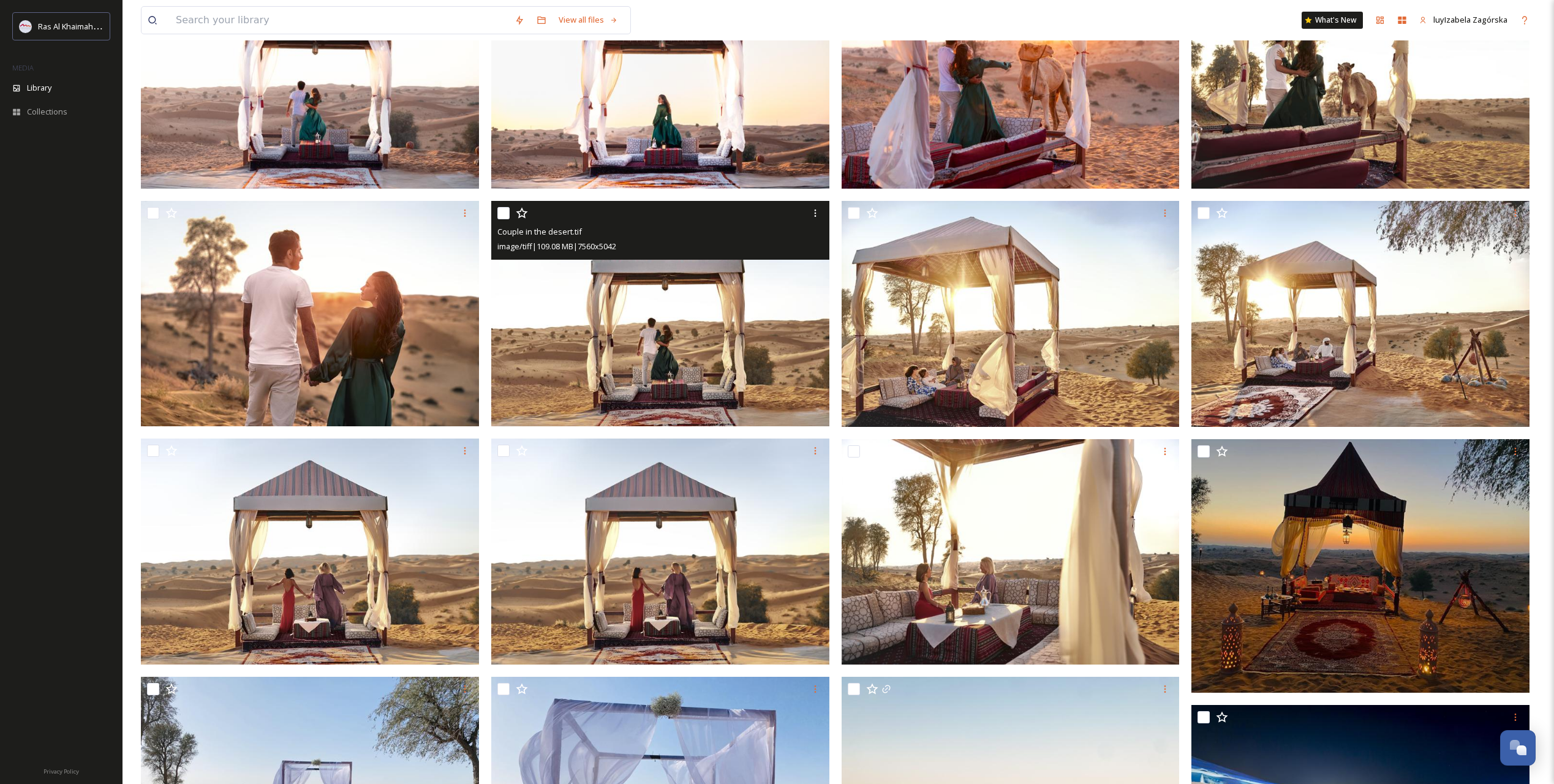
drag, startPoint x: 624, startPoint y: 312, endPoint x: 617, endPoint y: 311, distance: 7.1
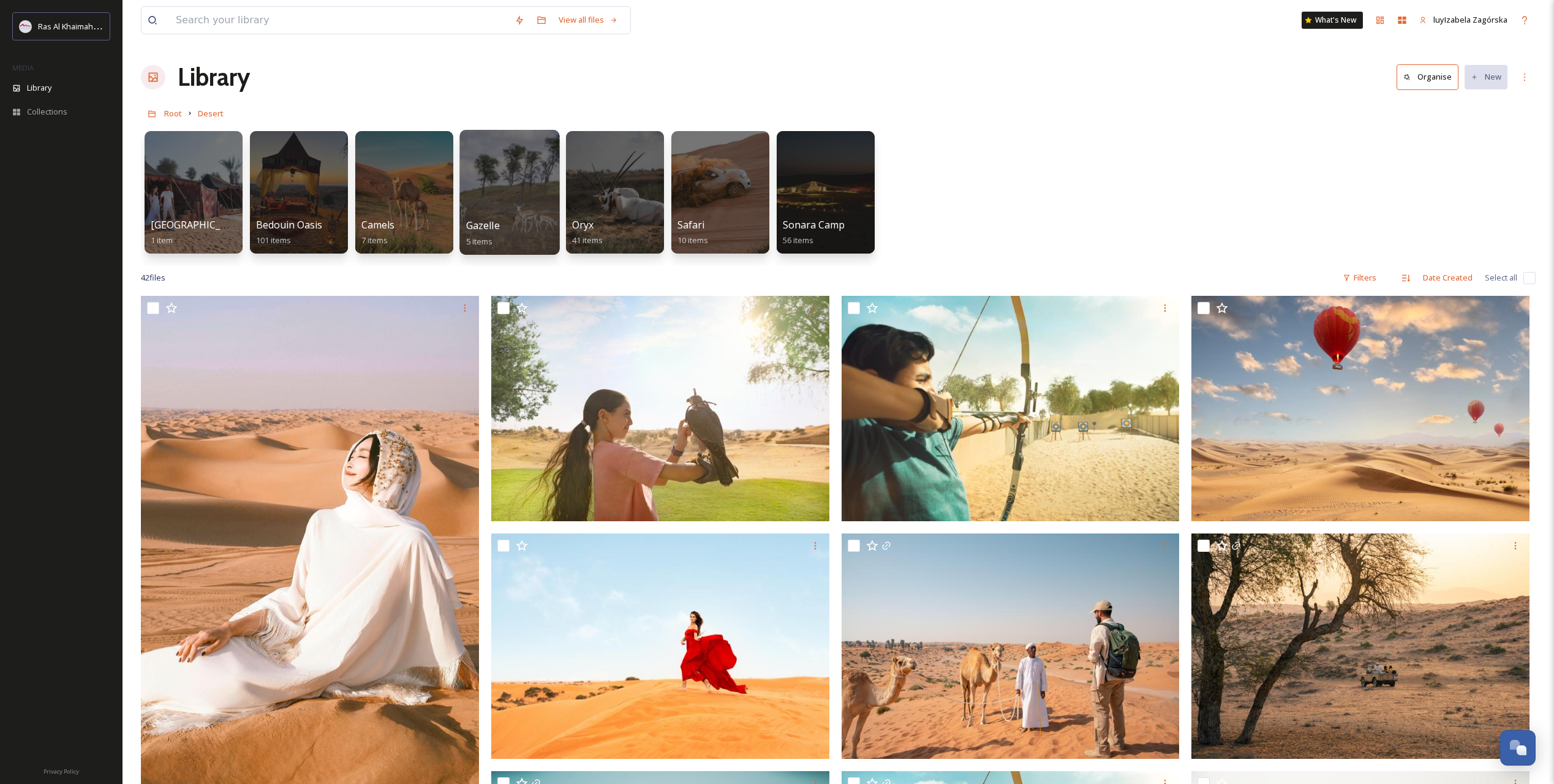
click at [480, 226] on span "Gazelle" at bounding box center [483, 225] width 34 height 14
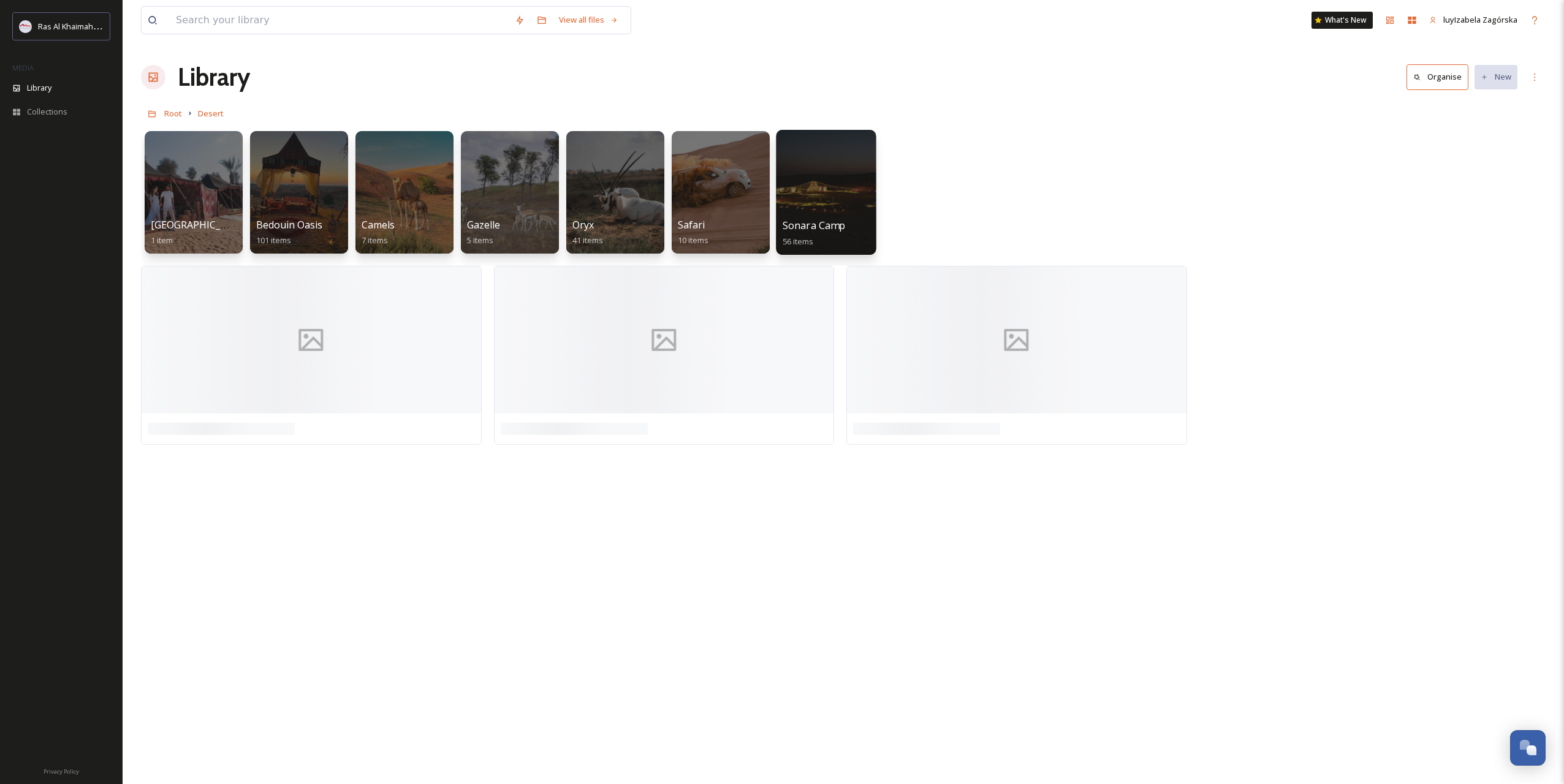
click at [809, 226] on span "Sonara Camp" at bounding box center [813, 225] width 63 height 14
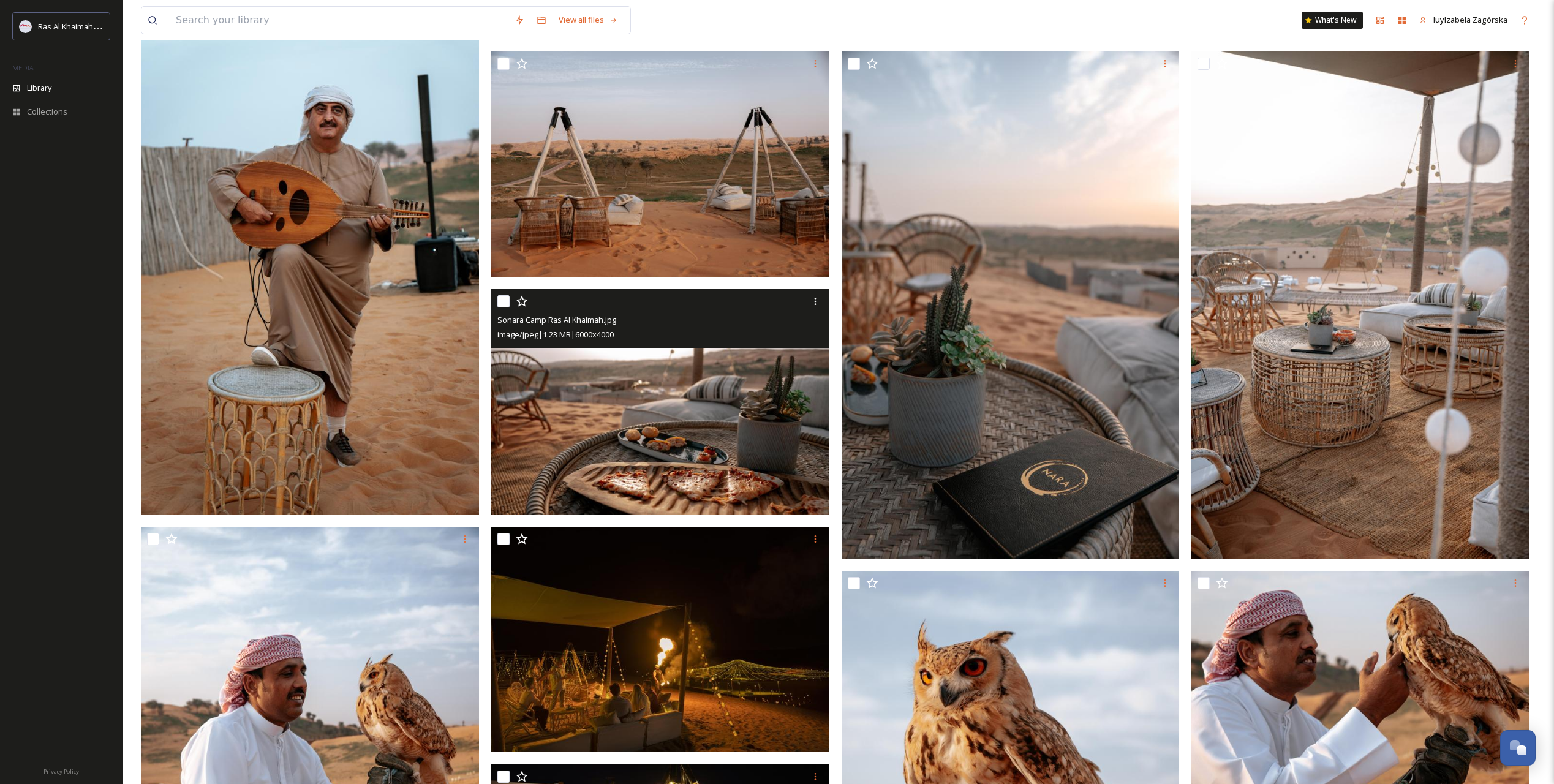
scroll to position [2778, 0]
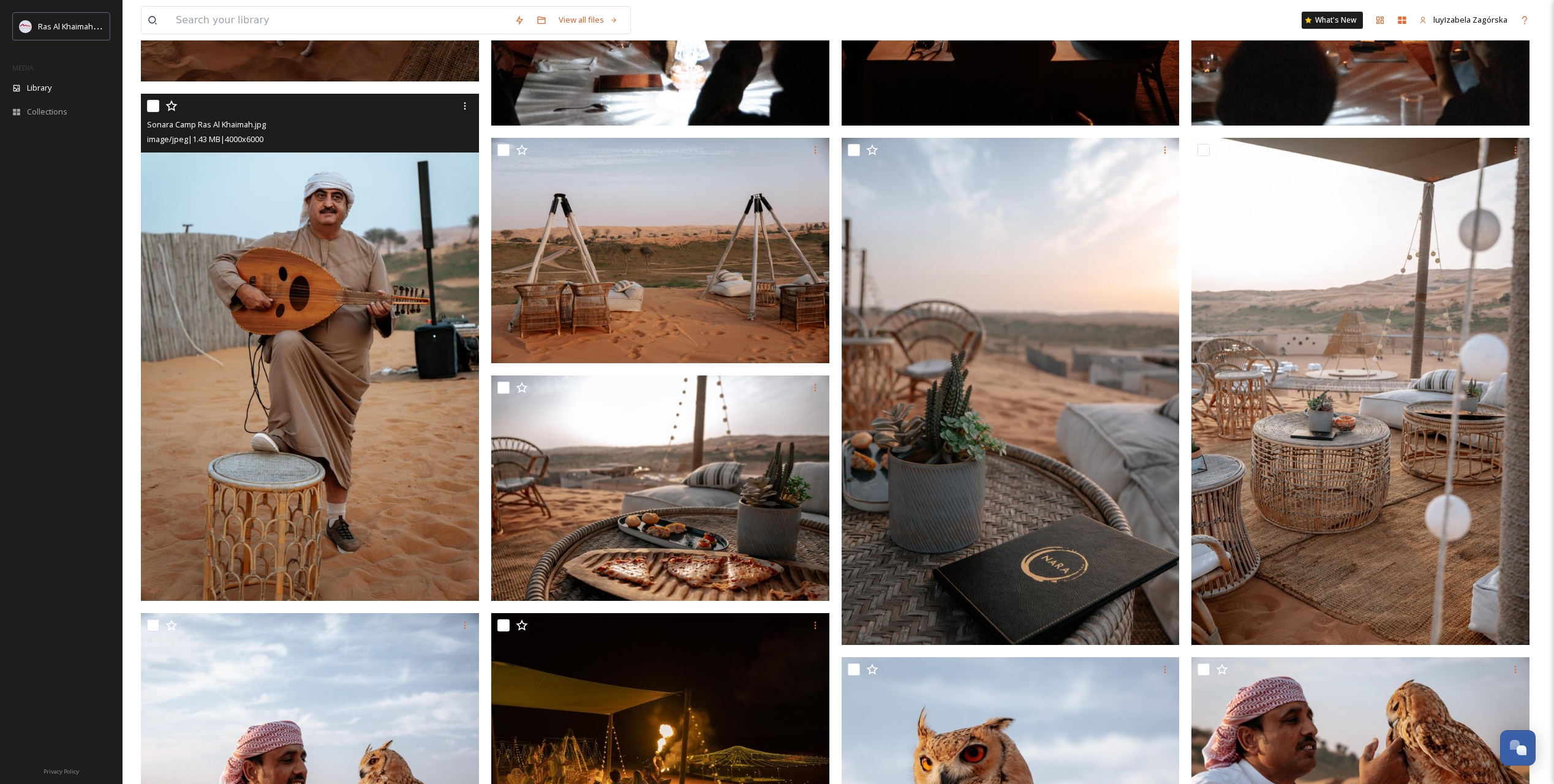
click at [360, 309] on img at bounding box center [310, 347] width 338 height 507
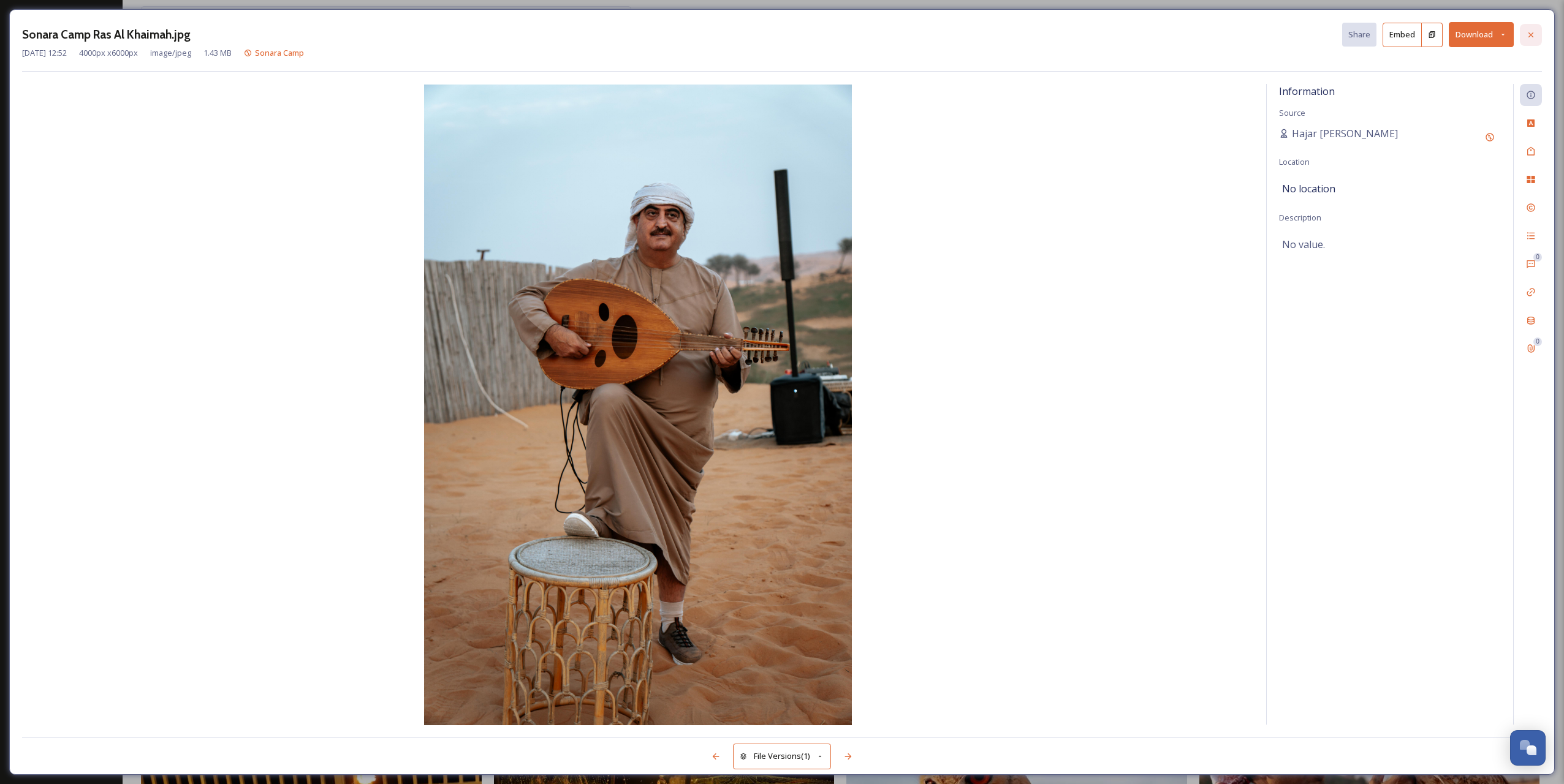
click at [1534, 36] on icon at bounding box center [1530, 35] width 10 height 10
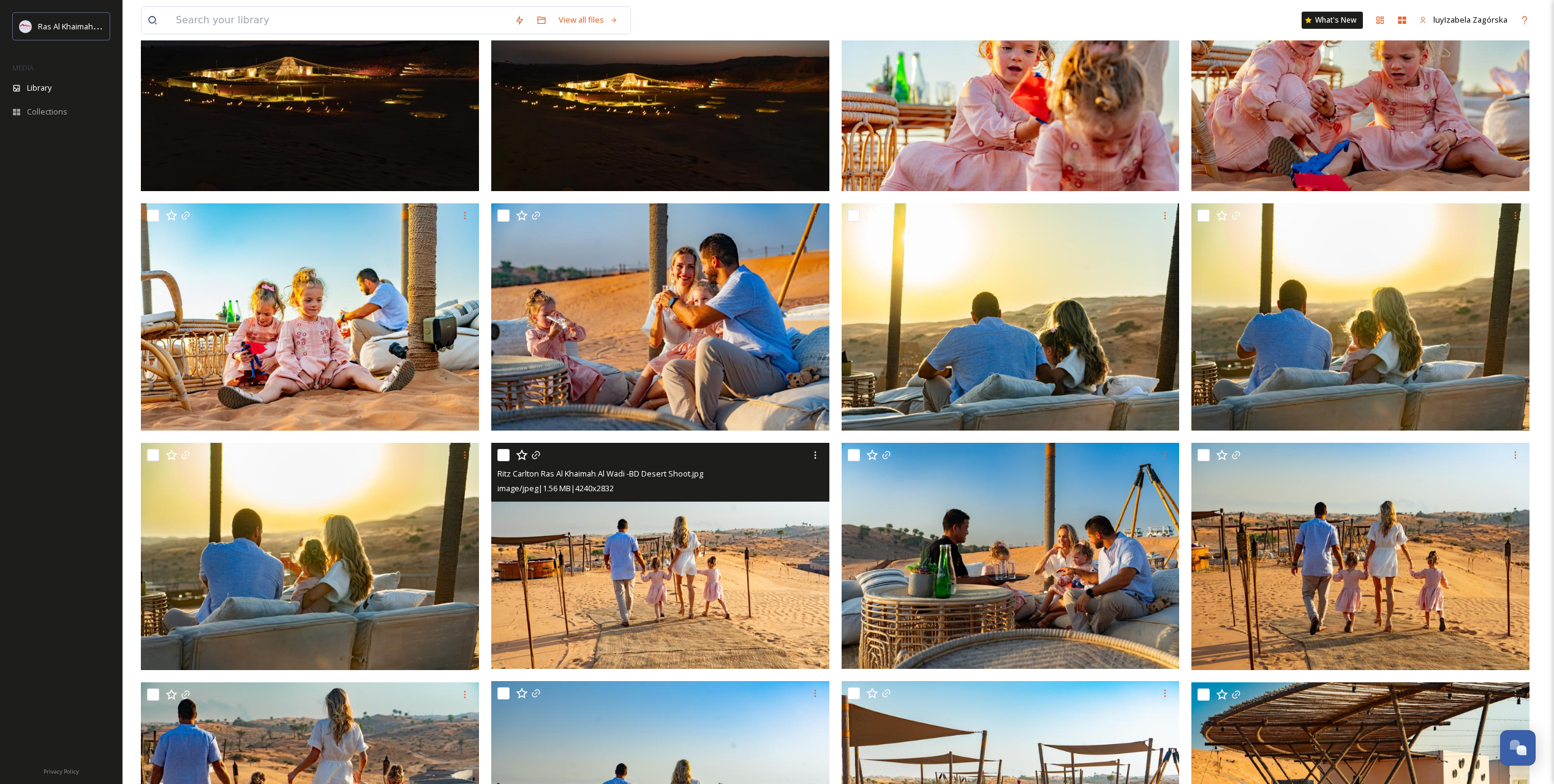
scroll to position [408, 0]
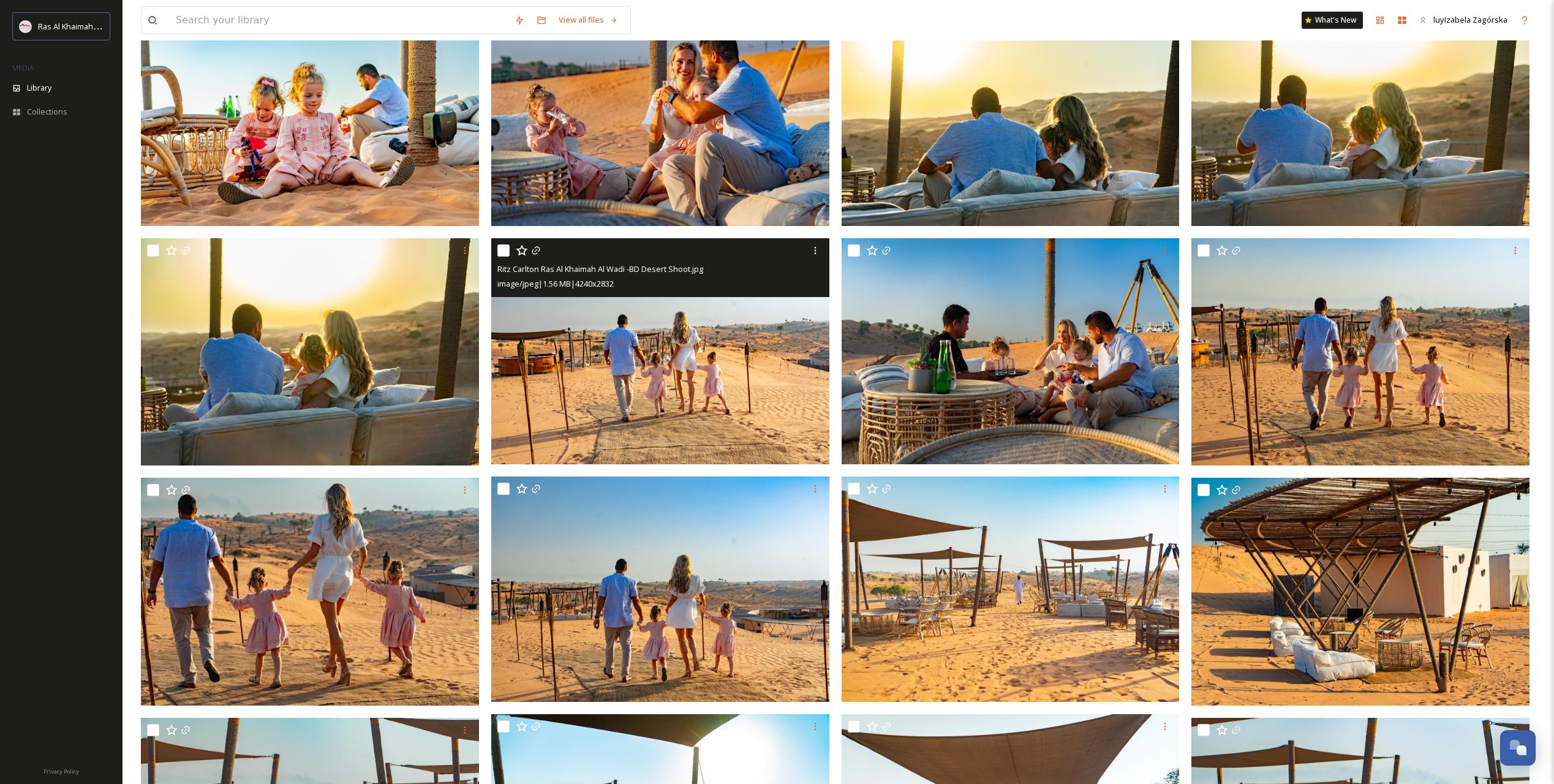
click at [722, 371] on img at bounding box center [661, 351] width 338 height 226
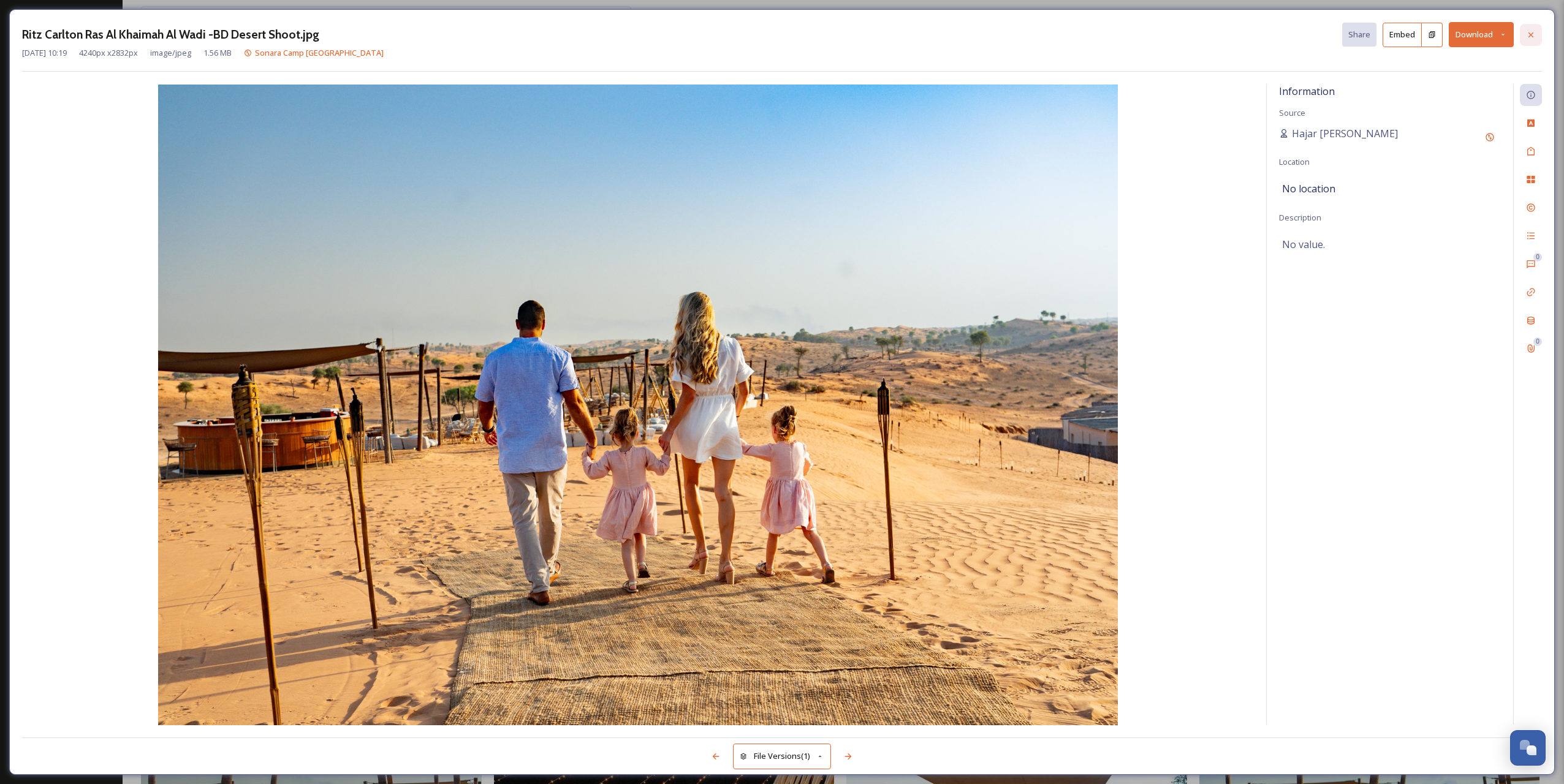
click at [1536, 34] on div at bounding box center [1530, 35] width 22 height 22
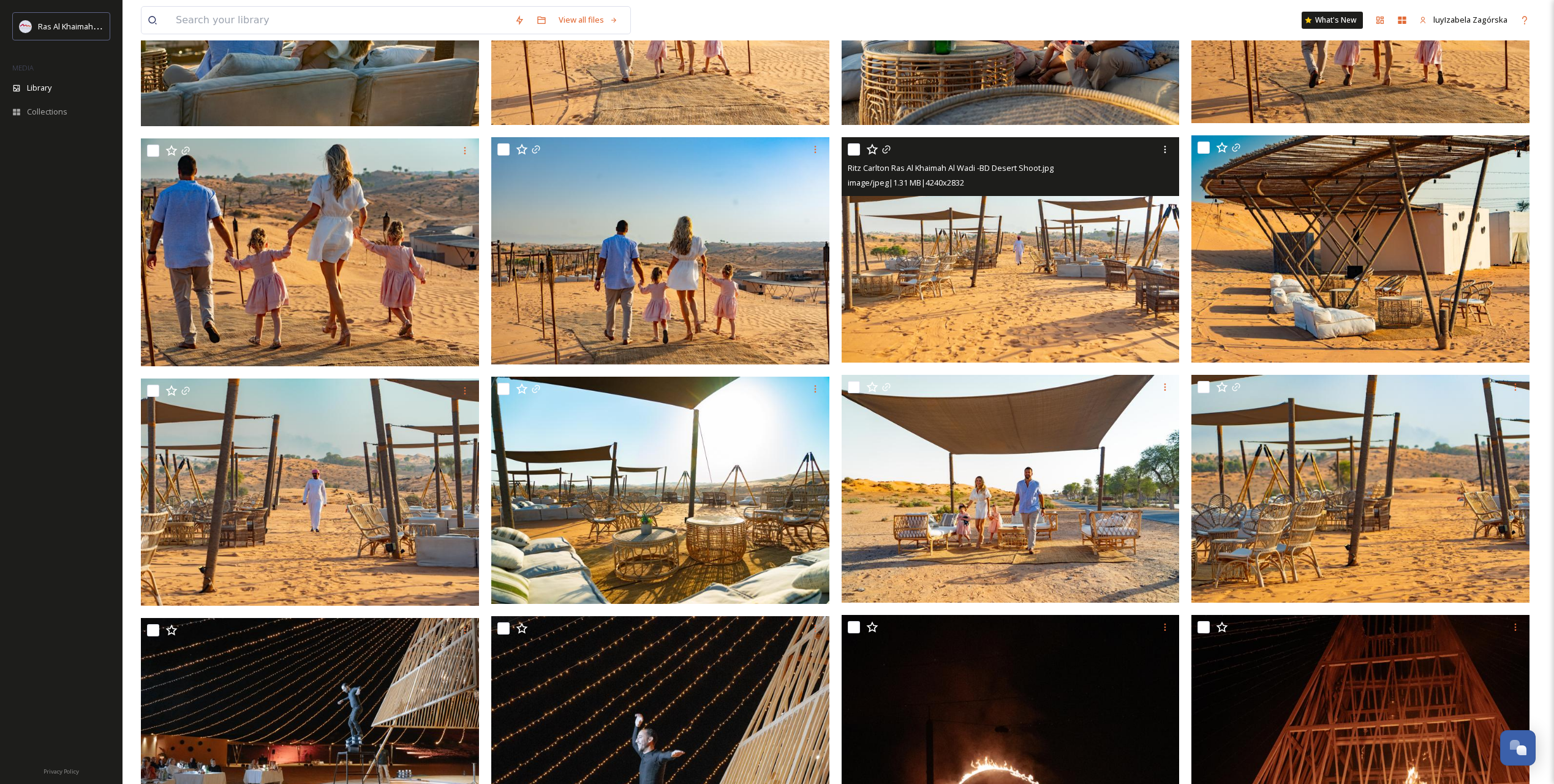
scroll to position [816, 0]
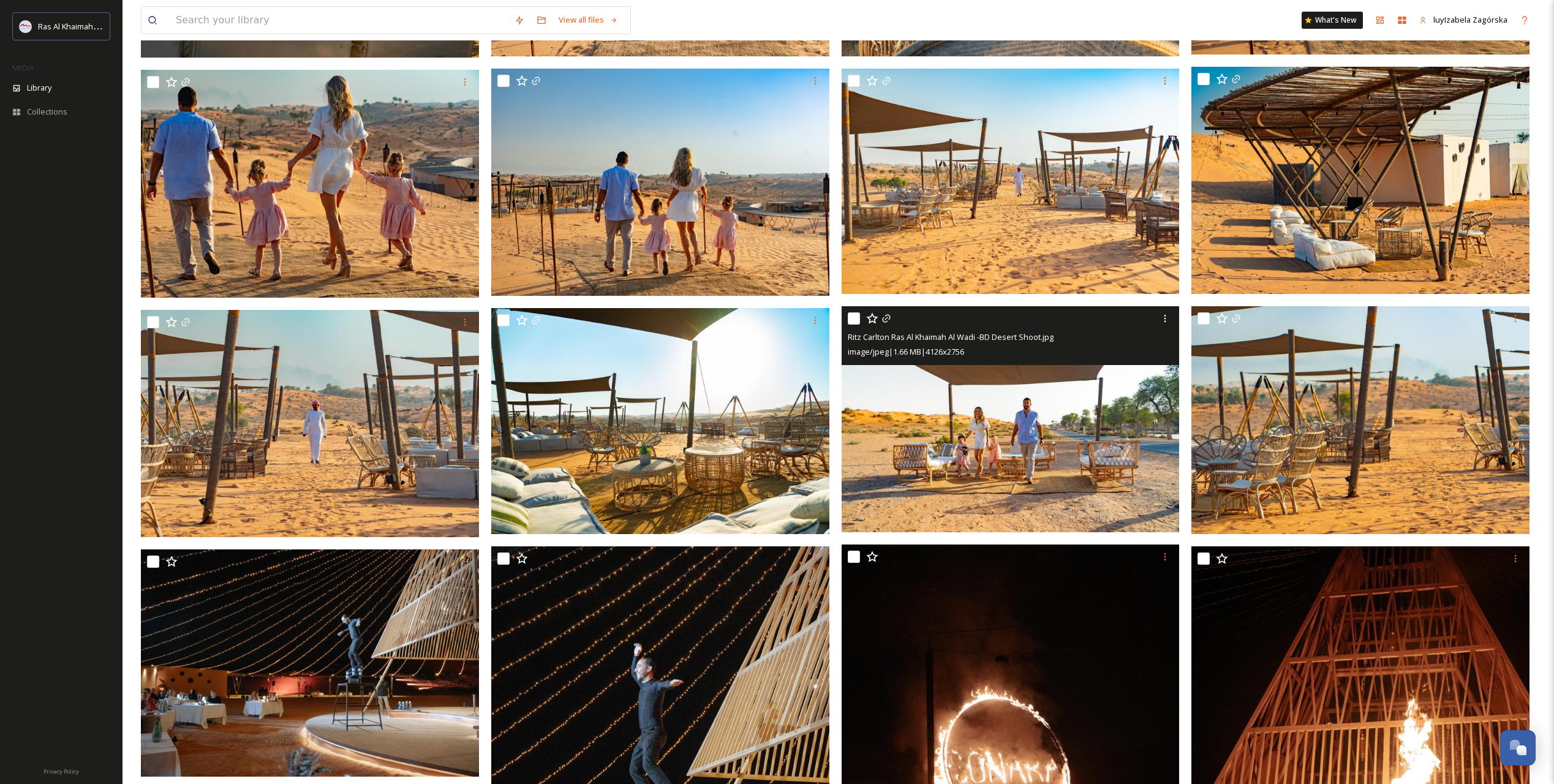
click at [972, 450] on img at bounding box center [1010, 419] width 338 height 226
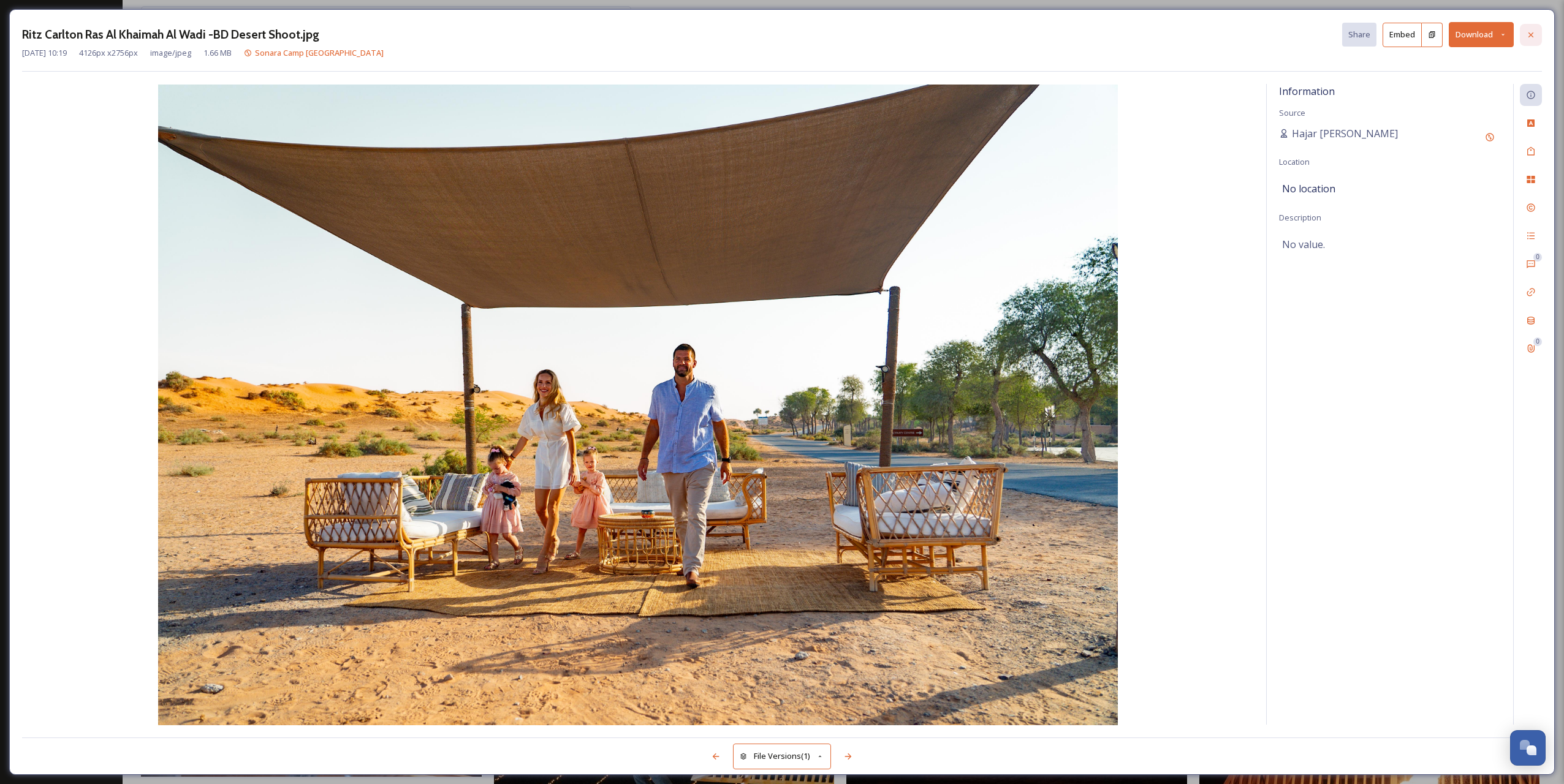
click at [1532, 34] on icon at bounding box center [1530, 34] width 5 height 5
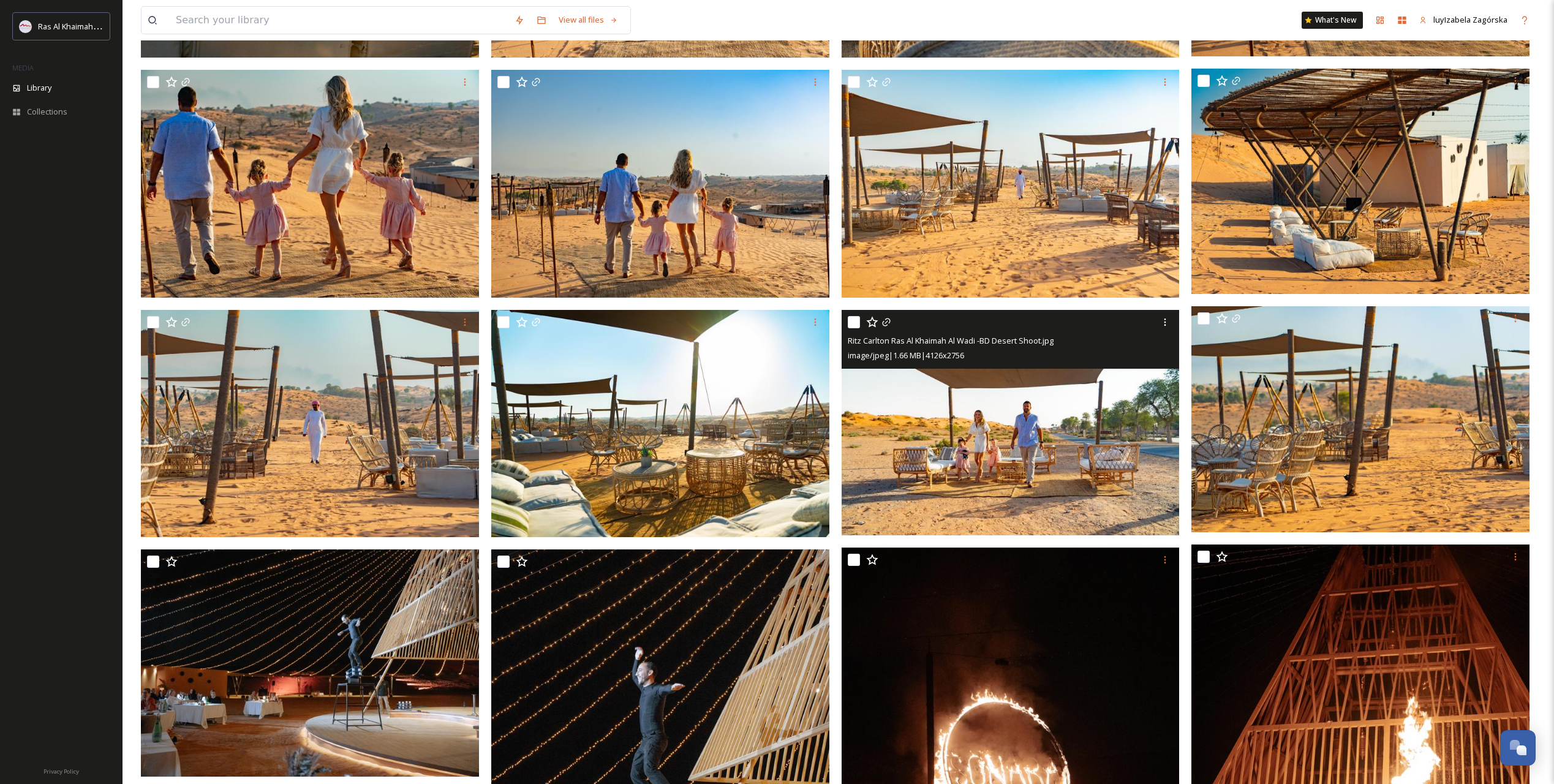
click at [924, 456] on img at bounding box center [1010, 422] width 338 height 226
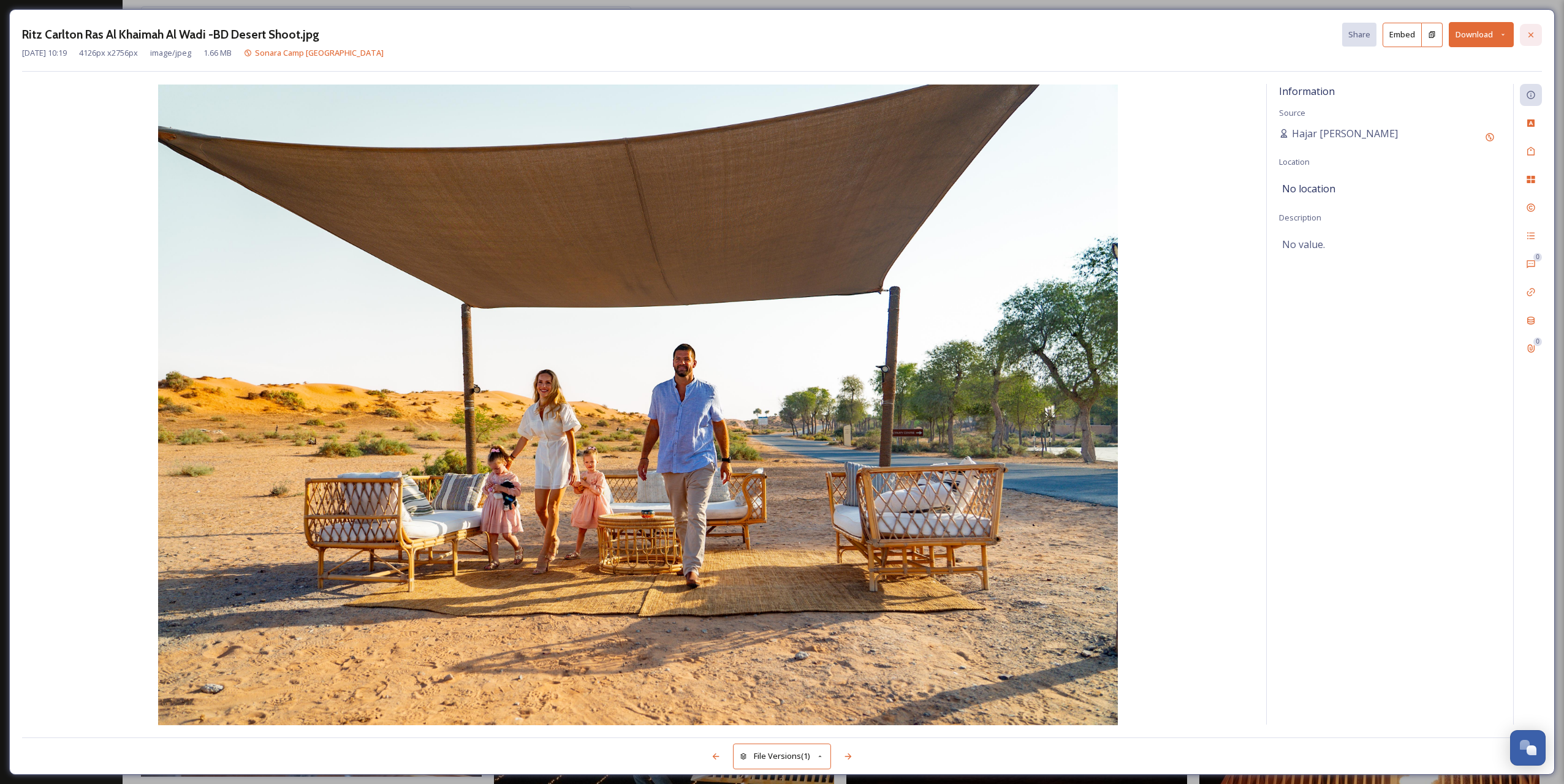
click at [1534, 32] on icon at bounding box center [1530, 35] width 10 height 10
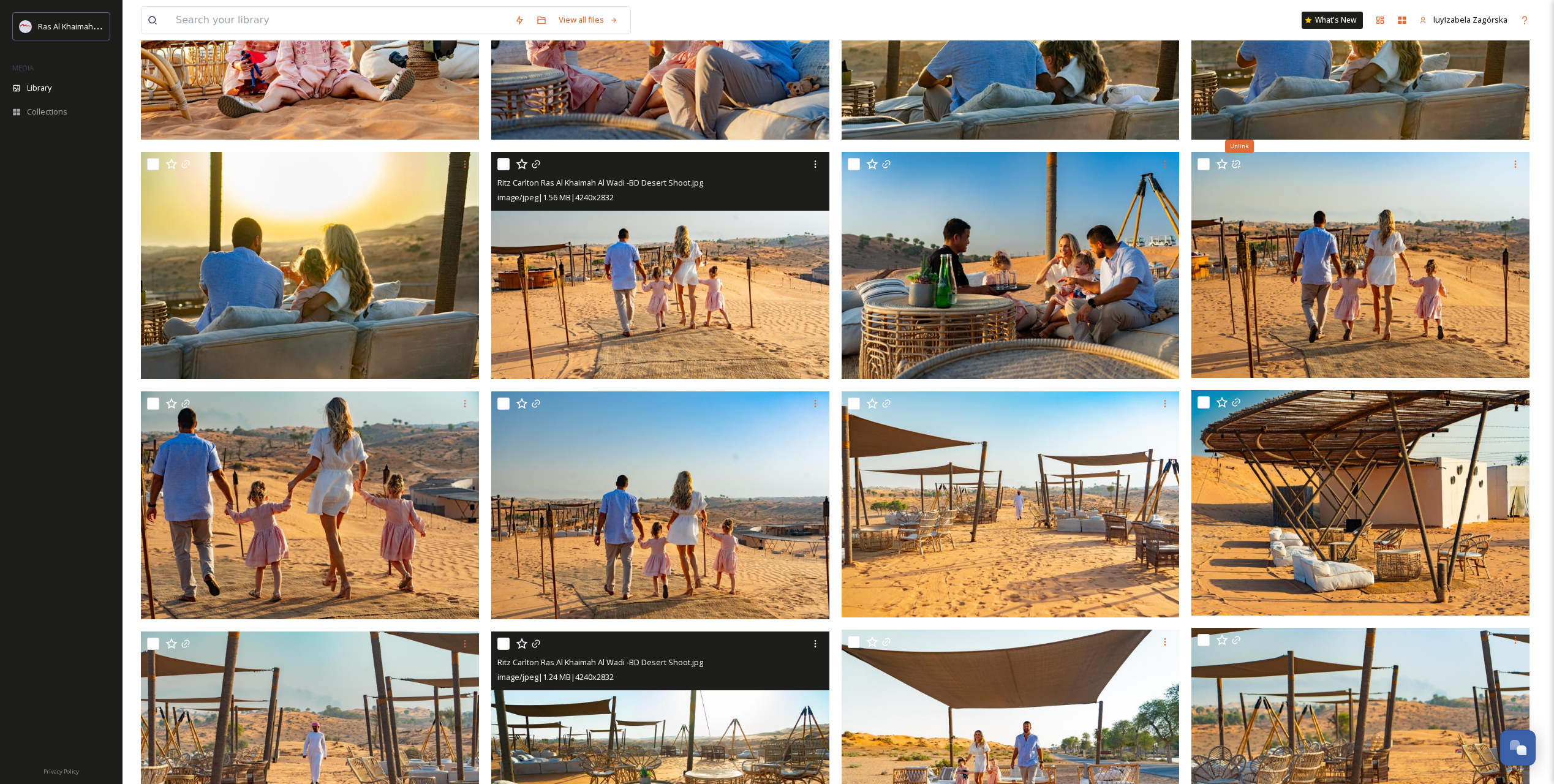
scroll to position [408, 0]
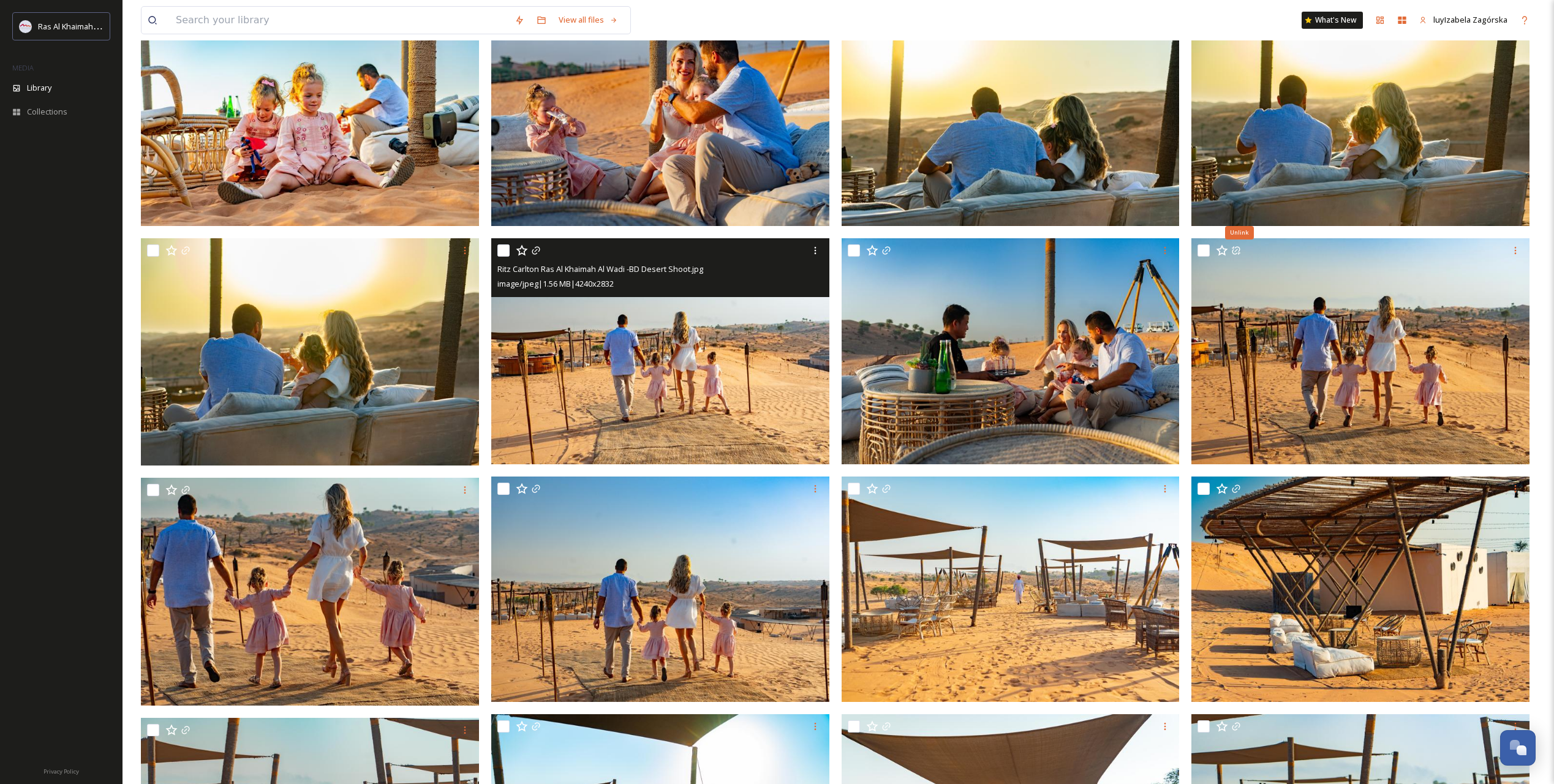
click at [670, 364] on img at bounding box center [661, 351] width 338 height 226
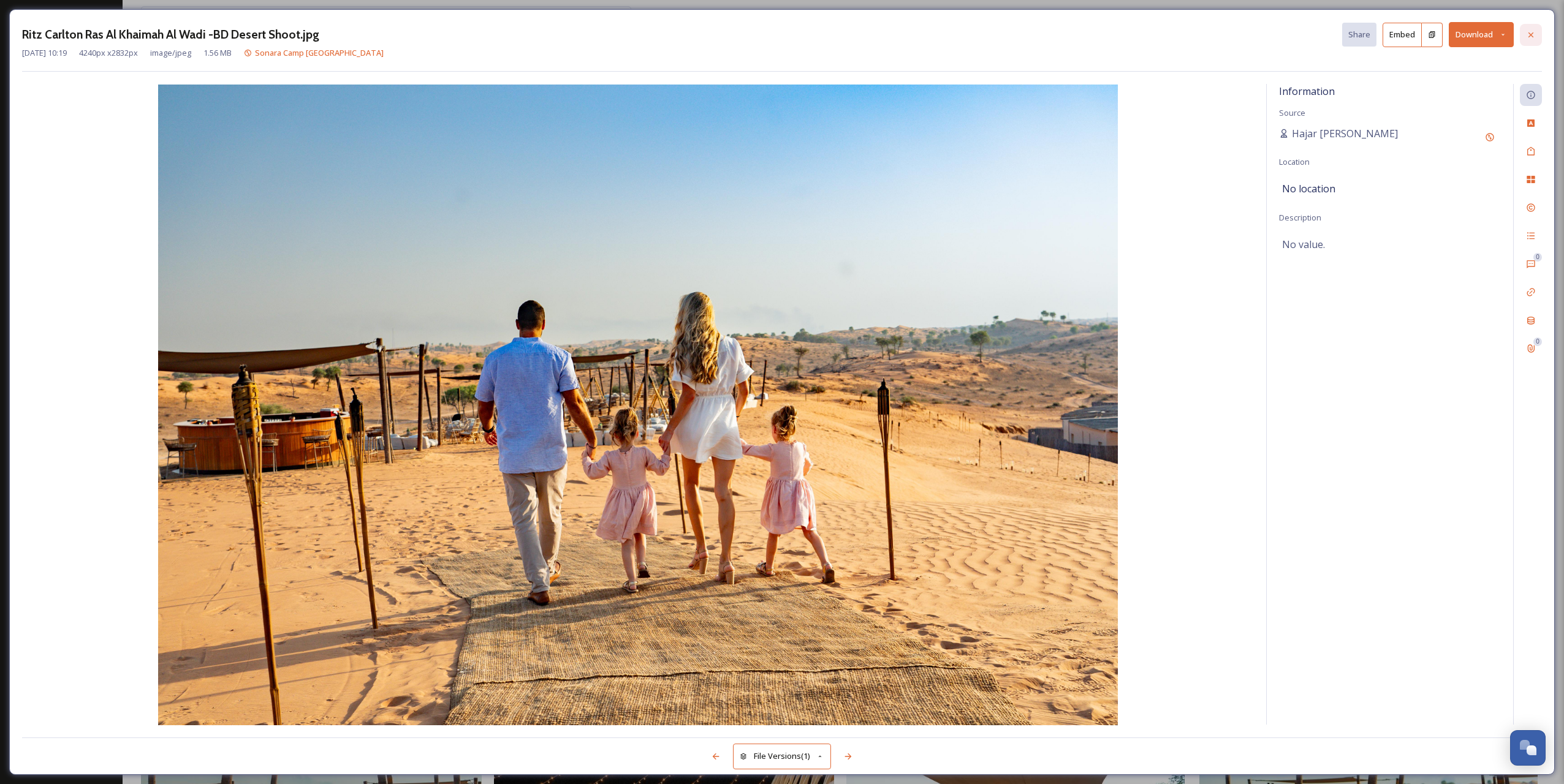
click at [1533, 35] on icon at bounding box center [1530, 35] width 10 height 10
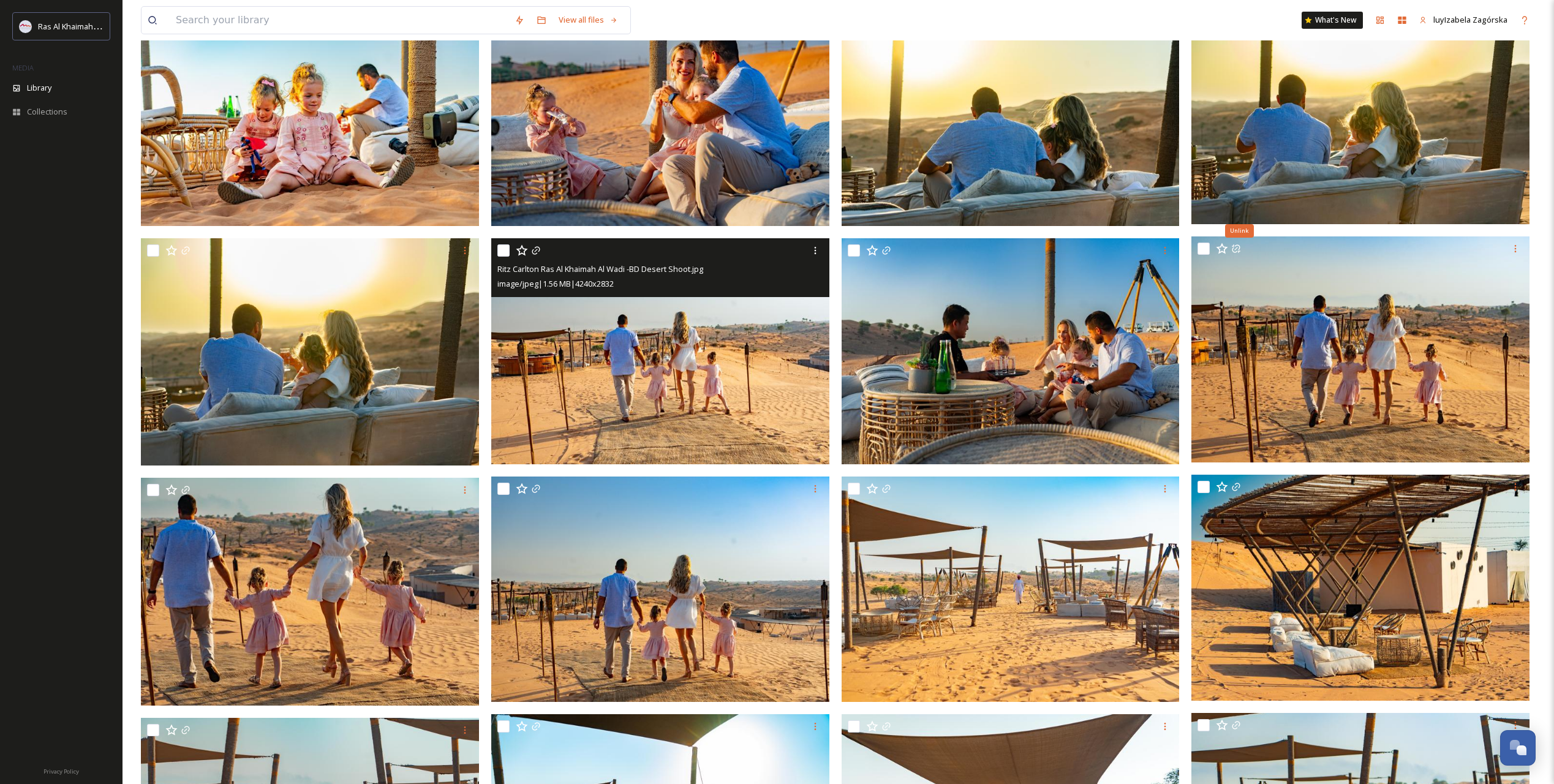
click at [688, 389] on img at bounding box center [661, 351] width 338 height 226
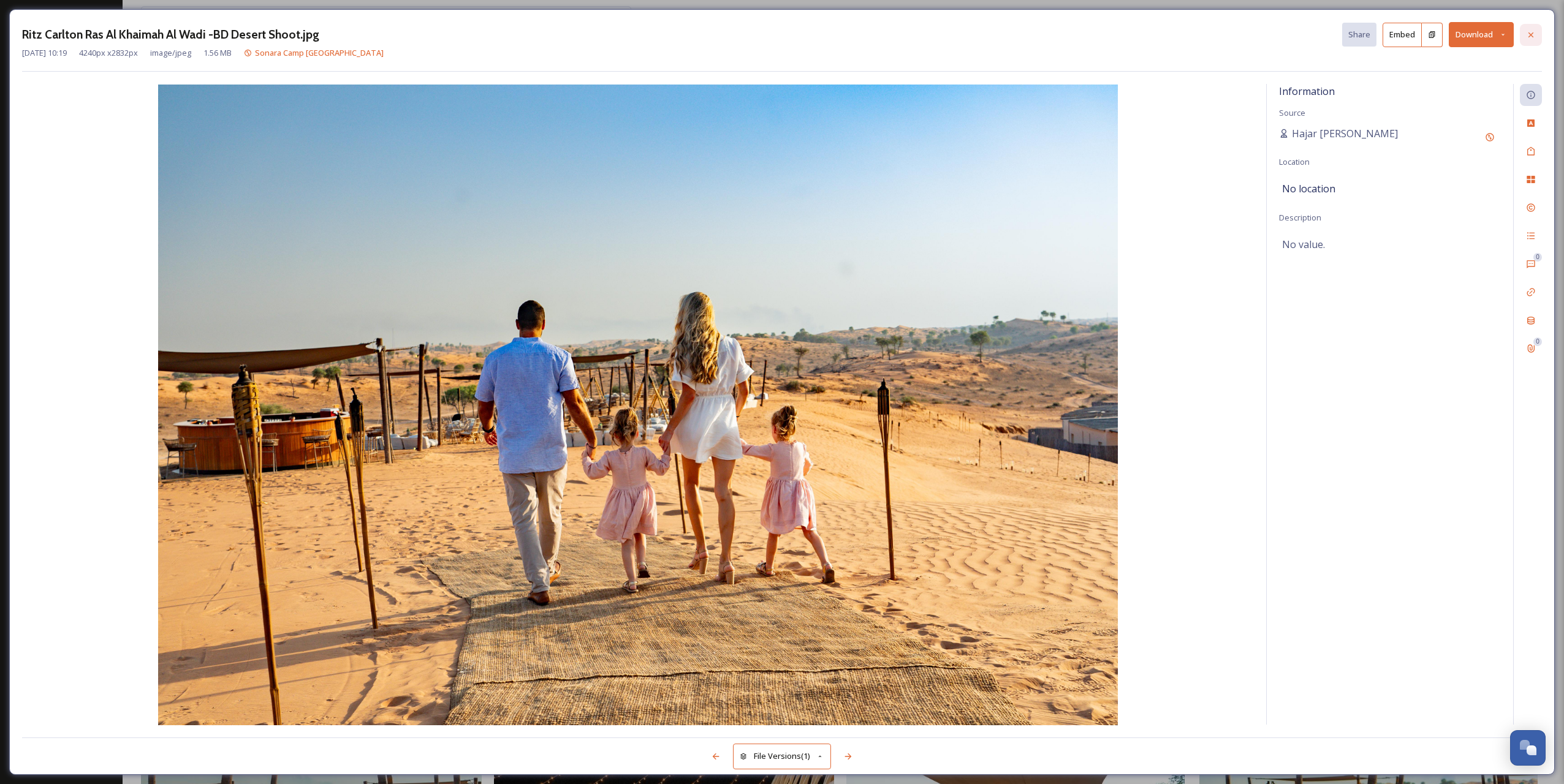
click at [1523, 42] on div at bounding box center [1530, 35] width 22 height 22
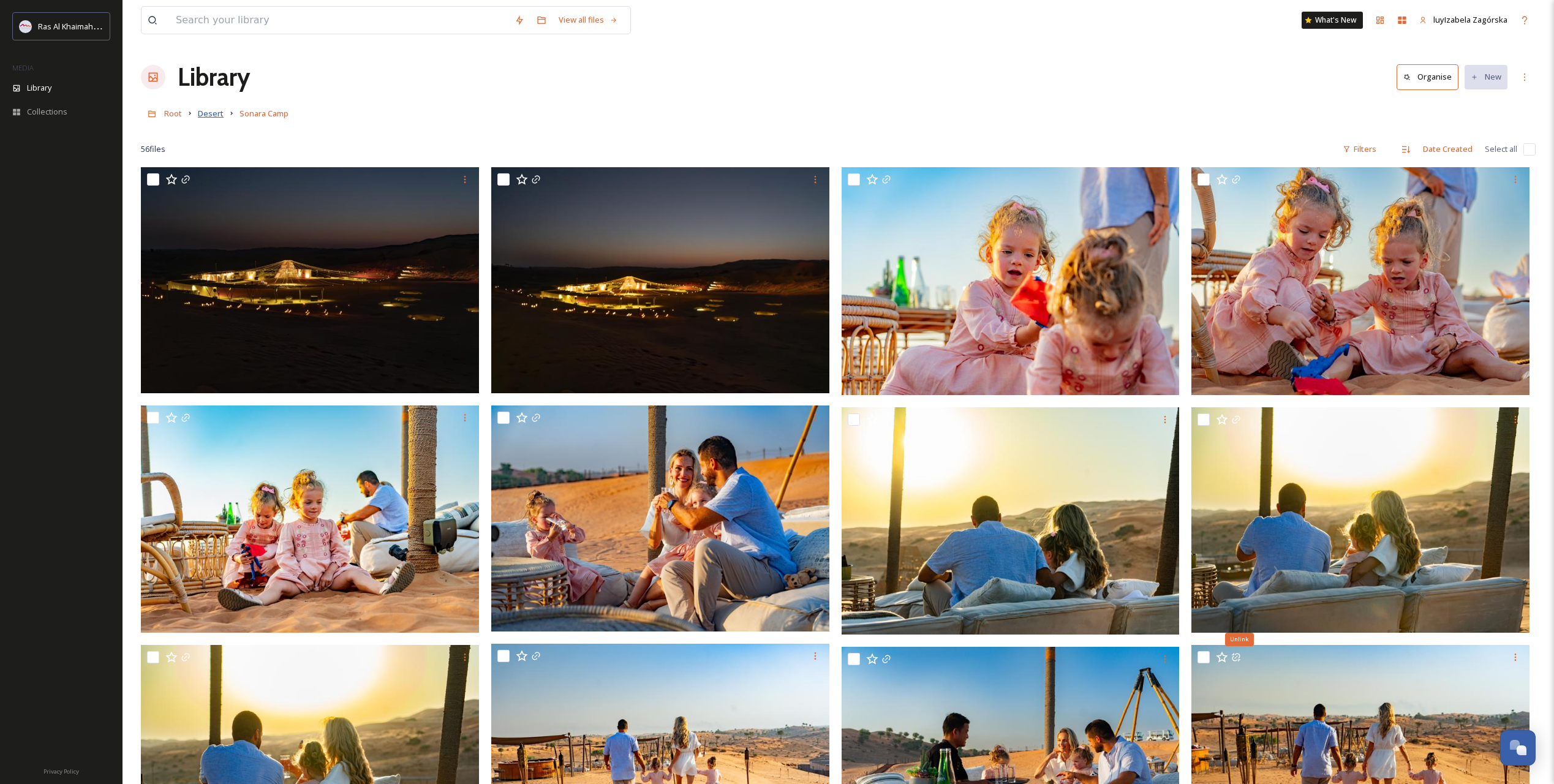
click at [211, 114] on span "Desert" at bounding box center [211, 113] width 26 height 11
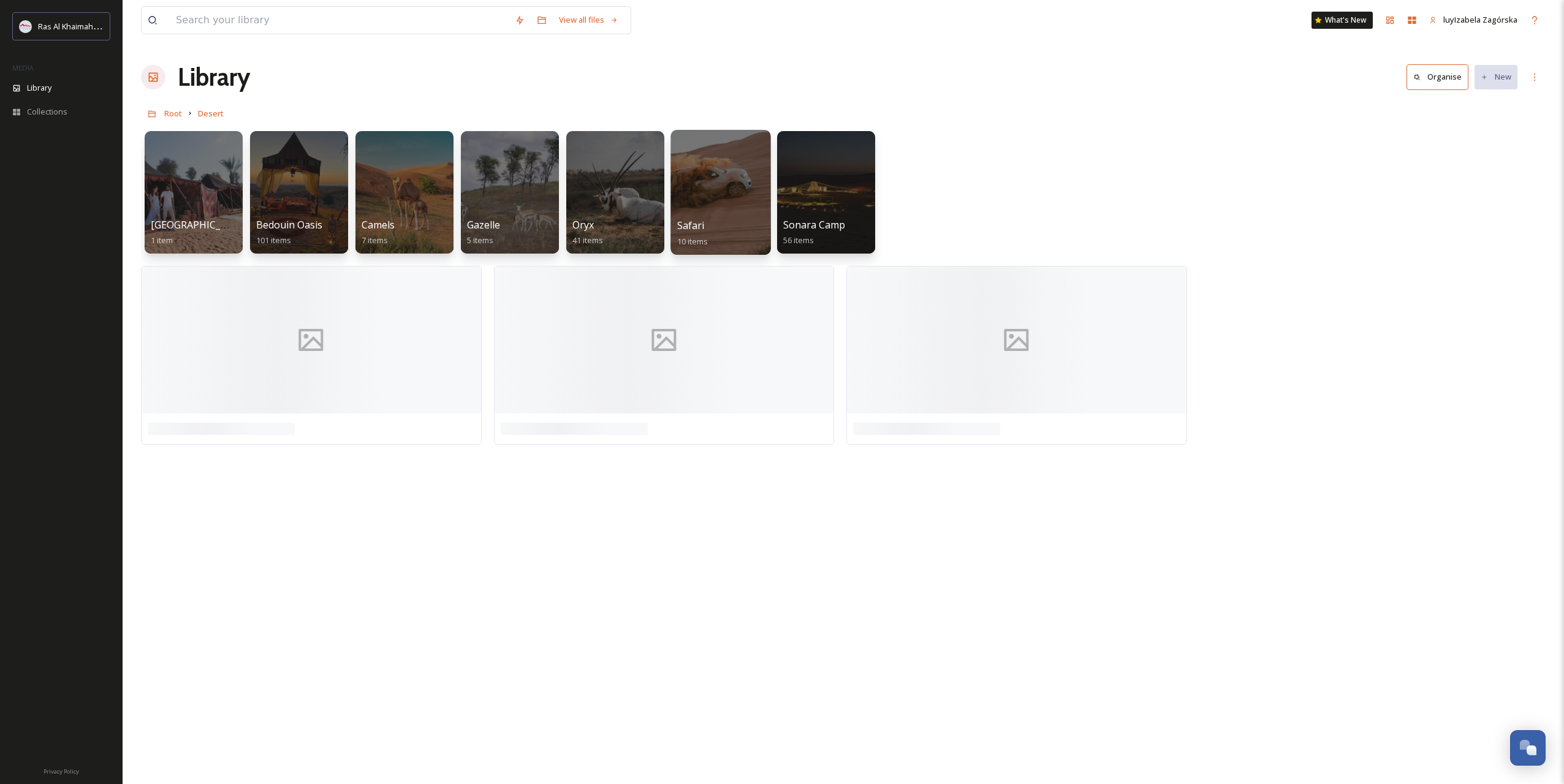
click at [716, 222] on div "Safari 10 items" at bounding box center [721, 234] width 88 height 31
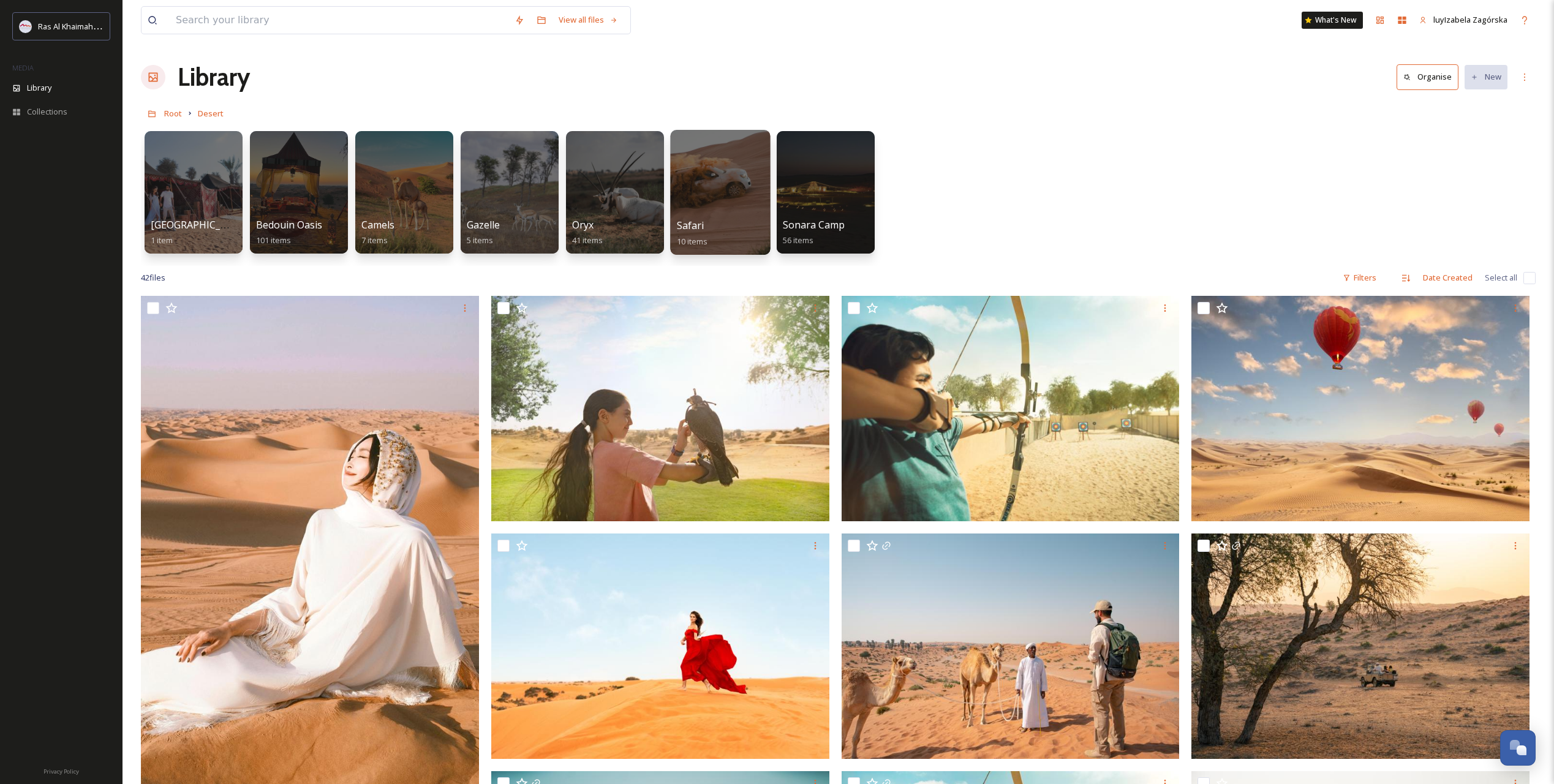
click at [703, 222] on div "Safari 10 items" at bounding box center [720, 234] width 88 height 31
click at [187, 228] on span "[GEOGRAPHIC_DATA]" at bounding box center [200, 225] width 100 height 14
click at [294, 229] on span "Bedouin Oasis" at bounding box center [289, 225] width 68 height 14
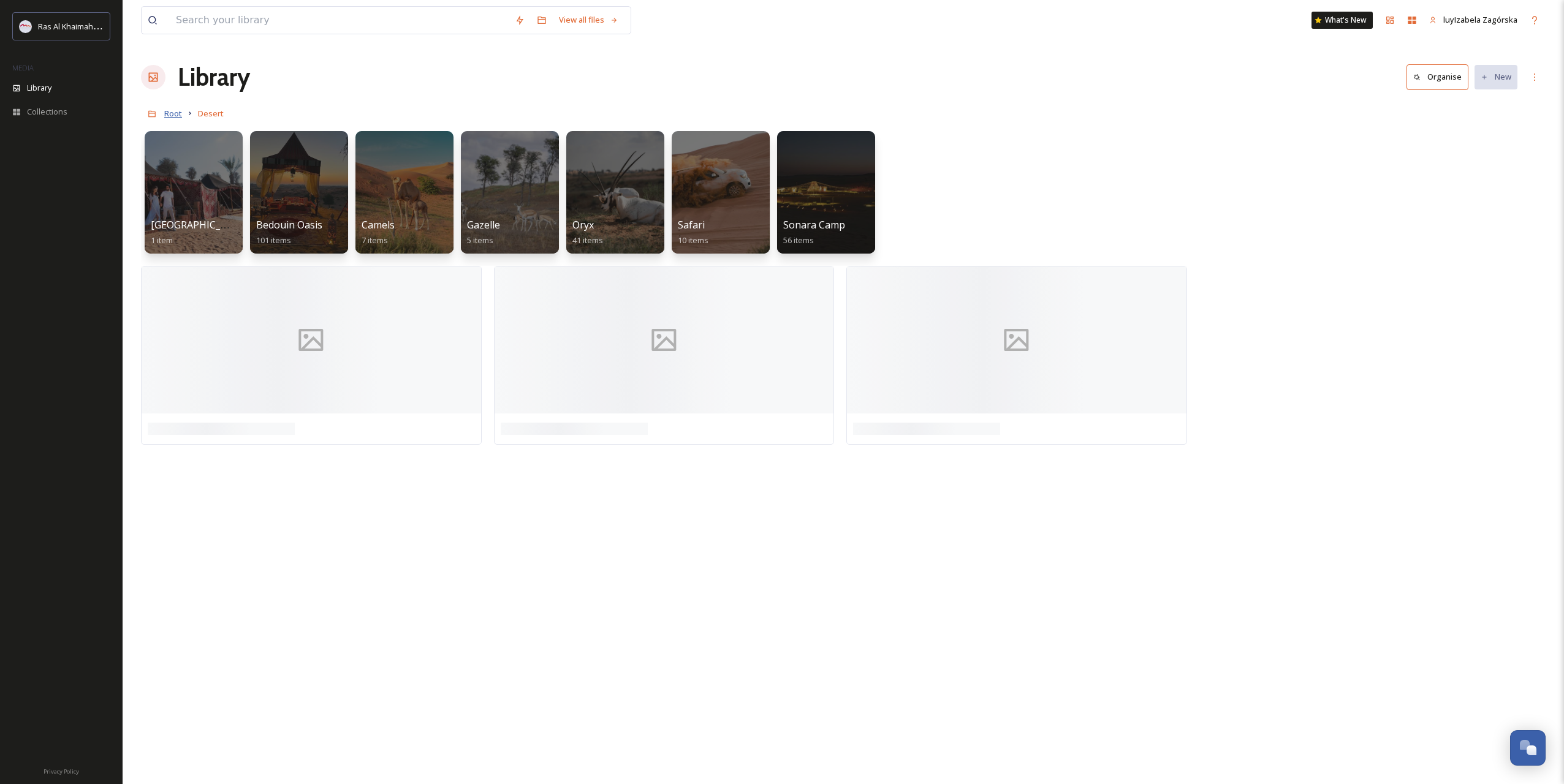
click at [168, 114] on span "Root" at bounding box center [173, 113] width 17 height 11
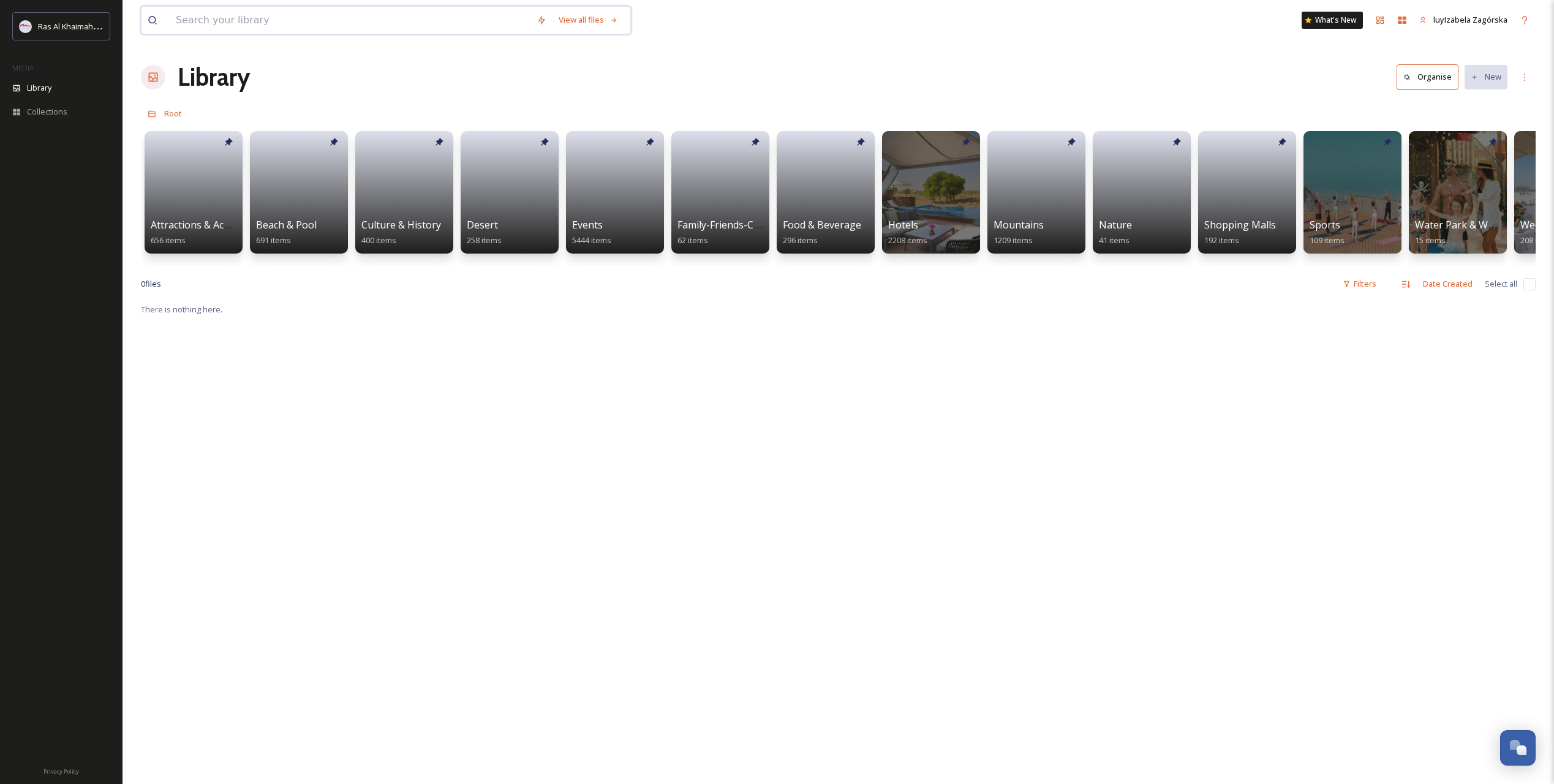
click at [225, 22] on input at bounding box center [351, 20] width 361 height 27
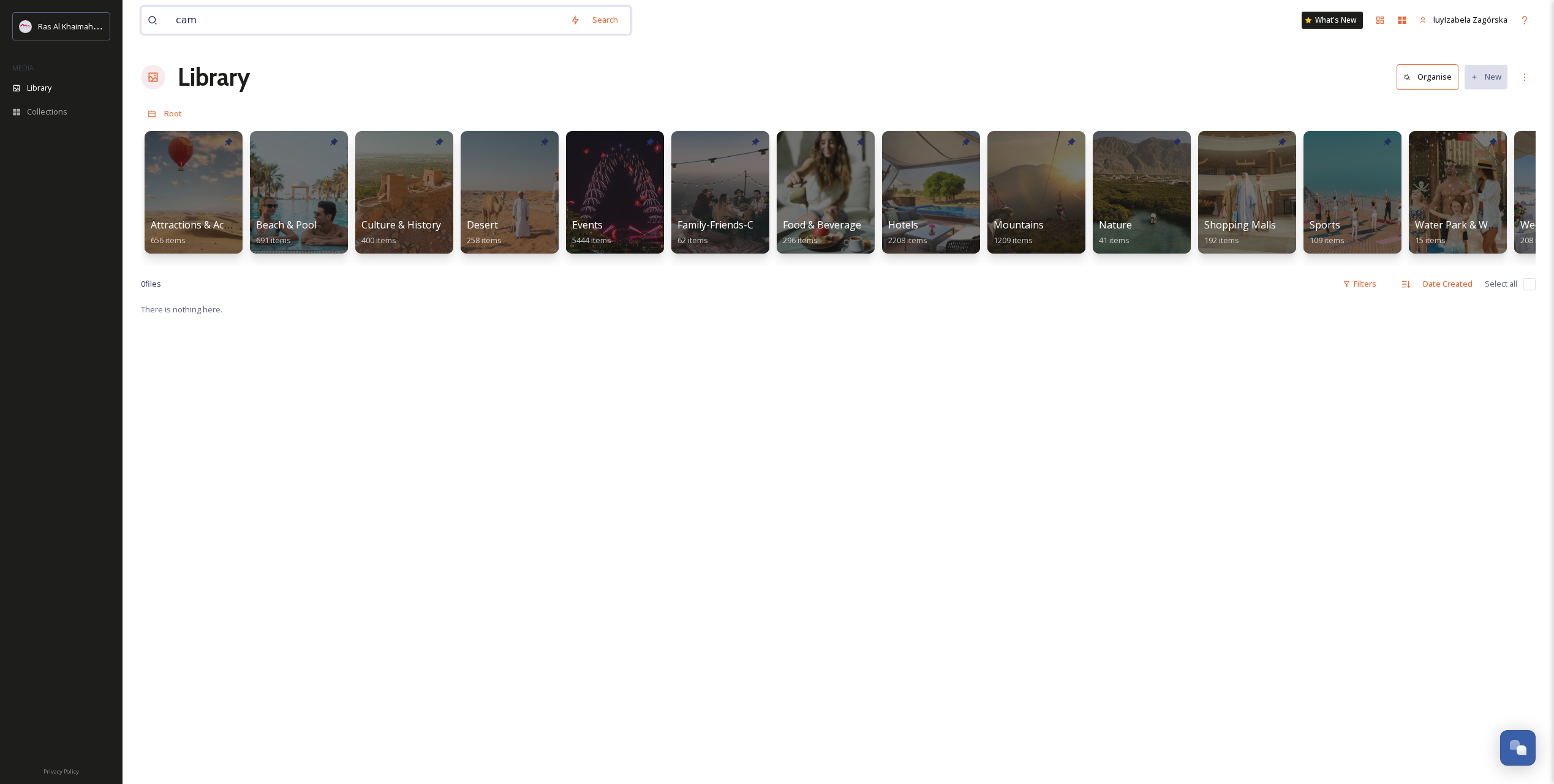
type input "camp"
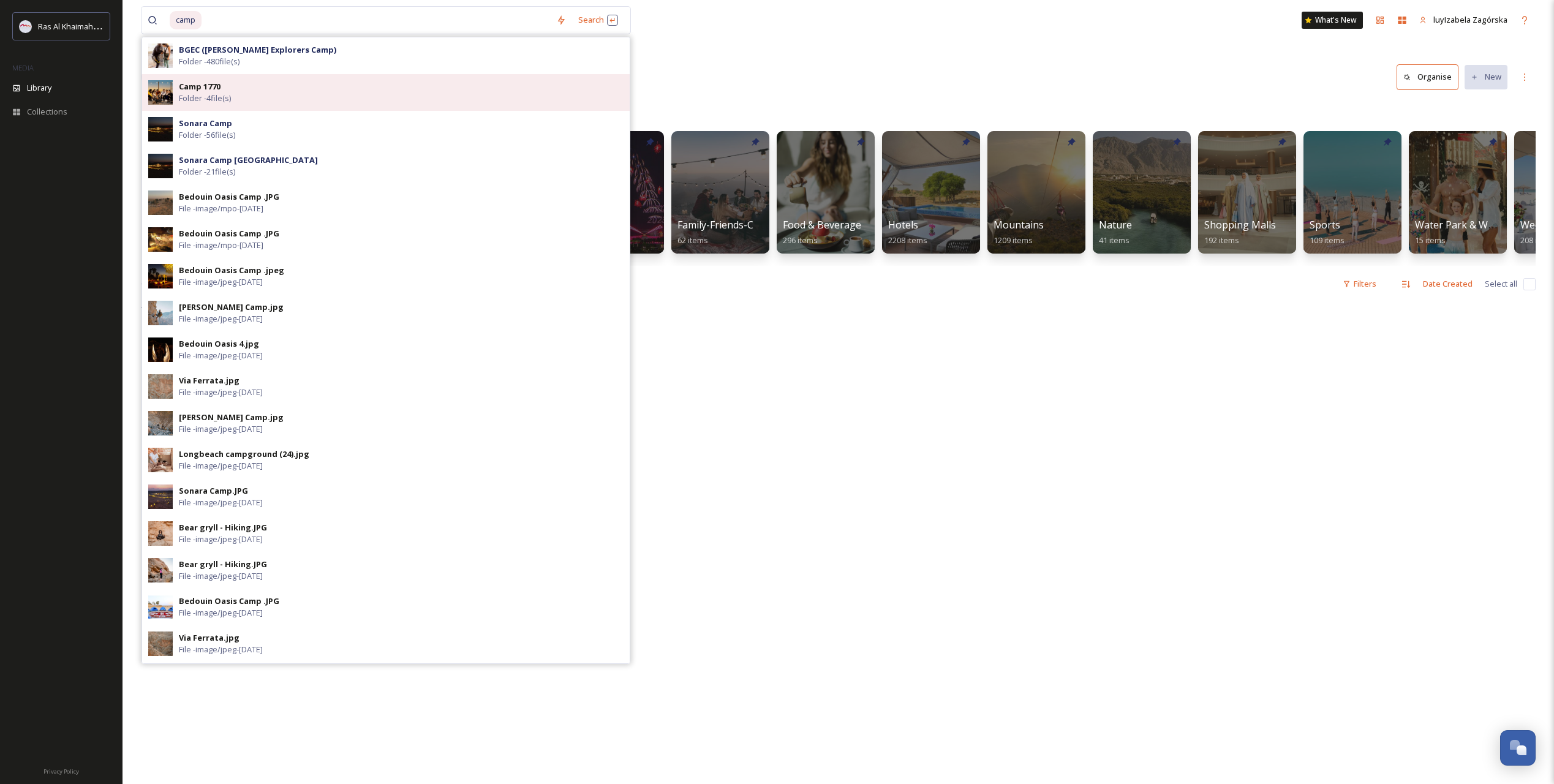
click at [296, 91] on div "Camp 1770 Folder - 4 file(s)" at bounding box center [401, 93] width 444 height 23
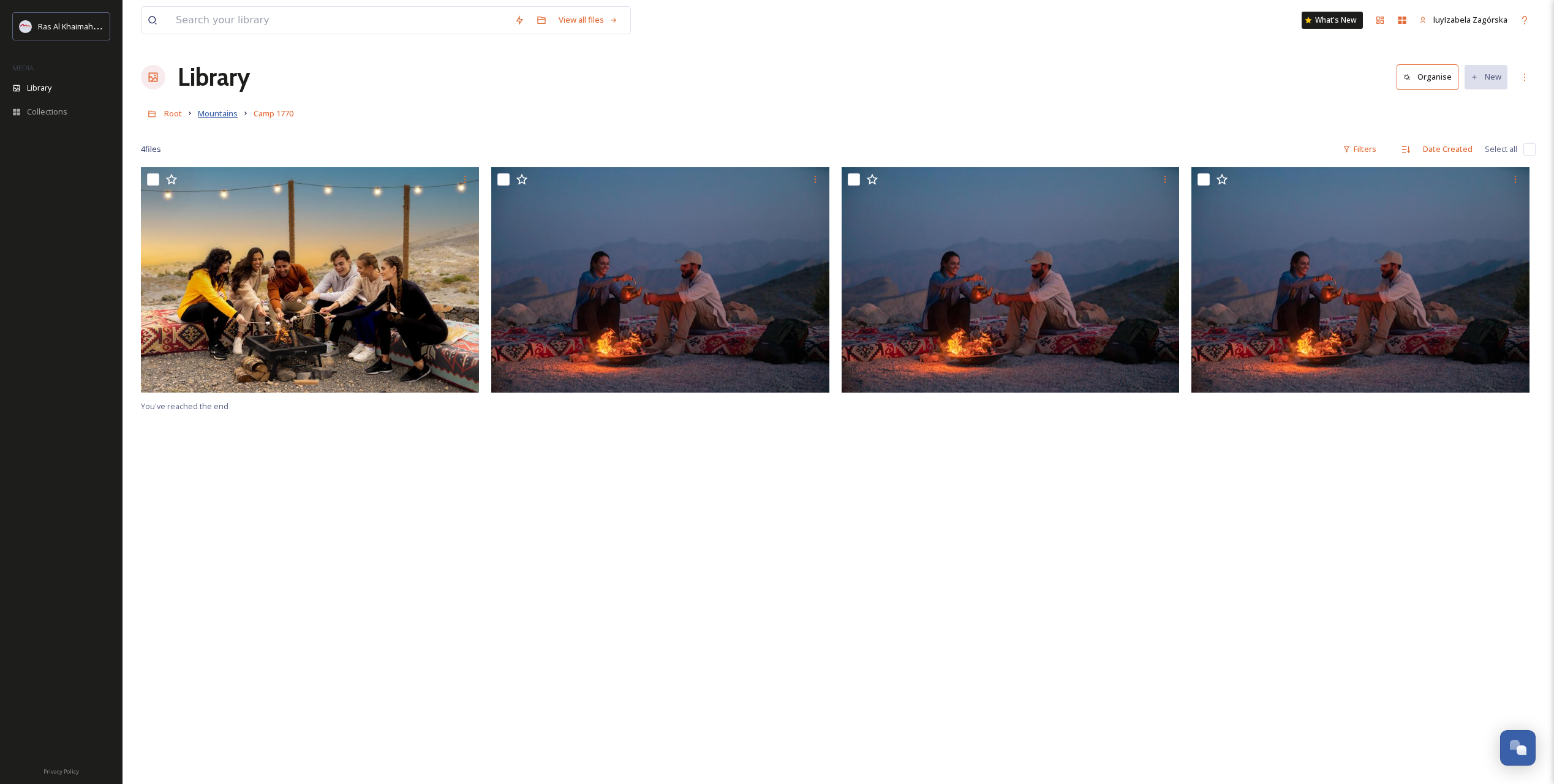
click at [222, 113] on span "Mountains" at bounding box center [217, 113] width 40 height 11
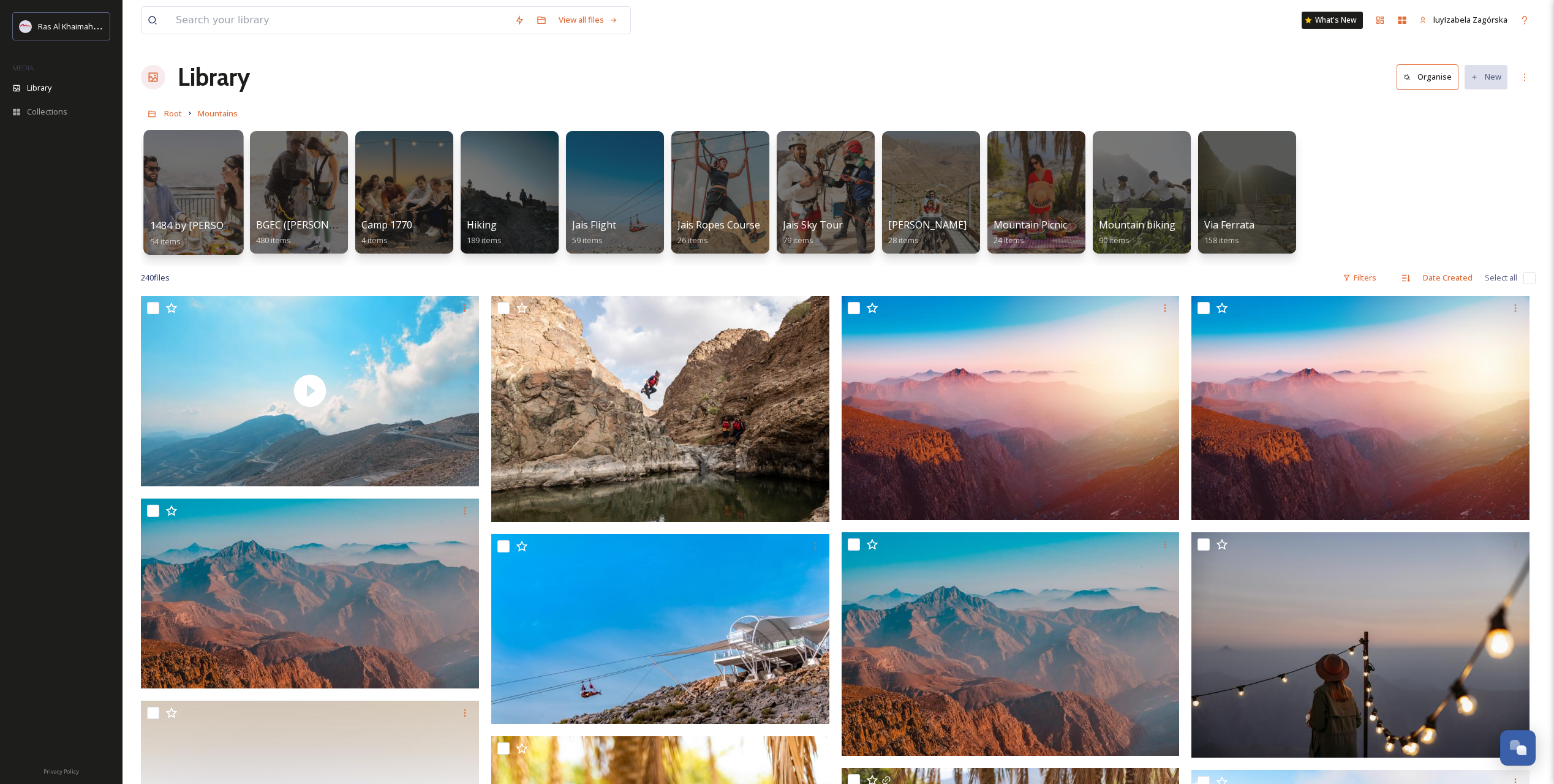
click at [192, 217] on div at bounding box center [192, 191] width 99 height 125
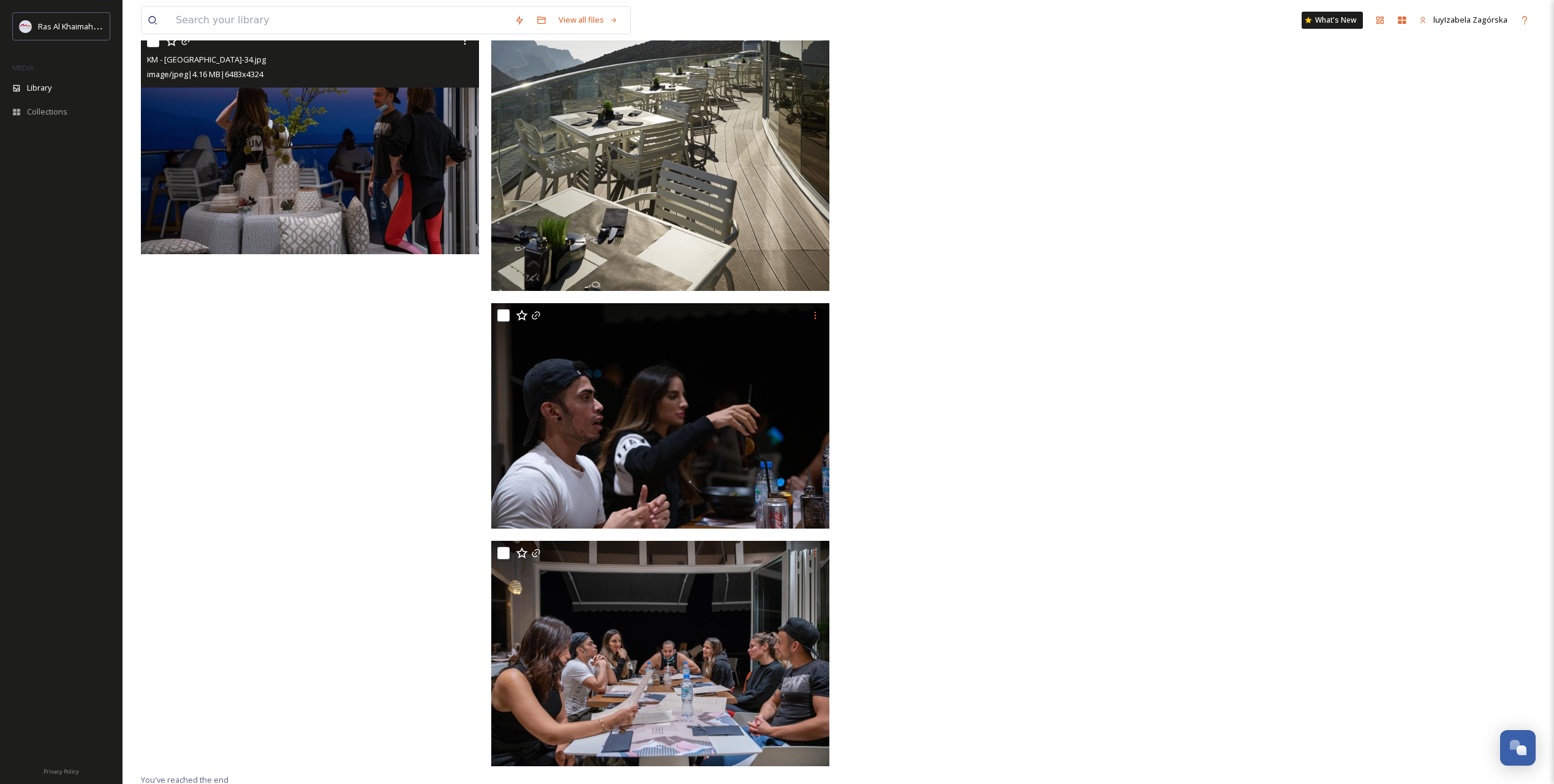
scroll to position [4344, 0]
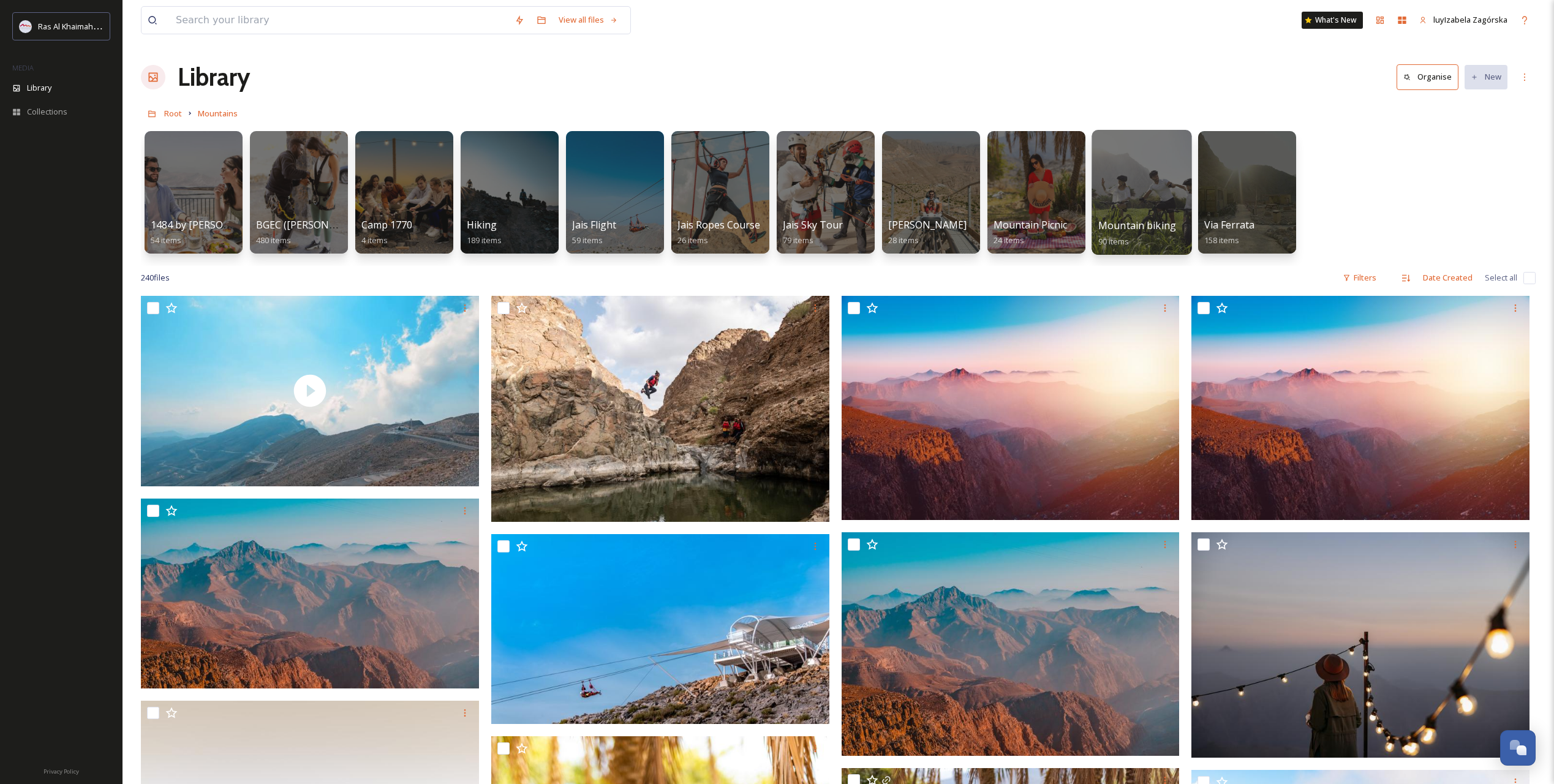
click at [1137, 223] on span "Mountain biking" at bounding box center [1137, 225] width 78 height 14
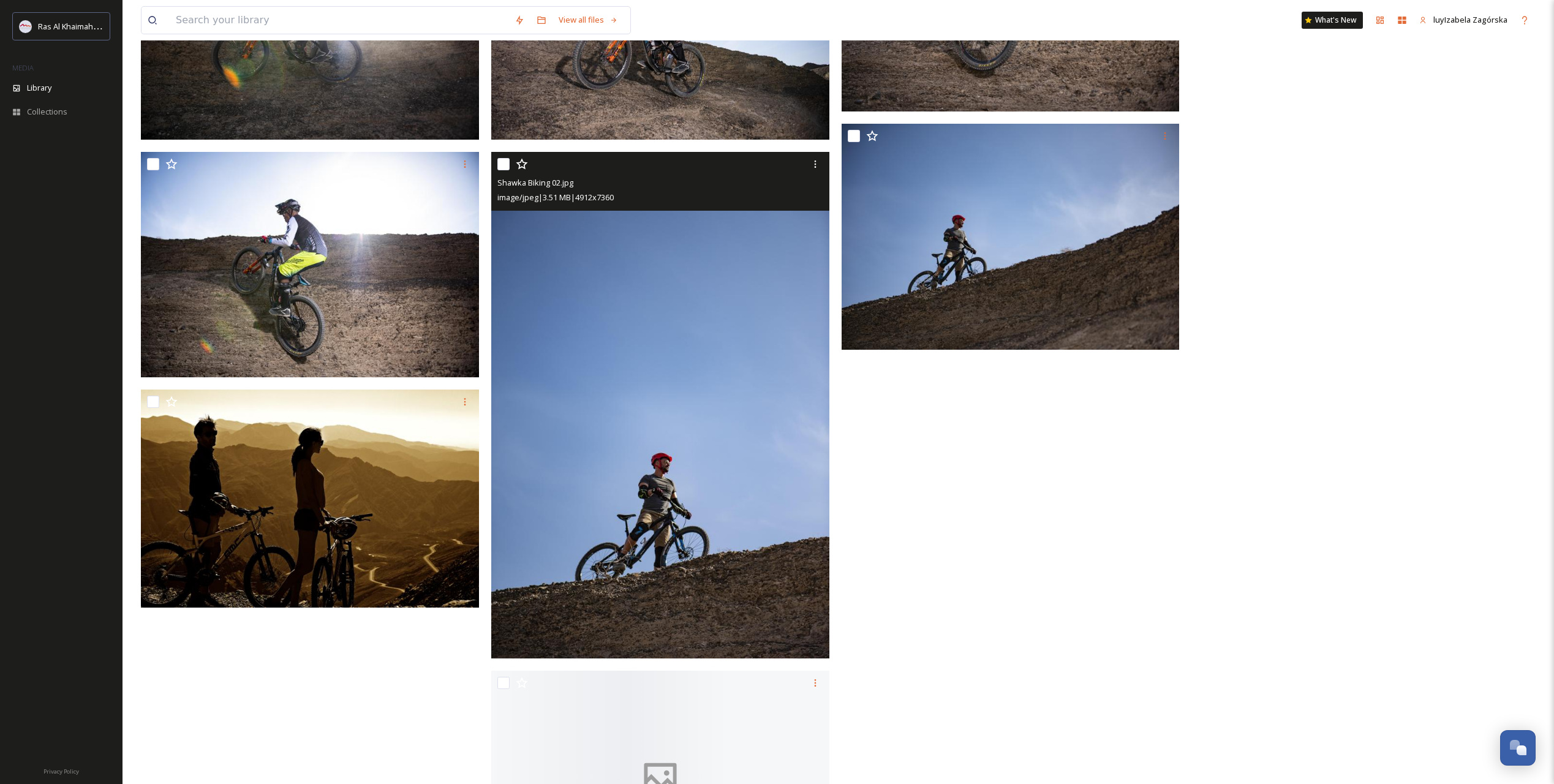
scroll to position [6286, 0]
